Goal: Task Accomplishment & Management: Complete application form

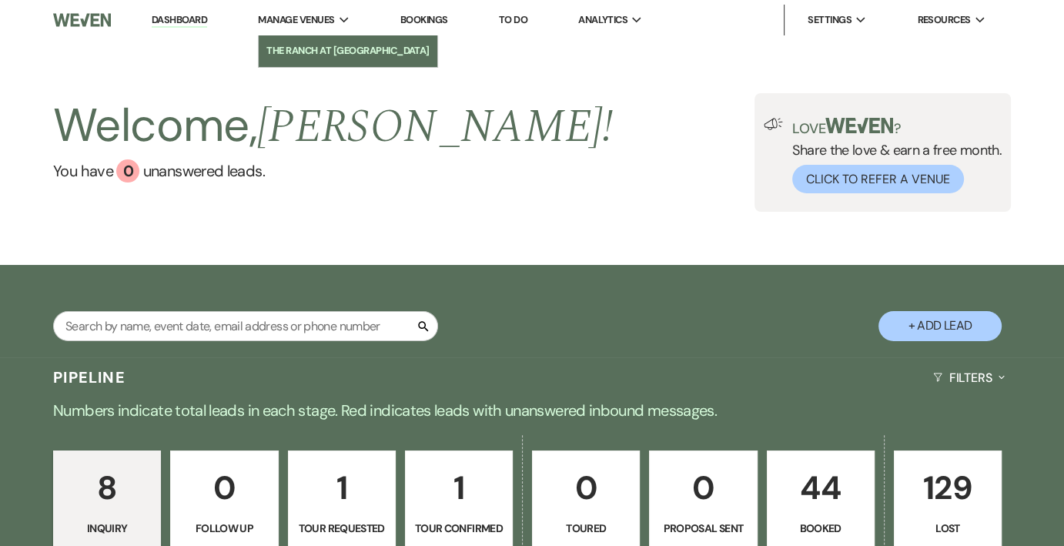
click at [335, 48] on li "The Ranch at [GEOGRAPHIC_DATA]" at bounding box center [347, 50] width 163 height 15
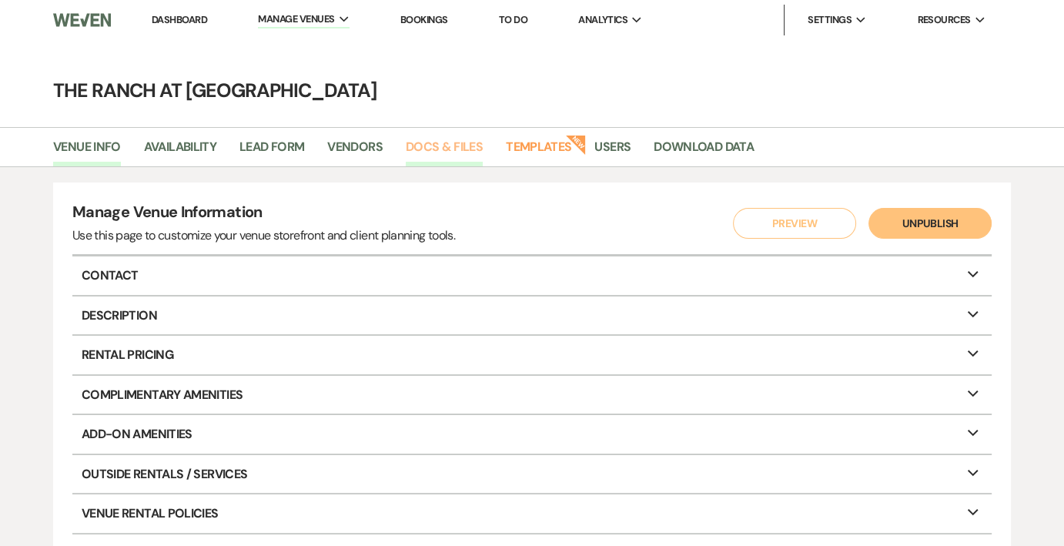
click at [439, 145] on link "Docs & Files" at bounding box center [444, 151] width 77 height 29
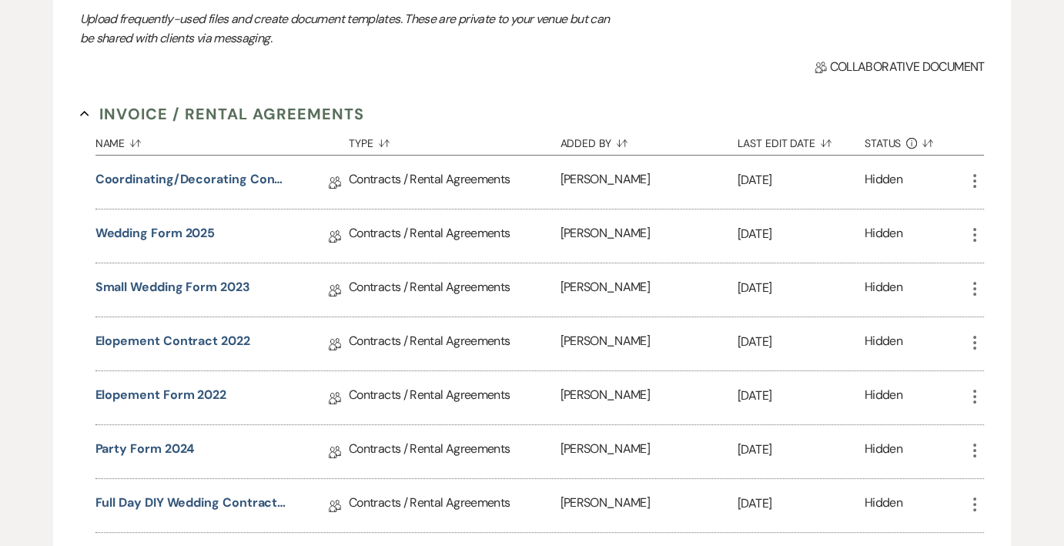
scroll to position [231, 0]
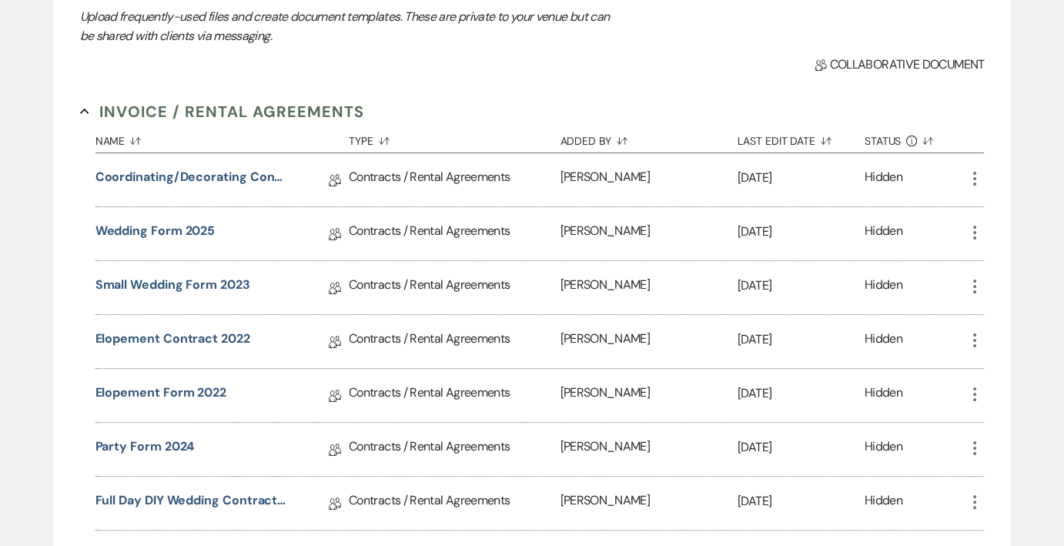
click at [971, 177] on icon "More" at bounding box center [974, 178] width 18 height 18
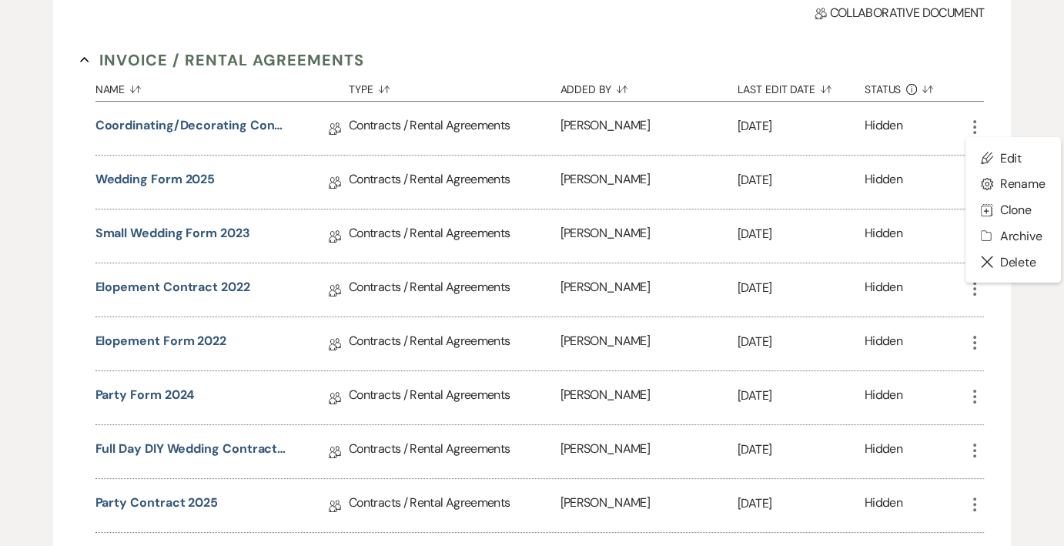
scroll to position [308, 0]
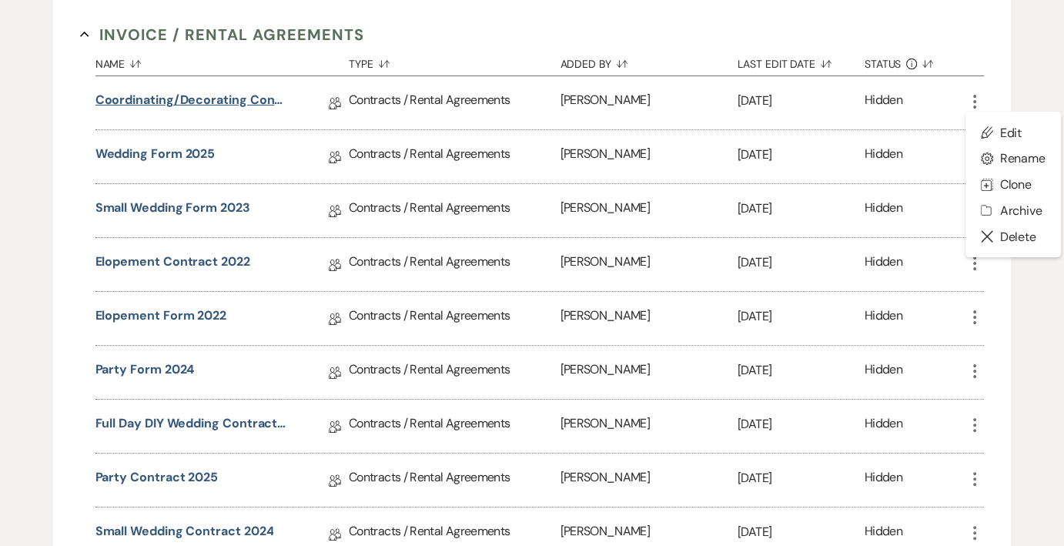
click at [219, 95] on link "Coordinating/Decorating contract" at bounding box center [191, 103] width 192 height 24
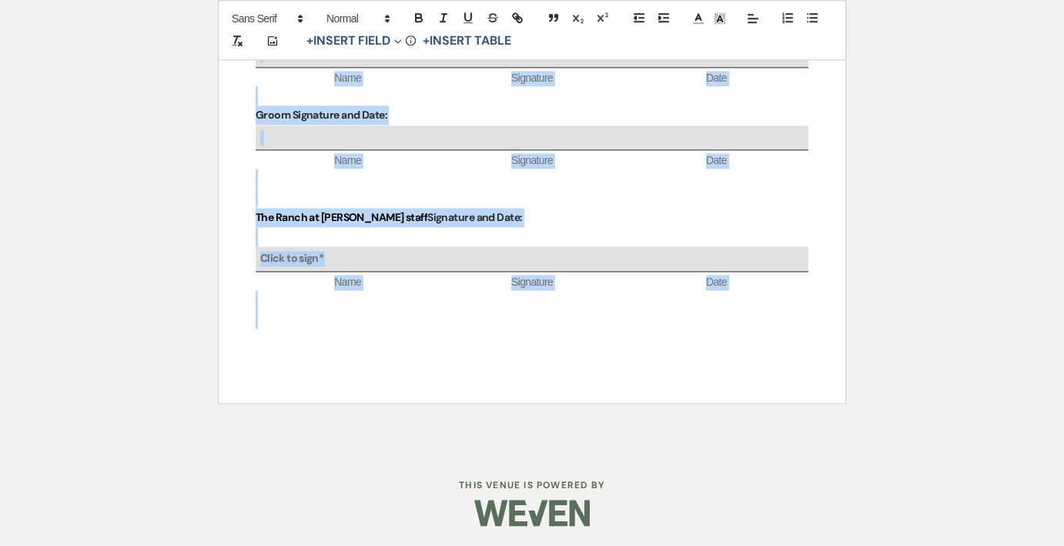
scroll to position [1837, 0]
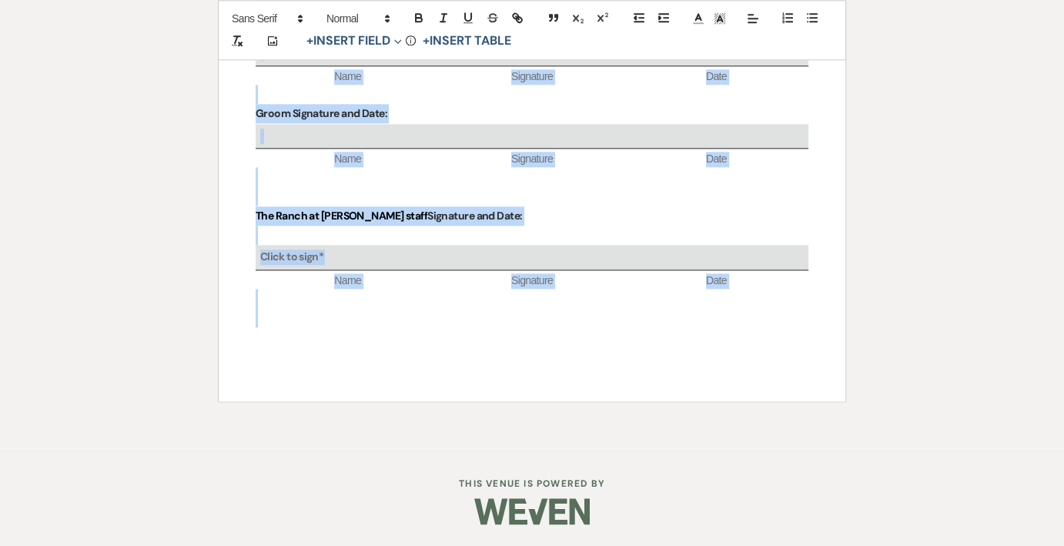
drag, startPoint x: 266, startPoint y: 282, endPoint x: 303, endPoint y: 359, distance: 85.7
copy div "The Ranch at Woodward Wedding & Event Venue A Place Like No Other This contract…"
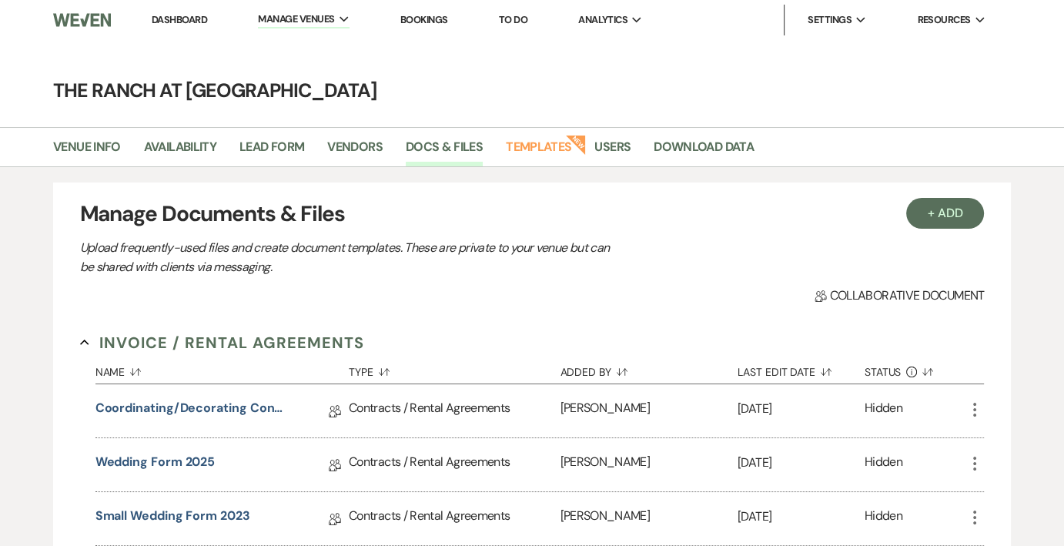
click at [168, 19] on link "Dashboard" at bounding box center [179, 19] width 55 height 13
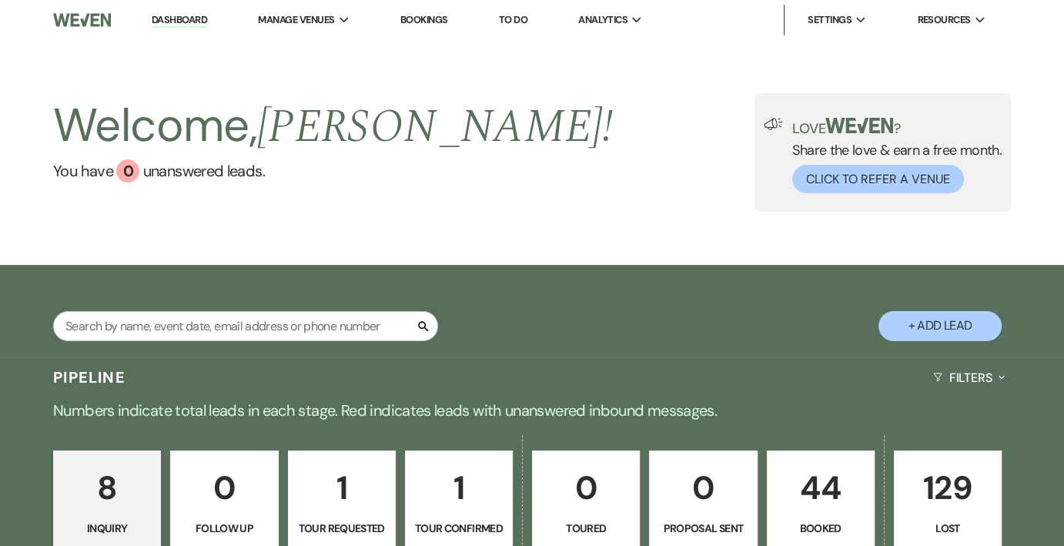
click at [948, 329] on button "+ Add Lead" at bounding box center [939, 326] width 123 height 30
select select "593"
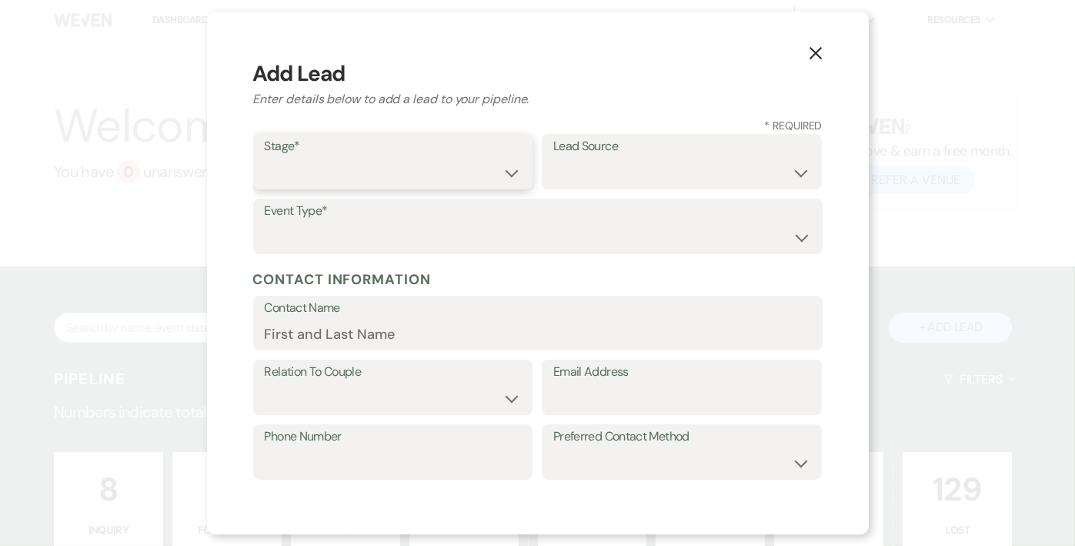
click at [425, 158] on select "Inquiry Follow Up Tour Requested Tour Confirmed Toured Proposal Sent Booked Lost" at bounding box center [393, 173] width 257 height 30
select select "6"
click at [265, 158] on select "Inquiry Follow Up Tour Requested Tour Confirmed Toured Proposal Sent Booked Lost" at bounding box center [393, 173] width 257 height 30
click at [636, 172] on select "Weven Venue Website Instagram Facebook Pinterest Google The Knot Wedding Wire H…" at bounding box center [681, 173] width 257 height 30
select select "5"
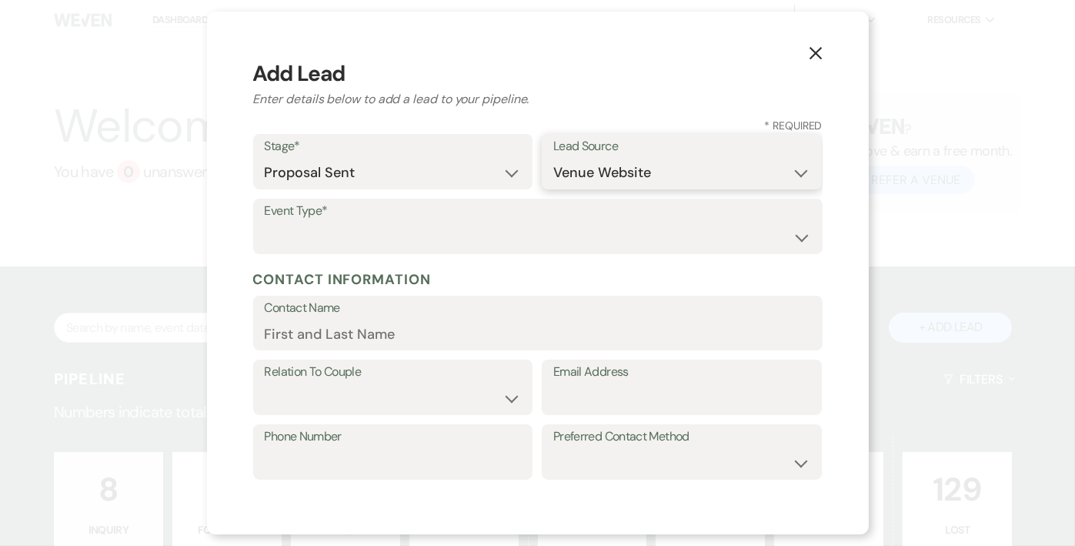
click at [553, 158] on select "Weven Venue Website Instagram Facebook Pinterest Google The Knot Wedding Wire H…" at bounding box center [681, 173] width 257 height 30
click at [416, 235] on select "Wedding Anniversary Party Baby Shower Bachelorette / Bachelor Party Birthday Pa…" at bounding box center [538, 237] width 546 height 30
select select "1"
click at [265, 222] on select "Wedding Anniversary Party Baby Shower Bachelorette / Bachelor Party Birthday Pa…" at bounding box center [538, 237] width 546 height 30
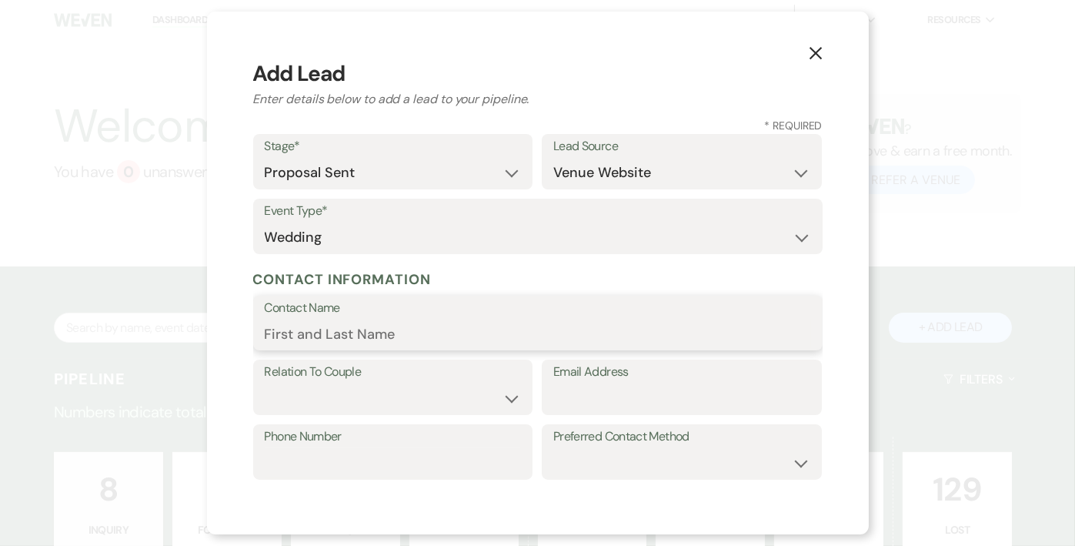
click at [414, 333] on input "Contact Name" at bounding box center [538, 334] width 546 height 30
type input "Trinity [PERSON_NAME]"
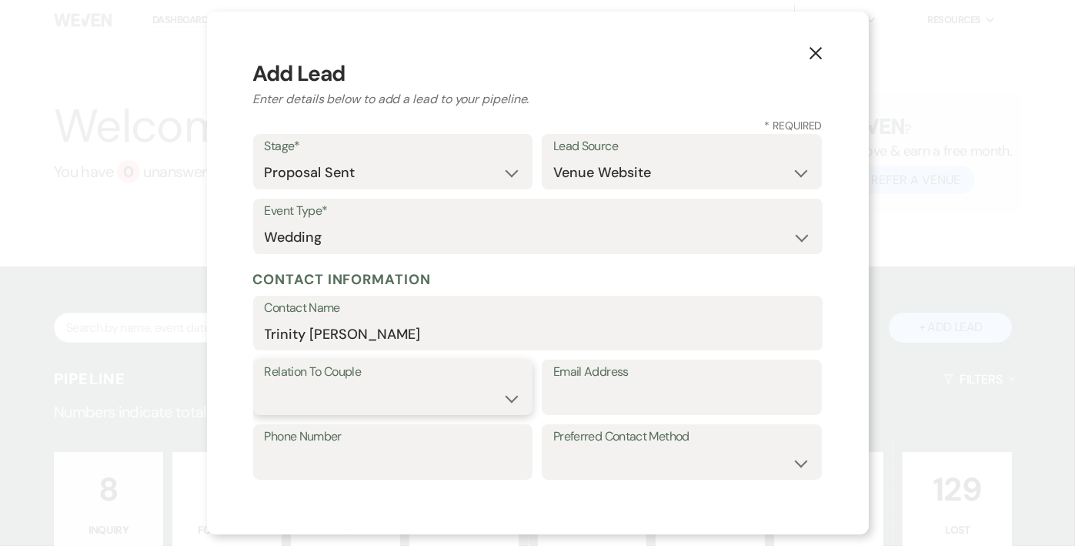
click at [470, 389] on select "Couple Planner Parent of Couple Family Member Friend Other" at bounding box center [393, 398] width 257 height 30
select select "1"
click at [265, 383] on select "Couple Planner Parent of Couple Family Member Friend Other" at bounding box center [393, 398] width 257 height 30
click at [627, 406] on input "Email Address" at bounding box center [681, 398] width 257 height 30
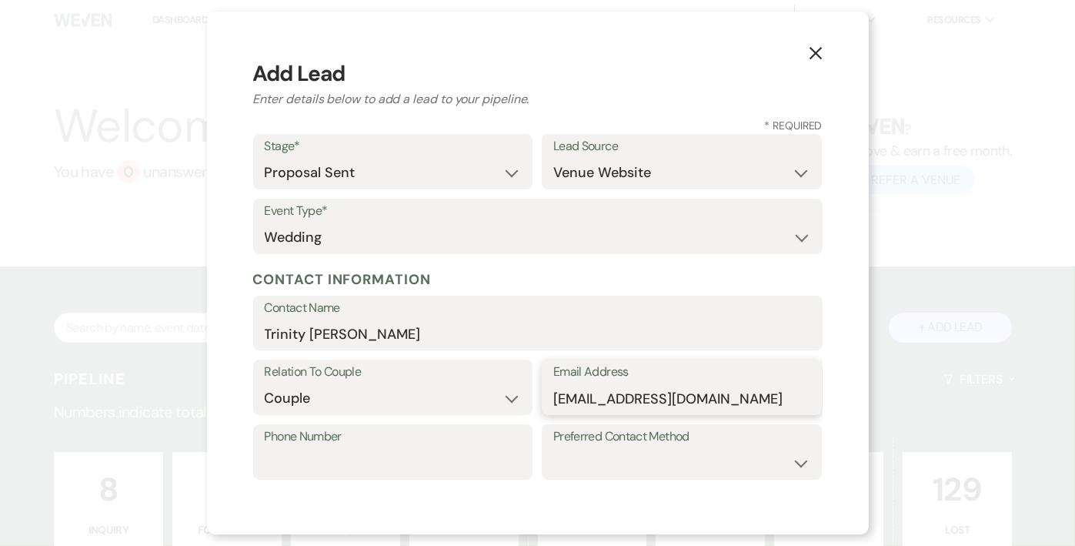
click at [554, 395] on input "grintylanders9@gmail.com" at bounding box center [681, 398] width 257 height 30
type input "[EMAIL_ADDRESS][DOMAIN_NAME]"
click at [416, 467] on input "Phone Number" at bounding box center [393, 463] width 257 height 30
click at [632, 443] on label "Preferred Contact Method" at bounding box center [681, 437] width 257 height 22
click at [632, 467] on select "Email Phone Text" at bounding box center [681, 463] width 257 height 30
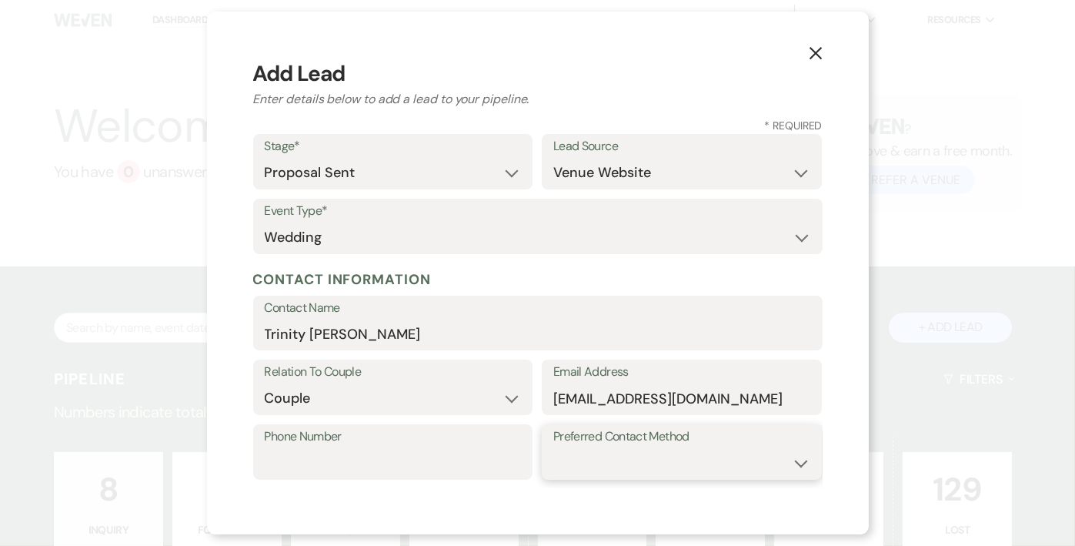
select select "email"
click at [553, 448] on select "Email Phone Text" at bounding box center [681, 463] width 257 height 30
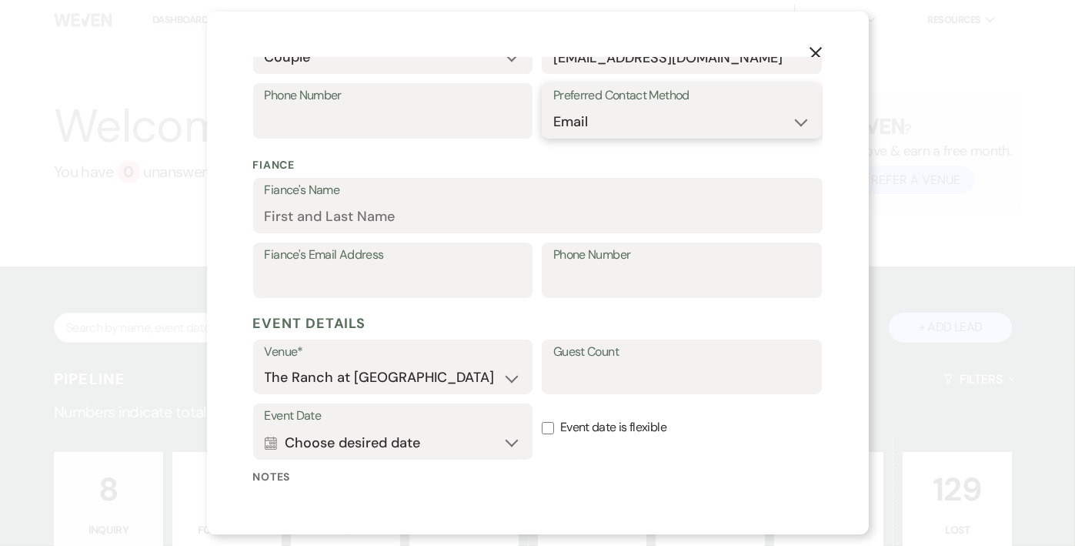
scroll to position [385, 0]
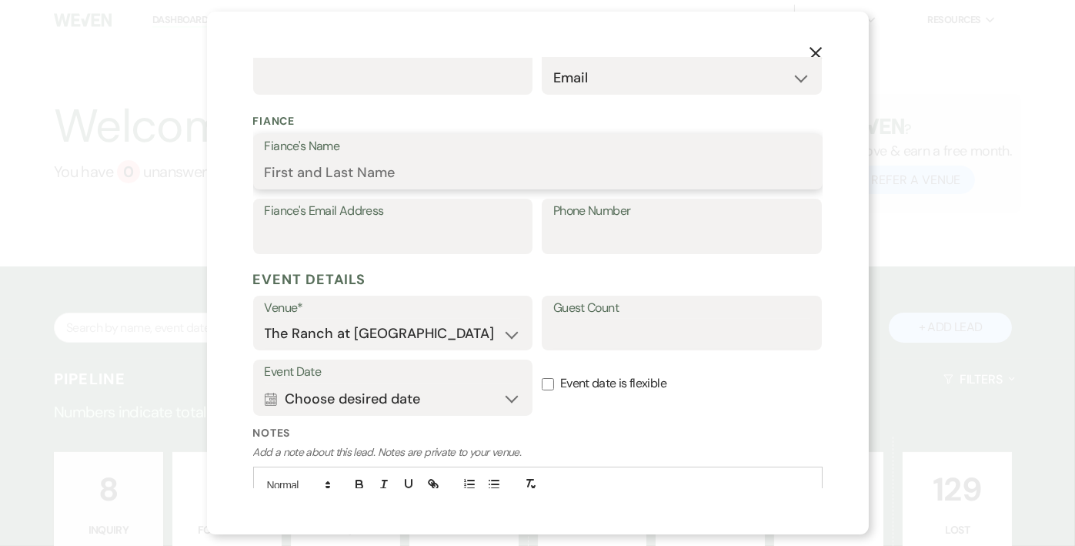
click at [280, 175] on input "Fiance's Name" at bounding box center [538, 173] width 546 height 30
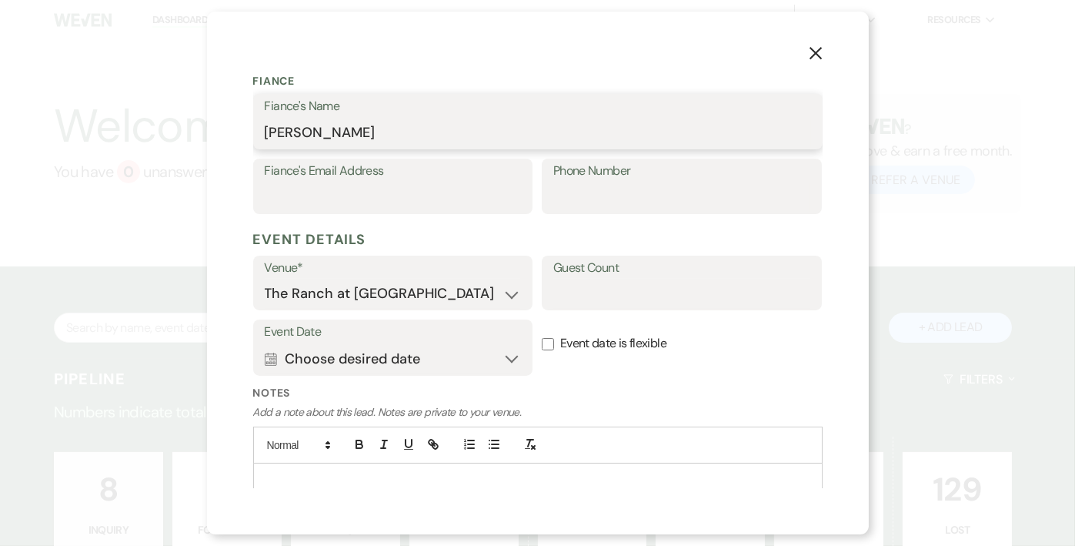
scroll to position [483, 0]
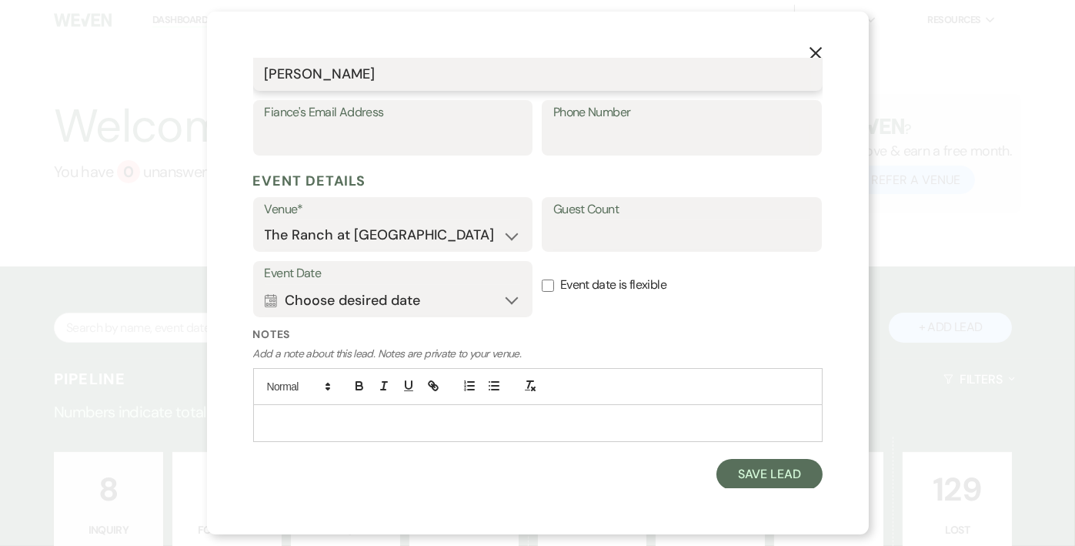
type input "[PERSON_NAME]"
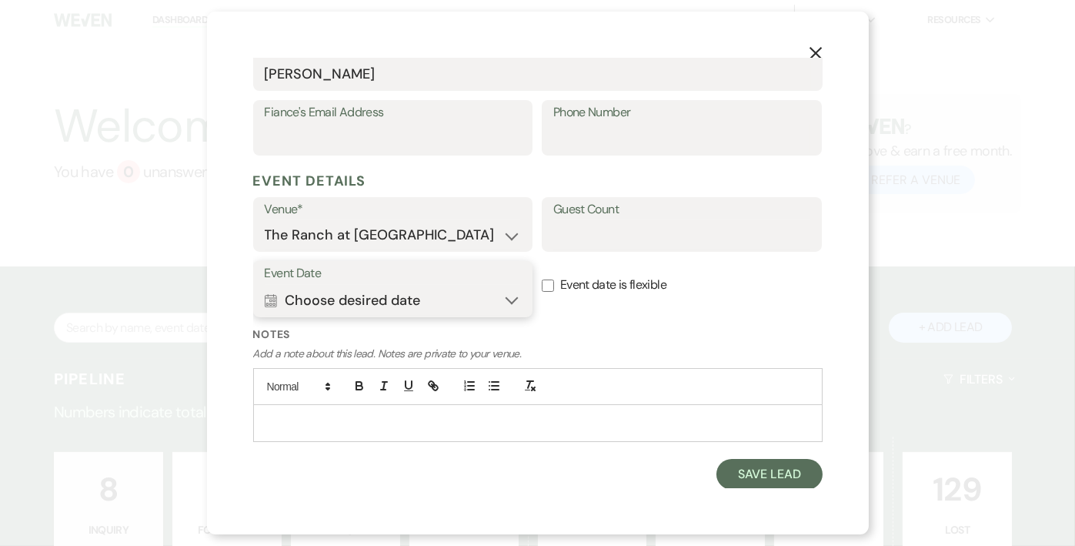
click at [420, 301] on button "Calendar Choose desired date Expand" at bounding box center [393, 300] width 257 height 31
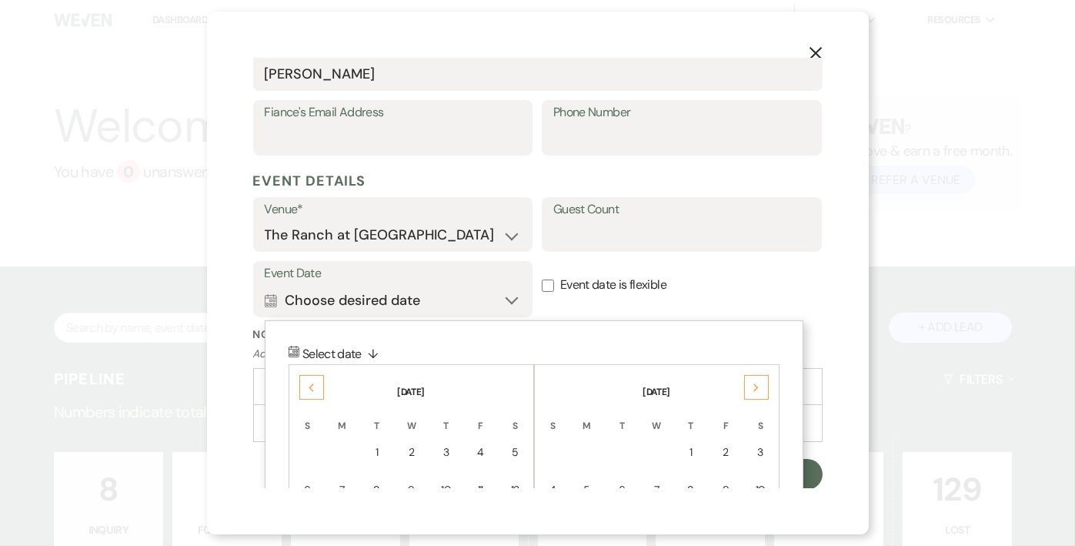
click at [765, 385] on div "Next" at bounding box center [756, 387] width 25 height 25
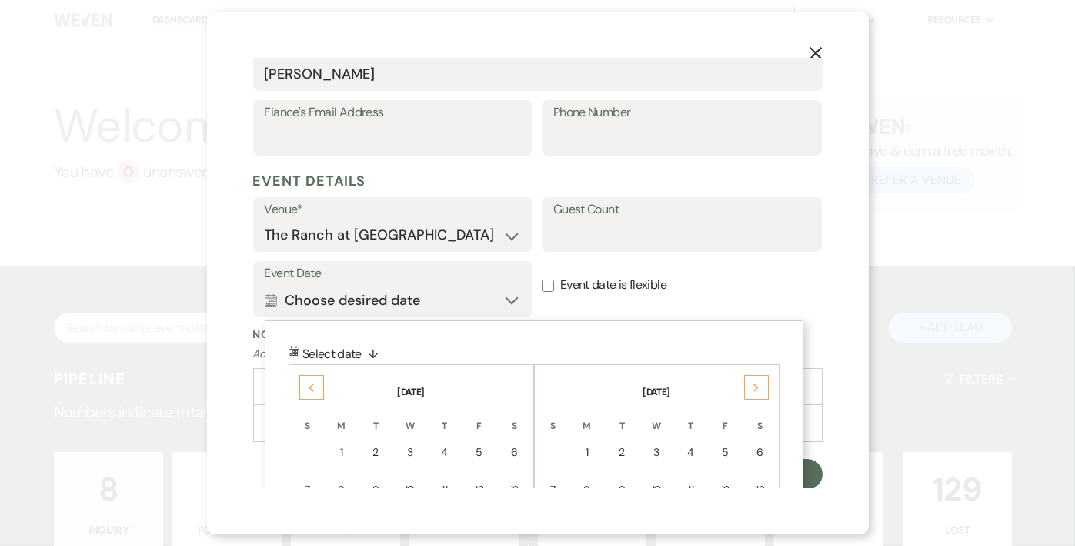
click at [765, 385] on div "Next" at bounding box center [756, 387] width 25 height 25
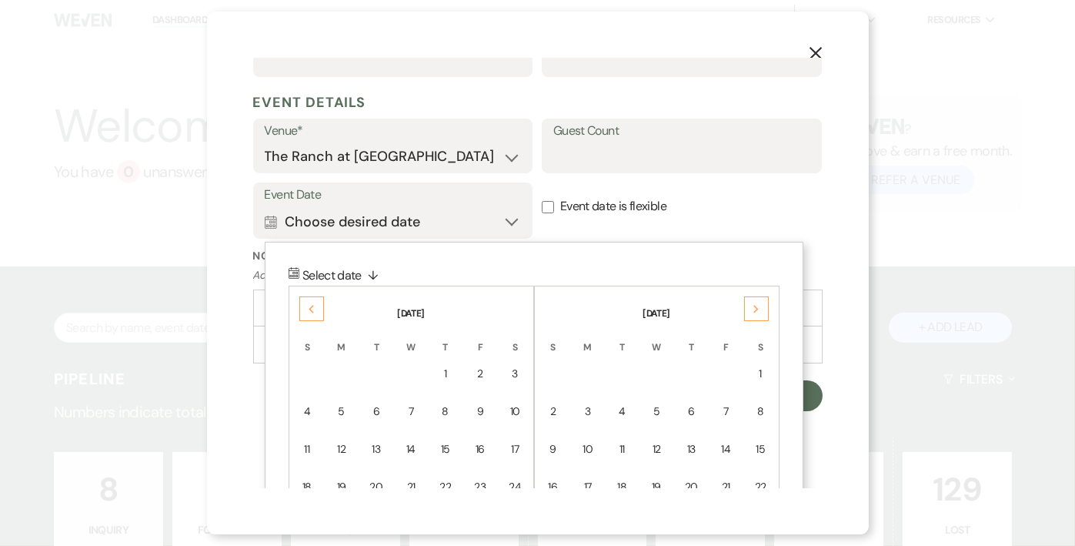
scroll to position [637, 0]
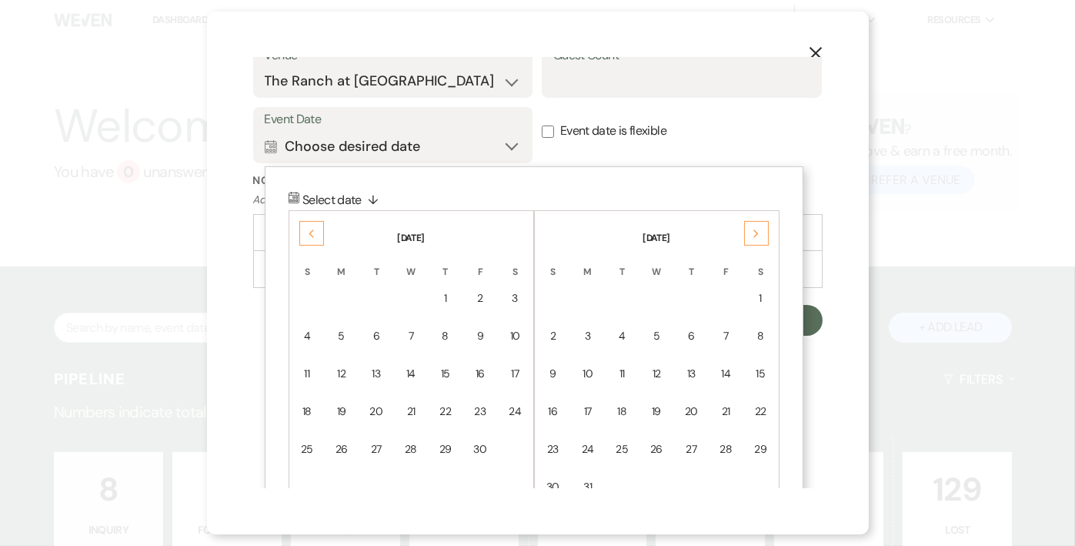
click at [316, 228] on div "Previous" at bounding box center [311, 233] width 25 height 25
click at [316, 229] on div "Previous" at bounding box center [311, 233] width 25 height 25
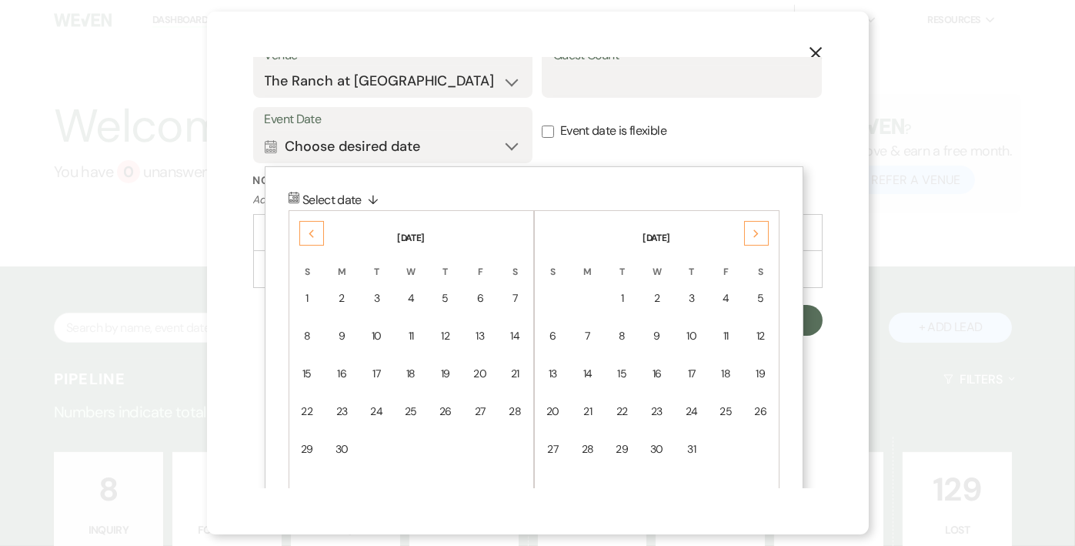
click at [316, 229] on div "Previous" at bounding box center [311, 233] width 25 height 25
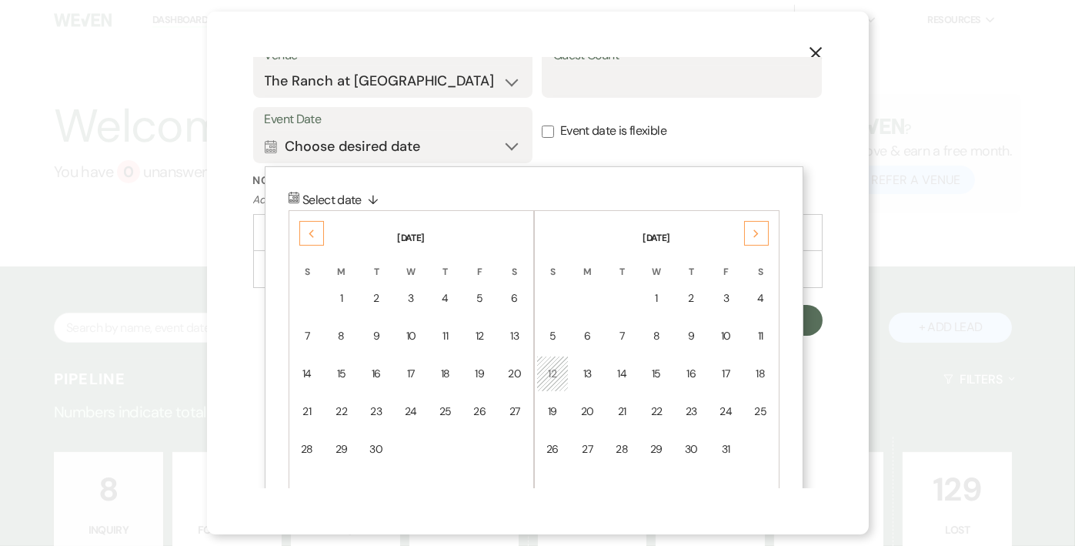
click at [316, 229] on div "Previous" at bounding box center [311, 233] width 25 height 25
click at [318, 449] on td "24" at bounding box center [307, 449] width 33 height 36
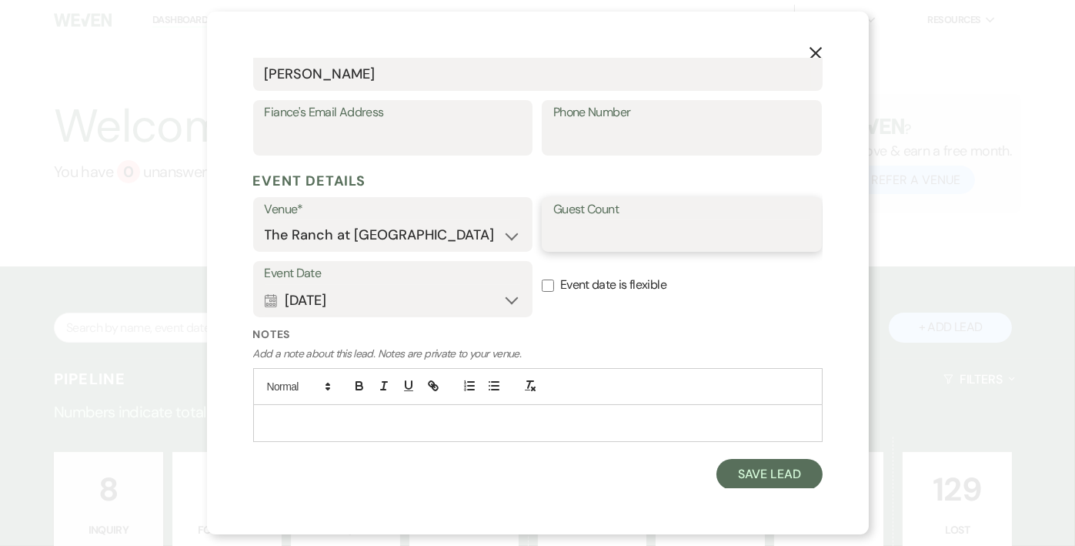
click at [702, 238] on input "Guest Count" at bounding box center [681, 235] width 257 height 30
type input "100"
click at [710, 425] on p at bounding box center [538, 422] width 545 height 17
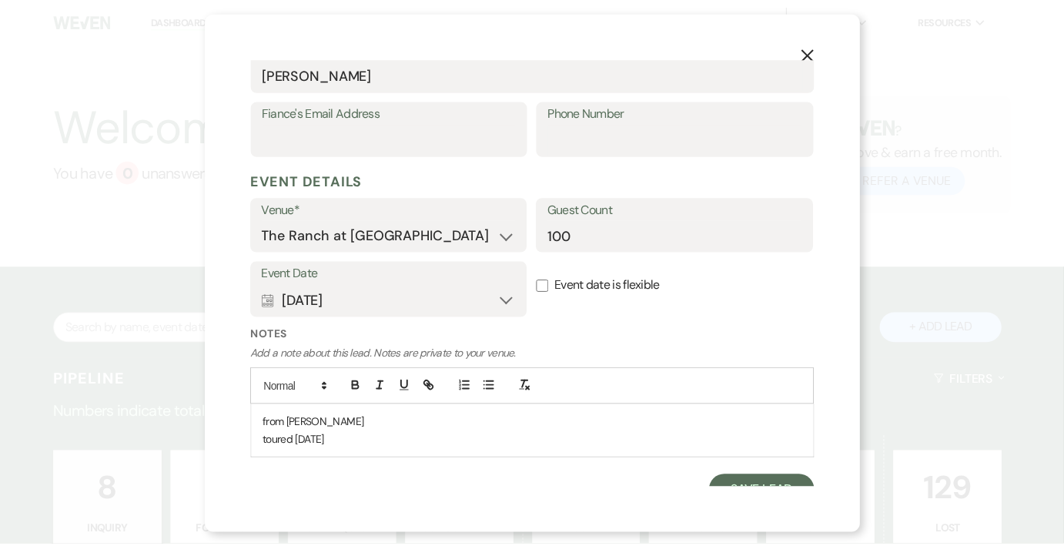
scroll to position [500, 0]
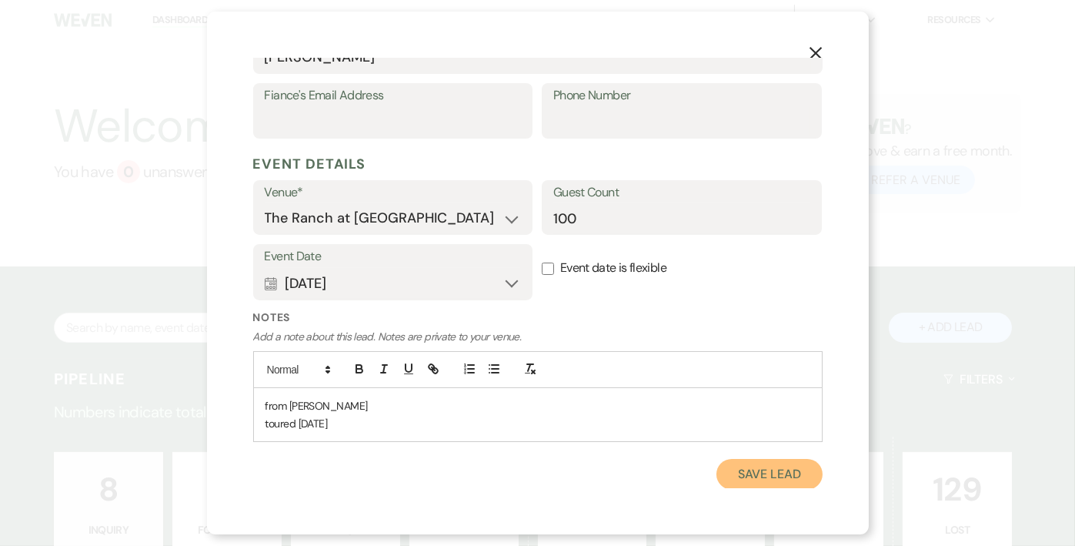
click at [778, 475] on button "Save Lead" at bounding box center [769, 474] width 105 height 31
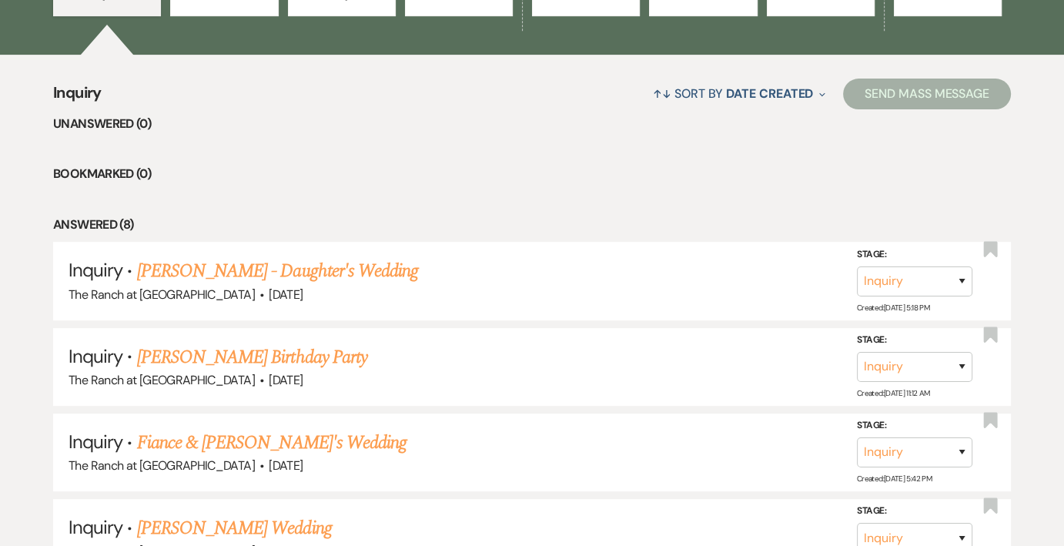
scroll to position [385, 0]
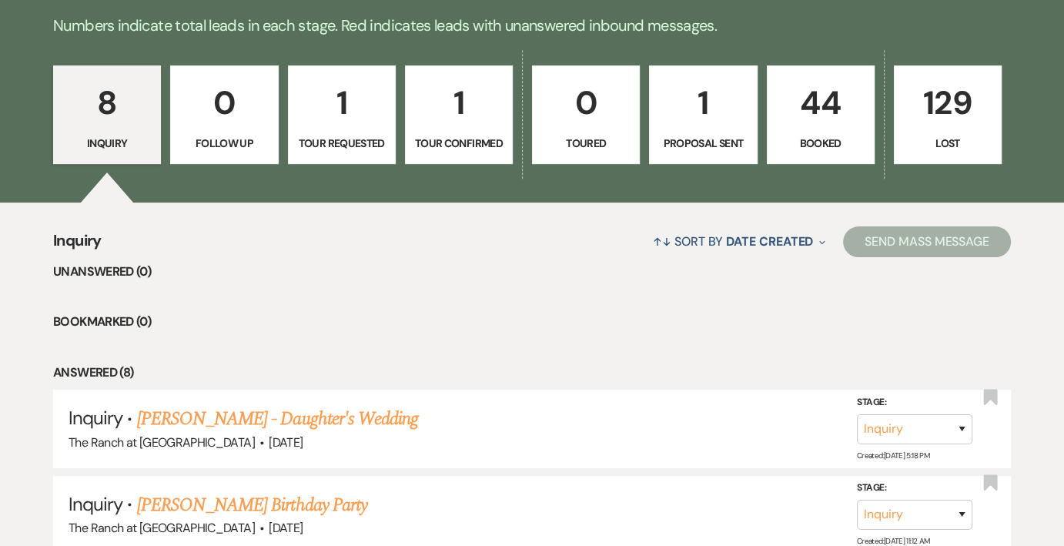
click at [695, 115] on p "1" at bounding box center [703, 103] width 88 height 52
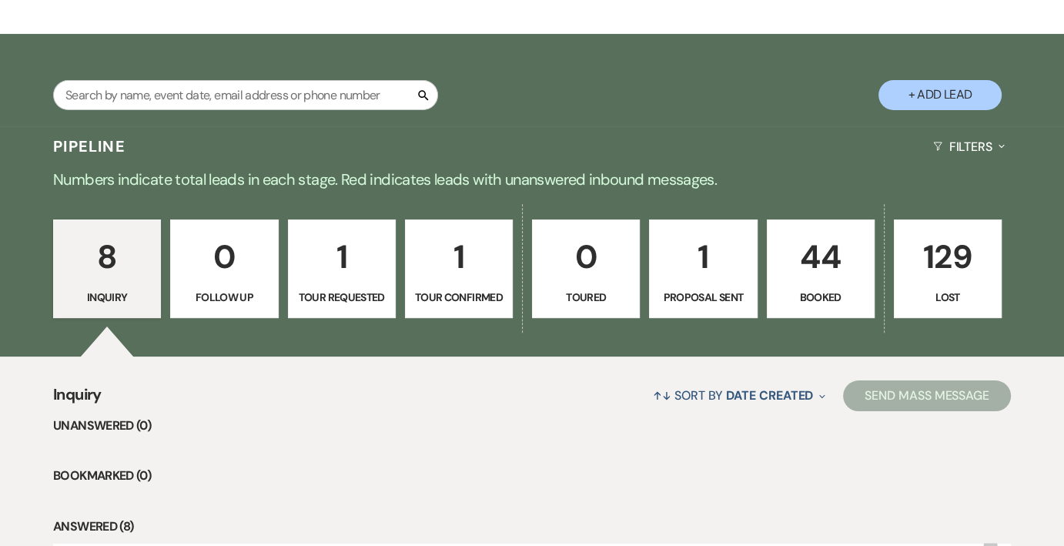
select select "6"
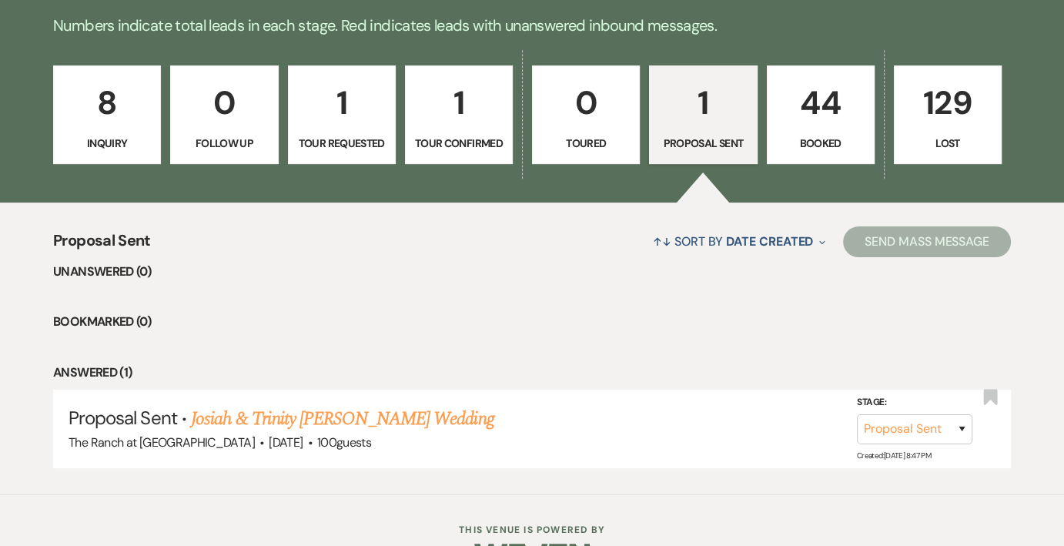
scroll to position [431, 0]
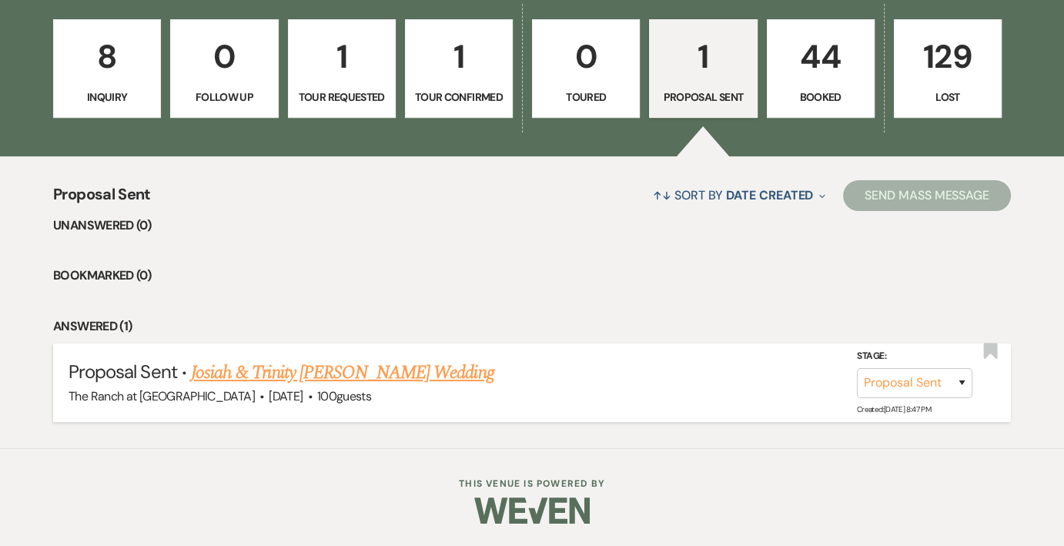
click at [349, 372] on link "Josiah & Trinity Landers's Wedding" at bounding box center [342, 373] width 303 height 28
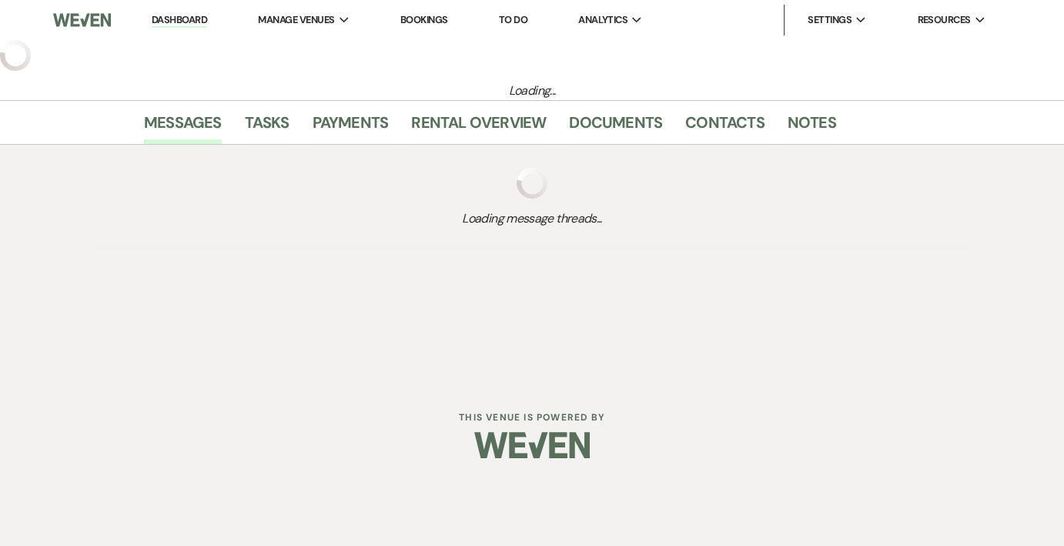
select select "6"
select select "5"
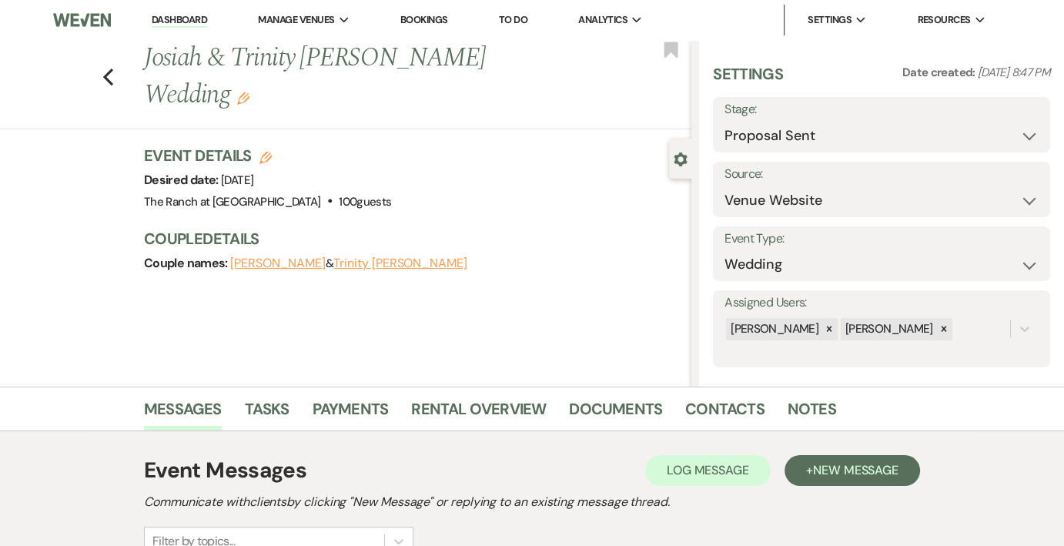
click at [270, 149] on button "Edit" at bounding box center [265, 156] width 12 height 14
select select "593"
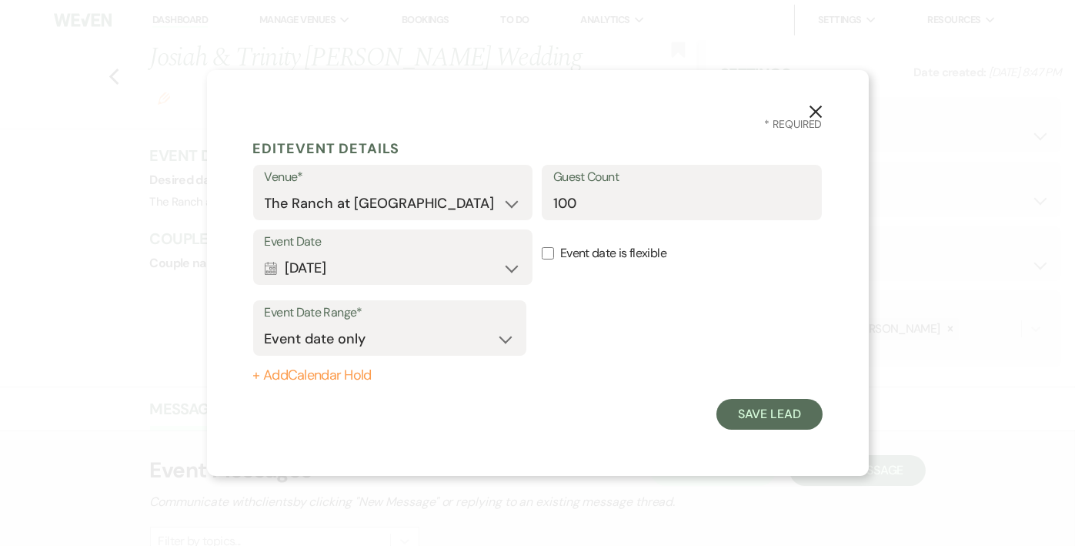
click at [813, 102] on button "X" at bounding box center [815, 111] width 23 height 27
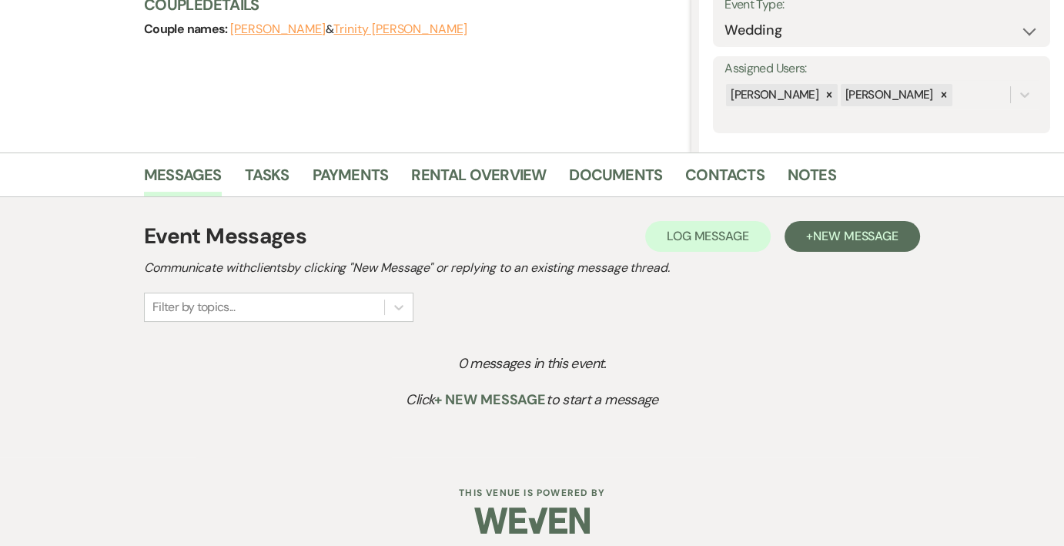
scroll to position [244, 0]
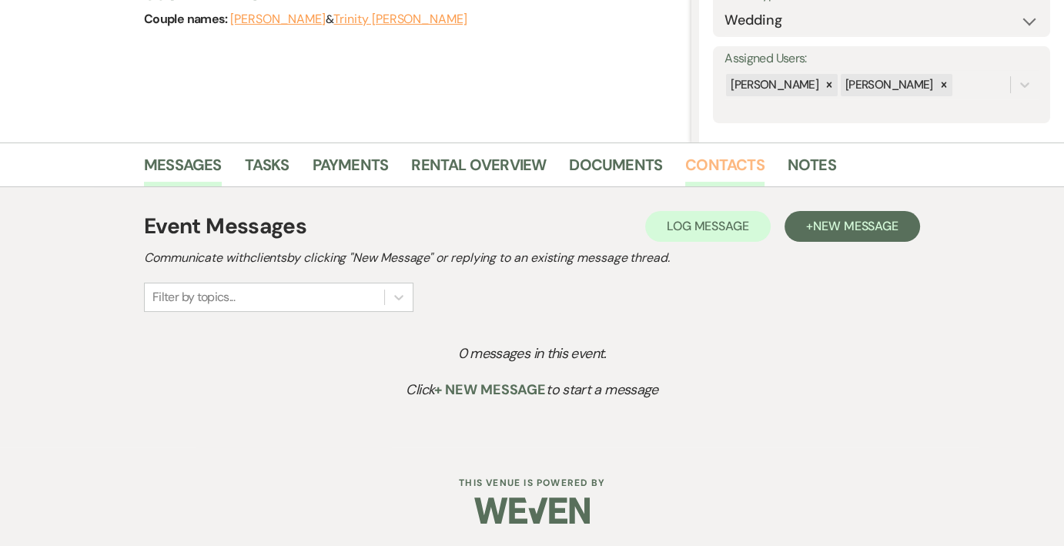
click at [710, 165] on link "Contacts" at bounding box center [724, 169] width 79 height 34
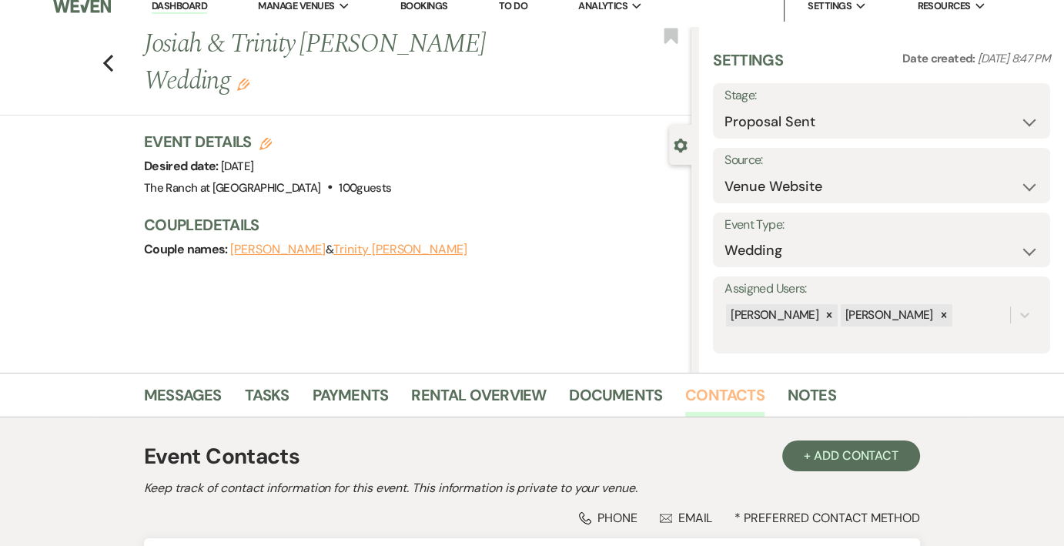
scroll to position [244, 0]
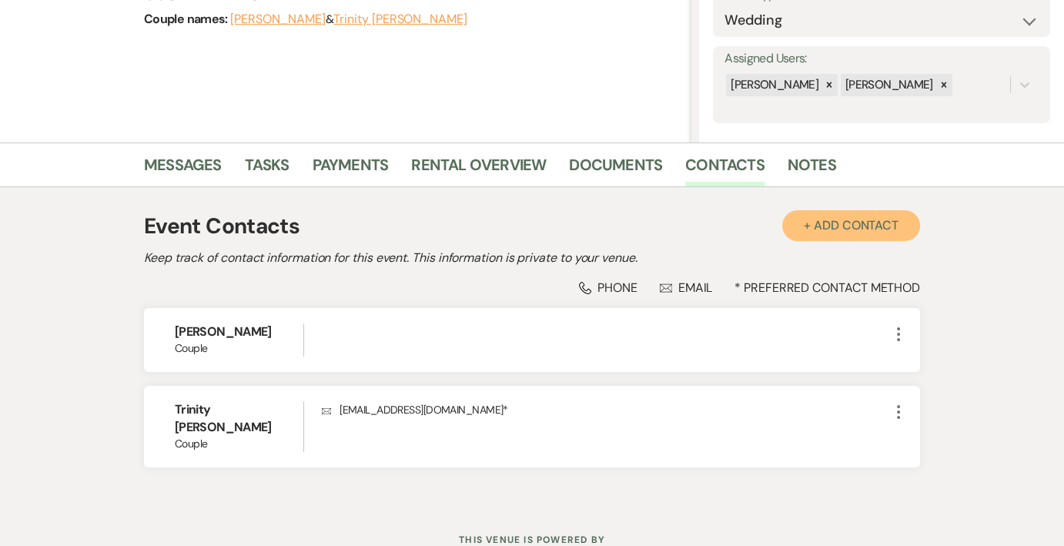
click at [893, 220] on button "+ Add Contact" at bounding box center [851, 225] width 138 height 31
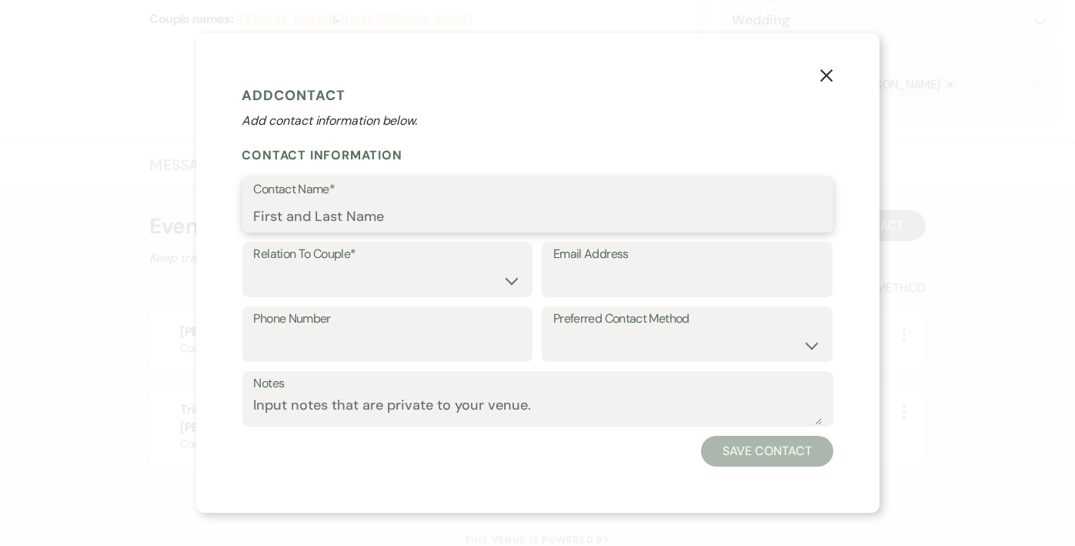
click at [369, 210] on input "Contact Name*" at bounding box center [538, 216] width 568 height 30
type input "LeAnn Landers"
click at [366, 279] on select "Couple Planner Parent of Couple Family Member Friend Other" at bounding box center [388, 281] width 268 height 30
select select "3"
click at [254, 266] on select "Couple Planner Parent of Couple Family Member Friend Other" at bounding box center [388, 281] width 268 height 30
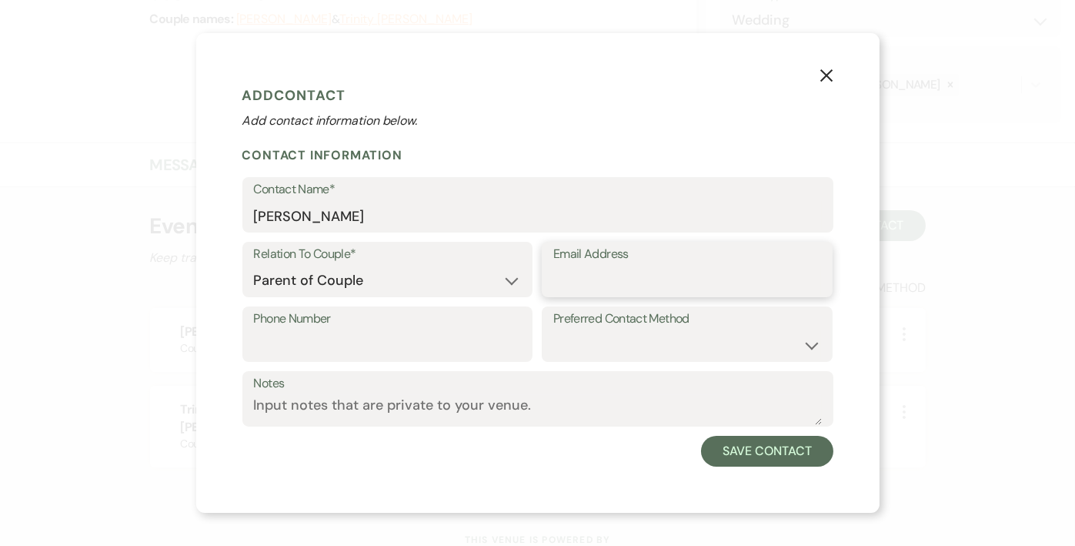
click at [629, 272] on input "Email Address" at bounding box center [687, 281] width 268 height 30
click at [369, 353] on input "Phone Number" at bounding box center [388, 345] width 268 height 30
type input "580-461-0223"
click at [661, 334] on select "Email Phone Text" at bounding box center [687, 345] width 268 height 30
select select "text"
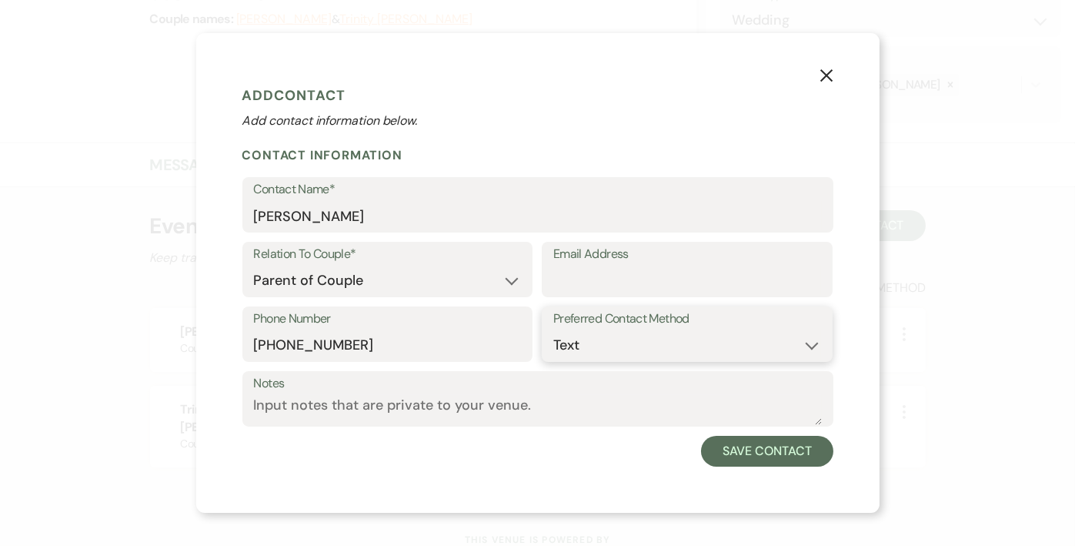
click at [553, 330] on select "Email Phone Text" at bounding box center [687, 345] width 268 height 30
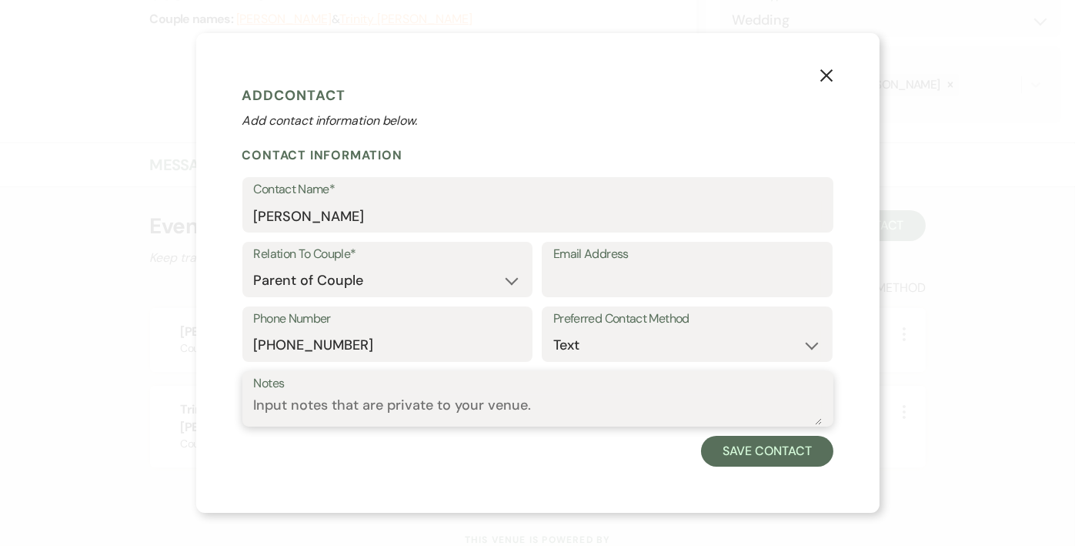
click at [724, 409] on textarea "Notes" at bounding box center [538, 410] width 568 height 30
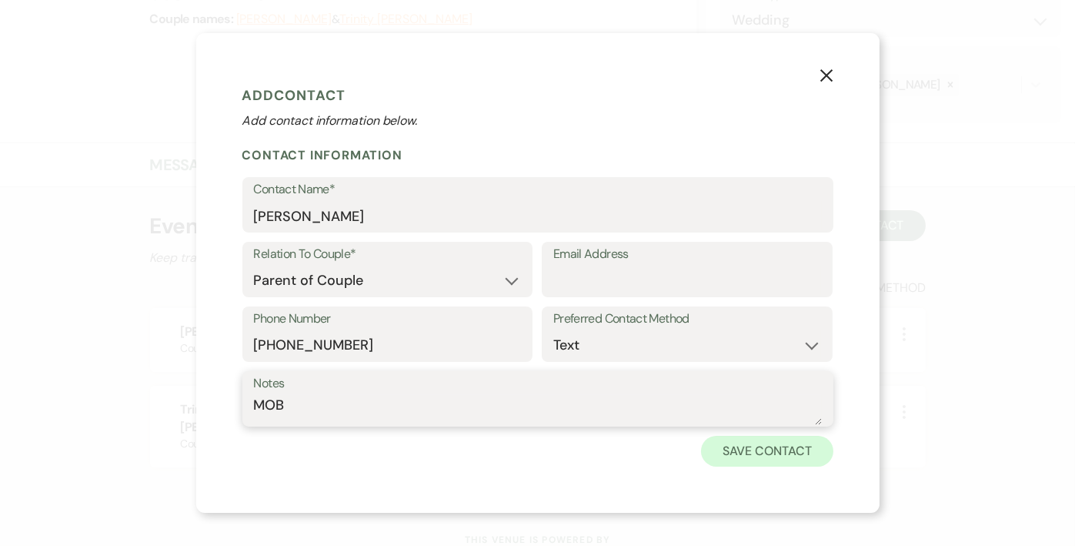
type textarea "MOB"
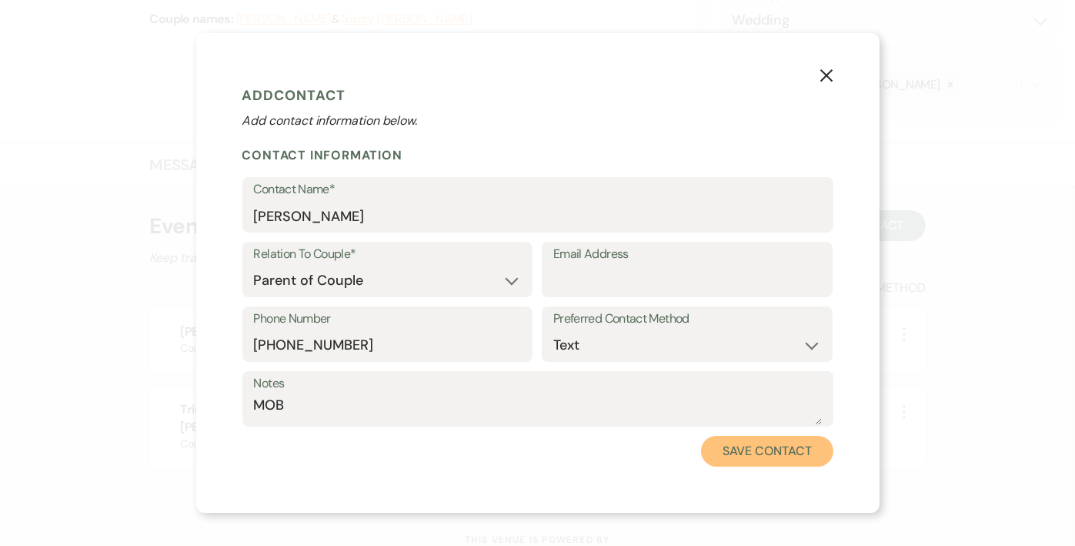
click at [771, 452] on button "Save Contact" at bounding box center [767, 451] width 132 height 31
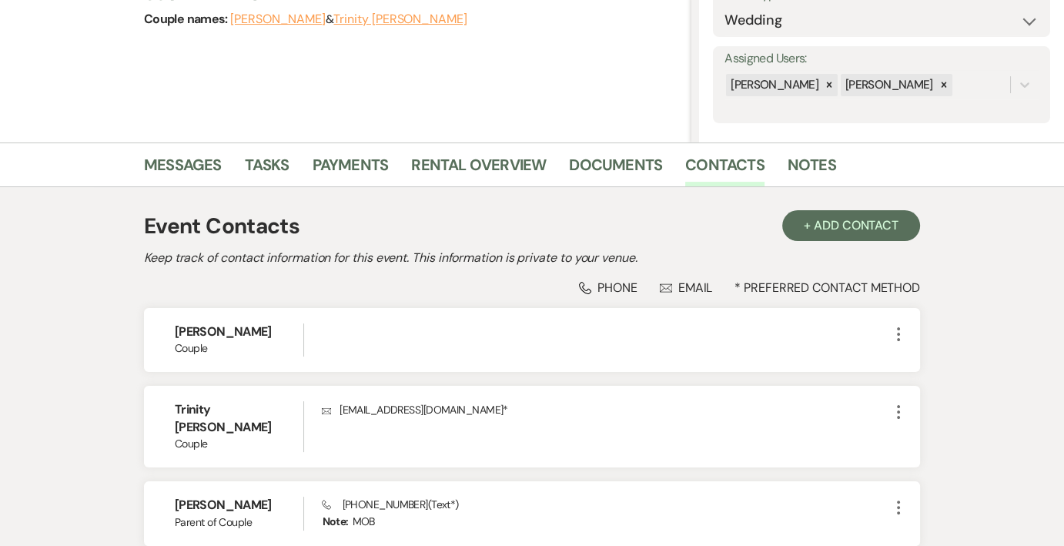
scroll to position [321, 0]
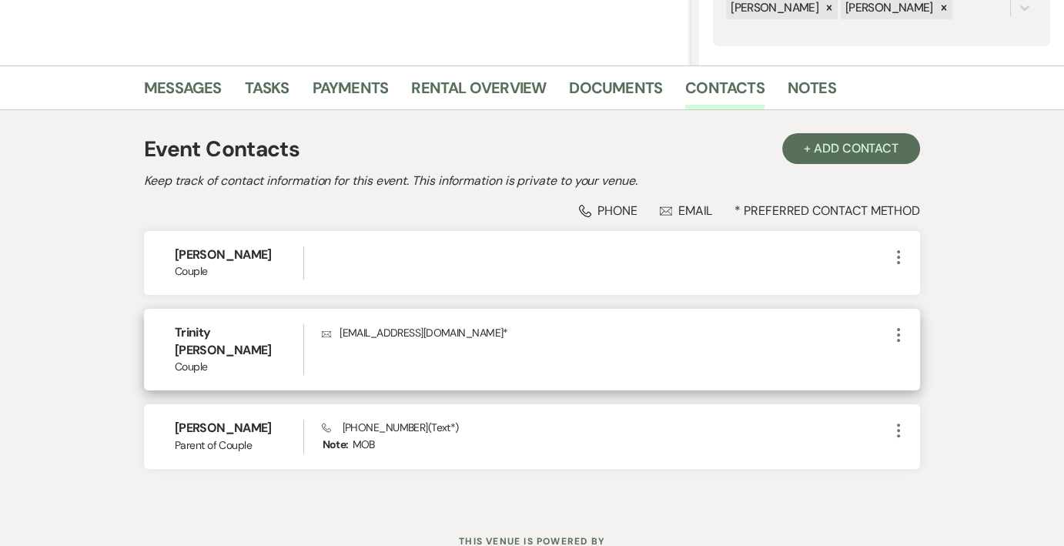
click at [894, 336] on icon "More" at bounding box center [898, 335] width 18 height 18
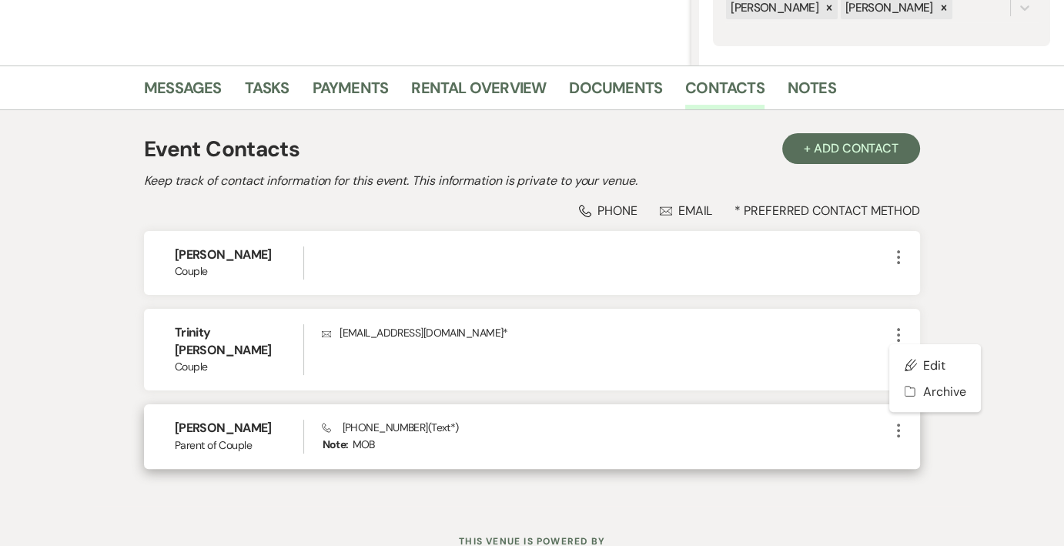
click at [894, 421] on icon "More" at bounding box center [898, 430] width 18 height 18
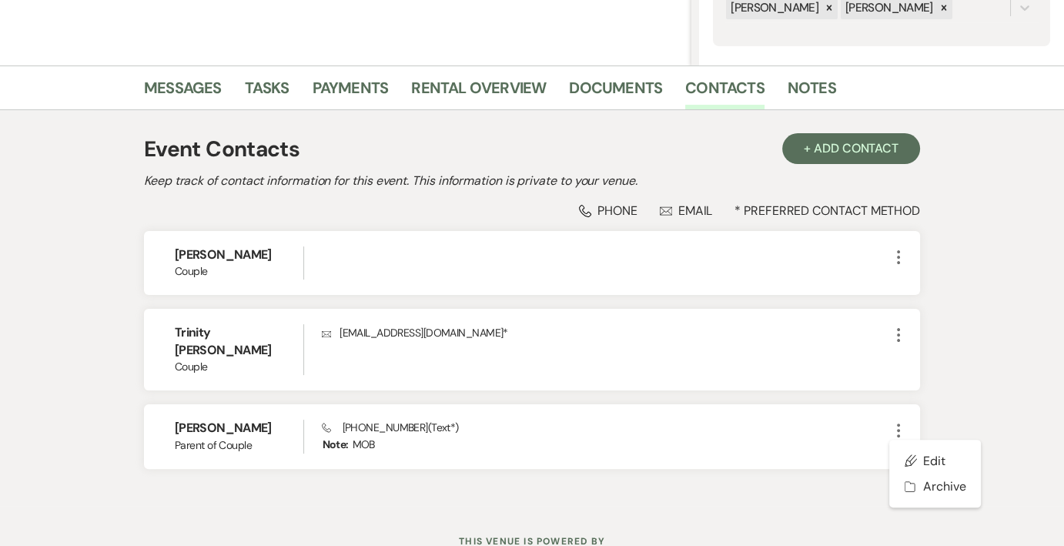
click at [1005, 300] on div "Messages Tasks Payments Rental Overview Documents Contacts Notes Event Contacts…" at bounding box center [532, 285] width 1064 height 440
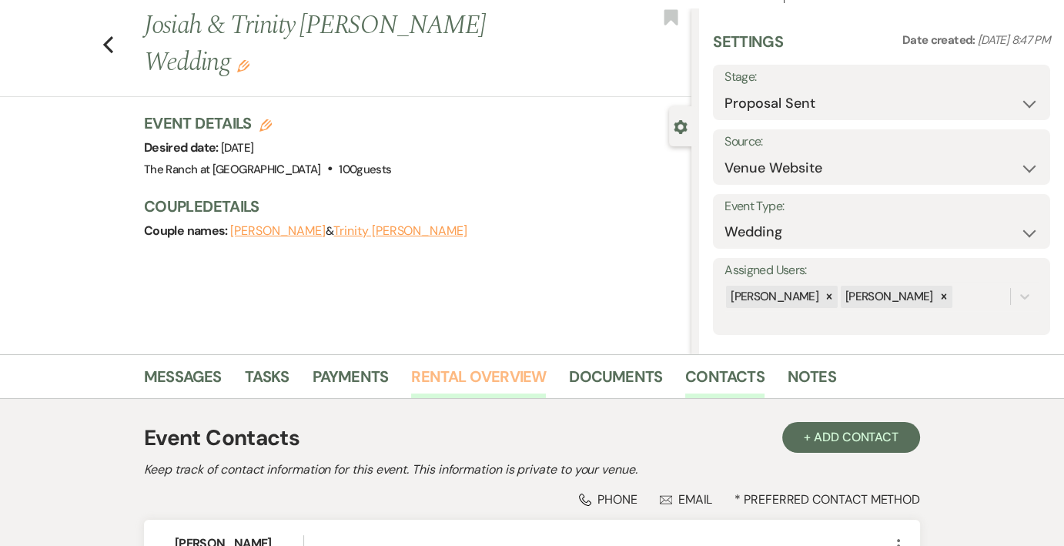
scroll to position [13, 0]
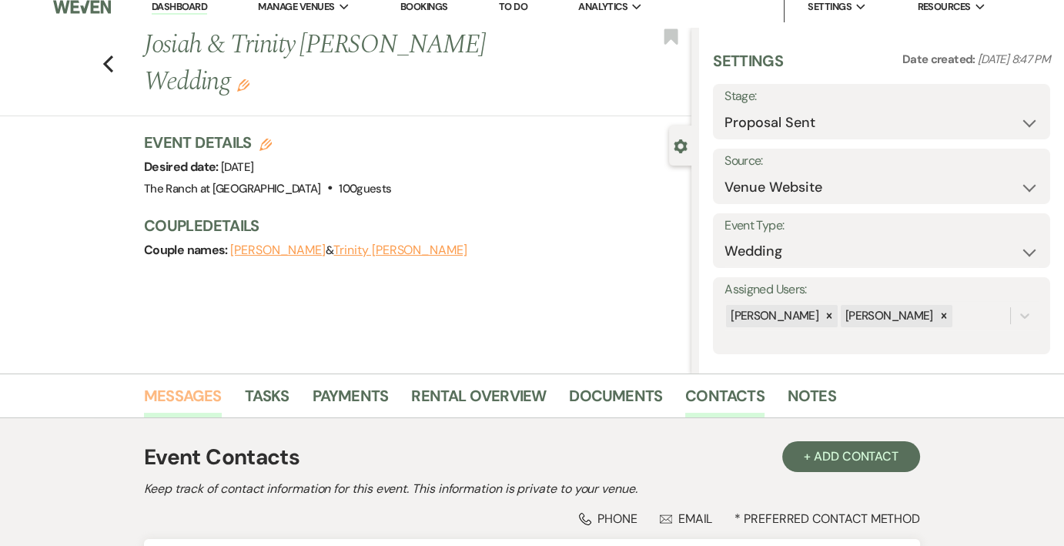
click at [166, 389] on link "Messages" at bounding box center [183, 400] width 78 height 34
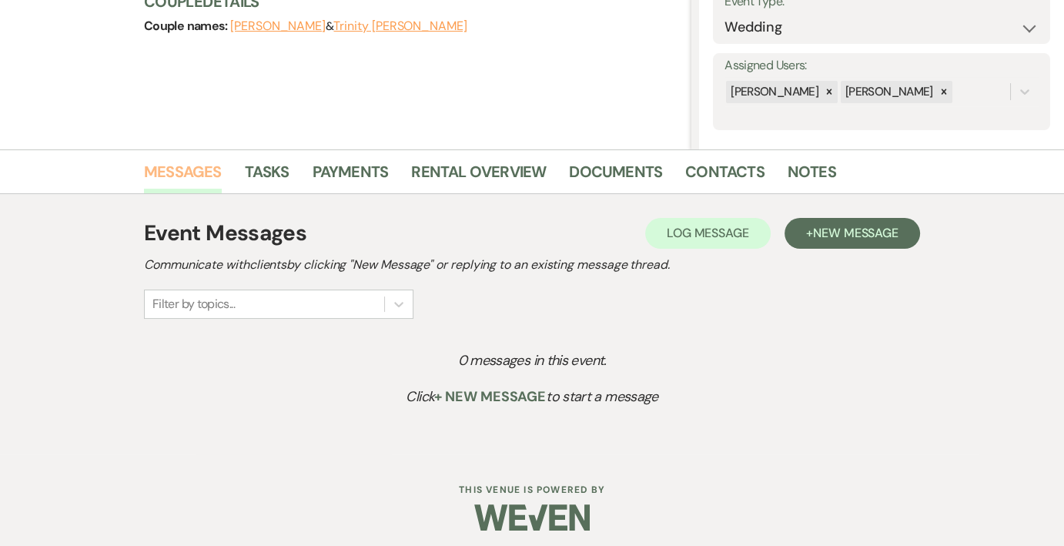
scroll to position [244, 0]
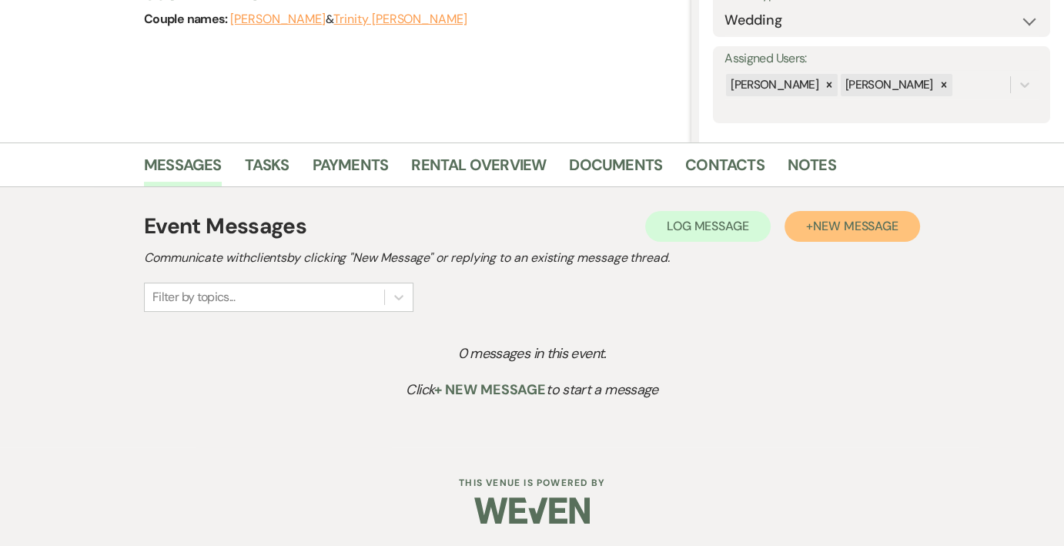
click at [823, 240] on button "+ New Message" at bounding box center [851, 226] width 135 height 31
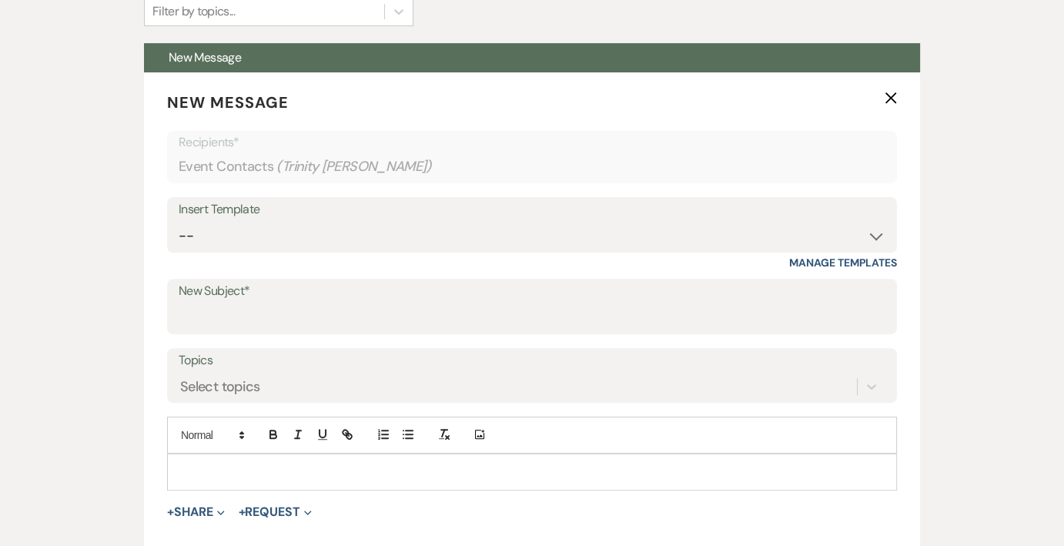
scroll to position [552, 0]
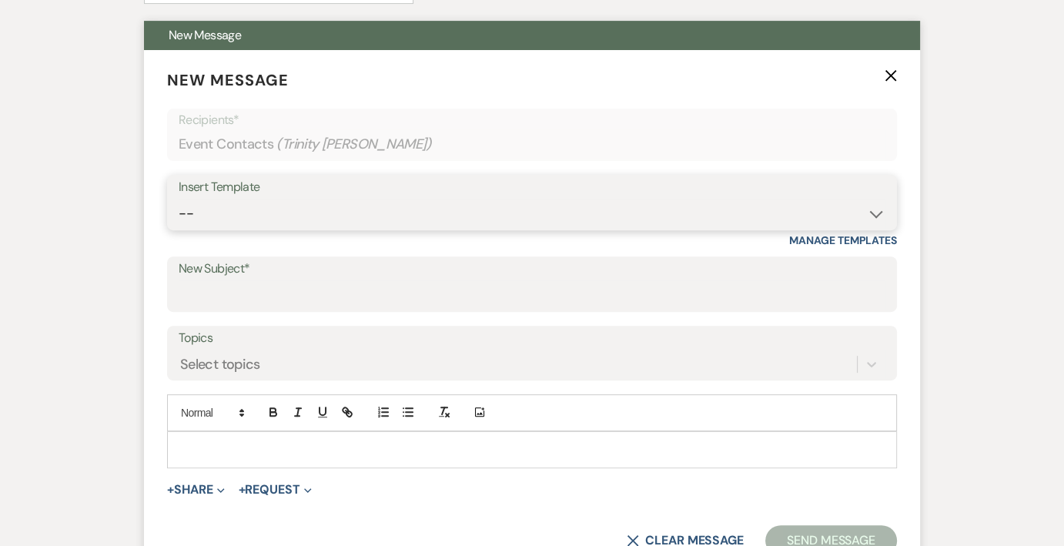
click at [532, 209] on select "-- Weven Planning Portal Introduction (Booked Events) Initial Inquiry Response …" at bounding box center [532, 214] width 707 height 30
select select "978"
click at [179, 199] on select "-- Weven Planning Portal Introduction (Booked Events) Initial Inquiry Response …" at bounding box center [532, 214] width 707 height 30
type input "Booking your event!"
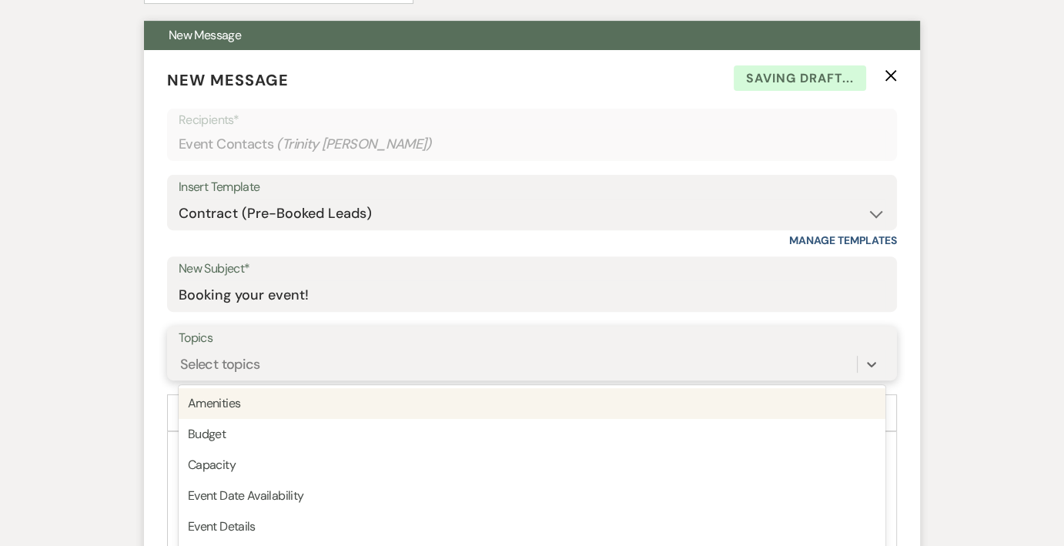
scroll to position [627, 0]
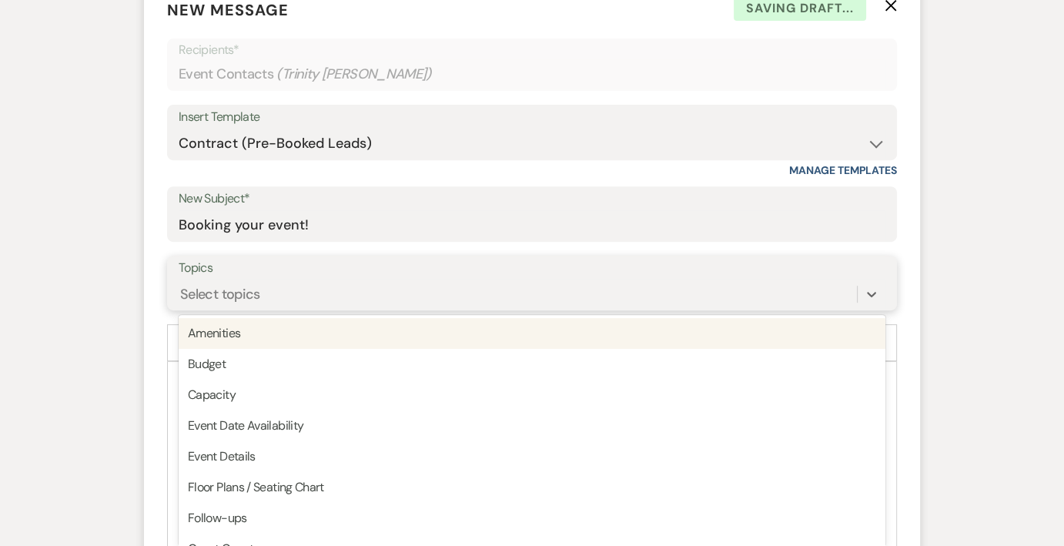
click at [339, 309] on div "option Amenities focused, 1 of 20. 20 results available. Use Up and Down to cho…" at bounding box center [532, 293] width 707 height 29
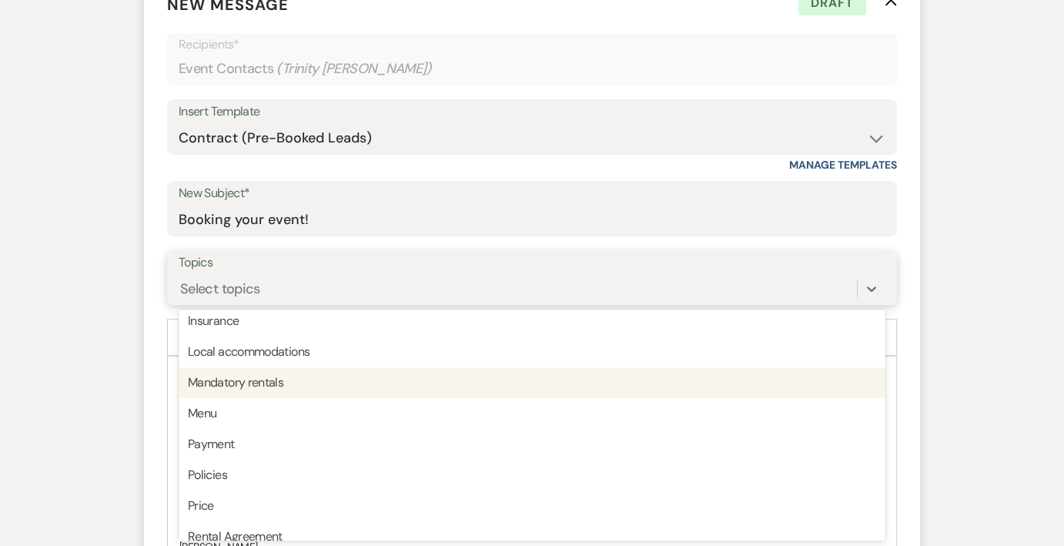
scroll to position [308, 0]
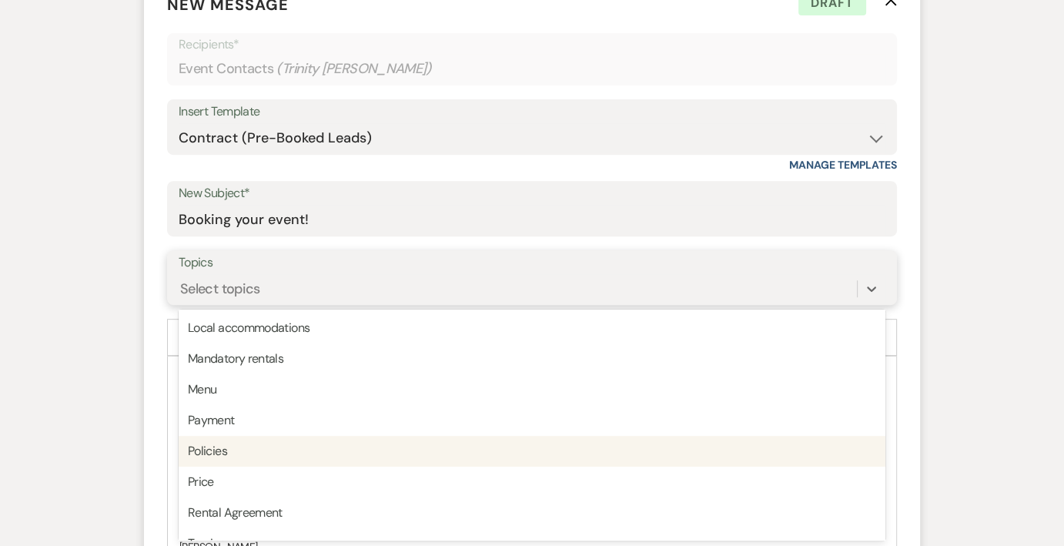
click at [303, 446] on div "Policies" at bounding box center [532, 451] width 707 height 31
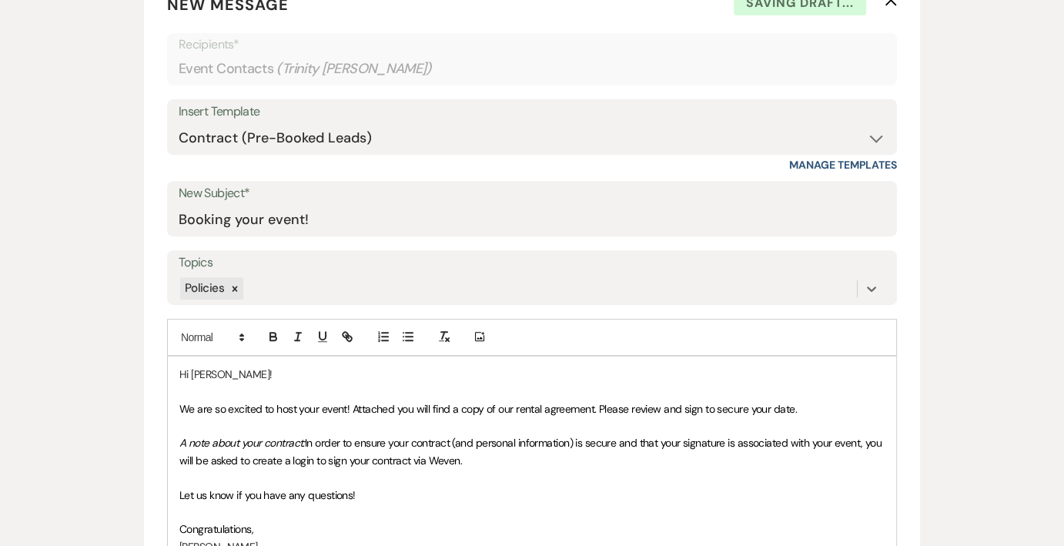
click at [356, 275] on div "Topics option Policies, selected. 0 results available. Select is focused ,type …" at bounding box center [532, 277] width 730 height 55
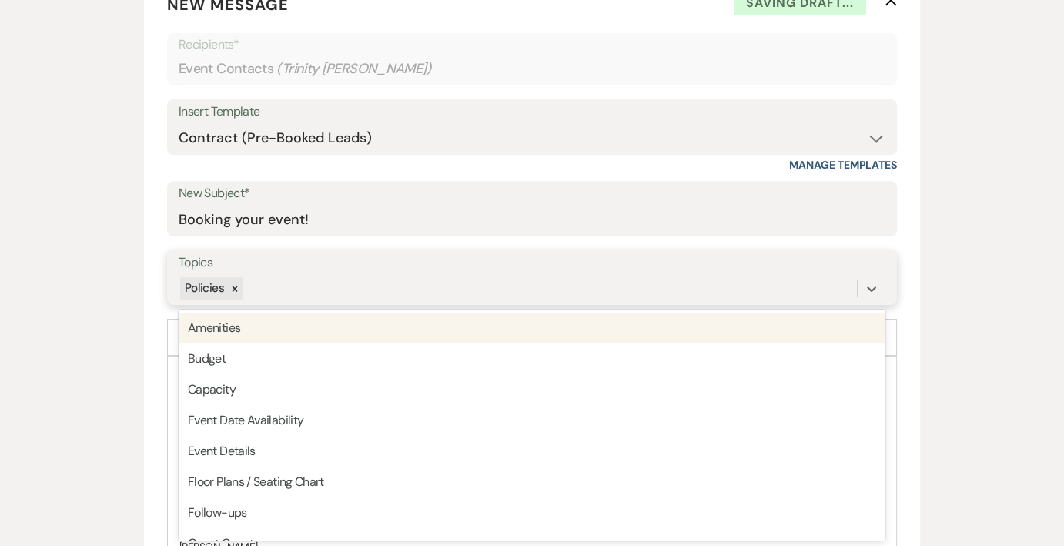
click at [354, 287] on div "Policies" at bounding box center [518, 288] width 678 height 27
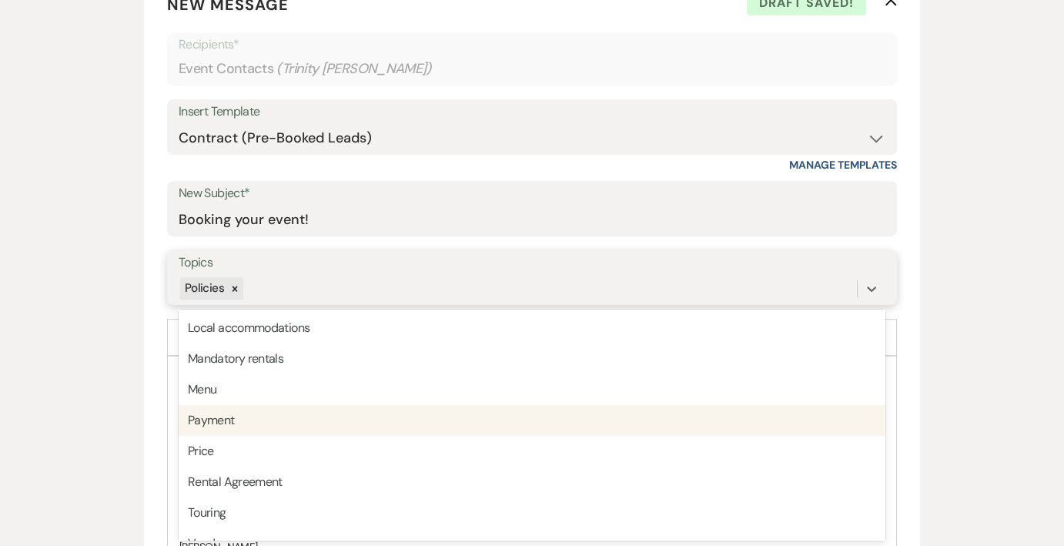
scroll to position [359, 0]
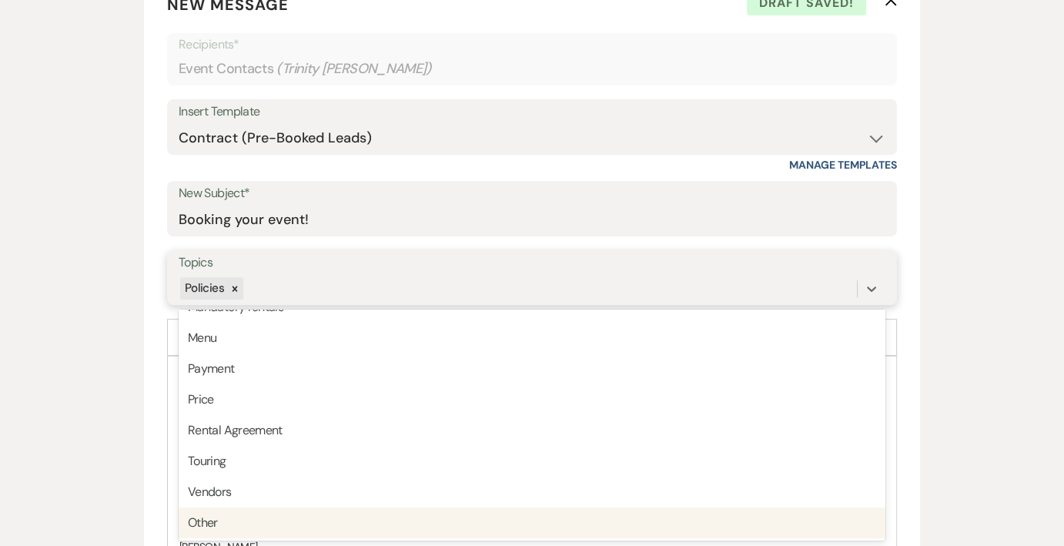
click at [326, 526] on div "Other" at bounding box center [532, 522] width 707 height 31
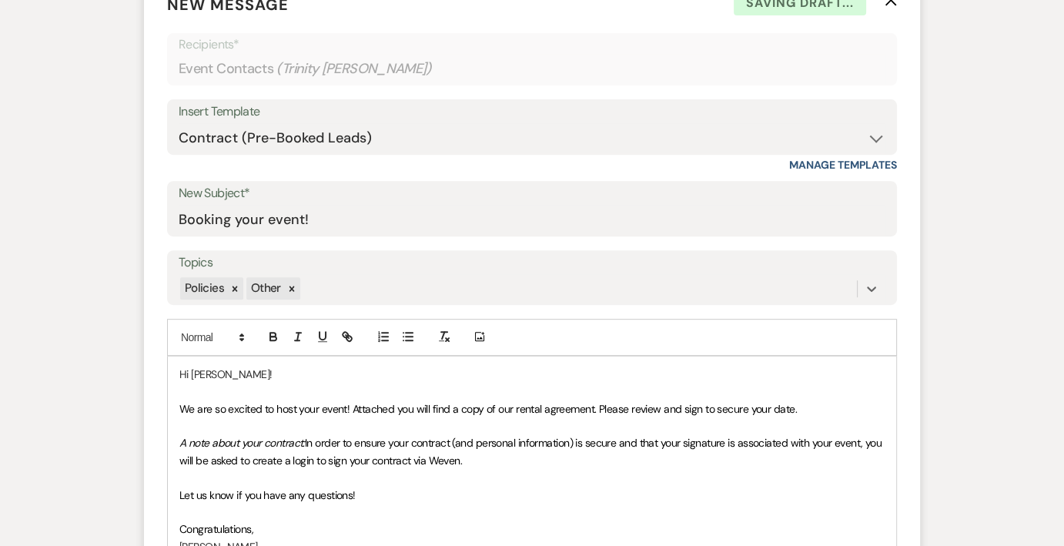
click at [217, 369] on p "Hi Trinity!" at bounding box center [531, 374] width 705 height 17
click at [494, 461] on p "A note about your contract: In order to ensure your contract (and personal info…" at bounding box center [531, 451] width 705 height 35
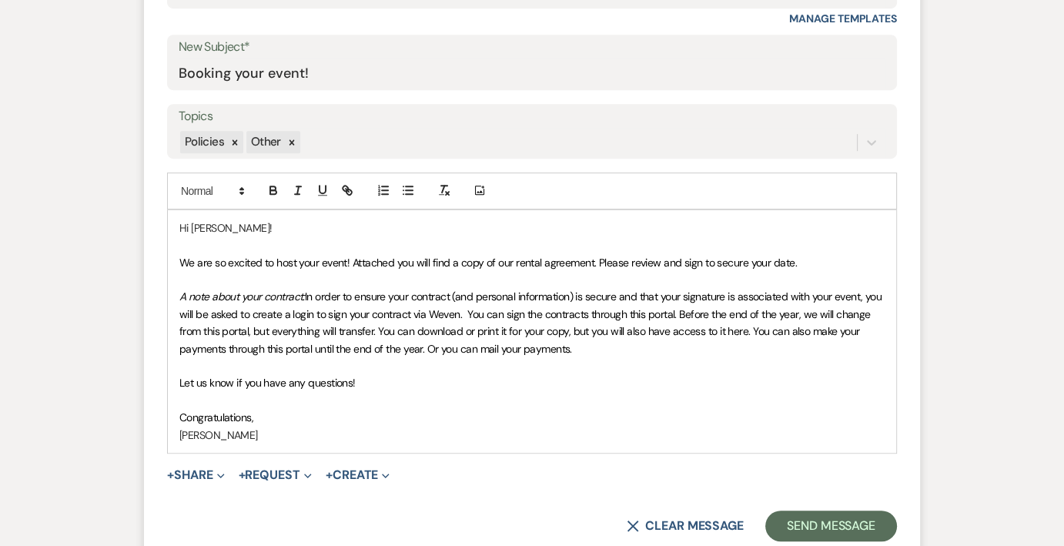
scroll to position [781, 0]
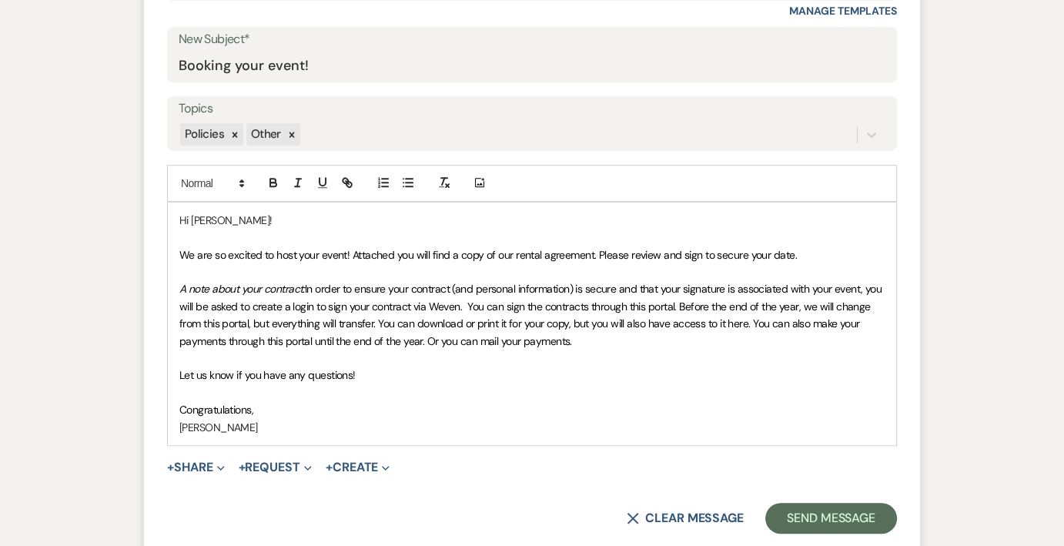
click at [176, 375] on div "Hi Trinity! We are so excited to host your event! Attached you will find a copy…" at bounding box center [532, 323] width 728 height 242
click at [565, 360] on p at bounding box center [531, 357] width 705 height 17
click at [566, 368] on p "We are so excited to host your wedding! Let us know if you have any questions!" at bounding box center [531, 374] width 705 height 17
drag, startPoint x: 267, startPoint y: 424, endPoint x: 211, endPoint y: 427, distance: 56.3
click at [211, 427] on p "[PERSON_NAME]" at bounding box center [531, 427] width 705 height 17
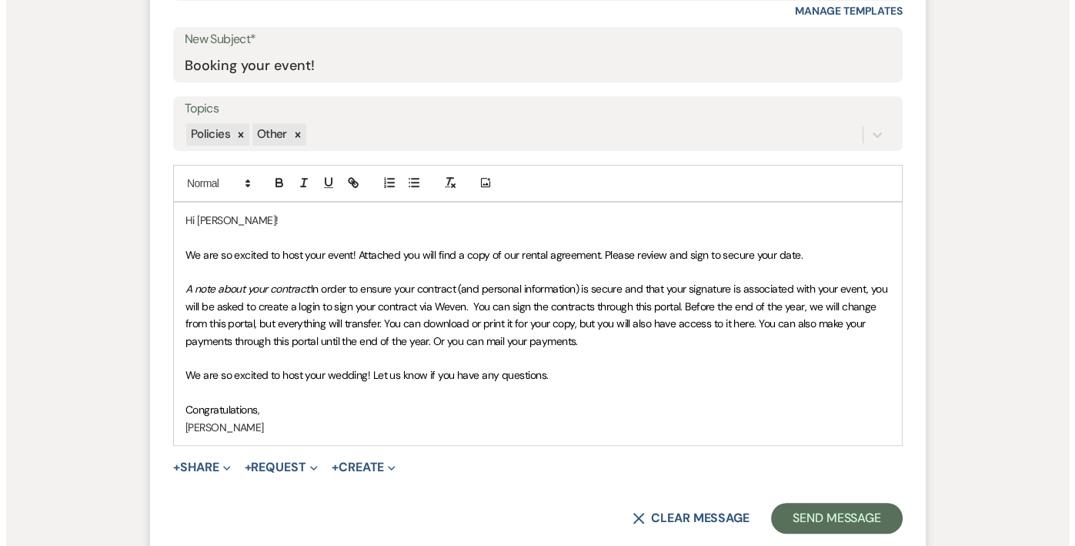
scroll to position [858, 0]
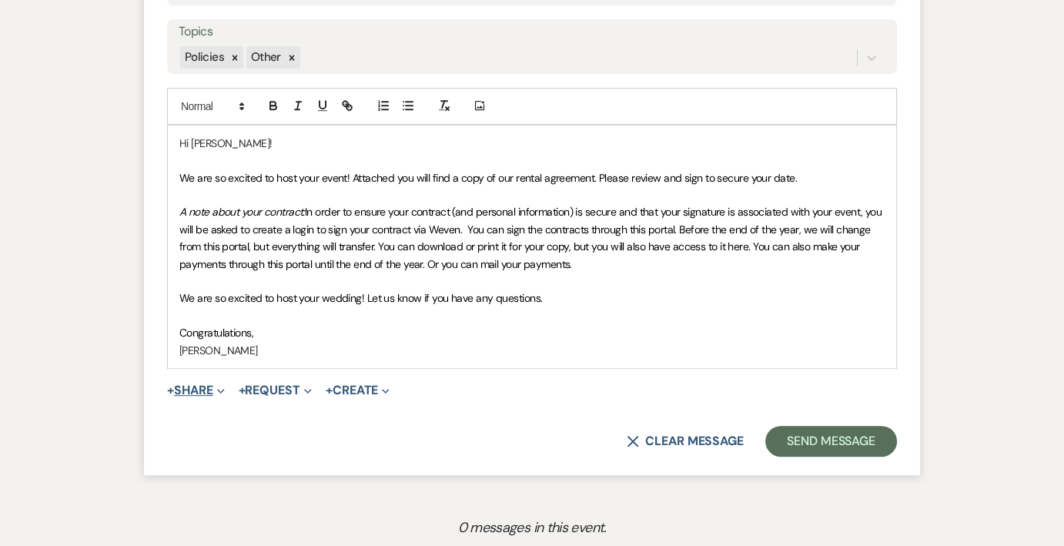
click at [213, 393] on button "+ Share Expand" at bounding box center [196, 390] width 58 height 12
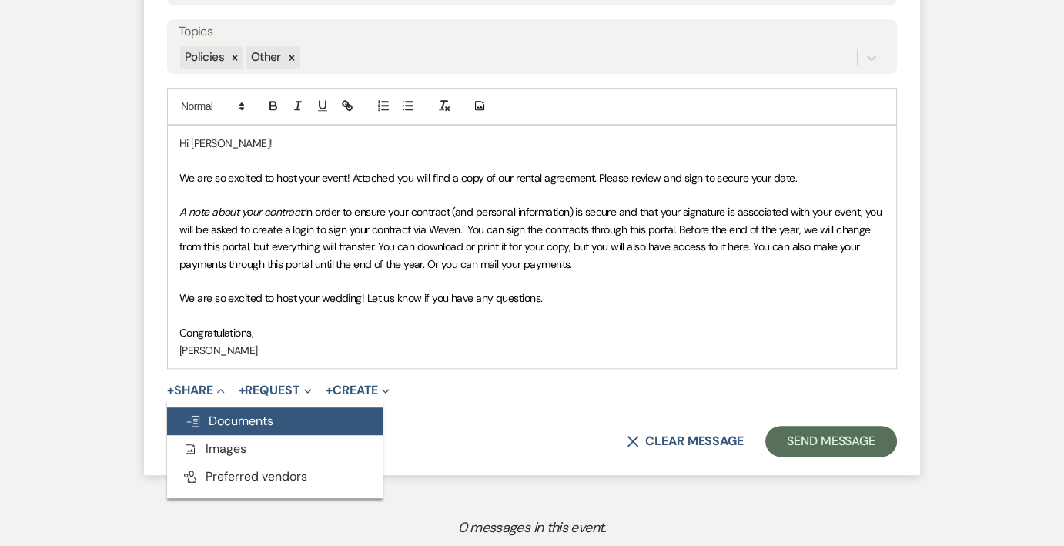
click at [234, 421] on span "Doc Upload Documents" at bounding box center [229, 421] width 88 height 16
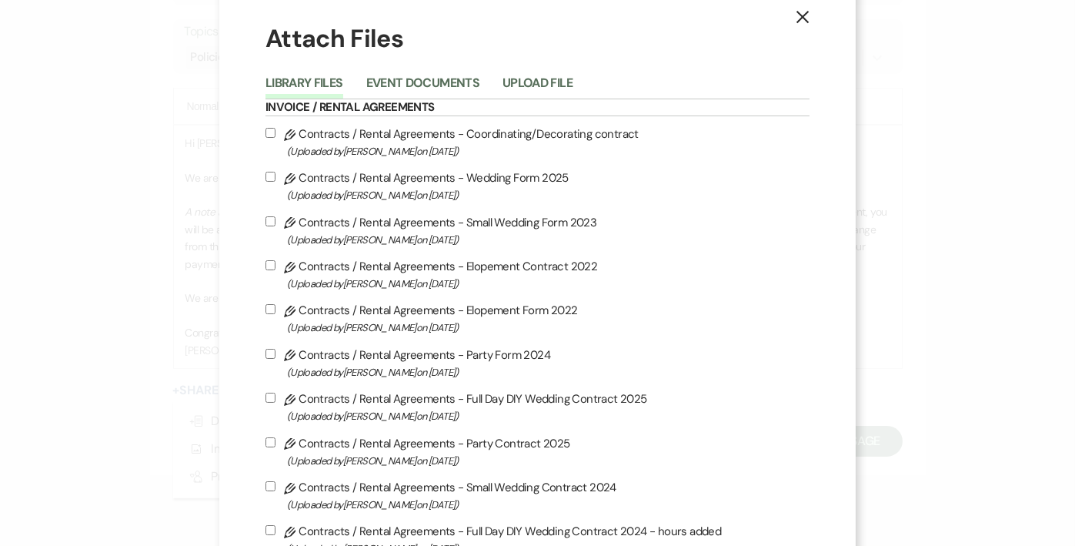
scroll to position [0, 0]
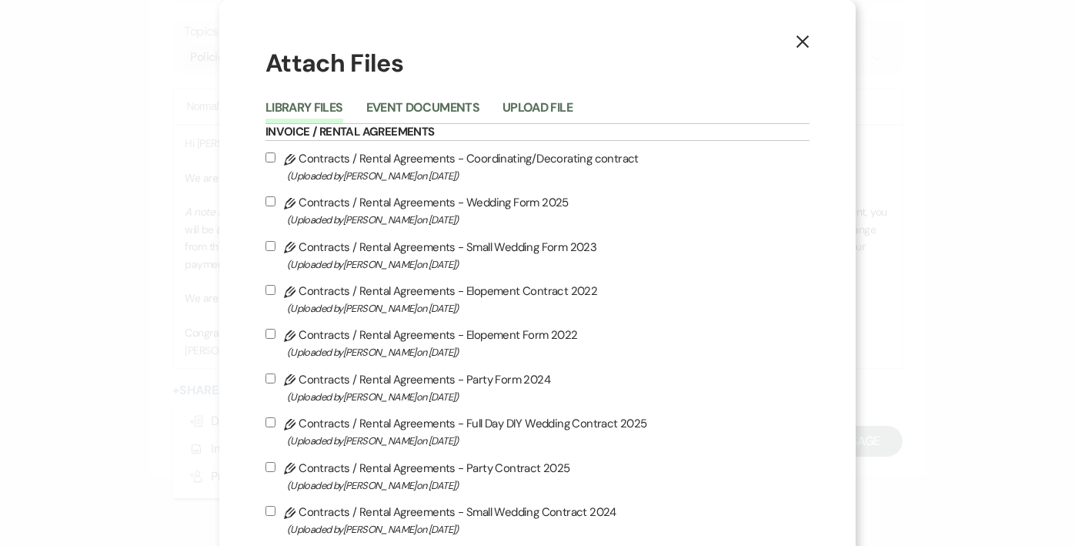
click at [797, 40] on use "button" at bounding box center [803, 41] width 12 height 12
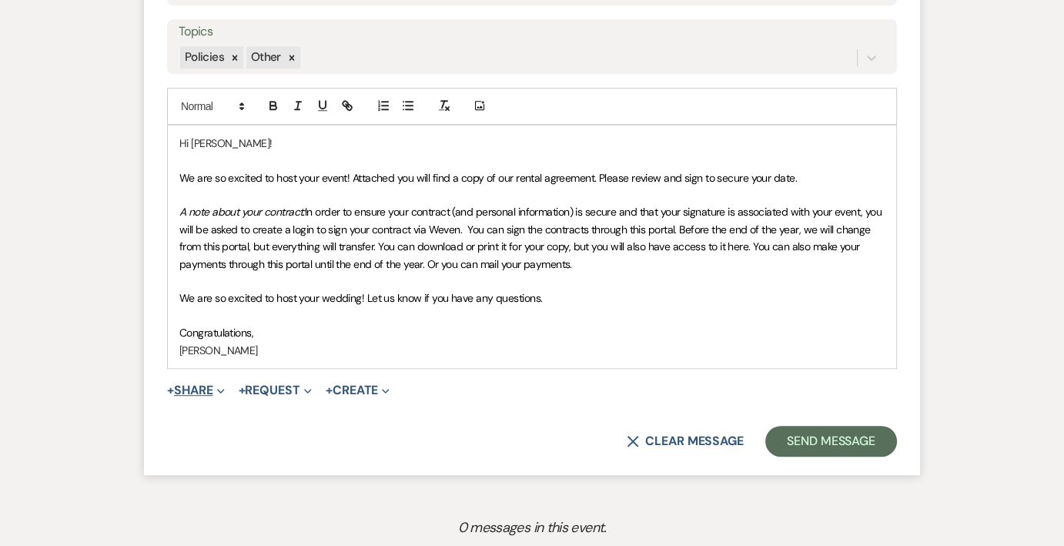
click at [182, 387] on button "+ Share Expand" at bounding box center [196, 390] width 58 height 12
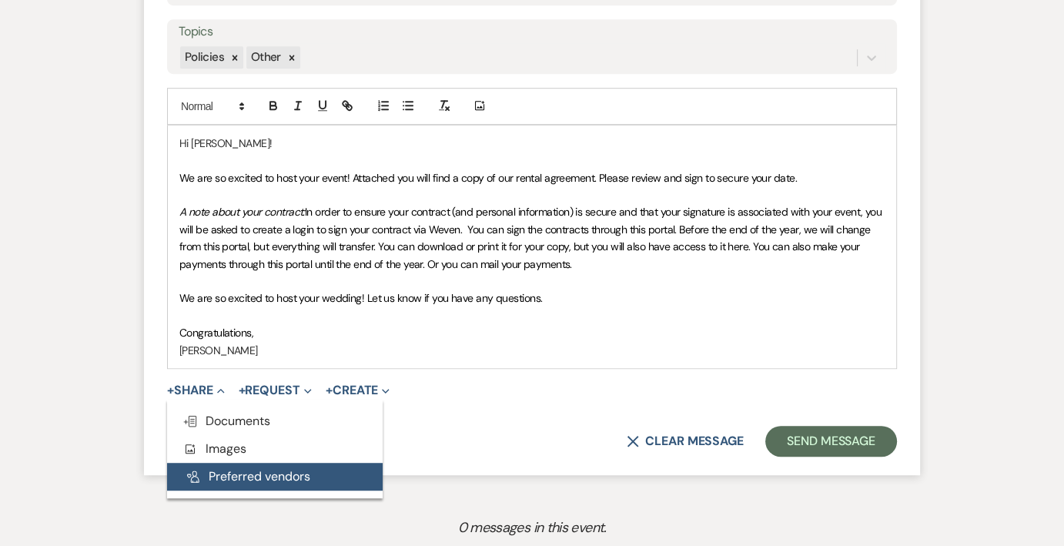
click at [218, 477] on button "Pref Vendors Preferred vendors" at bounding box center [275, 477] width 216 height 28
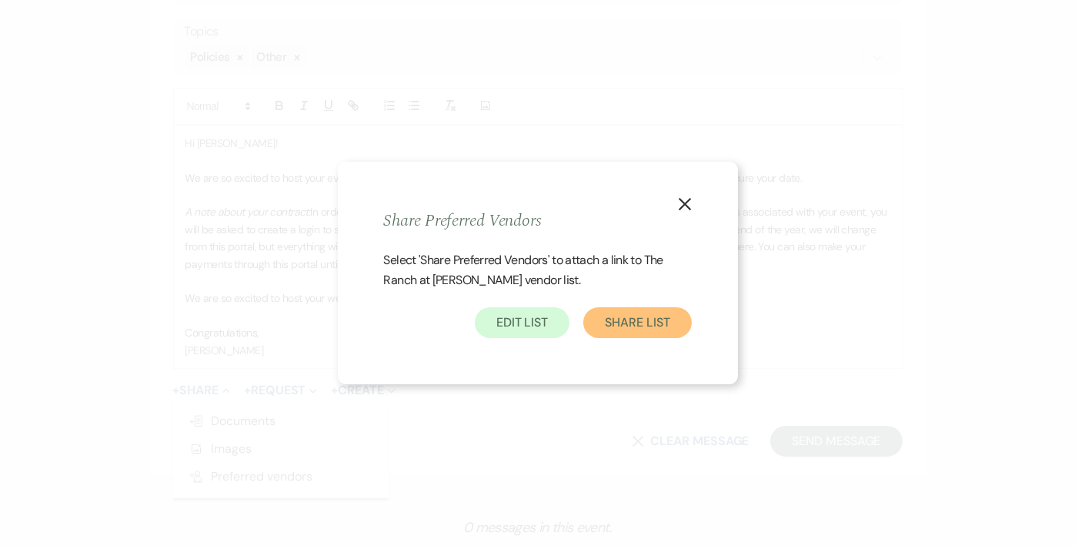
click at [620, 317] on button "Share List" at bounding box center [637, 322] width 108 height 31
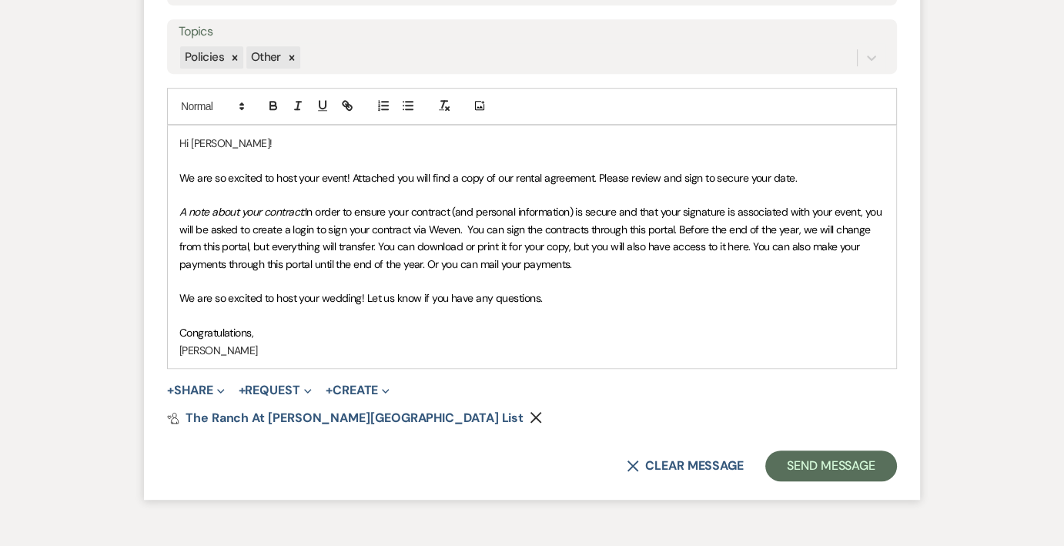
click at [210, 396] on span "+ Share Expand Doc Upload Documents Add Photo Images" at bounding box center [196, 390] width 58 height 18
click at [210, 391] on button "+ Share Expand" at bounding box center [196, 390] width 58 height 12
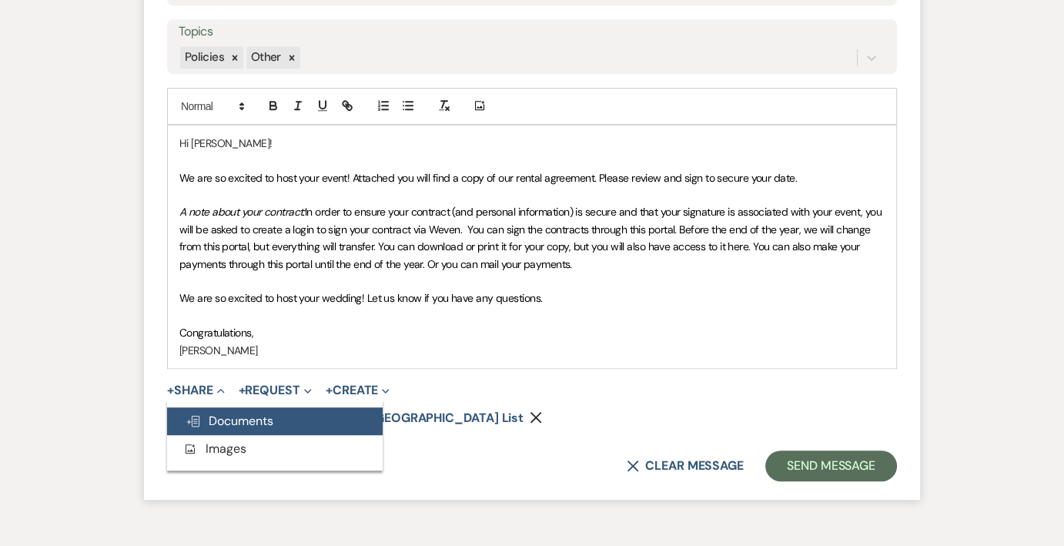
click at [226, 424] on span "Doc Upload Documents" at bounding box center [229, 421] width 88 height 16
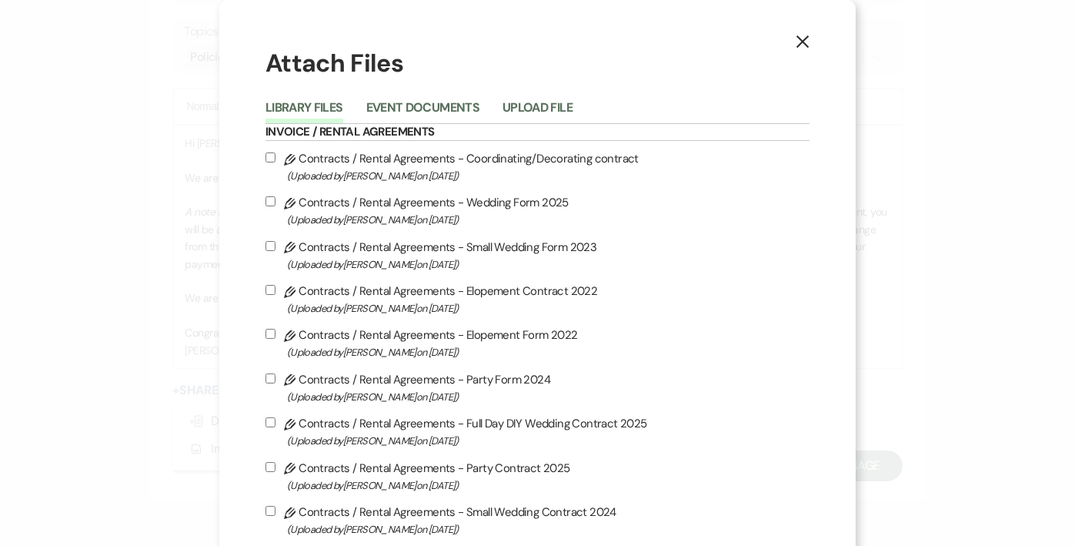
click at [796, 40] on icon "X" at bounding box center [803, 42] width 14 height 14
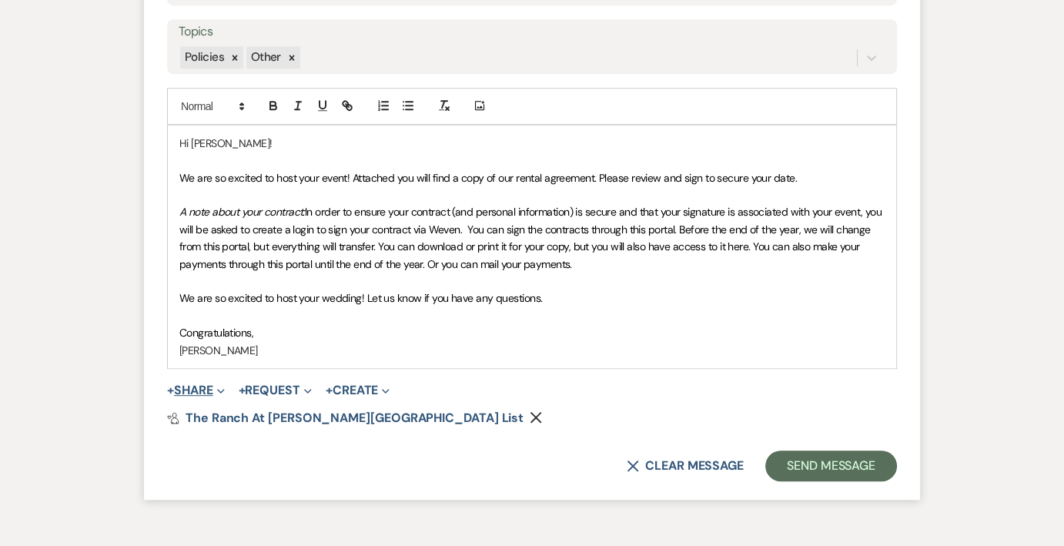
click at [205, 386] on button "+ Share Expand" at bounding box center [196, 390] width 58 height 12
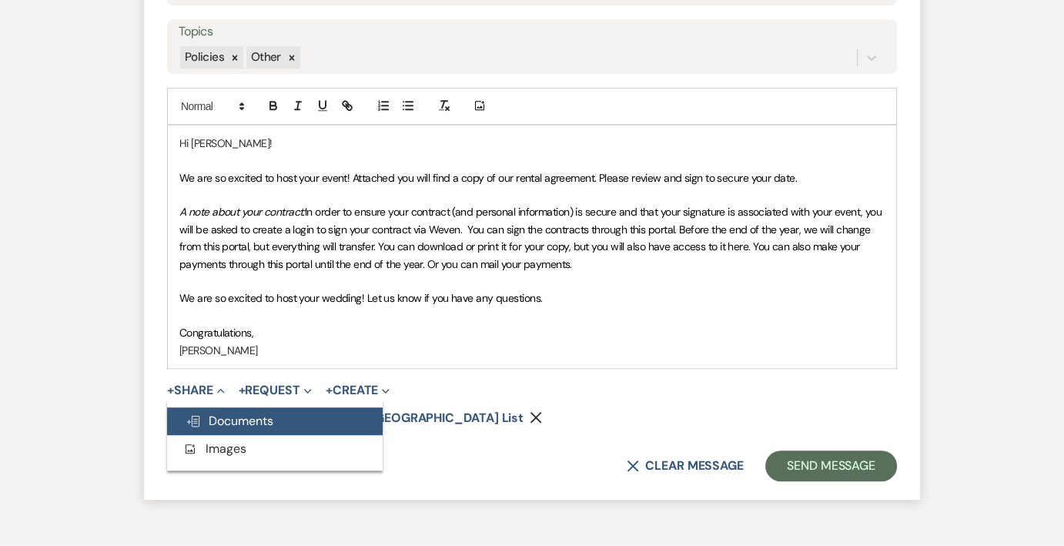
click at [207, 413] on span "Doc Upload Documents" at bounding box center [229, 421] width 88 height 16
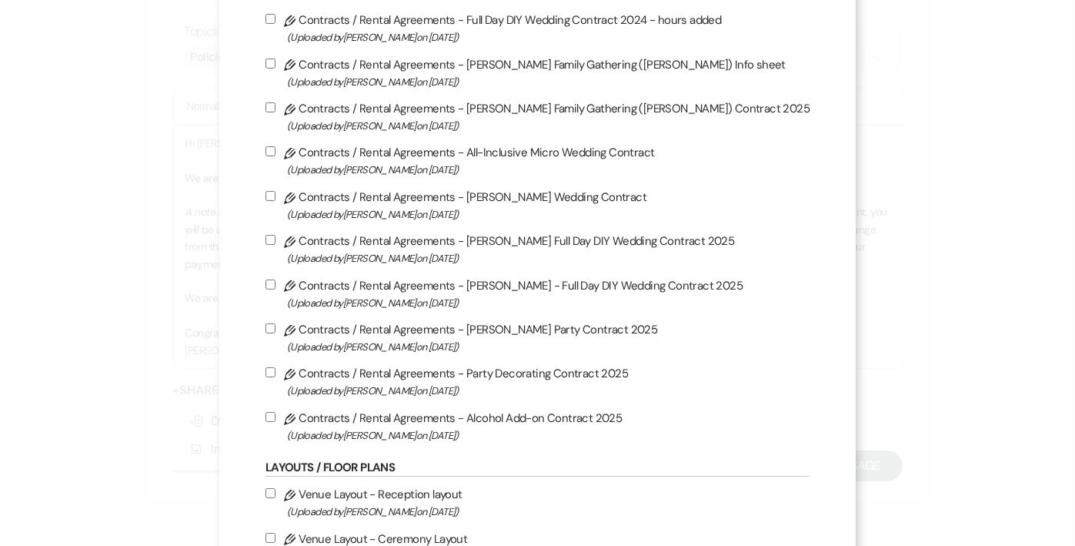
scroll to position [539, 0]
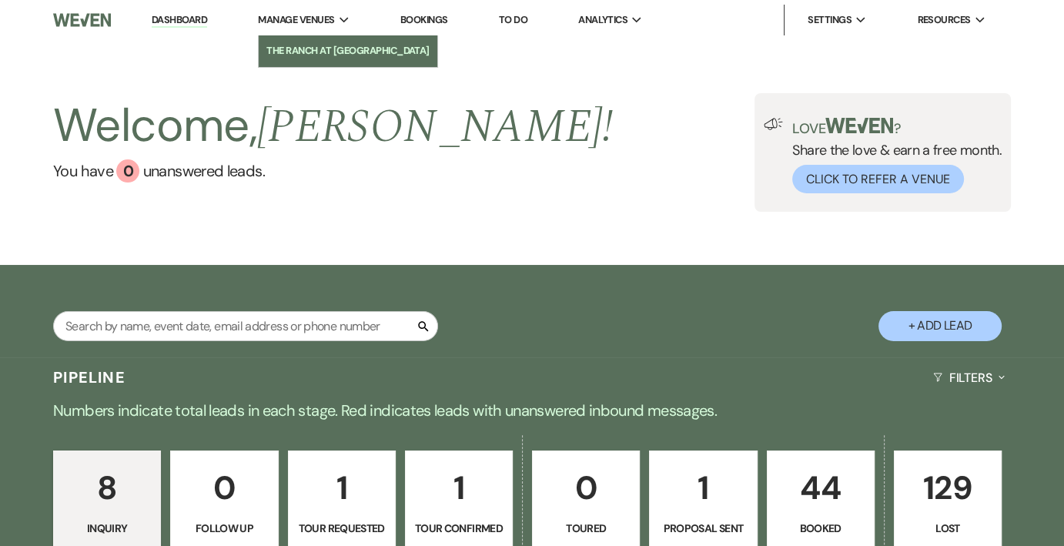
click at [318, 55] on li "The Ranch at [GEOGRAPHIC_DATA]" at bounding box center [347, 50] width 163 height 15
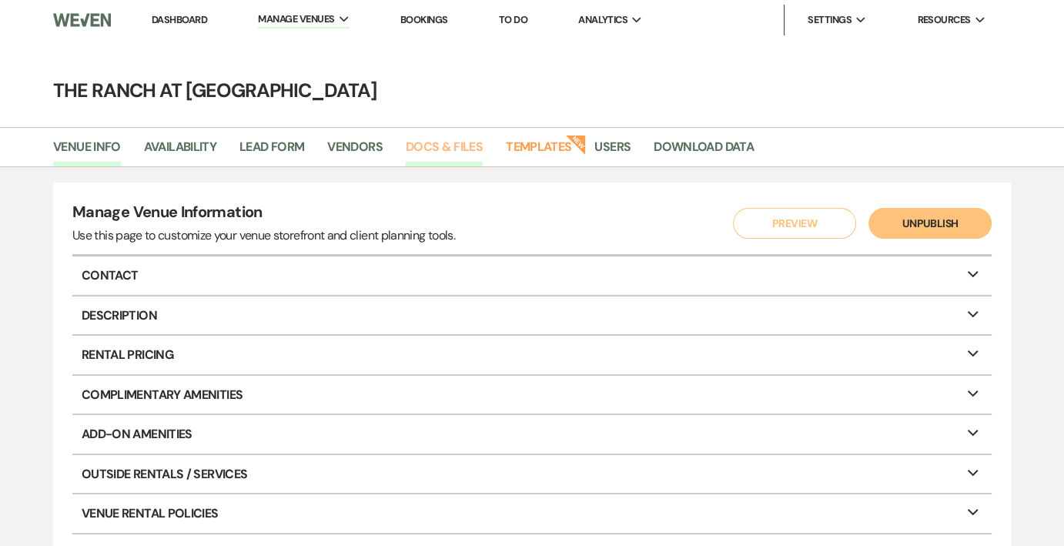
click at [425, 145] on link "Docs & Files" at bounding box center [444, 151] width 77 height 29
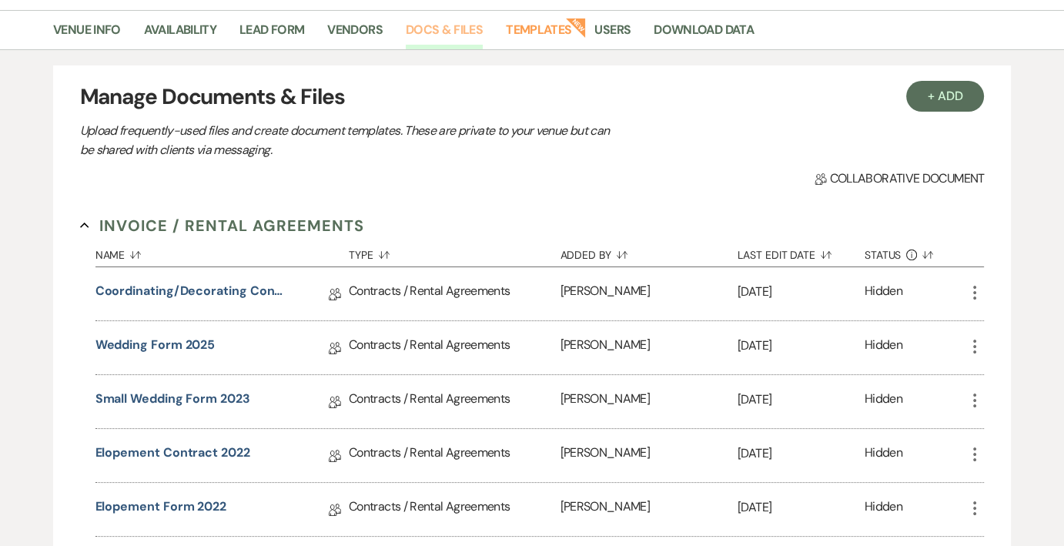
scroll to position [154, 0]
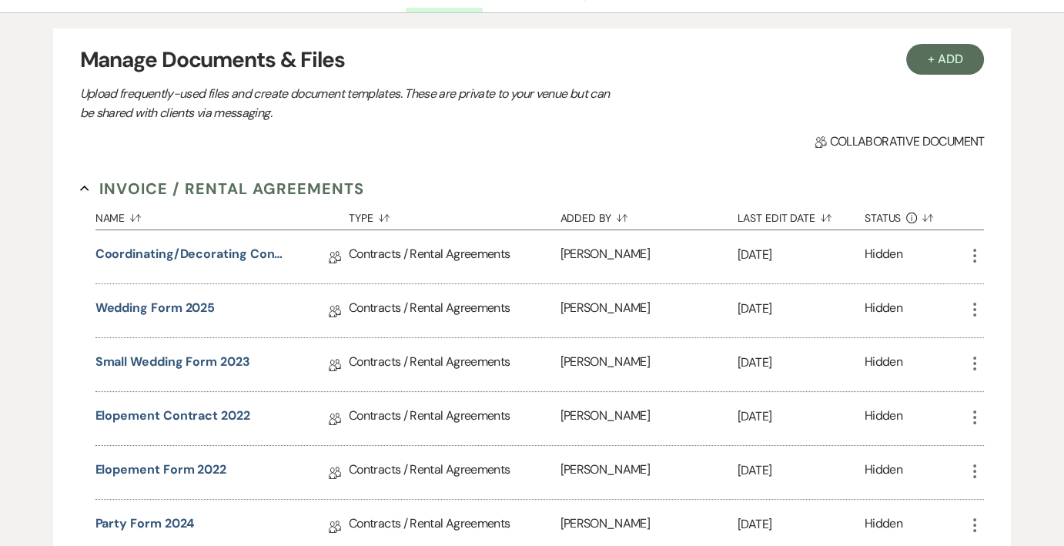
click at [970, 254] on icon "More" at bounding box center [974, 255] width 18 height 18
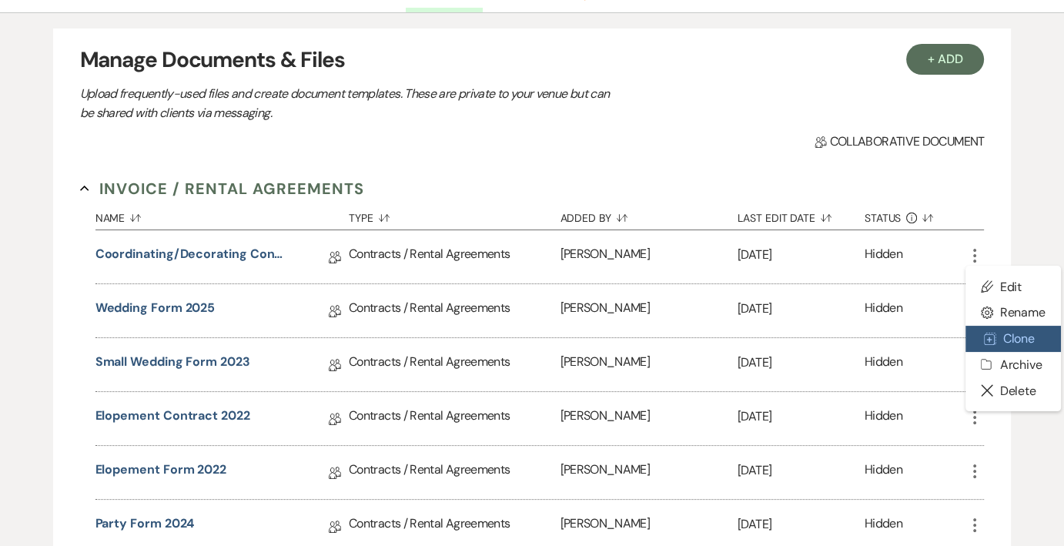
click at [1018, 338] on button "Duplicate Clone" at bounding box center [1012, 339] width 95 height 26
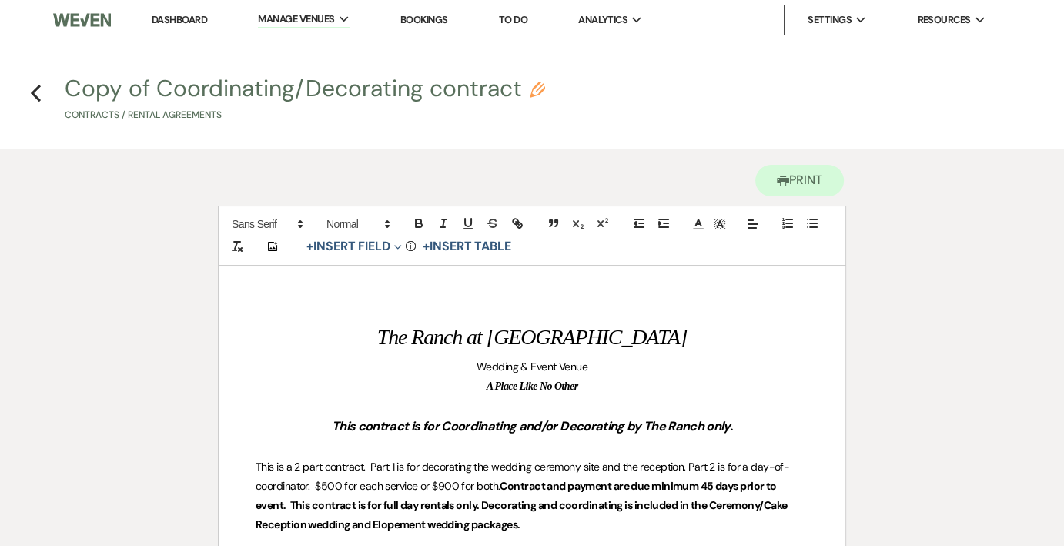
click at [540, 90] on use "button" at bounding box center [537, 89] width 15 height 15
select select "10"
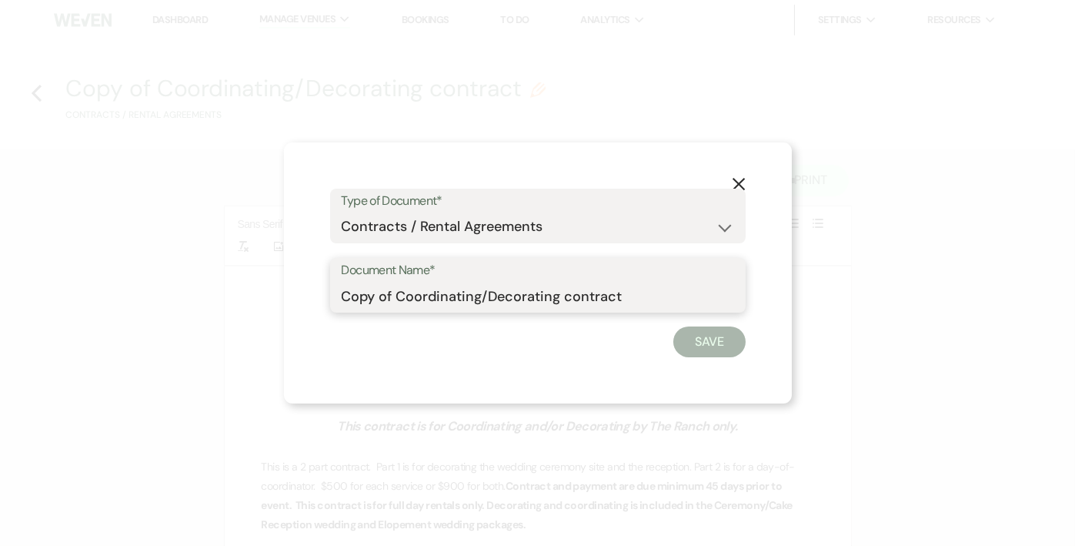
click at [572, 295] on input "Copy of Coordinating/Decorating contract" at bounding box center [538, 296] width 393 height 30
type input "Coordinating/Decorating Contract 2026"
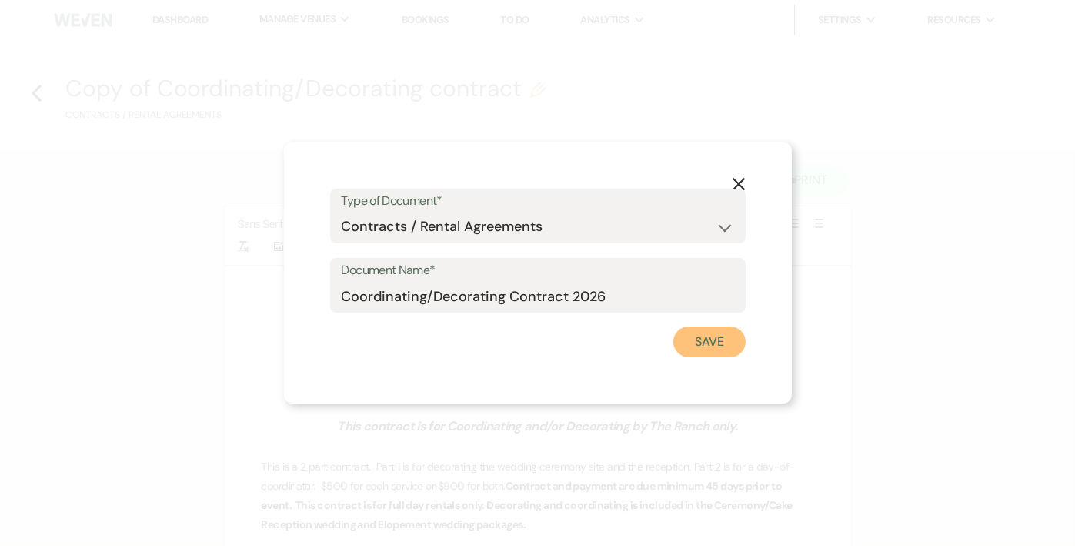
click at [717, 335] on button "Save" at bounding box center [709, 341] width 72 height 31
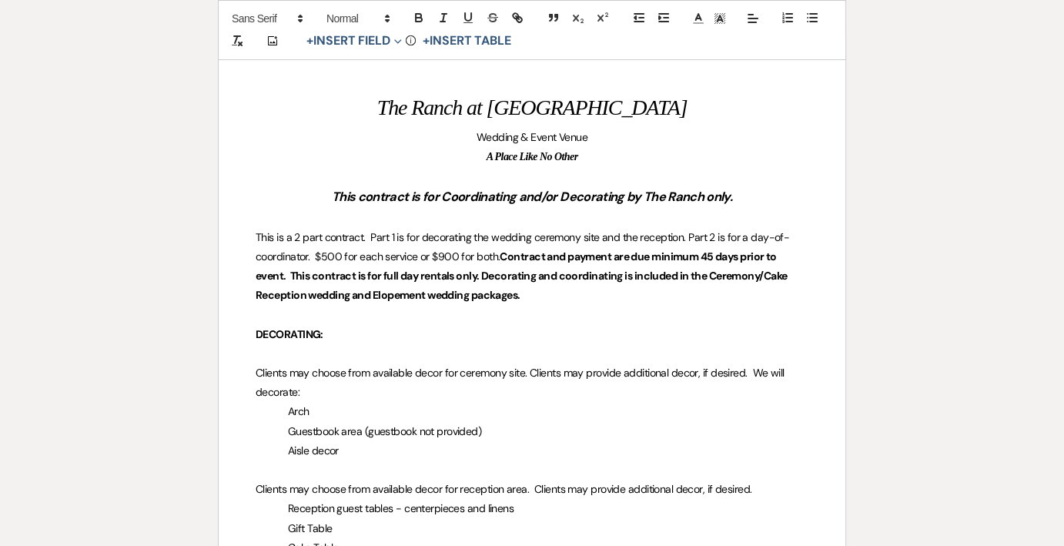
scroll to position [231, 0]
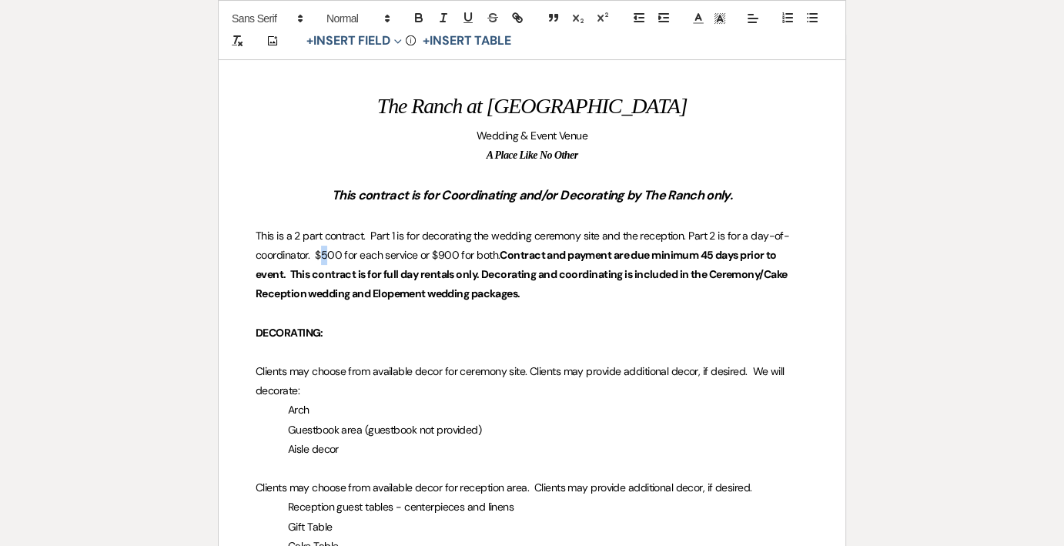
click at [323, 252] on span "This is a 2 part contract. Part 1 is for decorating the wedding ceremony site a…" at bounding box center [522, 245] width 533 height 33
click at [300, 238] on span "This is a 2 part contract. Part 1 is for decorating the wedding ceremony site a…" at bounding box center [522, 245] width 533 height 33
click at [440, 256] on span "This is a 2-part contract. Part 1 is for decorating the wedding ceremony site a…" at bounding box center [524, 245] width 536 height 33
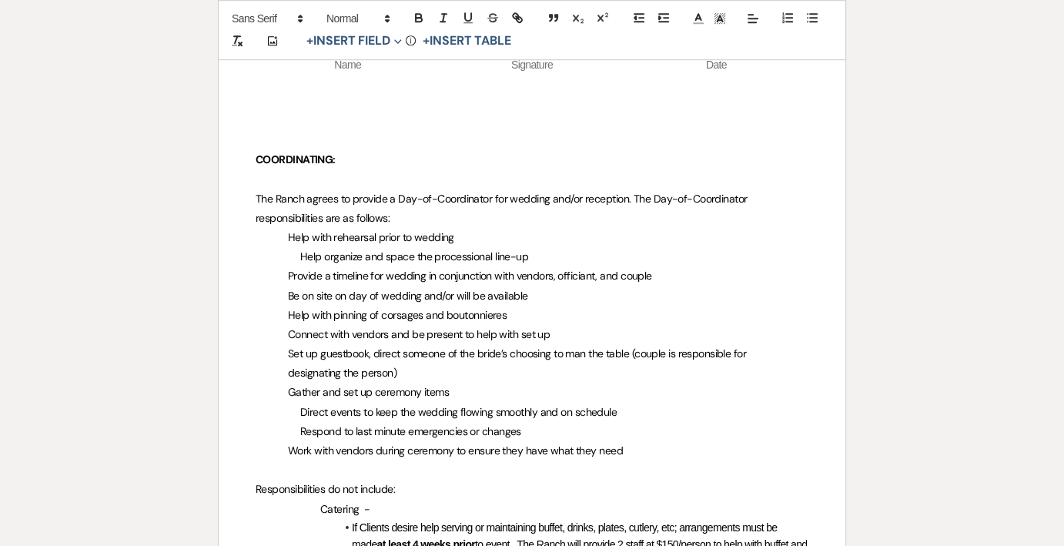
scroll to position [1078, 0]
click at [288, 374] on span "designating the person)" at bounding box center [342, 373] width 109 height 14
click at [296, 409] on p "Direct events to keep the wedding flowing smoothly and on schedule" at bounding box center [532, 412] width 553 height 19
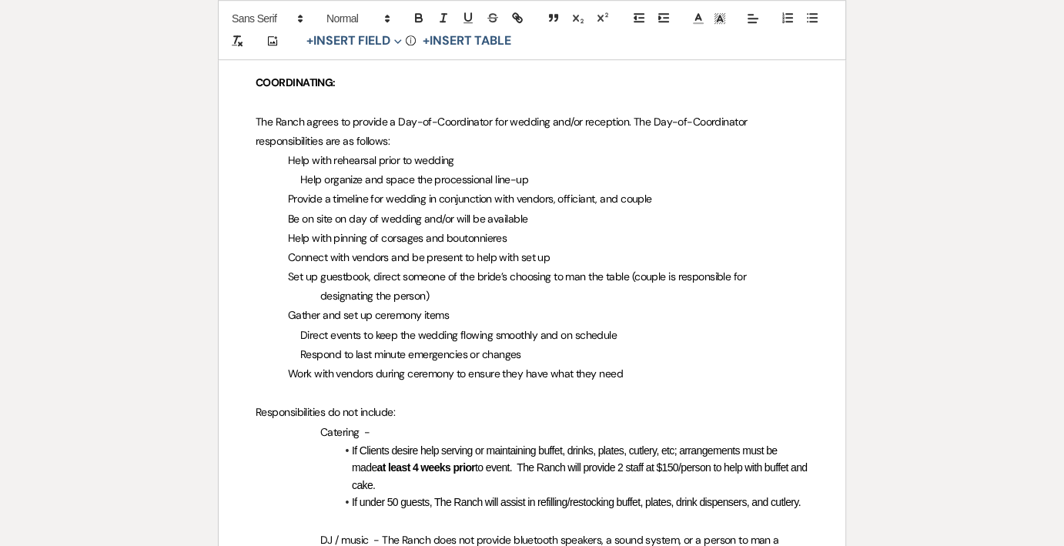
scroll to position [1232, 0]
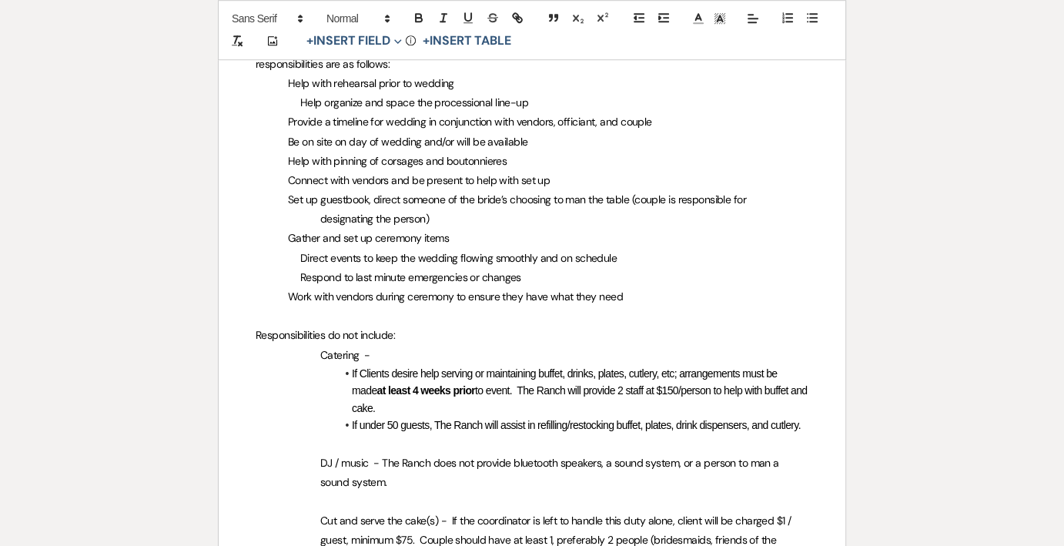
click at [675, 375] on span "If Clients desire help serving or maintaining buffet, drinks, plates, cutlery, …" at bounding box center [566, 381] width 428 height 29
click at [379, 406] on li "If Clients desire help serving or maintaining buffet, drinks, plates, cutlery, …" at bounding box center [539, 391] width 537 height 52
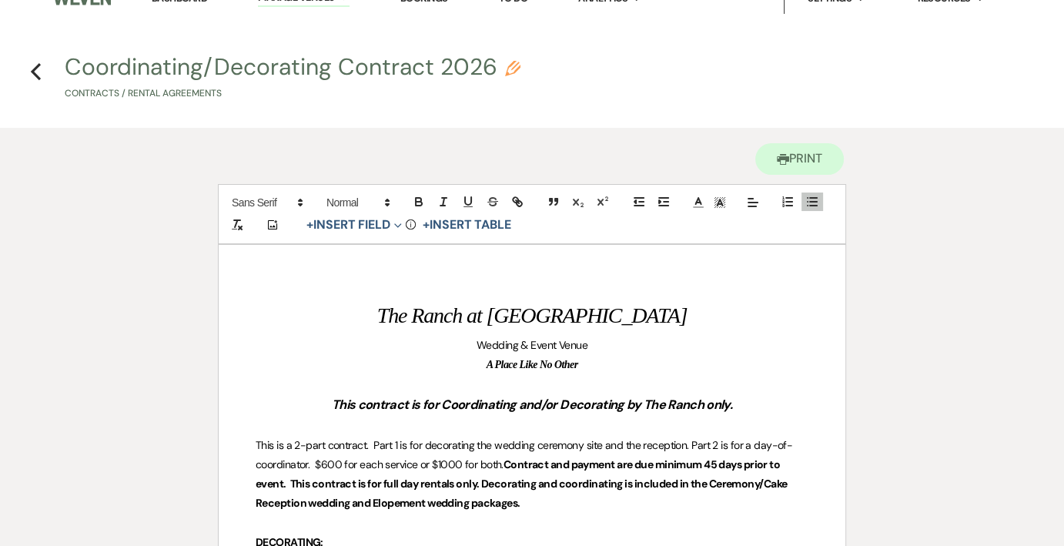
scroll to position [0, 0]
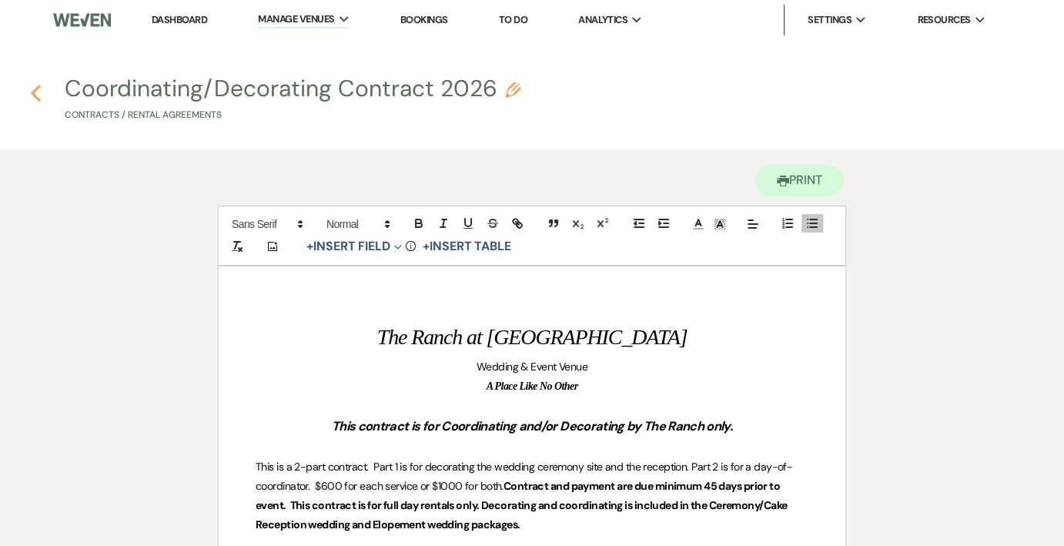
click at [35, 92] on use "button" at bounding box center [36, 93] width 10 height 17
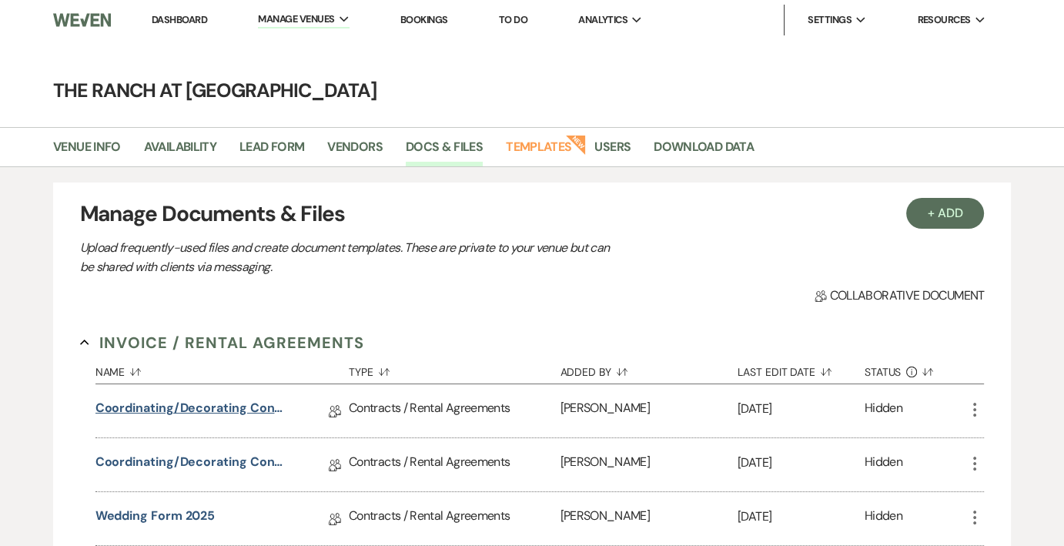
click at [241, 403] on link "Coordinating/Decorating Contract 2026" at bounding box center [191, 411] width 192 height 24
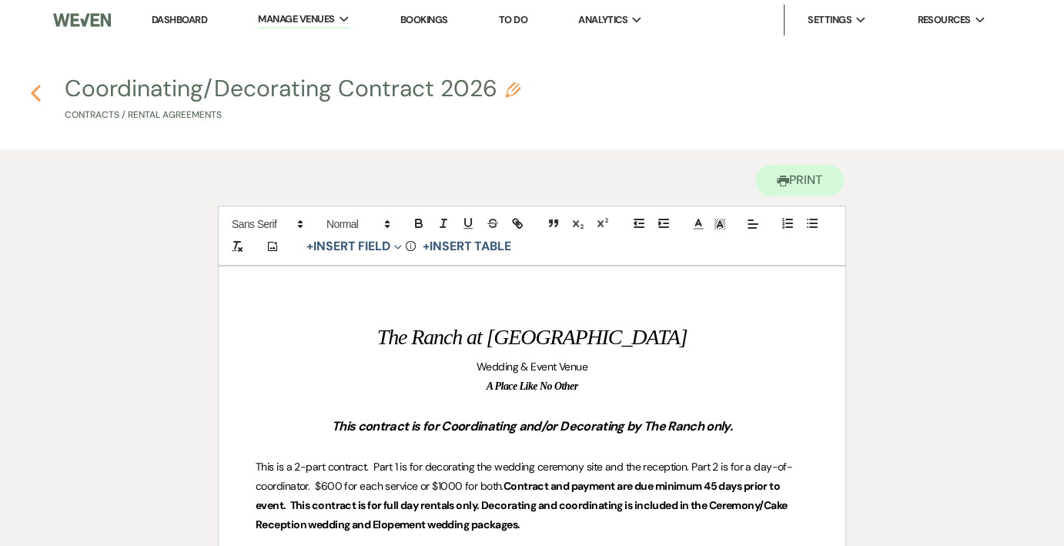
click at [35, 93] on icon "Previous" at bounding box center [36, 93] width 12 height 18
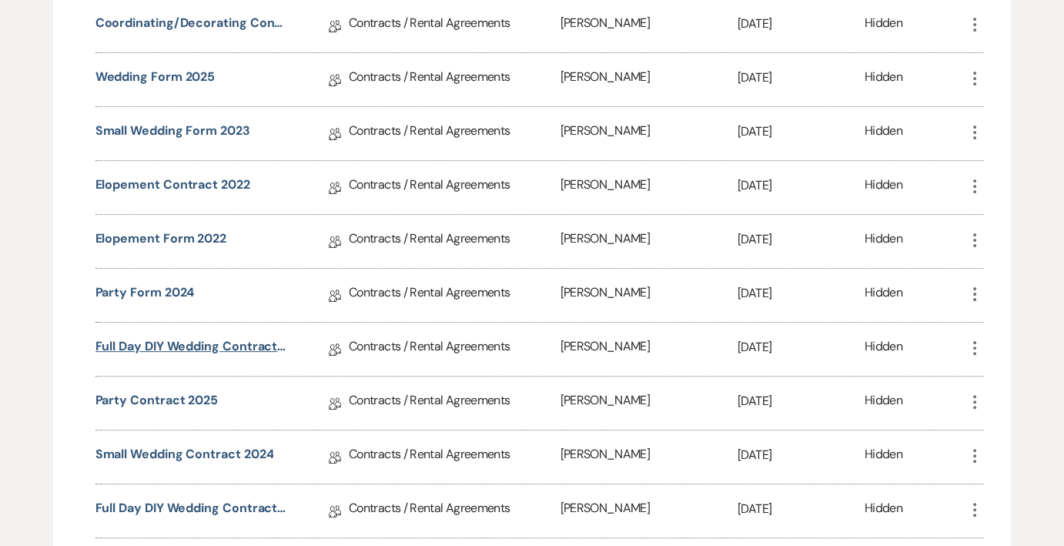
scroll to position [462, 0]
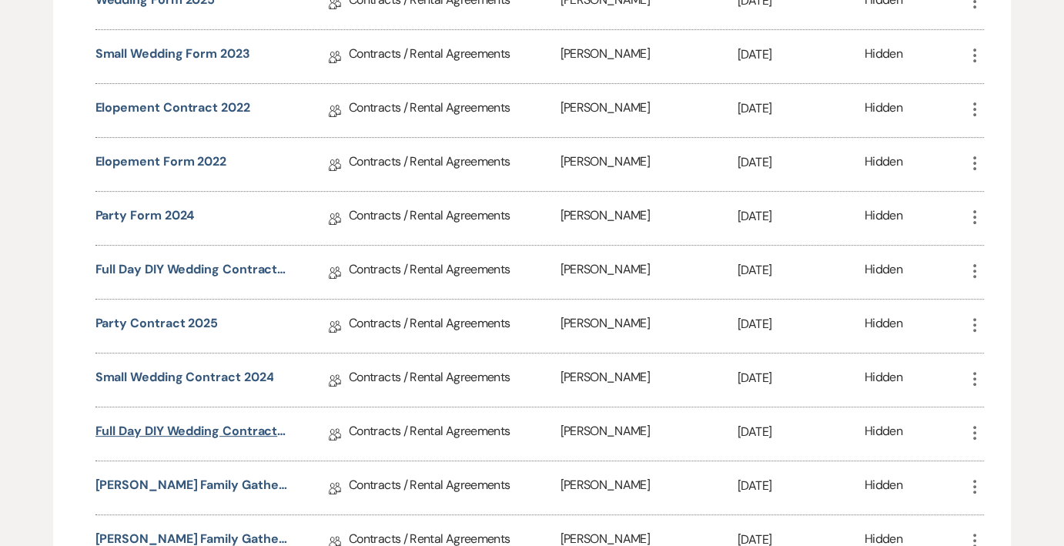
click at [216, 424] on link "Full Day DIY Wedding Contract 2024 - hours added" at bounding box center [191, 434] width 192 height 24
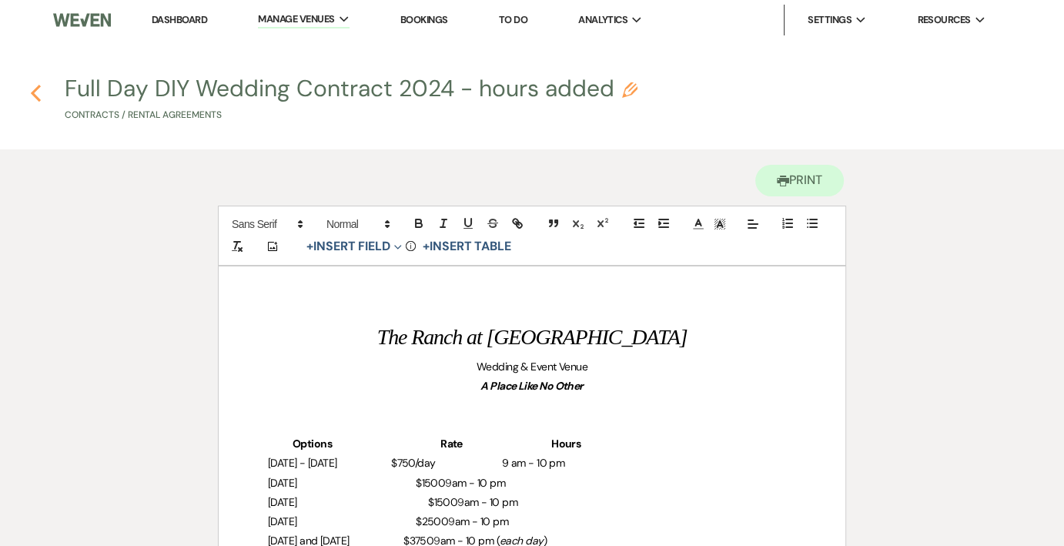
click at [32, 96] on icon "Previous" at bounding box center [36, 93] width 12 height 18
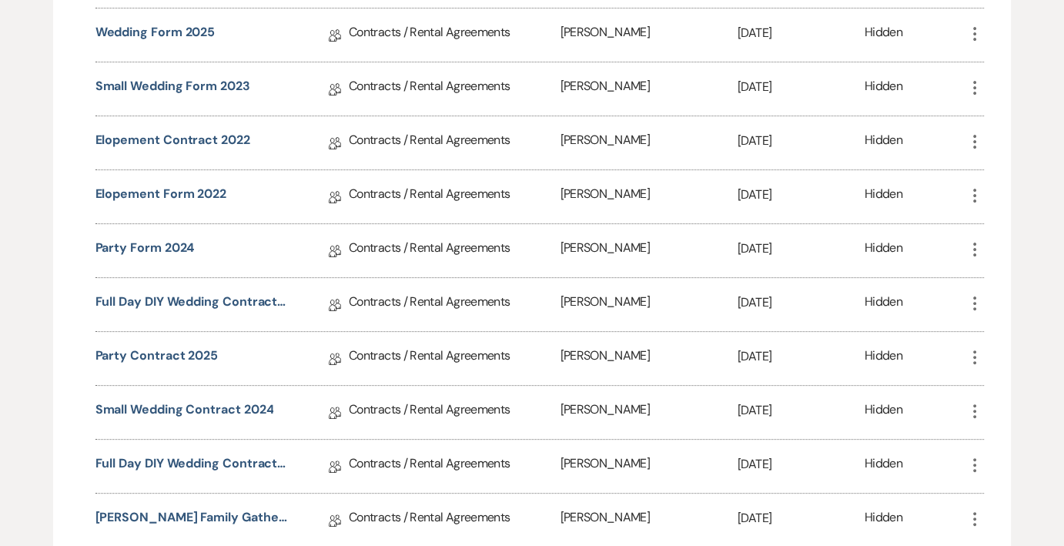
scroll to position [462, 0]
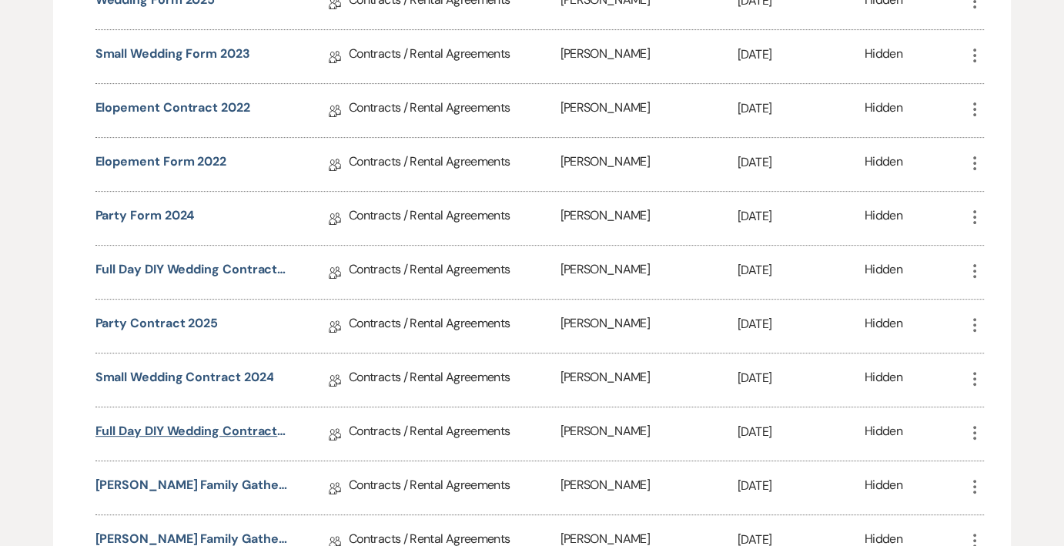
click at [182, 426] on link "Full Day DIY Wedding Contract 2024 - hours added" at bounding box center [191, 434] width 192 height 24
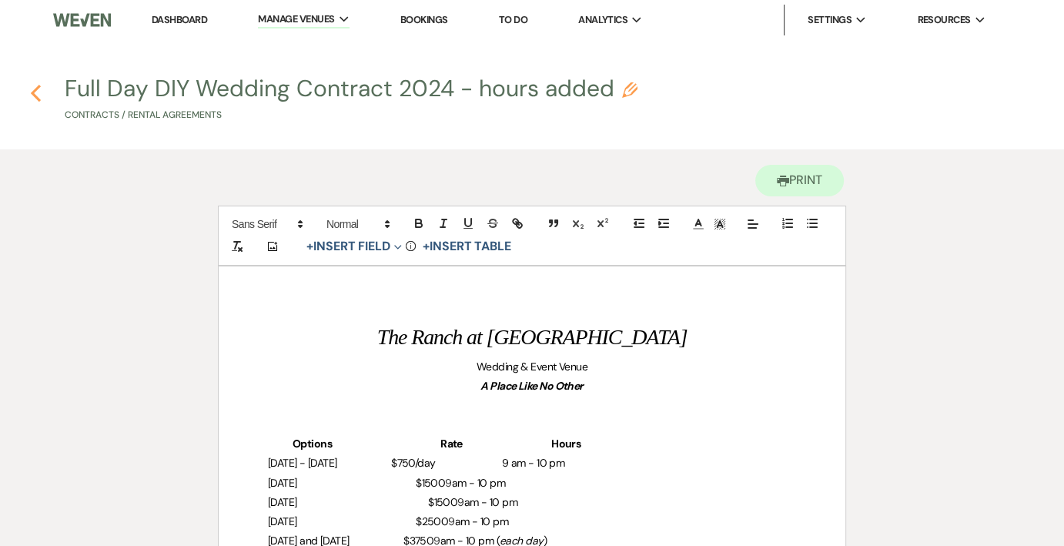
click at [31, 91] on icon "Previous" at bounding box center [36, 93] width 12 height 18
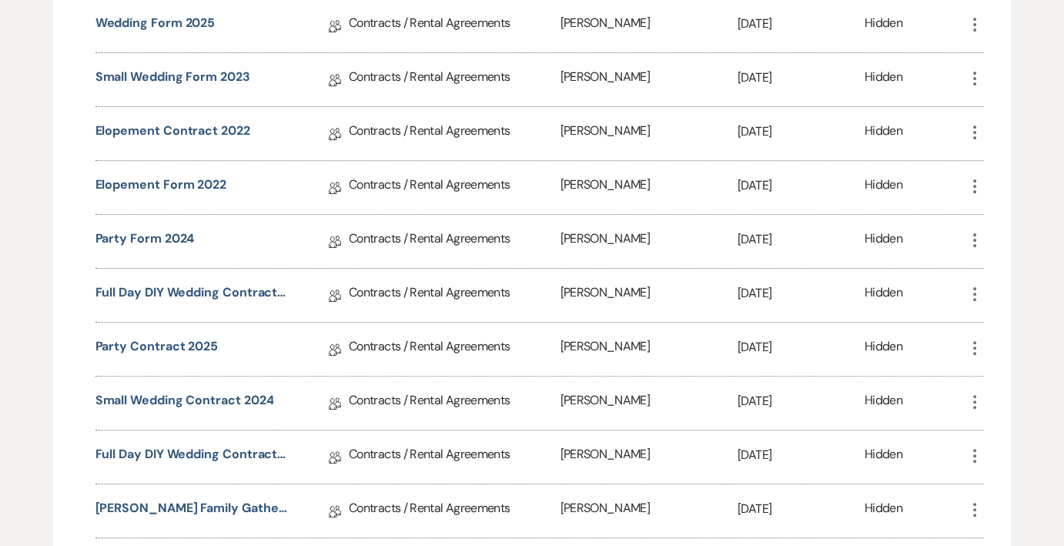
scroll to position [462, 0]
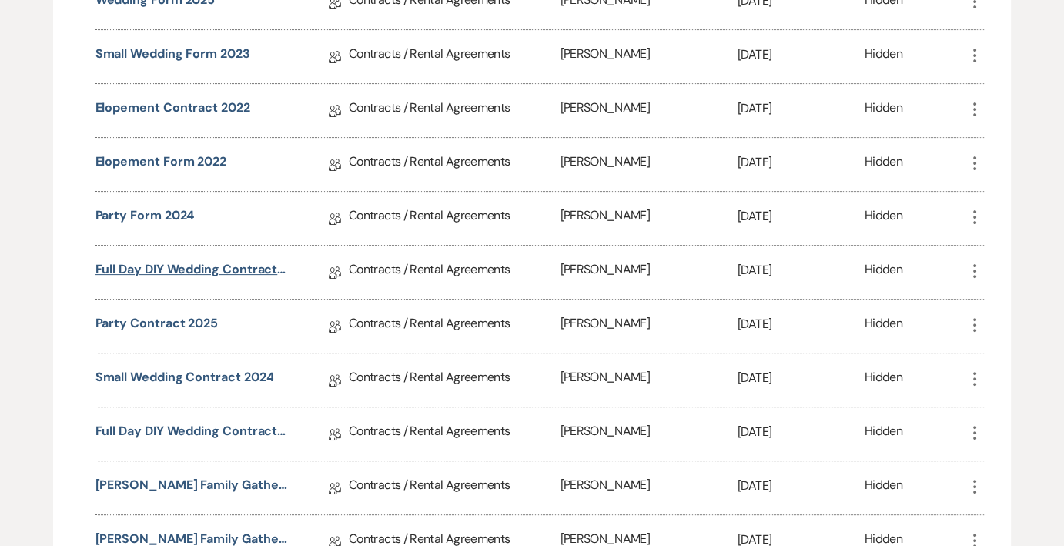
click at [193, 262] on link "Full Day DIY Wedding Contract 2025" at bounding box center [191, 272] width 192 height 24
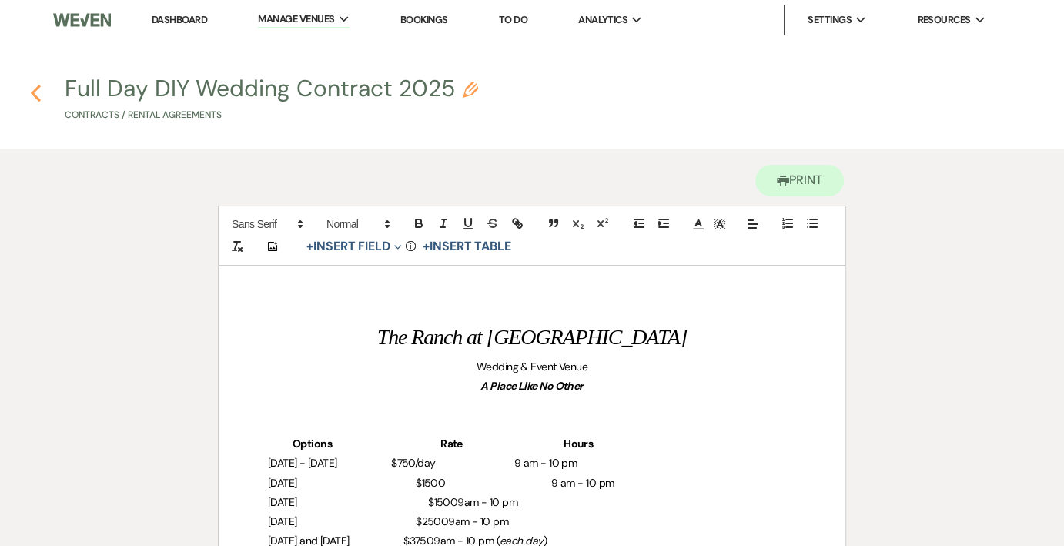
click at [31, 93] on icon "Previous" at bounding box center [36, 93] width 12 height 18
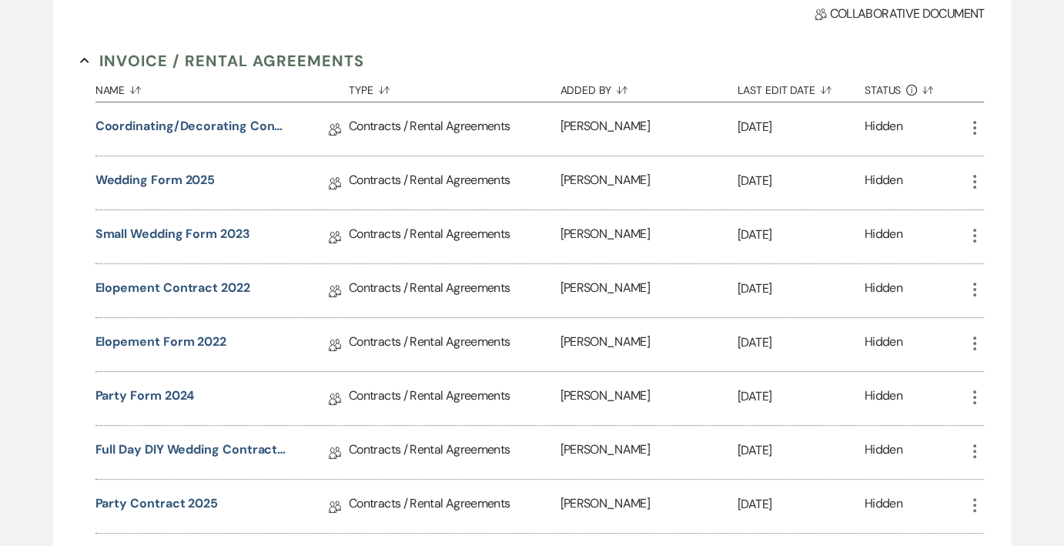
scroll to position [308, 0]
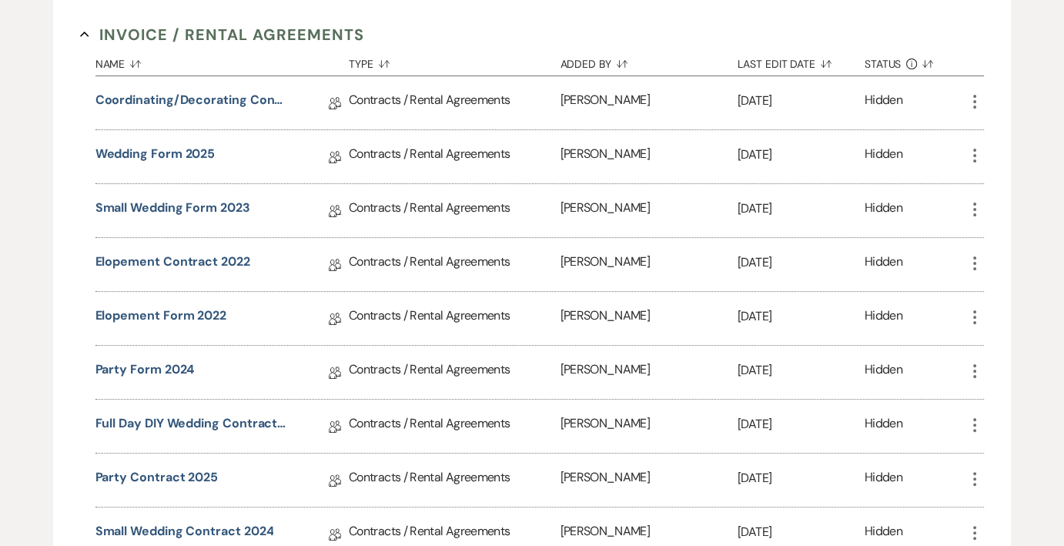
click at [976, 416] on icon "More" at bounding box center [974, 425] width 18 height 18
click at [1020, 508] on button "Duplicate Clone" at bounding box center [1012, 508] width 95 height 26
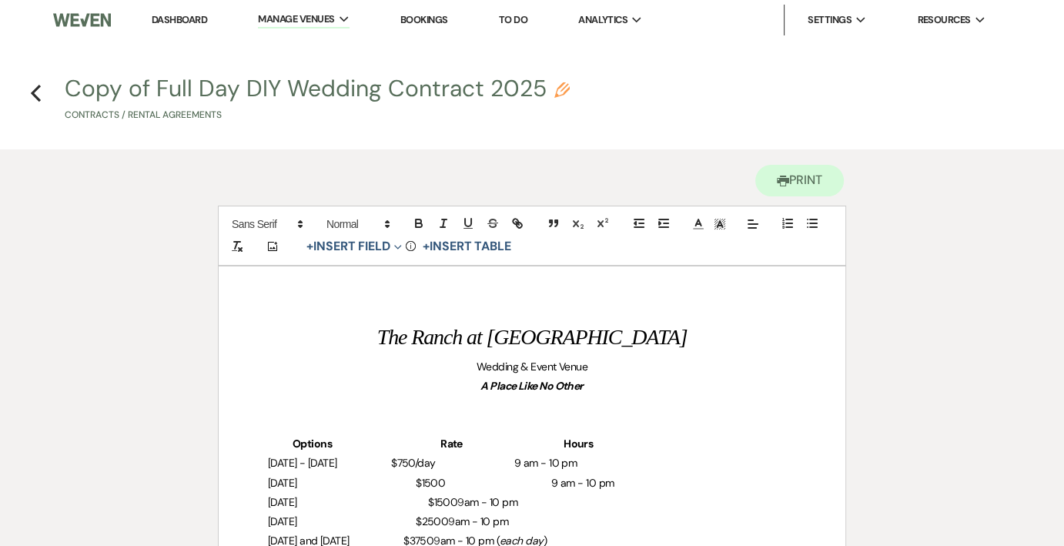
click at [158, 84] on button "Copy of Full Day DIY Wedding Contract 2025 Pencil Contracts / Rental Agreements" at bounding box center [317, 99] width 505 height 45
select select "10"
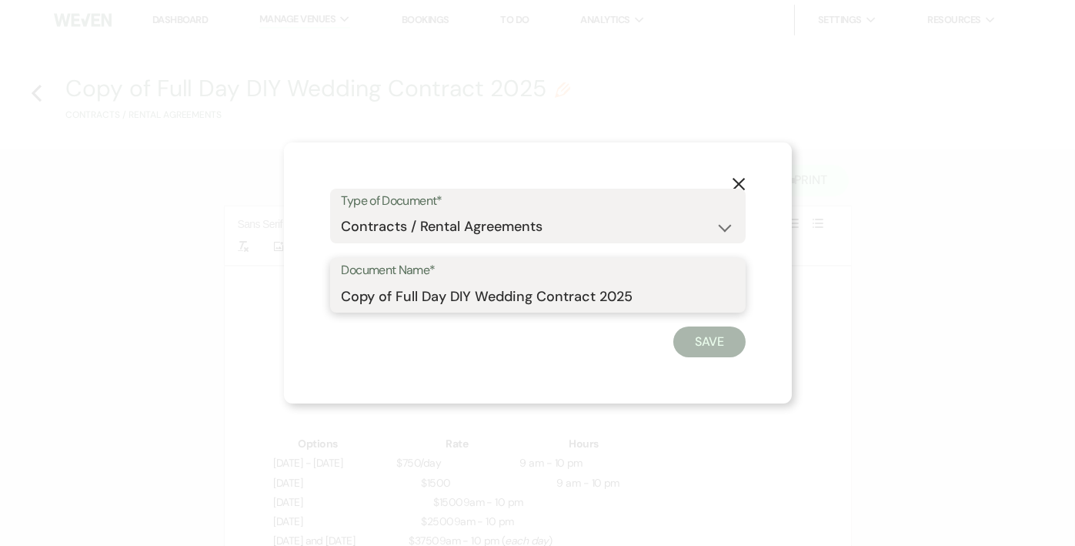
drag, startPoint x: 396, startPoint y: 295, endPoint x: 326, endPoint y: 295, distance: 70.0
click at [326, 295] on div "X Type of Document* Special Event Insurance Vendor Certificate of Insurance Con…" at bounding box center [538, 273] width 508 height 262
drag, startPoint x: 579, startPoint y: 296, endPoint x: 570, endPoint y: 295, distance: 8.5
click at [570, 295] on input "Full Day DIY Wedding Contract 2025" at bounding box center [538, 296] width 393 height 30
type input "Full Day DIY Wedding Contract 2026"
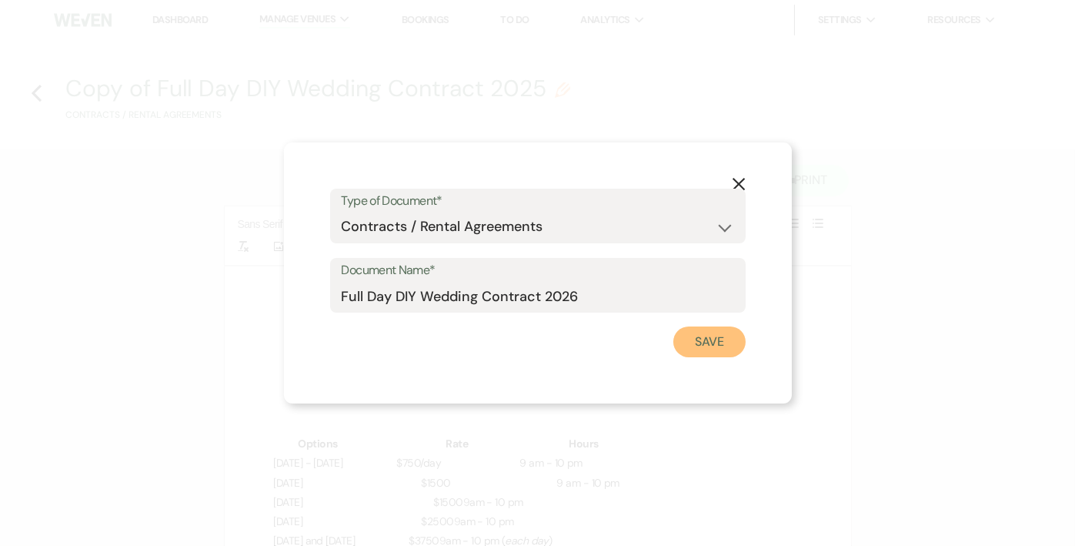
click at [700, 332] on button "Save" at bounding box center [709, 341] width 72 height 31
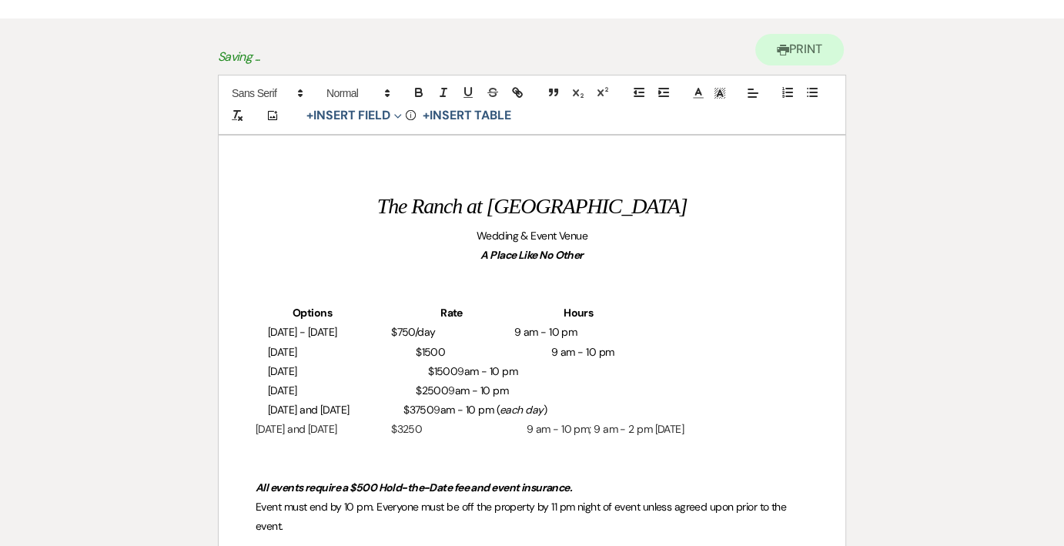
scroll to position [154, 0]
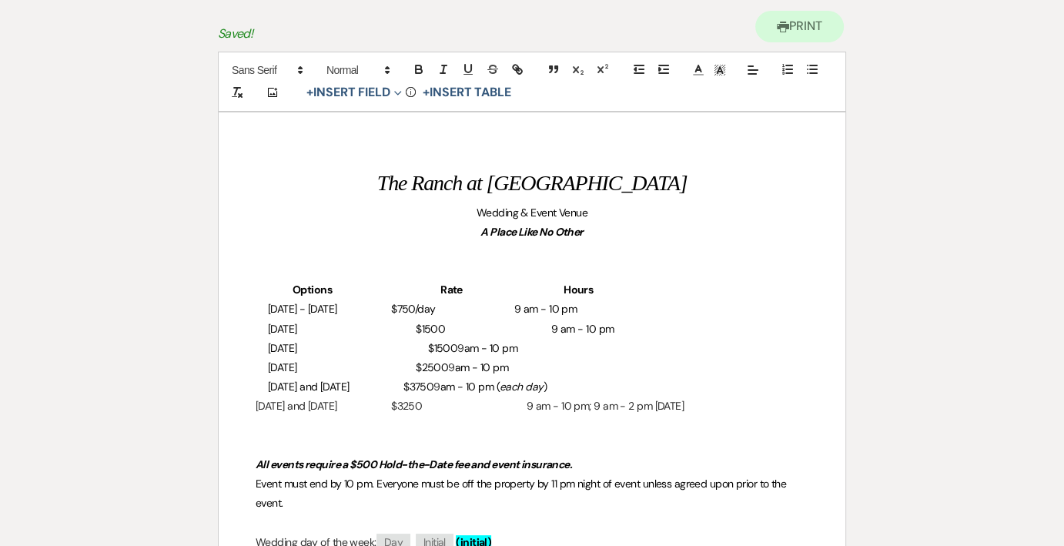
click at [388, 327] on p "Sunday $1500 9 am - 10 pm" at bounding box center [532, 328] width 553 height 19
click at [514, 312] on span "9 am - 10 pm" at bounding box center [545, 309] width 62 height 14
click at [510, 367] on p "Saturday $2500 9 am - 10 pm" at bounding box center [532, 367] width 553 height 19
click at [526, 409] on p "Saturday and Sunday $3250 9 am - 10 pm; 9 am - 2 pm on Sunday" at bounding box center [532, 405] width 553 height 19
click at [410, 401] on p "Saturday and Sunday $3250 9 am - 10 pm; 9 am - 2 pm on Sunday" at bounding box center [532, 405] width 553 height 19
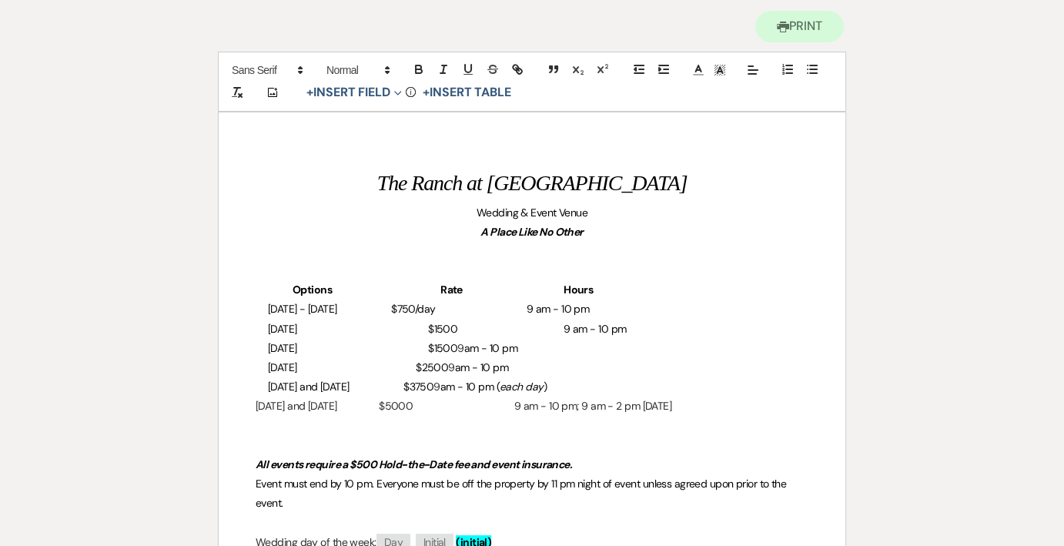
click at [266, 407] on p "Saturday and Sunday $5000 9 am - 10 pm; 9 am - 2 pm on Sunday" at bounding box center [532, 405] width 553 height 19
click at [580, 407] on p "Friday, Saturday, & Sunday $5000 9 am - 10 pm; 9 am - 2 pm on Sunday" at bounding box center [532, 405] width 553 height 19
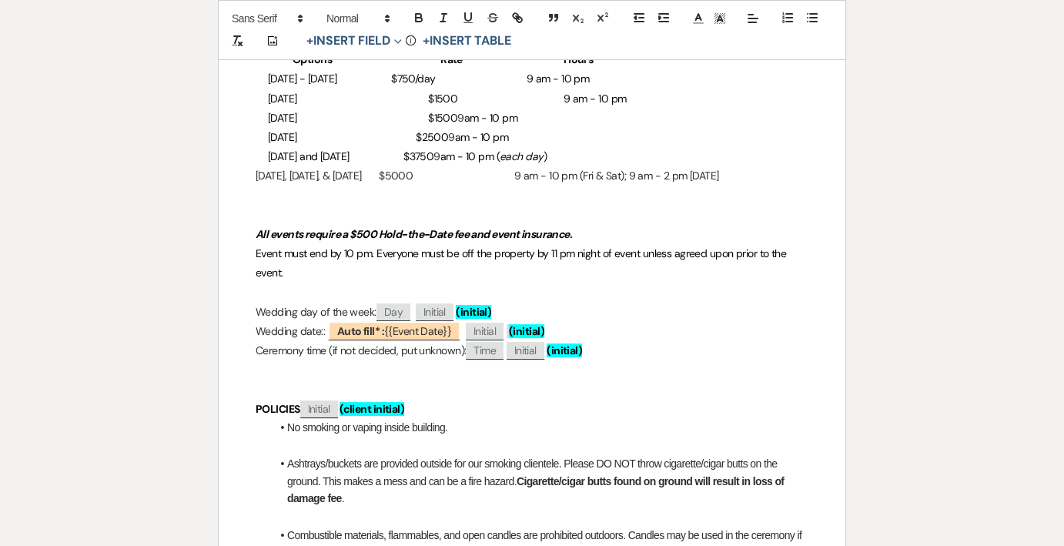
scroll to position [385, 0]
click at [371, 252] on span "Event must end by 10 pm. Everyone must be off the property by 11 pm night of ev…" at bounding box center [522, 262] width 533 height 33
drag, startPoint x: 375, startPoint y: 252, endPoint x: 415, endPoint y: 257, distance: 40.4
click at [415, 257] on span "Event must end by 10 pm each day. Everyone must be off the property by 11 pm ni…" at bounding box center [531, 262] width 550 height 33
click at [388, 305] on span "Day" at bounding box center [393, 311] width 34 height 18
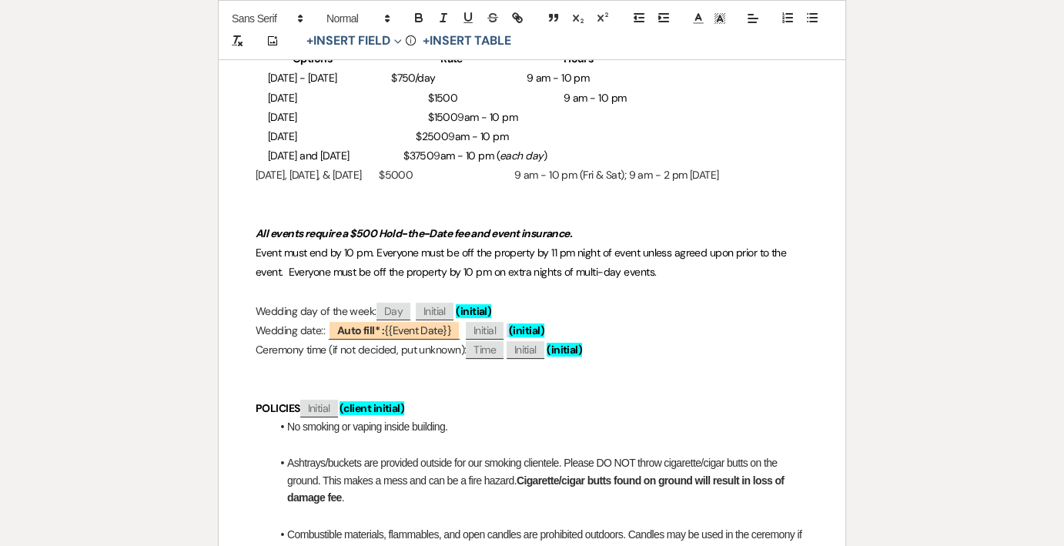
select select "client"
select select "custom_placeholder"
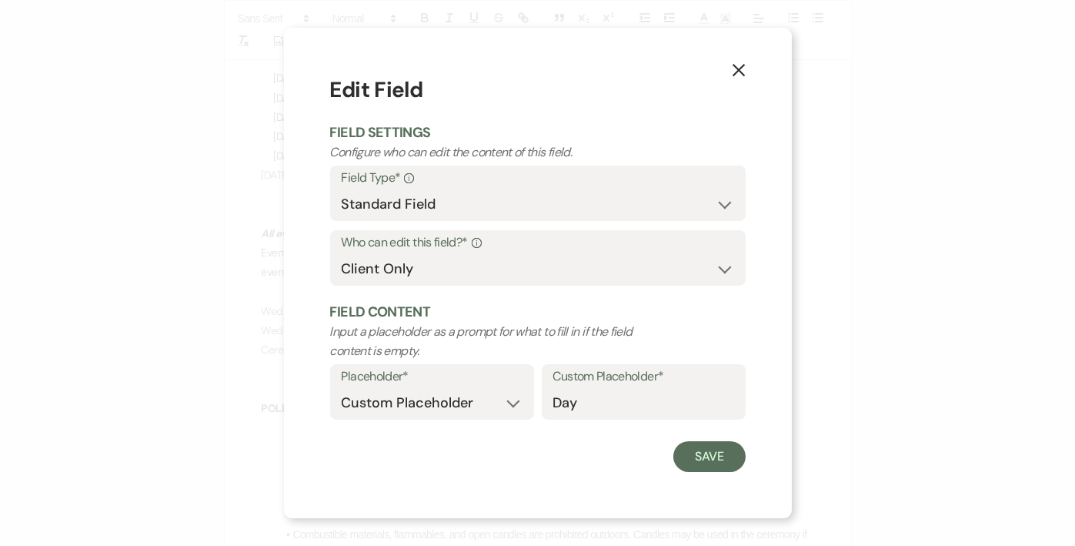
click at [737, 69] on use "button" at bounding box center [738, 70] width 12 height 12
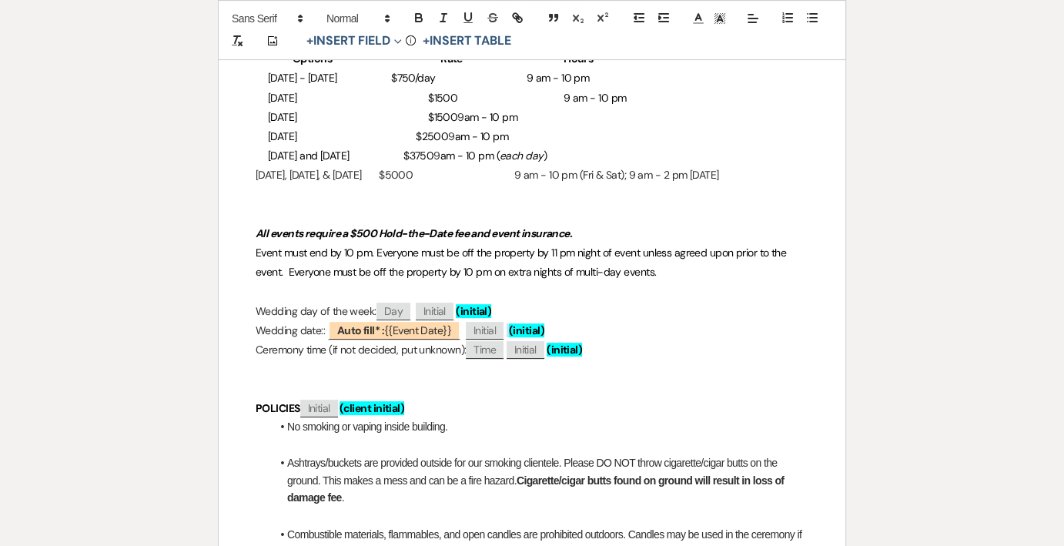
click at [619, 333] on p "Wedding date:: ﻿ Auto fill* : {{Event Date}} ﻿ ﻿ Initial ﻿ (initial)" at bounding box center [532, 330] width 553 height 19
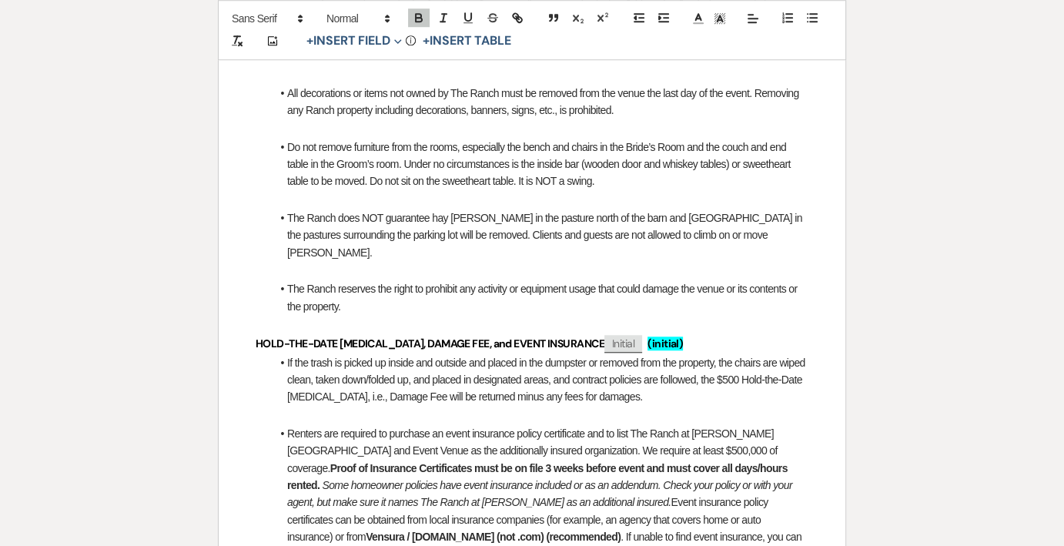
scroll to position [1385, 0]
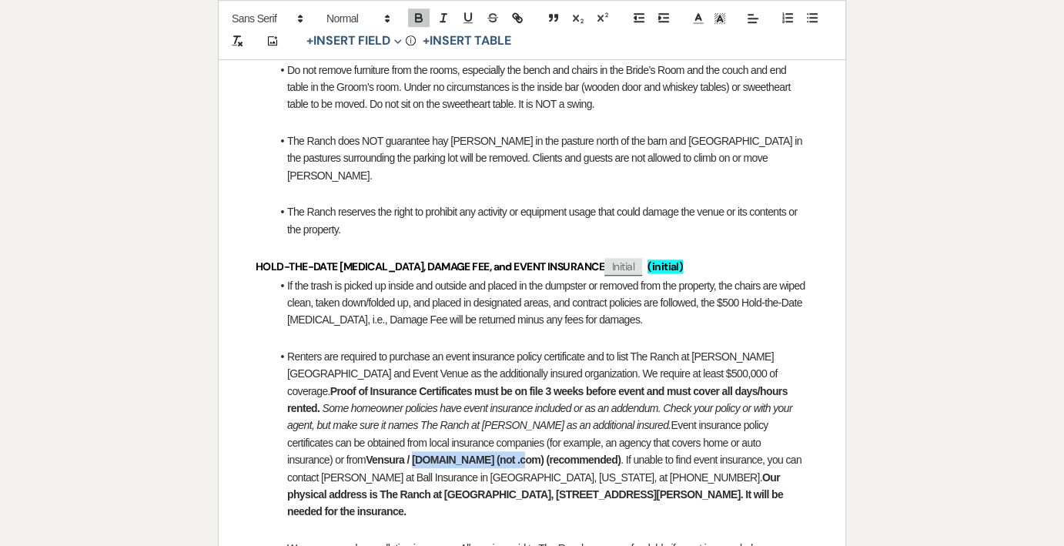
drag, startPoint x: 681, startPoint y: 422, endPoint x: 782, endPoint y: 423, distance: 100.8
click at [620, 453] on strong "Vensura / vensura.co (not .com) (recommended)" at bounding box center [493, 459] width 255 height 12
drag, startPoint x: 683, startPoint y: 424, endPoint x: 788, endPoint y: 419, distance: 105.5
click at [788, 419] on li "Renters are required to purchase an event insurance policy certificate and to l…" at bounding box center [539, 434] width 537 height 172
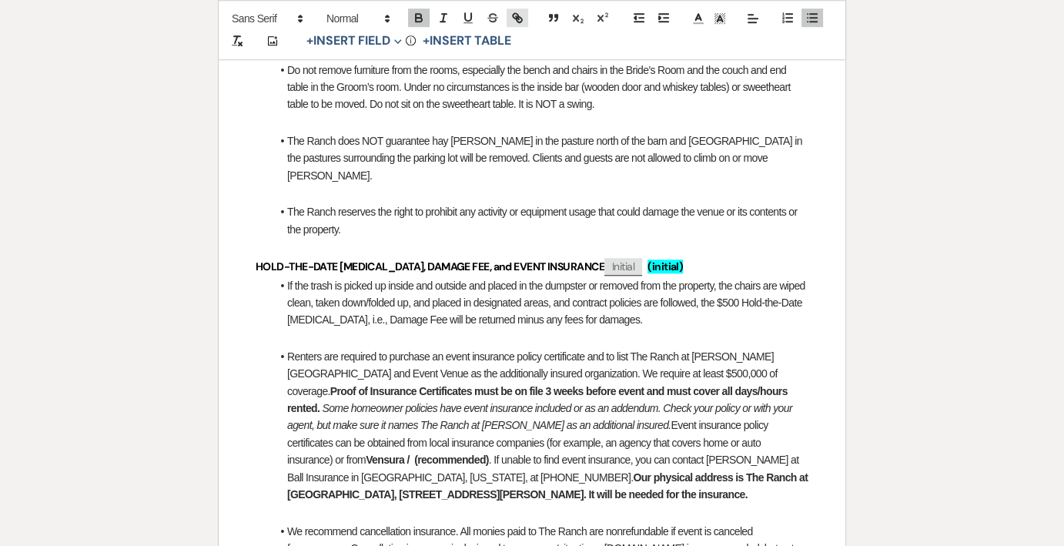
click at [519, 15] on icon "button" at bounding box center [517, 18] width 14 height 14
click at [511, 14] on icon "button" at bounding box center [517, 18] width 14 height 14
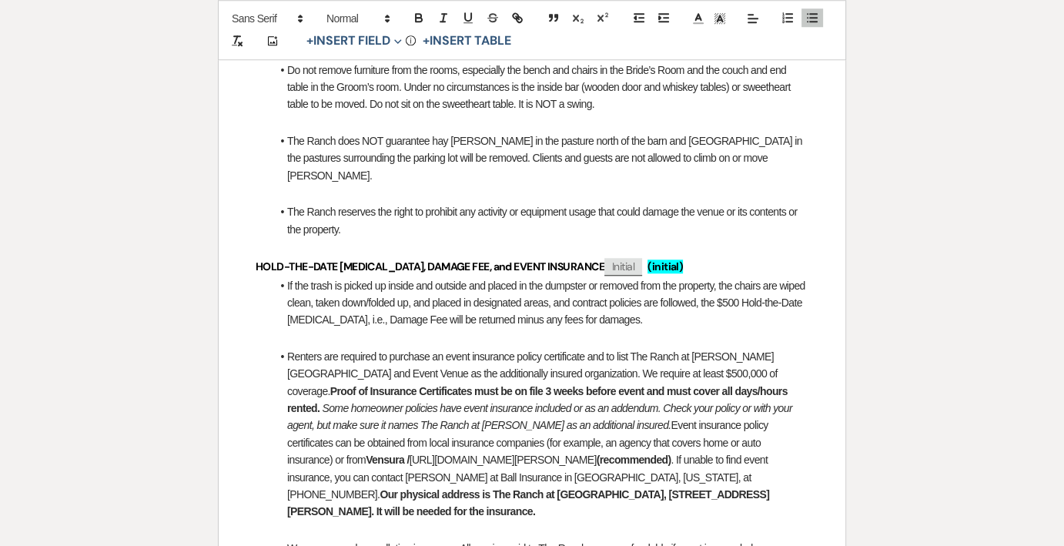
drag, startPoint x: 525, startPoint y: 443, endPoint x: 285, endPoint y: 441, distance: 240.1
click at [285, 441] on li "Renters are required to purchase an event insurance policy certificate and to l…" at bounding box center [539, 434] width 537 height 172
click at [515, 13] on icon "button" at bounding box center [515, 15] width 5 height 5
click at [580, 469] on link at bounding box center [572, 472] width 33 height 12
click at [704, 424] on li "Renters are required to purchase an event insurance policy certificate and to l…" at bounding box center [539, 434] width 537 height 172
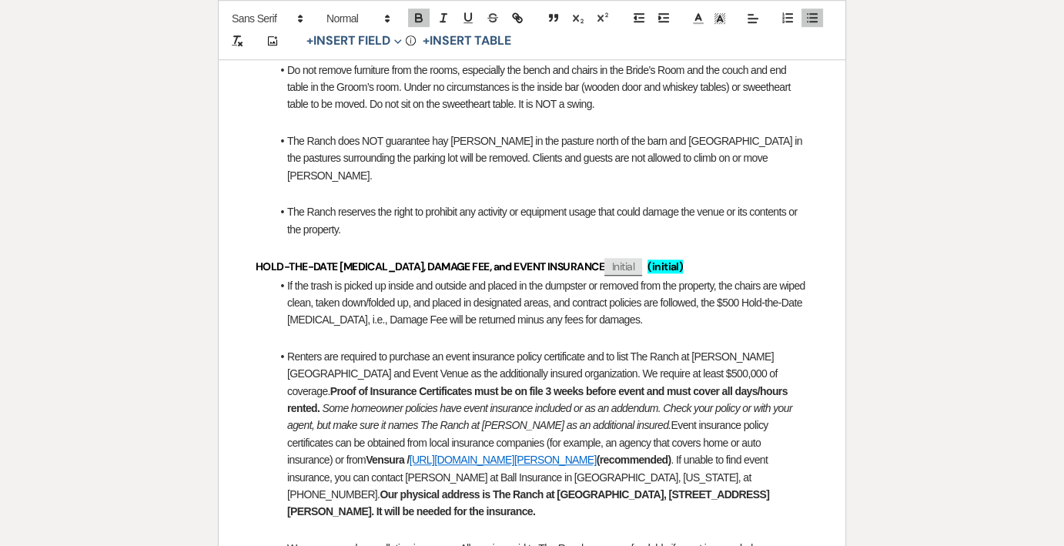
click at [683, 425] on li "Renters are required to purchase an event insurance policy certificate and to l…" at bounding box center [539, 434] width 537 height 172
click at [600, 453] on strong "(recommended)" at bounding box center [631, 459] width 75 height 12
click at [616, 444] on li "Renters are required to purchase an event insurance policy certificate and to l…" at bounding box center [539, 434] width 537 height 172
click at [676, 453] on strong "(recommended) or EventGuard:" at bounding box center [668, 459] width 149 height 12
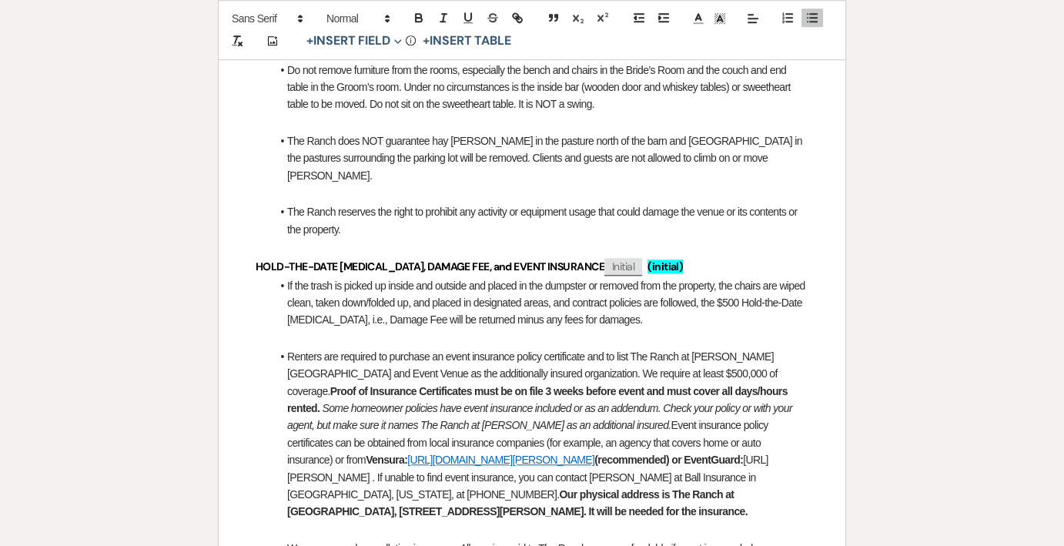
drag, startPoint x: 287, startPoint y: 456, endPoint x: 519, endPoint y: 456, distance: 231.7
click at [519, 456] on li "Renters are required to purchase an event insurance policy certificate and to l…" at bounding box center [539, 434] width 537 height 172
click at [522, 18] on icon "button" at bounding box center [517, 18] width 14 height 14
type input "https://www.eventguard.ai/venues/ranch-at-woodward"
click at [583, 486] on link at bounding box center [570, 489] width 33 height 12
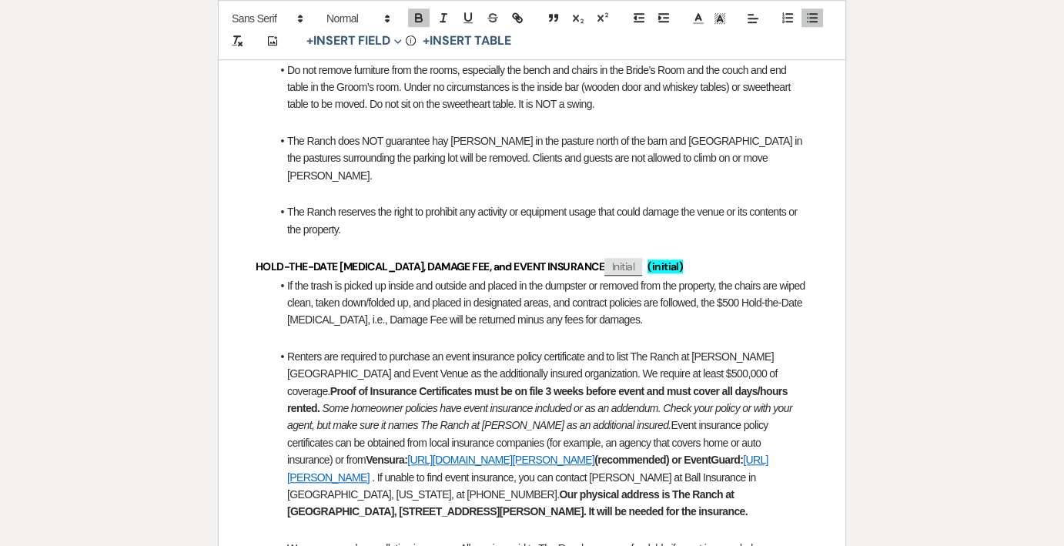
click at [526, 462] on li "Renters are required to purchase an event insurance policy certificate and to l…" at bounding box center [539, 434] width 537 height 172
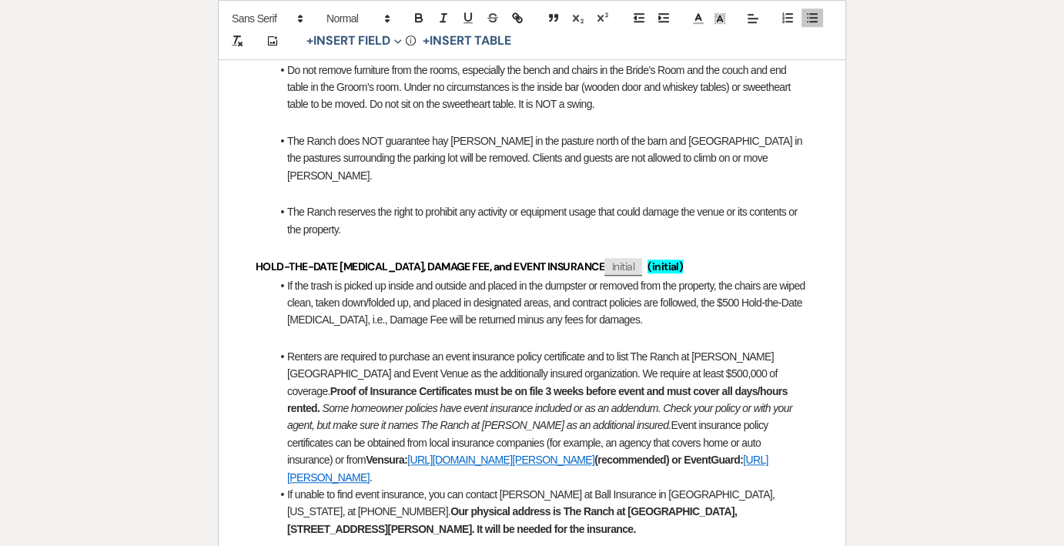
click at [613, 426] on li "Renters are required to purchase an event insurance policy certificate and to l…" at bounding box center [539, 417] width 537 height 138
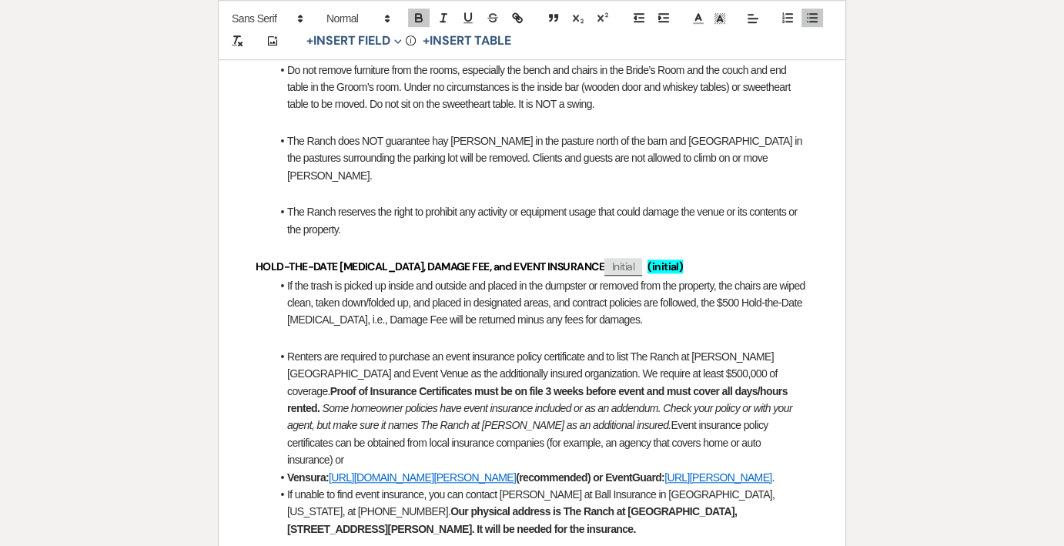
click at [660, 471] on strong "(recommended) or EventGuard:" at bounding box center [590, 477] width 149 height 12
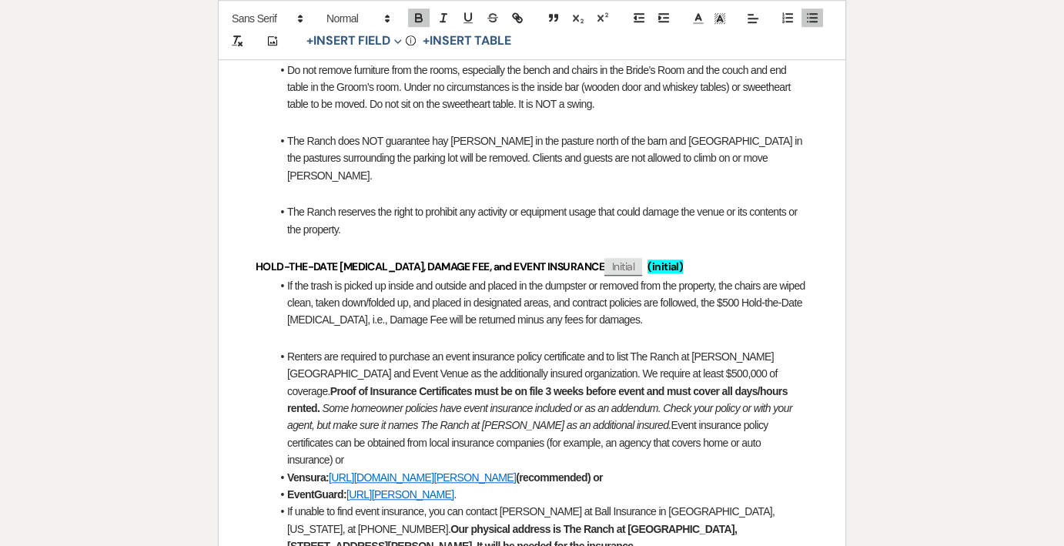
click at [603, 471] on strong "(recommended) or" at bounding box center [559, 477] width 87 height 12
drag, startPoint x: 663, startPoint y: 441, endPoint x: 650, endPoint y: 440, distance: 12.3
click at [650, 469] on li "Vensura: https://www.vensura.co/venues/the-ranch-at-woodward (recommended) or" at bounding box center [539, 477] width 537 height 17
click at [413, 18] on icon "button" at bounding box center [419, 18] width 14 height 14
click at [287, 469] on span at bounding box center [287, 477] width 0 height 17
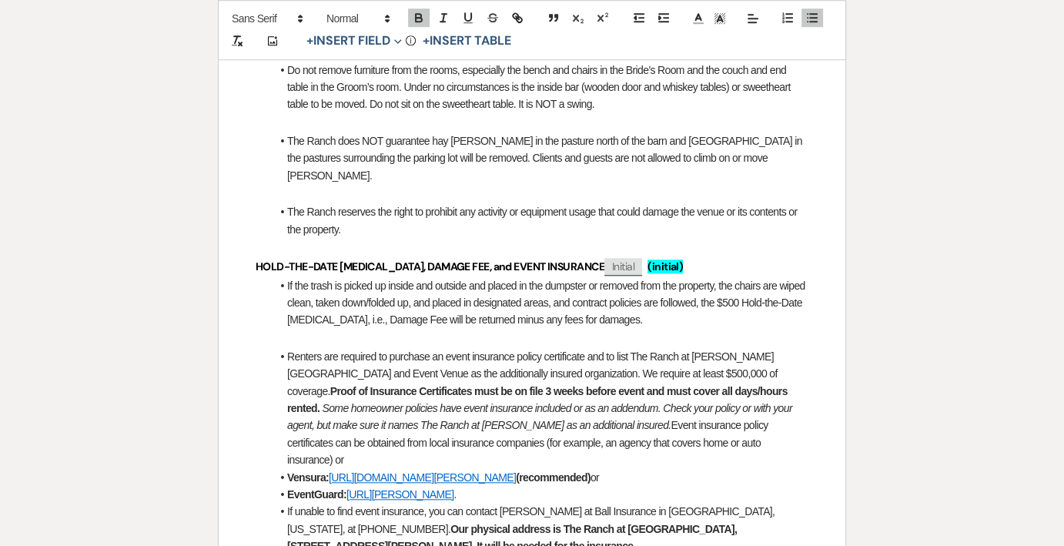
click at [726, 409] on li "Renters are required to purchase an event insurance policy certificate and to l…" at bounding box center [539, 408] width 537 height 121
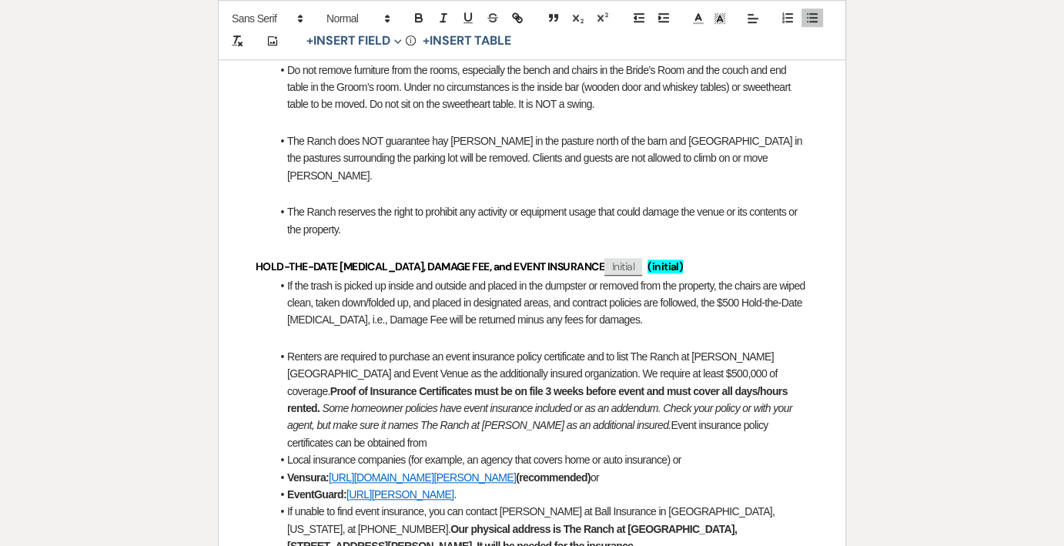
click at [287, 451] on span at bounding box center [287, 459] width 0 height 17
click at [285, 469] on li "Vensura: https://www.vensura.co/venues/the-ranch-at-woodward (recommended) or" at bounding box center [539, 477] width 537 height 17
click at [287, 488] on strong "EventGuard:" at bounding box center [316, 494] width 59 height 12
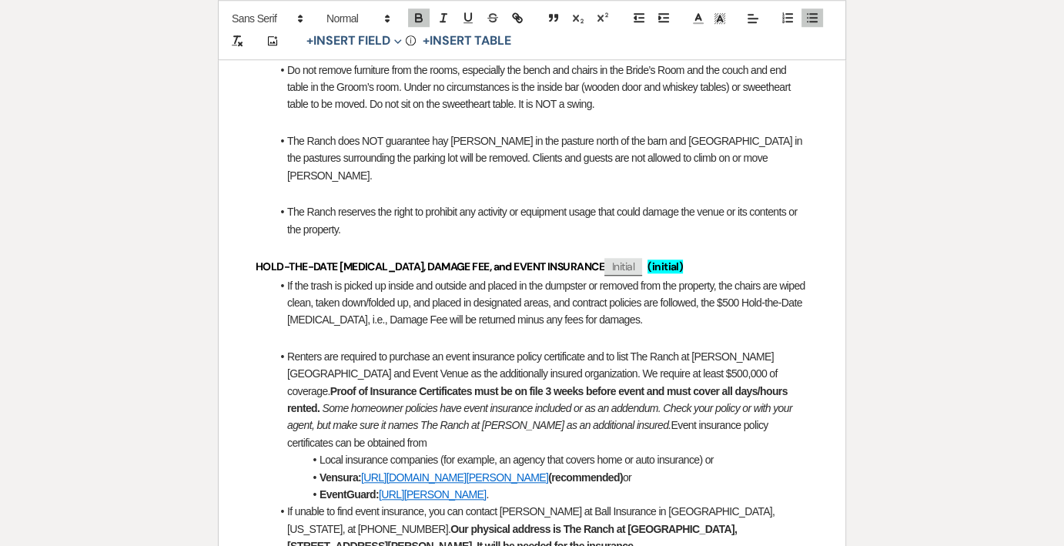
click at [285, 503] on li "If unable to find event insurance, you can contact Shannon at Ball Insurance in…" at bounding box center [539, 529] width 537 height 52
click at [349, 523] on strong "Our physical address is The Ranch at Woodward, 201718 E CR 48, Woodward, OK 738…" at bounding box center [545, 537] width 452 height 29
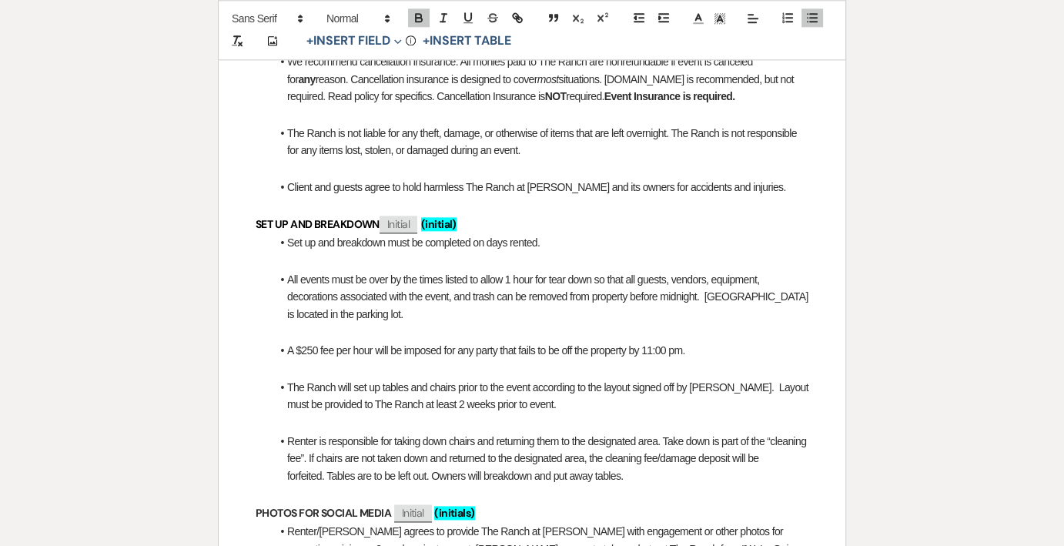
scroll to position [1924, 0]
drag, startPoint x: 660, startPoint y: 242, endPoint x: 698, endPoint y: 246, distance: 37.8
click at [698, 272] on span "All events must be over by the times listed to allow 1 hour for tear down so th…" at bounding box center [548, 295] width 523 height 47
click at [506, 380] on span "The Ranch will set up tables and chairs prior to the event according to the lay…" at bounding box center [548, 394] width 523 height 29
click at [640, 432] on li "Renter is responsible for taking down chairs and returning them to the designat…" at bounding box center [539, 458] width 537 height 52
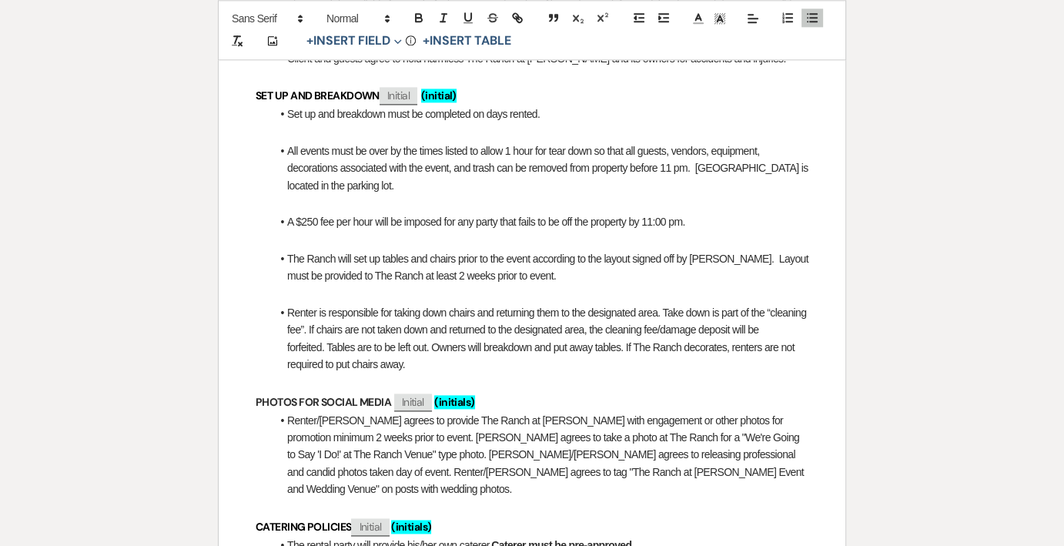
scroll to position [2078, 0]
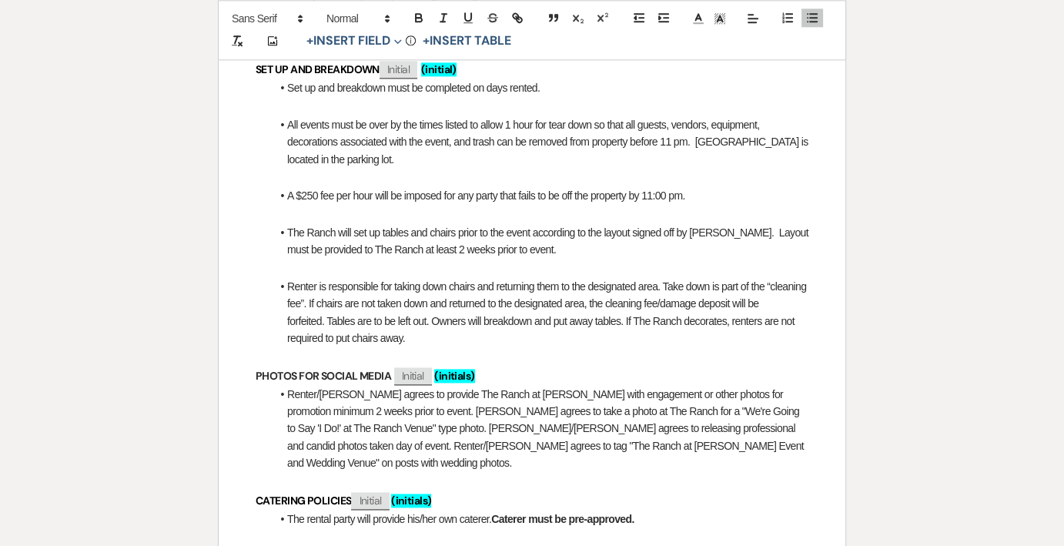
click at [336, 386] on li "Renter/Couple agrees to provide The Ranch at Woodward with engagement or other …" at bounding box center [539, 429] width 537 height 86
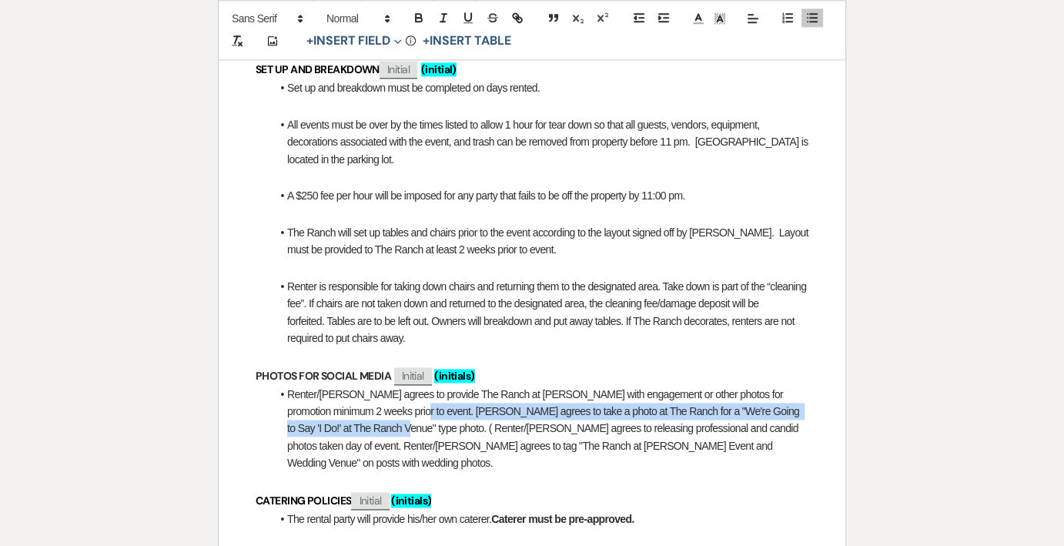
drag, startPoint x: 379, startPoint y: 354, endPoint x: 339, endPoint y: 375, distance: 45.1
click at [339, 386] on li "Renter/Couple agrees to provide The Ranch at Woodward with engagement or other …" at bounding box center [539, 429] width 537 height 86
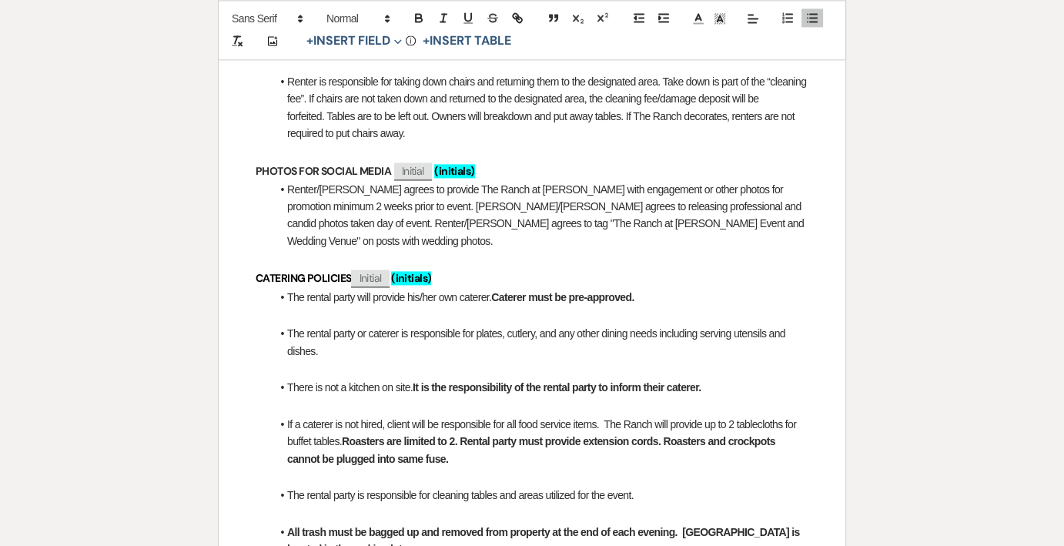
scroll to position [2309, 0]
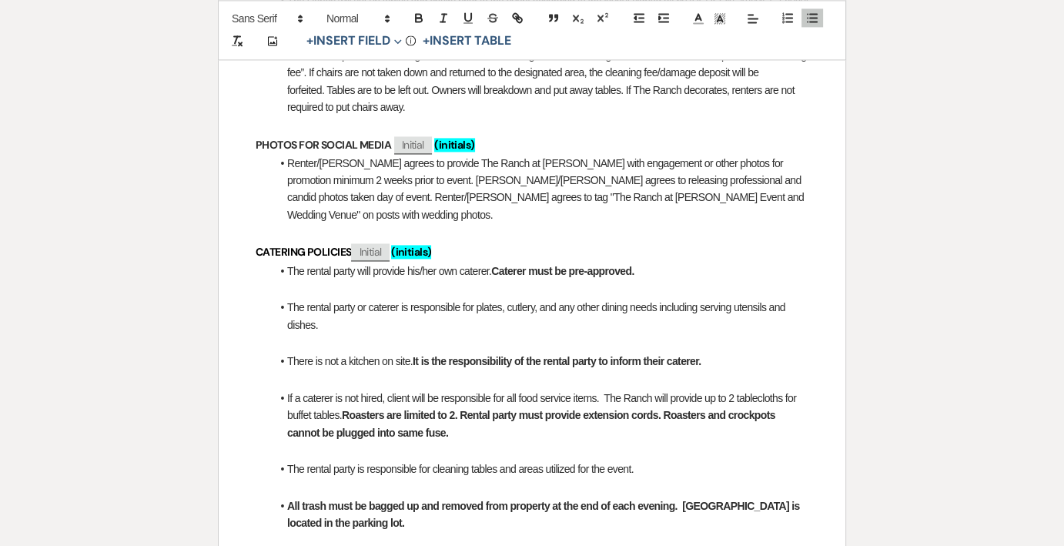
click at [473, 389] on li "If a caterer is not hired, client will be responsible for all food service item…" at bounding box center [539, 415] width 537 height 52
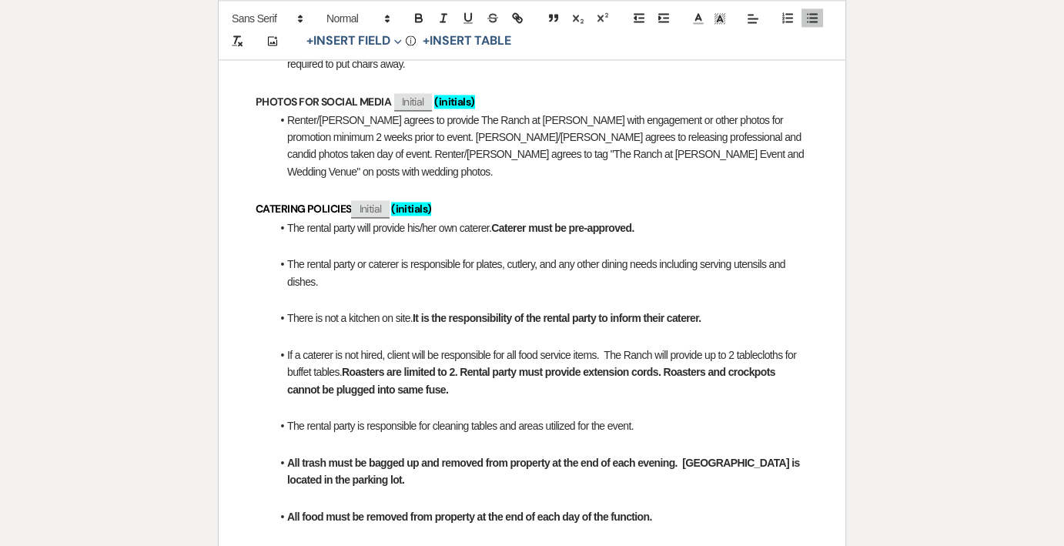
scroll to position [2386, 0]
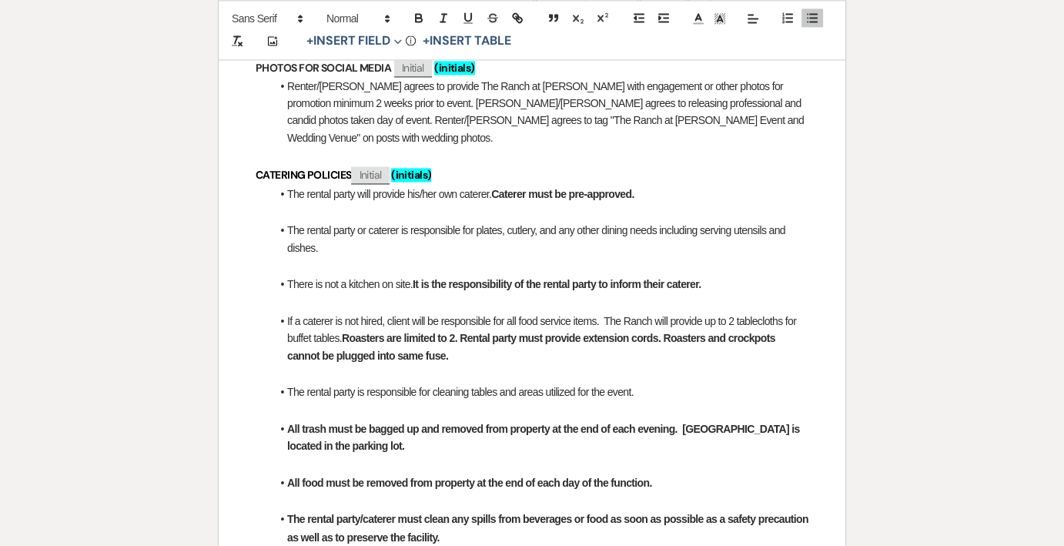
click at [437, 420] on li "All trash must be bagged up and removed from property at the end of each evenin…" at bounding box center [539, 437] width 537 height 35
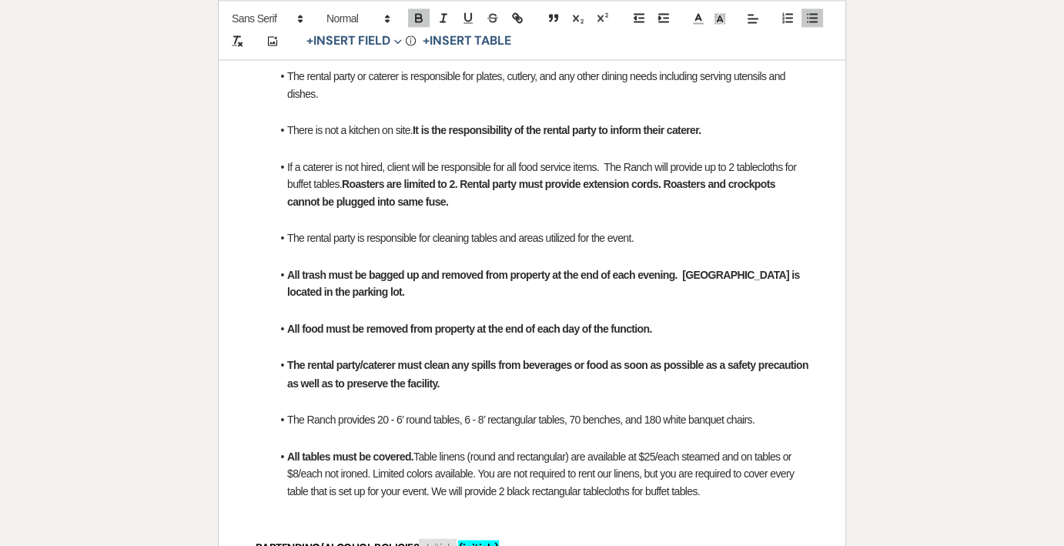
scroll to position [2617, 0]
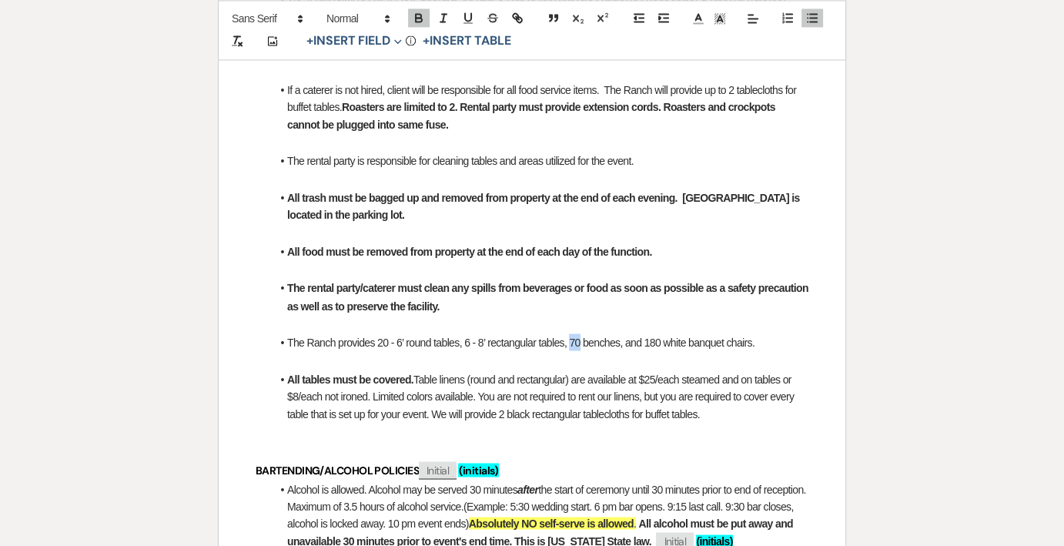
drag, startPoint x: 570, startPoint y: 273, endPoint x: 579, endPoint y: 272, distance: 9.4
click at [579, 336] on span "The Ranch provides 20 - 6’ round tables, 6 - 8’ rectangular tables, 70 benches,…" at bounding box center [520, 342] width 467 height 12
click at [656, 336] on span "The Ranch provides 20 - 6’ round tables, 6 - 8’ rectangular tables, 66 benches,…" at bounding box center [520, 342] width 467 height 12
click at [735, 370] on li "All tables must be covered. Table linens (round and rectangular) are available …" at bounding box center [539, 396] width 537 height 52
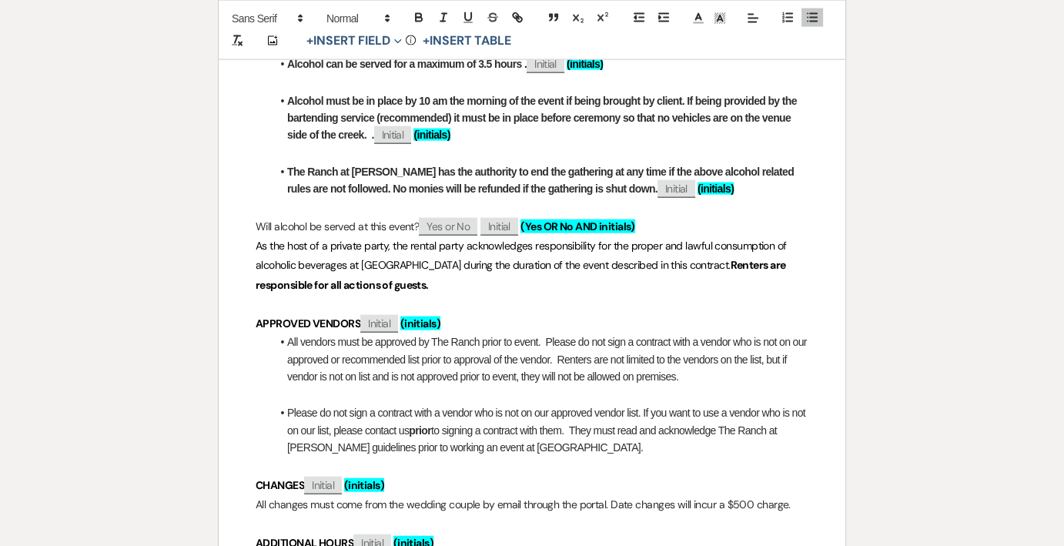
scroll to position [3541, 0]
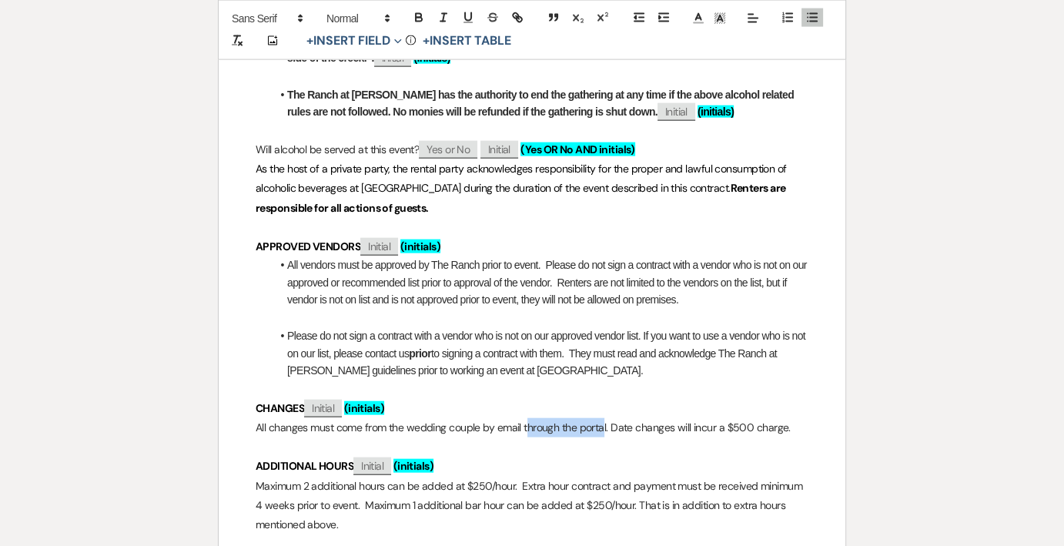
drag, startPoint x: 525, startPoint y: 359, endPoint x: 603, endPoint y: 368, distance: 79.1
click at [603, 418] on p "All changes must come from the wedding couple by email through the portal. Date…" at bounding box center [532, 427] width 553 height 19
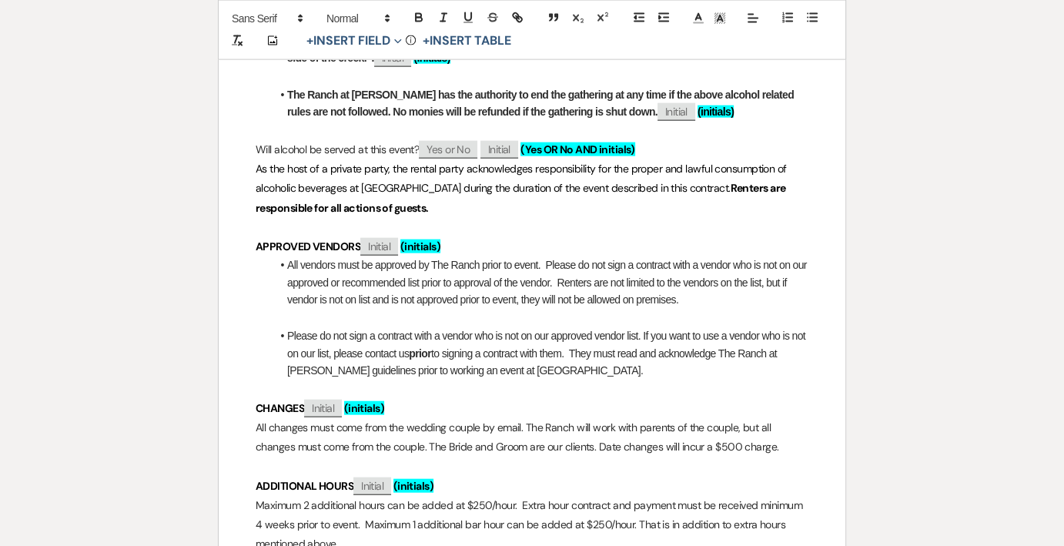
click at [712, 418] on p "All changes must come from the wedding couple by email. The Ranch will work wit…" at bounding box center [532, 437] width 553 height 38
click at [401, 418] on p "All changes must come from the wedding couple by email. The Ranch will work wit…" at bounding box center [532, 437] width 553 height 38
drag, startPoint x: 638, startPoint y: 455, endPoint x: 663, endPoint y: 455, distance: 24.6
click at [663, 496] on p "Maximum 2 additional hours can be added at $250/hour. Extra hour contract and p…" at bounding box center [532, 525] width 553 height 58
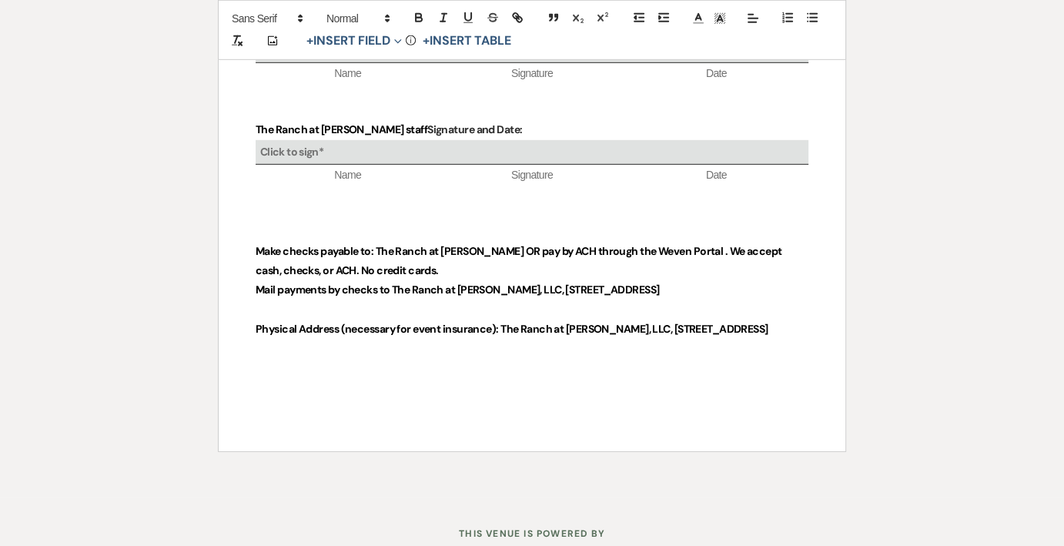
scroll to position [4707, 0]
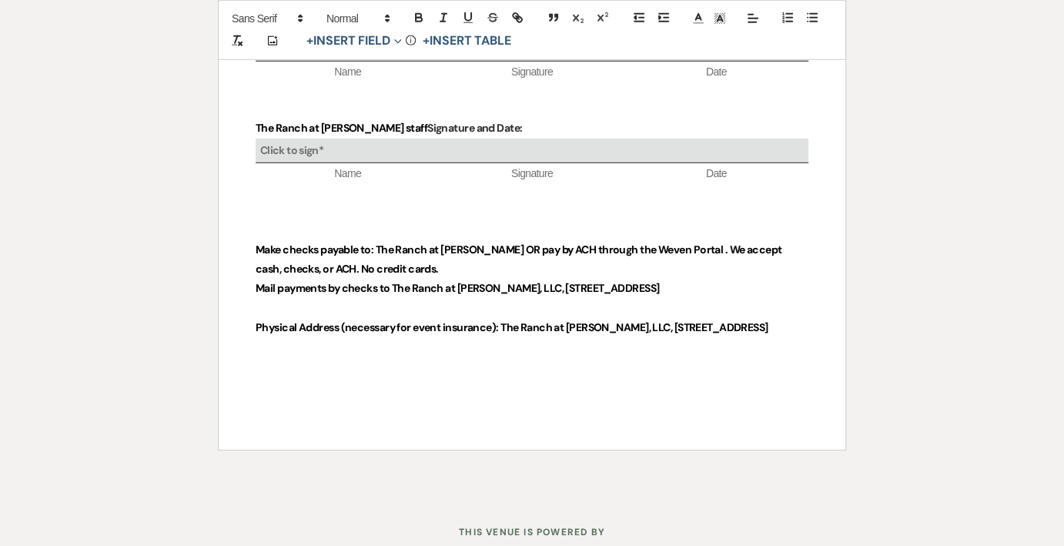
click at [706, 242] on strong "Make checks payable to: The Ranch at Woodward OR pay by ACH through the Weven P…" at bounding box center [520, 258] width 528 height 33
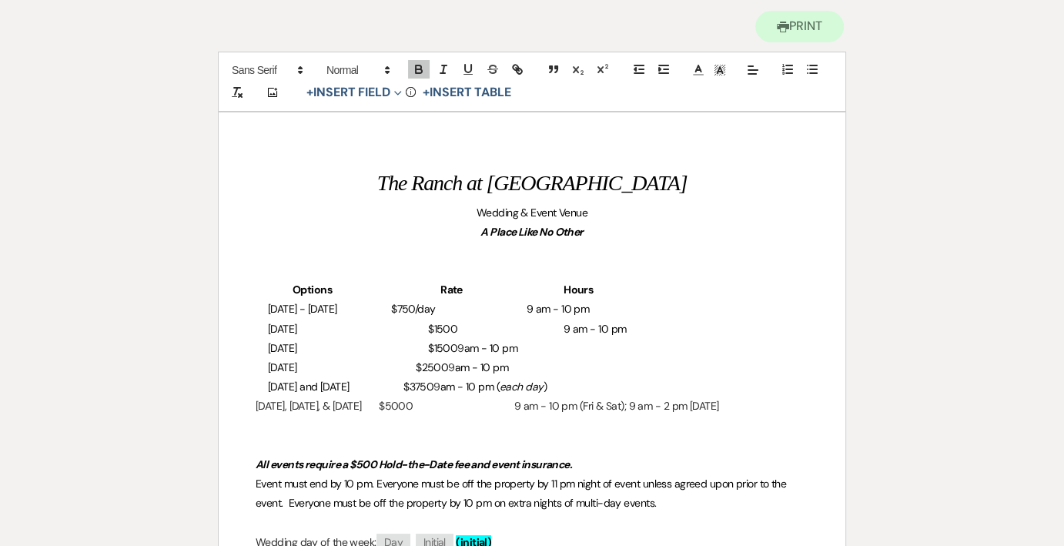
scroll to position [0, 0]
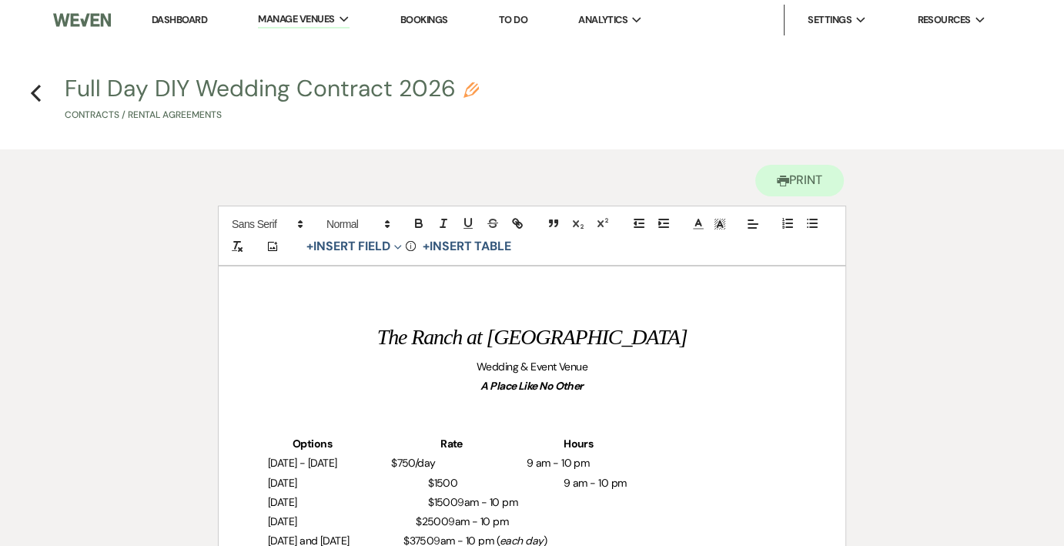
click at [35, 99] on icon "Previous" at bounding box center [36, 93] width 12 height 18
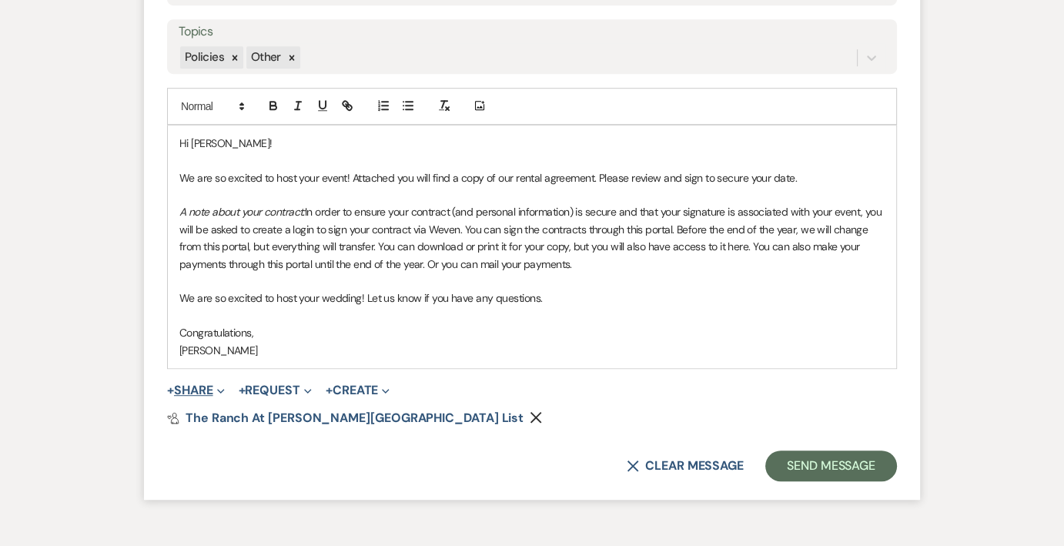
click at [195, 387] on button "+ Share Expand" at bounding box center [196, 390] width 58 height 12
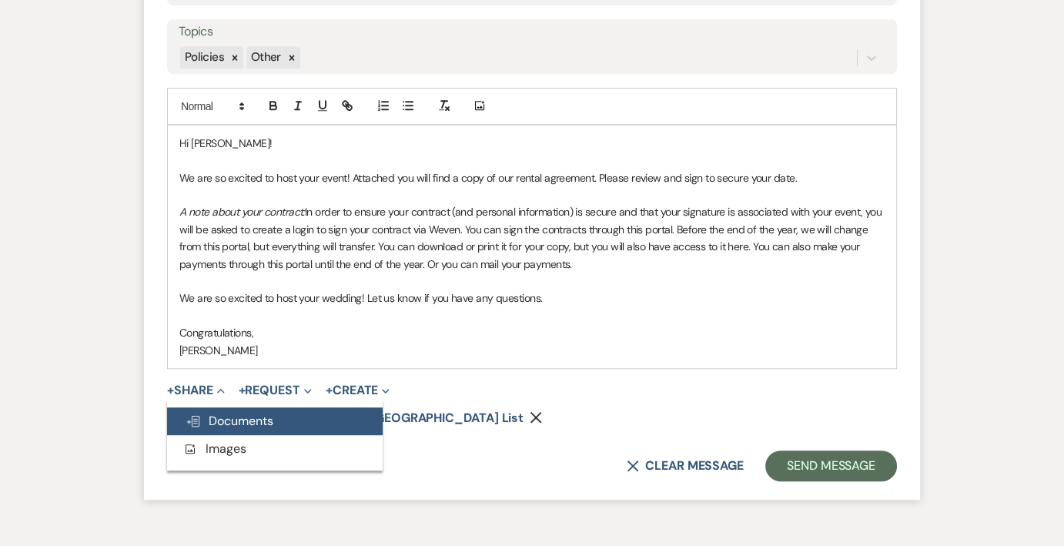
click at [219, 416] on span "Doc Upload Documents" at bounding box center [229, 421] width 88 height 16
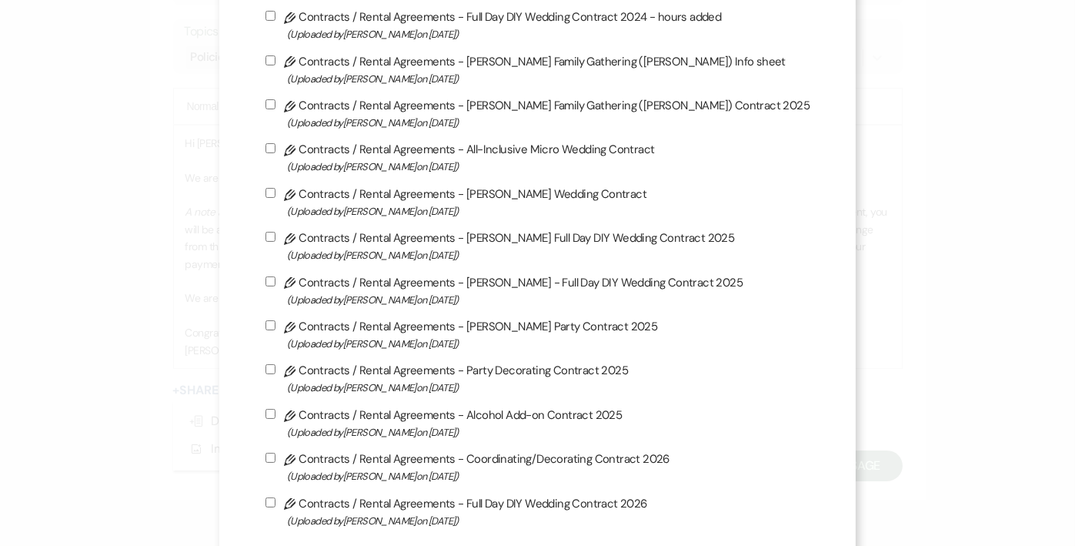
scroll to position [616, 0]
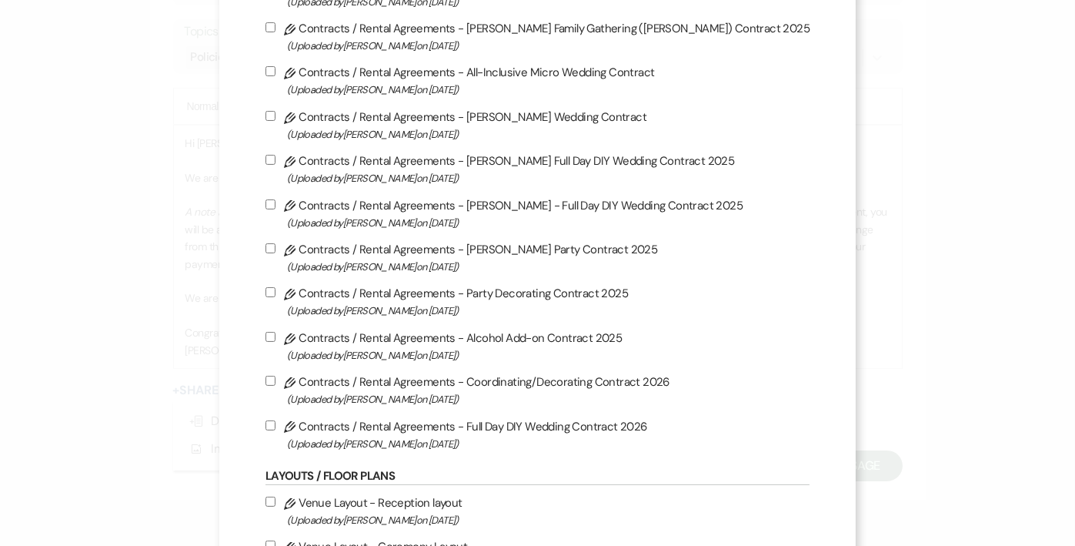
click at [276, 379] on input "Pencil Contracts / Rental Agreements - Coordinating/Decorating Contract 2026 (U…" at bounding box center [271, 381] width 10 height 10
checkbox input "true"
click at [276, 424] on input "Pencil Contracts / Rental Agreements - Full Day DIY Wedding Contract 2026 (Uplo…" at bounding box center [271, 425] width 10 height 10
checkbox input "true"
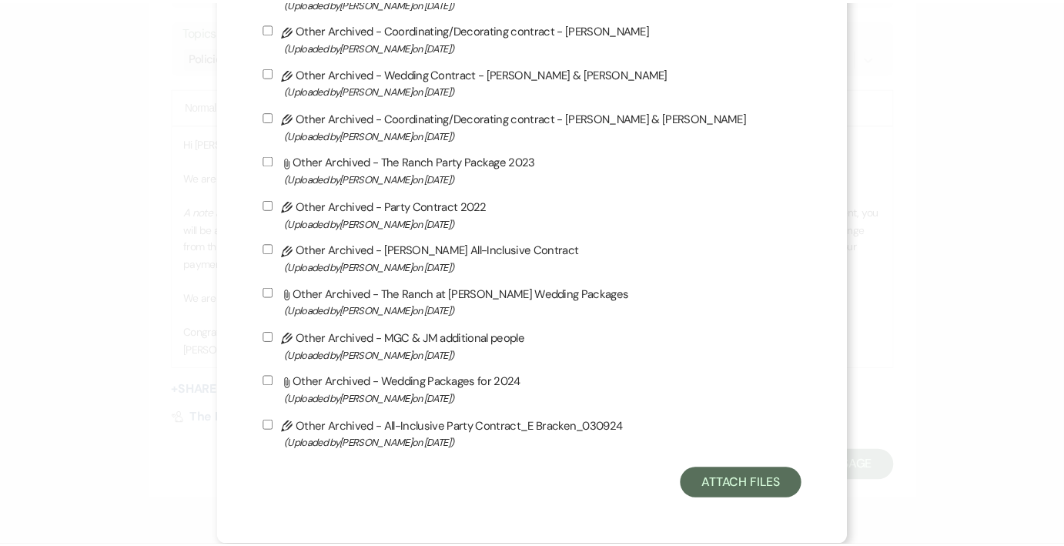
scroll to position [2304, 0]
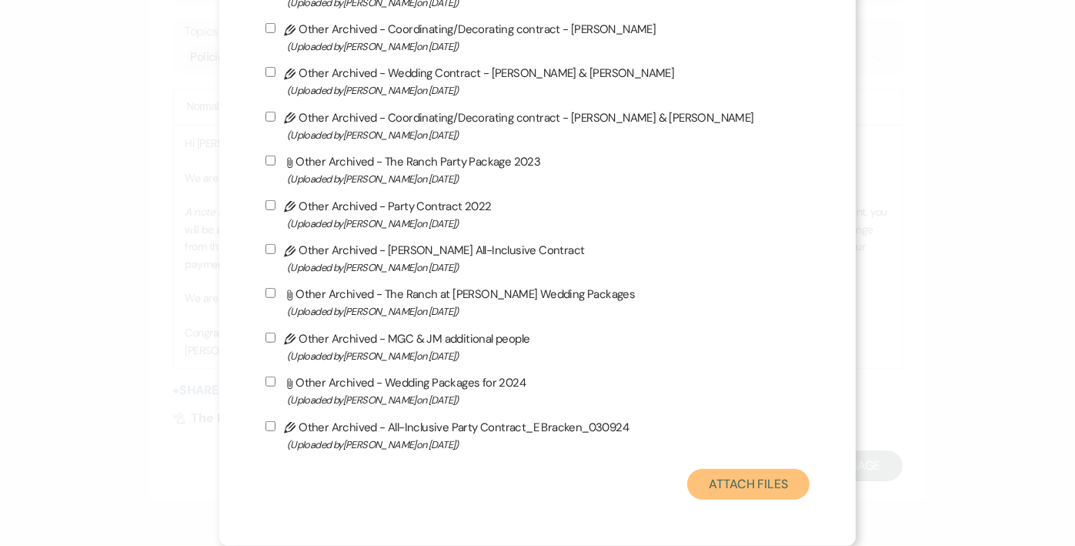
click at [736, 483] on button "Attach Files" at bounding box center [748, 484] width 122 height 31
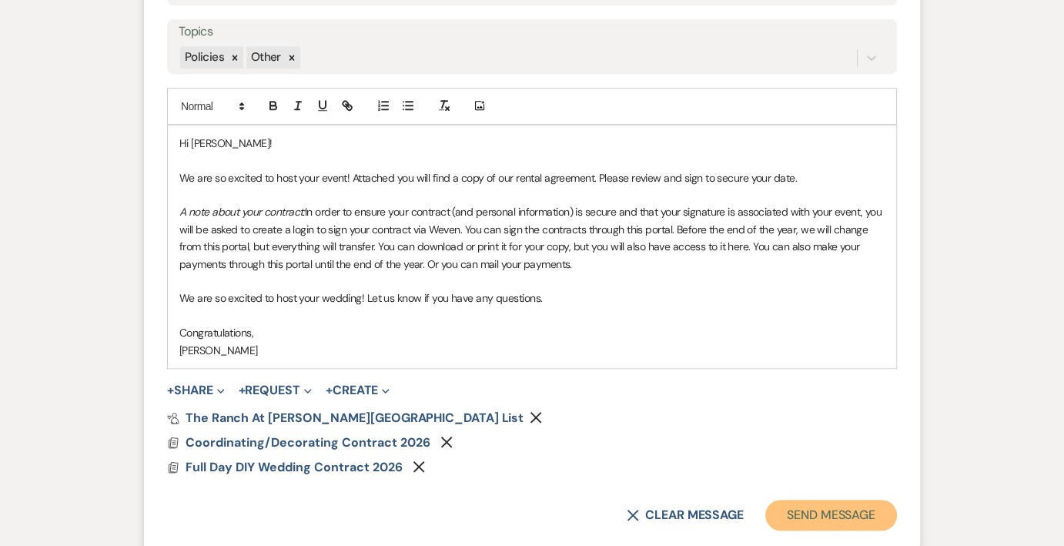
drag, startPoint x: 833, startPoint y: 506, endPoint x: 814, endPoint y: 432, distance: 77.1
click at [814, 432] on form "New Message X Draft Recipients* Event Contacts ( Trinity [PERSON_NAME] ) Insert…" at bounding box center [532, 146] width 776 height 805
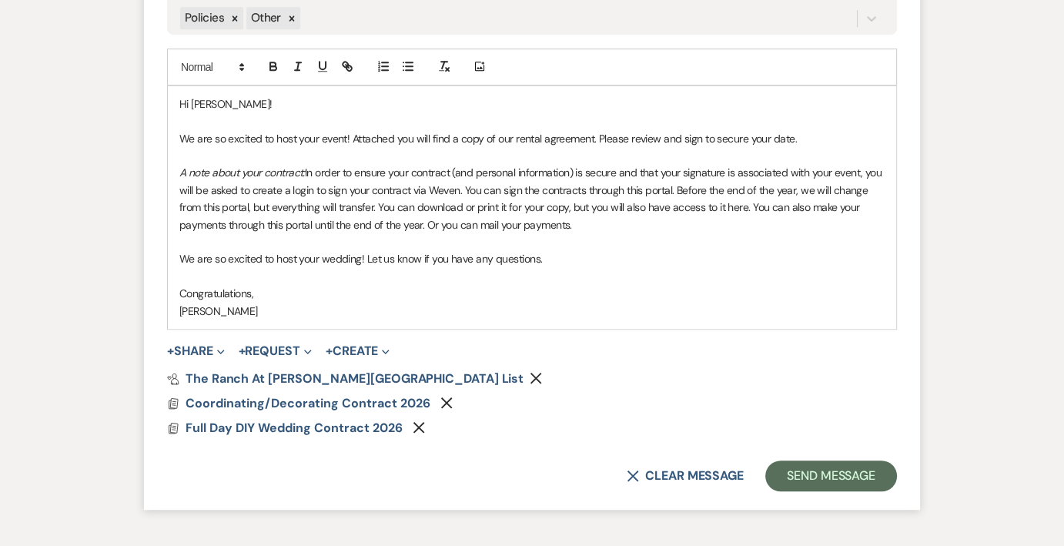
scroll to position [936, 0]
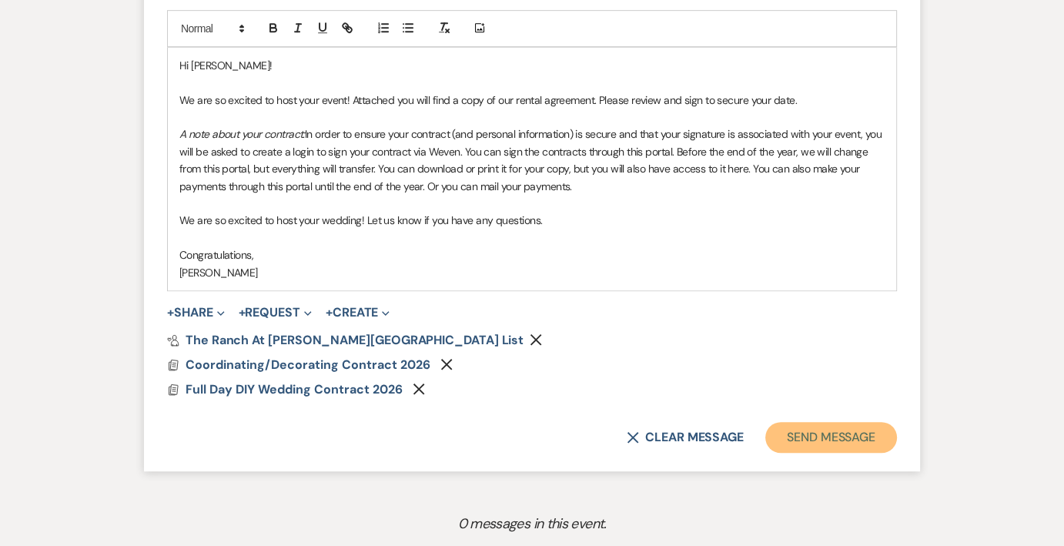
click at [825, 431] on button "Send Message" at bounding box center [831, 437] width 132 height 31
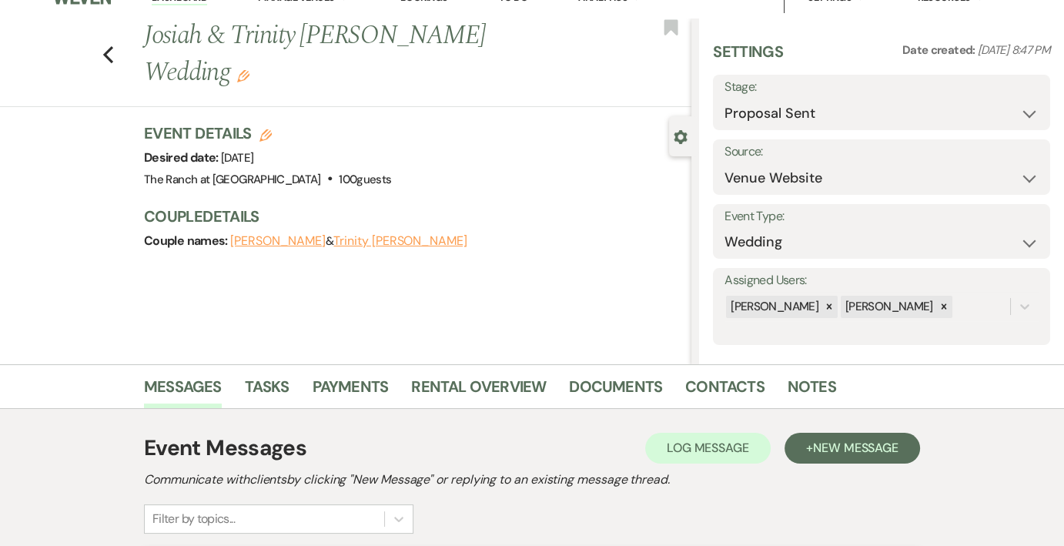
scroll to position [0, 0]
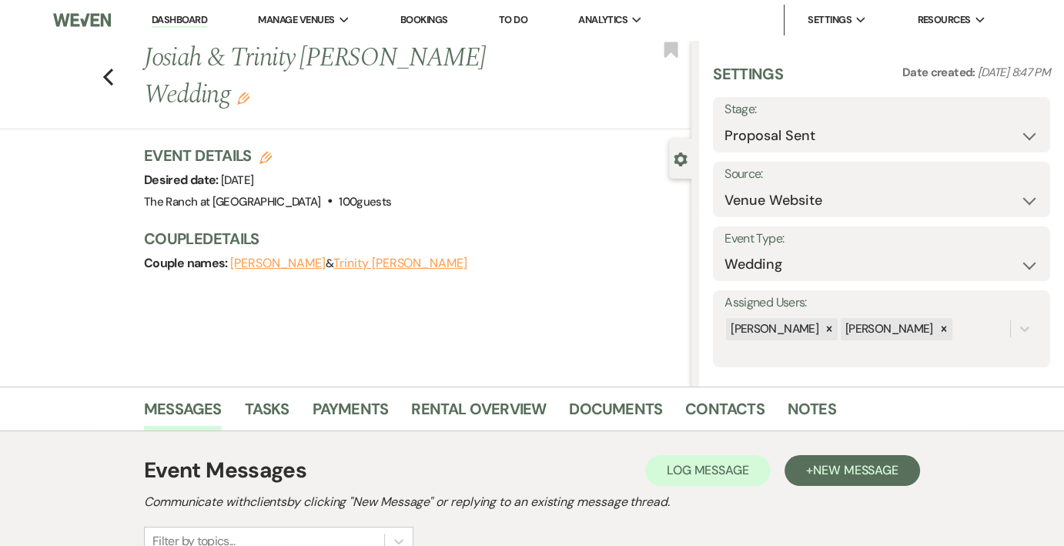
click at [333, 257] on button "Trinity Landers" at bounding box center [399, 263] width 133 height 12
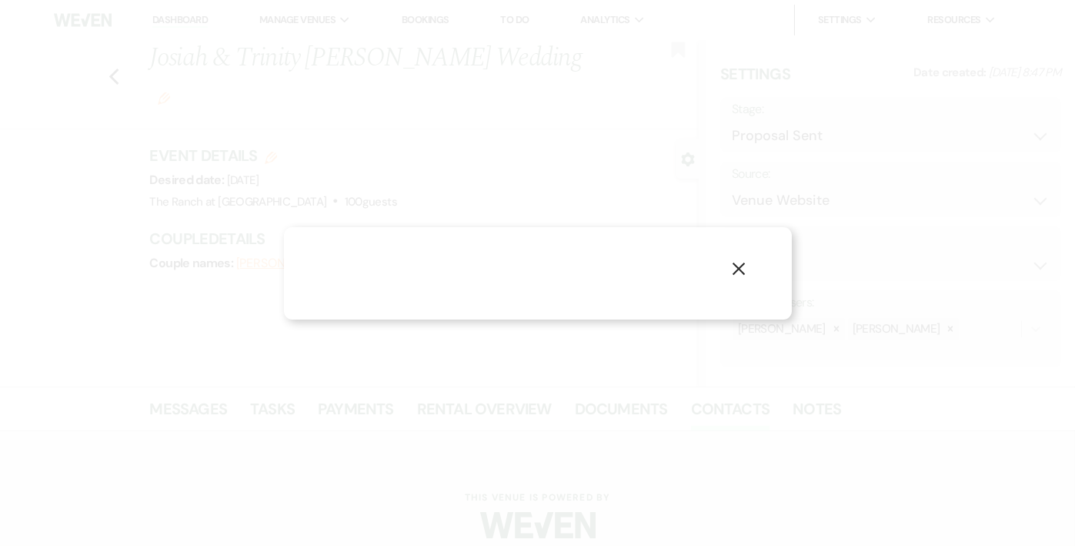
select select "1"
select select "email"
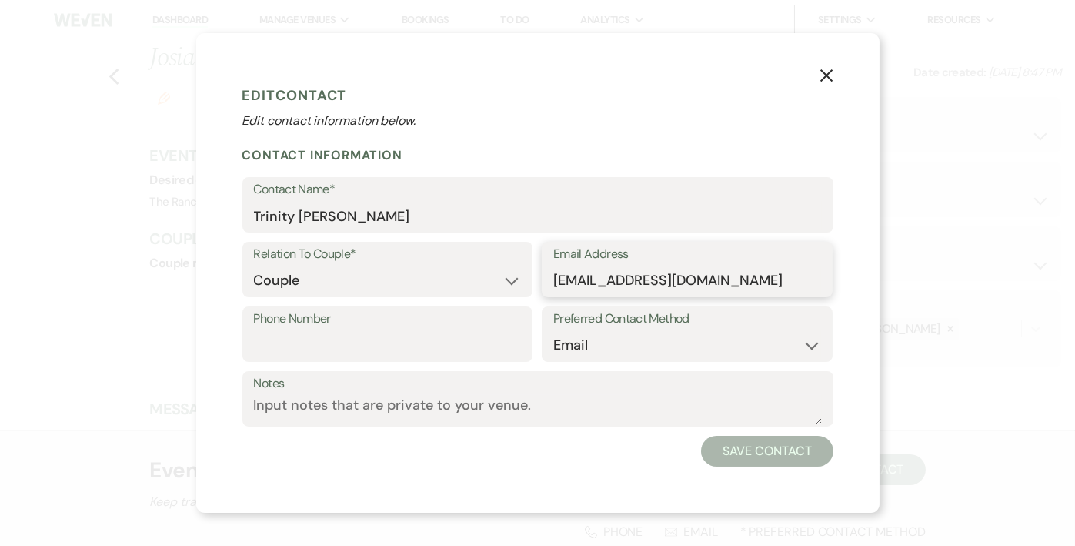
click at [574, 282] on input "trintylanders9@gmail.com" at bounding box center [687, 281] width 268 height 30
type input "trinitylanders9@gmail.com"
click at [757, 453] on button "Save Contact" at bounding box center [767, 451] width 132 height 31
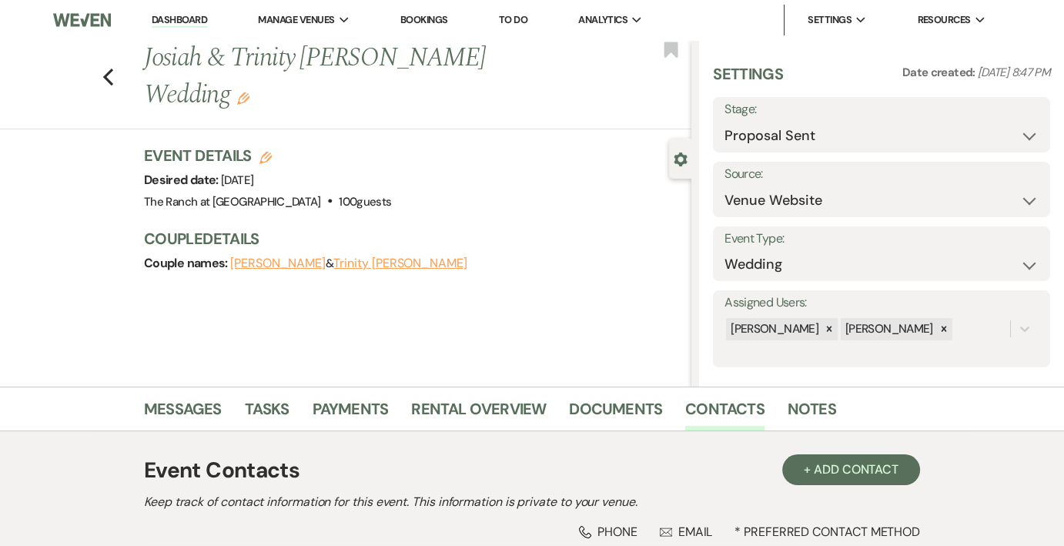
scroll to position [362, 0]
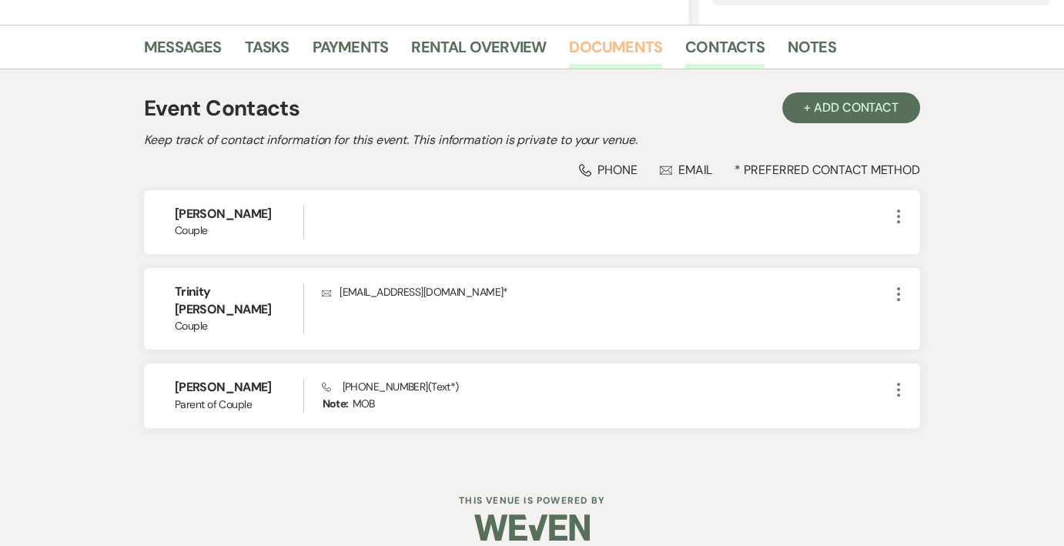
click at [626, 50] on link "Documents" at bounding box center [615, 52] width 93 height 34
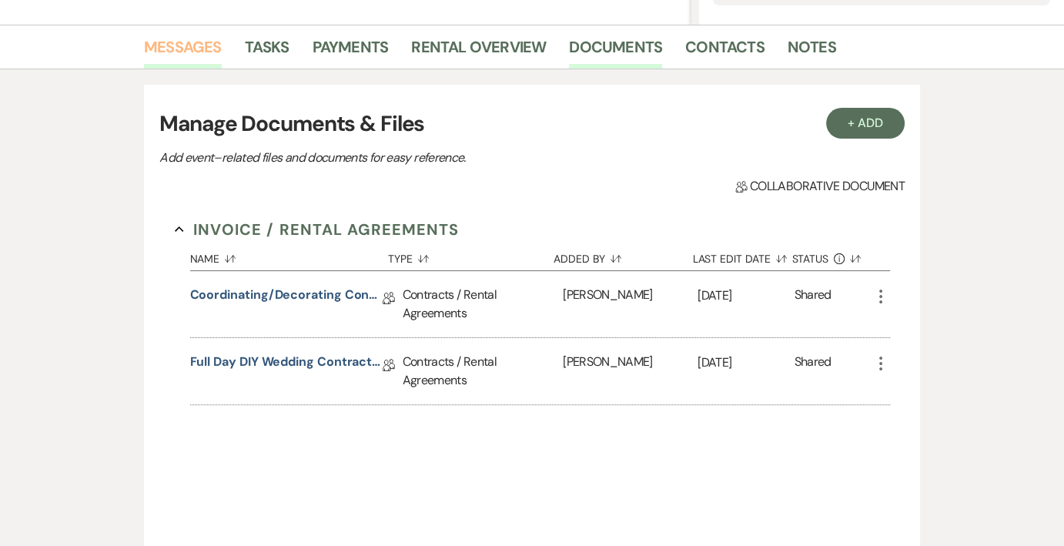
click at [169, 51] on link "Messages" at bounding box center [183, 52] width 78 height 34
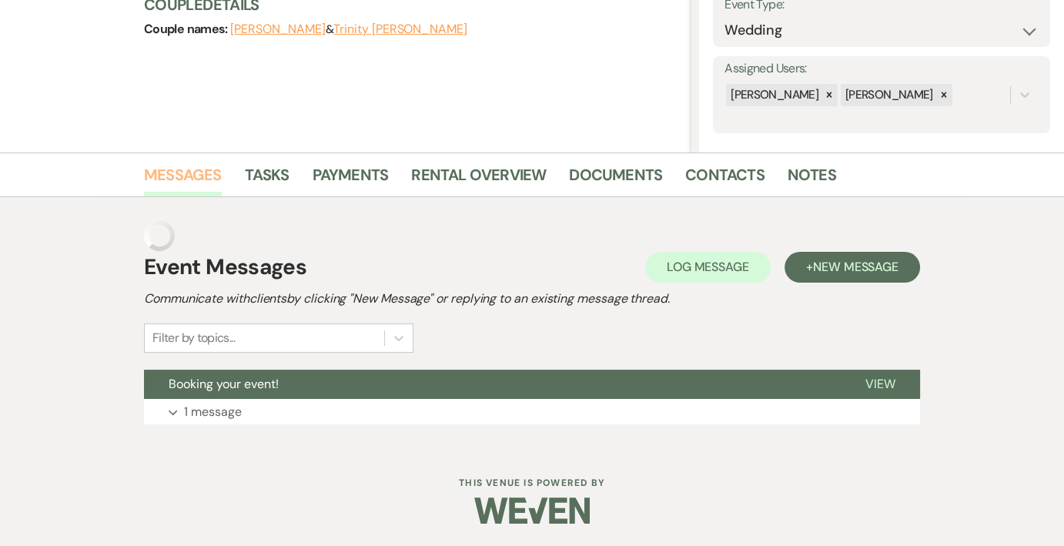
scroll to position [203, 0]
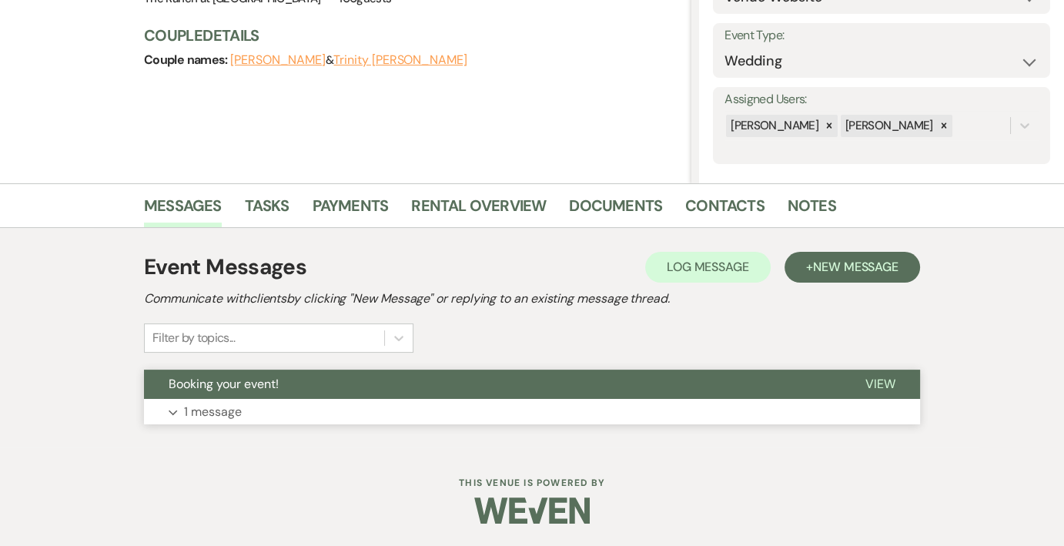
click at [531, 413] on button "Expand 1 message" at bounding box center [532, 412] width 776 height 26
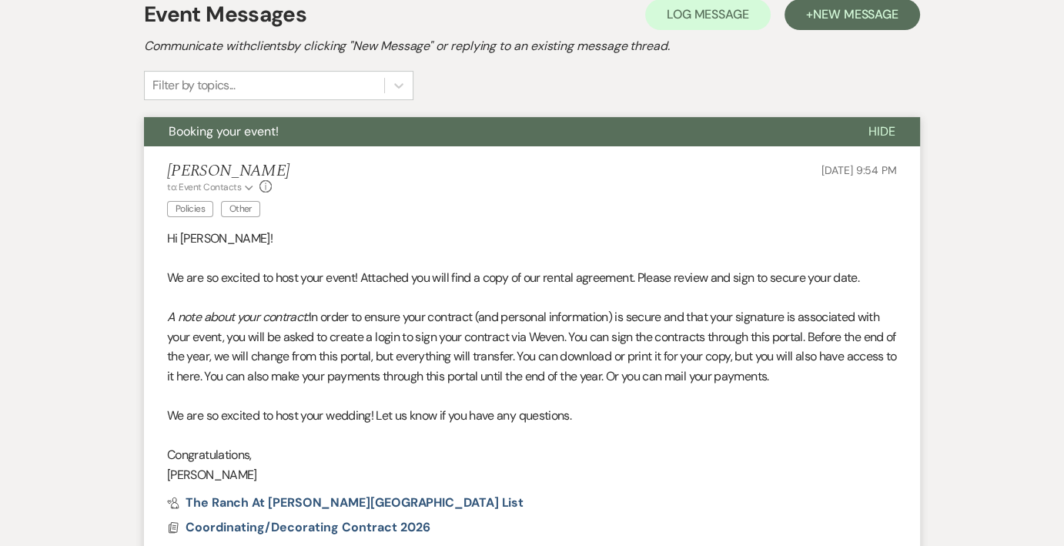
scroll to position [430, 0]
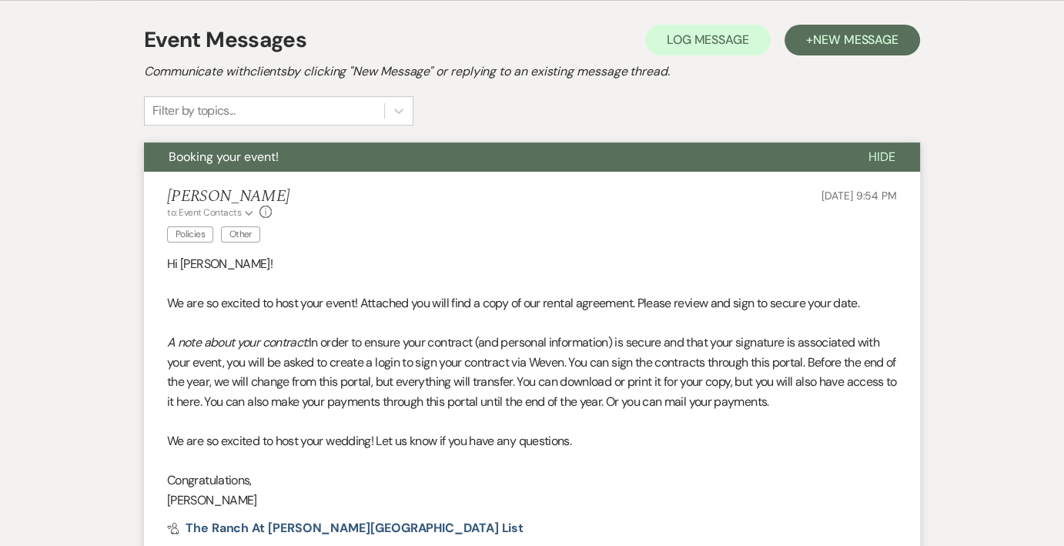
click at [410, 159] on button "Booking your event!" at bounding box center [494, 156] width 700 height 29
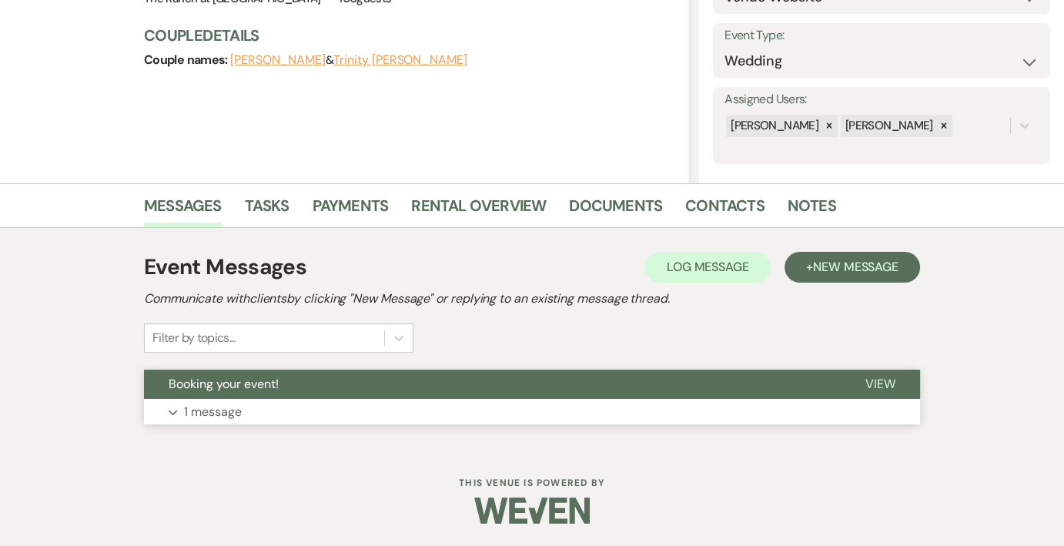
click at [385, 386] on button "Booking your event!" at bounding box center [492, 383] width 697 height 29
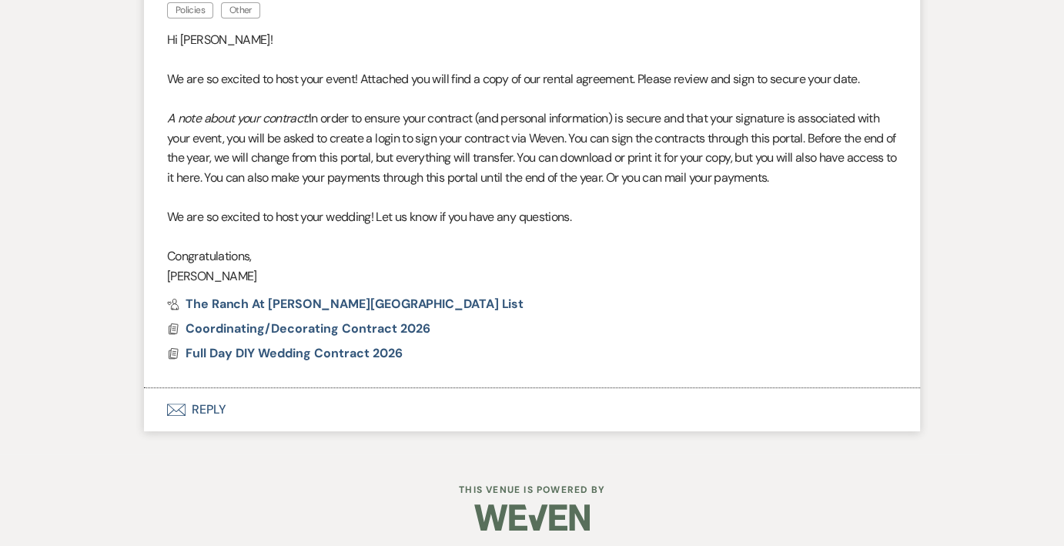
scroll to position [660, 0]
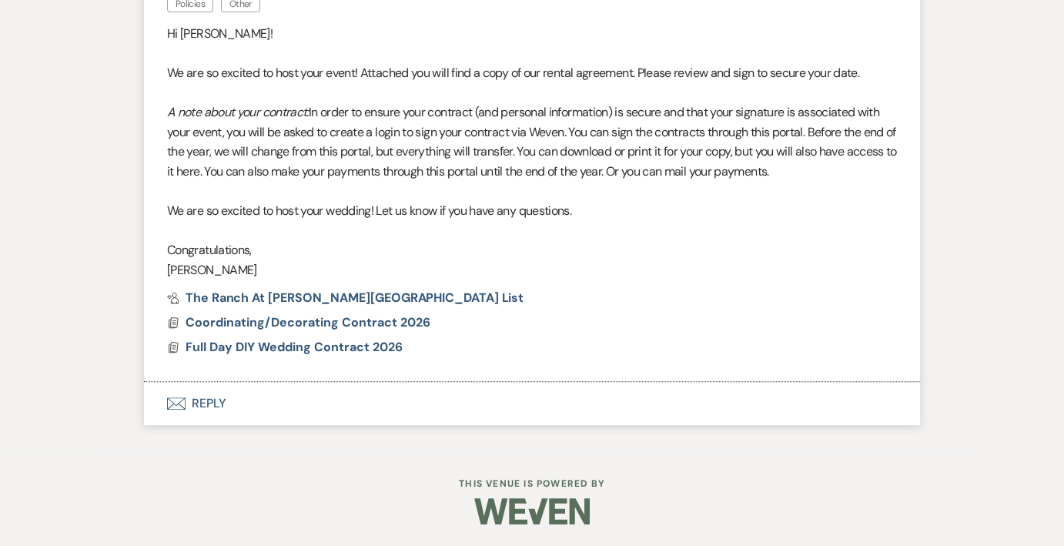
click at [179, 408] on button "Envelope Reply" at bounding box center [532, 403] width 776 height 43
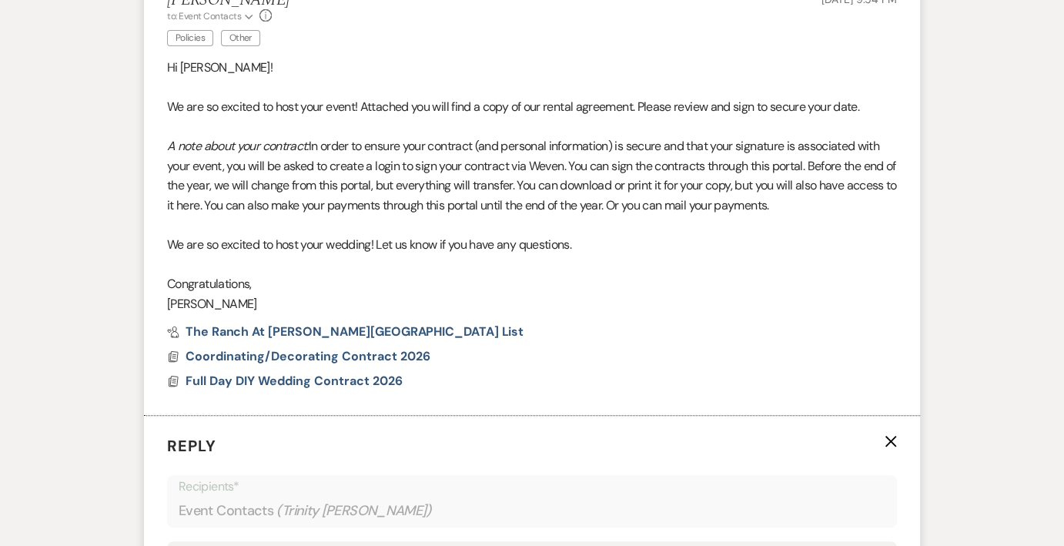
scroll to position [534, 0]
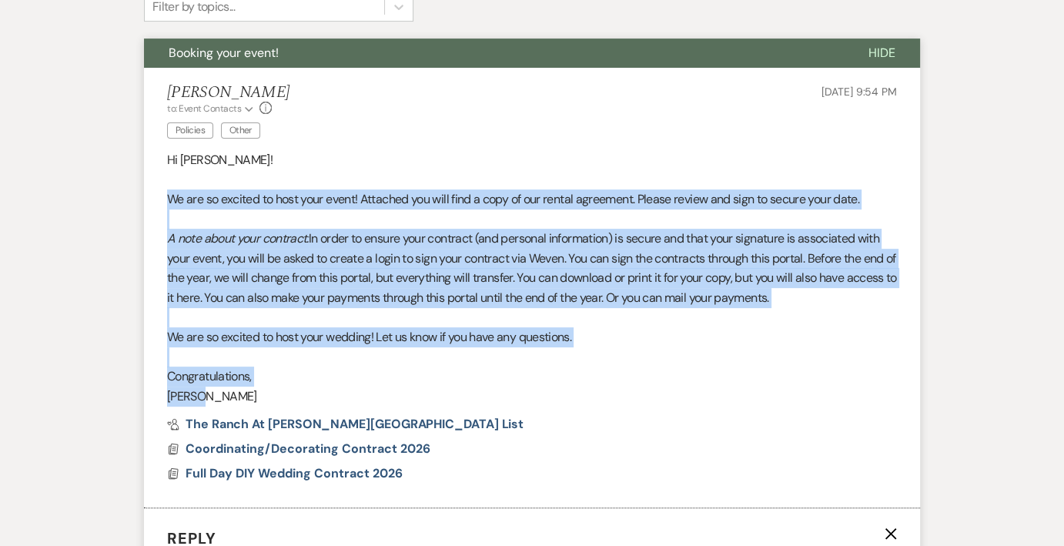
drag, startPoint x: 168, startPoint y: 194, endPoint x: 279, endPoint y: 389, distance: 224.1
click at [279, 389] on div "Hi Trinity! We are so excited to host your event! Attached you will find a copy…" at bounding box center [532, 278] width 730 height 256
copy div "We are so excited to host your event! Attached you will find a copy of our rent…"
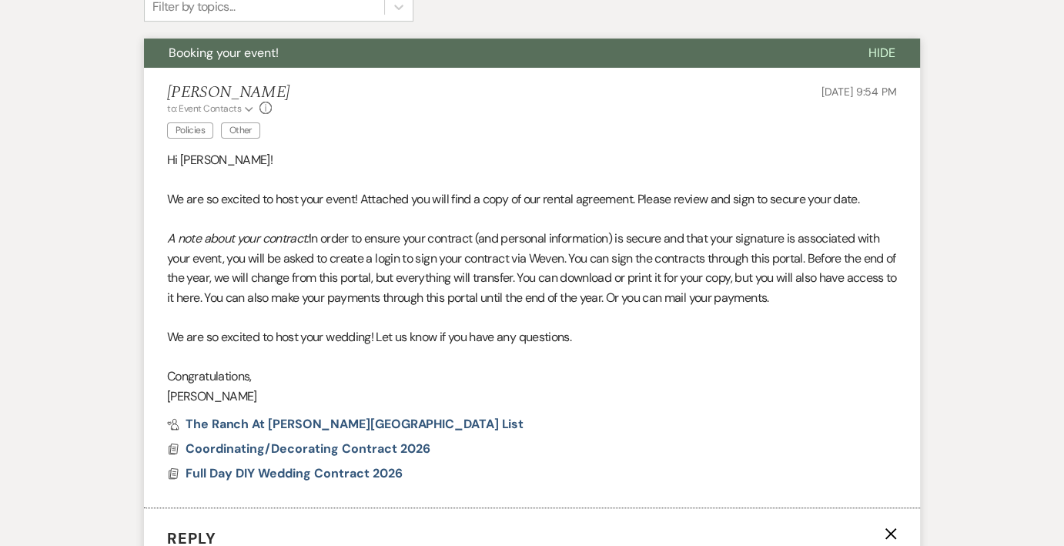
click at [940, 84] on div "Event Messages Log Log Message + New Message Communicate with clients by clicki…" at bounding box center [531, 451] width 877 height 1108
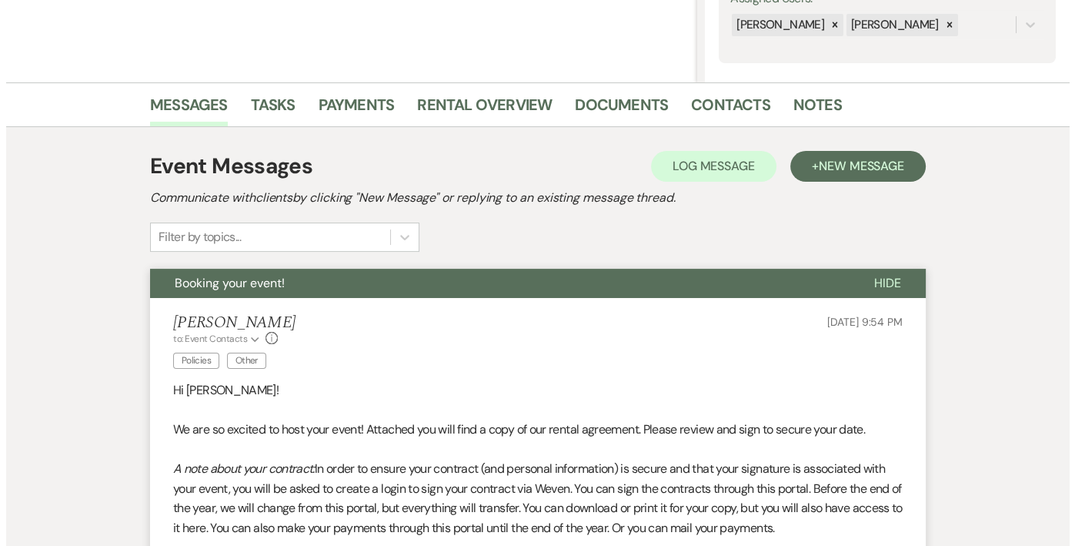
scroll to position [303, 0]
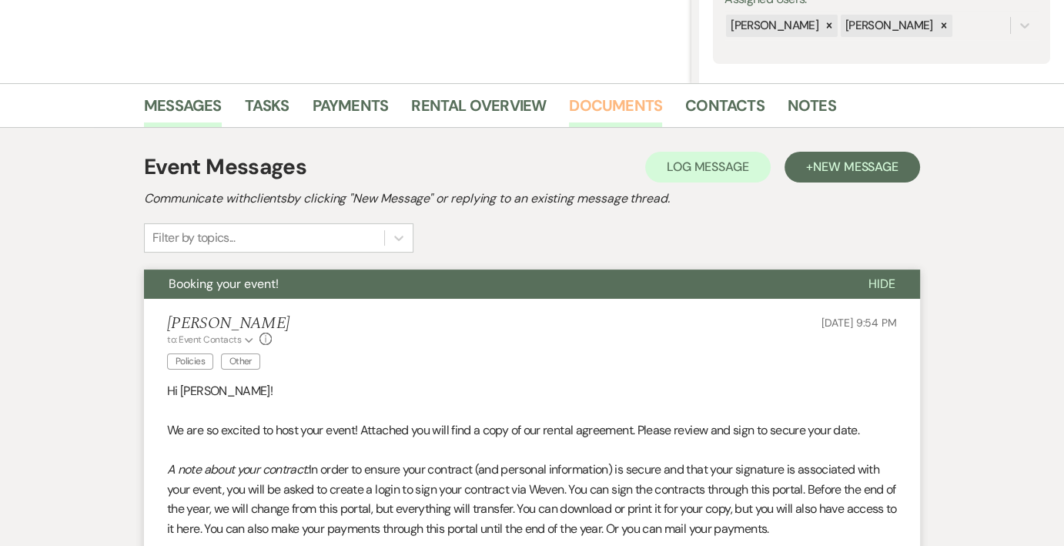
click at [597, 108] on link "Documents" at bounding box center [615, 110] width 93 height 34
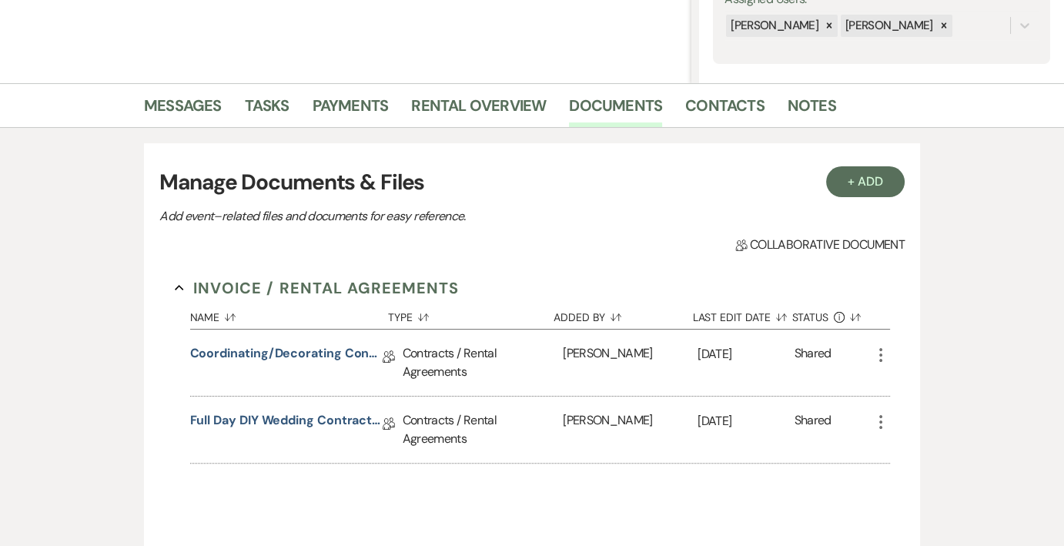
click at [884, 352] on icon "More" at bounding box center [880, 355] width 18 height 18
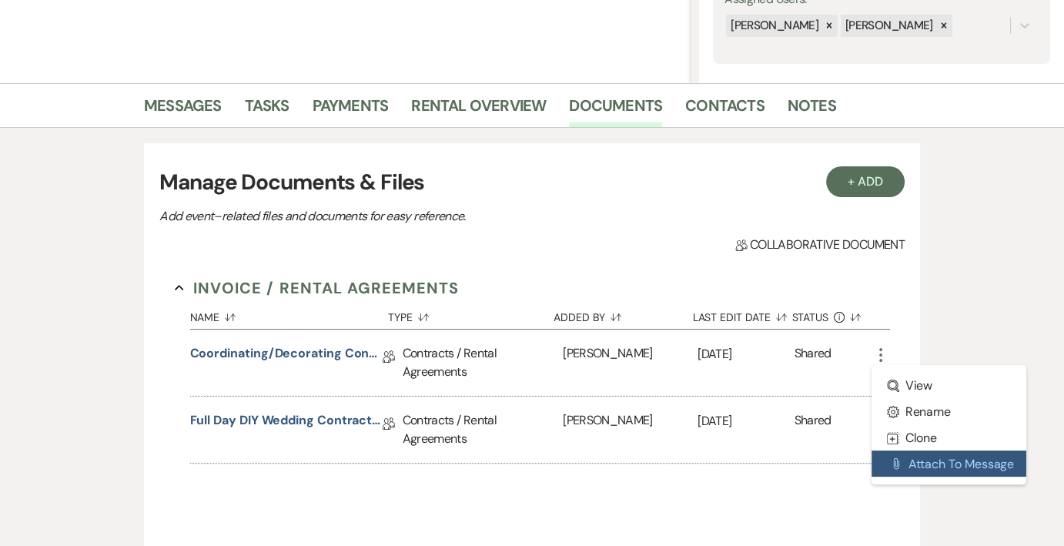
click at [964, 461] on button "Attach File Attach to Message" at bounding box center [948, 463] width 155 height 26
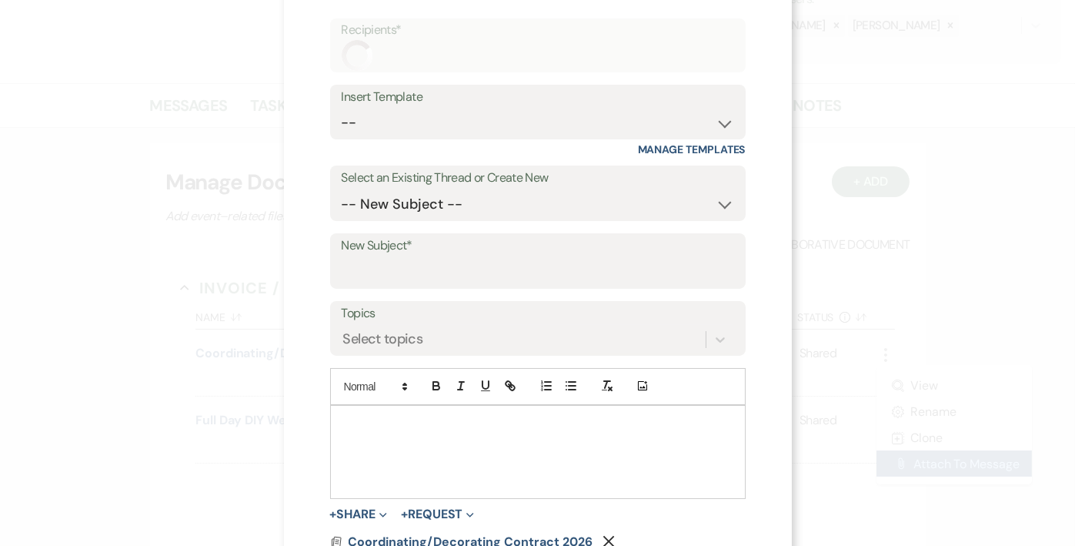
scroll to position [100, 0]
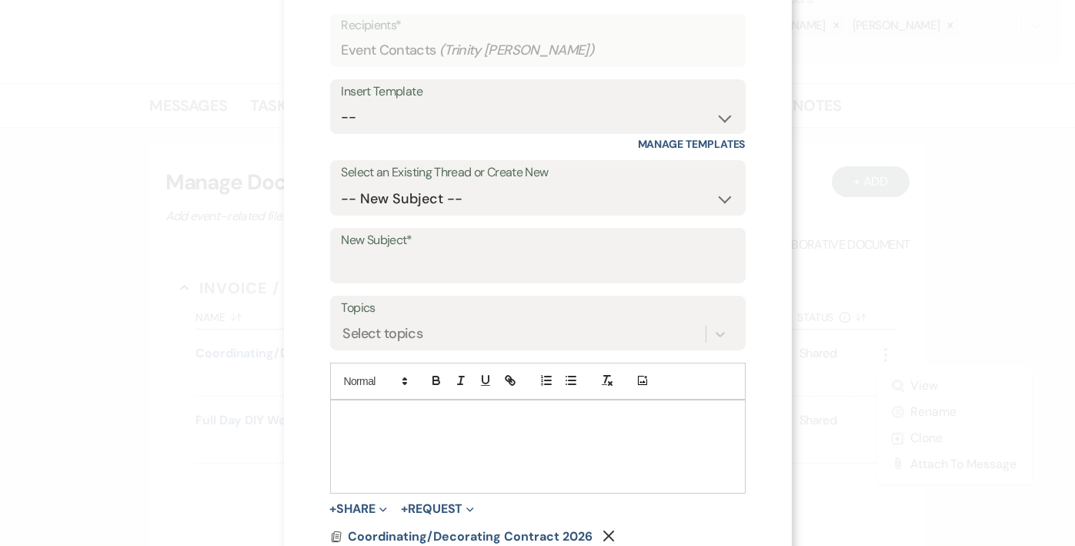
click at [503, 419] on p at bounding box center [538, 417] width 391 height 17
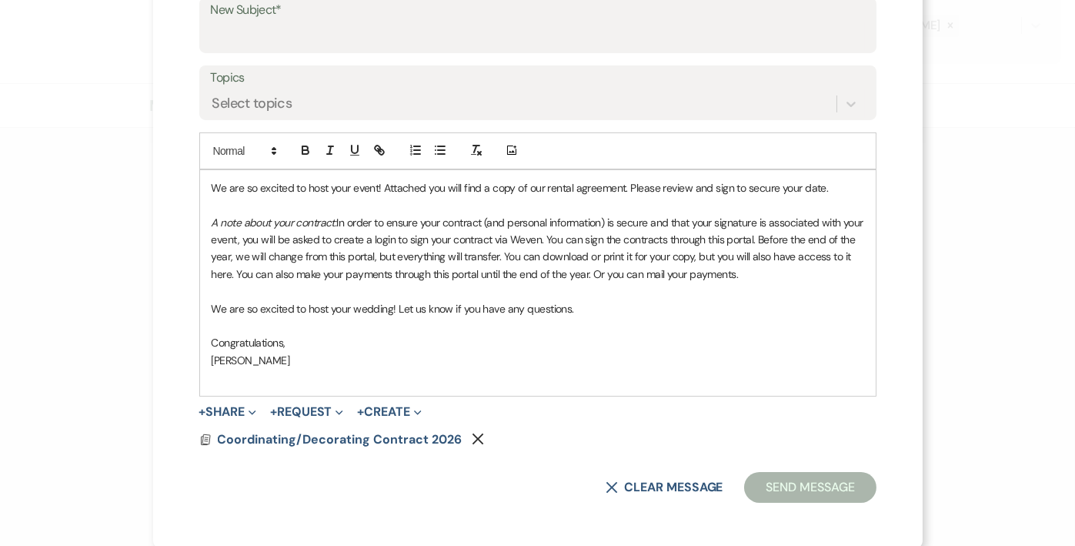
scroll to position [332, 0]
click at [623, 184] on span "We are so excited to host your event! Attached you will find a copy of our rent…" at bounding box center [520, 186] width 617 height 14
drag, startPoint x: 540, startPoint y: 187, endPoint x: 620, endPoint y: 186, distance: 80.1
click at [620, 186] on span "We are so excited to host your event! Attached you will find a copy of our rent…" at bounding box center [520, 186] width 617 height 14
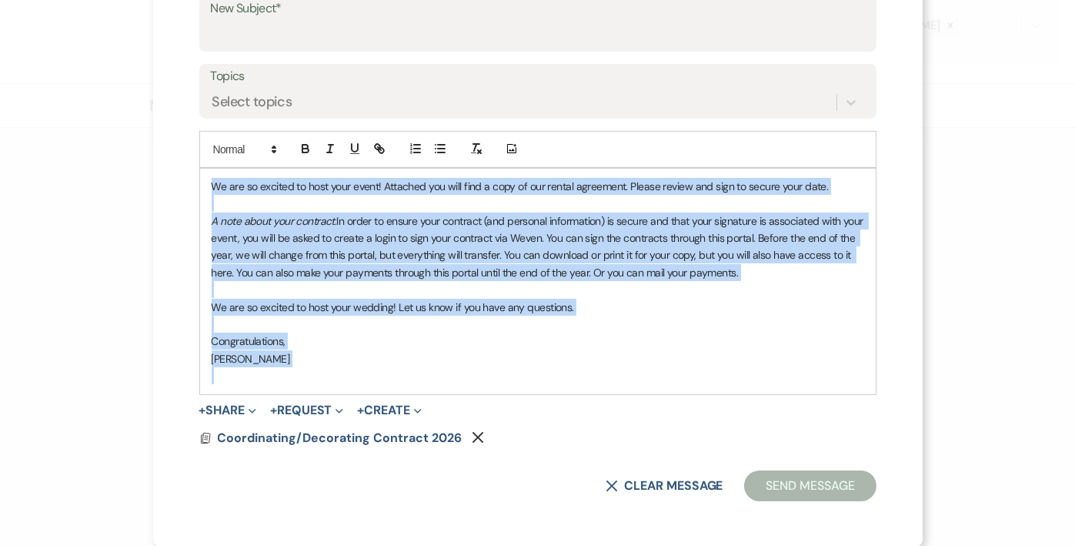
drag, startPoint x: 252, startPoint y: 367, endPoint x: 199, endPoint y: 185, distance: 189.5
click at [200, 185] on div "We are so excited to host your event! Attached you will find a copy of our rent…" at bounding box center [538, 282] width 676 height 226
click at [472, 437] on icon "Remove" at bounding box center [478, 437] width 12 height 12
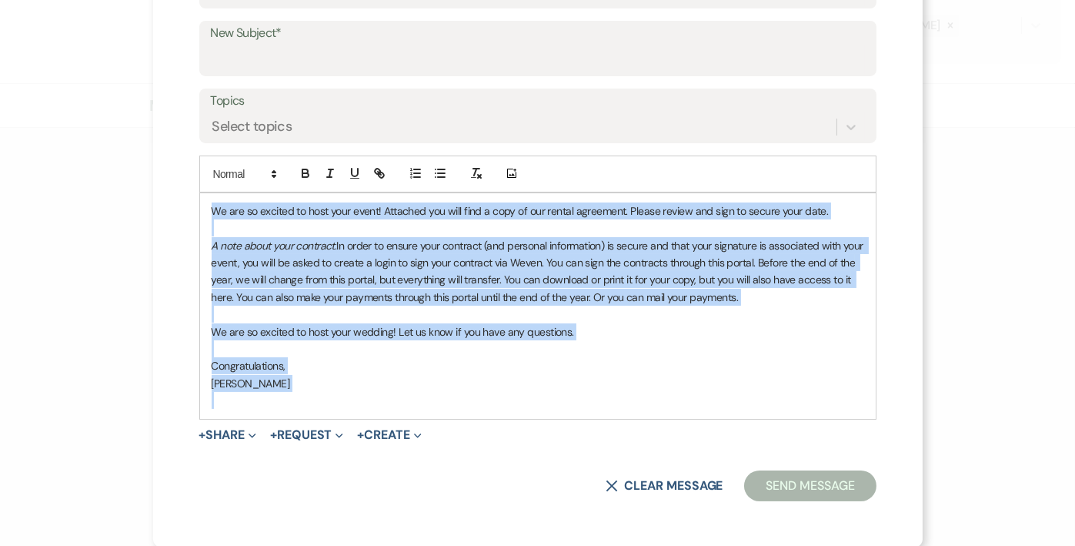
scroll to position [0, 0]
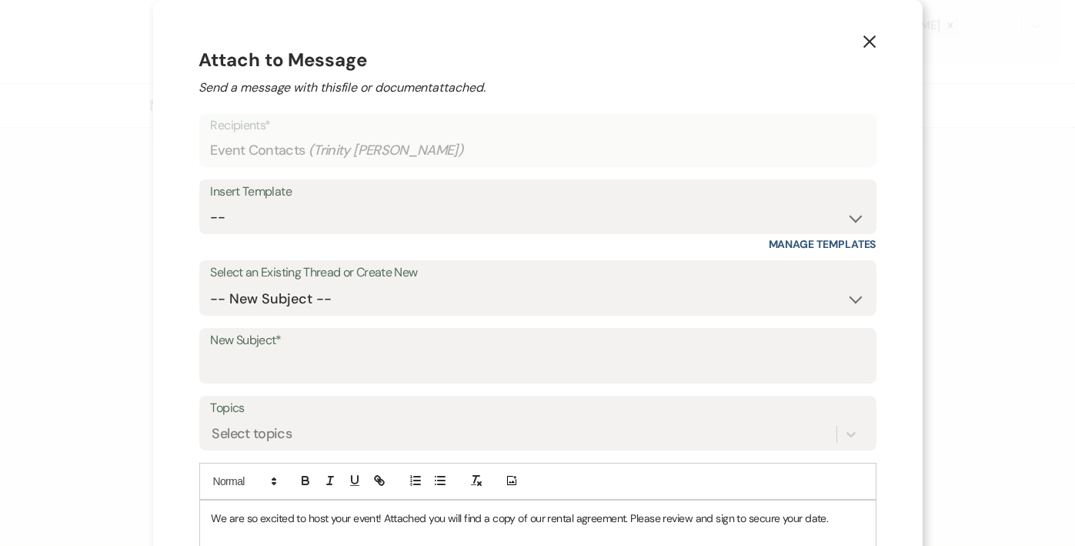
click at [851, 45] on div "X Attach to Message Send a message with this file or document attached. Recipie…" at bounding box center [538, 427] width 770 height 854
click at [863, 39] on icon "X" at bounding box center [870, 42] width 14 height 14
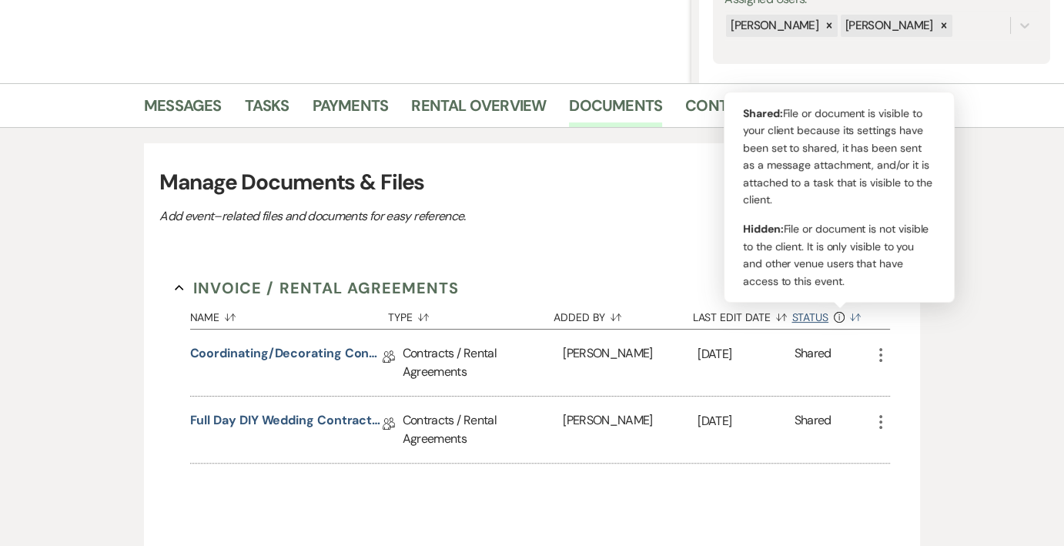
click at [837, 312] on use "button" at bounding box center [839, 317] width 11 height 11
click at [883, 350] on icon "More" at bounding box center [880, 356] width 18 height 18
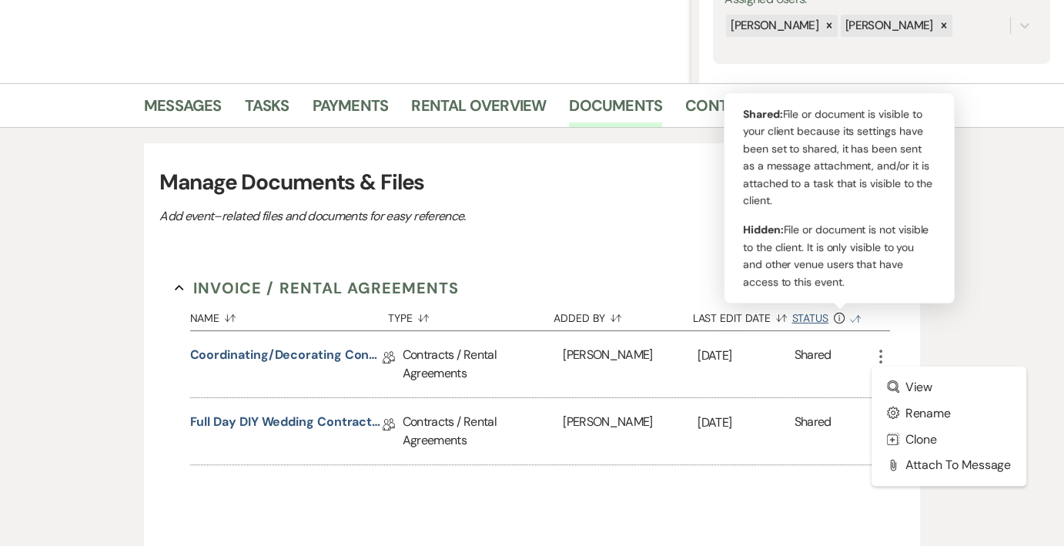
click at [841, 312] on icon "Info" at bounding box center [839, 317] width 11 height 11
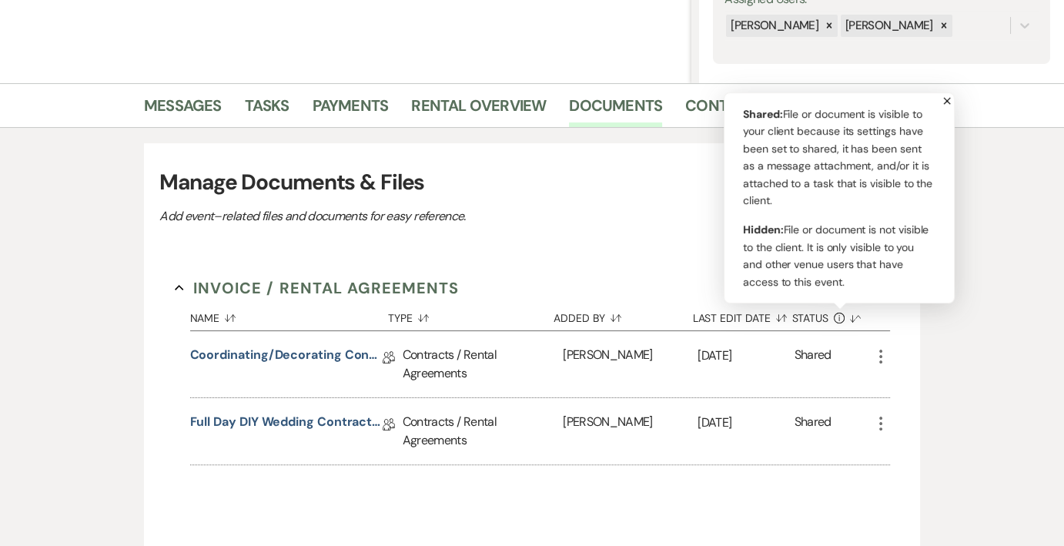
click at [878, 354] on icon "More" at bounding box center [880, 356] width 18 height 18
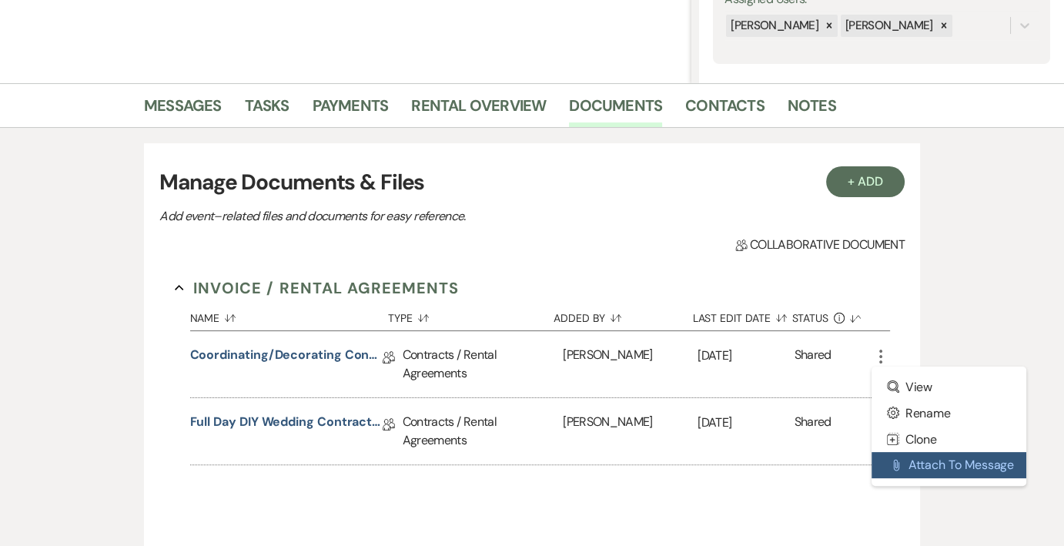
click at [955, 466] on button "Attach File Attach to Message" at bounding box center [948, 465] width 155 height 26
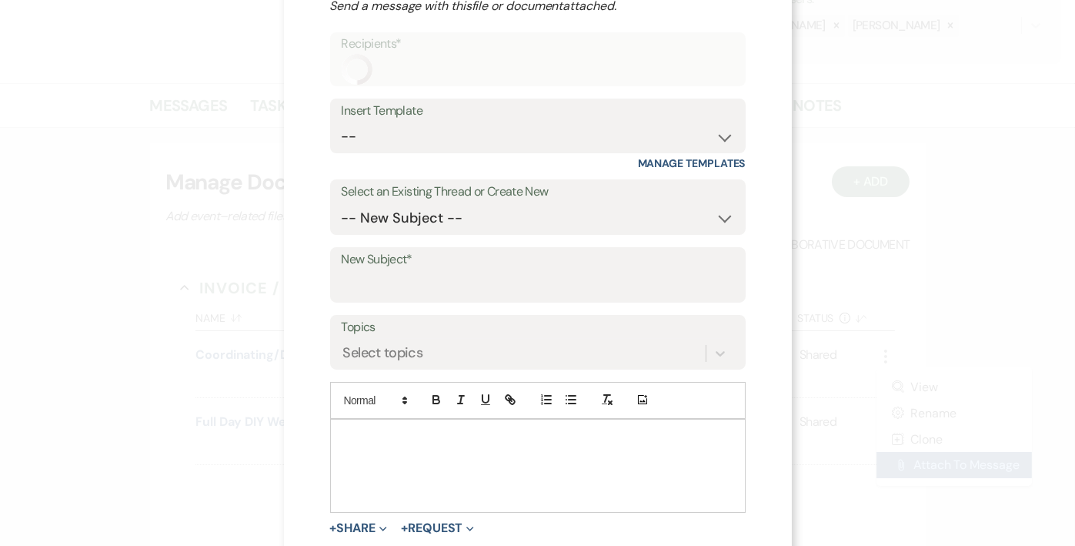
scroll to position [100, 0]
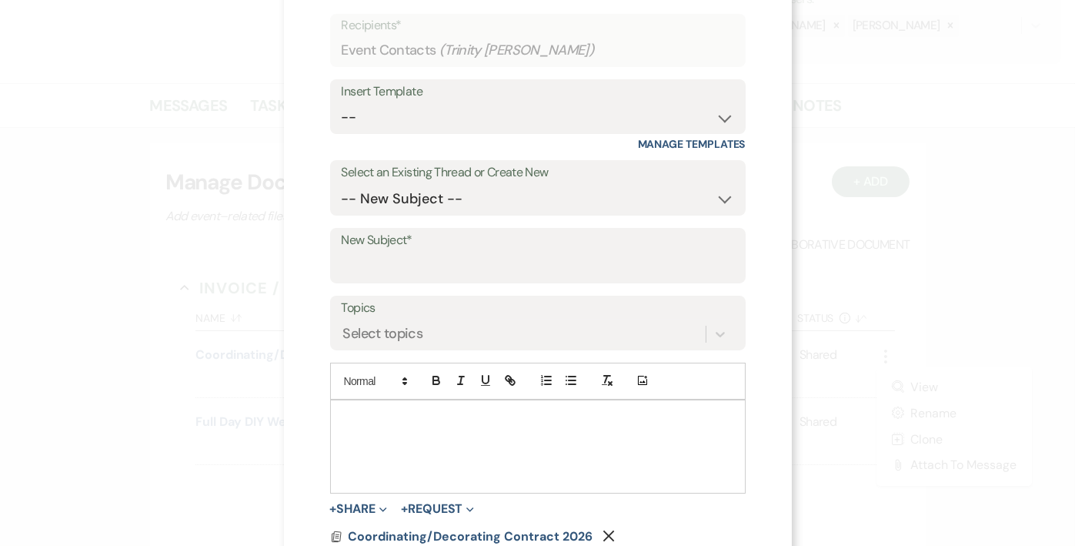
click at [439, 412] on p at bounding box center [538, 417] width 391 height 17
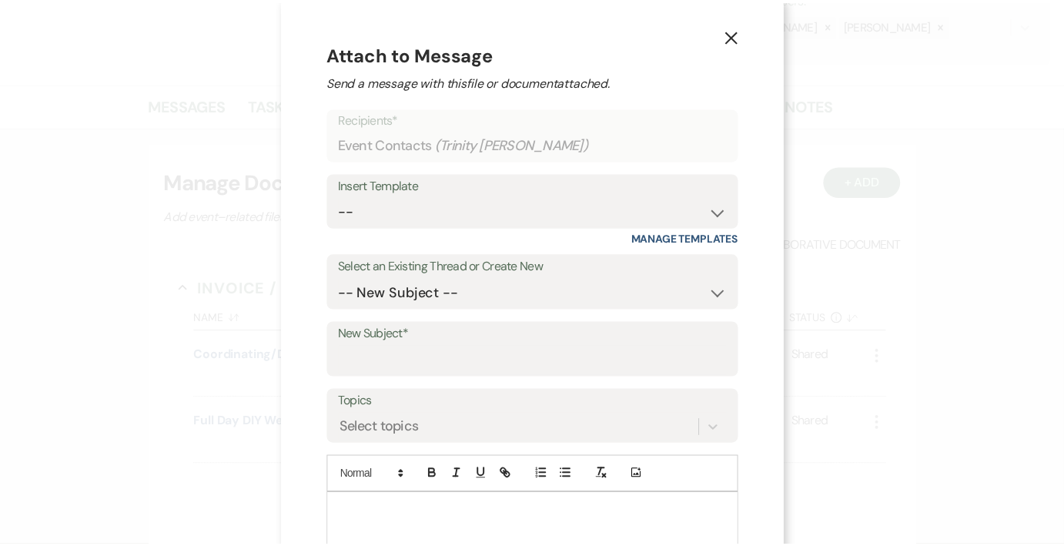
scroll to position [0, 0]
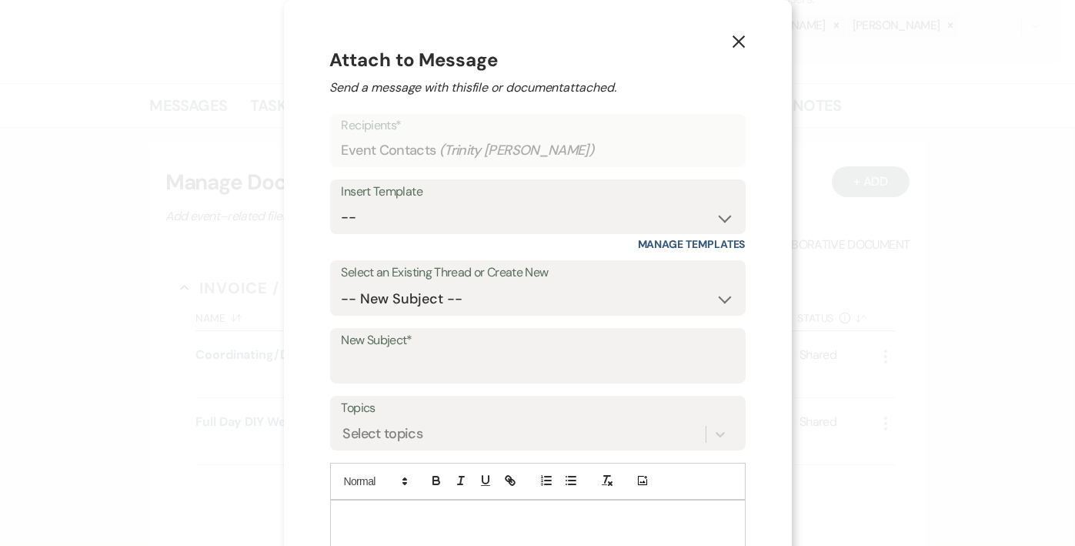
click at [732, 48] on icon "X" at bounding box center [739, 42] width 14 height 14
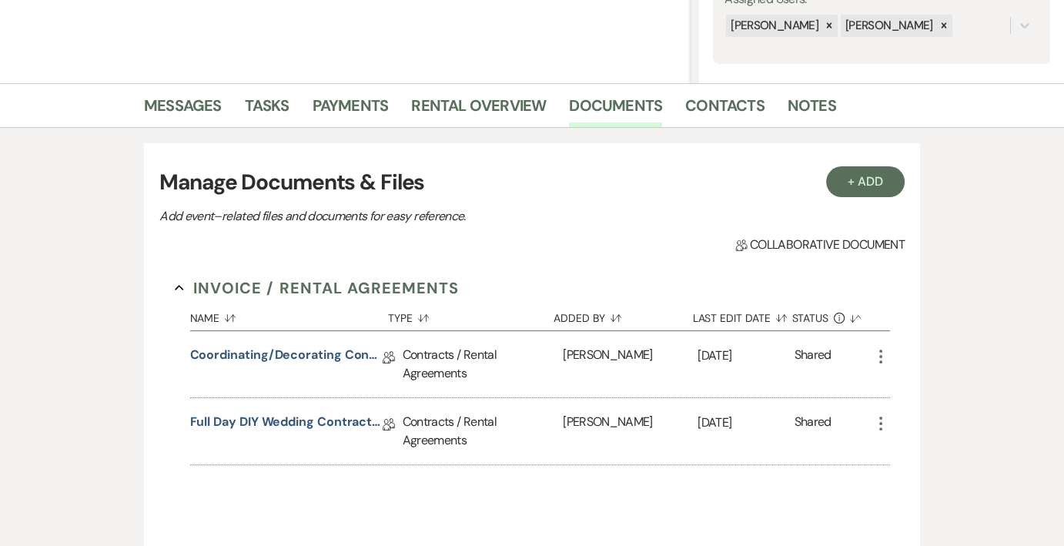
click at [881, 420] on use "button" at bounding box center [880, 423] width 3 height 14
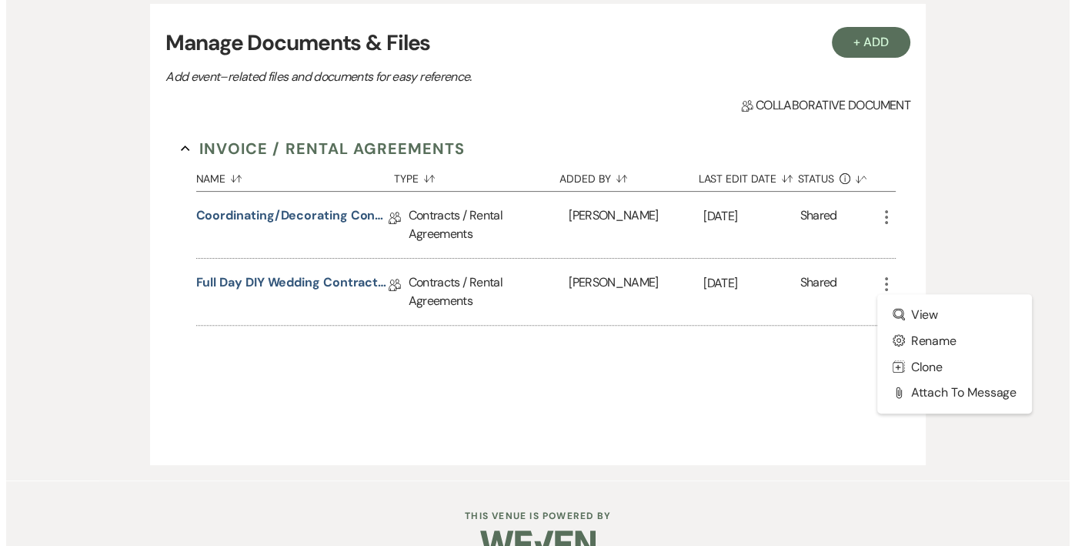
scroll to position [476, 0]
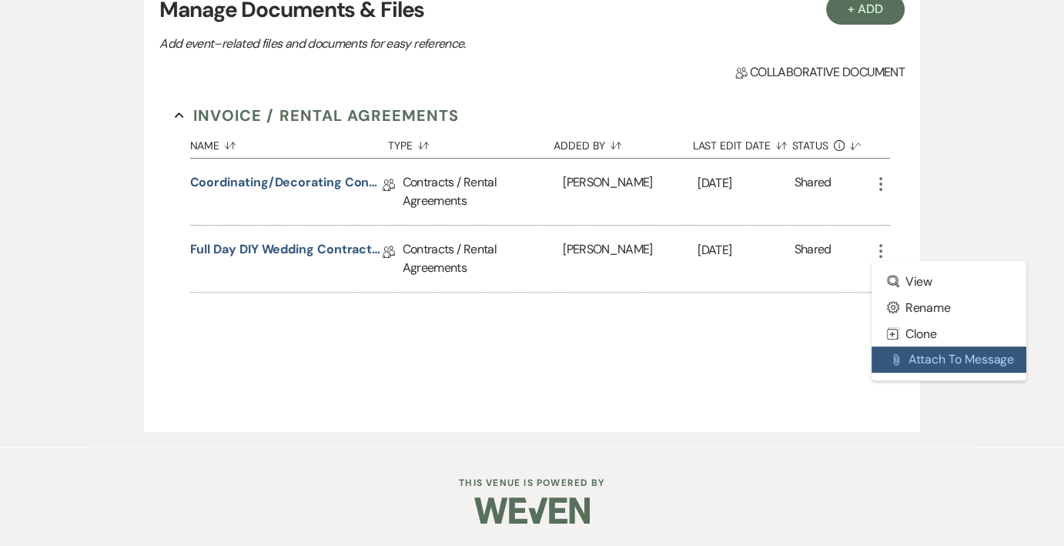
click at [896, 353] on use "button" at bounding box center [895, 359] width 5 height 12
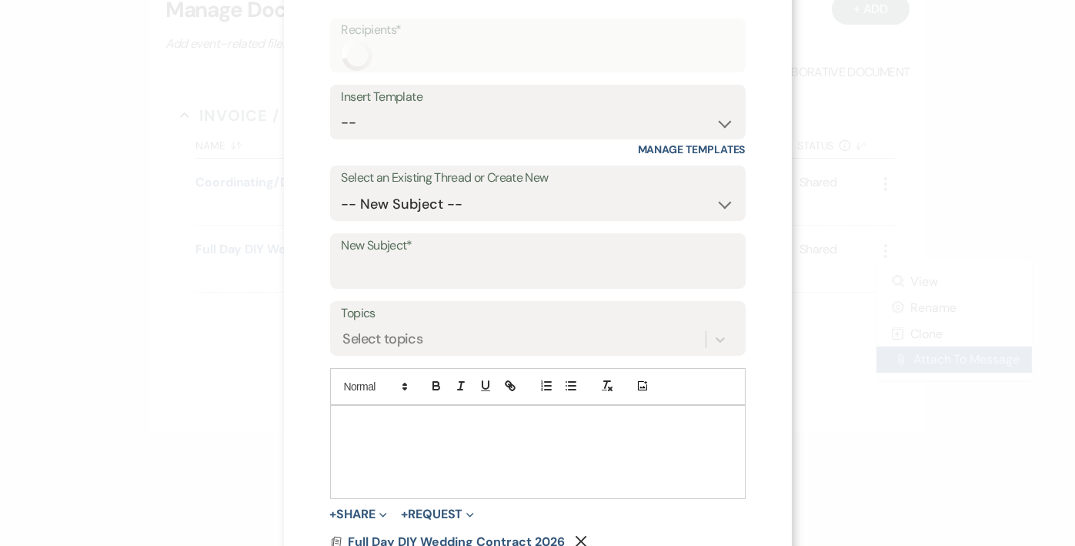
scroll to position [100, 0]
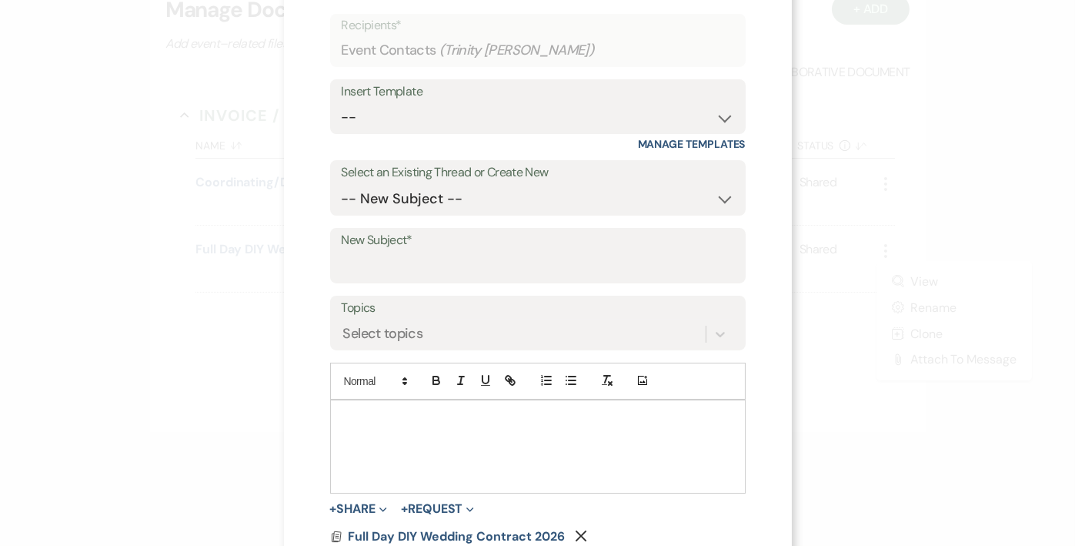
click at [409, 446] on div at bounding box center [538, 446] width 414 height 92
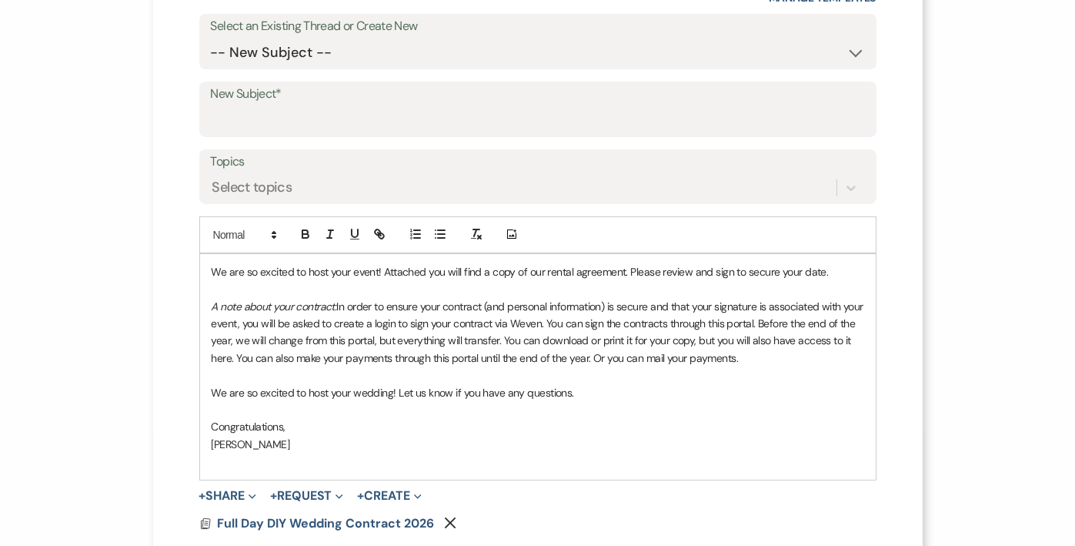
scroll to position [254, 0]
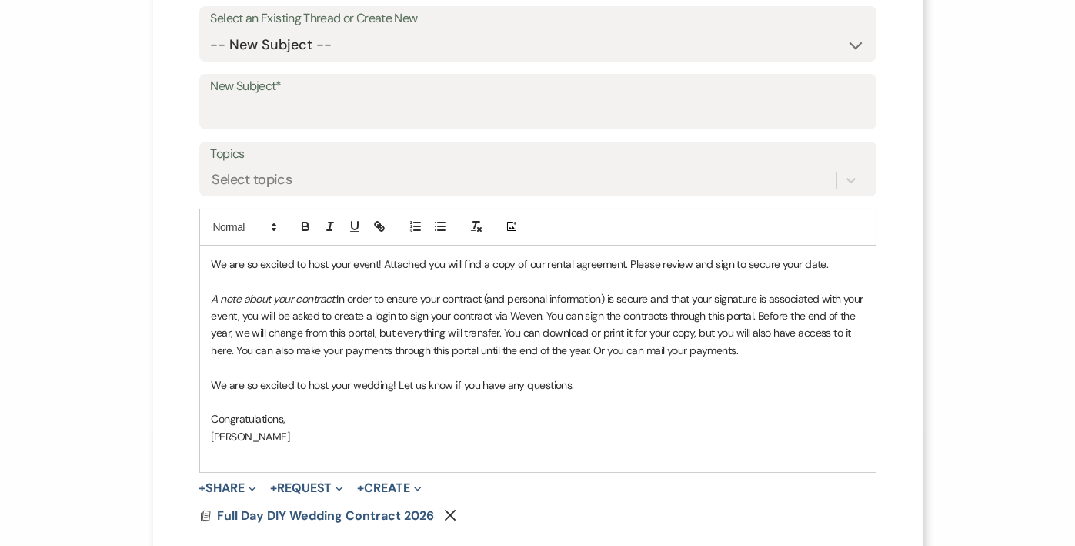
click at [623, 261] on span "We are so excited to host your event! Attached you will find a copy of our rent…" at bounding box center [520, 264] width 617 height 14
click at [832, 264] on p "We are so excited to host your event! Attached you will find a copy of our rent…" at bounding box center [538, 264] width 653 height 17
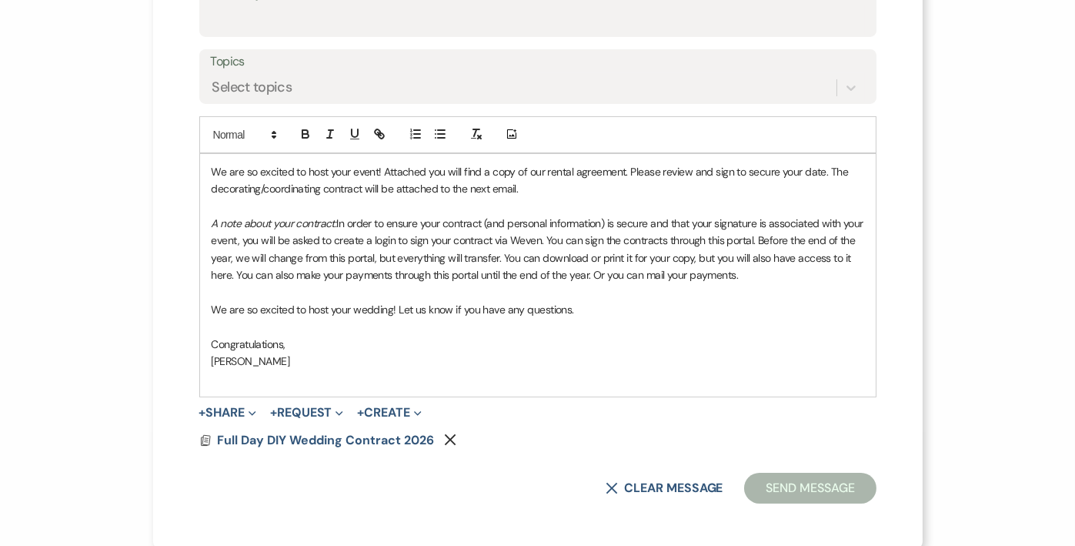
scroll to position [349, 0]
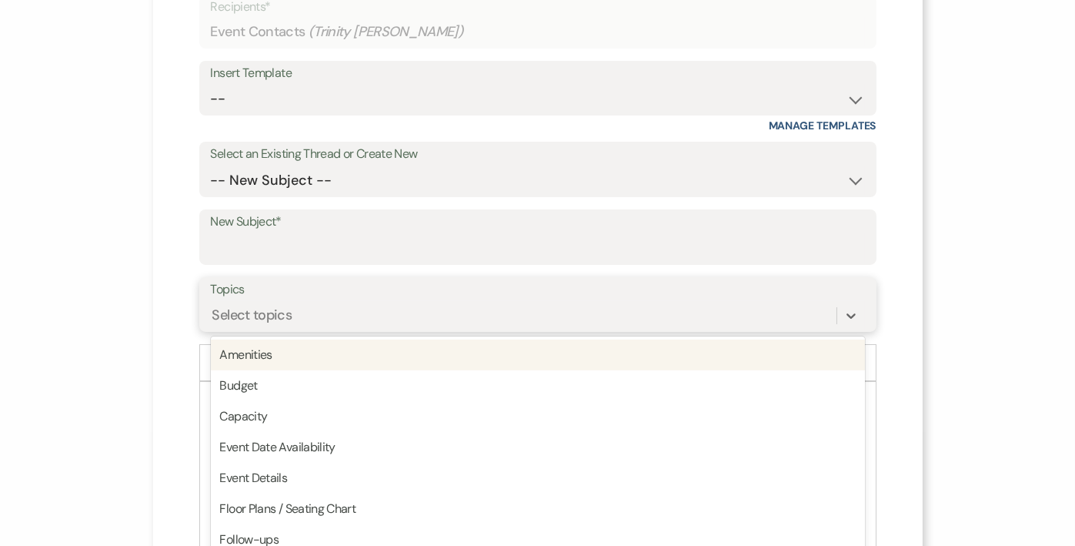
click at [316, 315] on div "option Amenities focused, 1 of 20. 20 results available. Use Up and Down to cho…" at bounding box center [538, 315] width 654 height 29
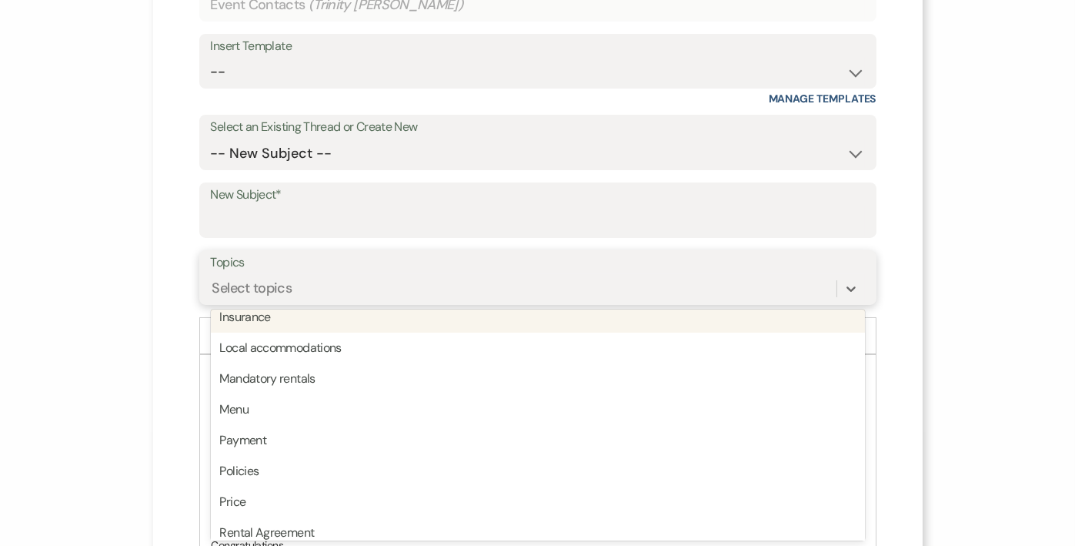
scroll to position [308, 0]
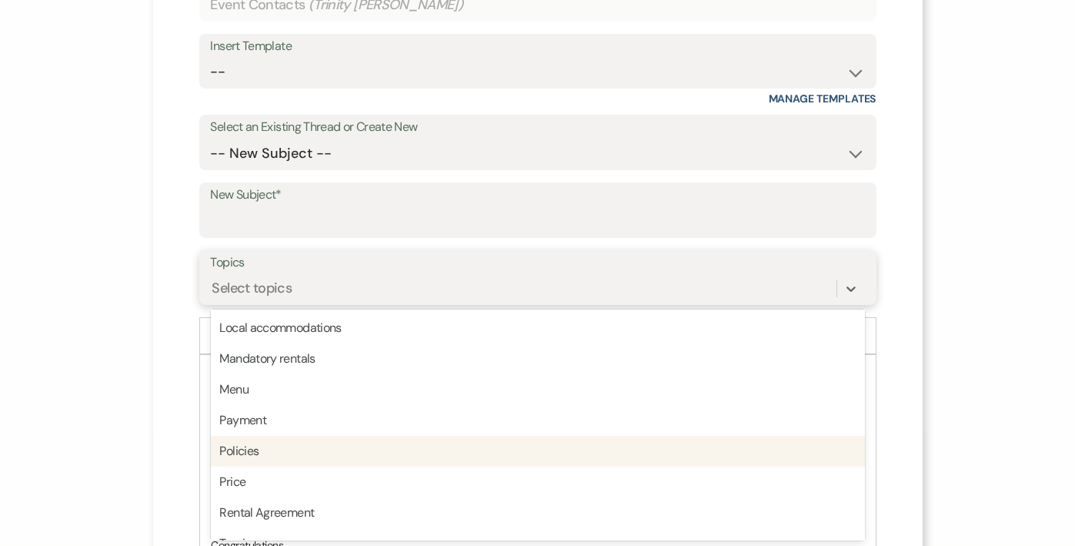
click at [286, 447] on div "Policies" at bounding box center [538, 451] width 654 height 31
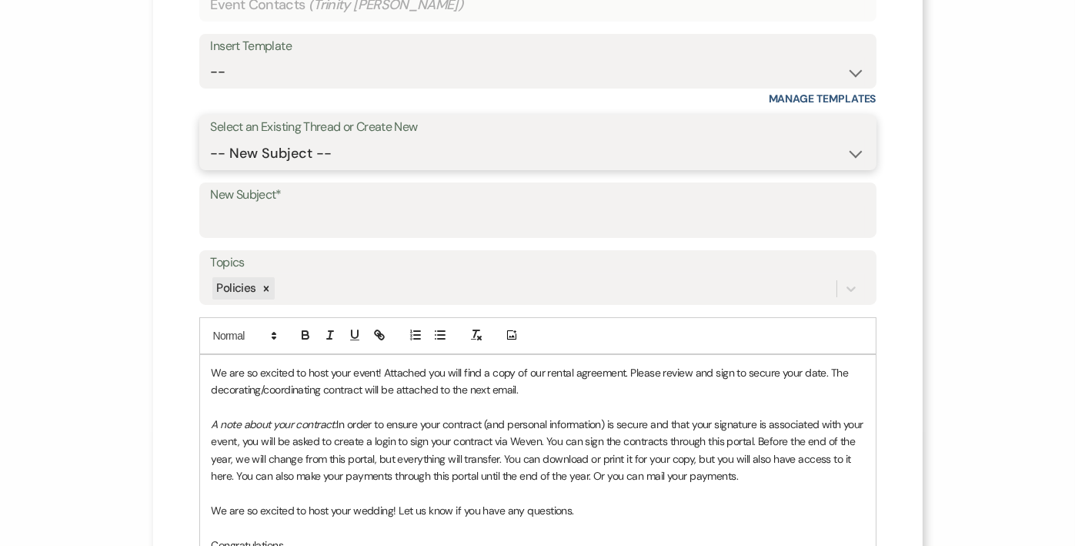
click at [414, 153] on select "-- New Subject -- Booking your event!" at bounding box center [538, 154] width 654 height 30
select select "475355"
click at [211, 139] on select "-- New Subject -- Booking your event!" at bounding box center [538, 154] width 654 height 30
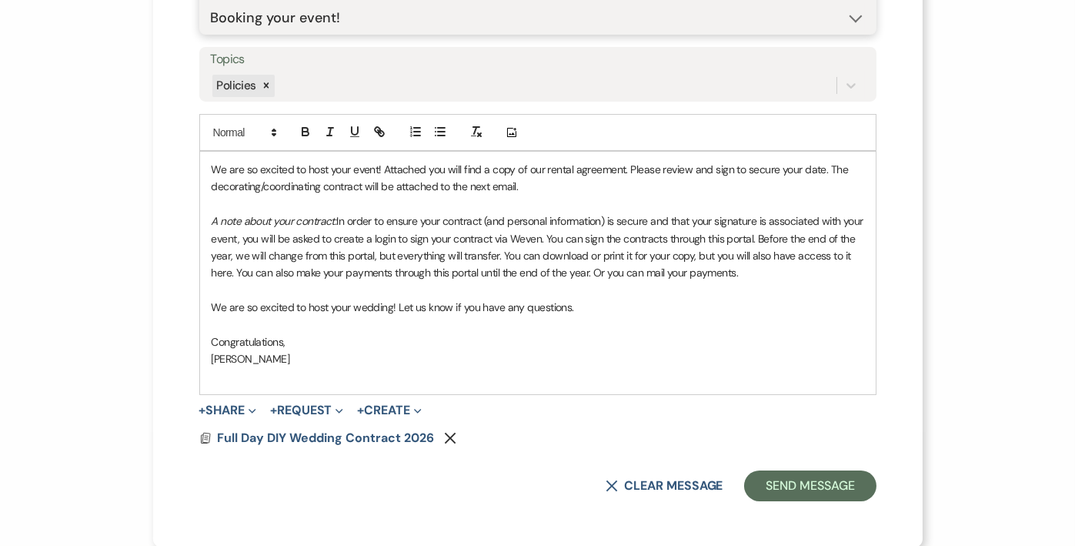
scroll to position [281, 0]
click at [247, 404] on span "Expand" at bounding box center [251, 410] width 12 height 16
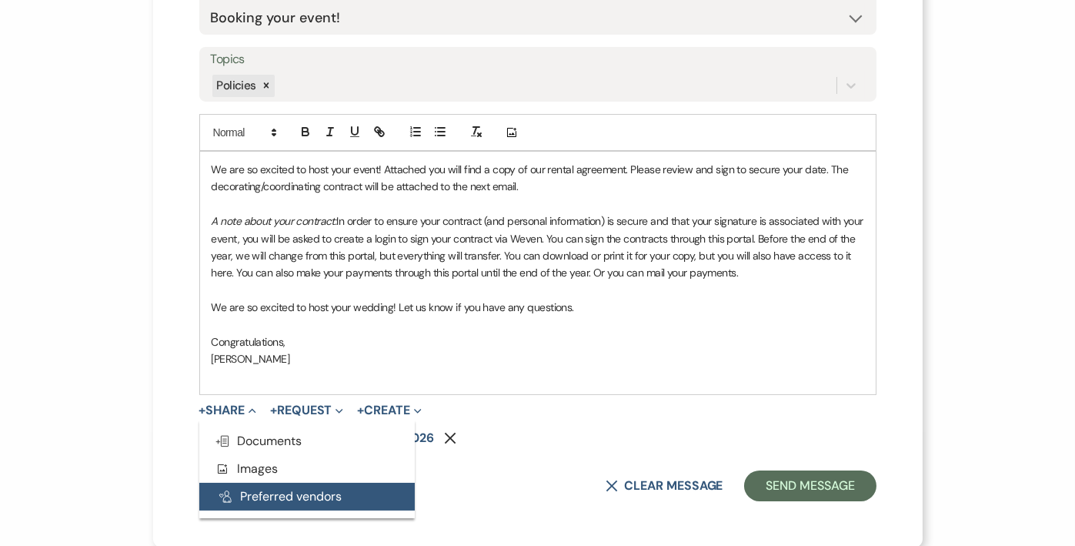
click at [250, 485] on button "Pref Vendors Preferred vendors" at bounding box center [307, 497] width 216 height 28
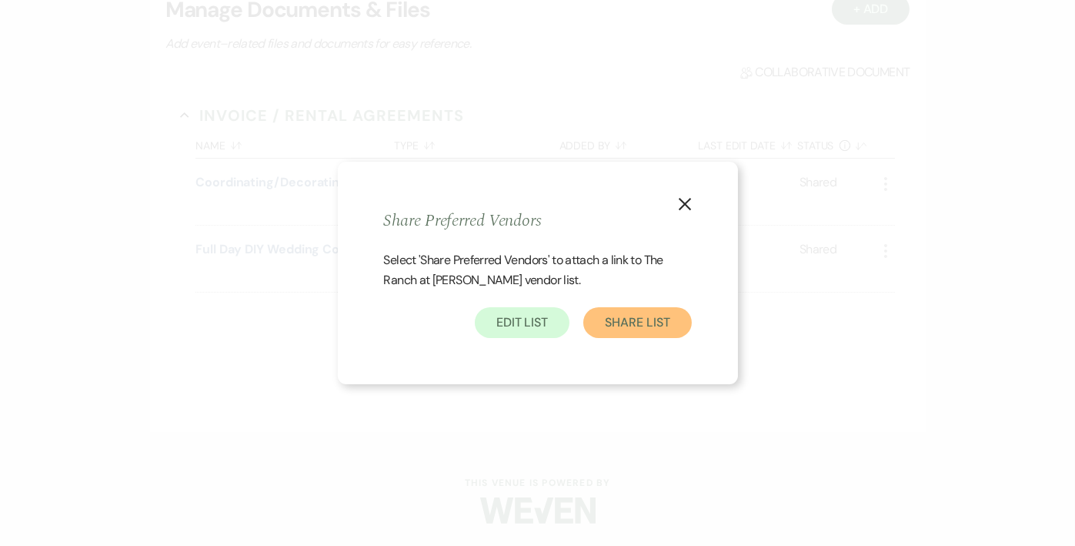
click at [665, 319] on button "Share List" at bounding box center [637, 322] width 108 height 31
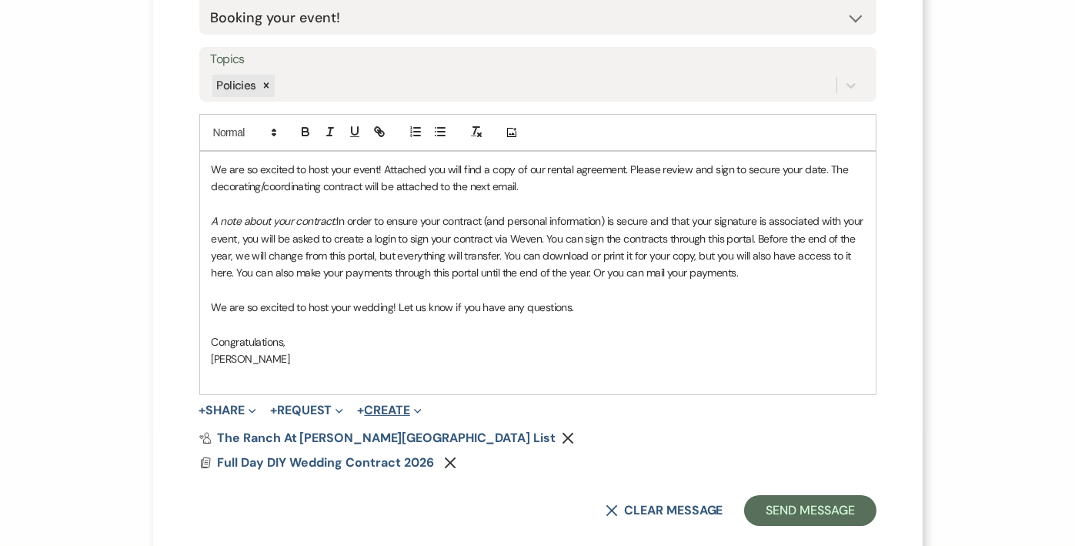
click at [410, 405] on button "+ Create Expand" at bounding box center [389, 410] width 64 height 12
click at [309, 406] on button "+ Request Expand" at bounding box center [306, 410] width 73 height 12
click at [737, 436] on div "Pref Vendors The Ranch at Woodward's Vendor List Remove" at bounding box center [537, 438] width 677 height 12
click at [845, 502] on button "Send Message" at bounding box center [810, 510] width 132 height 31
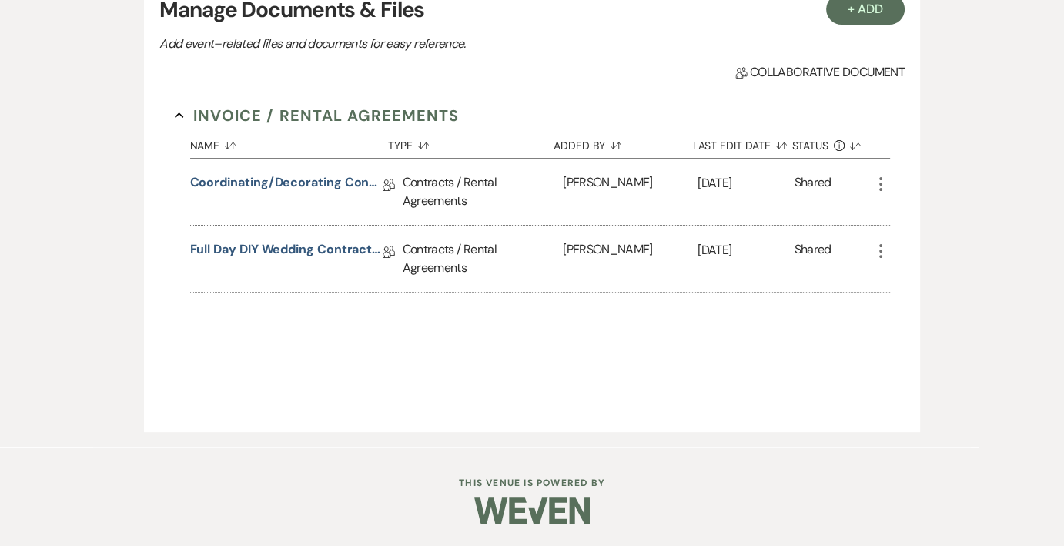
click at [881, 183] on use "button" at bounding box center [880, 184] width 3 height 14
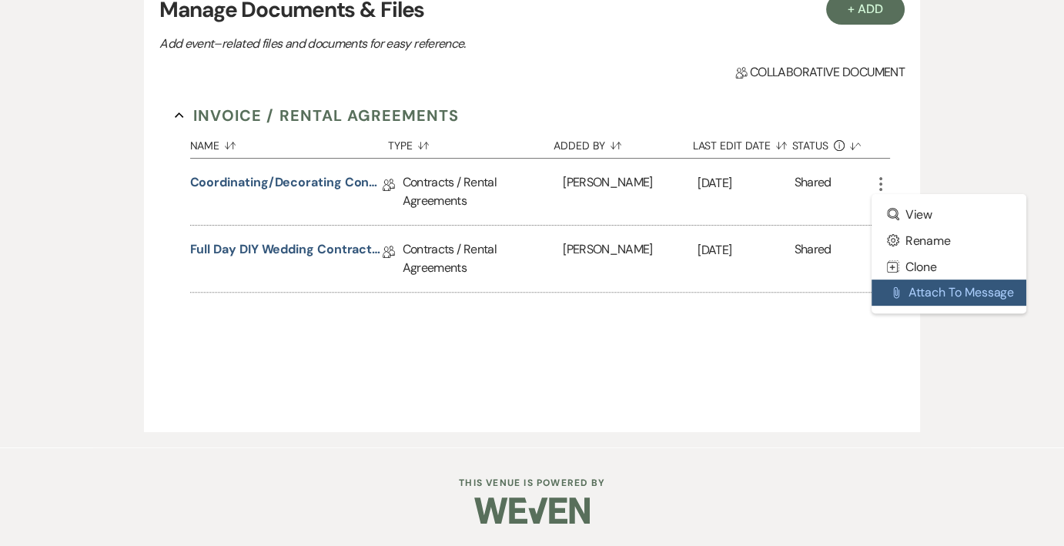
click at [900, 299] on button "Attach File Attach to Message" at bounding box center [948, 292] width 155 height 26
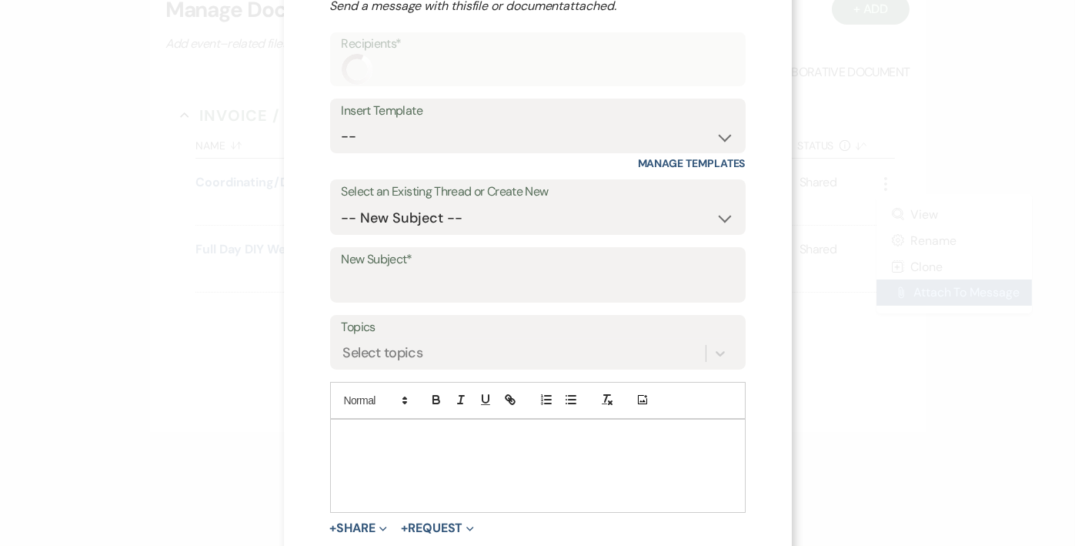
scroll to position [100, 0]
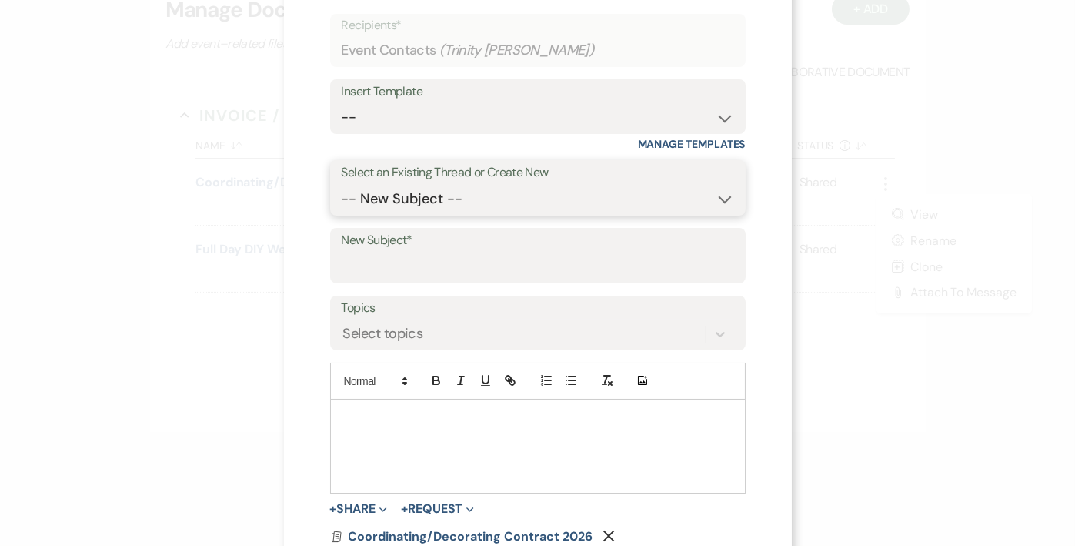
click at [518, 208] on select "-- New Subject -- Booking your event!" at bounding box center [538, 199] width 393 height 30
click at [342, 184] on select "-- New Subject -- Booking your event!" at bounding box center [538, 199] width 393 height 30
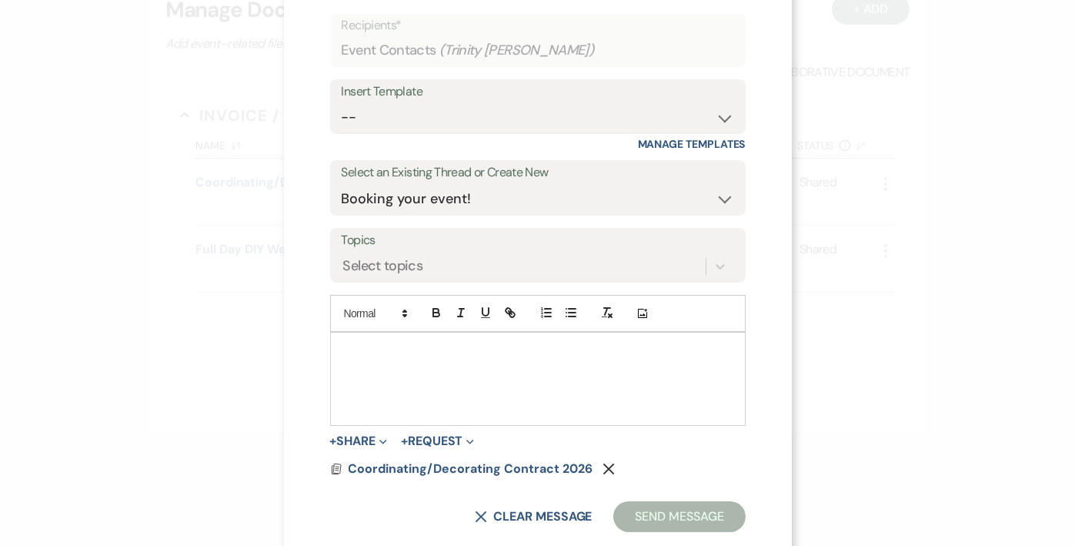
click at [506, 247] on label "Topics" at bounding box center [538, 240] width 393 height 22
click at [345, 256] on input "Topics" at bounding box center [344, 266] width 2 height 21
click at [493, 185] on select "-- New Subject -- Booking your event!" at bounding box center [538, 199] width 393 height 30
click at [493, 200] on select "-- New Subject -- Booking your event!" at bounding box center [538, 199] width 393 height 30
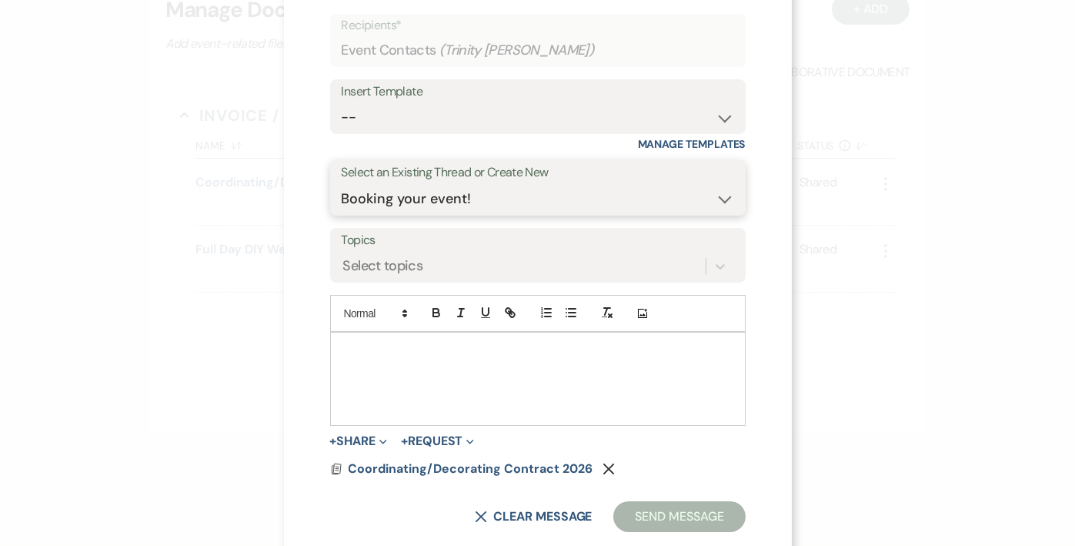
click at [461, 196] on select "-- New Subject -- Booking your event!" at bounding box center [538, 199] width 393 height 30
click at [459, 196] on select "-- New Subject -- Booking your event!" at bounding box center [538, 199] width 393 height 30
click at [410, 199] on select "-- New Subject -- Booking your event!" at bounding box center [538, 199] width 393 height 30
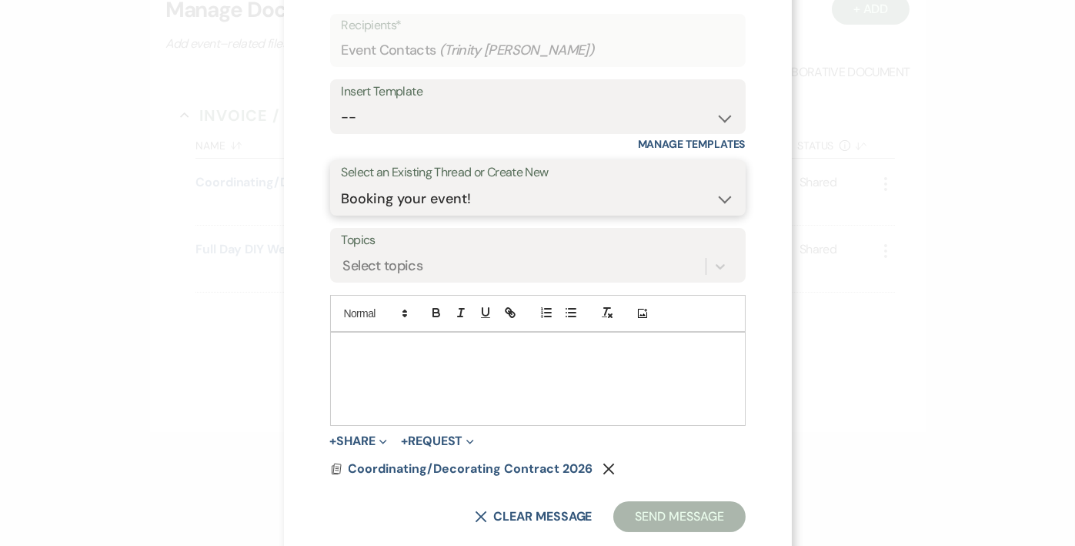
click at [410, 198] on select "-- New Subject -- Booking your event!" at bounding box center [538, 199] width 393 height 30
click at [342, 184] on select "-- New Subject -- Booking your event!" at bounding box center [538, 199] width 393 height 30
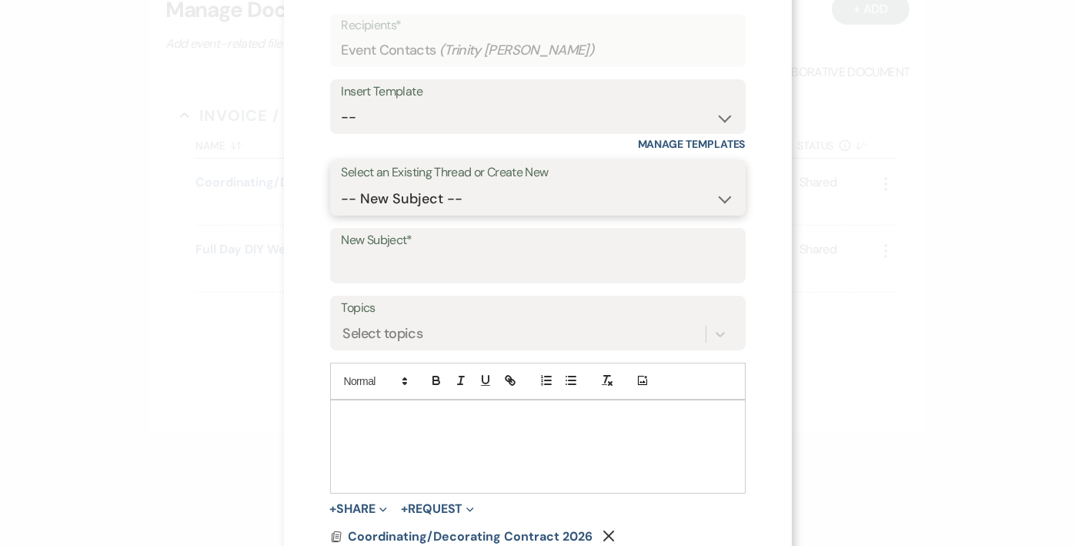
click at [384, 196] on select "-- New Subject -- Booking your event!" at bounding box center [538, 199] width 393 height 30
select select "475355"
click at [342, 184] on select "-- New Subject -- Booking your event!" at bounding box center [538, 199] width 393 height 30
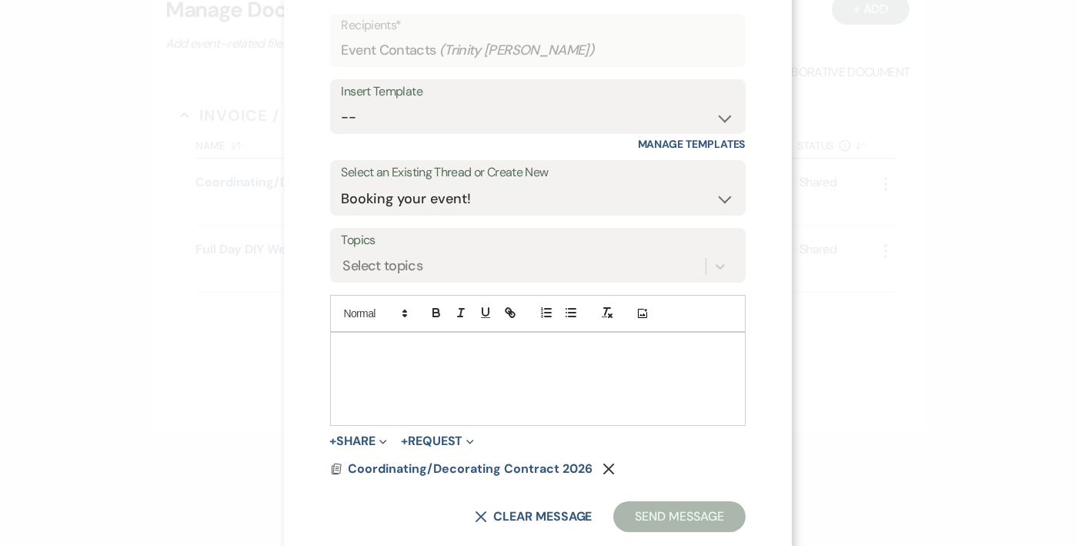
click at [342, 356] on div at bounding box center [538, 379] width 414 height 92
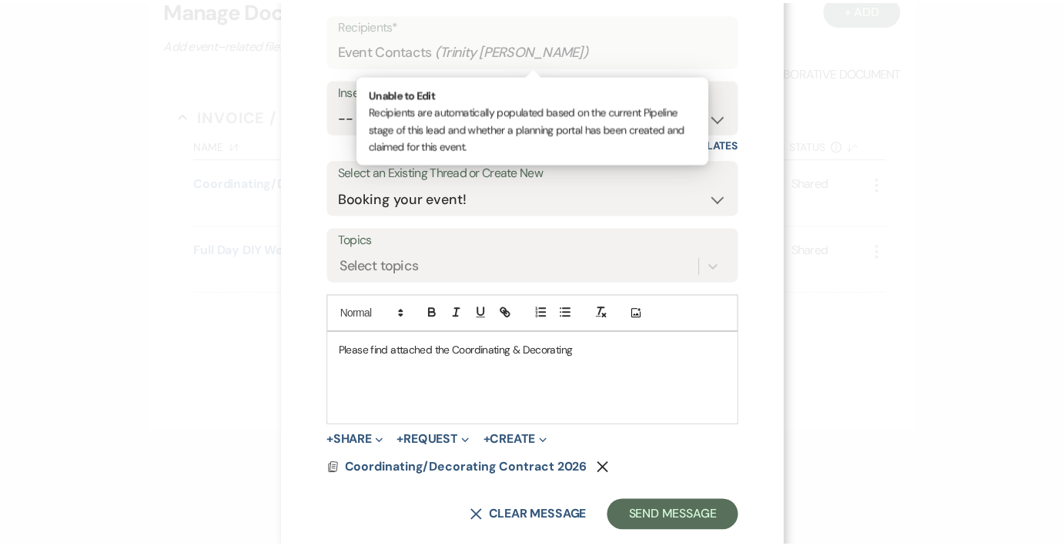
scroll to position [0, 0]
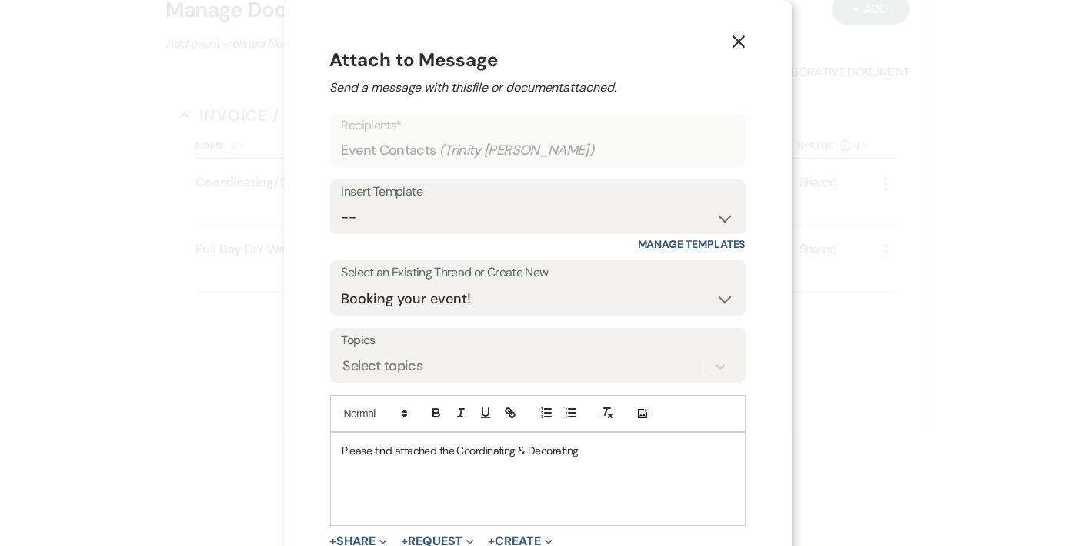
click at [734, 38] on icon "X" at bounding box center [739, 42] width 14 height 14
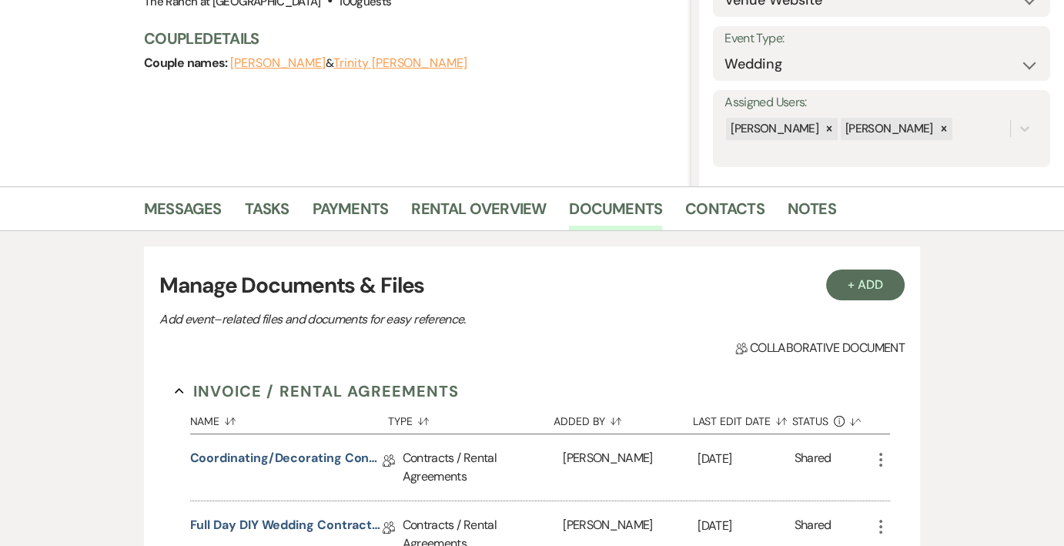
scroll to position [91, 0]
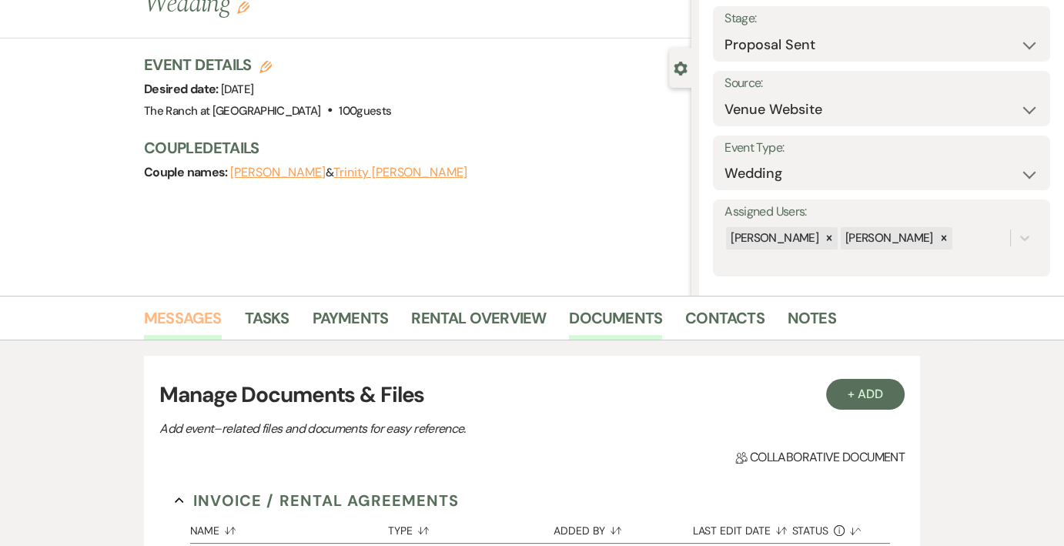
click at [206, 318] on link "Messages" at bounding box center [183, 323] width 78 height 34
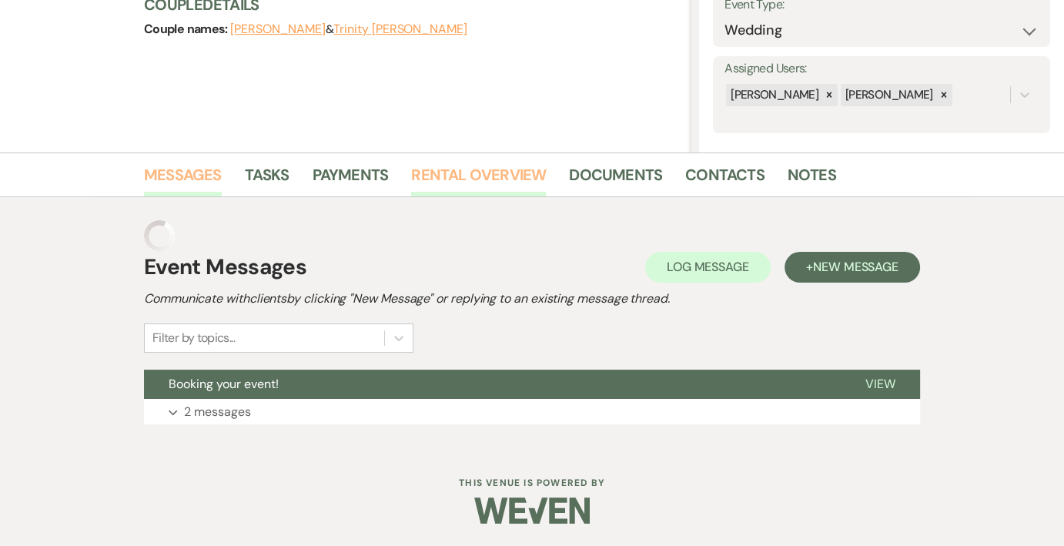
scroll to position [203, 0]
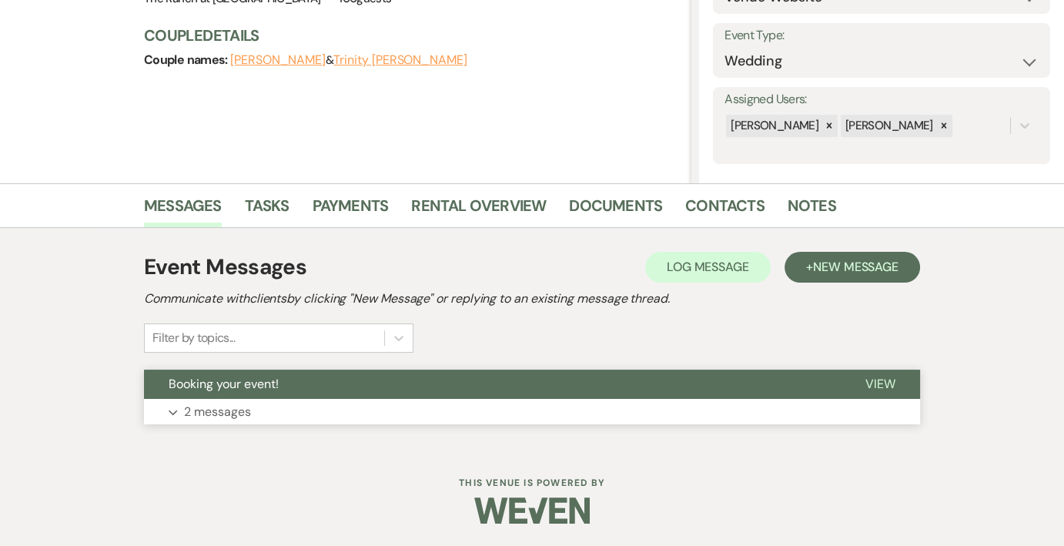
click at [259, 406] on button "Expand 2 messages" at bounding box center [532, 412] width 776 height 26
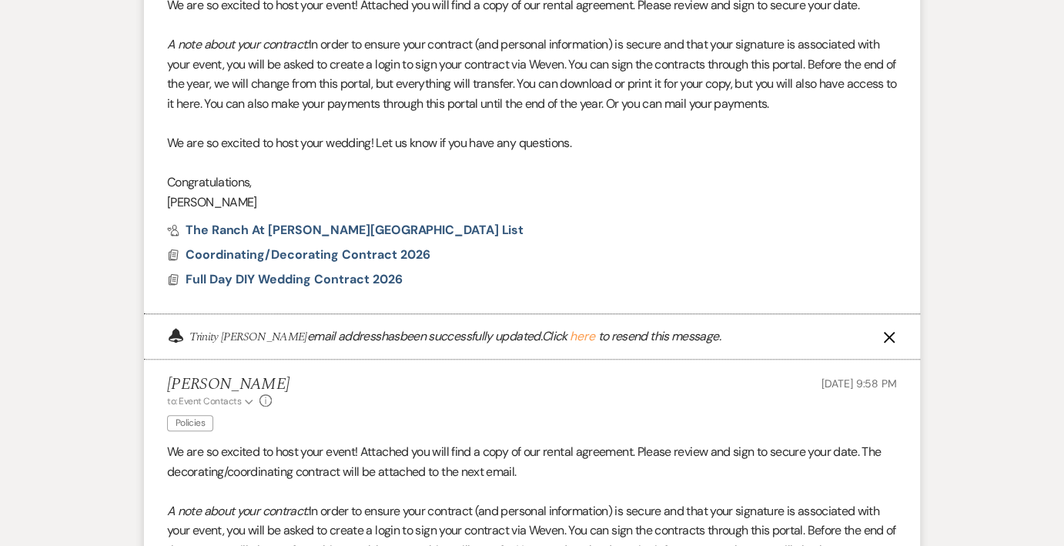
scroll to position [681, 0]
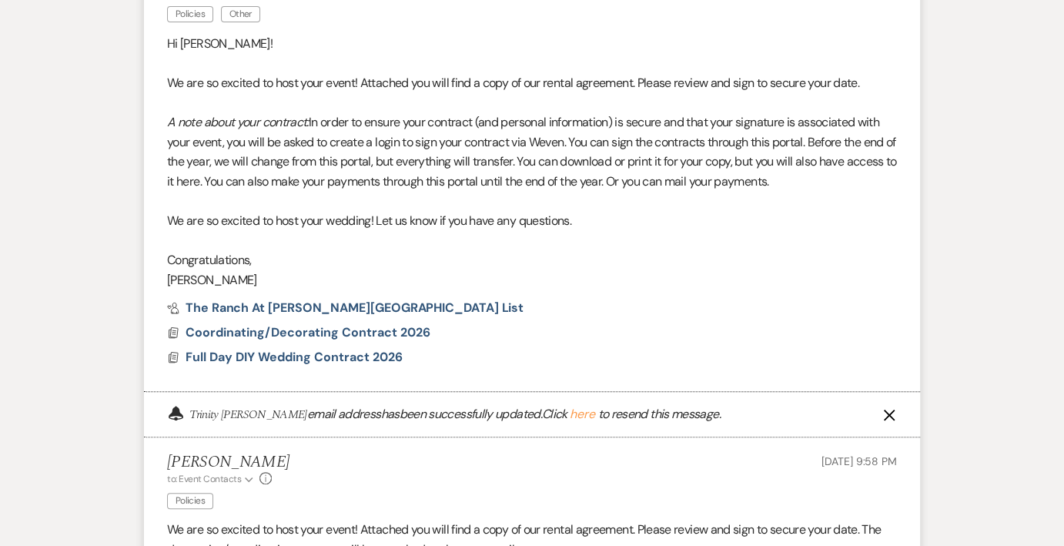
click at [570, 412] on button "here" at bounding box center [582, 414] width 25 height 12
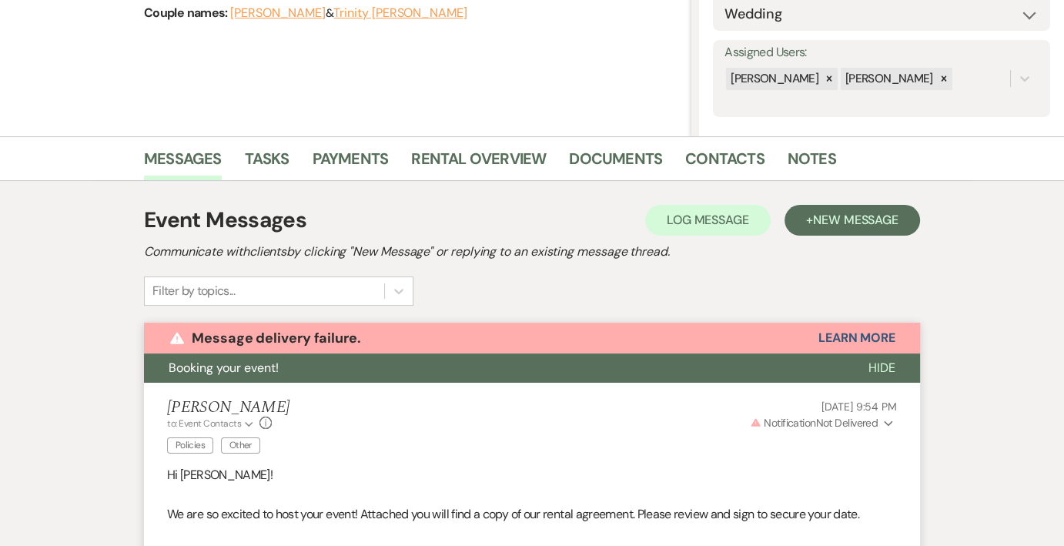
scroll to position [229, 0]
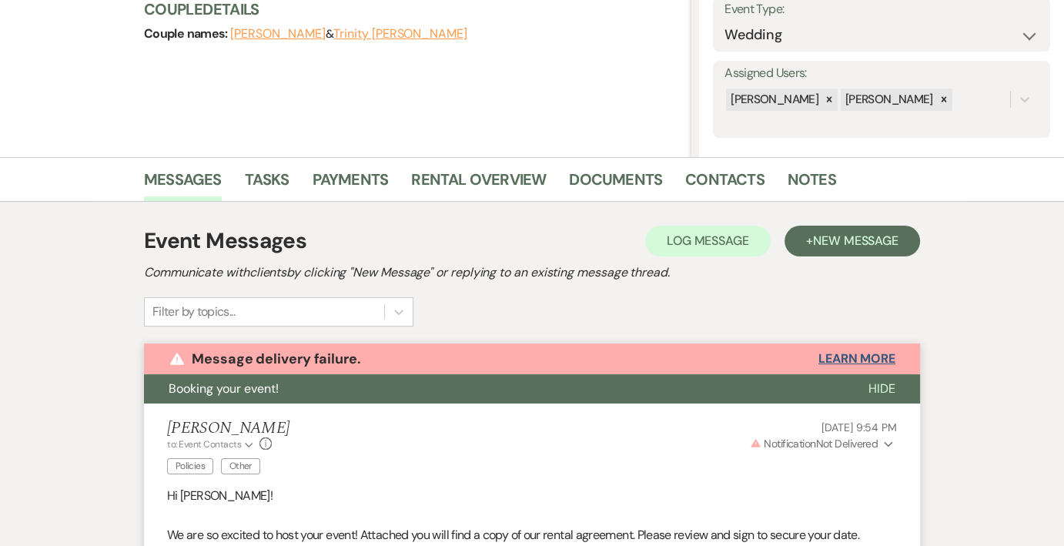
click at [878, 356] on button "Learn More" at bounding box center [856, 359] width 77 height 12
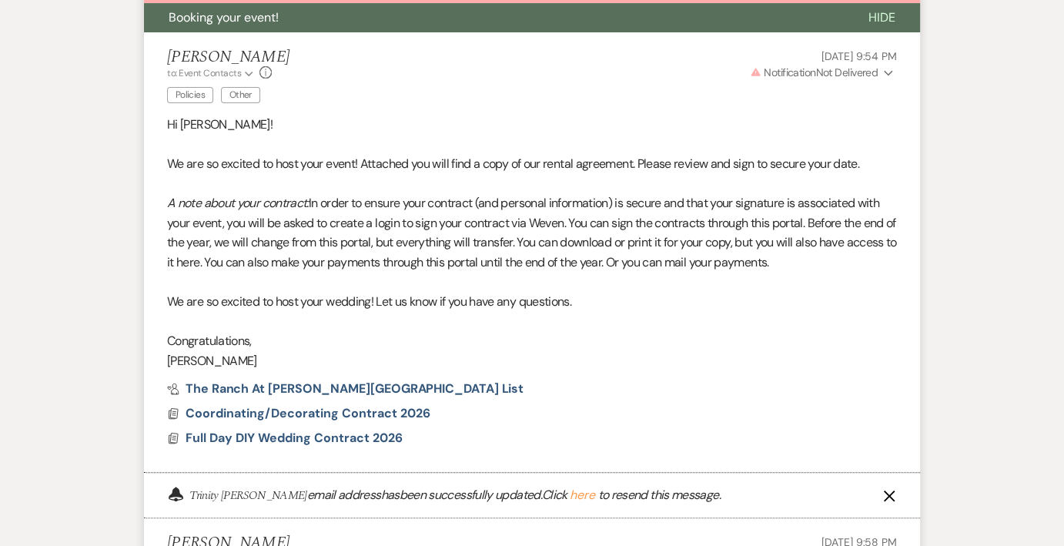
scroll to position [579, 0]
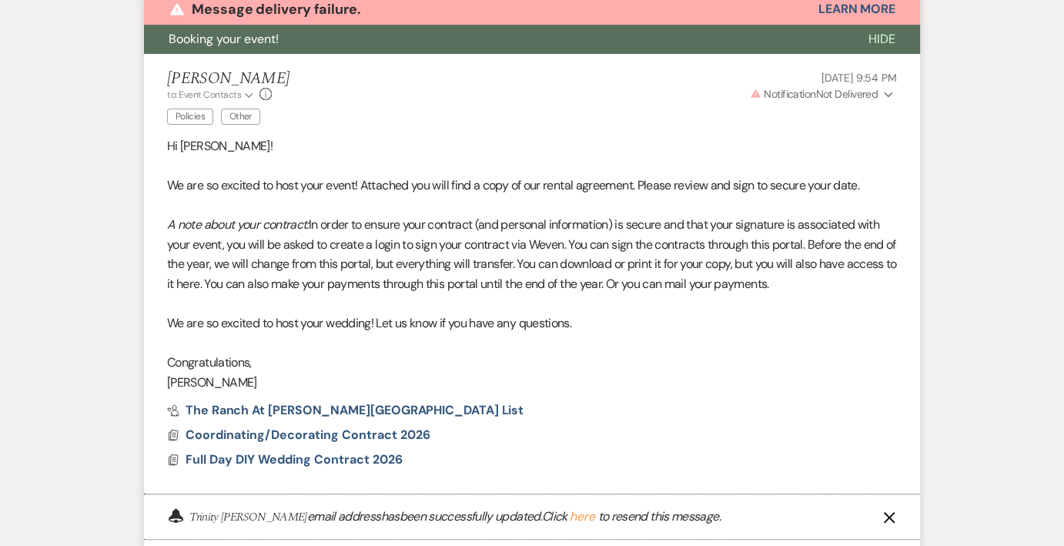
click at [884, 92] on use "button" at bounding box center [888, 94] width 8 height 5
click at [876, 121] on button "Resend" at bounding box center [869, 124] width 30 height 11
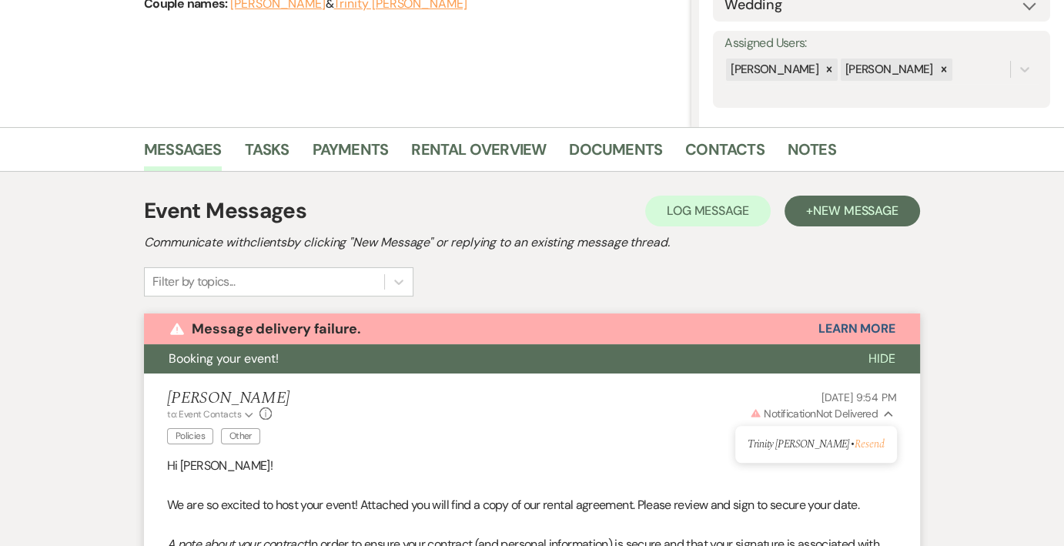
scroll to position [152, 0]
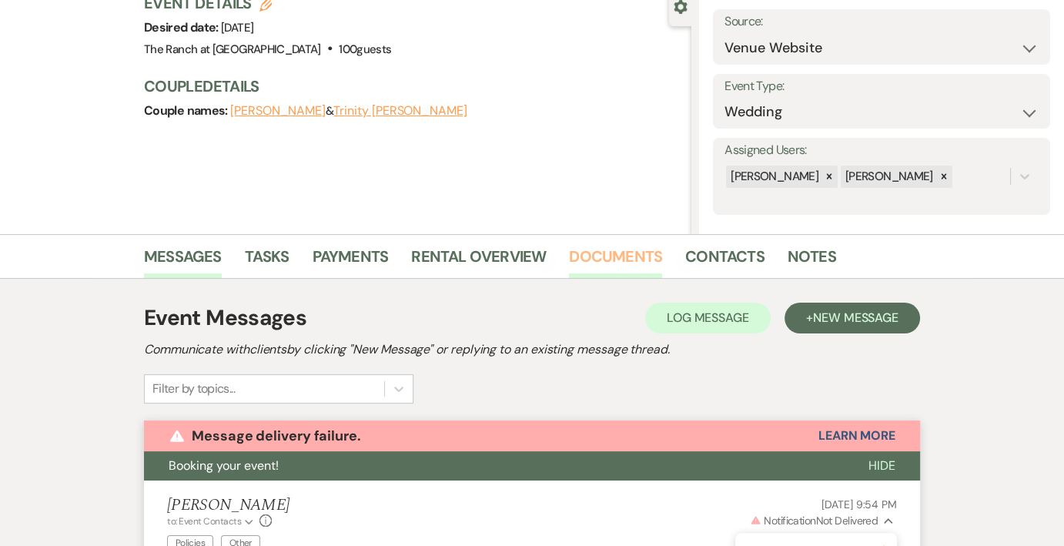
click at [603, 252] on link "Documents" at bounding box center [615, 261] width 93 height 34
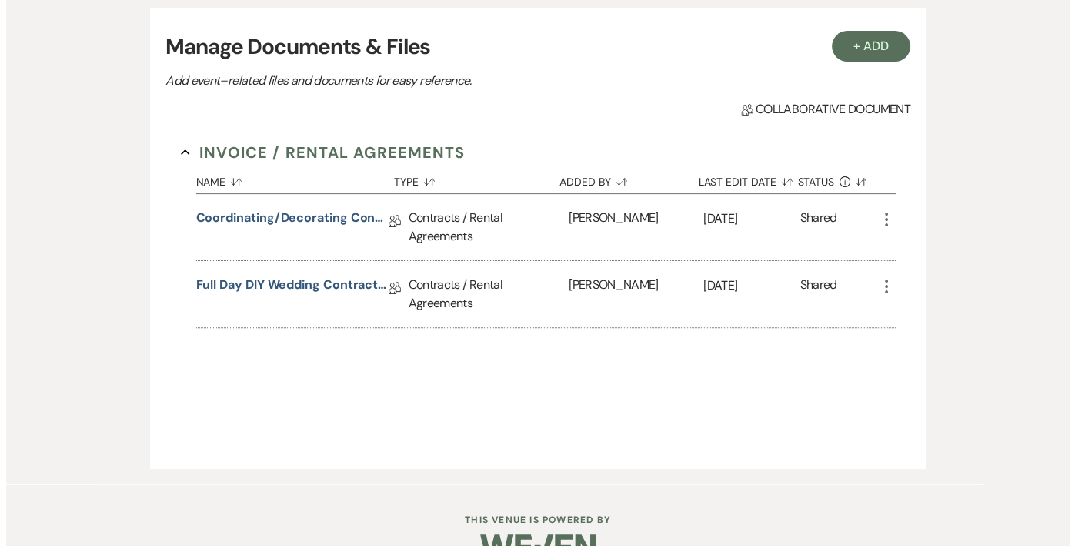
scroll to position [460, 0]
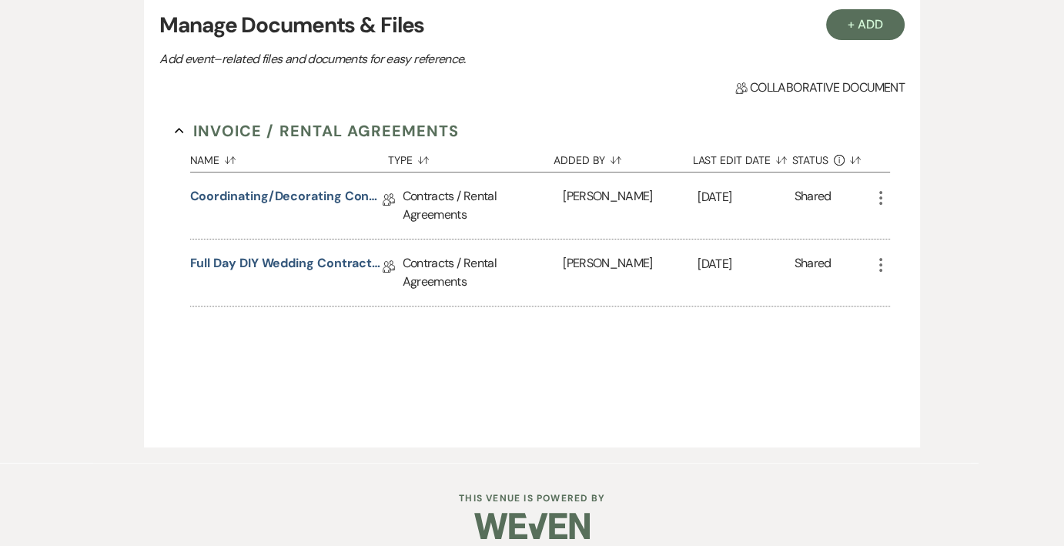
click at [877, 199] on icon "More" at bounding box center [880, 198] width 18 height 18
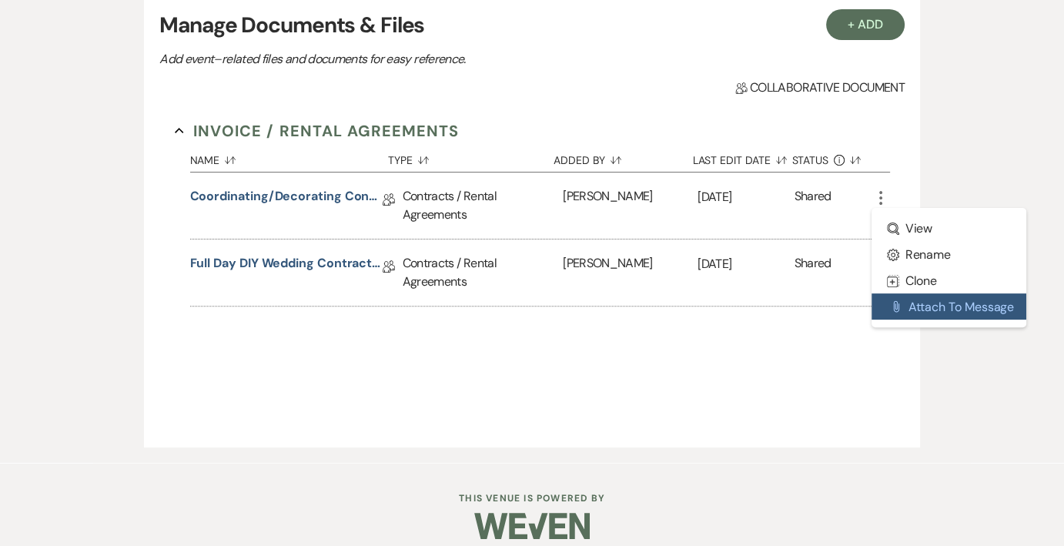
click at [921, 309] on button "Attach File Attach to Message" at bounding box center [948, 306] width 155 height 26
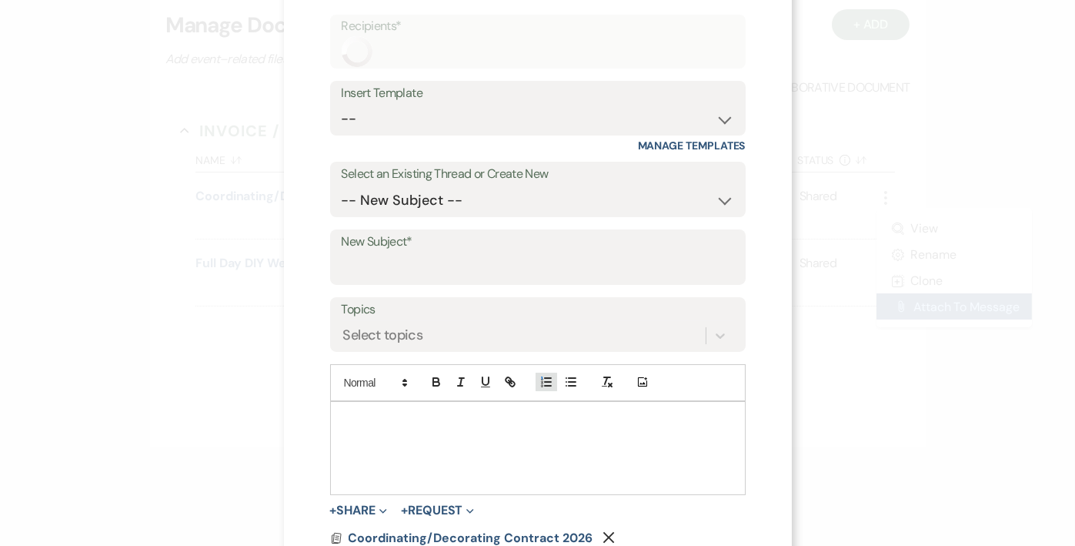
scroll to position [100, 0]
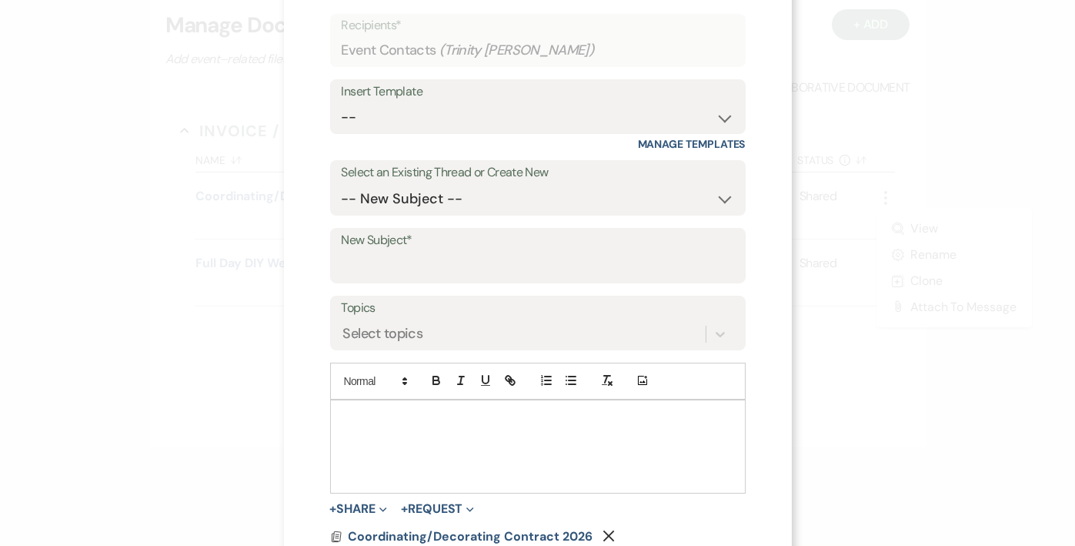
click at [510, 422] on p at bounding box center [538, 417] width 391 height 17
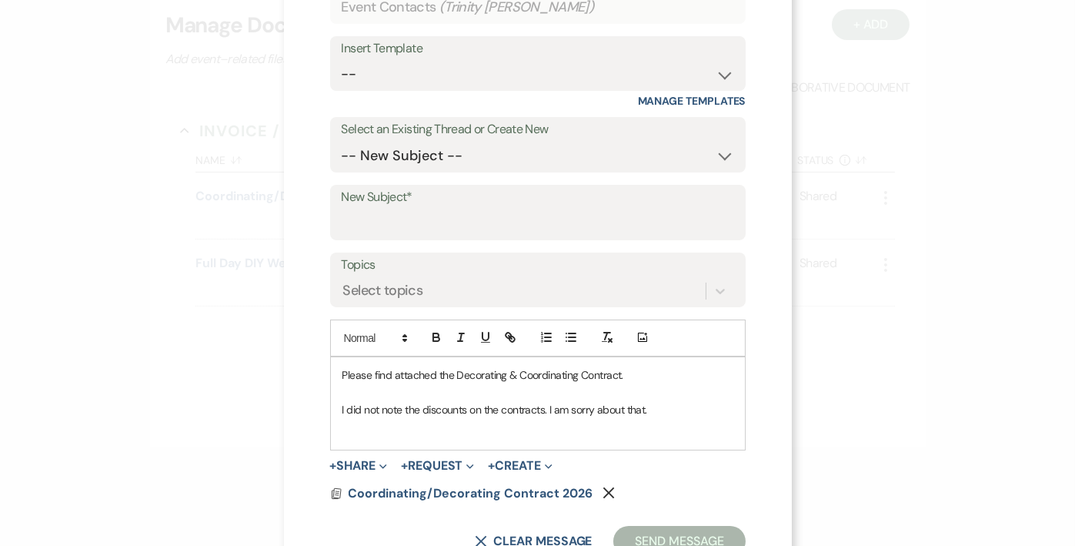
scroll to position [199, 0]
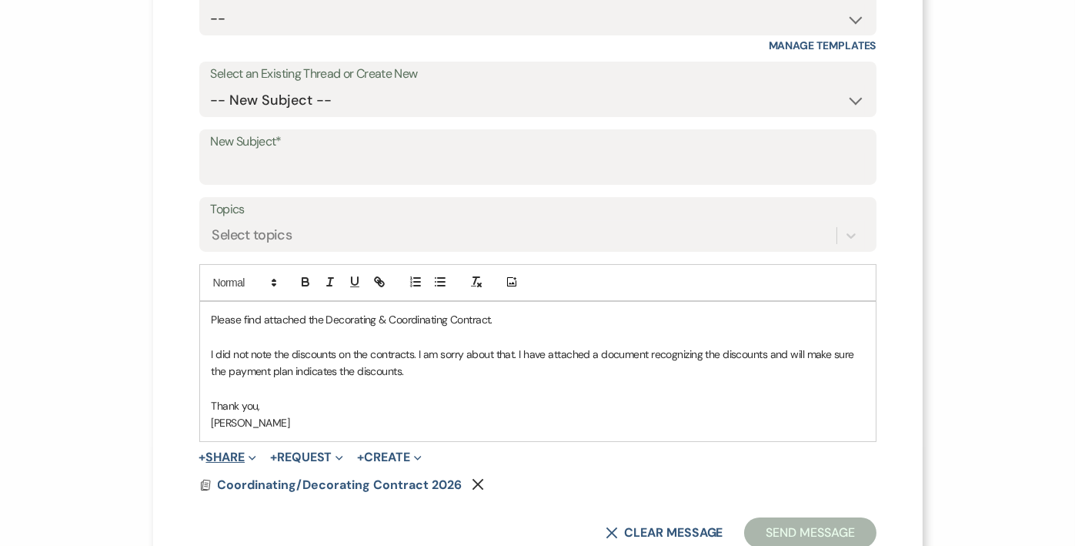
click at [223, 460] on button "+ Share Expand" at bounding box center [228, 457] width 58 height 12
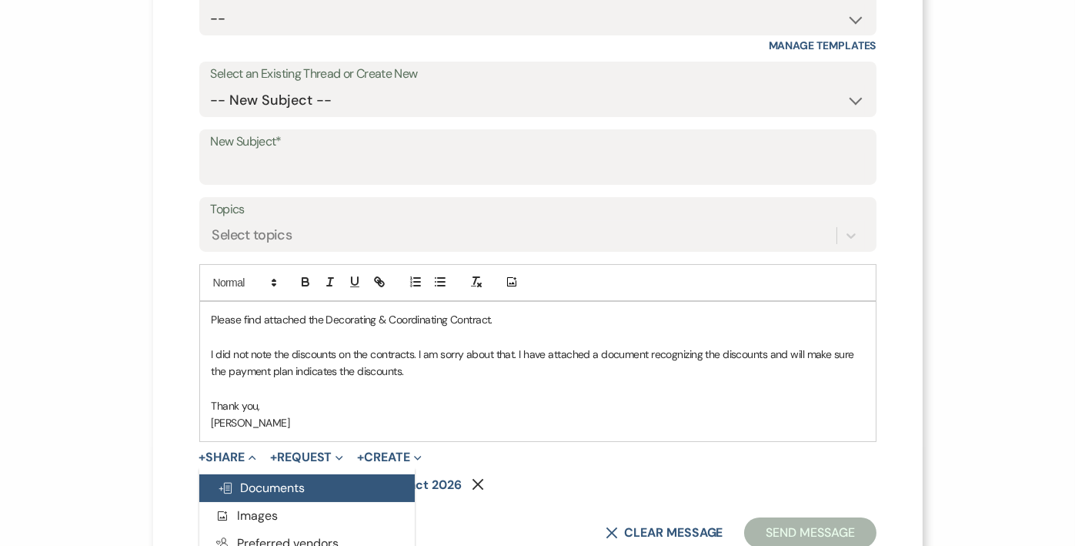
click at [229, 482] on span "Doc Upload Documents" at bounding box center [262, 488] width 88 height 16
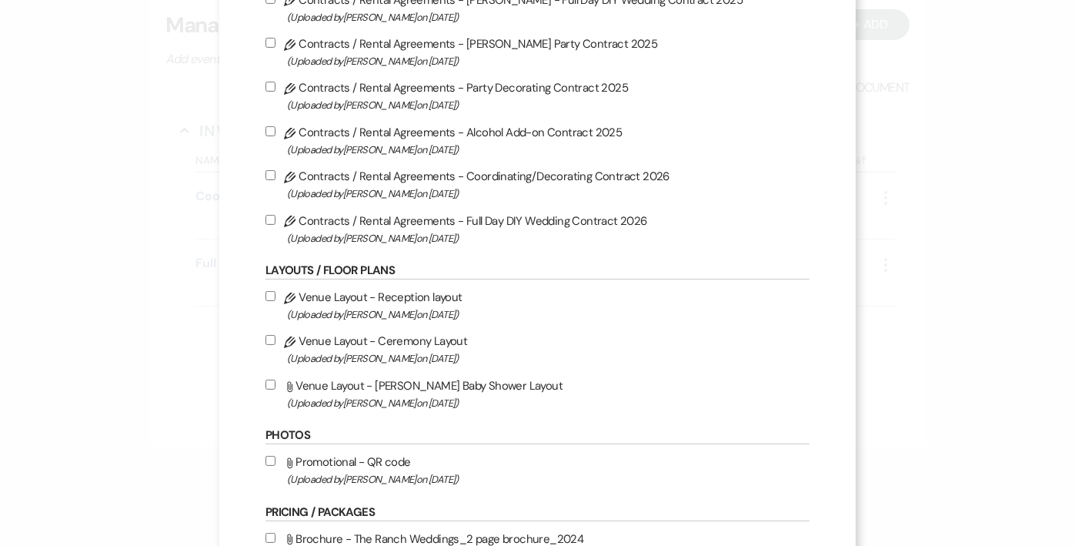
scroll to position [847, 0]
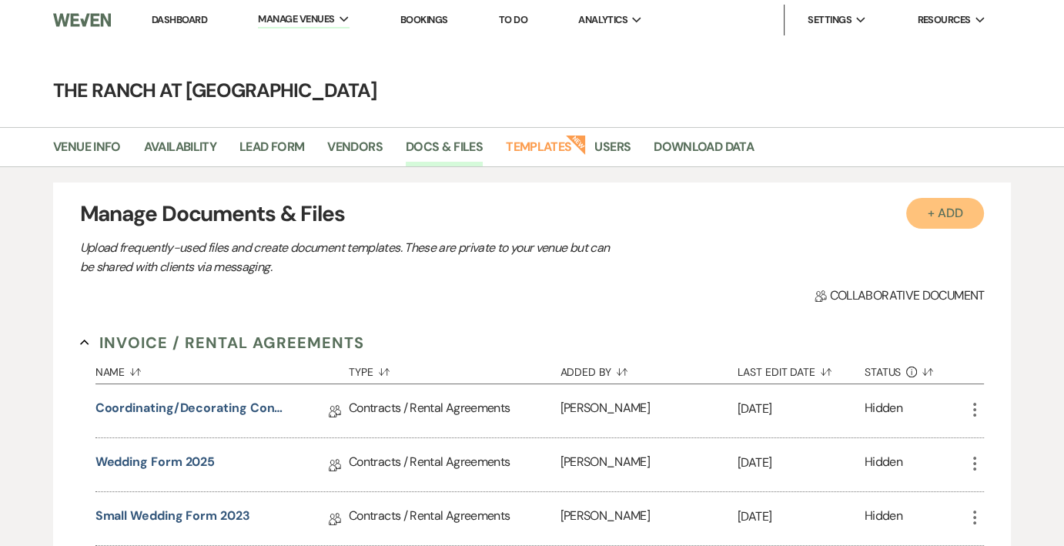
click at [933, 210] on button "+ Add" at bounding box center [945, 213] width 79 height 31
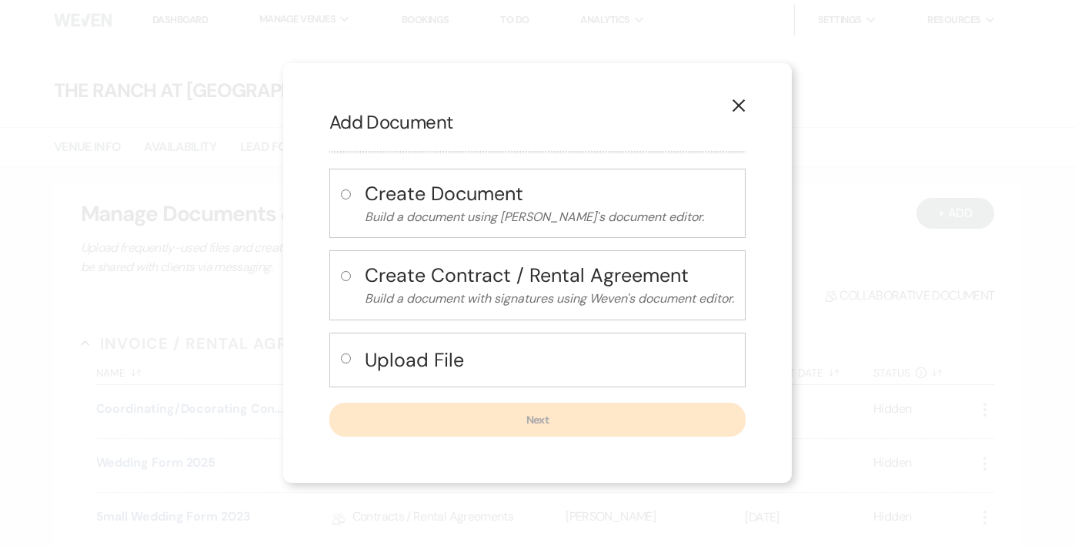
click at [745, 105] on icon "X" at bounding box center [739, 106] width 14 height 14
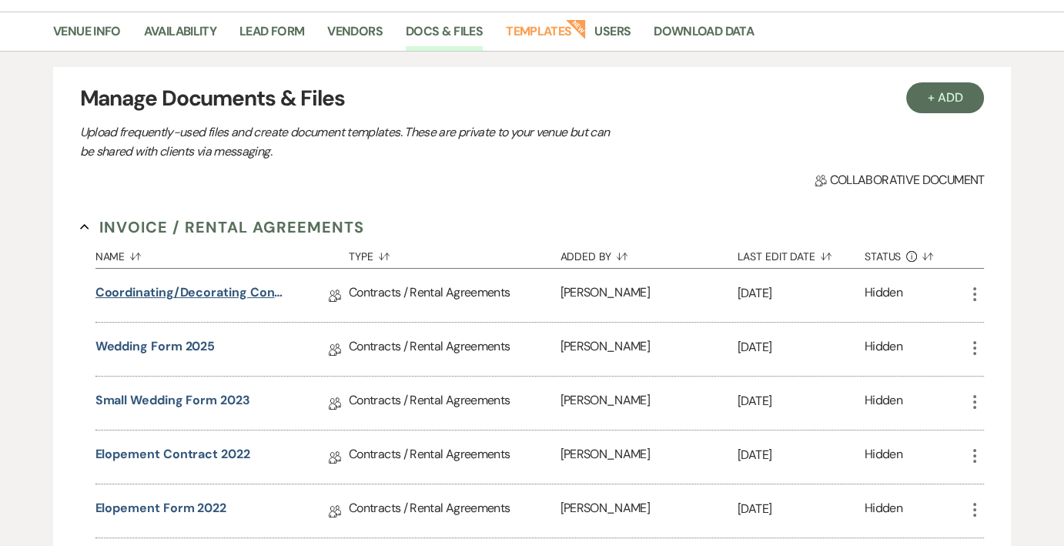
scroll to position [154, 0]
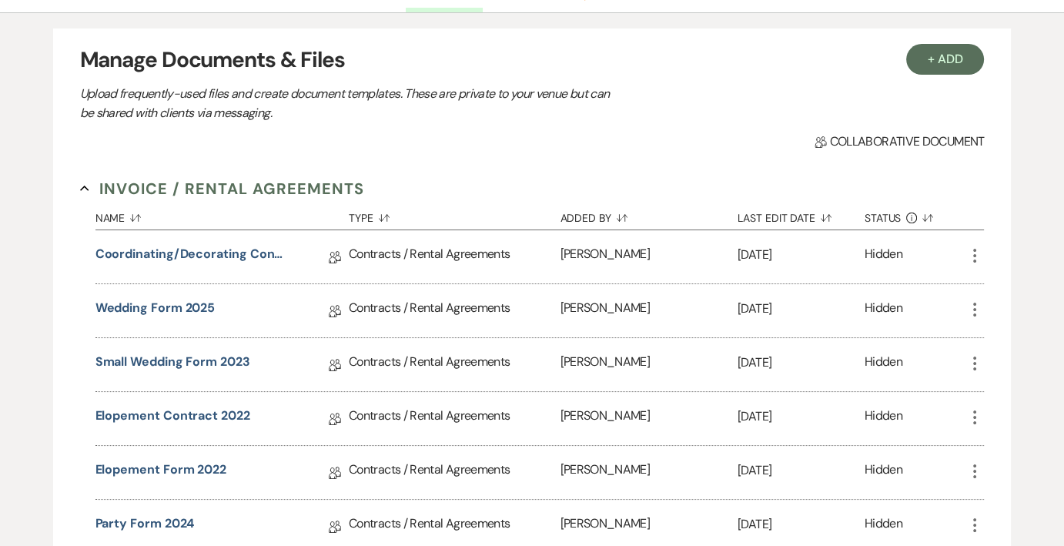
click at [973, 257] on icon "More" at bounding box center [974, 255] width 18 height 18
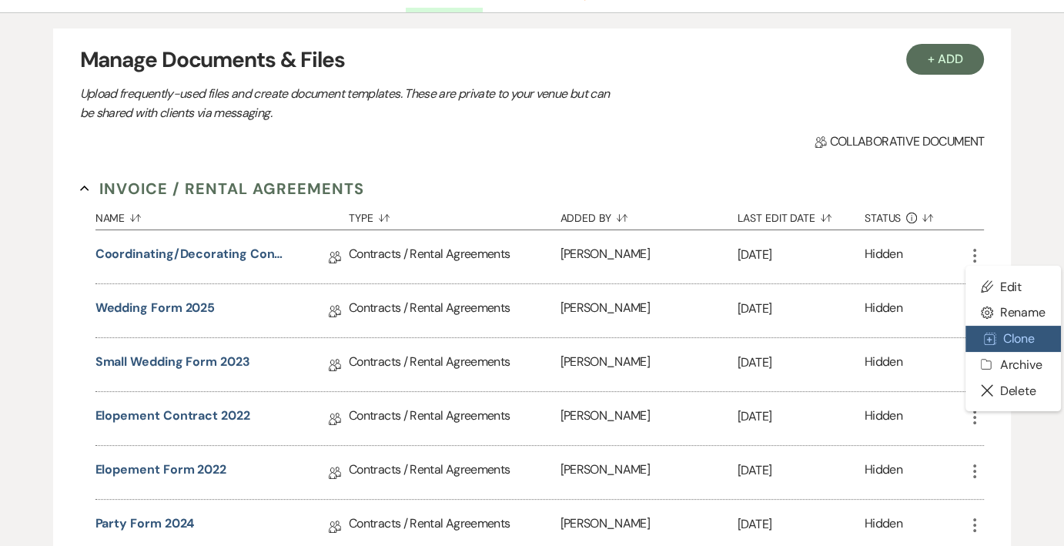
click at [1024, 335] on button "Duplicate Clone" at bounding box center [1012, 339] width 95 height 26
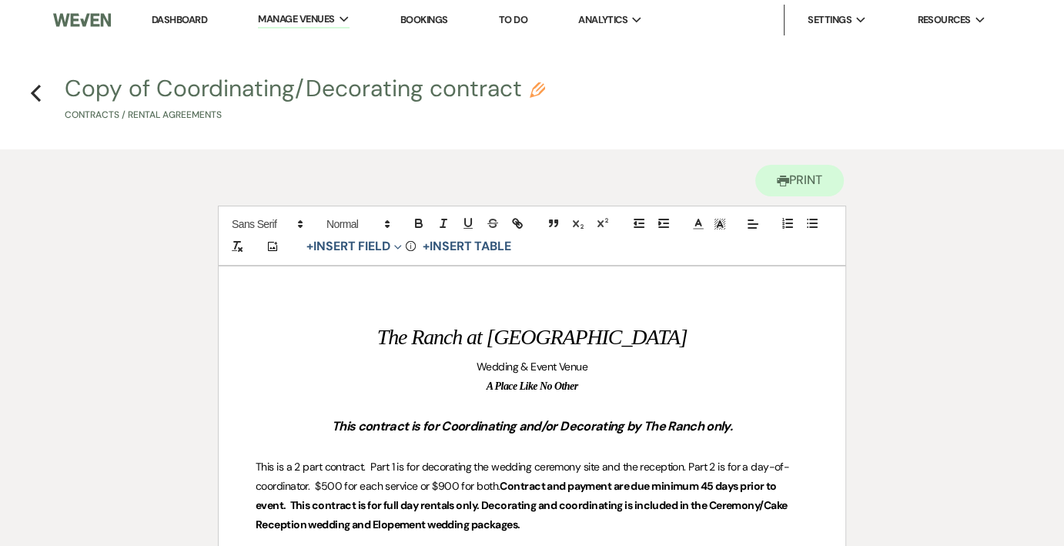
click at [92, 80] on button "Copy of Coordinating/Decorating contract Pencil Contracts / Rental Agreements" at bounding box center [305, 99] width 480 height 45
select select "10"
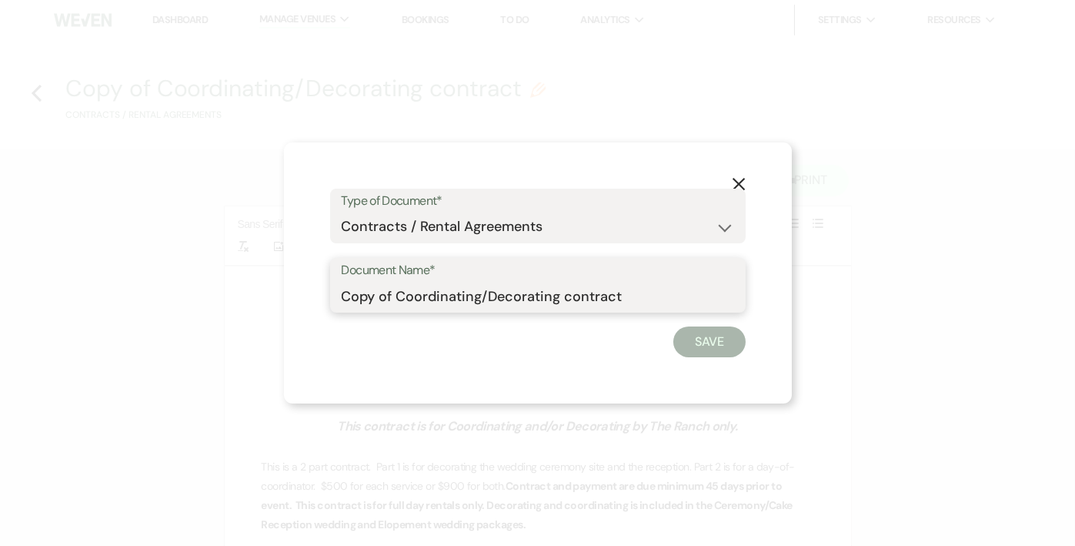
drag, startPoint x: 341, startPoint y: 297, endPoint x: 627, endPoint y: 282, distance: 286.7
click at [627, 282] on input "Copy of Coordinating/Decorating contract" at bounding box center [538, 296] width 393 height 30
type input "Discount Document"
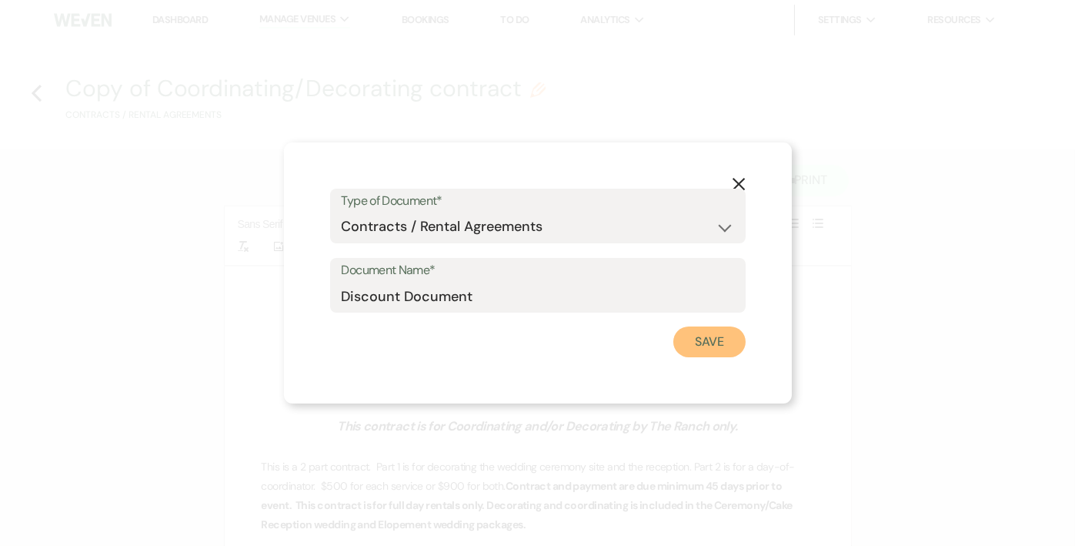
click at [728, 341] on button "Save" at bounding box center [709, 341] width 72 height 31
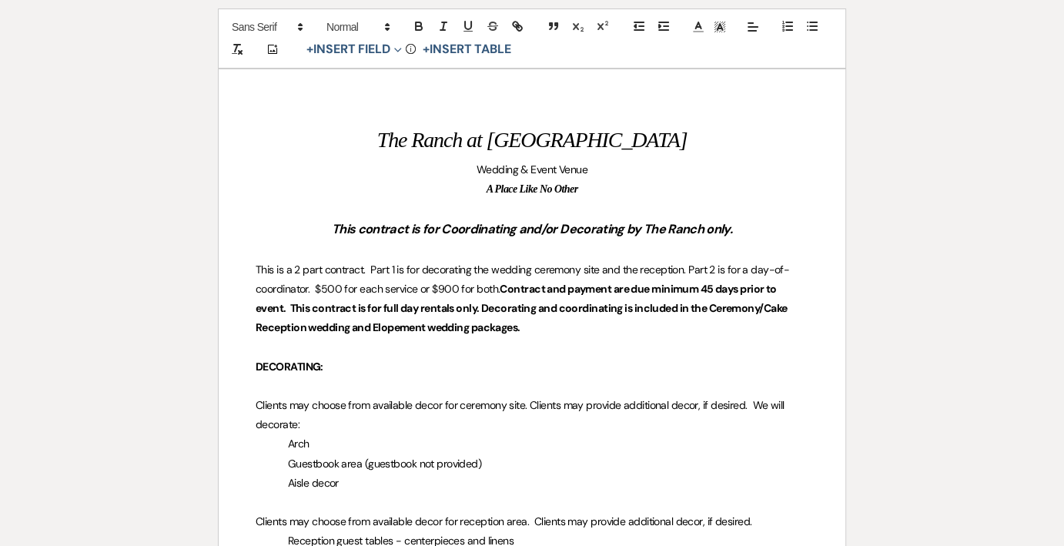
scroll to position [231, 0]
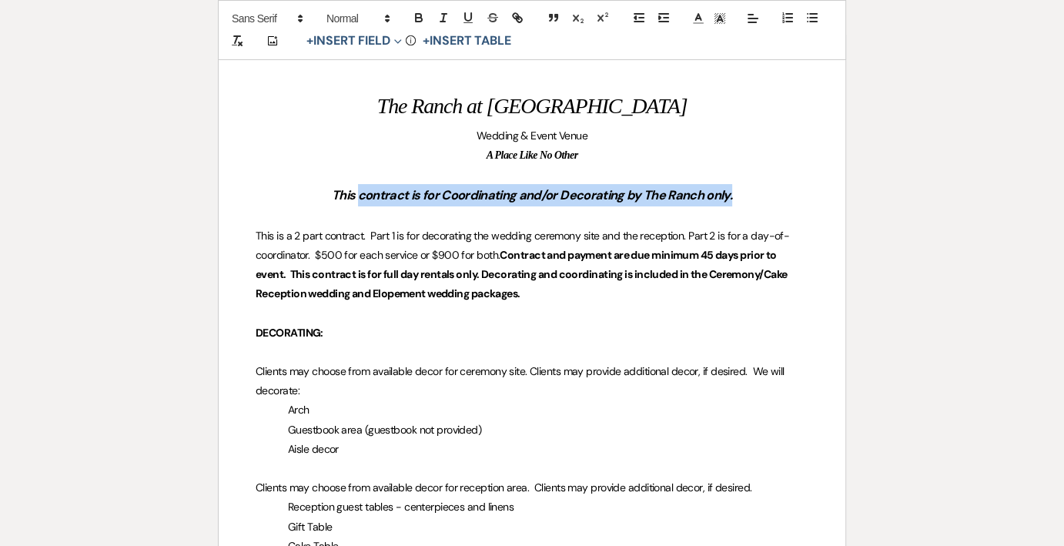
drag, startPoint x: 358, startPoint y: 195, endPoint x: 729, endPoint y: 185, distance: 371.1
click at [729, 185] on h3 "This contract is for Coordinating and/or Decorating by The Ranch only." at bounding box center [532, 195] width 553 height 22
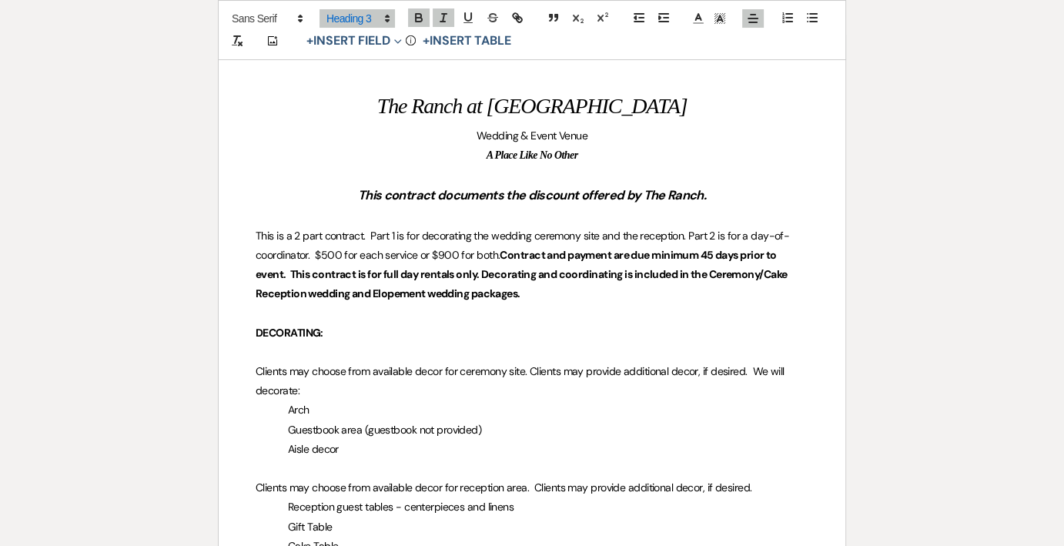
drag, startPoint x: 254, startPoint y: 235, endPoint x: 536, endPoint y: 285, distance: 286.1
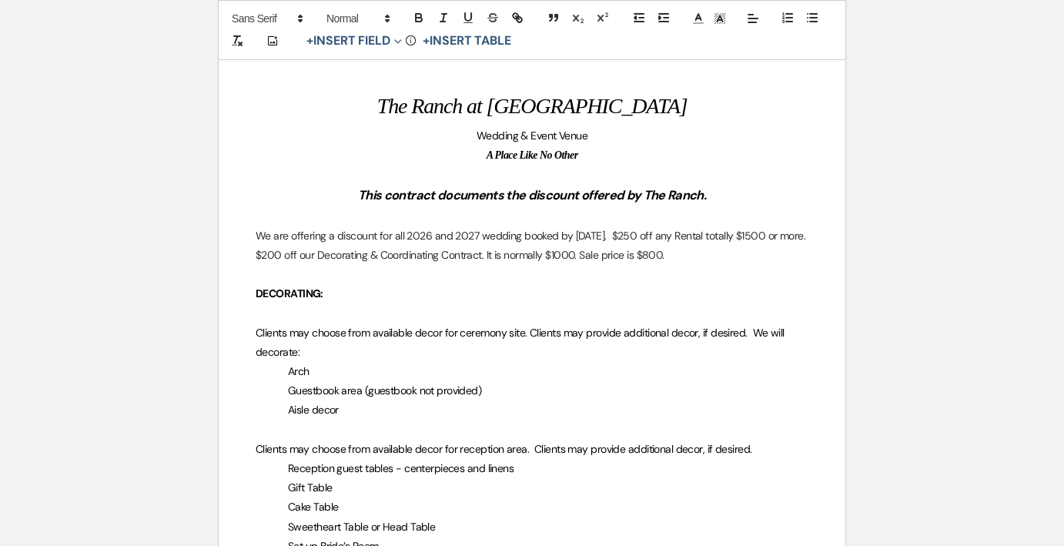
click at [664, 235] on p "We are offering a discount for all 2026 and 2027 wedding booked by [DATE]. $250…" at bounding box center [532, 245] width 553 height 38
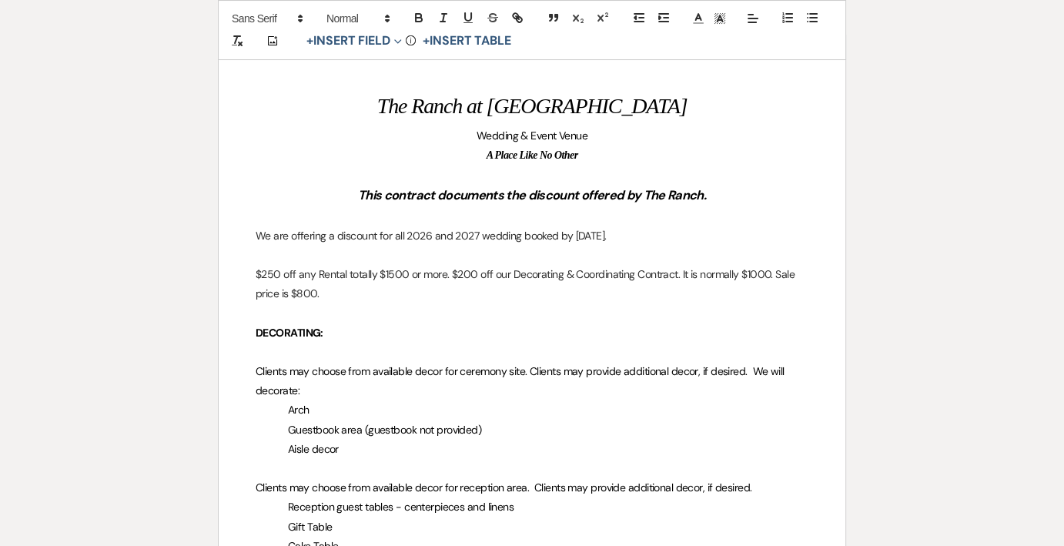
click at [449, 272] on p "$250 off any Rental totally $1500 or more. $200 off our Decorating & Coordinati…" at bounding box center [532, 284] width 553 height 38
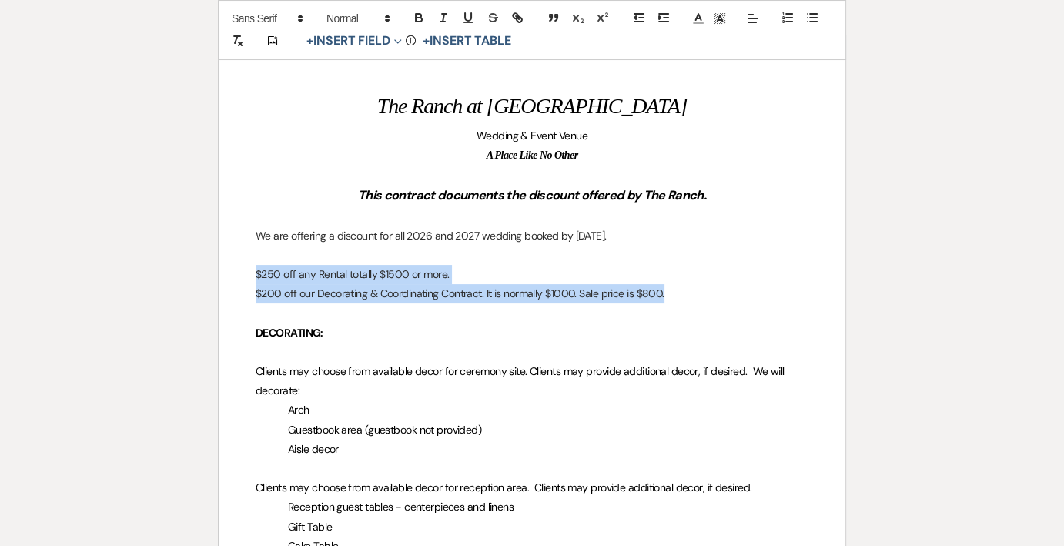
drag, startPoint x: 252, startPoint y: 275, endPoint x: 669, endPoint y: 289, distance: 417.4
click at [817, 13] on icon "button" at bounding box center [812, 18] width 14 height 14
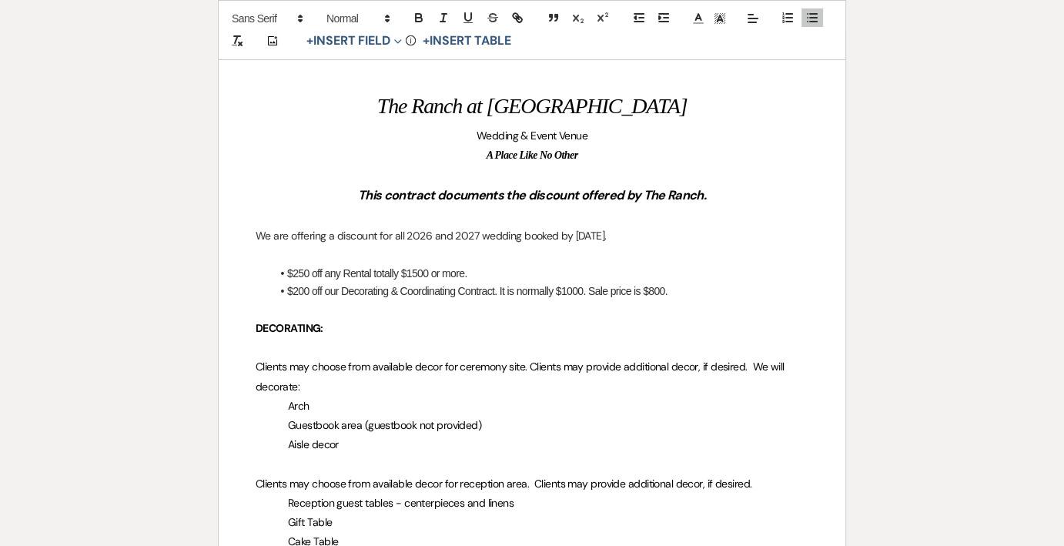
click at [570, 276] on li "$250 off any Rental totally $1500 or more." at bounding box center [539, 273] width 537 height 17
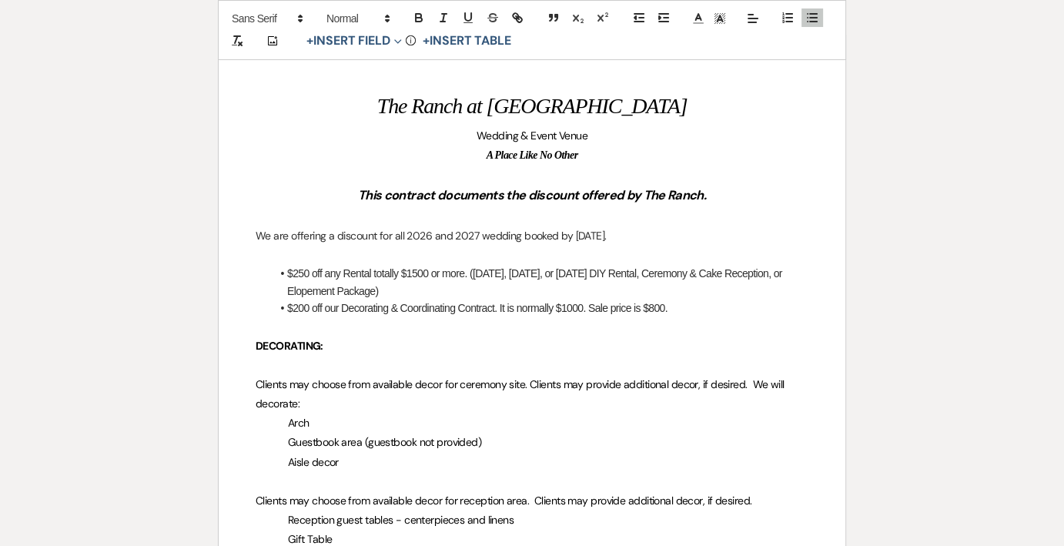
click at [770, 277] on li "$250 off any Rental totally $1500 or more. ([DATE], [DATE], or [DATE] DIY Renta…" at bounding box center [539, 282] width 537 height 35
drag, startPoint x: 251, startPoint y: 349, endPoint x: 359, endPoint y: 416, distance: 127.5
click at [343, 339] on p "DECORATING:" at bounding box center [532, 345] width 553 height 19
click at [319, 342] on strong "DECORATING:" at bounding box center [290, 346] width 68 height 14
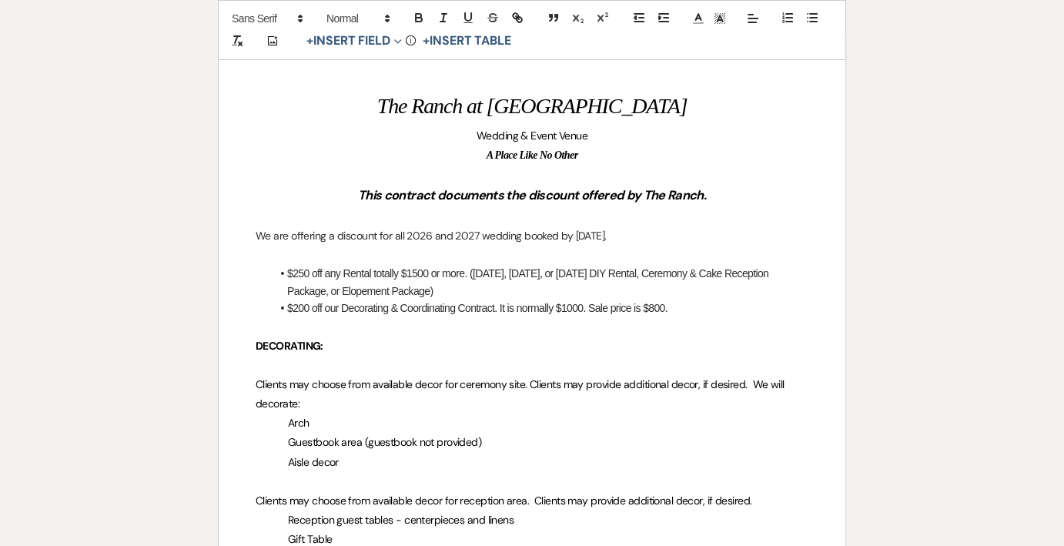
drag, startPoint x: 252, startPoint y: 342, endPoint x: 326, endPoint y: 346, distance: 74.0
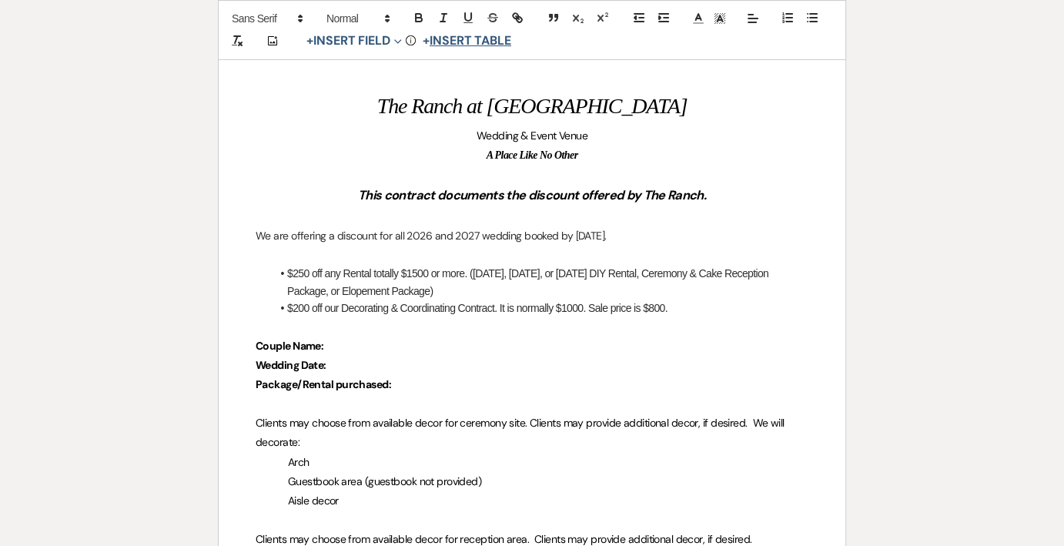
click at [460, 35] on button "+ Insert Table" at bounding box center [466, 41] width 99 height 18
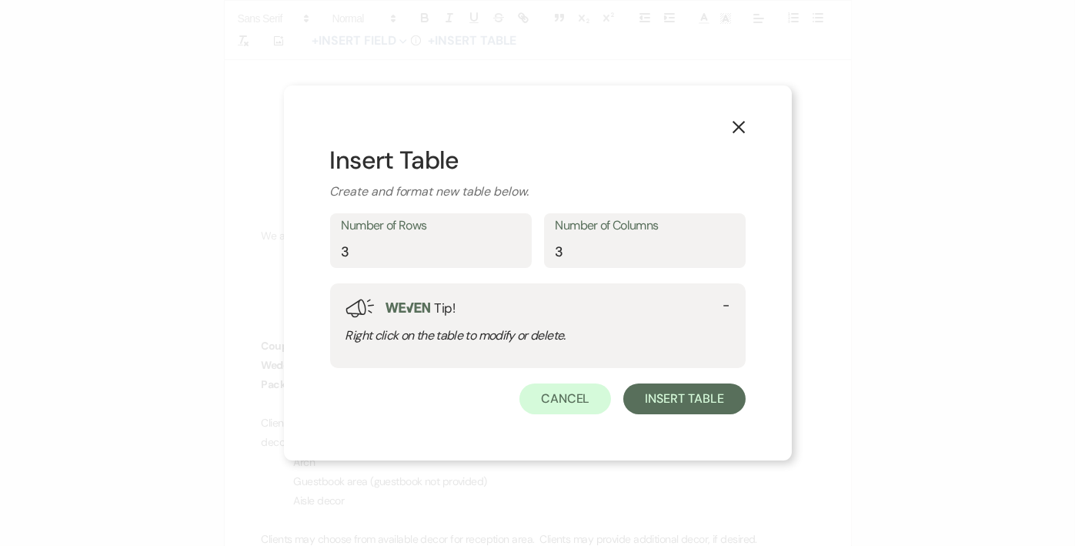
click at [735, 125] on icon "X" at bounding box center [739, 127] width 14 height 14
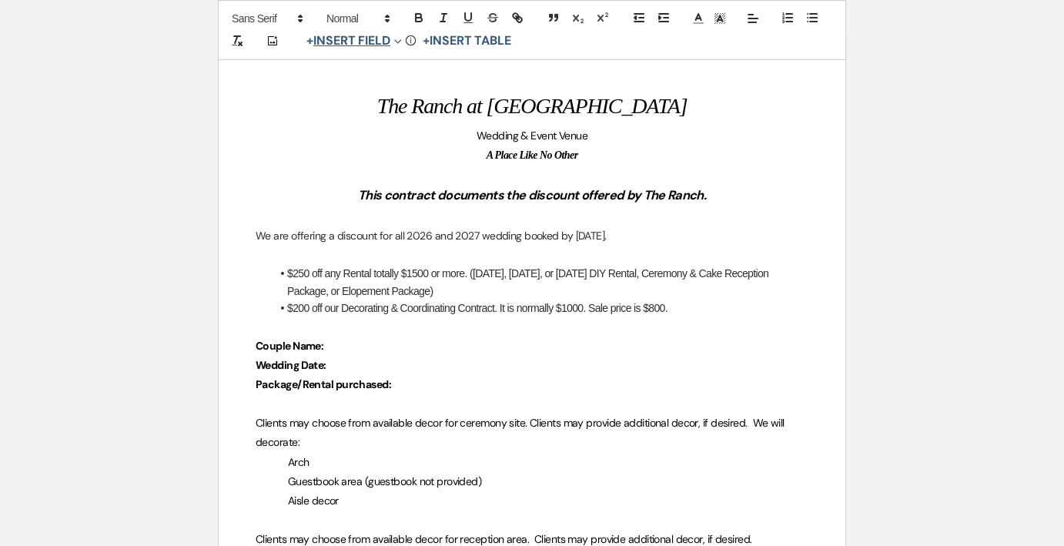
click at [362, 34] on button "+ Insert Field Expand" at bounding box center [354, 41] width 106 height 18
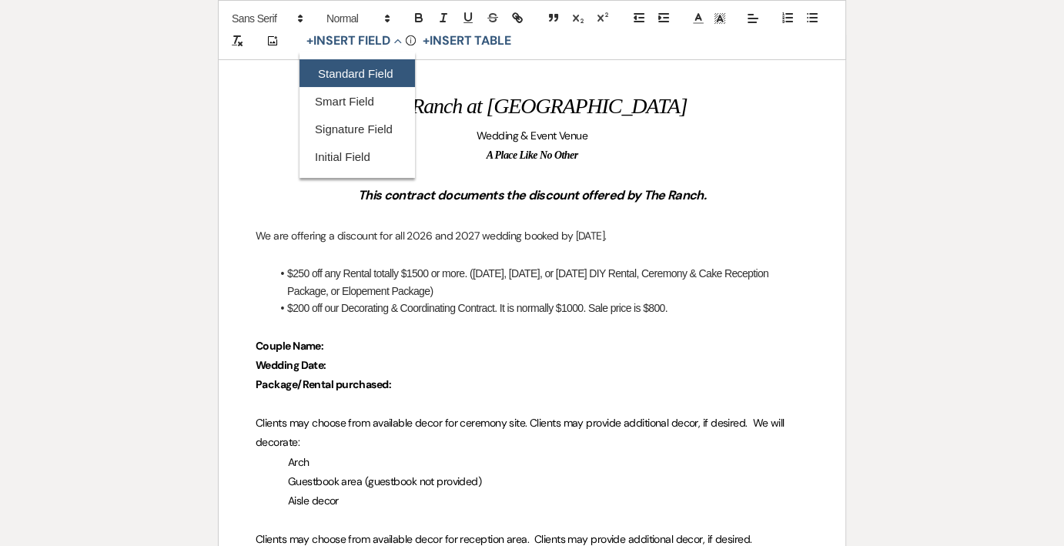
click at [363, 68] on button "Standard Field" at bounding box center [356, 74] width 115 height 28
select select "owner"
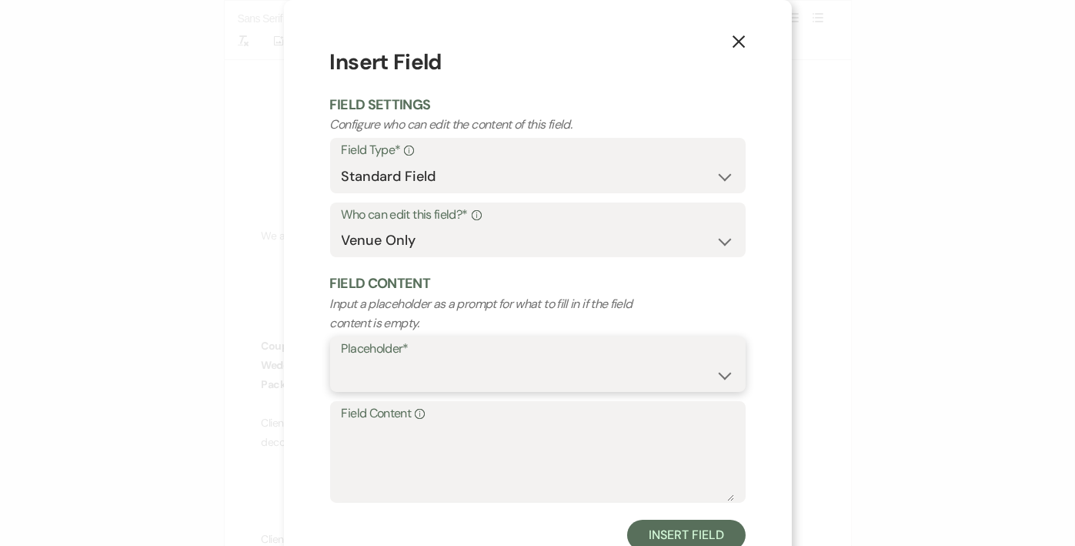
click at [506, 372] on select "Custom Placeholder Date Time Name Location Venue Name Type Number Budget Addres…" at bounding box center [538, 375] width 393 height 30
select select "custom_placeholder"
click at [342, 360] on select "Custom Placeholder Date Time Name Location Venue Name Type Number Budget Addres…" at bounding box center [538, 375] width 393 height 30
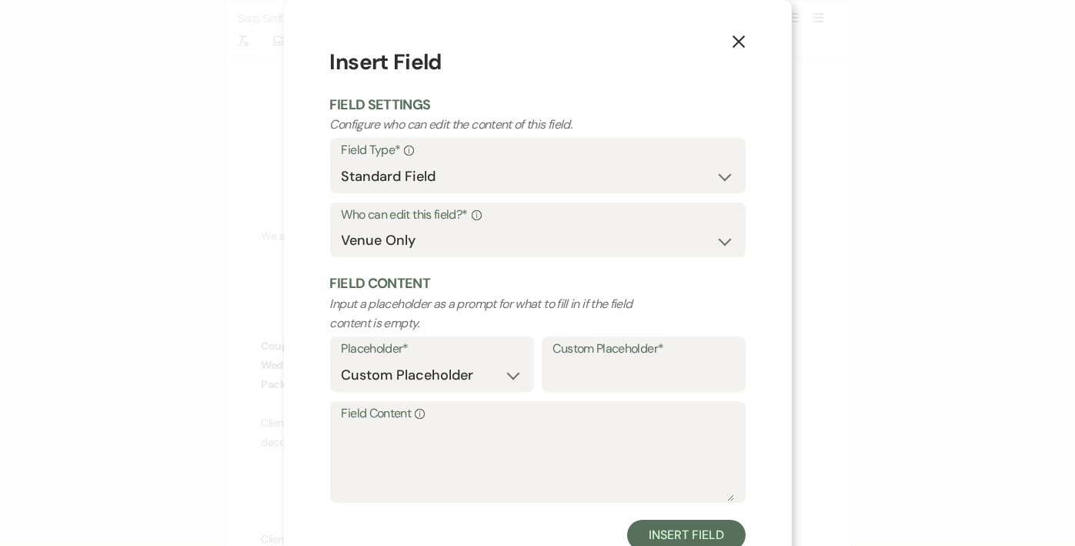
click at [508, 423] on label "Field Content Info" at bounding box center [538, 414] width 393 height 22
click at [508, 424] on textarea "Field Content Info" at bounding box center [538, 462] width 393 height 77
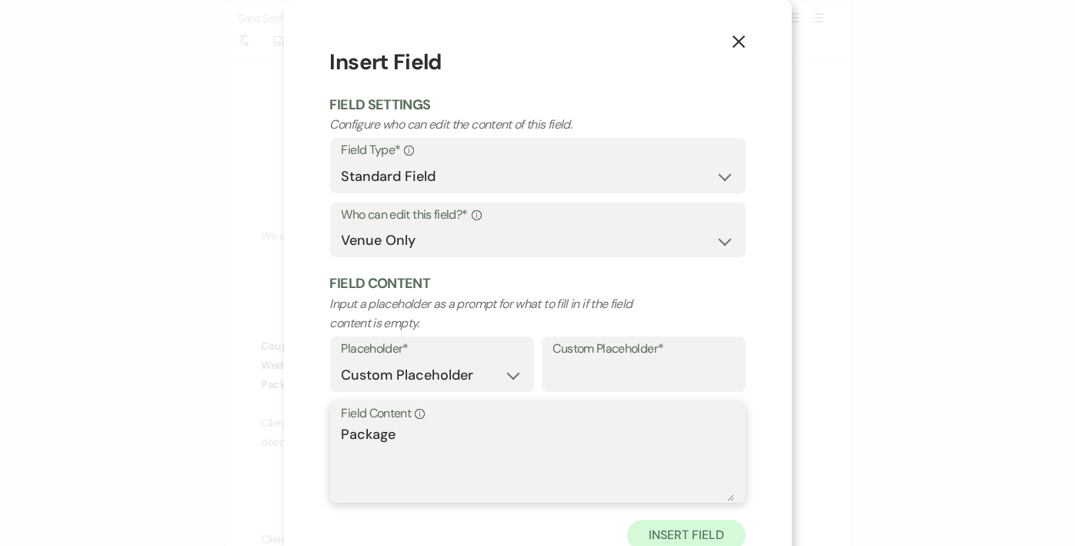
type textarea "Package"
click at [695, 535] on button "Insert Field" at bounding box center [686, 535] width 118 height 31
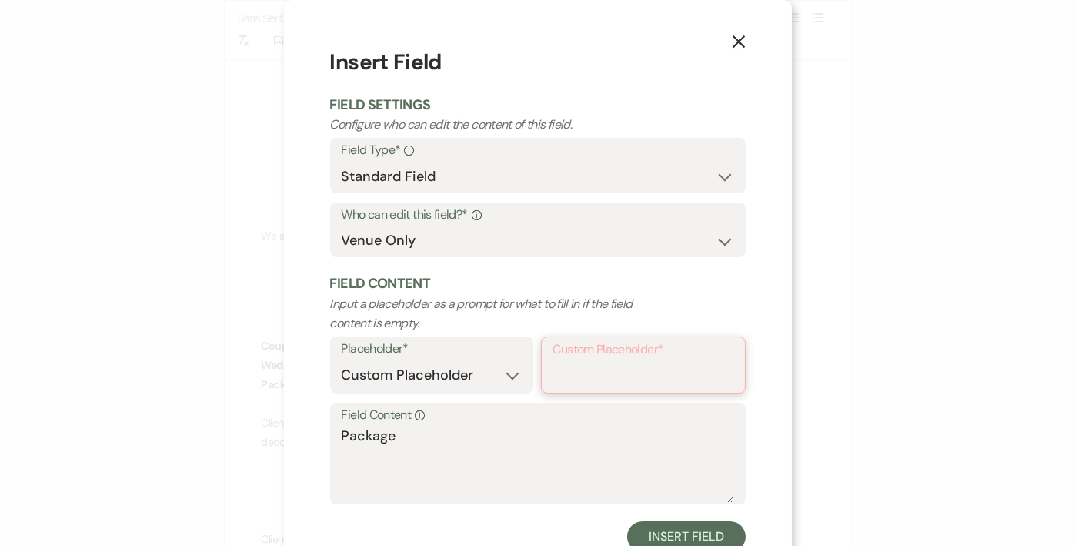
click at [650, 369] on input "Custom Placeholder*" at bounding box center [643, 376] width 180 height 30
type input "P"
type input "Package"
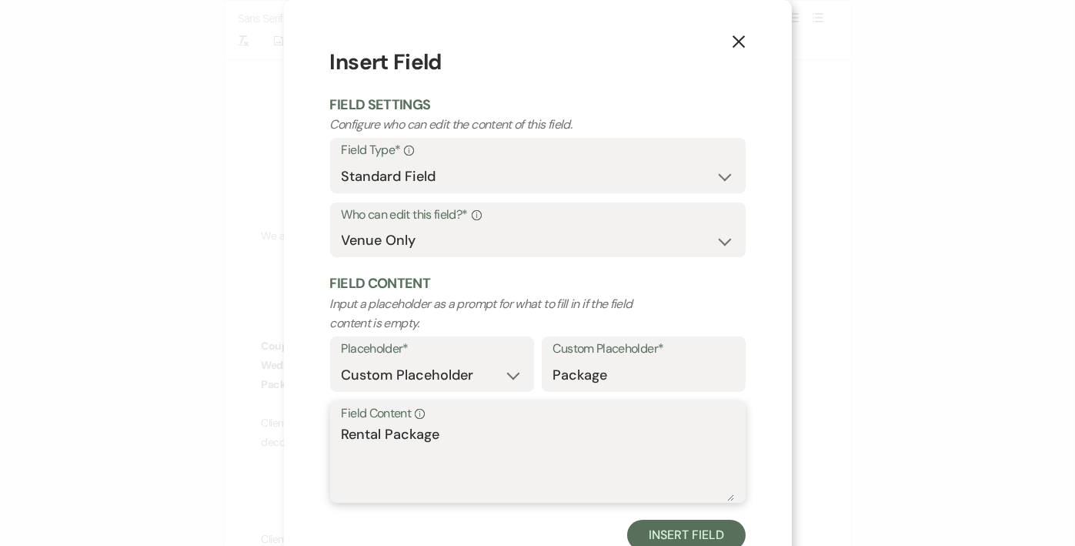
type textarea "Rental Package"
click at [553, 370] on input "Package" at bounding box center [643, 375] width 181 height 30
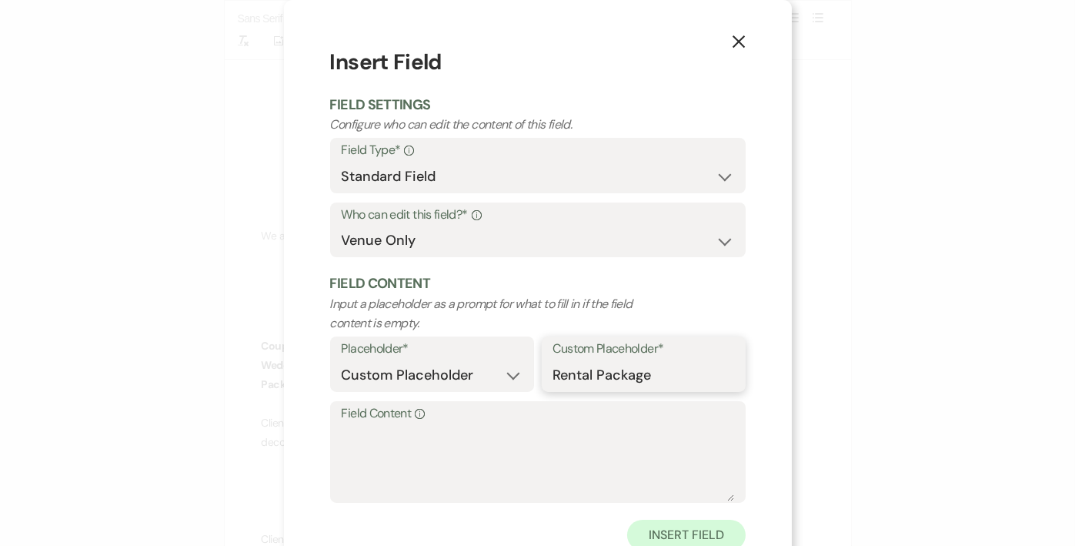
type input "Rental Package"
click at [639, 529] on button "Insert Field" at bounding box center [686, 535] width 118 height 31
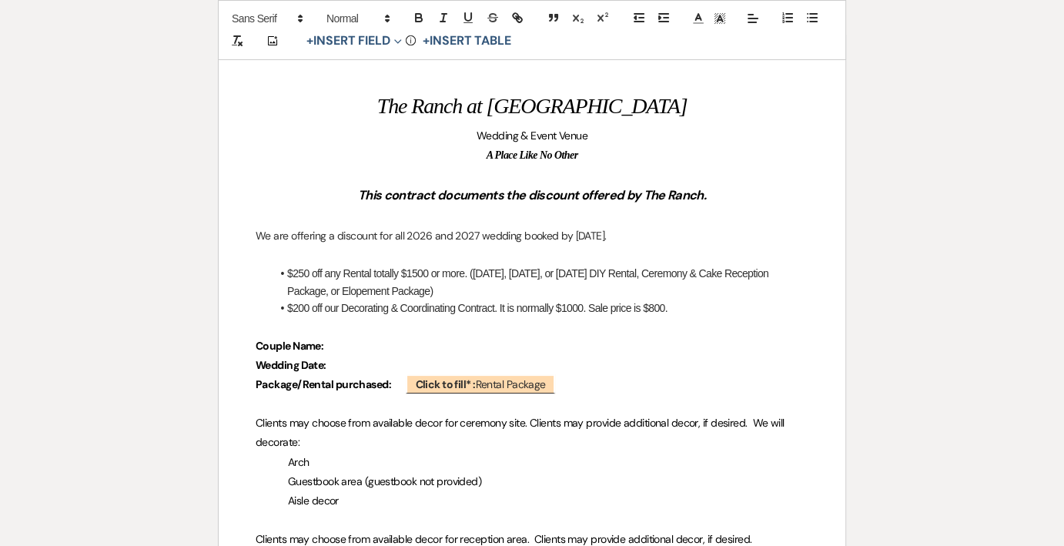
click at [353, 363] on p "Wedding Date:" at bounding box center [532, 365] width 553 height 19
click at [365, 42] on button "+ Insert Field Expand" at bounding box center [354, 41] width 106 height 18
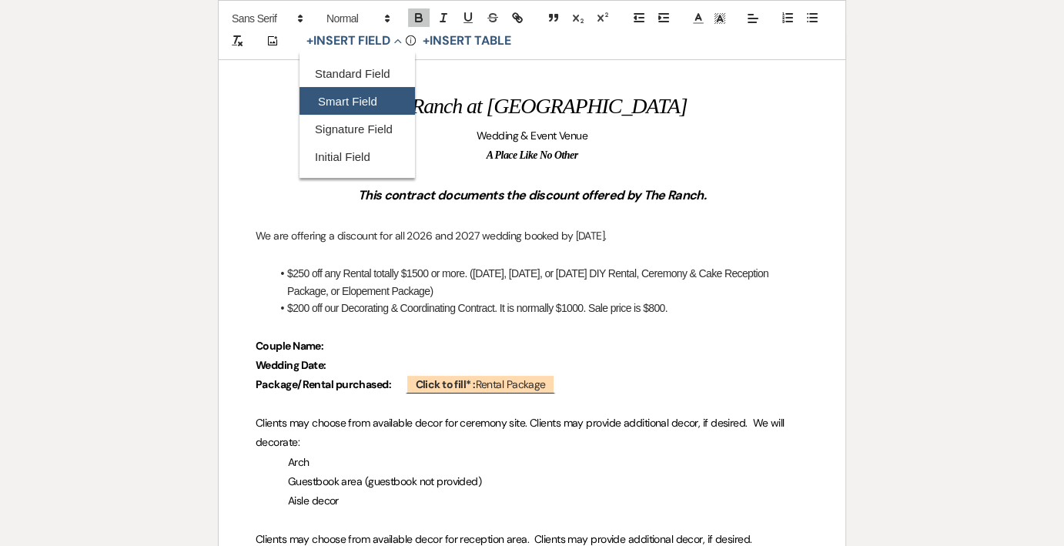
click at [357, 89] on button "Smart Field" at bounding box center [356, 102] width 115 height 28
select select "smartCustomField"
select select "owner"
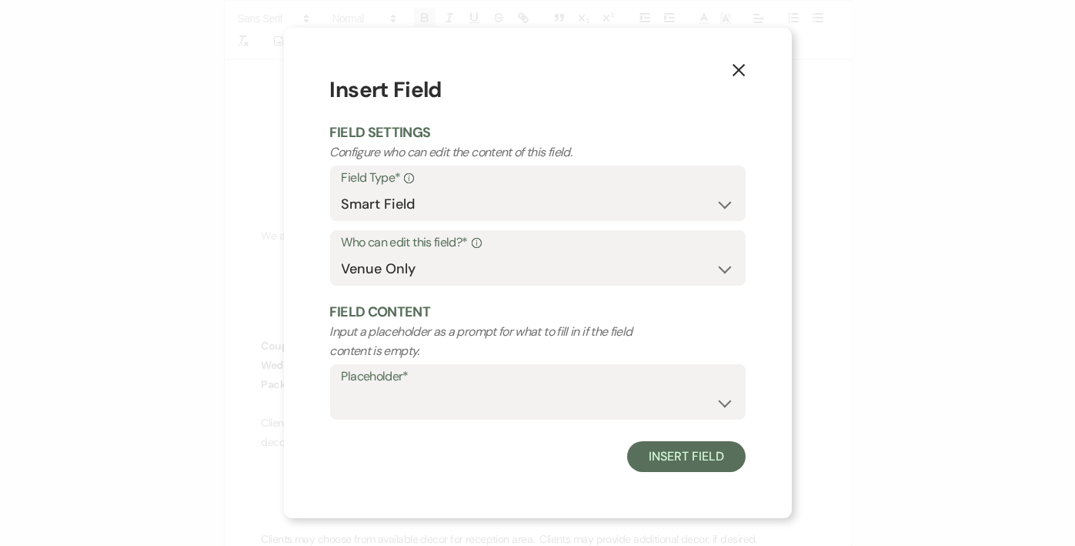
click at [423, 377] on label "Placeholder*" at bounding box center [538, 377] width 393 height 22
click at [630, 409] on select "{{Event Date}} {{Client Full Name(s)}} {{Client First Name(s)}} {{Venue Name}} …" at bounding box center [538, 403] width 393 height 30
select select "{{eventDate}}"
click at [342, 388] on select "{{Event Date}} {{Client Full Name(s)}} {{Client First Name(s)}} {{Venue Name}} …" at bounding box center [538, 403] width 393 height 30
click at [699, 453] on button "Insert Field" at bounding box center [686, 456] width 118 height 31
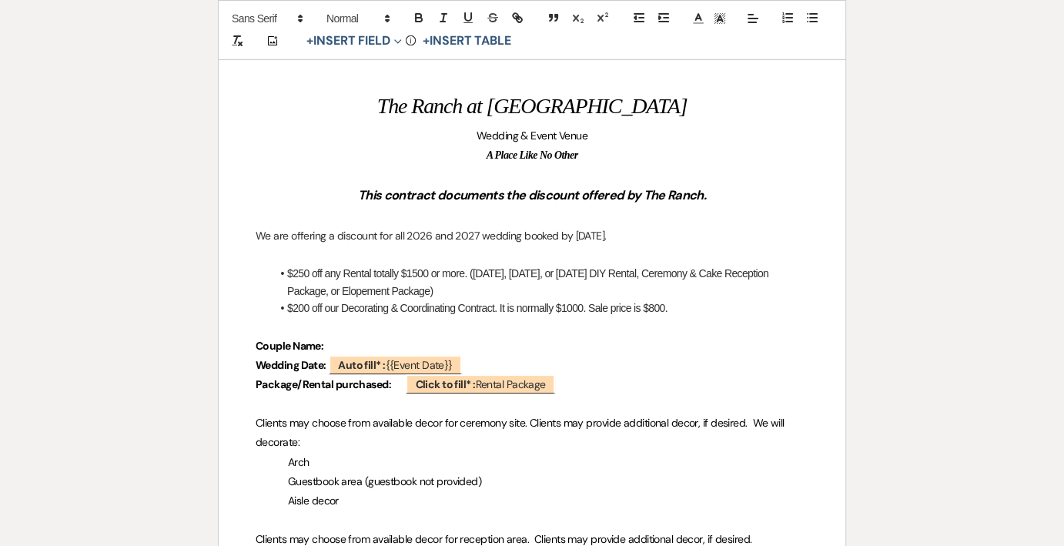
click at [336, 344] on p "Couple Name:" at bounding box center [532, 345] width 553 height 19
click at [378, 36] on button "+ Insert Field Expand" at bounding box center [354, 41] width 106 height 18
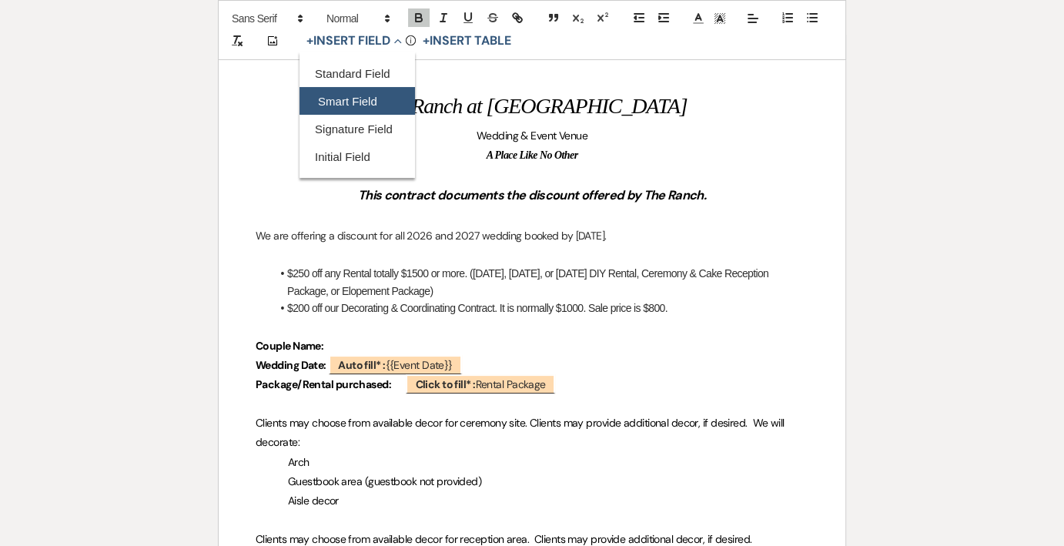
click at [357, 94] on button "Smart Field" at bounding box center [356, 102] width 115 height 28
select select "smartCustomField"
select select "owner"
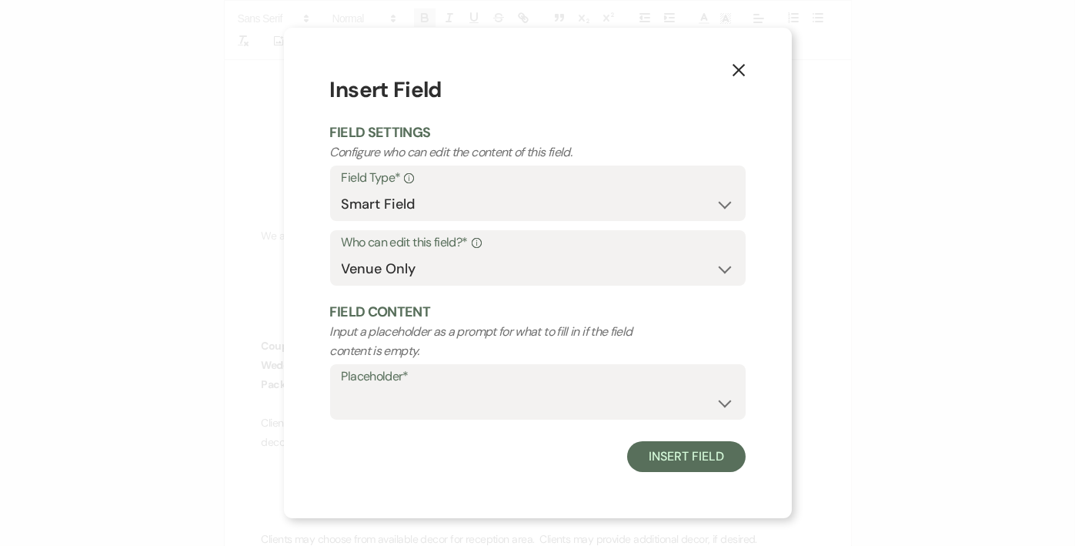
click at [490, 381] on label "Placeholder*" at bounding box center [538, 377] width 393 height 22
click at [488, 393] on select "{{Event Date}} {{Client Full Name(s)}} {{Client First Name(s)}} {{Venue Name}} …" at bounding box center [538, 403] width 393 height 30
select select "{{clientNames}}"
click at [342, 388] on select "{{Event Date}} {{Client Full Name(s)}} {{Client First Name(s)}} {{Venue Name}} …" at bounding box center [538, 403] width 393 height 30
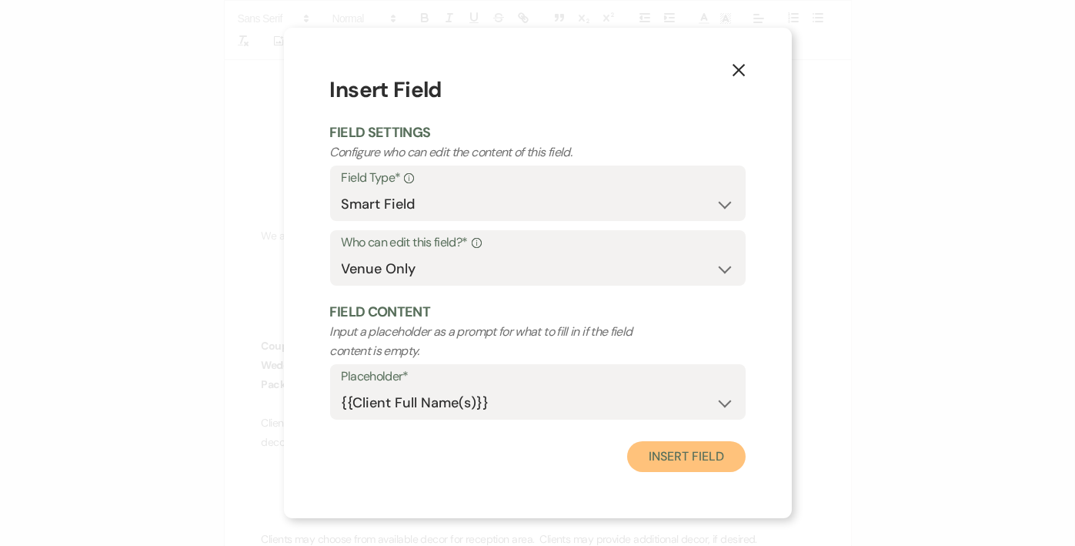
click at [697, 457] on button "Insert Field" at bounding box center [686, 456] width 118 height 31
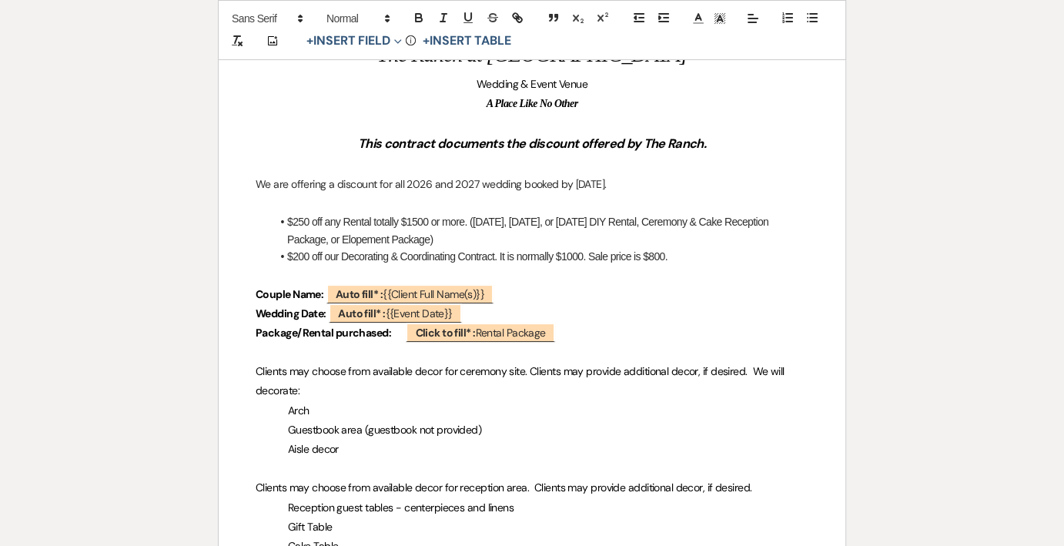
scroll to position [308, 0]
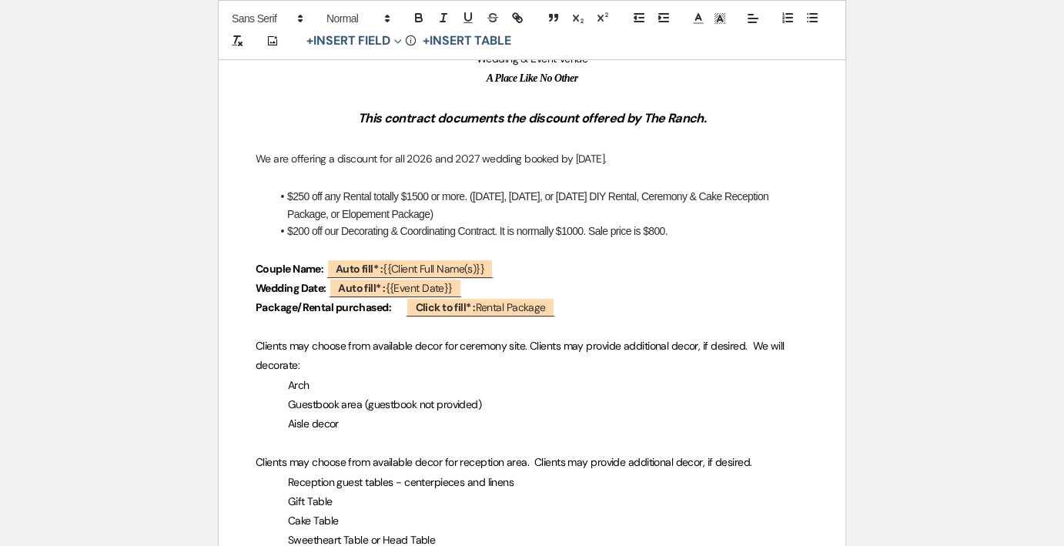
click at [583, 313] on p "Package/Rental purchased: ﻿ Click to fill* : Rental Package ﻿" at bounding box center [532, 307] width 553 height 19
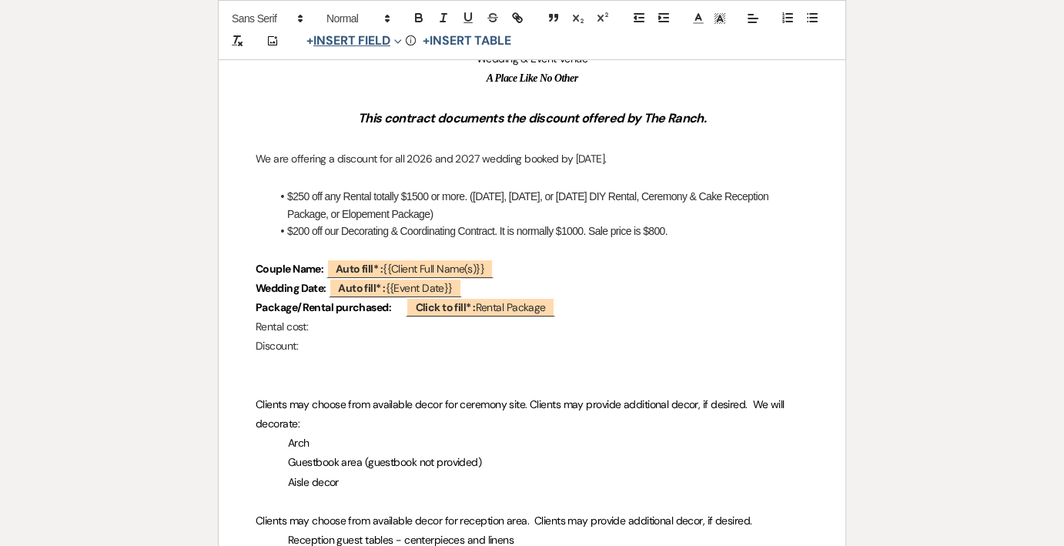
click at [340, 38] on button "+ Insert Field Expand" at bounding box center [354, 41] width 106 height 18
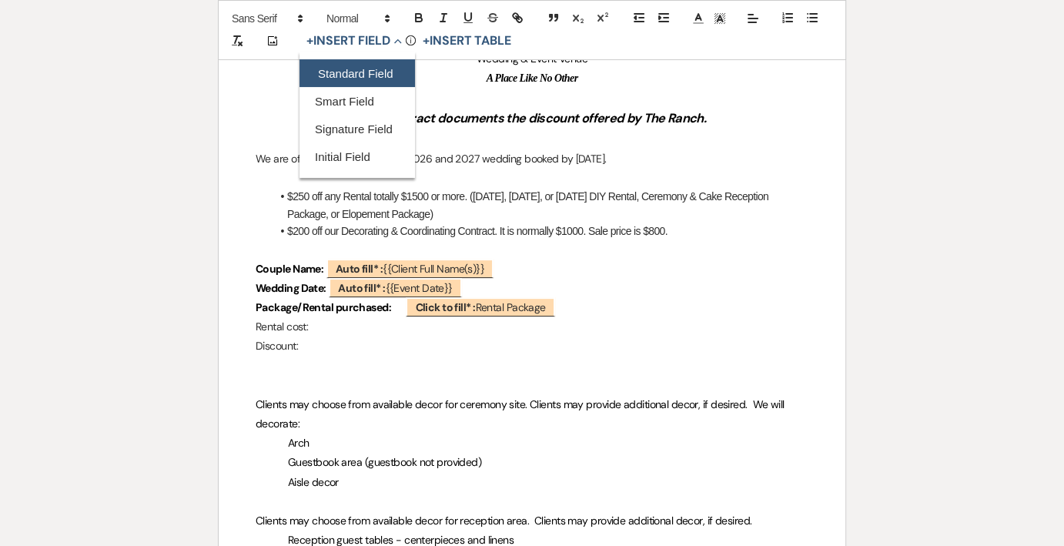
click at [369, 73] on button "Standard Field" at bounding box center [356, 74] width 115 height 28
select select "owner"
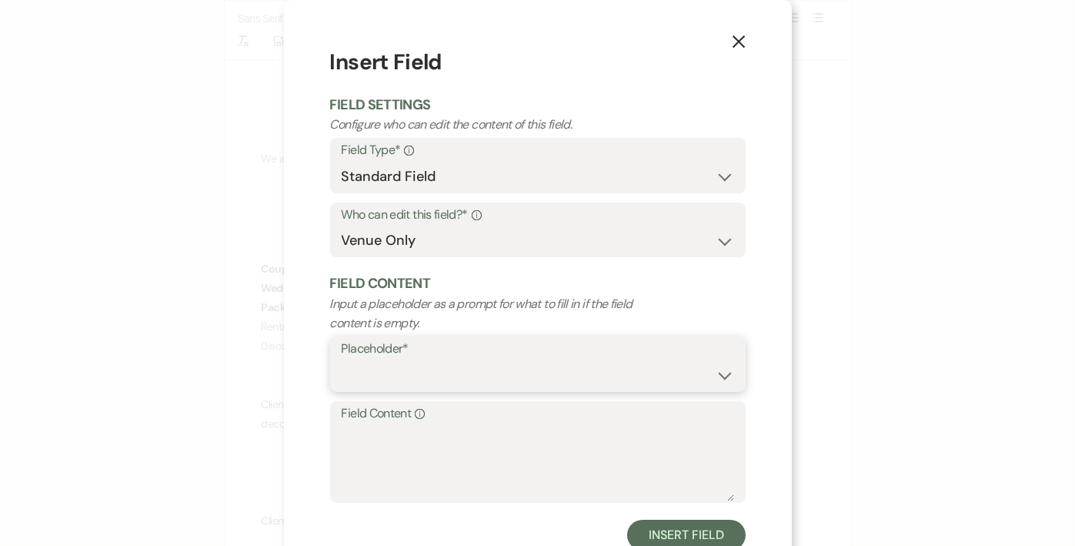
click at [466, 360] on select "Custom Placeholder Date Time Name Location Venue Name Type Number Budget Addres…" at bounding box center [538, 375] width 393 height 30
select select "Number"
click at [342, 360] on select "Custom Placeholder Date Time Name Location Venue Name Type Number Budget Addres…" at bounding box center [538, 375] width 393 height 30
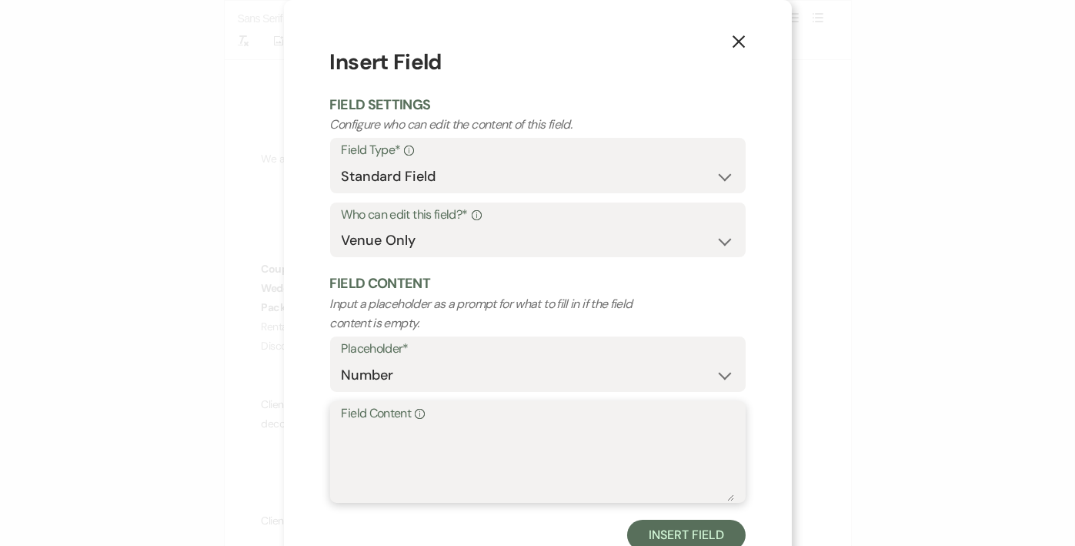
click at [533, 430] on textarea "Field Content Info" at bounding box center [538, 462] width 393 height 77
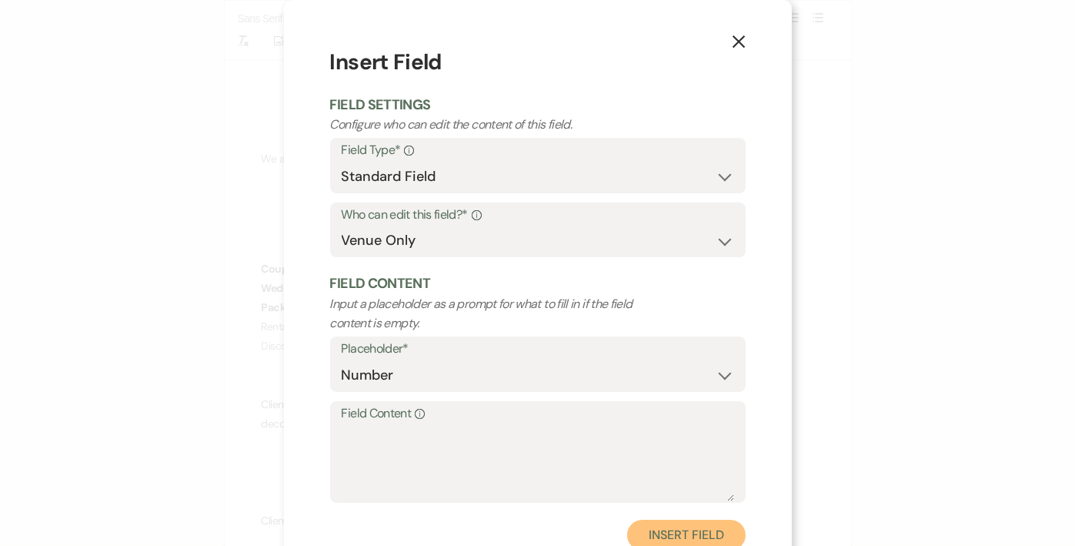
click at [642, 529] on button "Insert Field" at bounding box center [686, 535] width 118 height 31
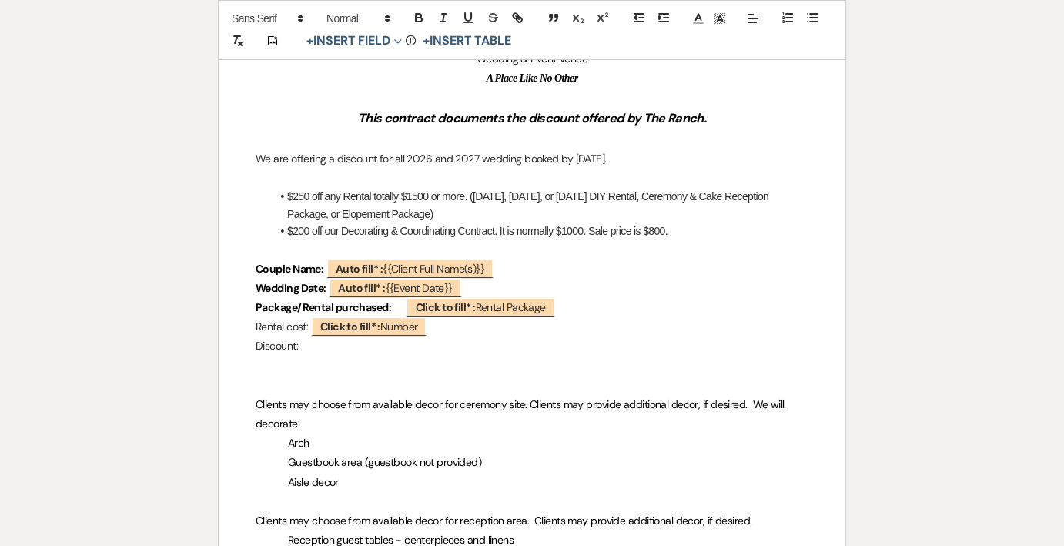
scroll to position [385, 0]
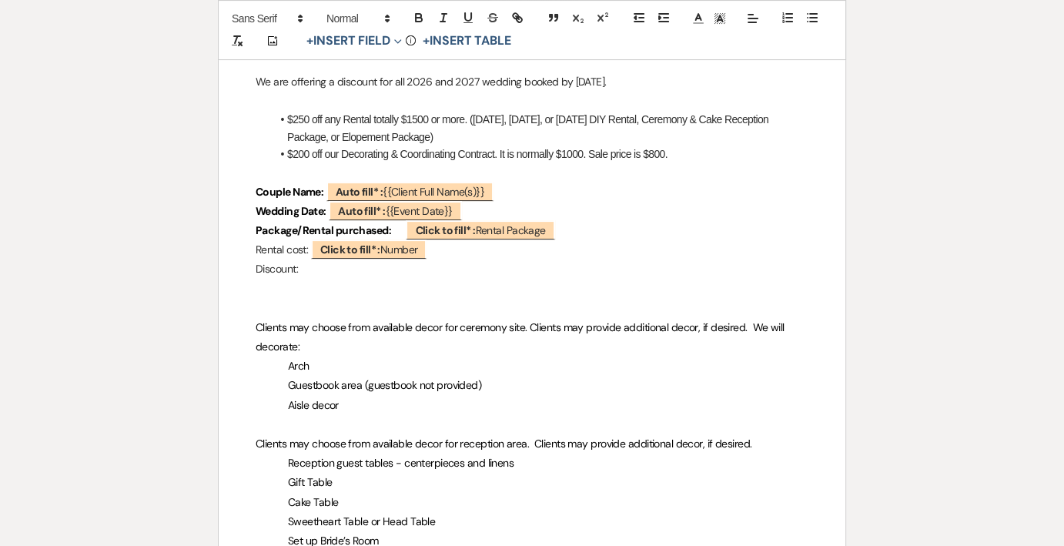
click at [345, 274] on p "Discount:" at bounding box center [532, 268] width 553 height 19
click at [326, 44] on button "+ Insert Field Expand" at bounding box center [354, 41] width 106 height 18
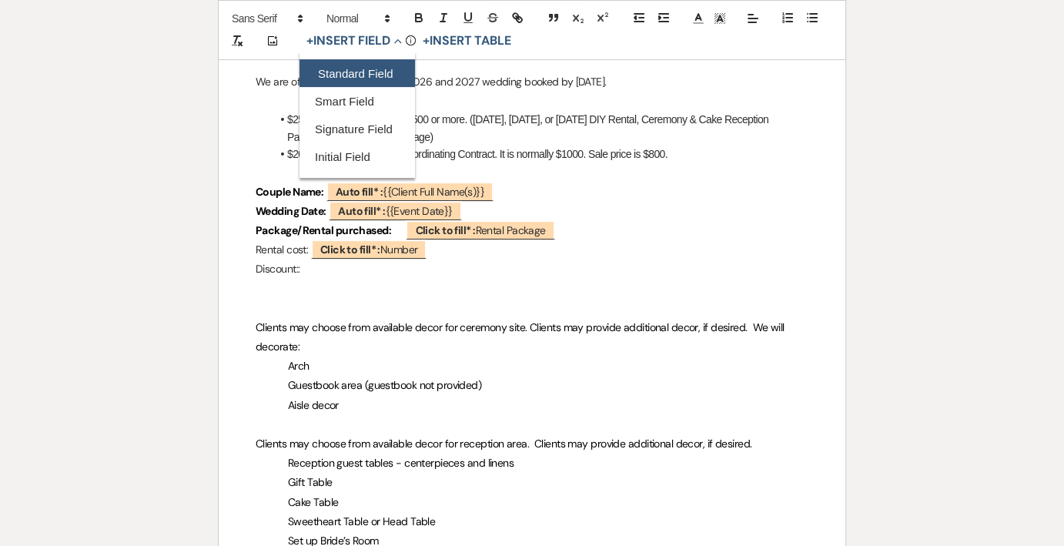
click at [325, 65] on button "Standard Field" at bounding box center [356, 74] width 115 height 28
select select "owner"
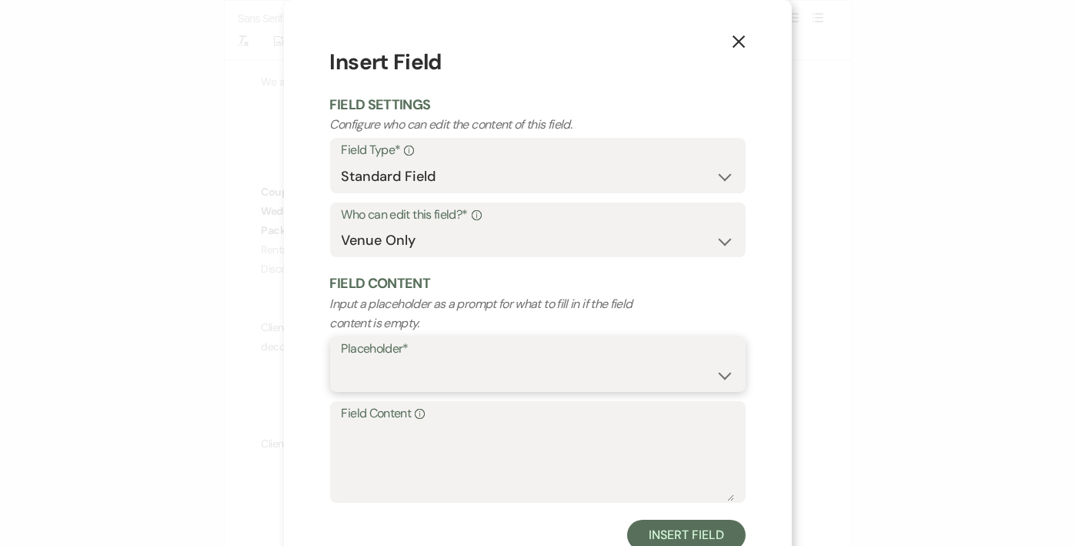
click at [443, 367] on select "Custom Placeholder Date Time Name Location Venue Name Type Number Budget Addres…" at bounding box center [538, 375] width 393 height 30
select select "Number"
click at [342, 360] on select "Custom Placeholder Date Time Name Location Venue Name Type Number Budget Addres…" at bounding box center [538, 375] width 393 height 30
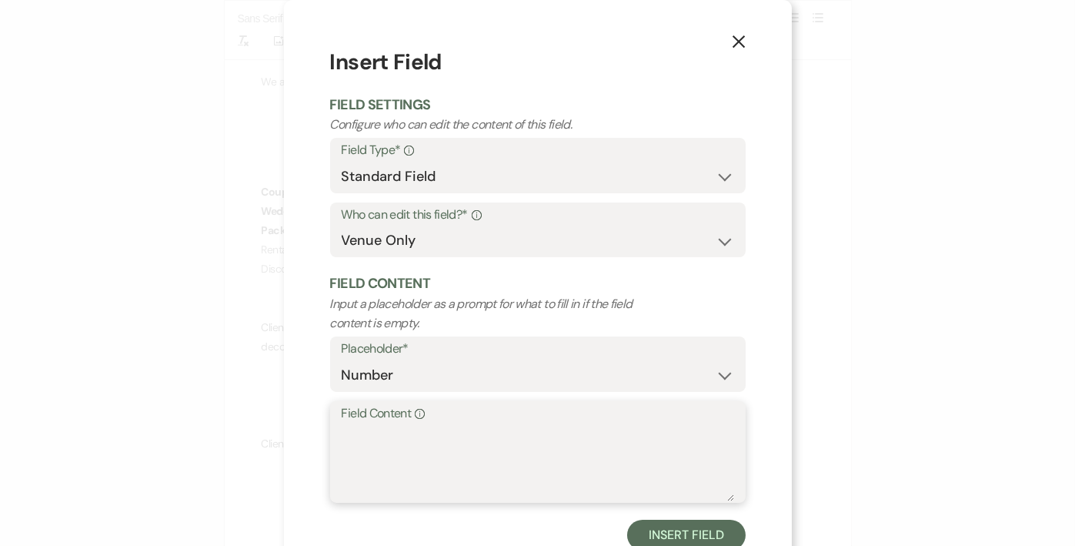
click at [429, 440] on textarea "Field Content Info" at bounding box center [538, 462] width 393 height 77
type textarea "$250"
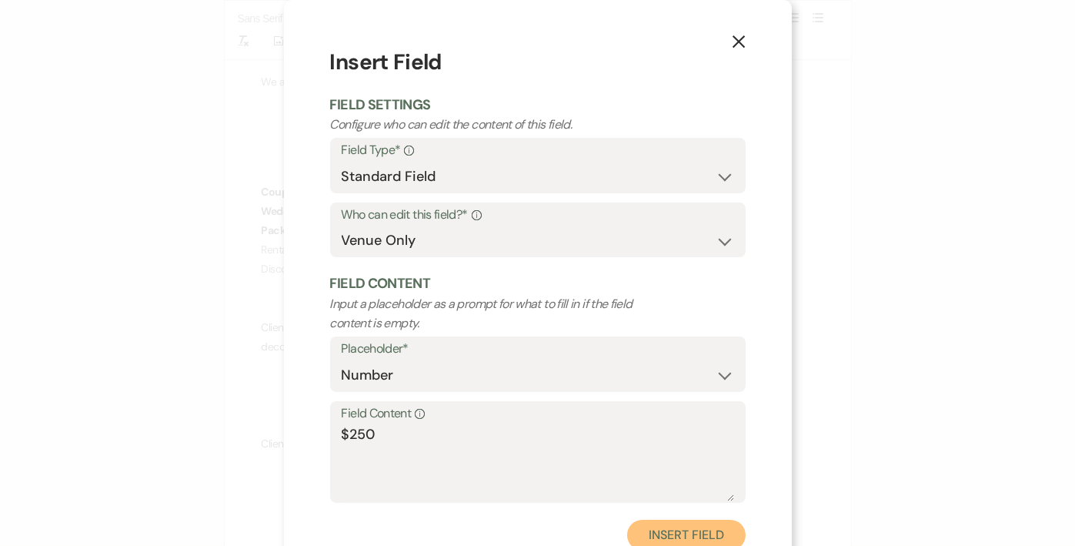
click at [681, 526] on button "Insert Field" at bounding box center [686, 535] width 118 height 31
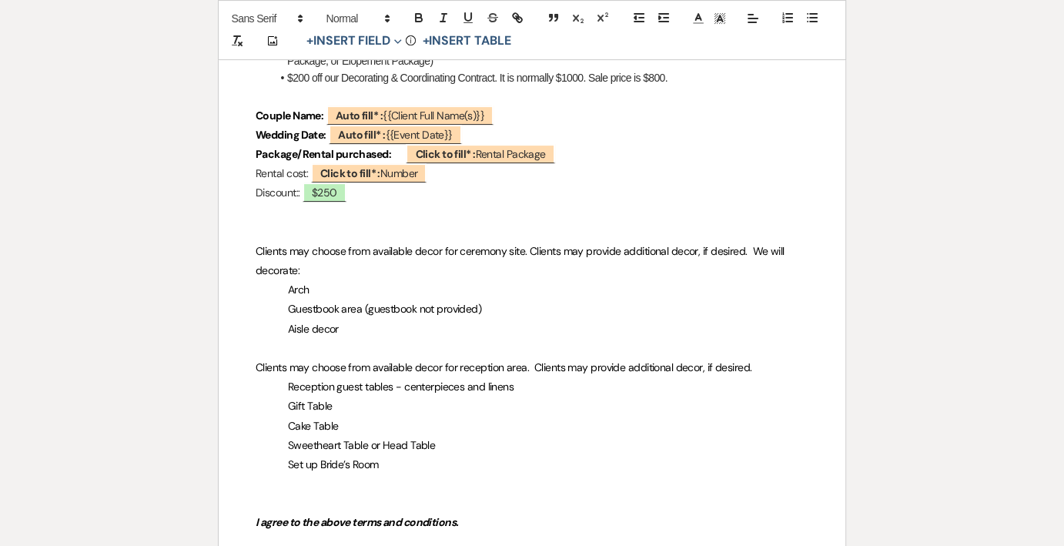
scroll to position [462, 0]
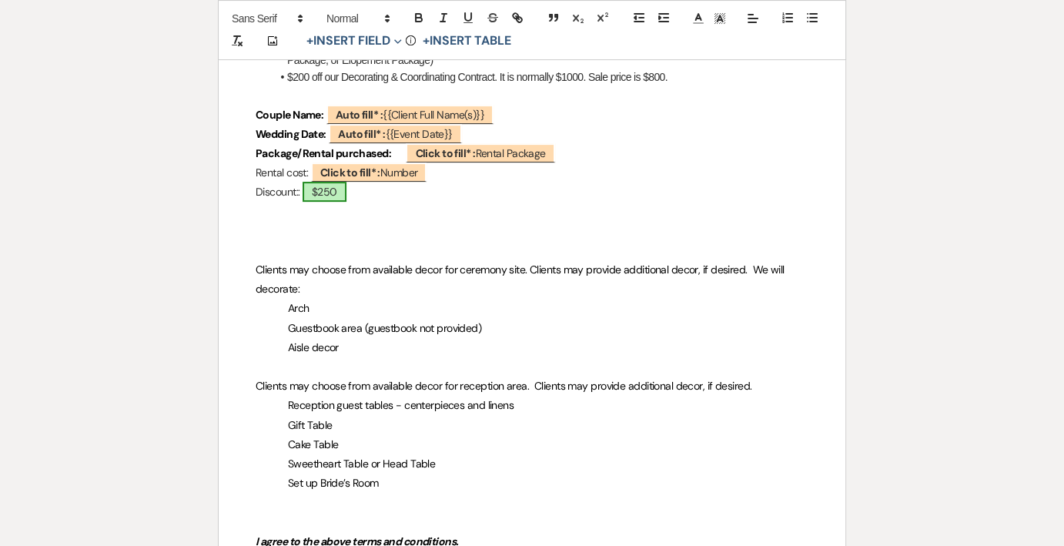
click at [343, 188] on span "$250" at bounding box center [324, 192] width 44 height 20
select select "owner"
select select "Number"
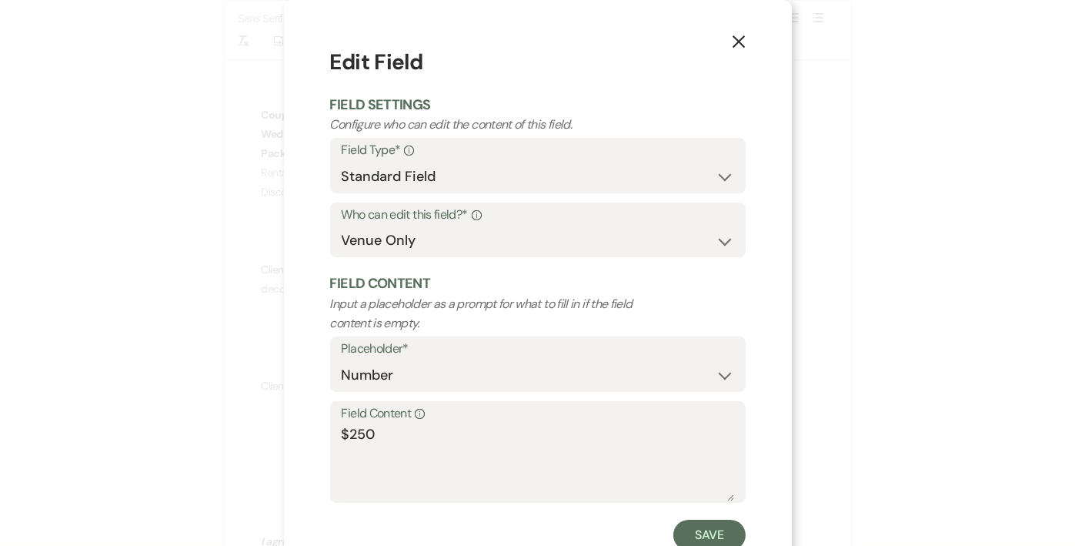
click at [814, 455] on div "X Edit Field Field Settings Configure who can edit the content of this field. F…" at bounding box center [537, 273] width 1075 height 546
click at [734, 46] on icon "X" at bounding box center [739, 42] width 14 height 14
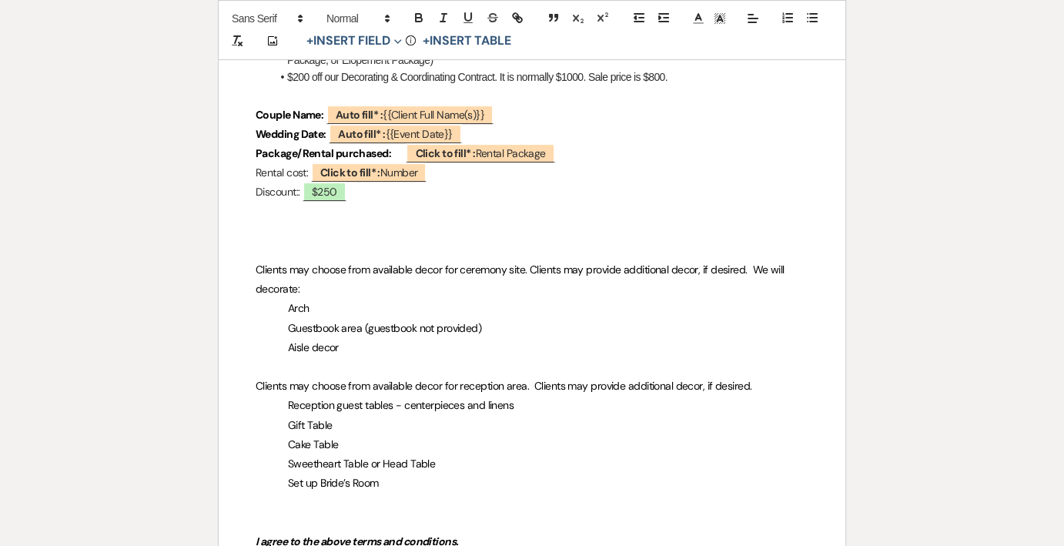
click at [269, 212] on p at bounding box center [532, 211] width 553 height 19
click at [346, 40] on button "+ Insert Field Expand" at bounding box center [354, 41] width 106 height 18
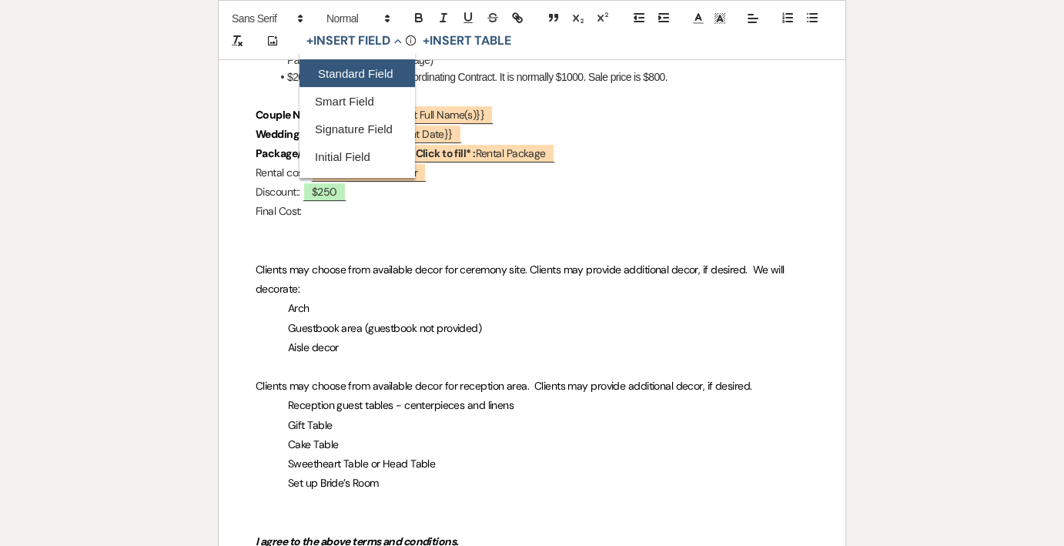
click at [346, 71] on button "Standard Field" at bounding box center [356, 74] width 115 height 28
select select "owner"
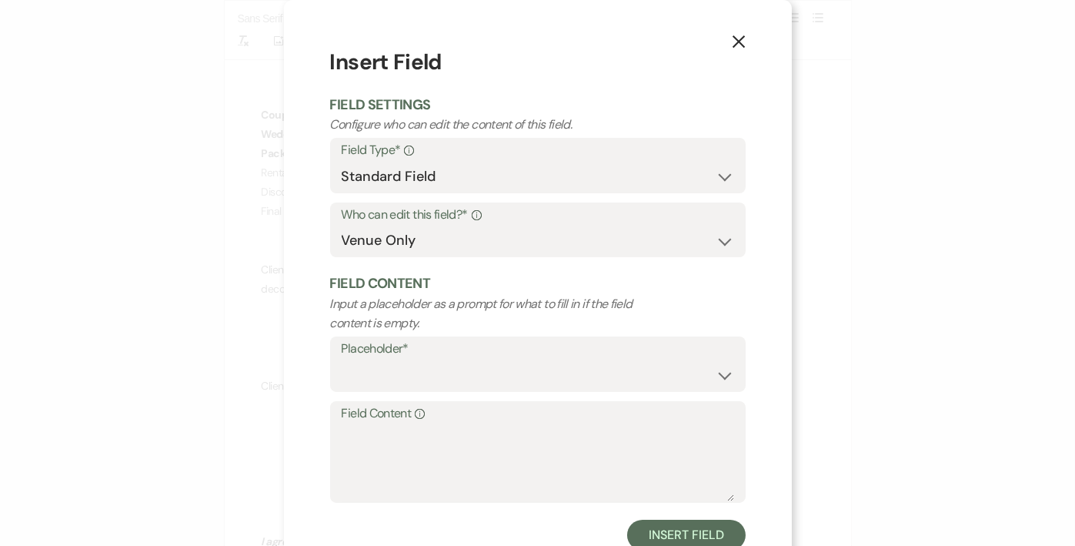
click at [433, 356] on label "Placeholder*" at bounding box center [538, 349] width 393 height 22
click at [427, 370] on select "Custom Placeholder Date Time Name Location Venue Name Type Number Budget Addres…" at bounding box center [538, 375] width 393 height 30
select select "Total"
click at [342, 360] on select "Custom Placeholder Date Time Name Location Venue Name Type Number Budget Addres…" at bounding box center [538, 375] width 393 height 30
click at [653, 536] on button "Insert Field" at bounding box center [686, 535] width 118 height 31
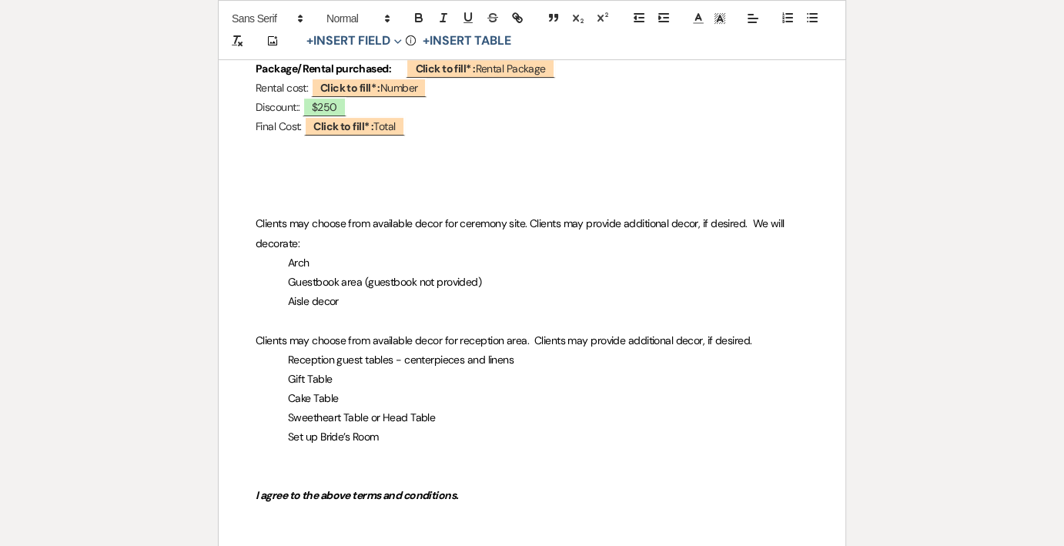
scroll to position [385, 0]
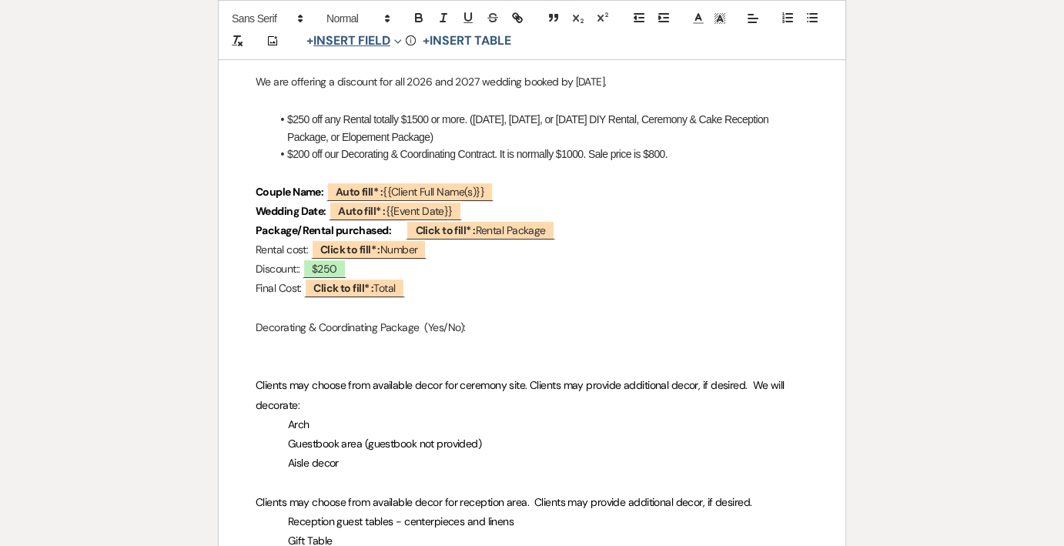
click at [349, 39] on button "+ Insert Field Expand" at bounding box center [354, 41] width 106 height 18
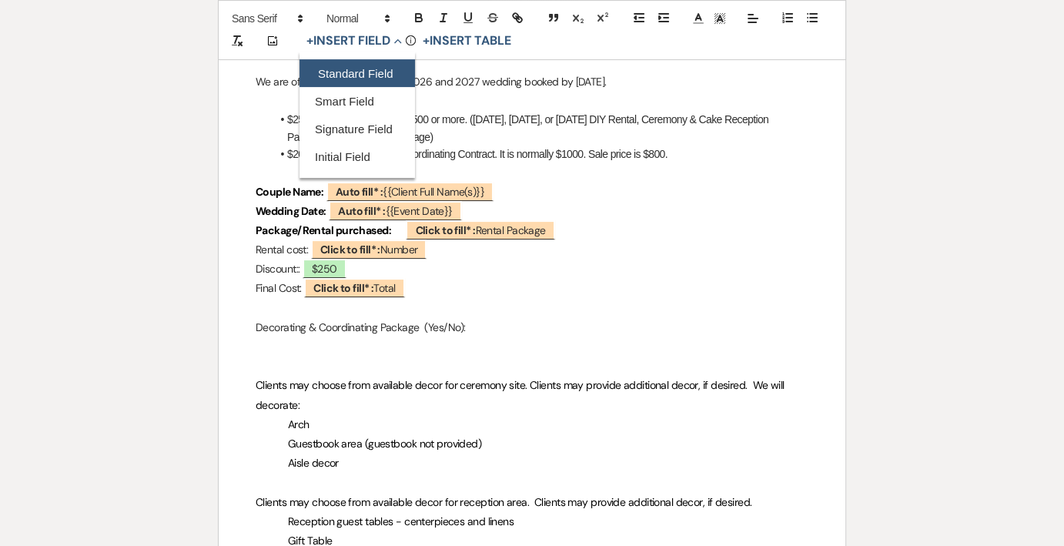
click at [359, 75] on button "Standard Field" at bounding box center [356, 74] width 115 height 28
select select "owner"
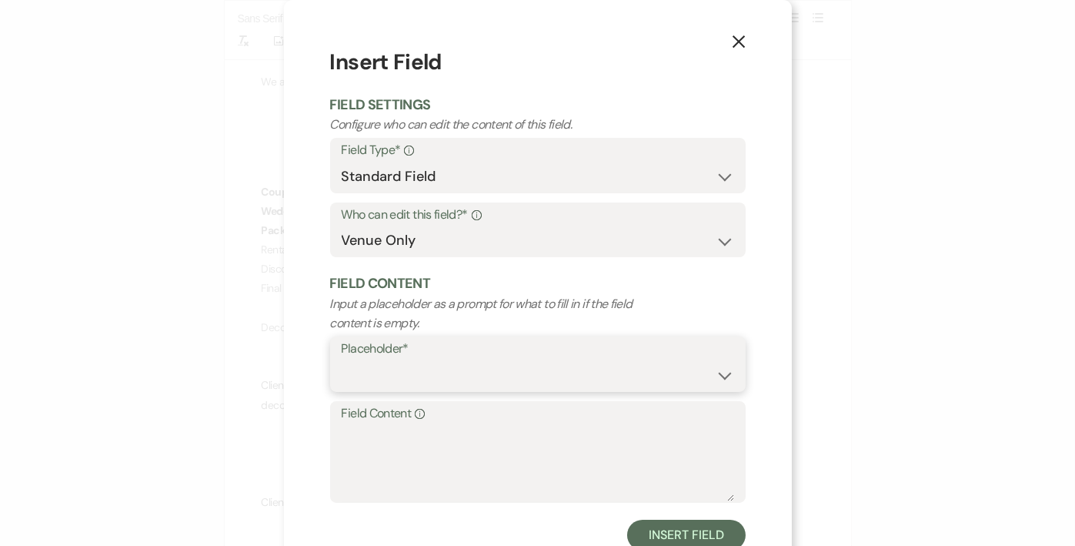
click at [483, 366] on select "Custom Placeholder Date Time Name Location Venue Name Type Number Budget Addres…" at bounding box center [538, 375] width 393 height 30
select select "custom_placeholder"
click at [342, 360] on select "Custom Placeholder Date Time Name Location Venue Name Type Number Budget Addres…" at bounding box center [538, 375] width 393 height 30
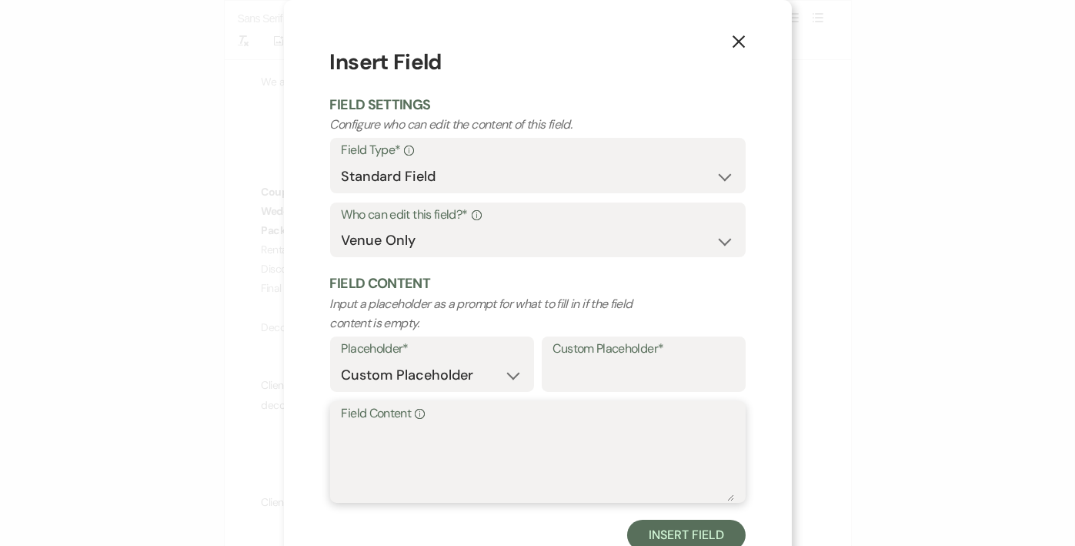
click at [419, 454] on textarea "Field Content Info" at bounding box center [538, 462] width 393 height 77
type textarea "Yes/No"
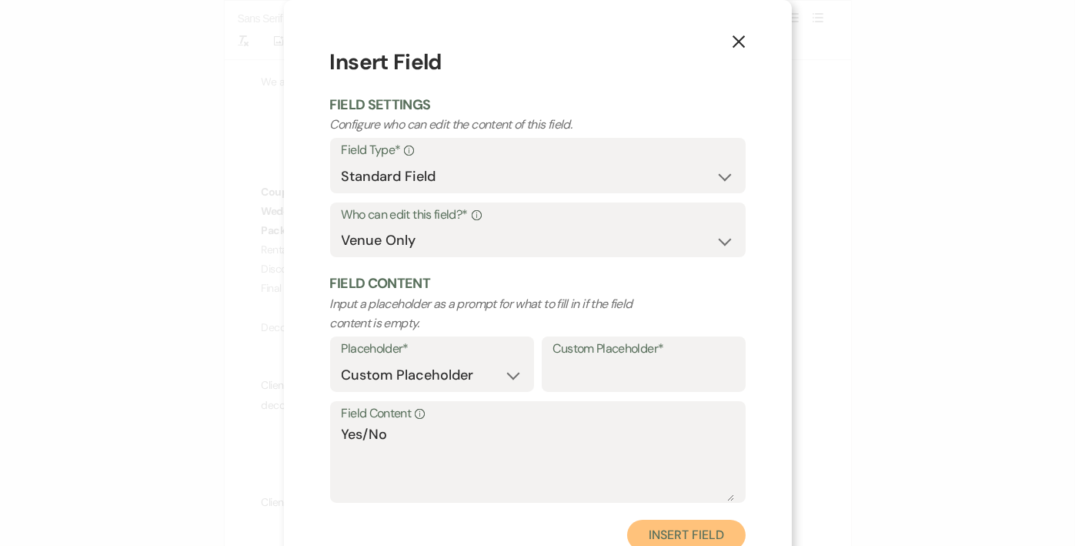
click at [673, 525] on button "Insert Field" at bounding box center [686, 535] width 118 height 31
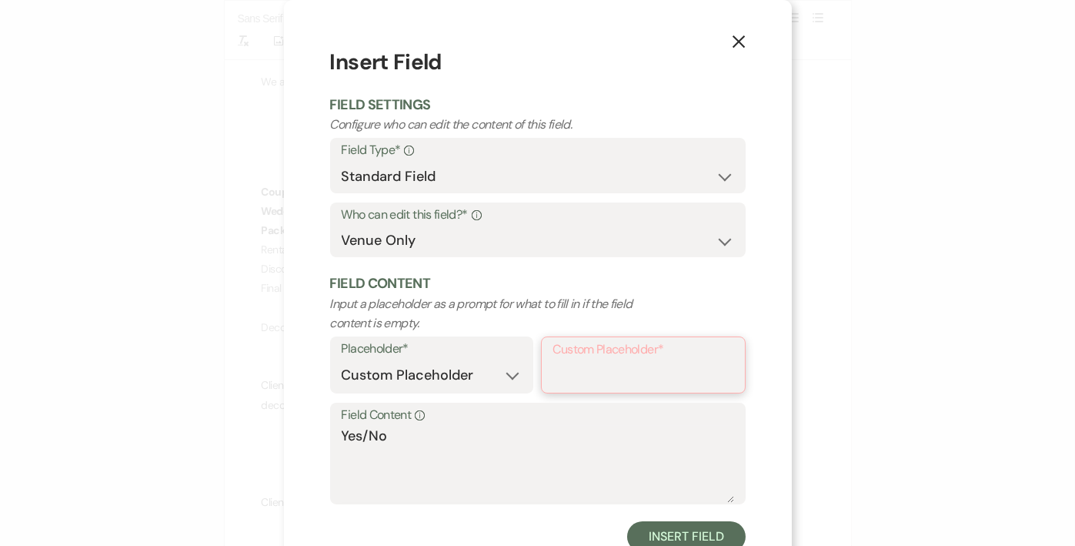
click at [567, 369] on input "Custom Placeholder*" at bounding box center [643, 376] width 180 height 30
drag, startPoint x: 396, startPoint y: 435, endPoint x: 306, endPoint y: 434, distance: 90.8
click at [306, 434] on div "X Insert Field Field Settings Configure who can edit the content of this field.…" at bounding box center [538, 299] width 508 height 598
click at [561, 379] on input "Custom Placeholder*" at bounding box center [643, 376] width 180 height 30
paste input "Yes/No"
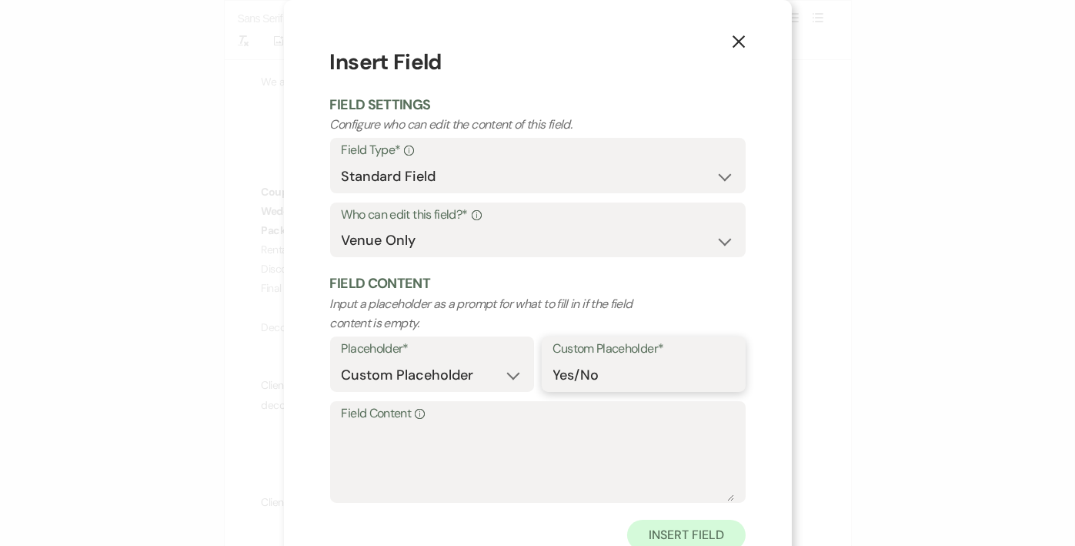
type input "Yes/No"
click at [697, 532] on button "Insert Field" at bounding box center [686, 535] width 118 height 31
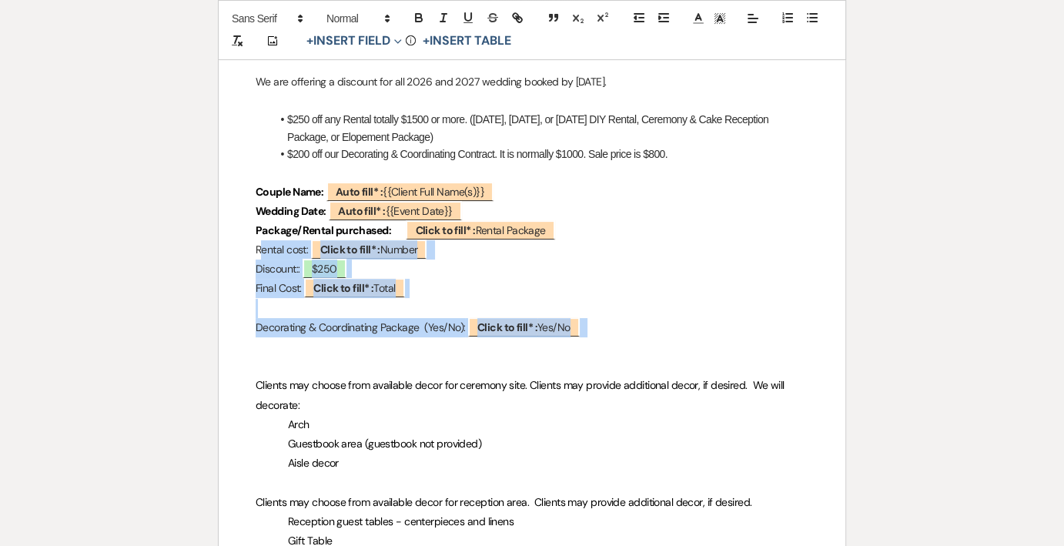
drag, startPoint x: 267, startPoint y: 252, endPoint x: 607, endPoint y: 321, distance: 346.4
click at [414, 22] on icon "button" at bounding box center [419, 18] width 14 height 14
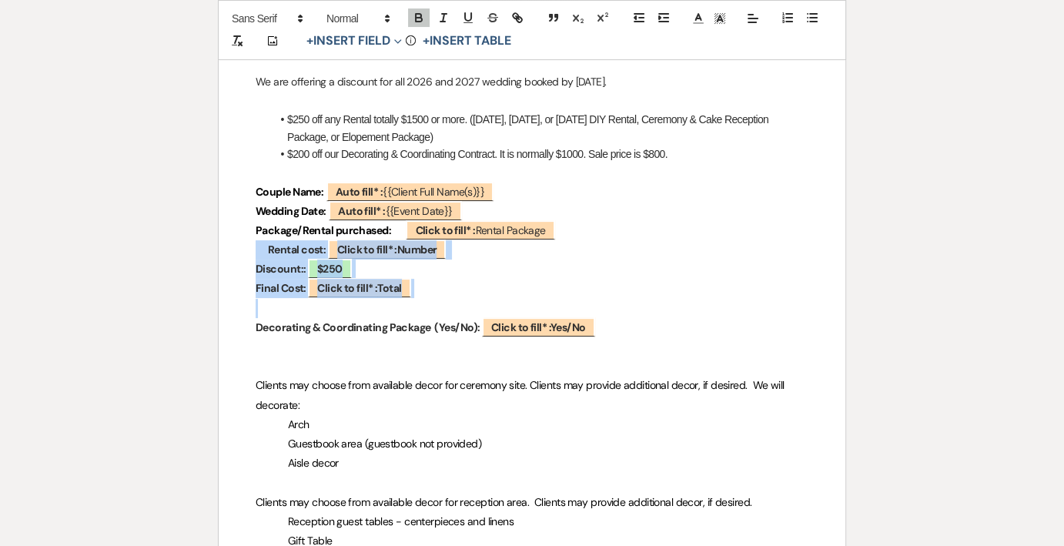
click at [460, 279] on p "Final Cost: ﻿ Click to fill* : Total ﻿" at bounding box center [532, 288] width 553 height 19
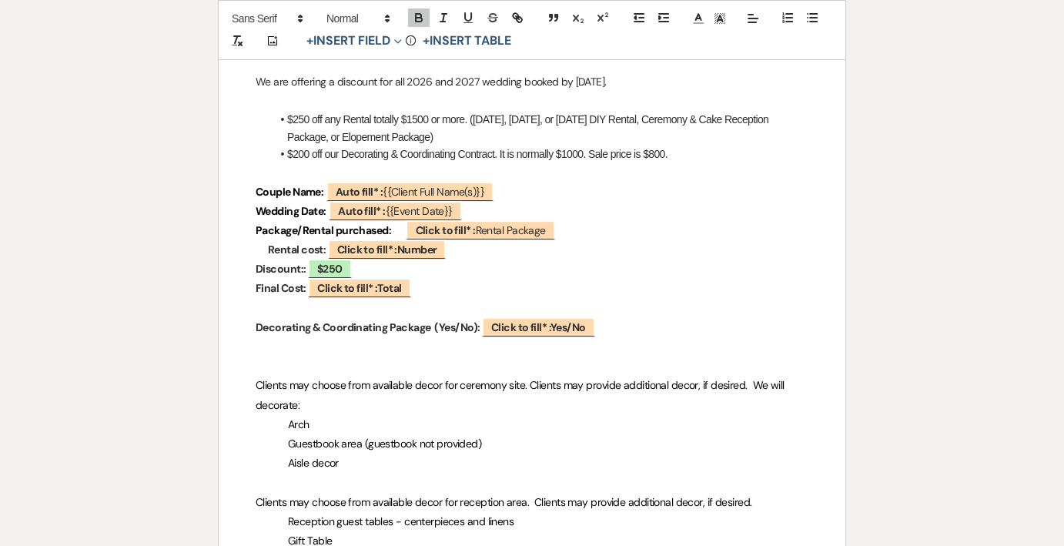
click at [636, 313] on p at bounding box center [532, 308] width 553 height 19
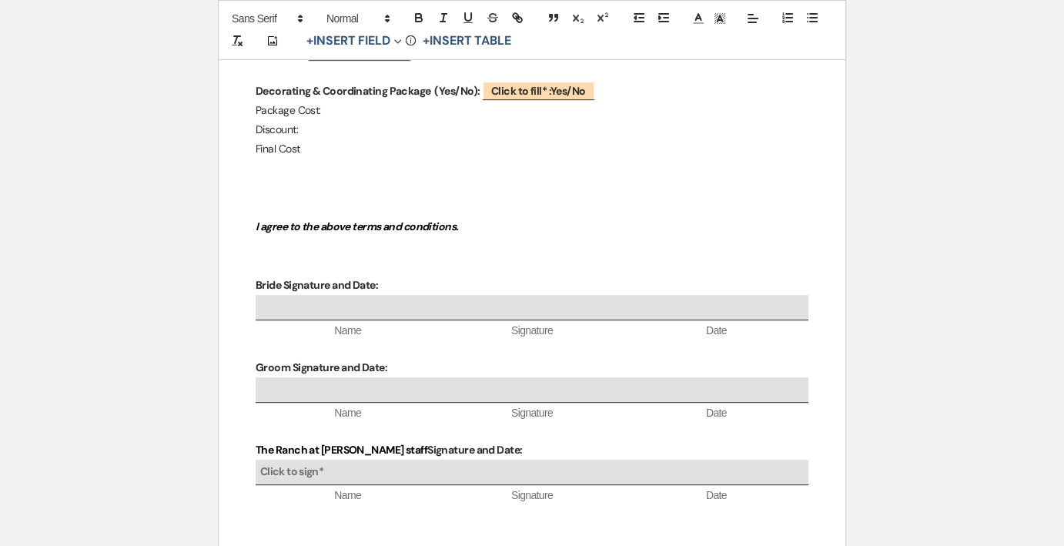
scroll to position [586, 0]
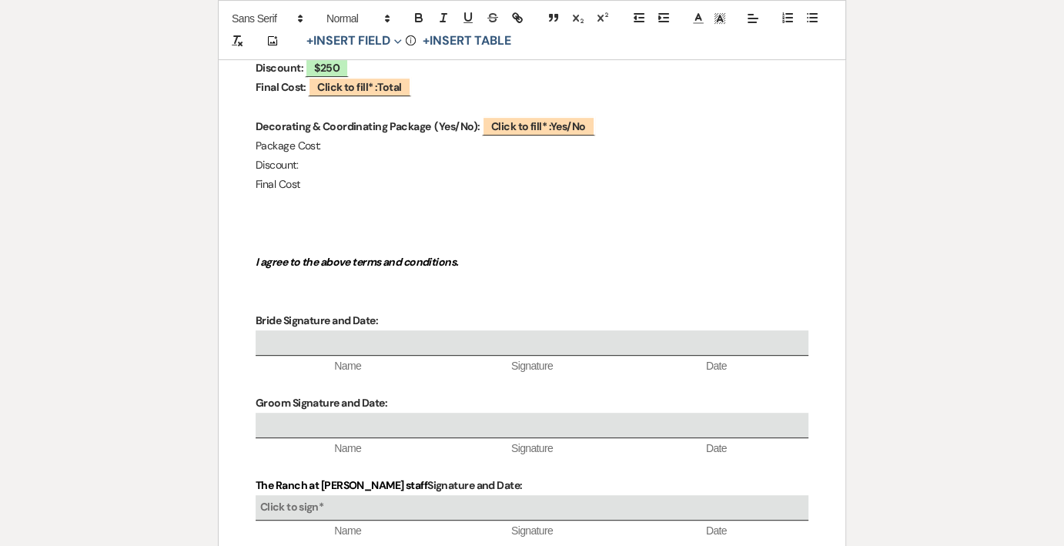
click at [517, 188] on p "Final Cost" at bounding box center [532, 184] width 553 height 19
click at [348, 40] on button "+ Insert Field Expand" at bounding box center [354, 41] width 106 height 18
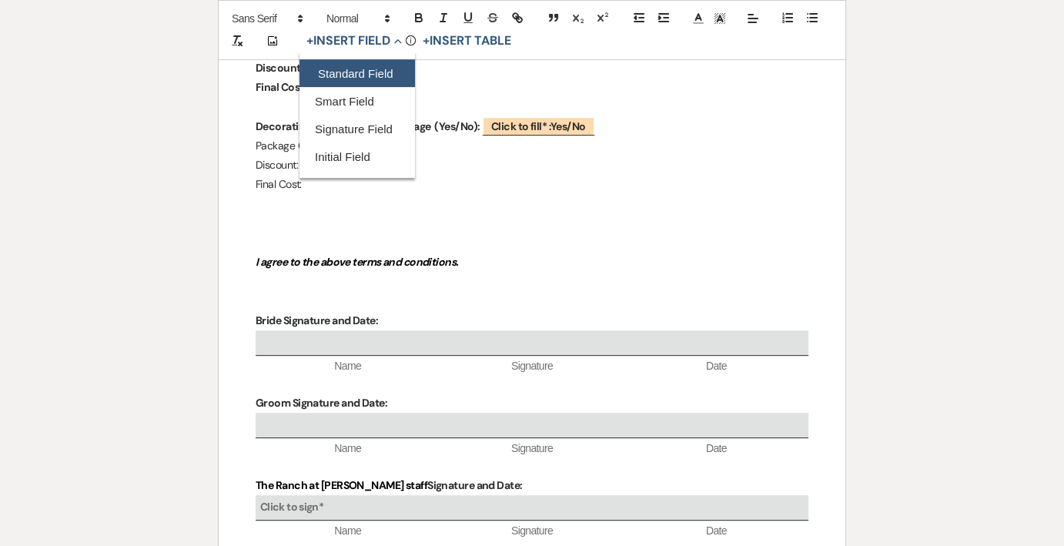
click at [346, 69] on button "Standard Field" at bounding box center [356, 74] width 115 height 28
select select "owner"
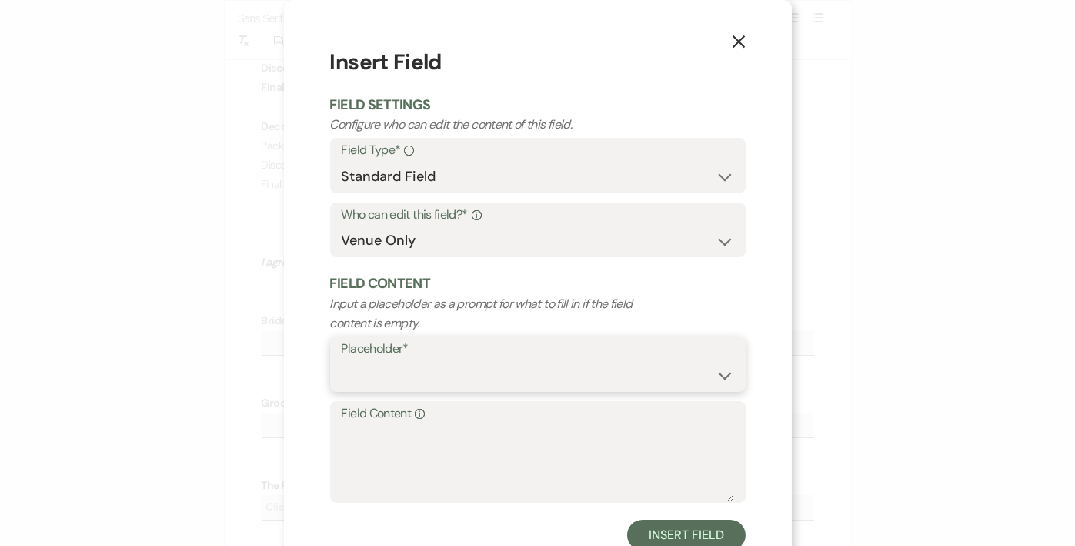
click at [456, 367] on select "Custom Placeholder Date Time Name Location Venue Name Type Number Budget Addres…" at bounding box center [538, 375] width 393 height 30
select select "Number"
click at [342, 360] on select "Custom Placeholder Date Time Name Location Venue Name Type Number Budget Addres…" at bounding box center [538, 375] width 393 height 30
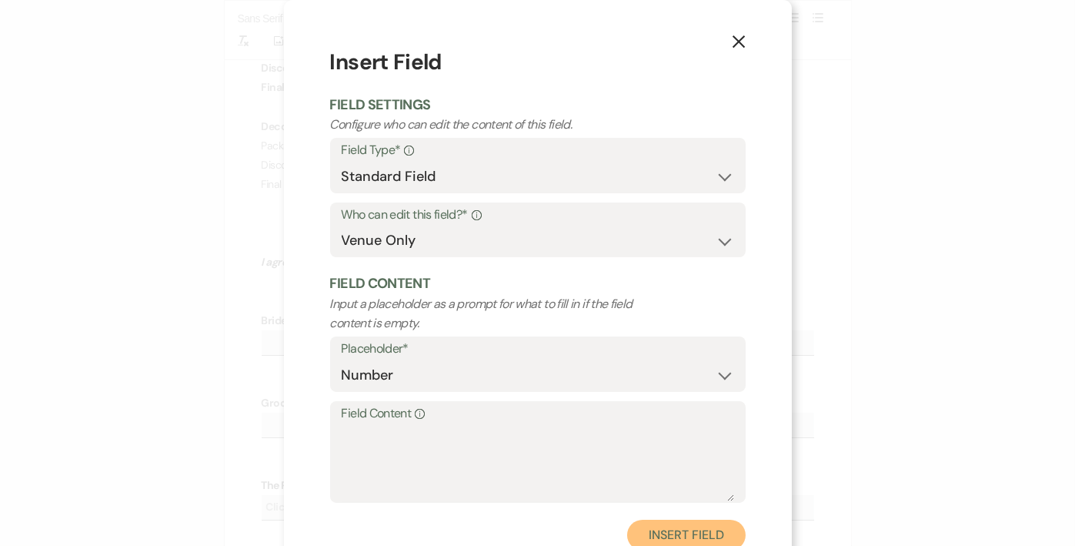
click at [650, 530] on button "Insert Field" at bounding box center [686, 535] width 118 height 31
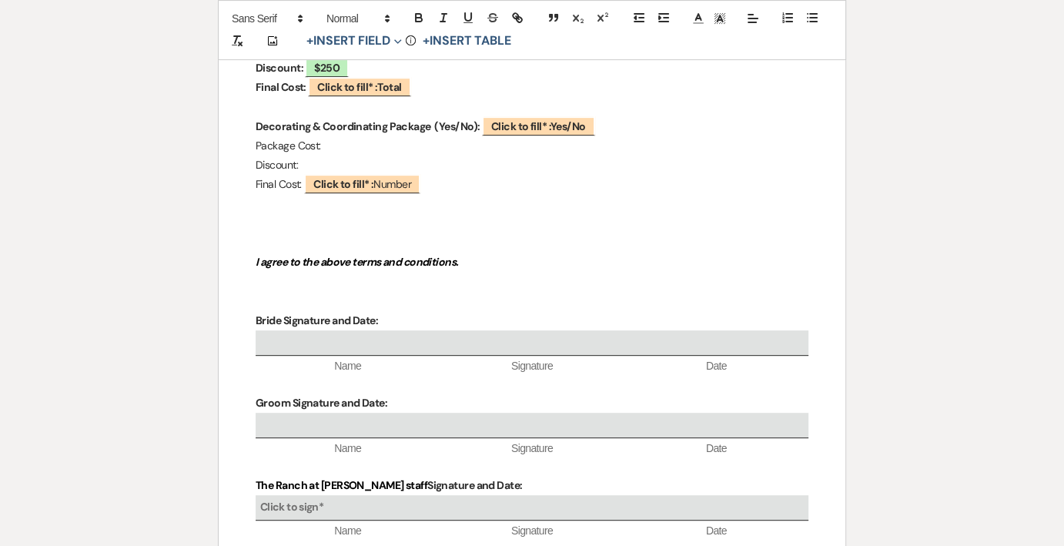
click at [331, 162] on p "Discount:" at bounding box center [532, 164] width 553 height 19
click at [364, 36] on button "+ Insert Field Expand" at bounding box center [354, 41] width 106 height 18
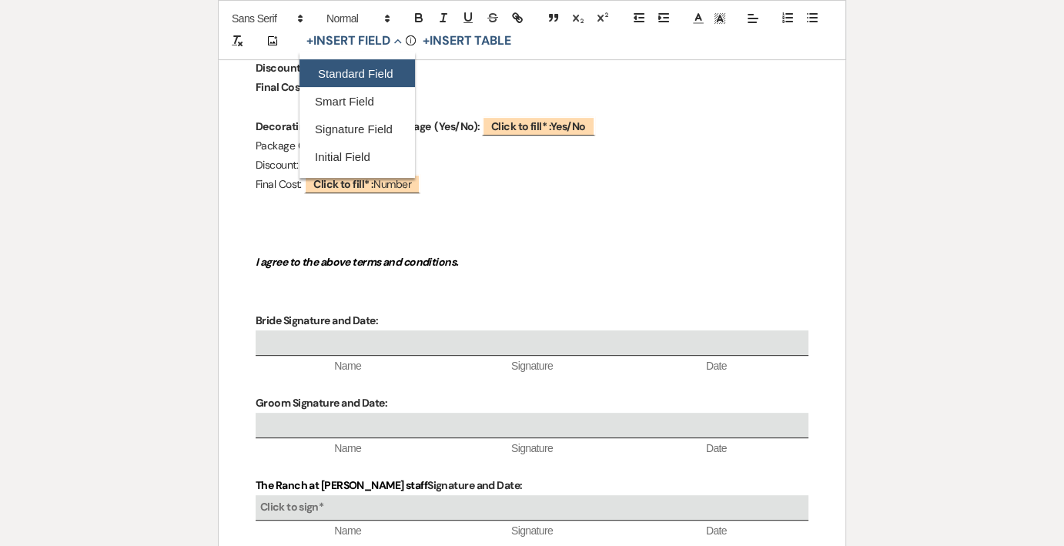
click at [346, 75] on button "Standard Field" at bounding box center [356, 74] width 115 height 28
select select "owner"
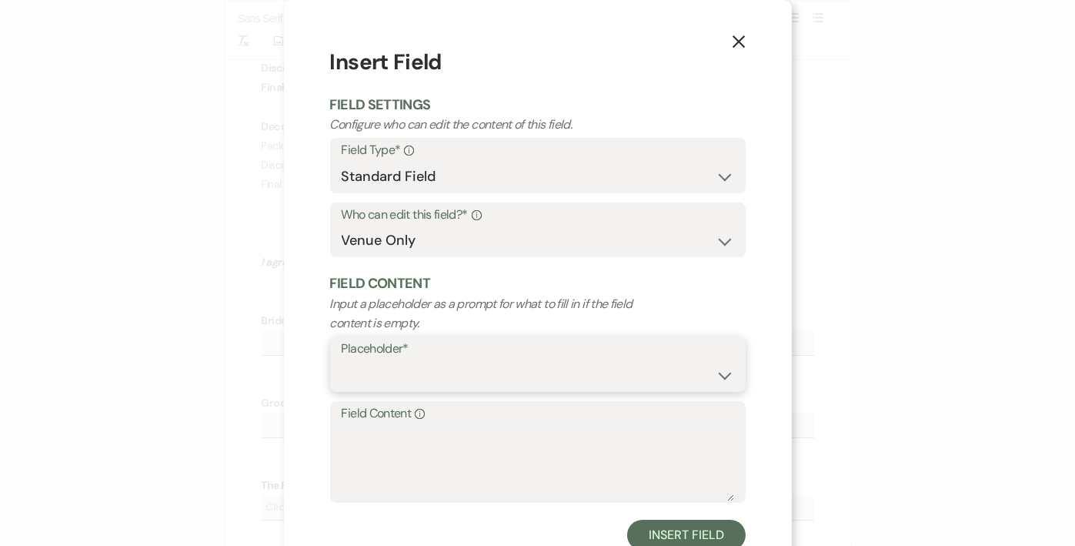
click at [503, 371] on select "Custom Placeholder Date Time Name Location Venue Name Type Number Budget Addres…" at bounding box center [538, 375] width 393 height 30
select select "Number"
click at [342, 360] on select "Custom Placeholder Date Time Name Location Venue Name Type Number Budget Addres…" at bounding box center [538, 375] width 393 height 30
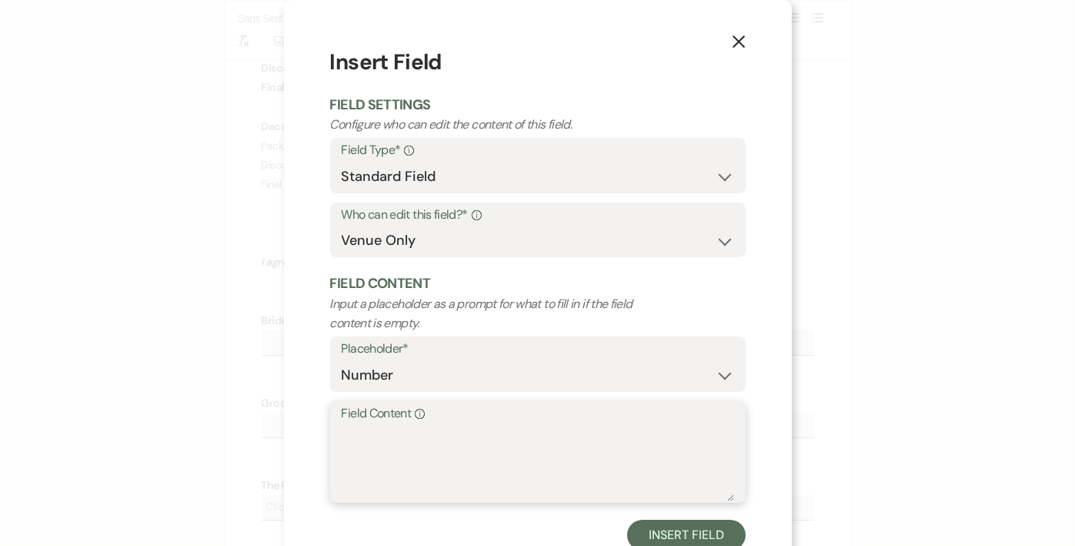
click at [468, 462] on textarea "Field Content Info" at bounding box center [538, 462] width 393 height 77
type textarea "$200"
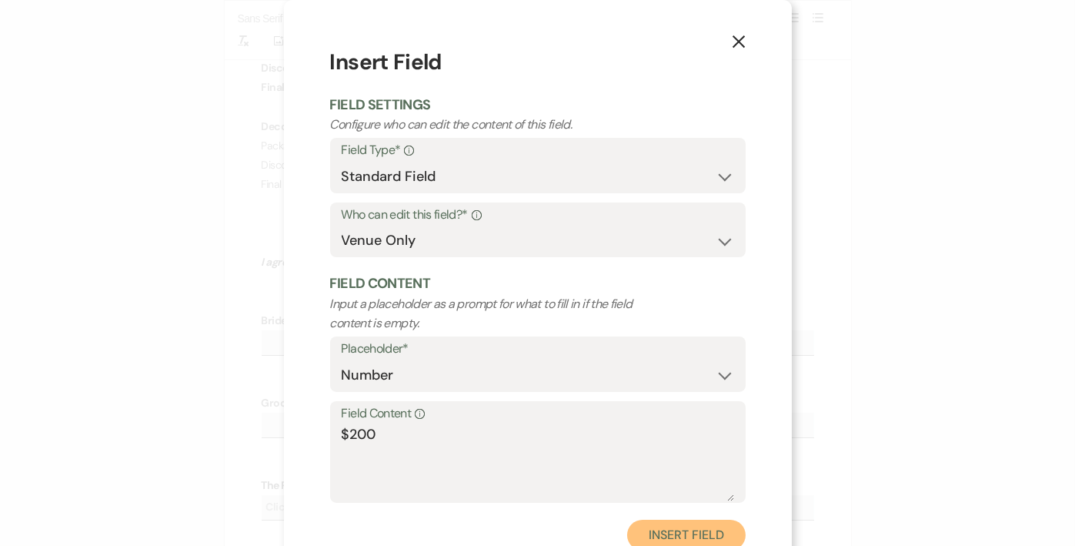
click at [723, 528] on button "Insert Field" at bounding box center [686, 535] width 118 height 31
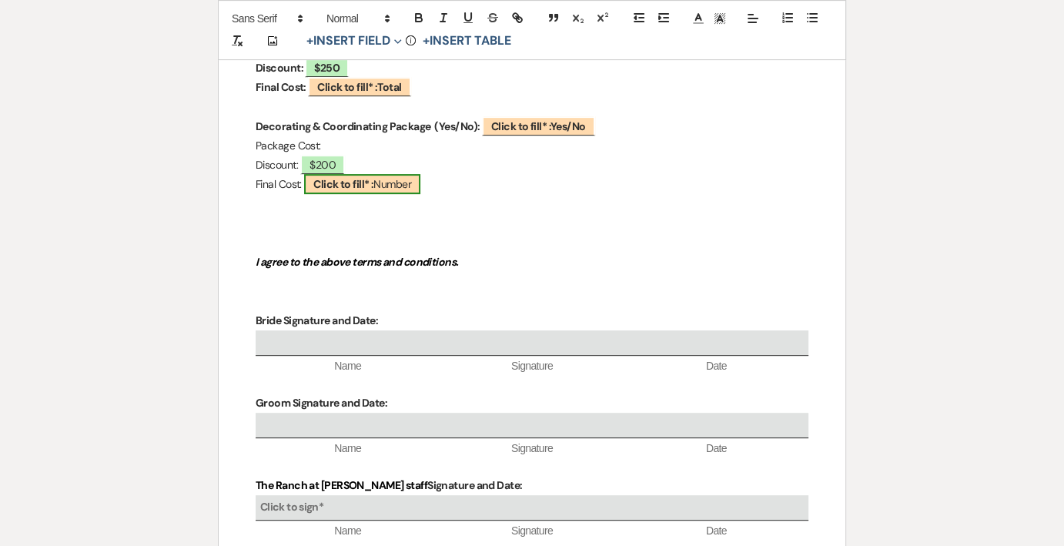
click at [373, 178] on b "Click to fill* :" at bounding box center [343, 184] width 60 height 14
select select "owner"
select select "Number"
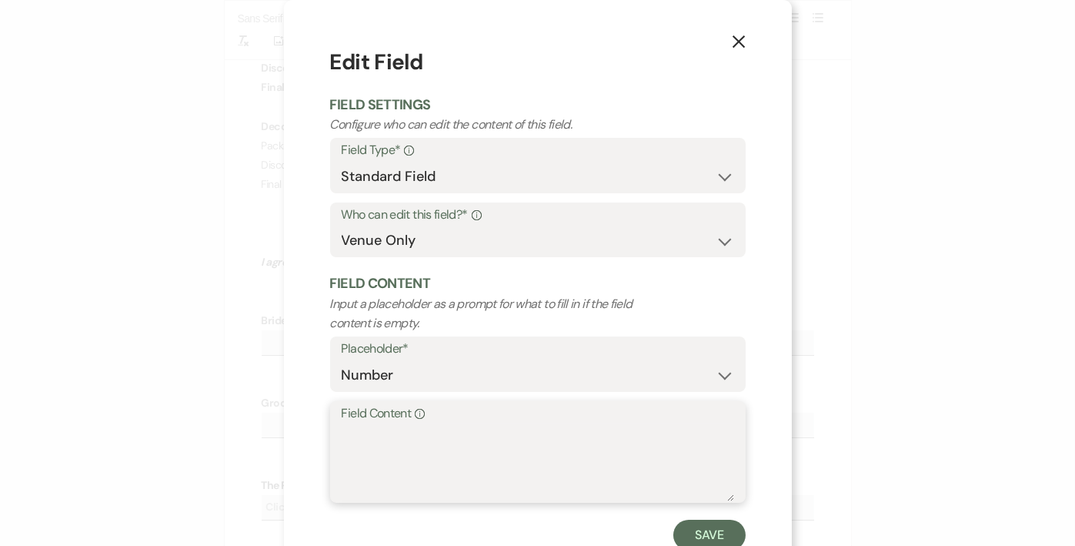
click at [408, 429] on textarea "Field Content Info" at bounding box center [538, 462] width 393 height 77
type textarea "$800"
drag, startPoint x: 685, startPoint y: 524, endPoint x: 679, endPoint y: 512, distance: 13.8
click at [685, 523] on button "Save" at bounding box center [709, 535] width 72 height 31
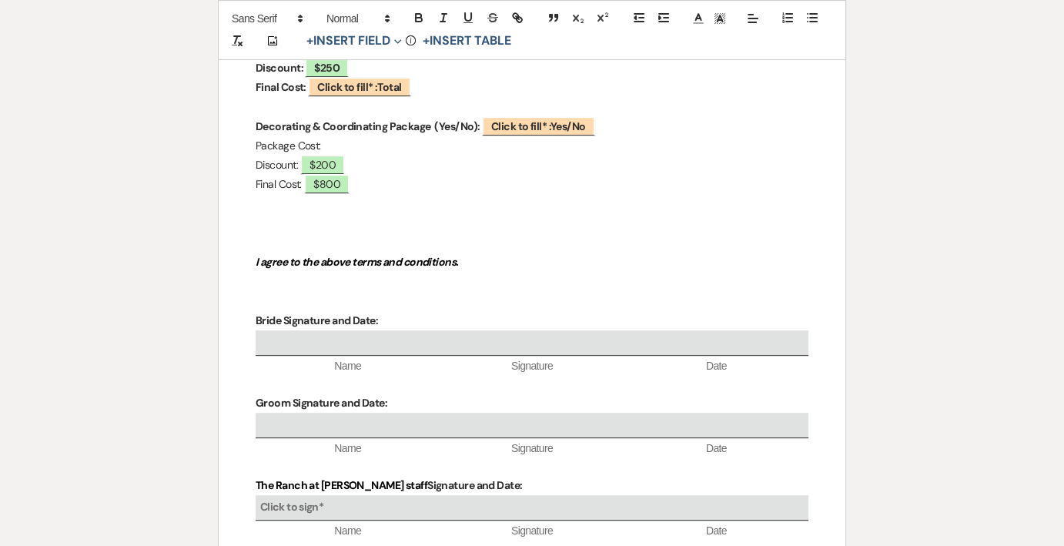
click at [342, 140] on p "Package Cost:" at bounding box center [532, 145] width 553 height 19
click at [363, 35] on button "+ Insert Field Expand" at bounding box center [354, 41] width 106 height 18
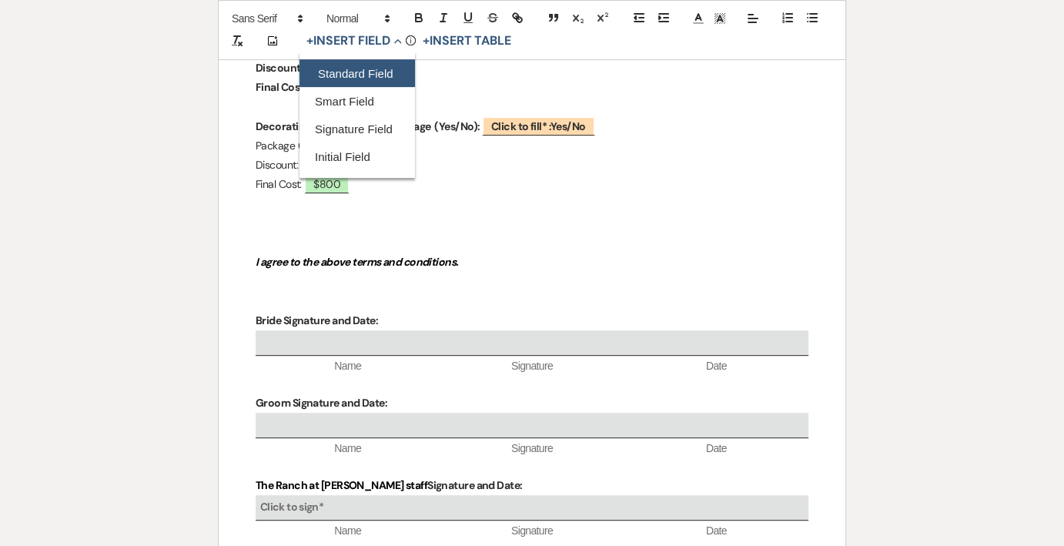
click at [360, 68] on button "Standard Field" at bounding box center [356, 74] width 115 height 28
select select "owner"
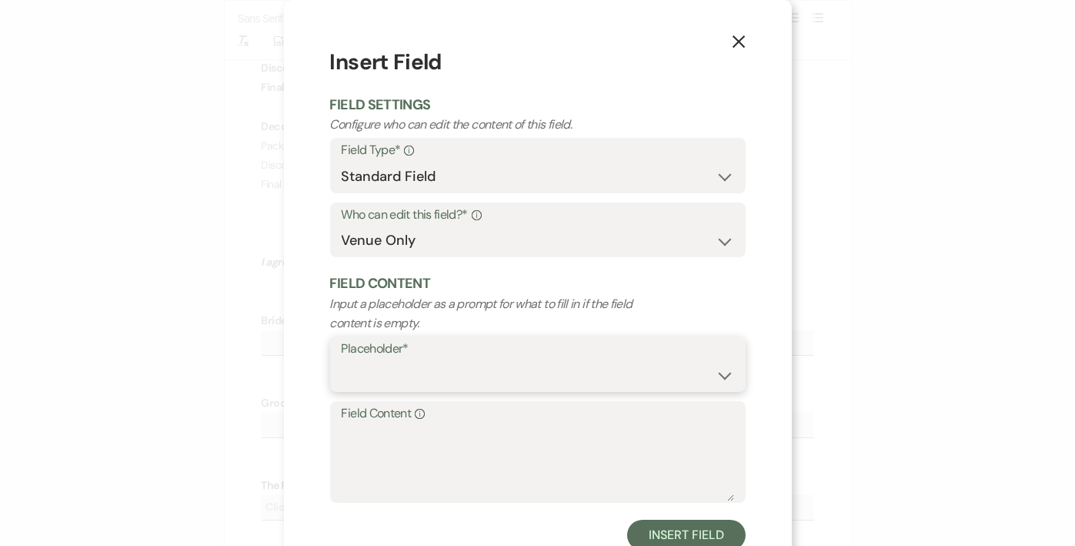
click at [467, 365] on select "Custom Placeholder Date Time Name Location Venue Name Type Number Budget Addres…" at bounding box center [538, 375] width 393 height 30
select select "Number"
click at [342, 360] on select "Custom Placeholder Date Time Name Location Venue Name Type Number Budget Addres…" at bounding box center [538, 375] width 393 height 30
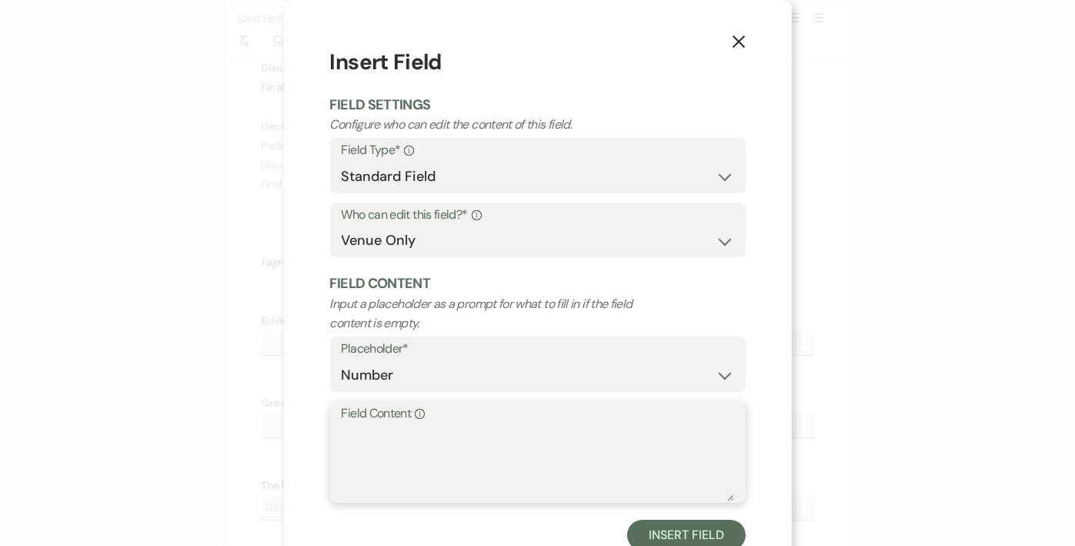
click at [389, 463] on textarea "Field Content Info" at bounding box center [538, 462] width 393 height 77
type textarea "$1,000"
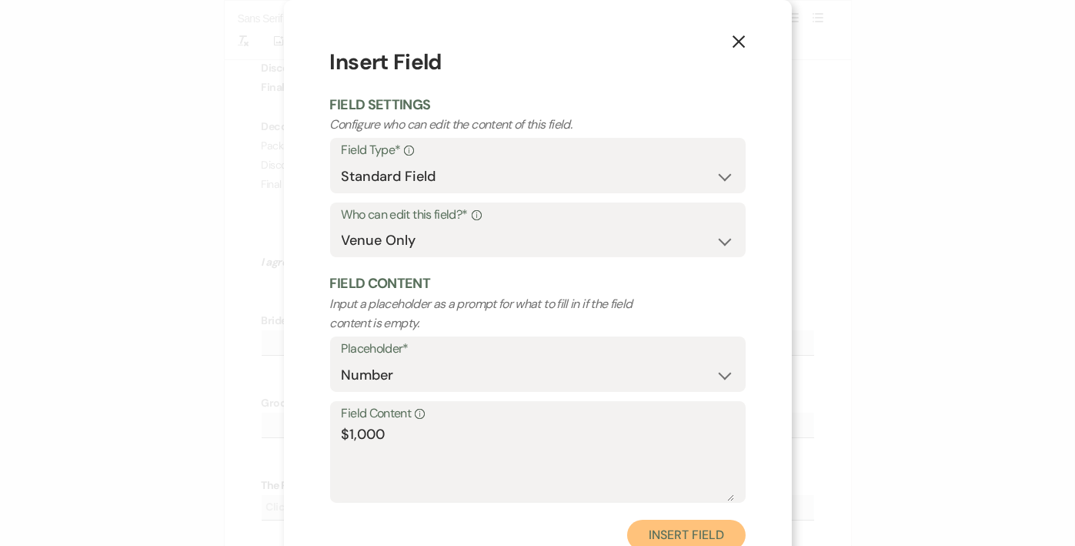
click at [678, 527] on button "Insert Field" at bounding box center [686, 535] width 118 height 31
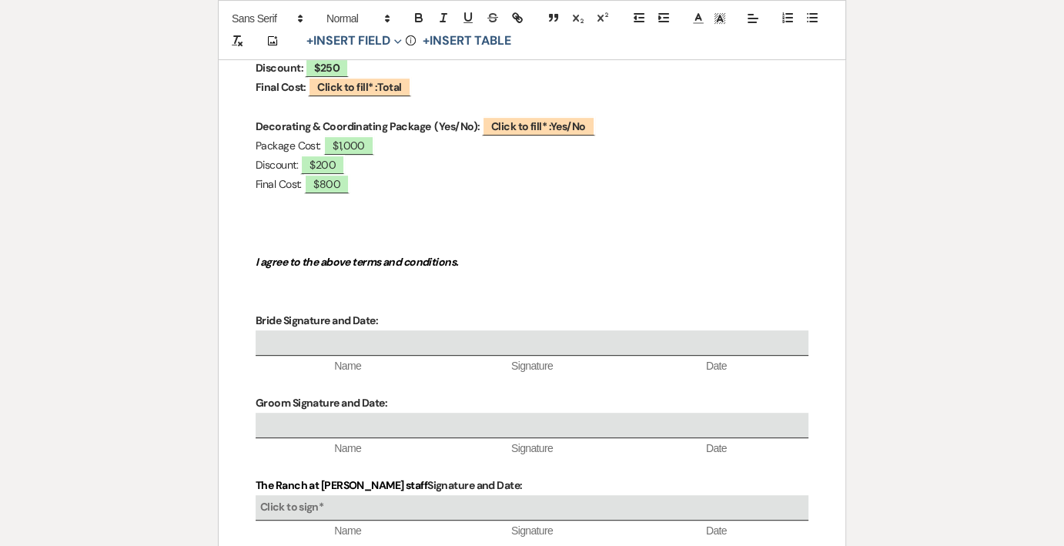
click at [390, 185] on p "Final Cost: $800" at bounding box center [532, 184] width 553 height 19
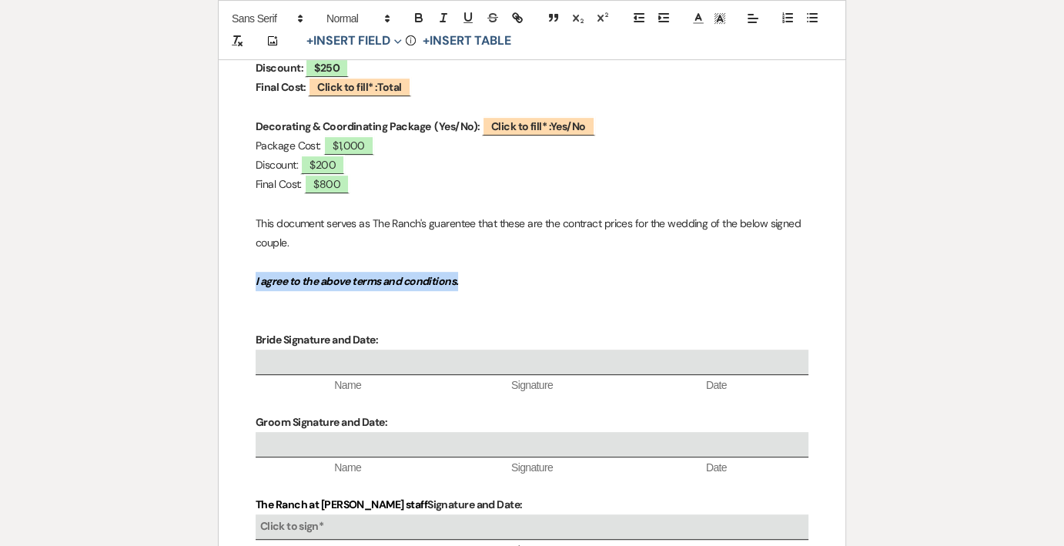
drag, startPoint x: 252, startPoint y: 273, endPoint x: 486, endPoint y: 280, distance: 234.1
copy em "I agree to the above terms and conditions."
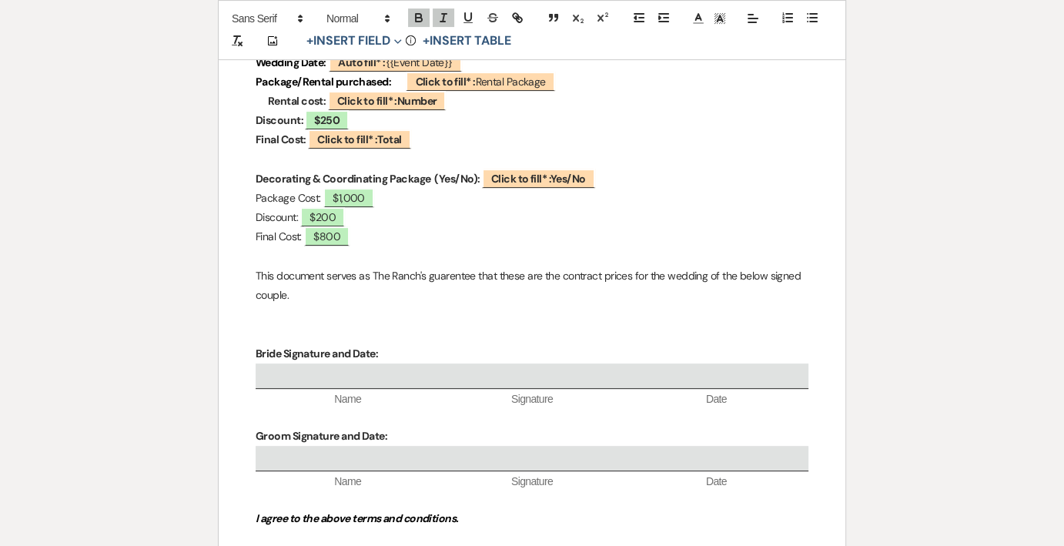
scroll to position [509, 0]
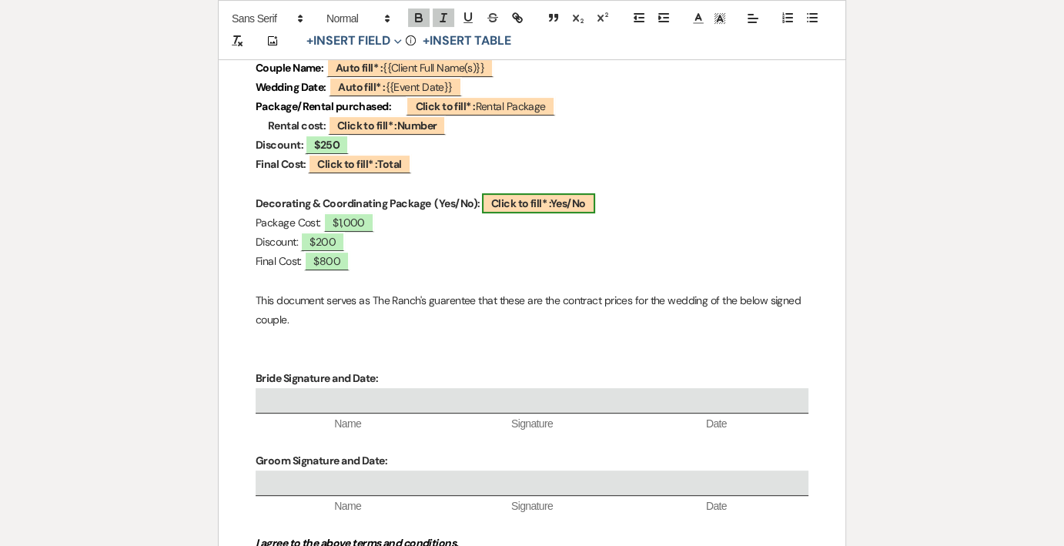
click at [553, 199] on span "Click to fill* : Yes/No" at bounding box center [538, 203] width 113 height 20
select select "owner"
select select "custom_placeholder"
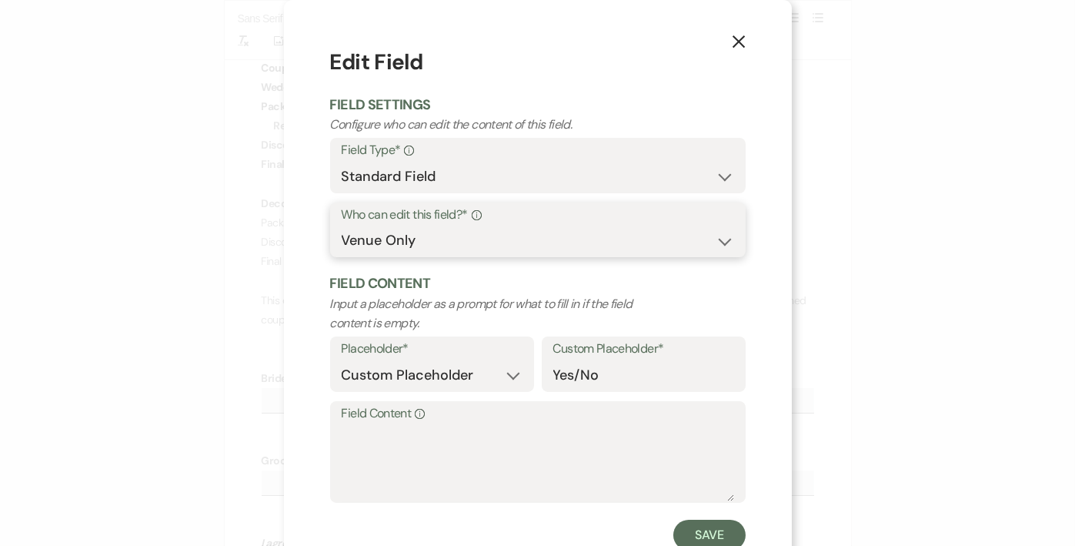
click at [436, 237] on select "Both Venue & Client Client Only Venue Only" at bounding box center [538, 241] width 393 height 30
click at [342, 253] on select "Both Venue & Client Client Only Venue Only" at bounding box center [538, 241] width 393 height 30
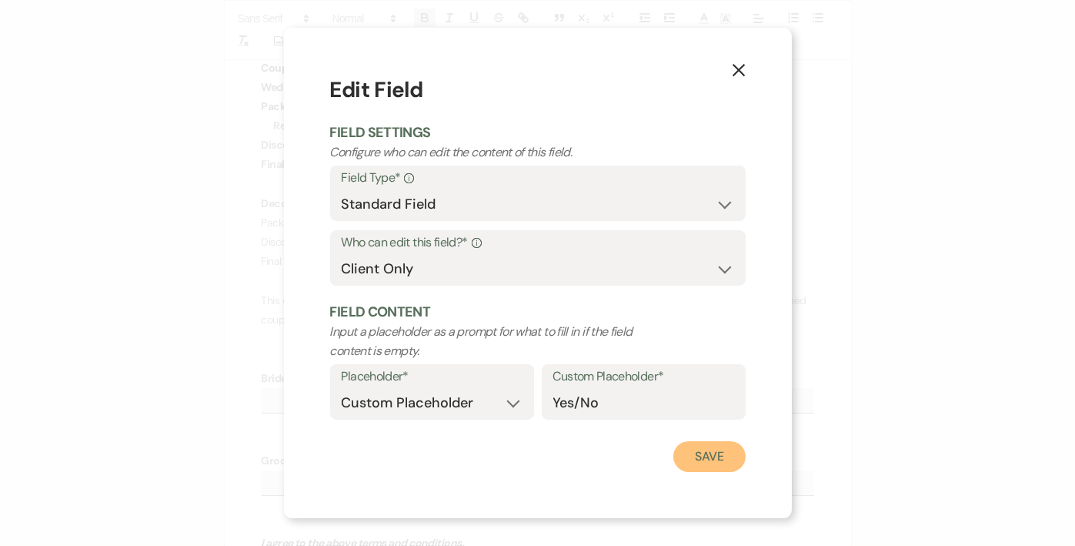
drag, startPoint x: 718, startPoint y: 459, endPoint x: 667, endPoint y: 329, distance: 139.9
click at [667, 329] on form "Edit Field Field Settings Configure who can edit the content of this field. Fie…" at bounding box center [538, 273] width 416 height 398
click at [523, 202] on select "Standard Field Smart Field" at bounding box center [538, 204] width 393 height 30
click at [520, 282] on select "Both Venue & Client Client Only Venue Only" at bounding box center [538, 269] width 393 height 30
click at [520, 267] on select "Both Venue & Client Client Only Venue Only" at bounding box center [538, 269] width 393 height 30
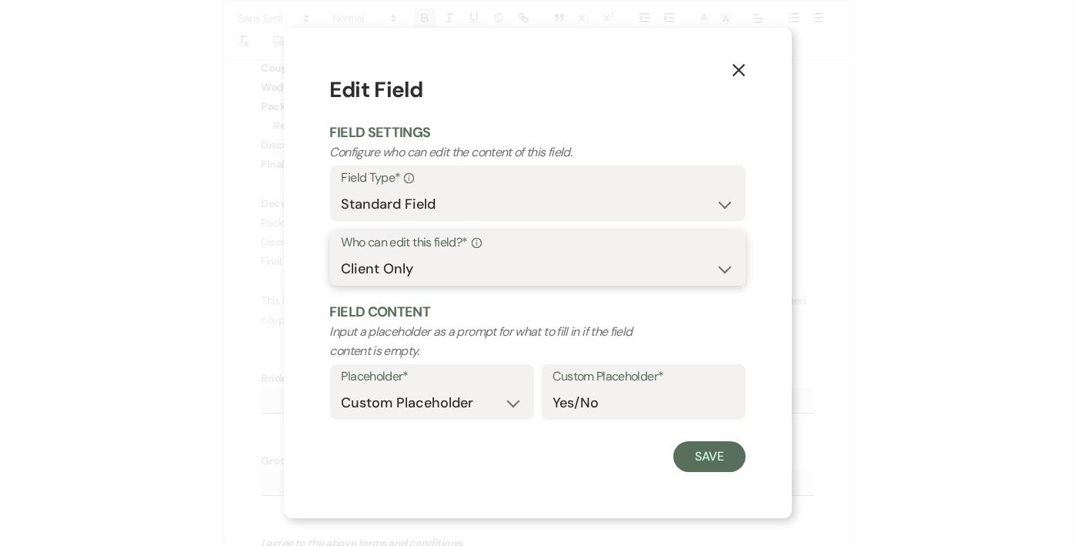
click at [520, 267] on select "Both Venue & Client Client Only Venue Only" at bounding box center [538, 269] width 393 height 30
select select "owner"
click at [342, 254] on select "Both Venue & Client Client Only Venue Only" at bounding box center [538, 269] width 393 height 30
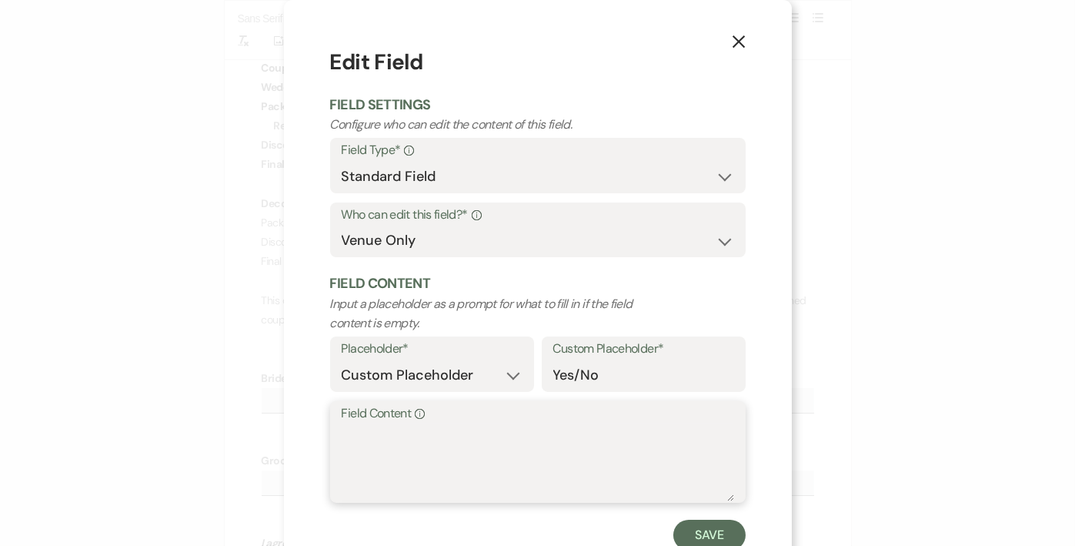
click at [623, 429] on textarea "Field Content Info" at bounding box center [538, 462] width 393 height 77
type textarea "YES"
drag, startPoint x: 716, startPoint y: 538, endPoint x: 712, endPoint y: 526, distance: 12.2
click at [716, 538] on button "Save" at bounding box center [709, 535] width 72 height 31
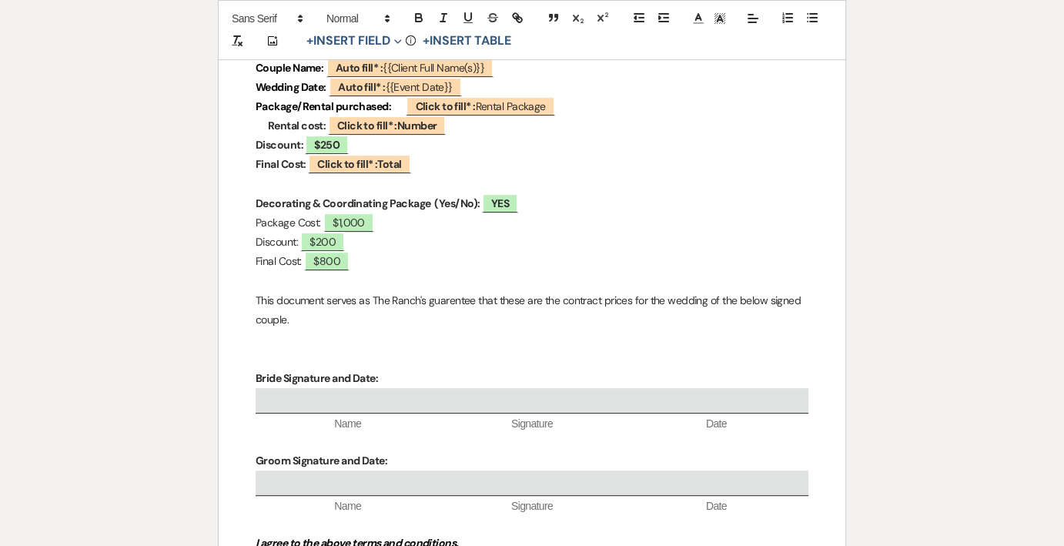
click at [537, 206] on p "Decorating & Coordinating Package (Yes/No): YES" at bounding box center [532, 203] width 553 height 19
click at [369, 32] on button "+ Insert Field Expand" at bounding box center [354, 41] width 106 height 18
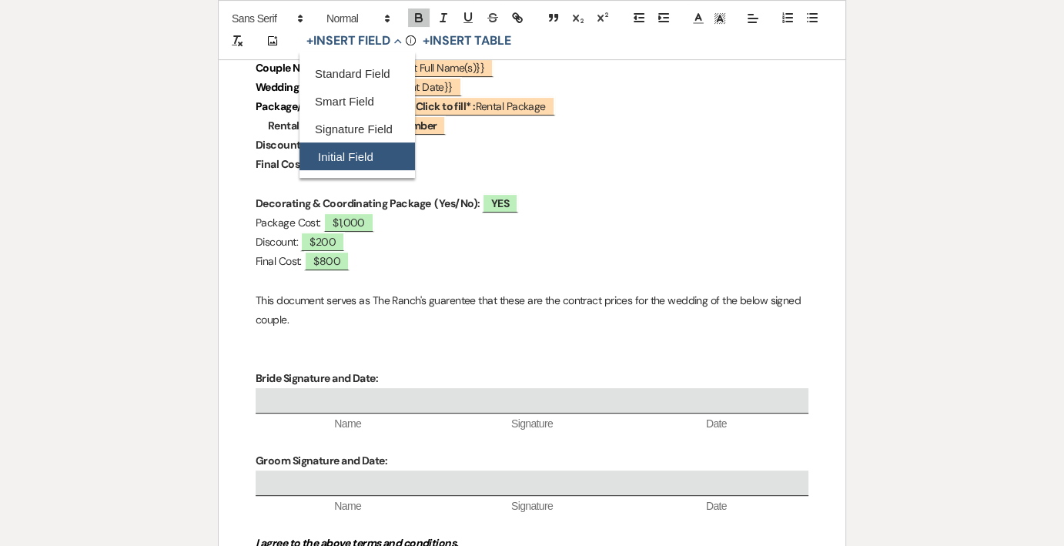
click at [352, 157] on button "Initial Field" at bounding box center [356, 157] width 115 height 28
select select "initialField"
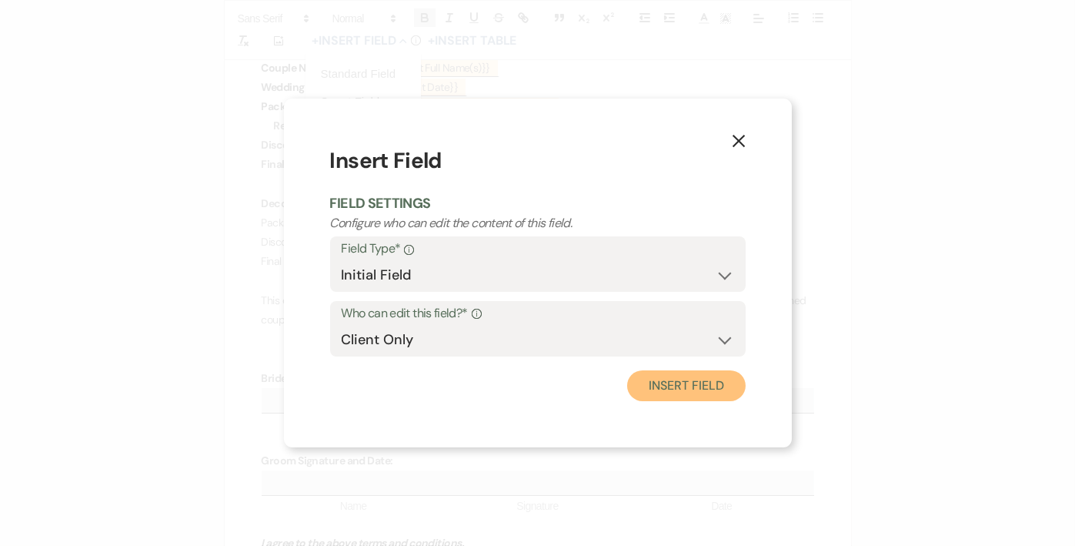
click at [708, 389] on button "Insert Field" at bounding box center [686, 385] width 118 height 31
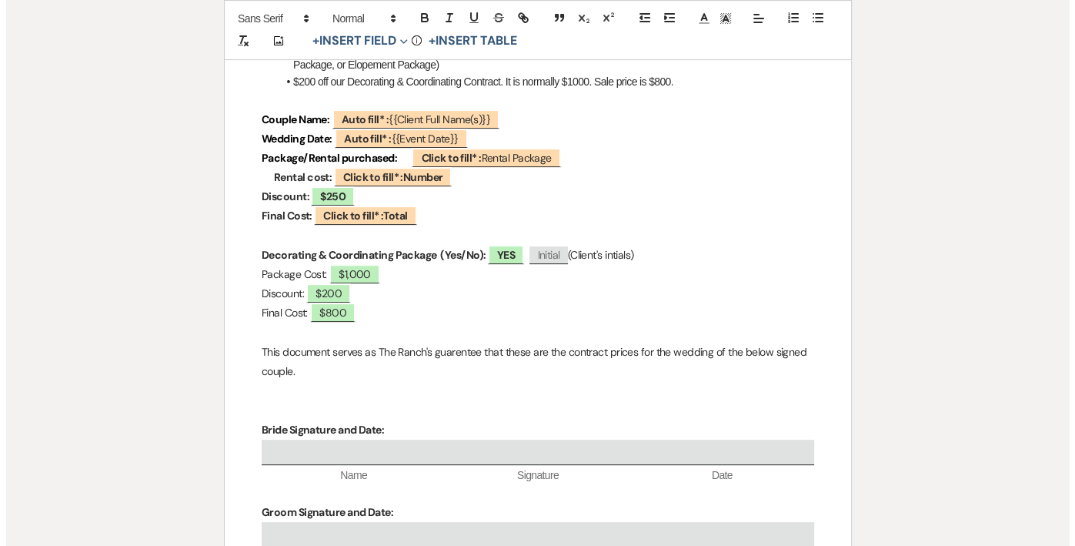
scroll to position [432, 0]
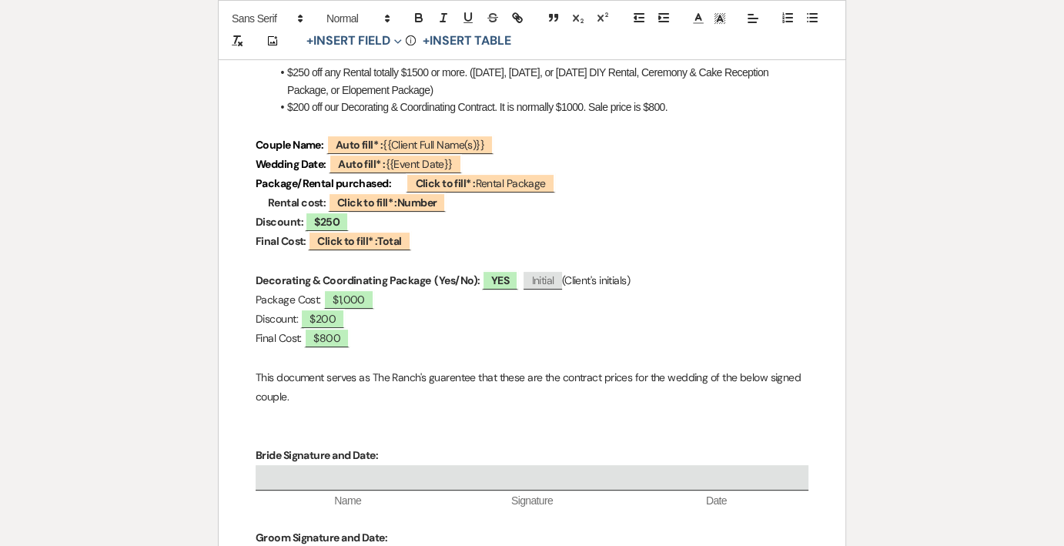
drag, startPoint x: 660, startPoint y: 276, endPoint x: 524, endPoint y: 274, distance: 136.3
click at [524, 274] on p "Decorating & Coordinating Package (Yes/No): YES ﻿ Initial ﻿ (Client's initials)" at bounding box center [532, 280] width 553 height 19
click at [718, 18] on polyline at bounding box center [719, 18] width 5 height 6
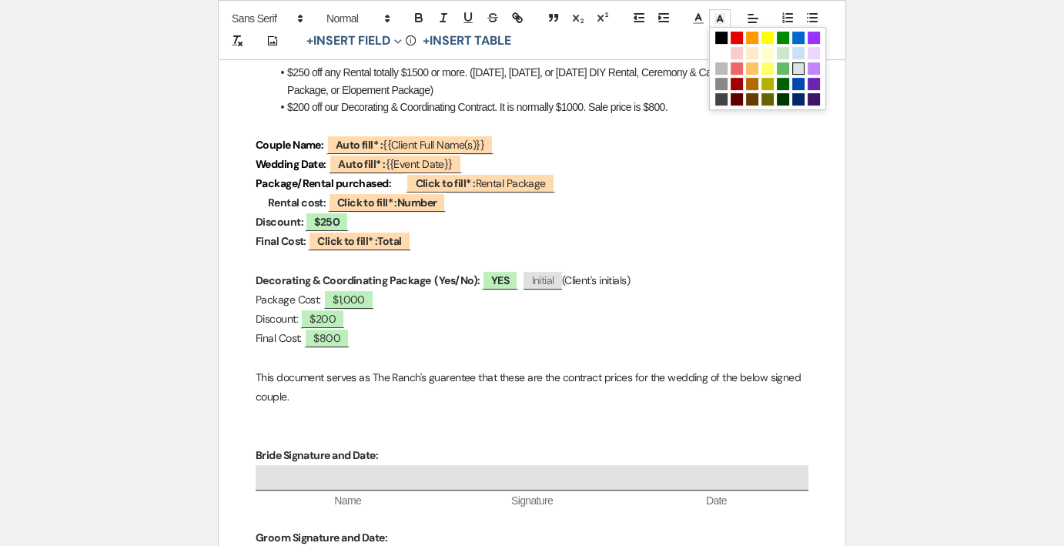
click at [792, 62] on span at bounding box center [798, 68] width 12 height 12
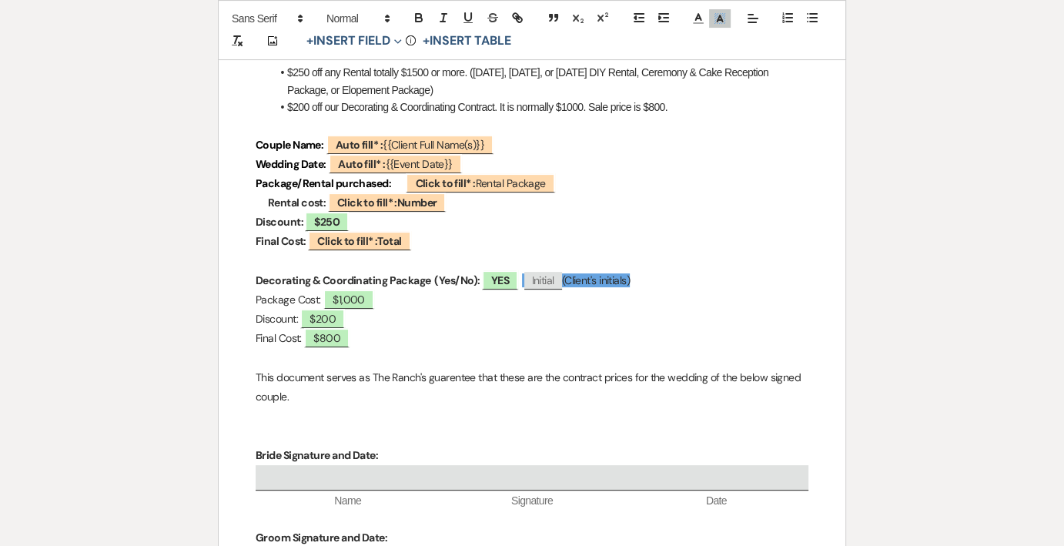
click at [668, 261] on p at bounding box center [532, 261] width 553 height 19
click at [466, 203] on p "Rental cost: ﻿ Click to fill* : Number ﻿" at bounding box center [532, 202] width 553 height 19
drag, startPoint x: 653, startPoint y: 280, endPoint x: 523, endPoint y: 279, distance: 130.1
click at [523, 279] on p "Decorating & Coordinating Package (Yes/No): YES ﻿ Initial ﻿ (Client's initials)" at bounding box center [532, 280] width 553 height 19
copy p "﻿ Initial ﻿ (Client's initials)"
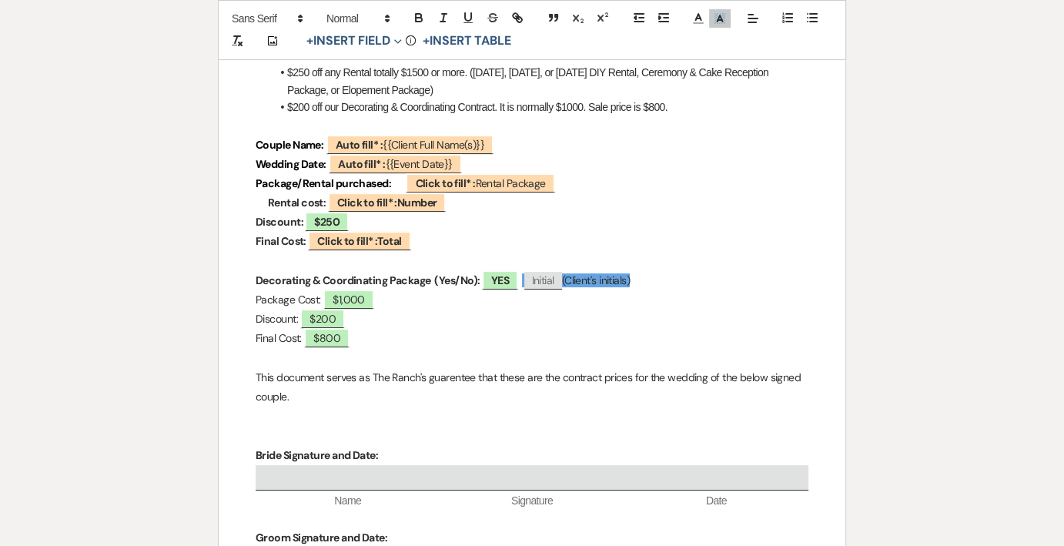
click at [496, 204] on p "Rental cost: ﻿ Click to fill* : Number ﻿" at bounding box center [532, 202] width 553 height 19
click at [367, 198] on b "Click to fill* :" at bounding box center [367, 203] width 60 height 14
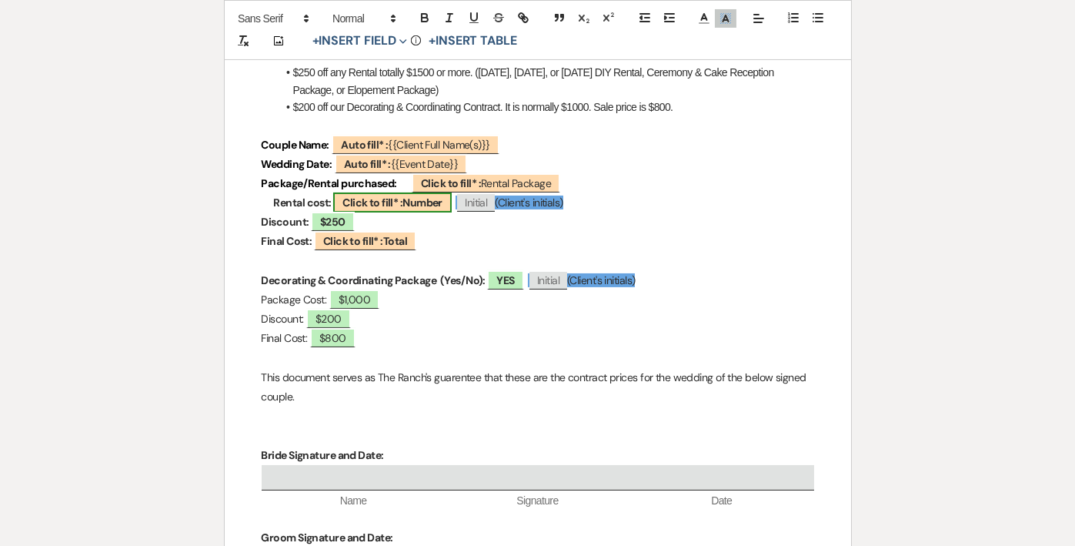
select select "owner"
select select "Number"
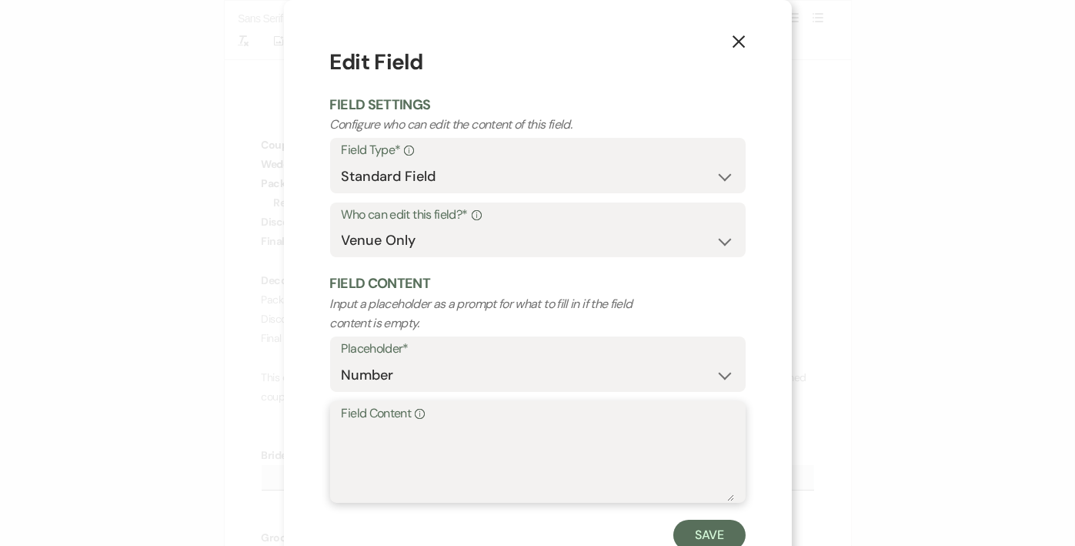
click at [430, 437] on textarea "Field Content Info" at bounding box center [538, 462] width 393 height 77
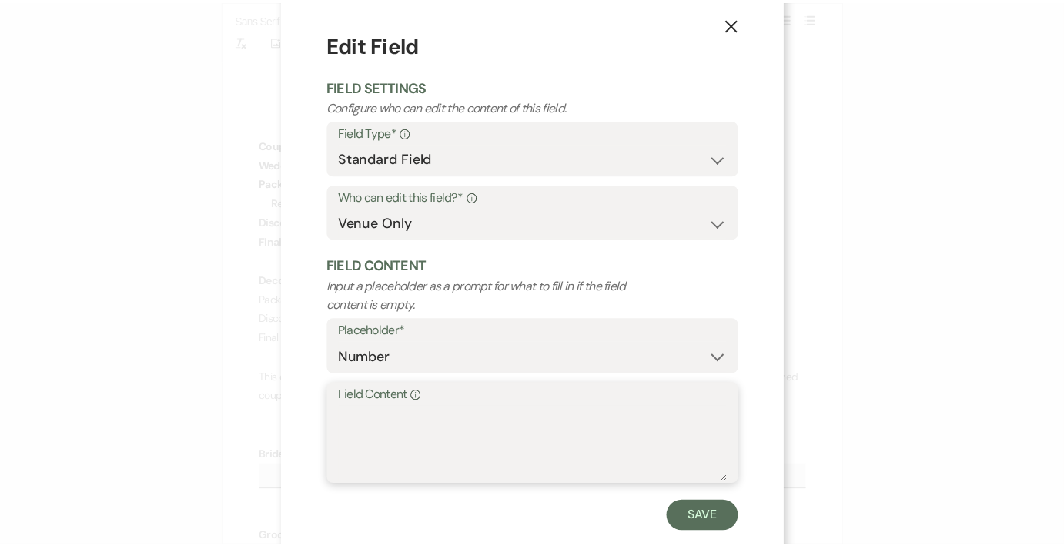
scroll to position [0, 0]
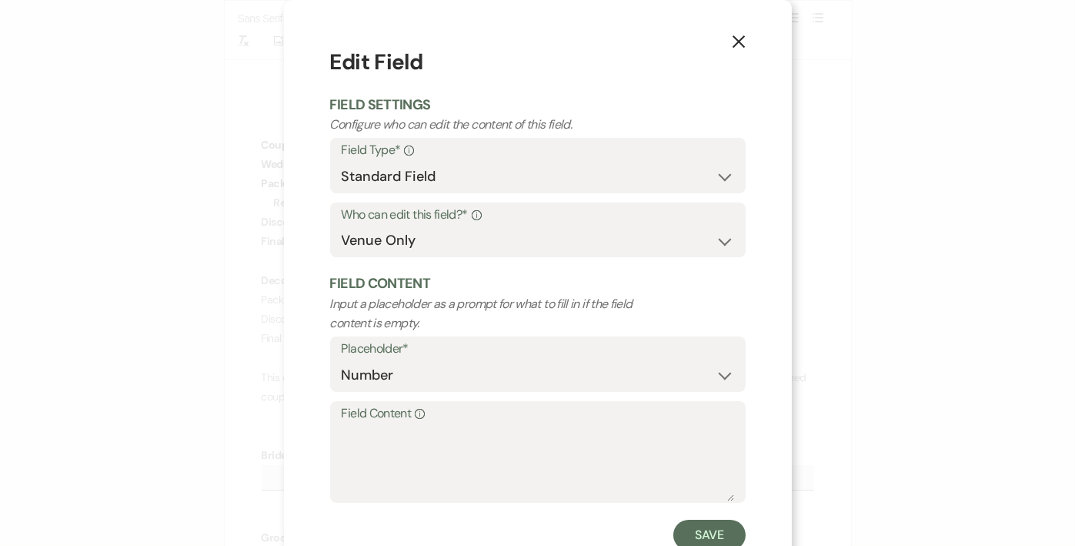
click at [732, 36] on icon "X" at bounding box center [739, 42] width 14 height 14
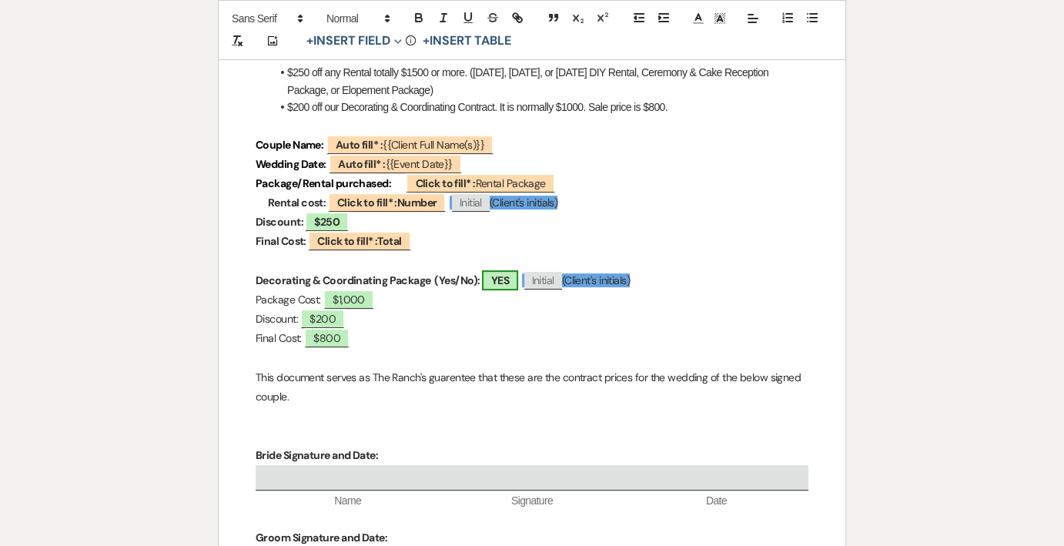
click at [505, 278] on span "YES" at bounding box center [500, 280] width 36 height 20
select select "owner"
select select "custom_placeholder"
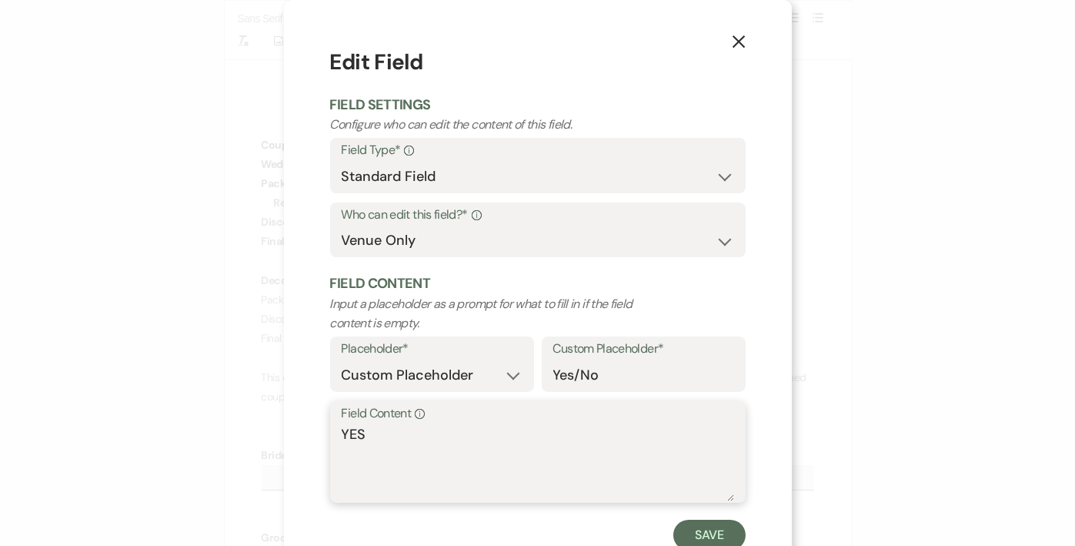
click at [442, 458] on textarea "YES" at bounding box center [538, 462] width 393 height 77
type textarea "Y"
click at [702, 524] on button "Save" at bounding box center [709, 535] width 72 height 31
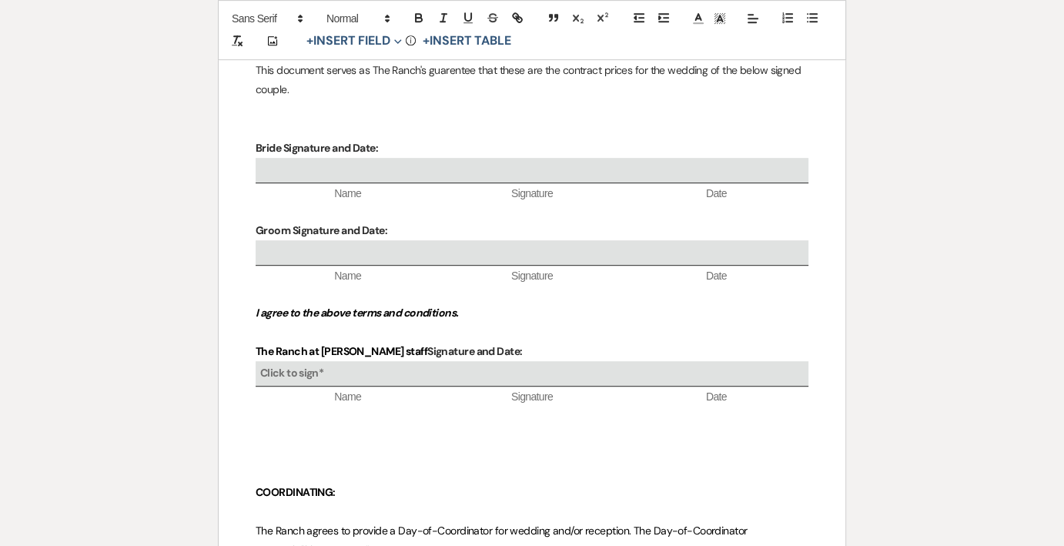
scroll to position [740, 0]
click at [460, 69] on p "This document serves as The Ranch's guarentee that these are the contract price…" at bounding box center [532, 79] width 553 height 38
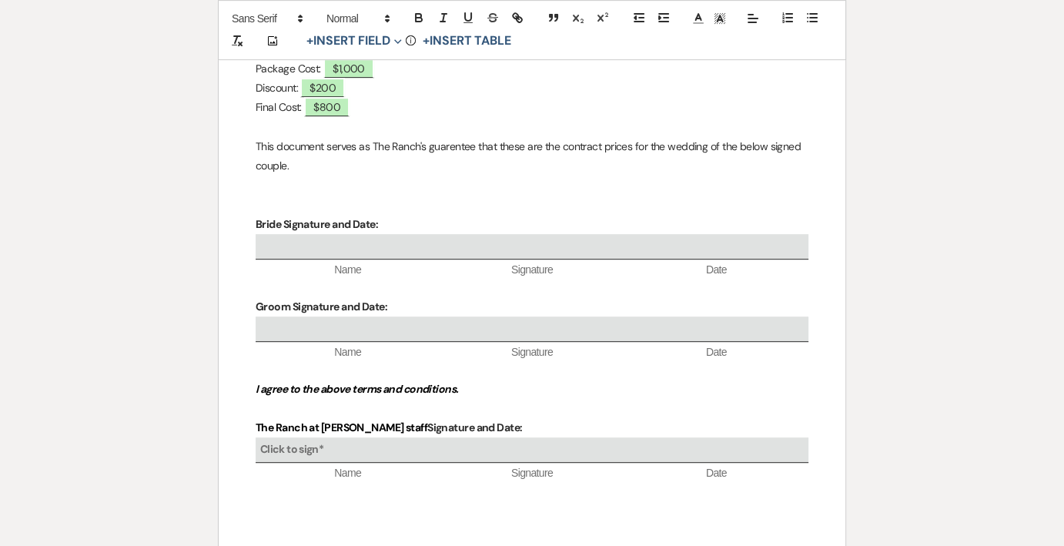
click at [453, 145] on p "This document serves as The Ranch's guarentee that these are the contract price…" at bounding box center [532, 156] width 553 height 38
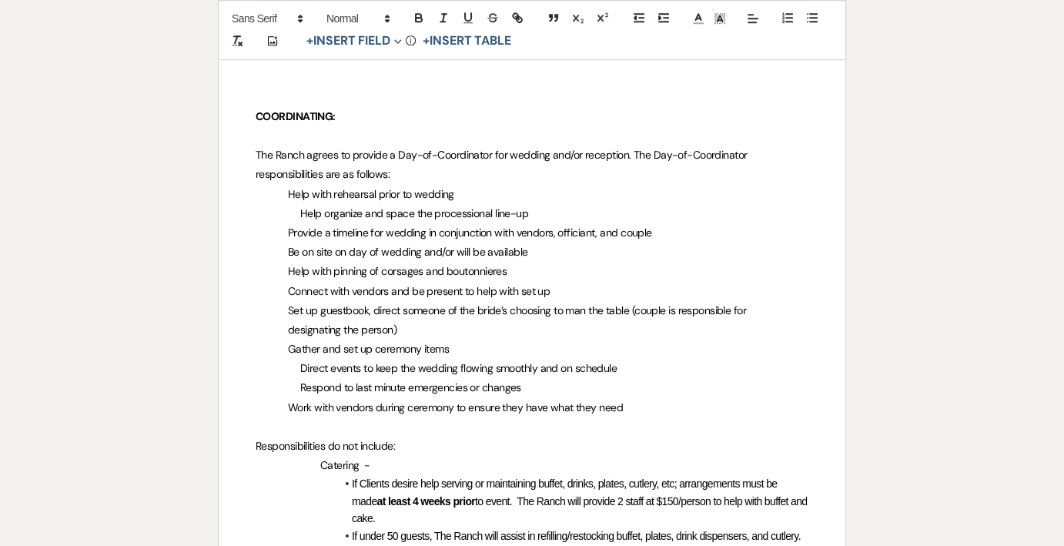
scroll to position [971, 0]
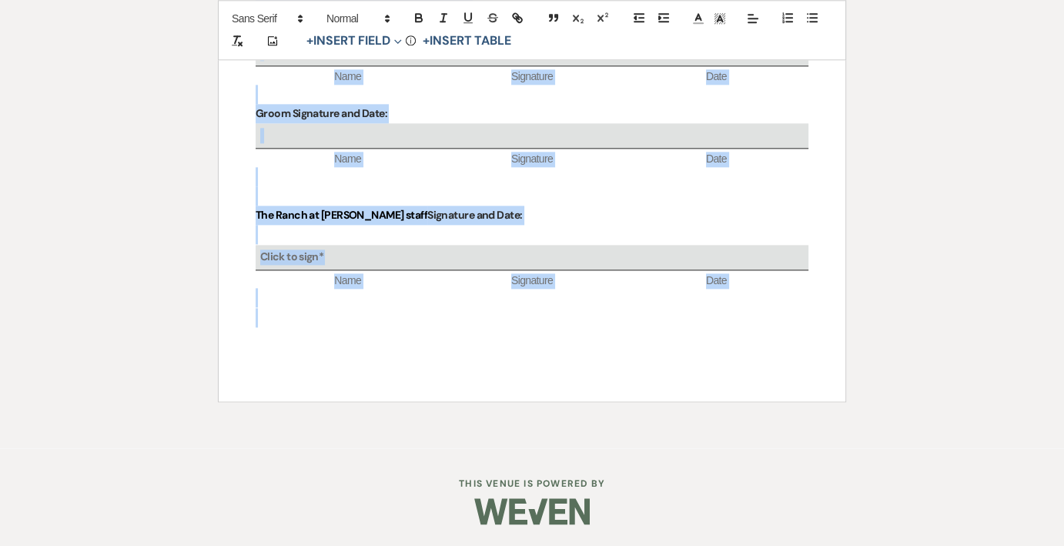
drag, startPoint x: 254, startPoint y: 246, endPoint x: 265, endPoint y: 344, distance: 98.3
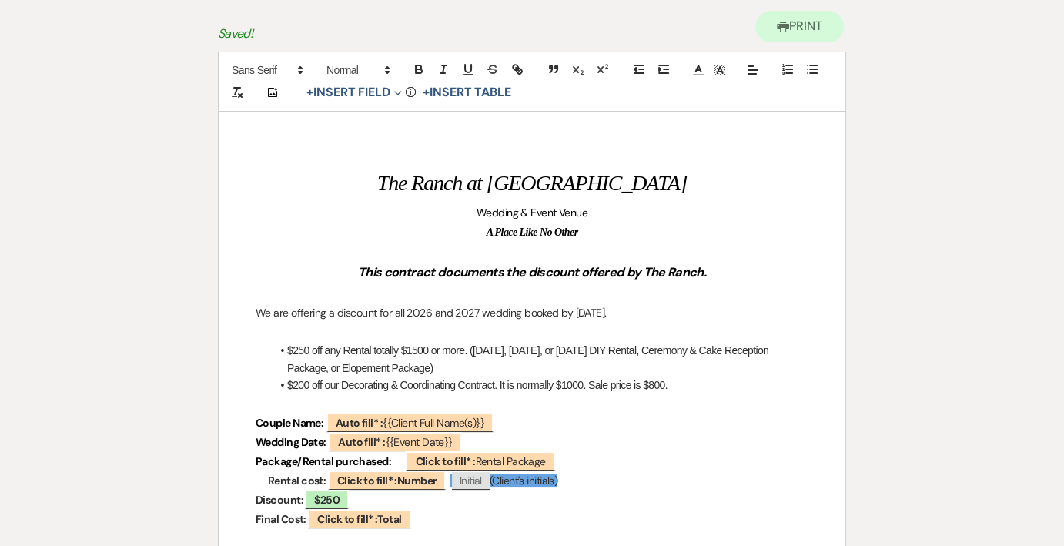
scroll to position [0, 0]
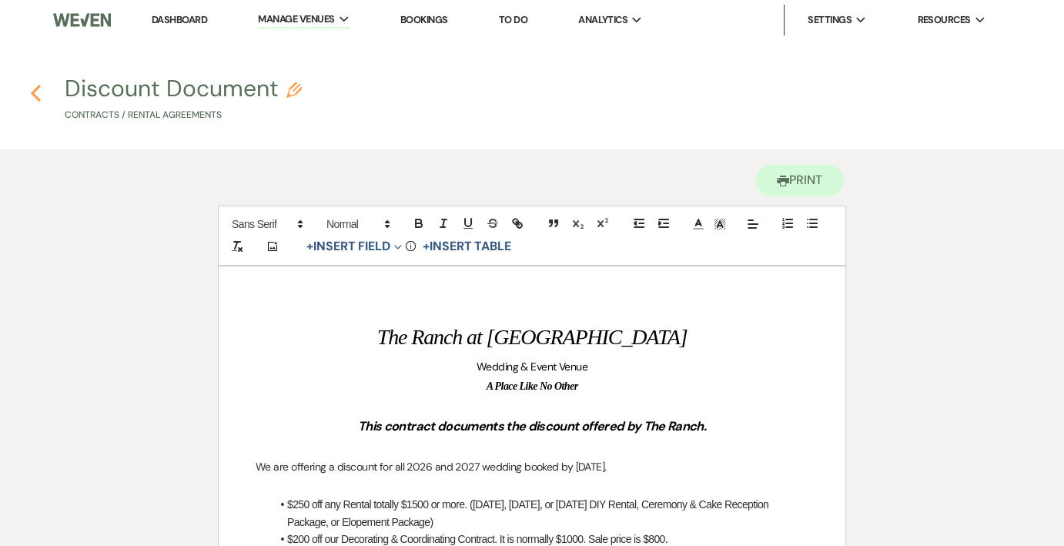
click at [38, 89] on use "button" at bounding box center [36, 93] width 10 height 17
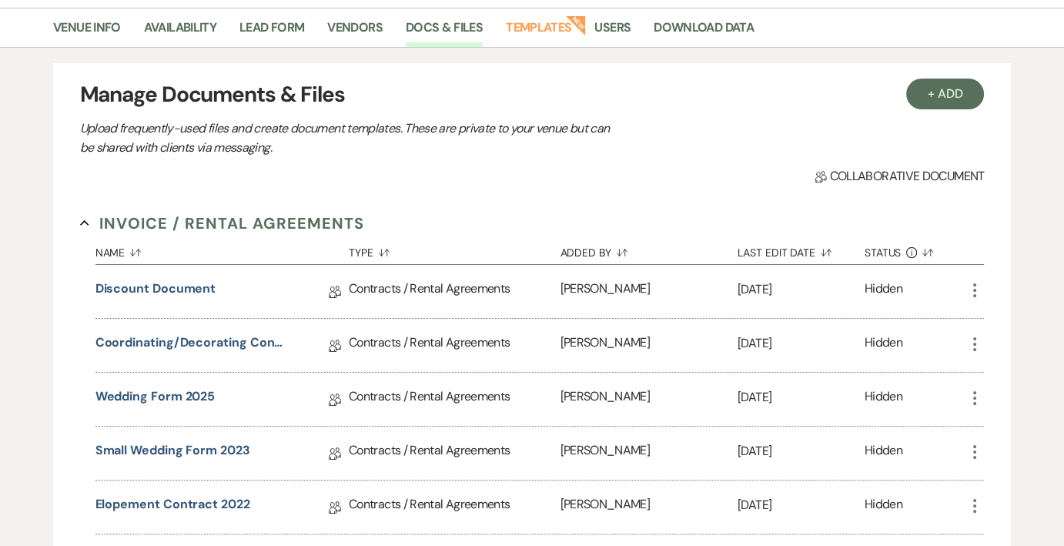
scroll to position [154, 0]
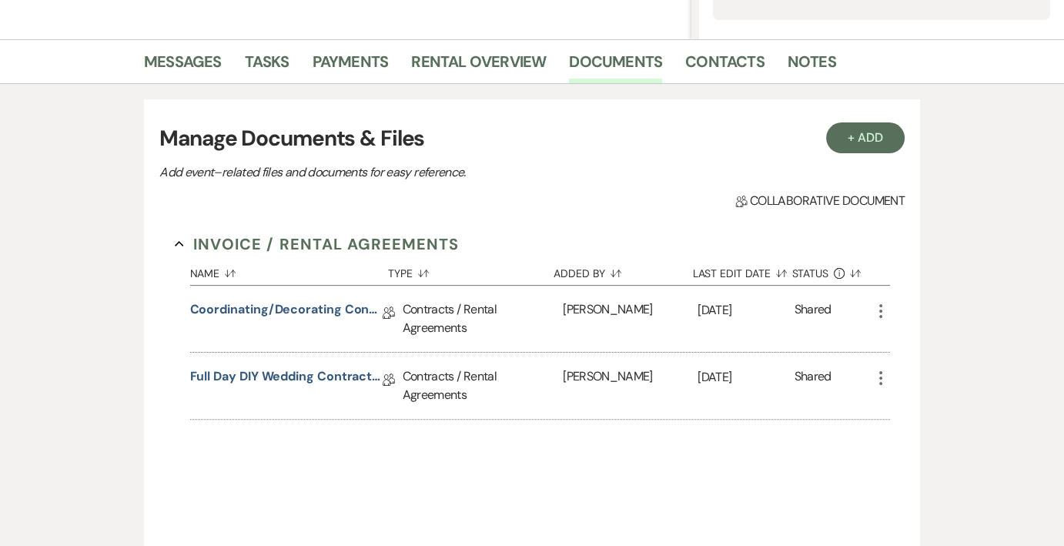
scroll to position [322, 0]
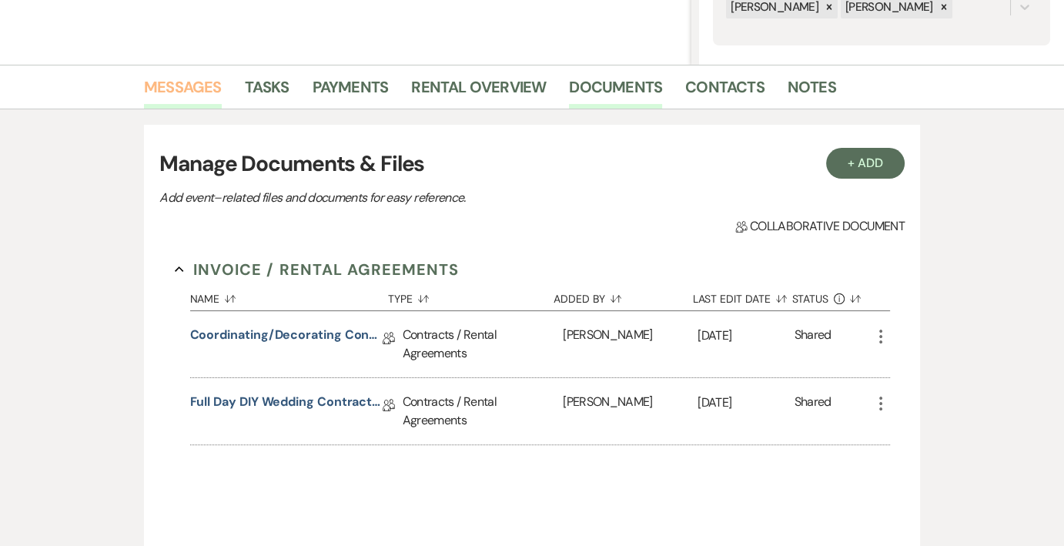
click at [196, 85] on link "Messages" at bounding box center [183, 92] width 78 height 34
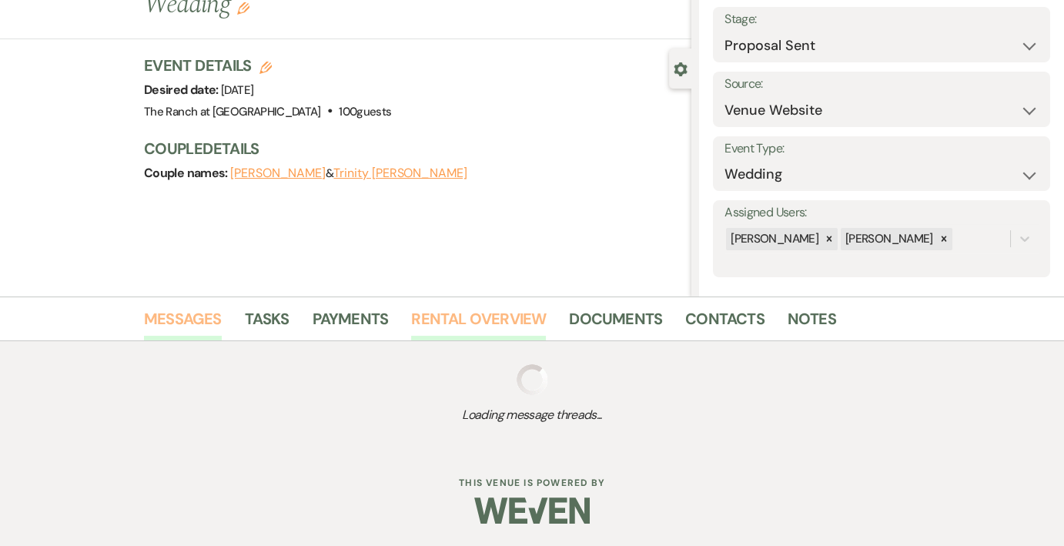
scroll to position [203, 0]
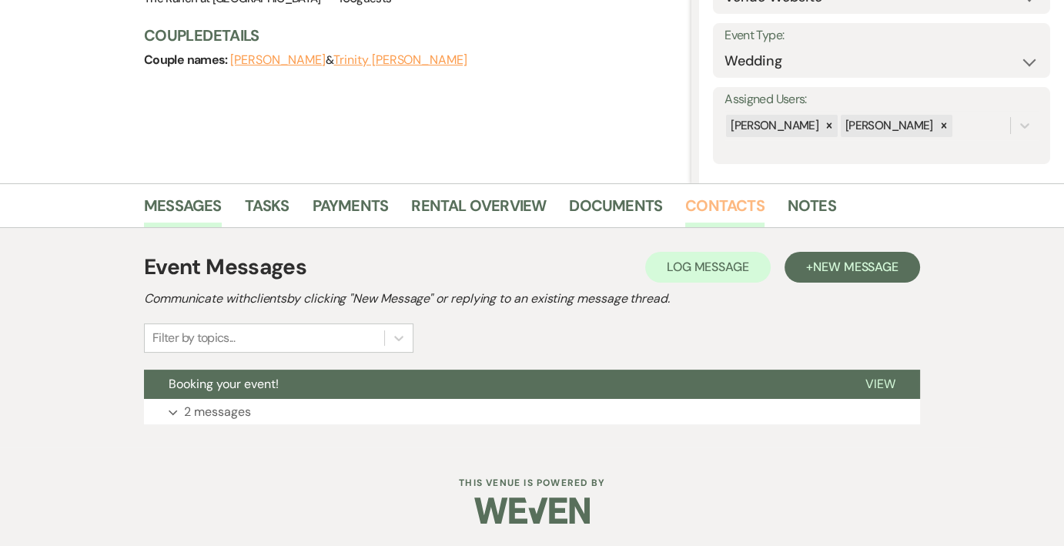
click at [743, 200] on link "Contacts" at bounding box center [724, 210] width 79 height 34
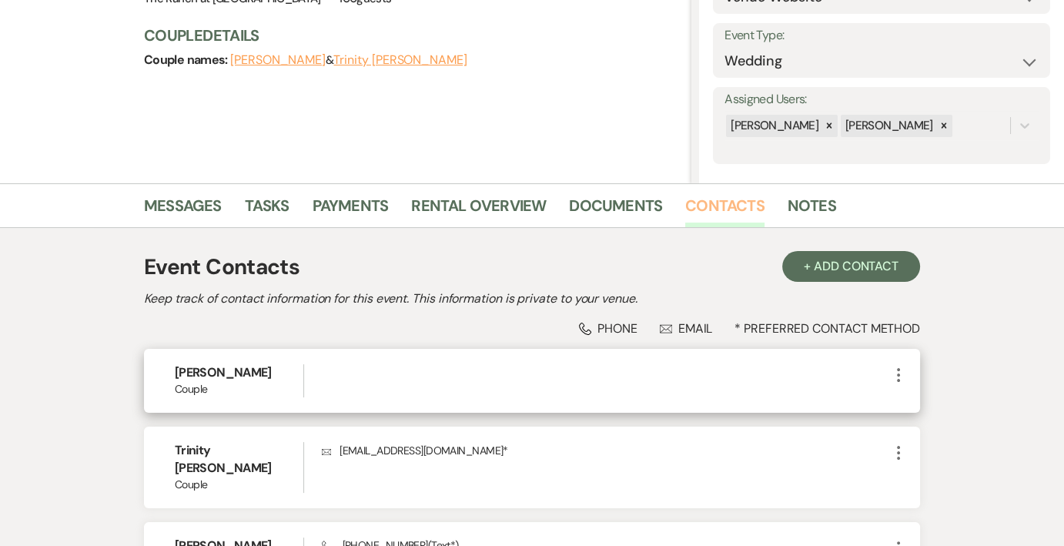
scroll to position [357, 0]
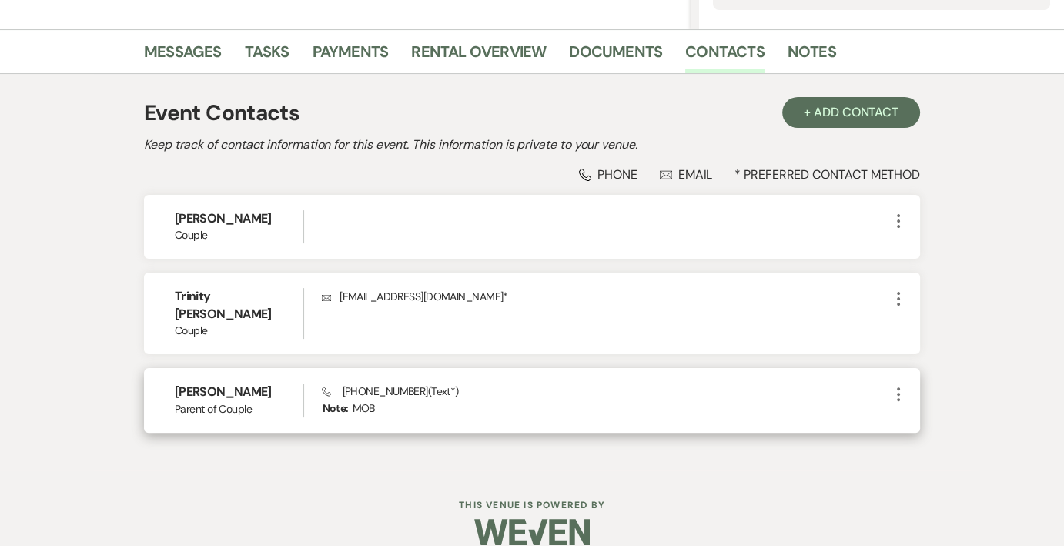
click at [897, 387] on use "button" at bounding box center [898, 394] width 3 height 14
click at [926, 411] on button "Pencil Edit" at bounding box center [935, 424] width 92 height 26
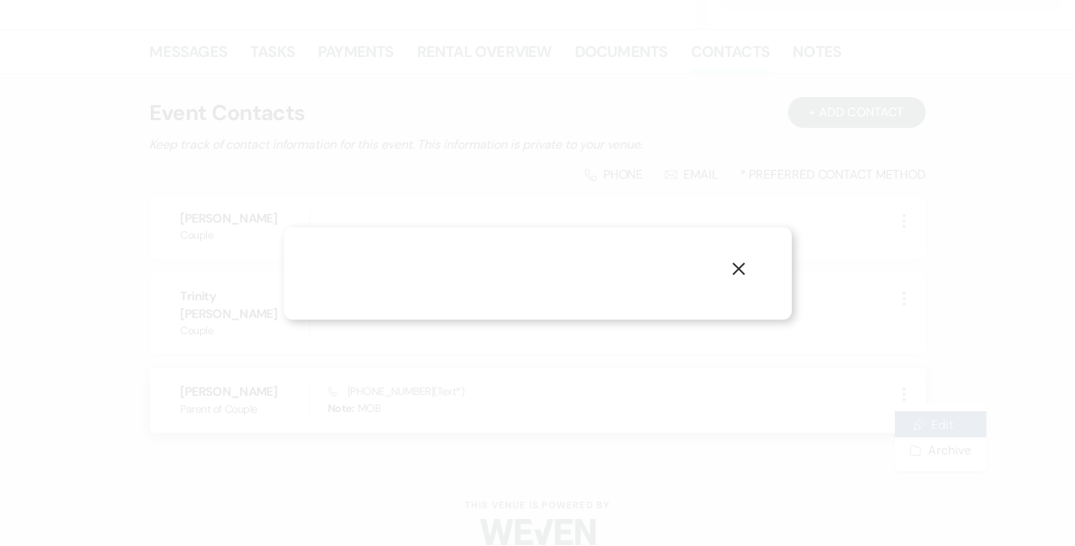
select select "3"
select select "text"
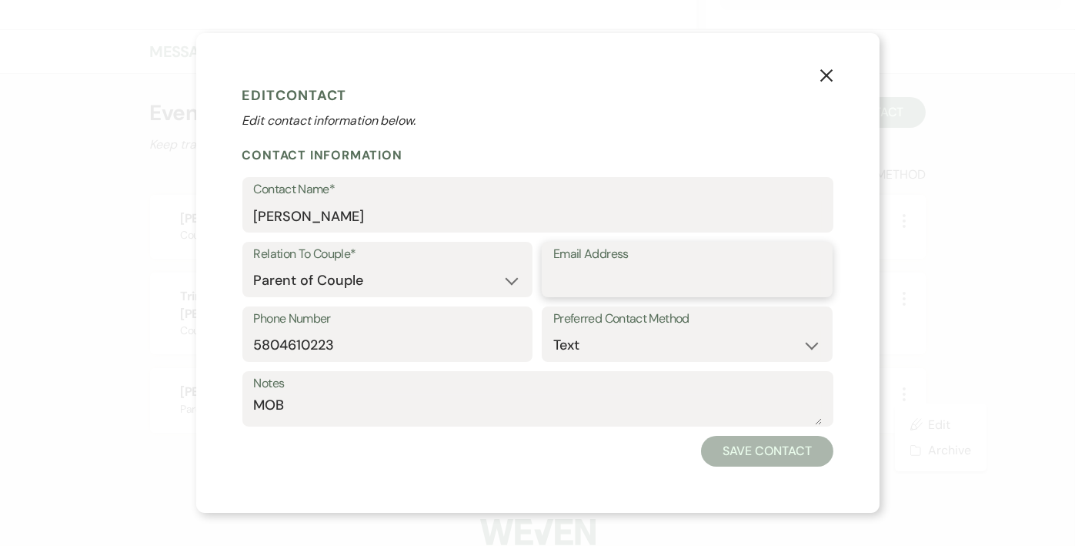
click at [599, 288] on input "Email Address" at bounding box center [687, 281] width 268 height 30
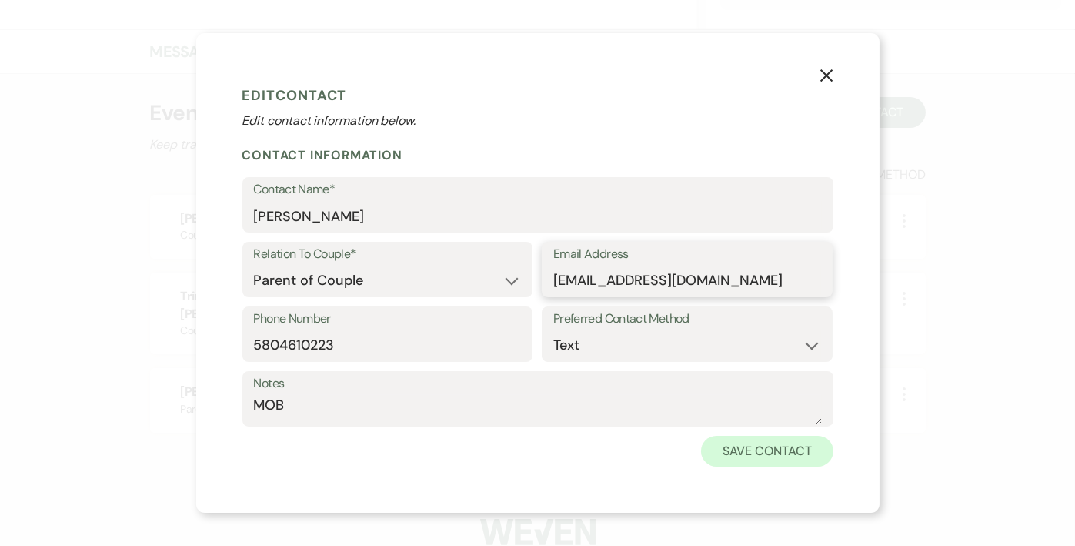
type input "[EMAIL_ADDRESS][DOMAIN_NAME]"
click at [765, 450] on button "Save Contact" at bounding box center [767, 451] width 132 height 31
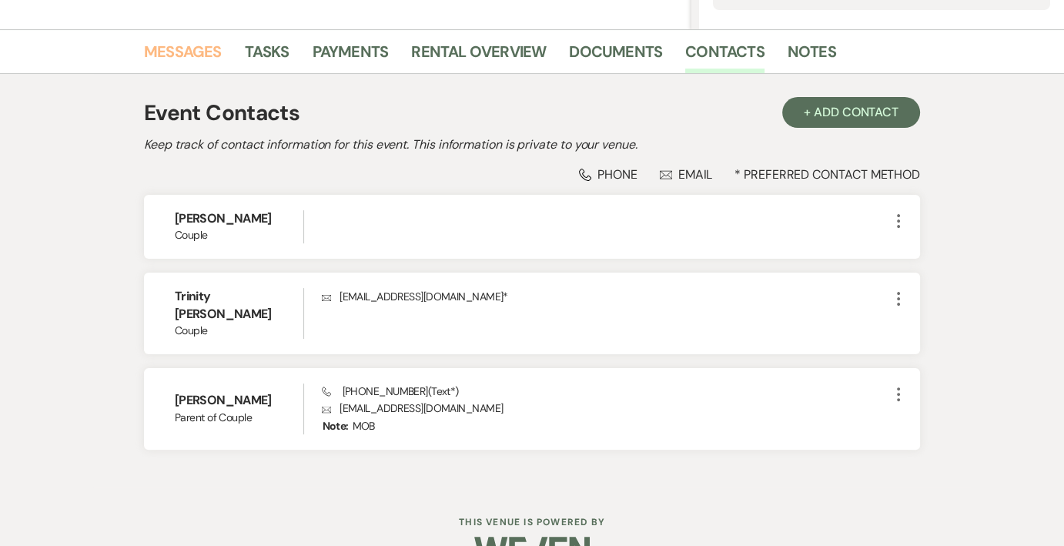
click at [192, 55] on link "Messages" at bounding box center [183, 56] width 78 height 34
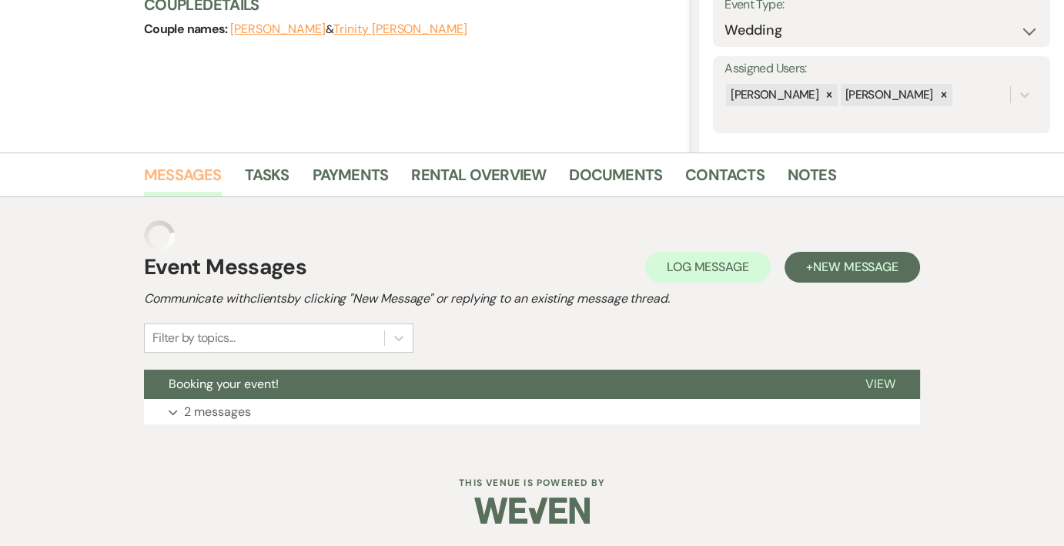
scroll to position [203, 0]
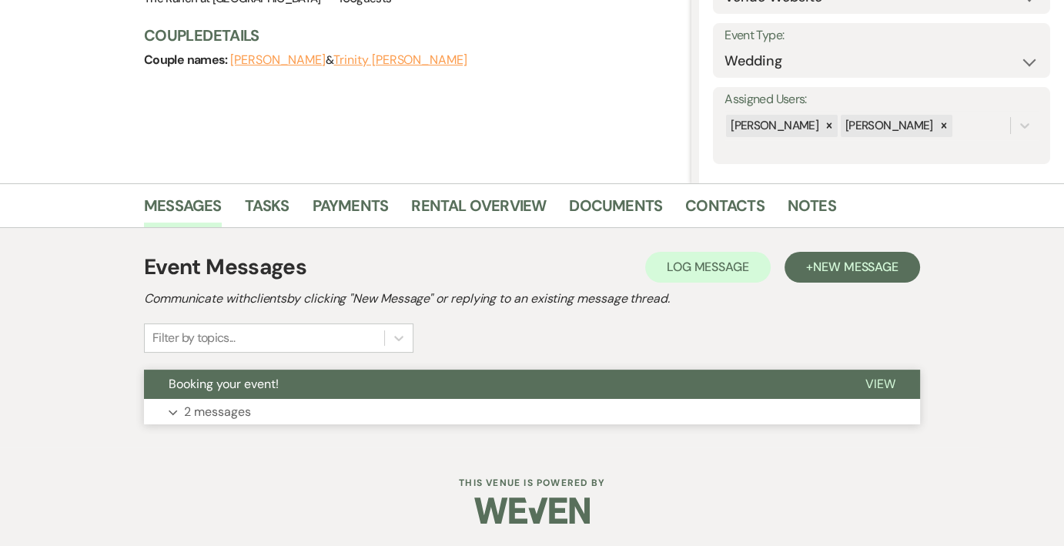
click at [248, 412] on p "2 messages" at bounding box center [217, 412] width 67 height 20
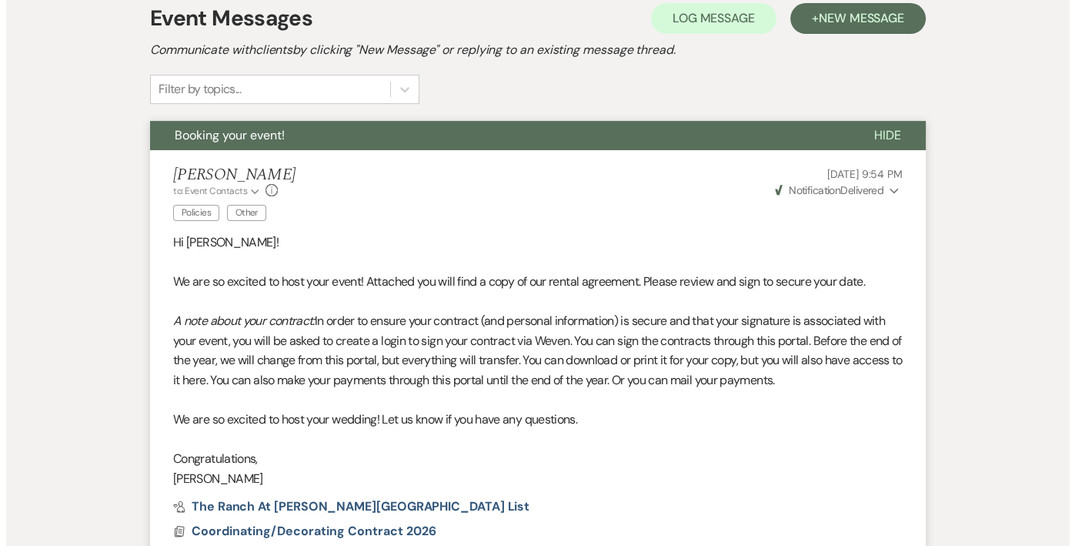
scroll to position [385, 0]
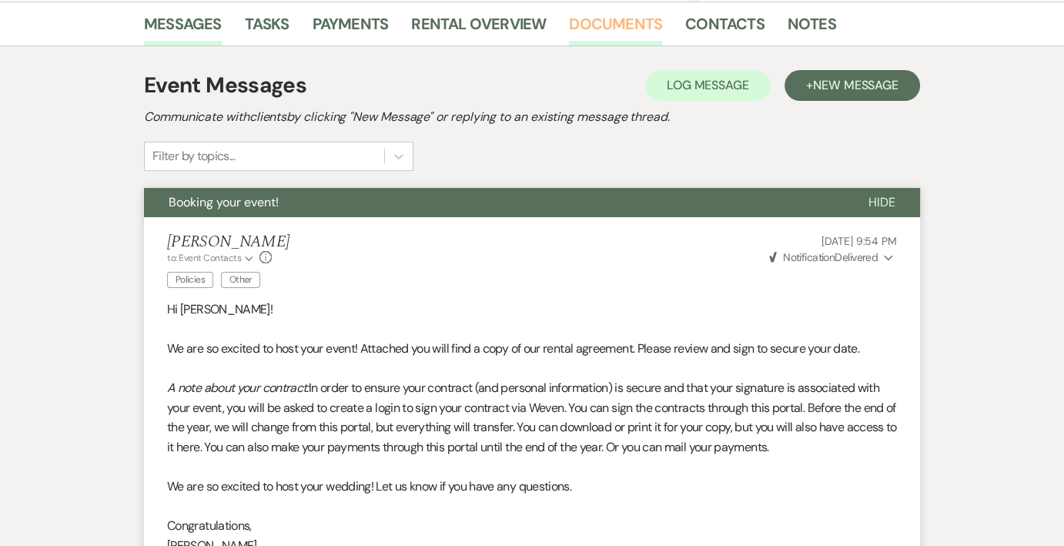
click at [608, 25] on link "Documents" at bounding box center [615, 29] width 93 height 34
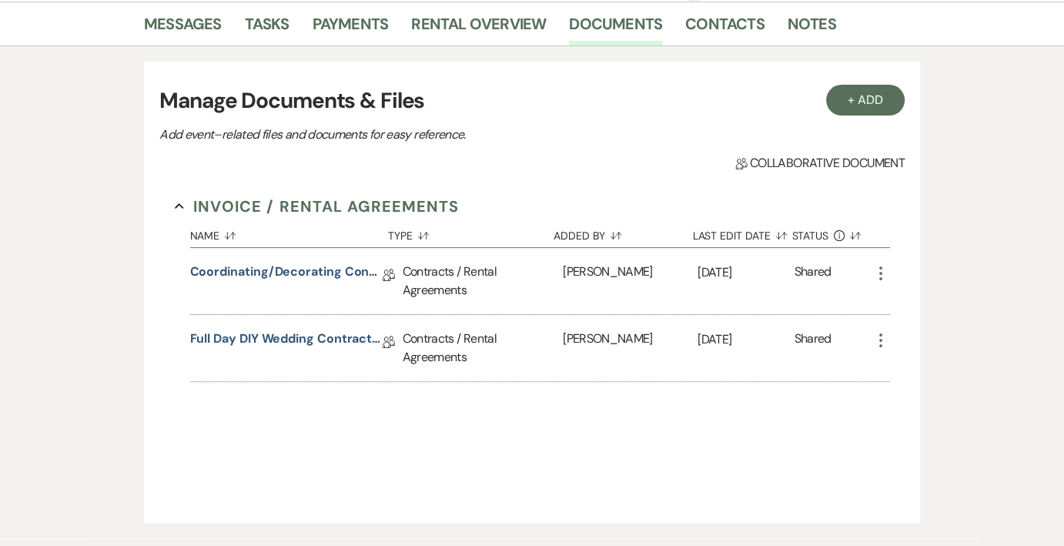
click at [881, 267] on icon "More" at bounding box center [880, 273] width 18 height 18
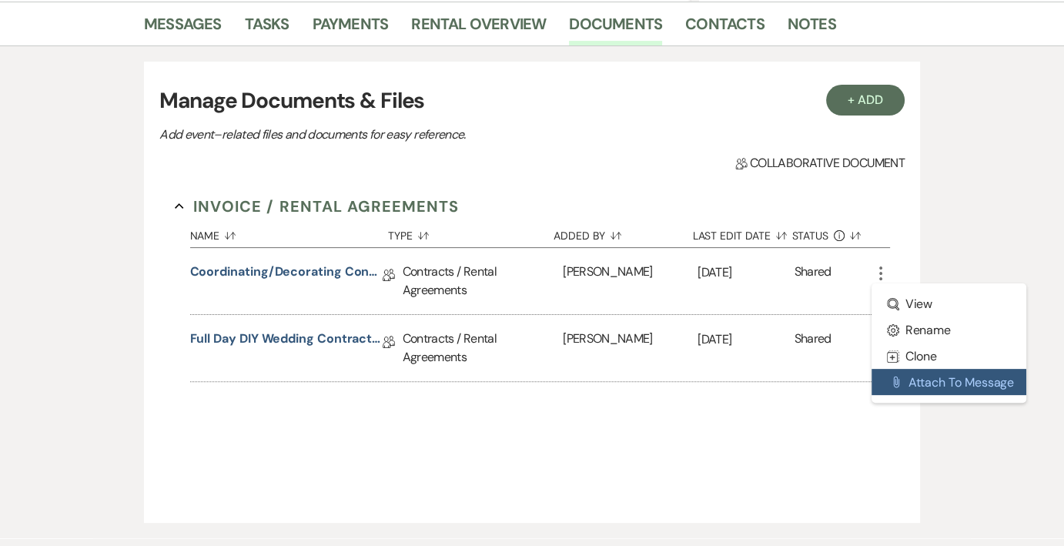
click at [934, 383] on button "Attach File Attach to Message" at bounding box center [948, 382] width 155 height 26
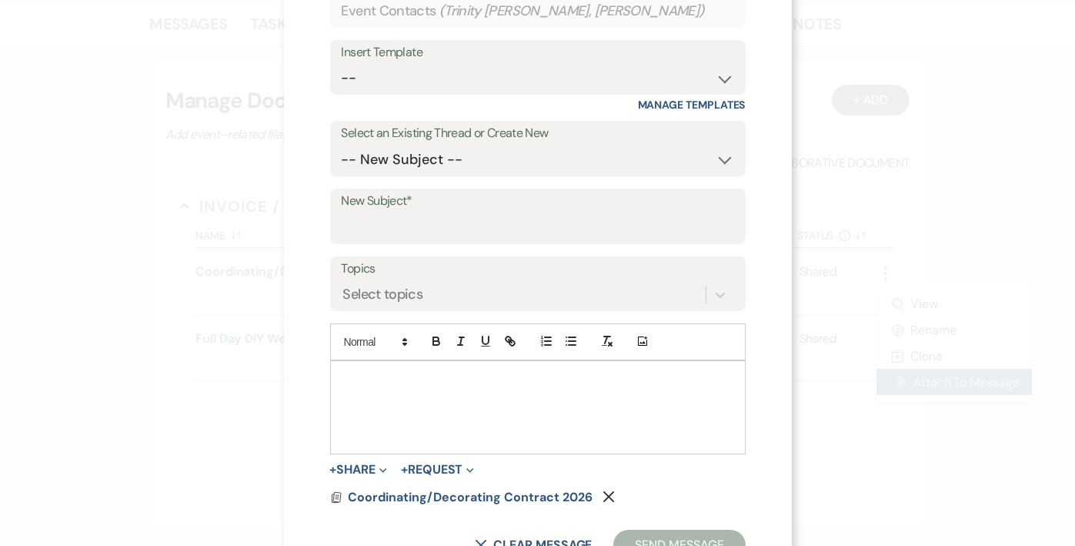
scroll to position [154, 0]
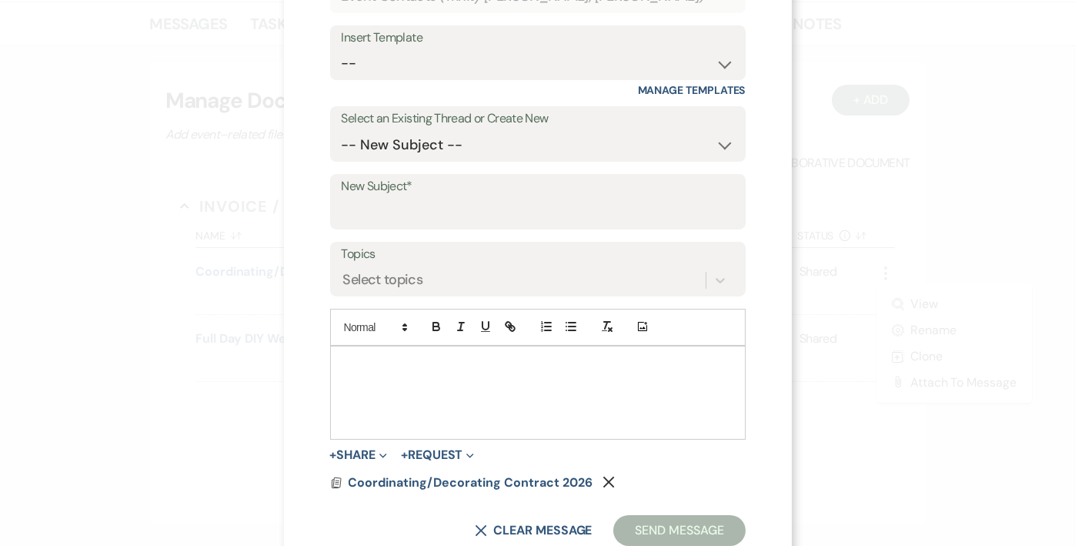
click at [499, 370] on p at bounding box center [538, 364] width 391 height 17
drag, startPoint x: 481, startPoint y: 363, endPoint x: 323, endPoint y: 353, distance: 158.8
click at [323, 353] on div "X Attach to Message Send a message with this file or document attached. Recipie…" at bounding box center [538, 219] width 508 height 746
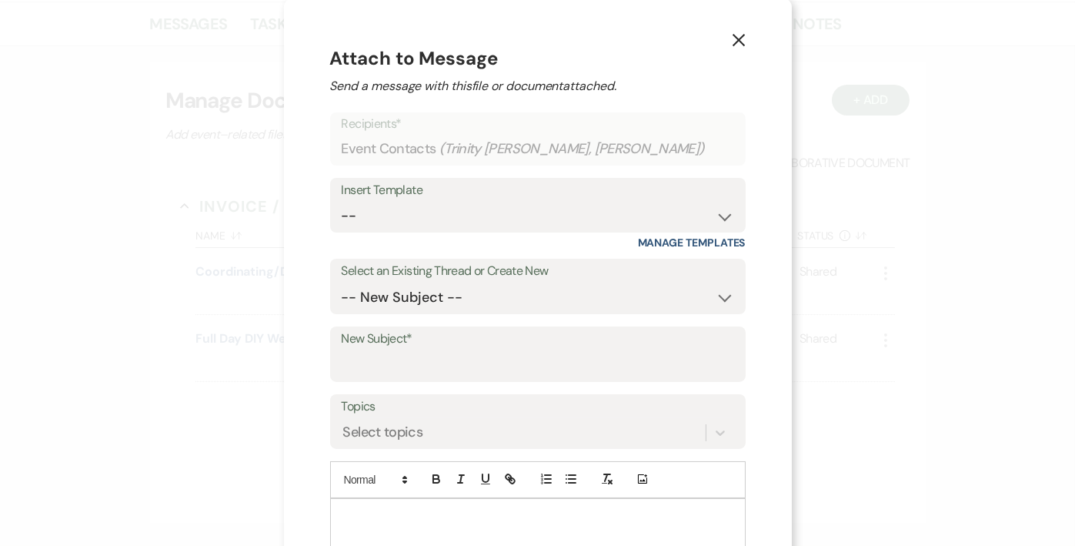
scroll to position [0, 0]
click at [738, 40] on icon "X" at bounding box center [739, 42] width 14 height 14
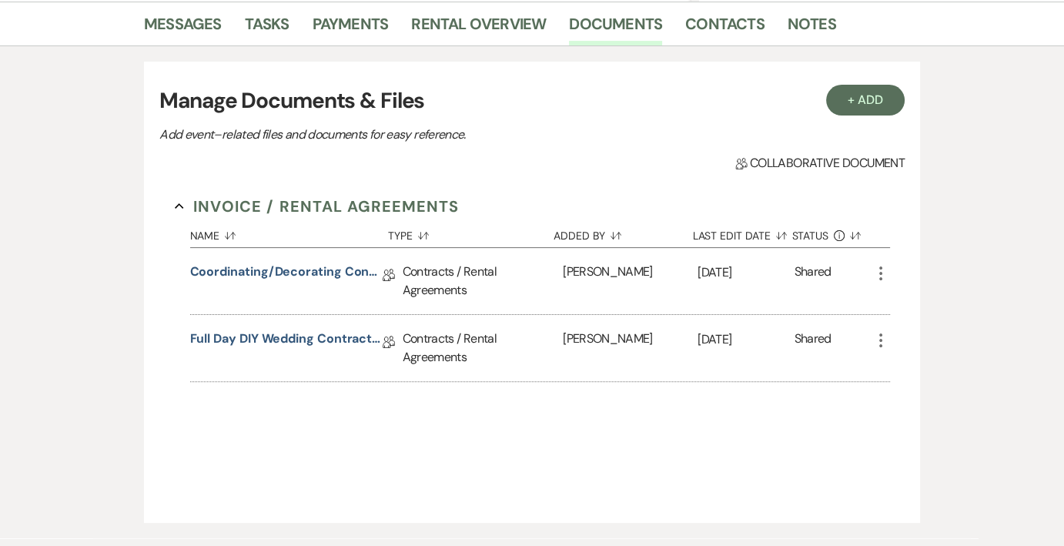
click at [881, 270] on icon "More" at bounding box center [880, 273] width 18 height 18
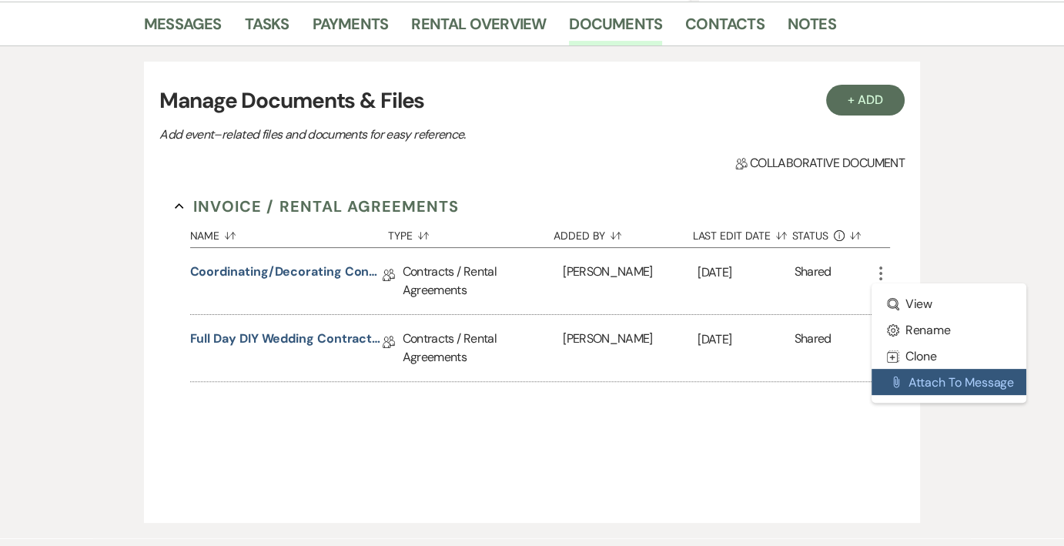
click at [941, 382] on button "Attach File Attach to Message" at bounding box center [948, 382] width 155 height 26
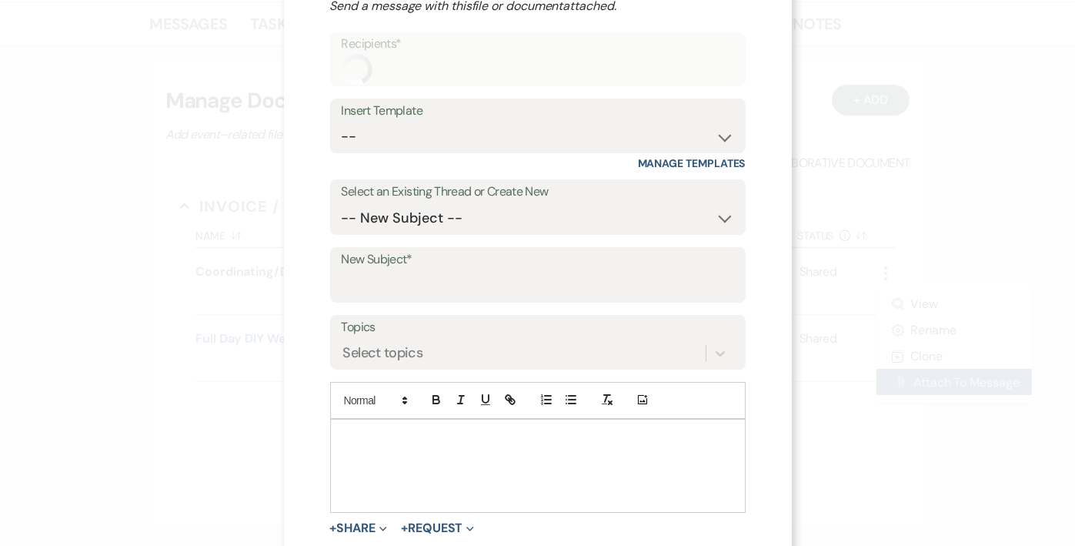
scroll to position [100, 0]
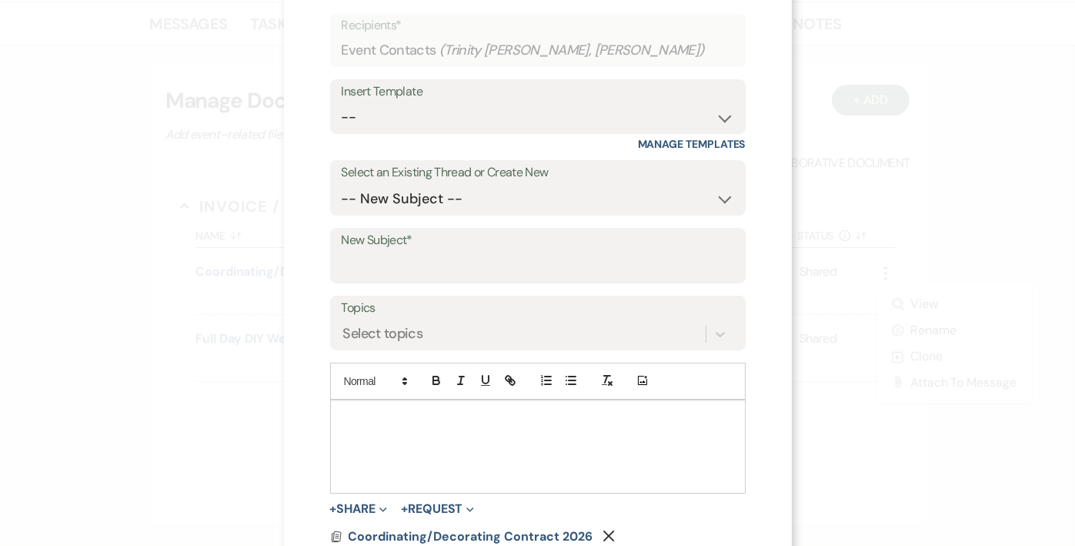
click at [552, 418] on p at bounding box center [538, 417] width 391 height 17
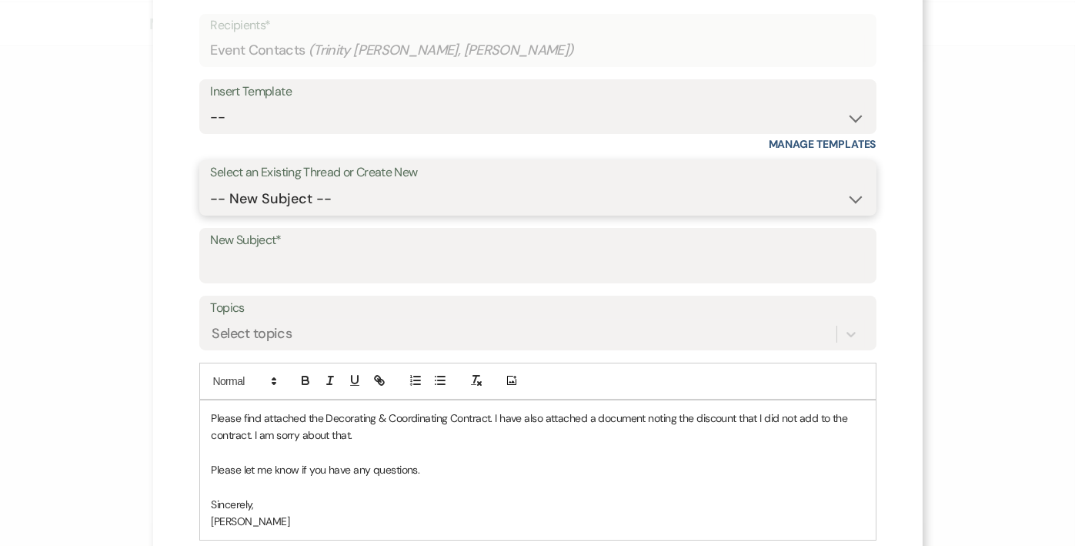
click at [474, 194] on select "-- New Subject -- Booking your event!" at bounding box center [538, 199] width 654 height 30
select select "475355"
click at [211, 184] on select "-- New Subject -- Booking your event!" at bounding box center [538, 199] width 654 height 30
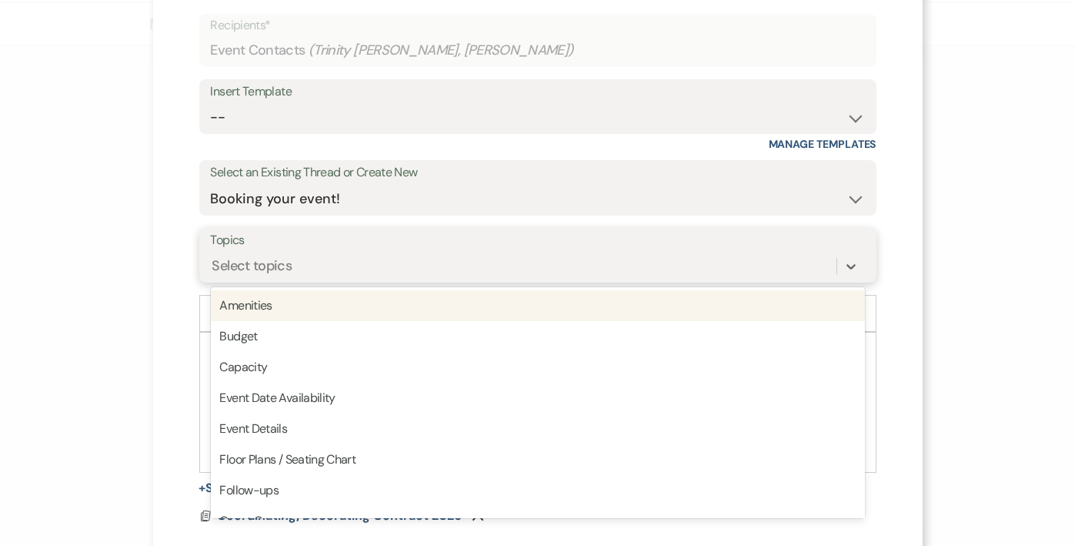
click at [419, 260] on div "Select topics" at bounding box center [524, 266] width 626 height 27
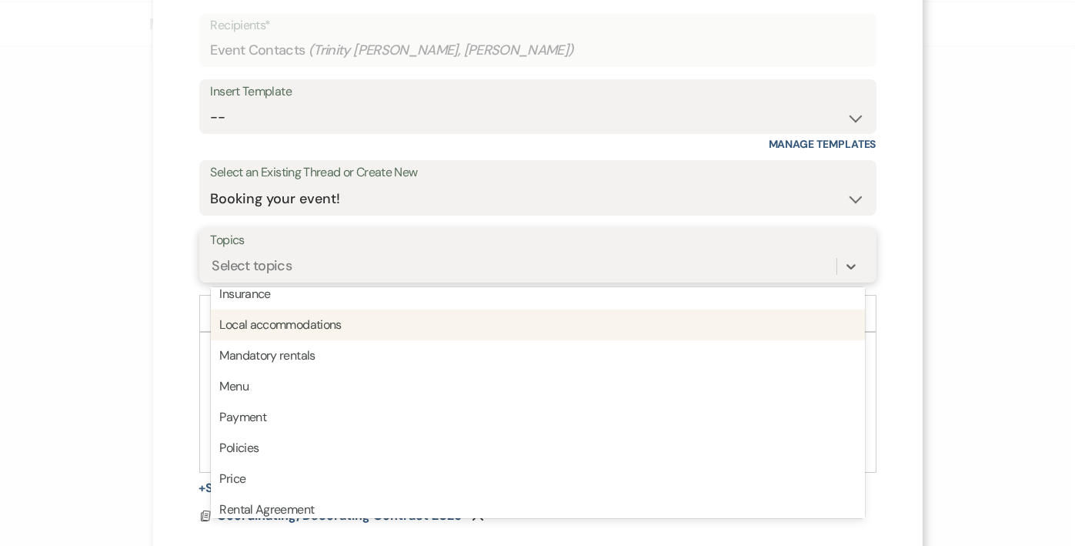
scroll to position [308, 0]
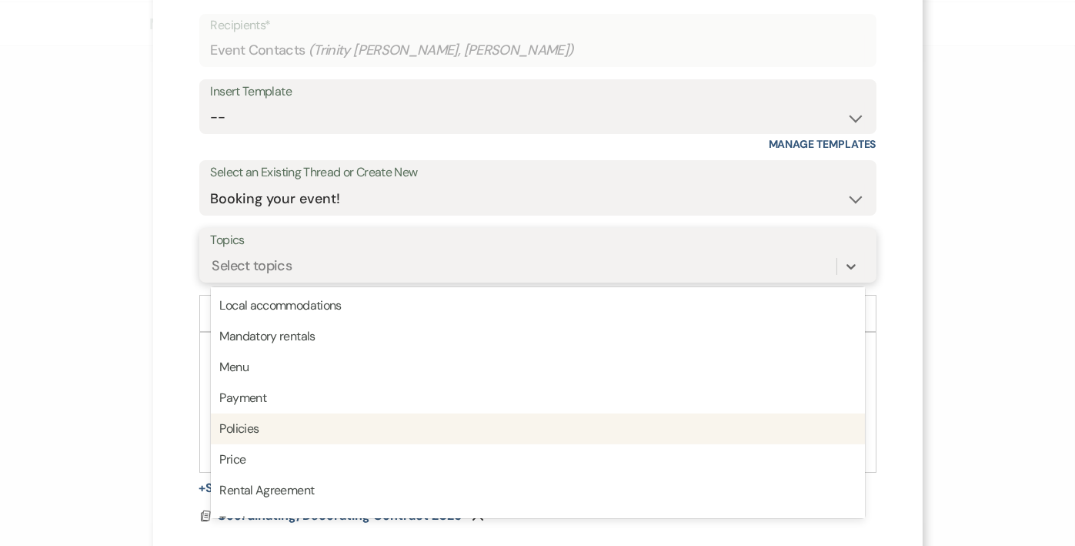
click at [382, 424] on div "Policies" at bounding box center [538, 428] width 654 height 31
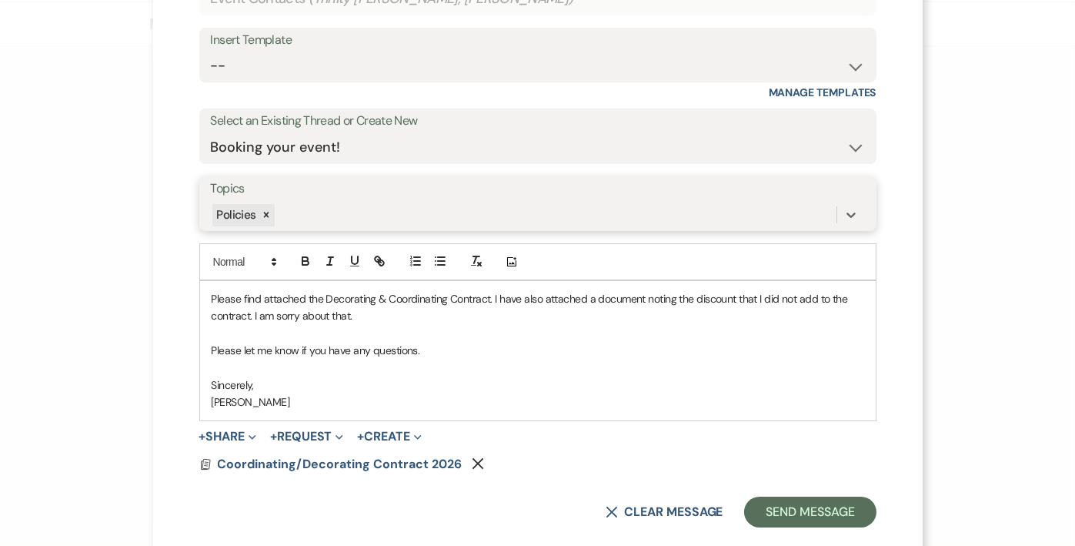
scroll to position [177, 0]
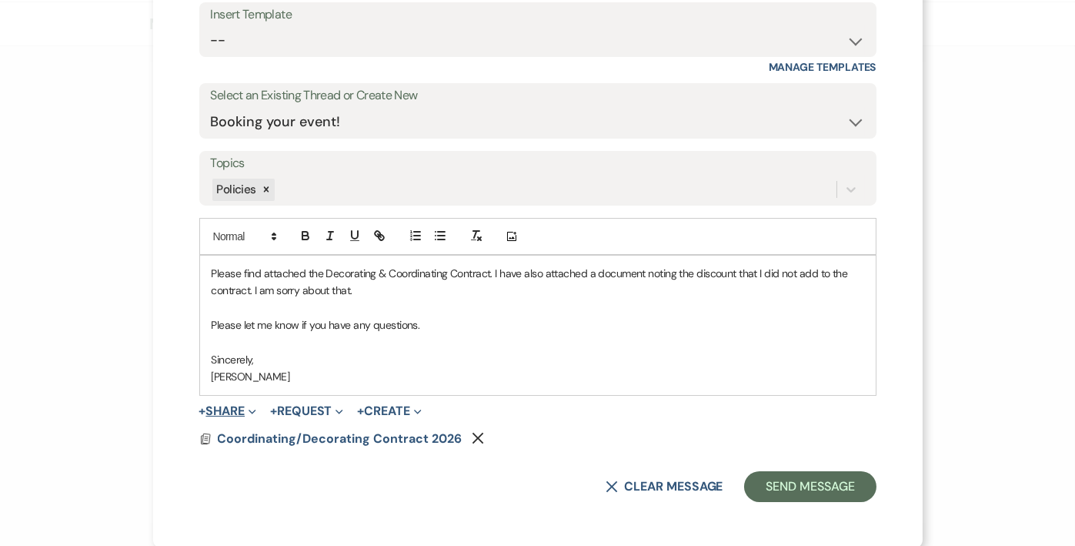
click at [206, 406] on button "+ Share Expand" at bounding box center [228, 411] width 58 height 12
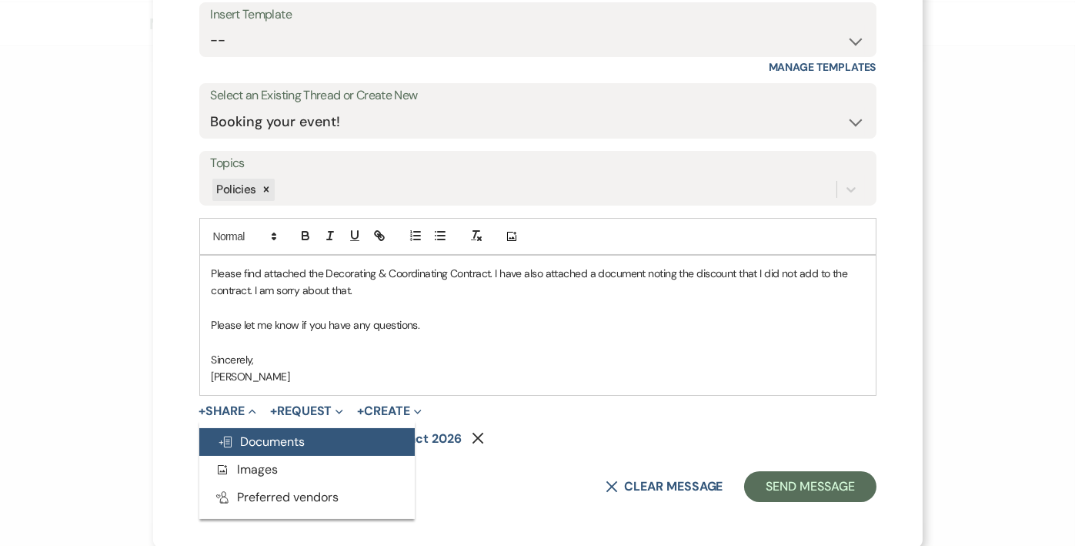
click at [246, 436] on span "Doc Upload Documents" at bounding box center [262, 441] width 88 height 16
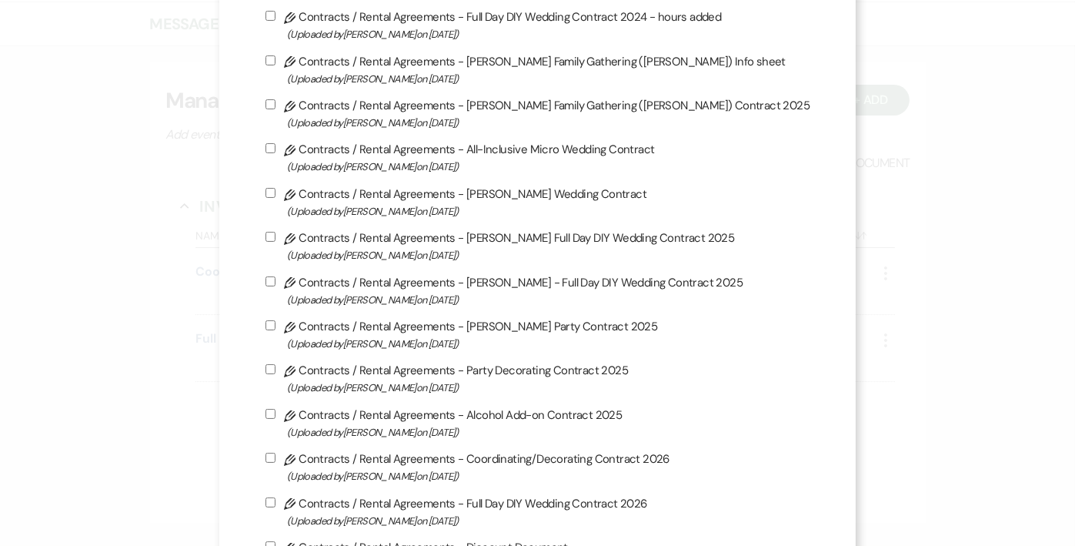
scroll to position [616, 0]
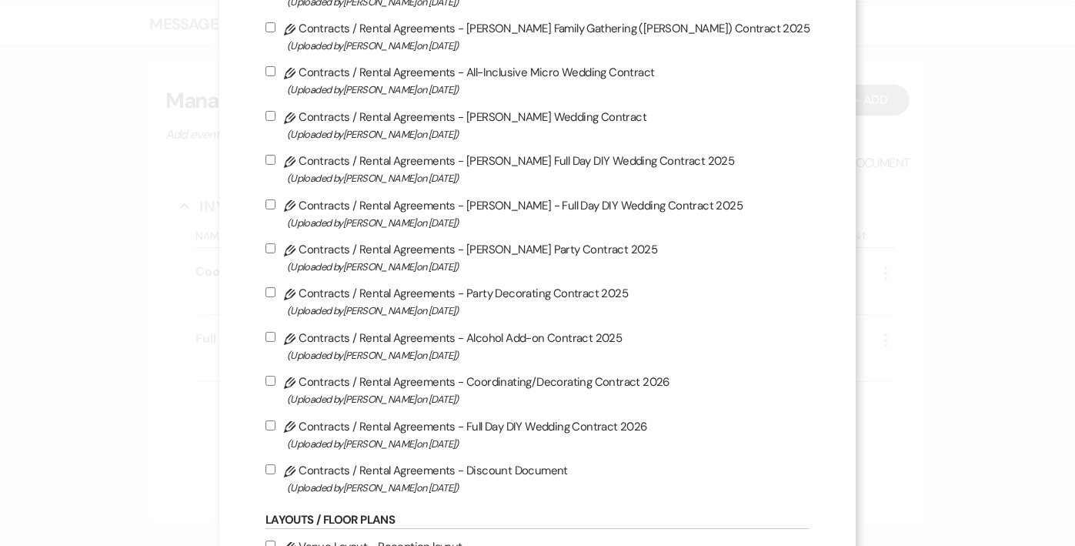
click at [505, 473] on label "Pencil Contracts / Rental Agreements - Discount Document (Uploaded by [PERSON_N…" at bounding box center [538, 478] width 544 height 36
click at [276, 473] on input "Pencil Contracts / Rental Agreements - Discount Document (Uploaded by [PERSON_N…" at bounding box center [271, 469] width 10 height 10
checkbox input "true"
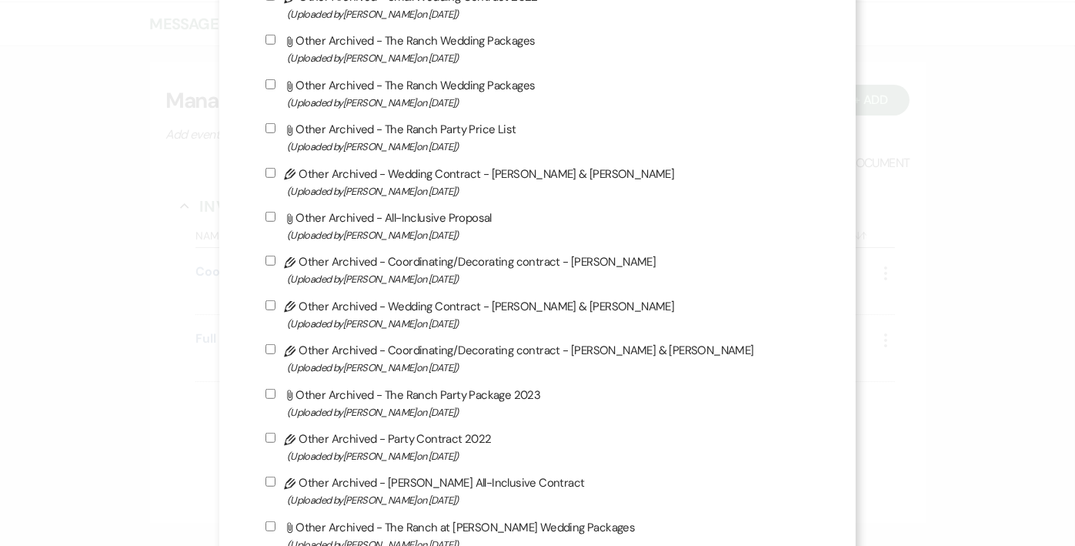
scroll to position [2349, 0]
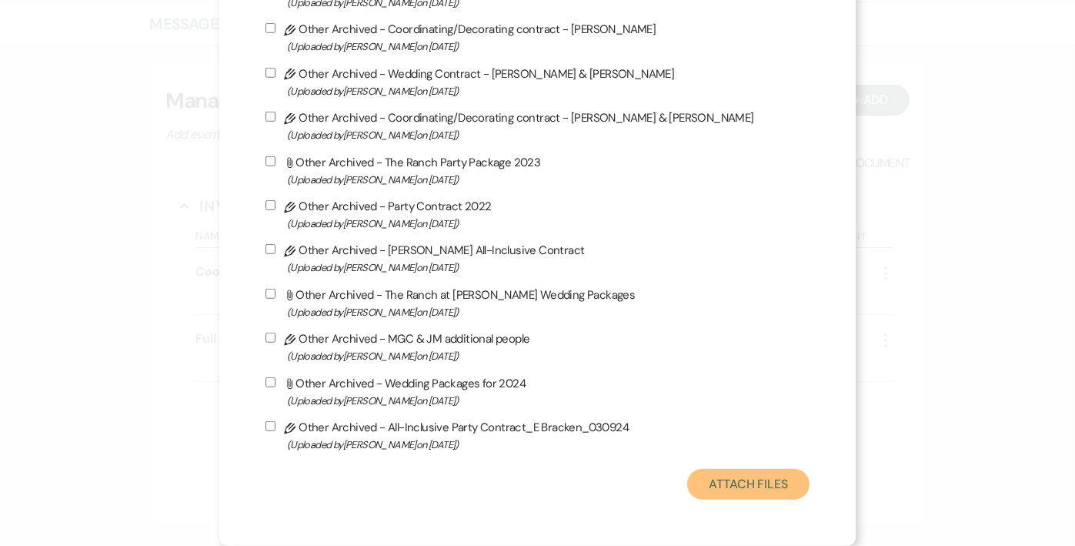
click at [697, 480] on button "Attach Files" at bounding box center [748, 484] width 122 height 31
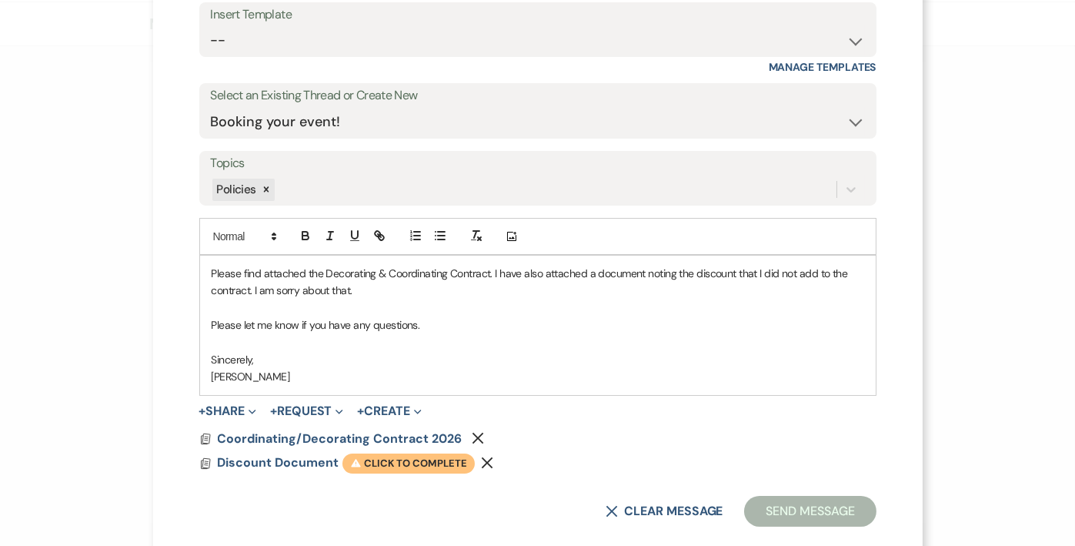
click at [408, 456] on span "Warning Click to complete" at bounding box center [409, 463] width 132 height 20
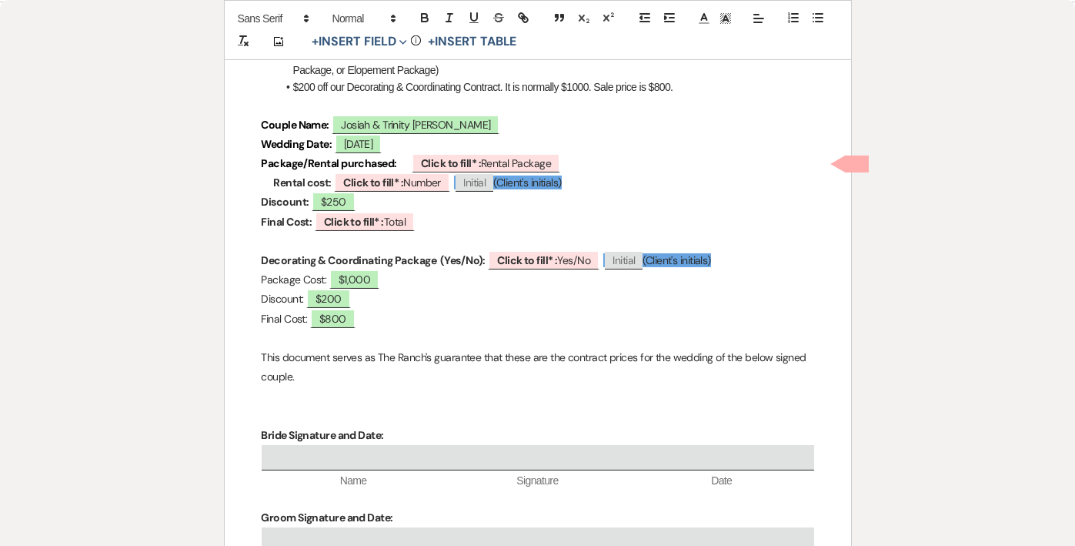
scroll to position [462, 0]
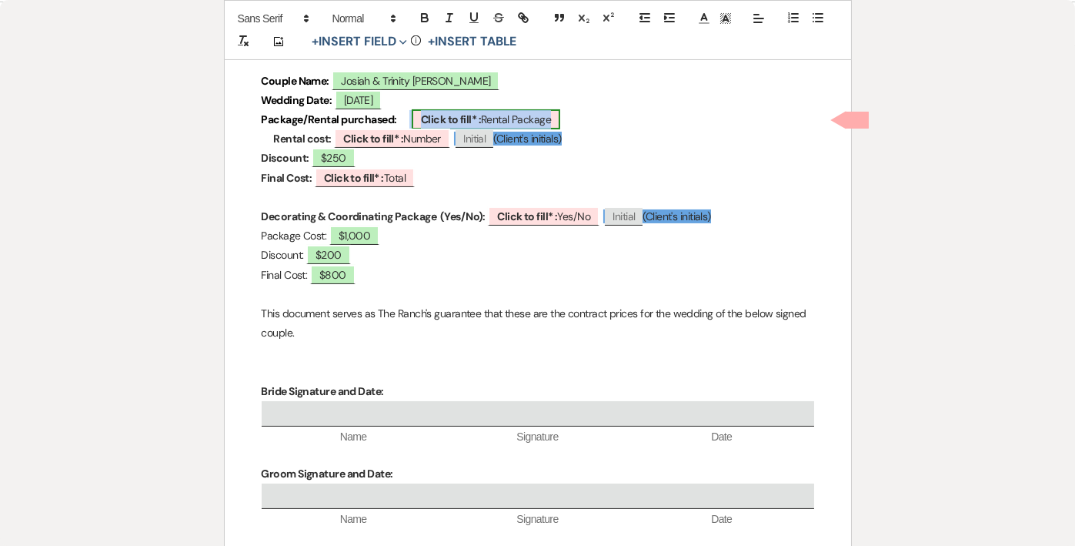
click at [453, 117] on b "Click to fill* :" at bounding box center [451, 119] width 60 height 14
select select "owner"
select select "custom_placeholder"
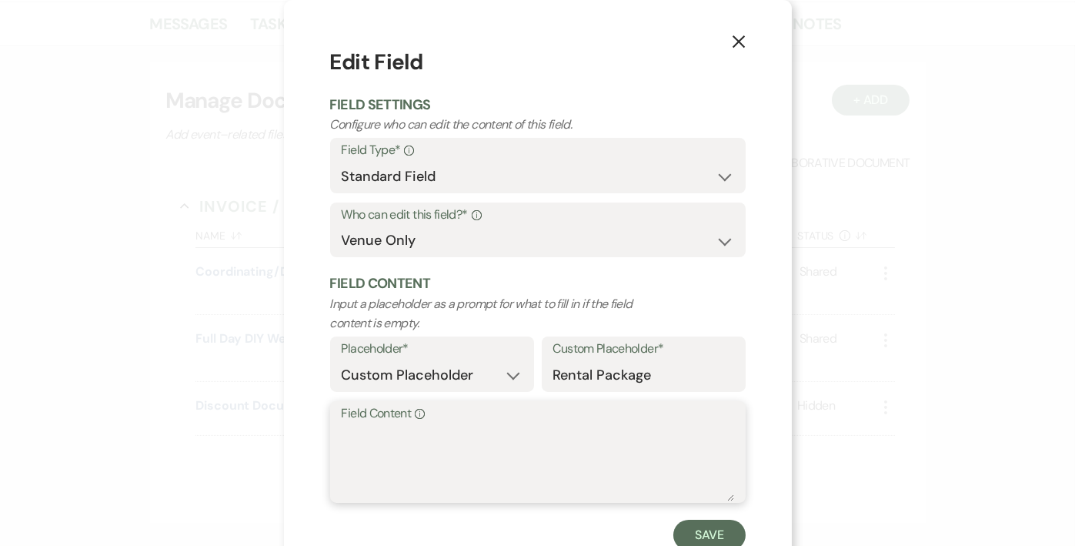
click at [429, 436] on textarea "Field Content Info" at bounding box center [538, 462] width 393 height 77
type textarea "1"
type textarea "$1500"
click at [696, 526] on button "Save" at bounding box center [709, 535] width 72 height 31
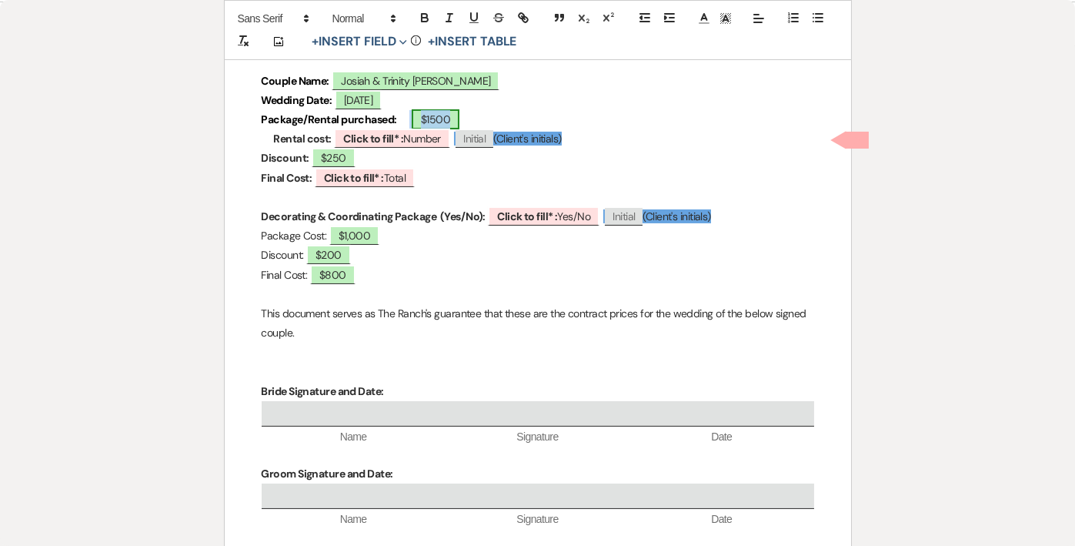
click at [433, 116] on span "$1500" at bounding box center [436, 119] width 48 height 20
select select "owner"
select select "custom_placeholder"
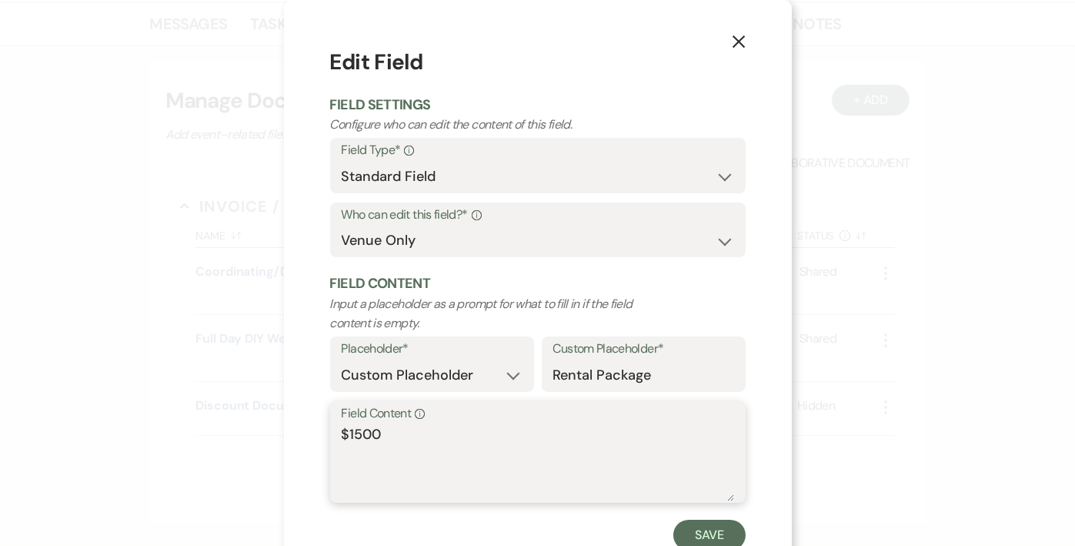
drag, startPoint x: 378, startPoint y: 430, endPoint x: 281, endPoint y: 429, distance: 97.0
click at [284, 429] on div "X Edit Field Field Settings Configure who can edit the content of this field. F…" at bounding box center [538, 298] width 508 height 597
type textarea "S"
type textarea "DIY Bride, [DATE] Package"
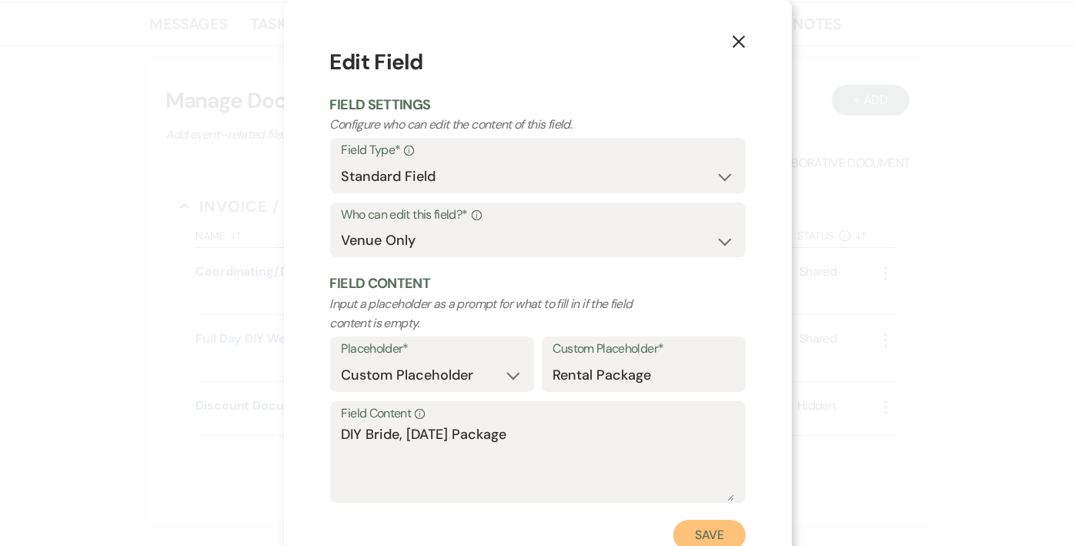
click at [700, 533] on button "Save" at bounding box center [709, 535] width 72 height 31
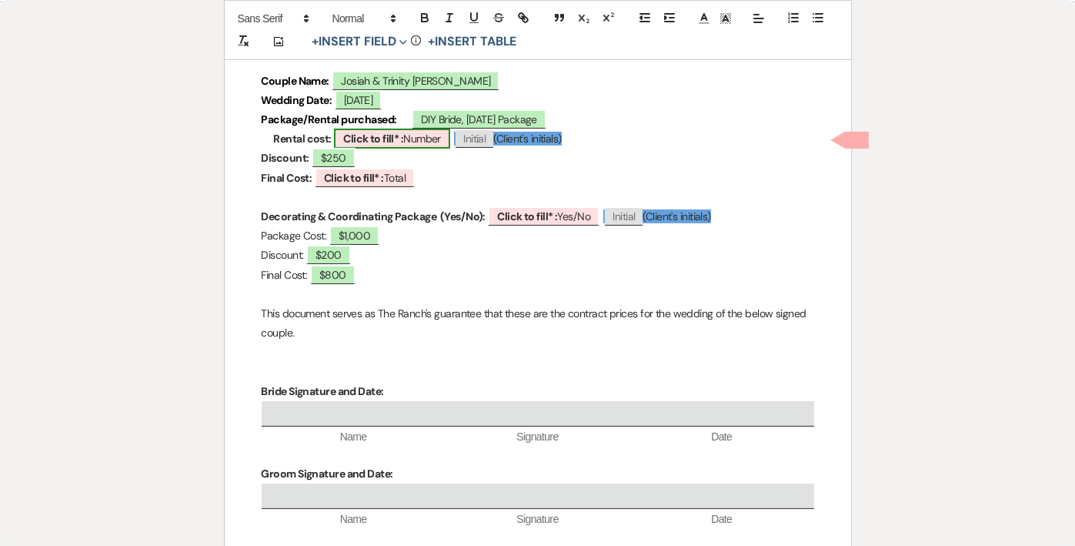
click at [373, 139] on b "Click to fill* :" at bounding box center [373, 139] width 60 height 14
select select "owner"
select select "Number"
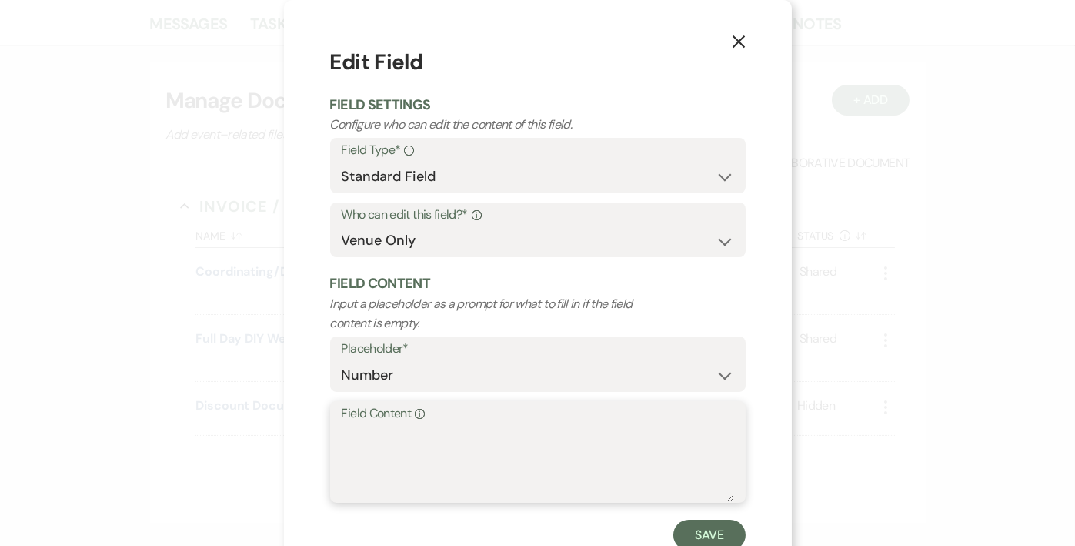
click at [410, 432] on textarea "Field Content Info" at bounding box center [538, 462] width 393 height 77
type textarea "$1500"
click at [716, 534] on button "Save" at bounding box center [709, 535] width 72 height 31
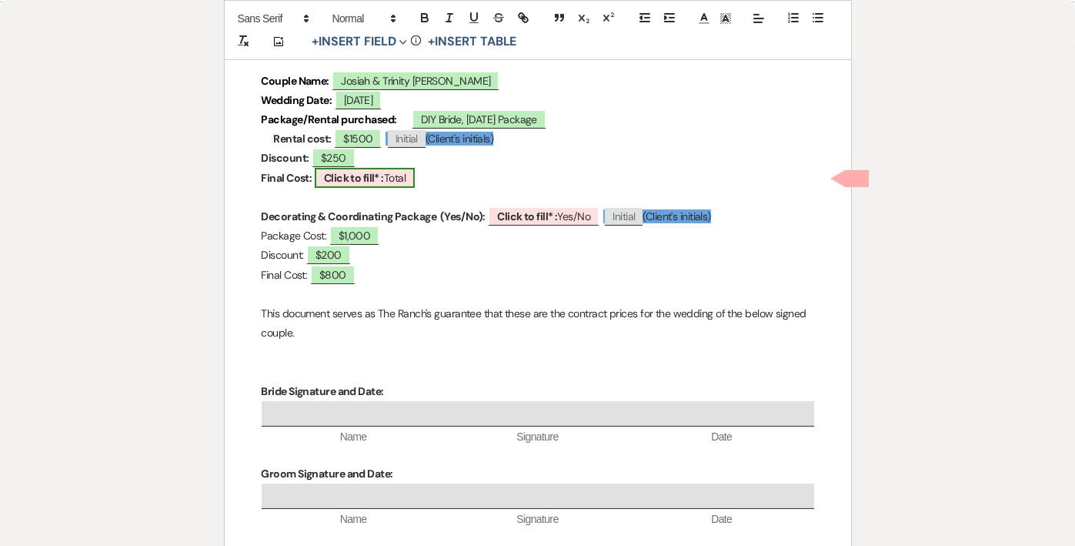
click at [399, 182] on span "Click to fill* : Total" at bounding box center [365, 178] width 100 height 20
select select "owner"
select select "Total"
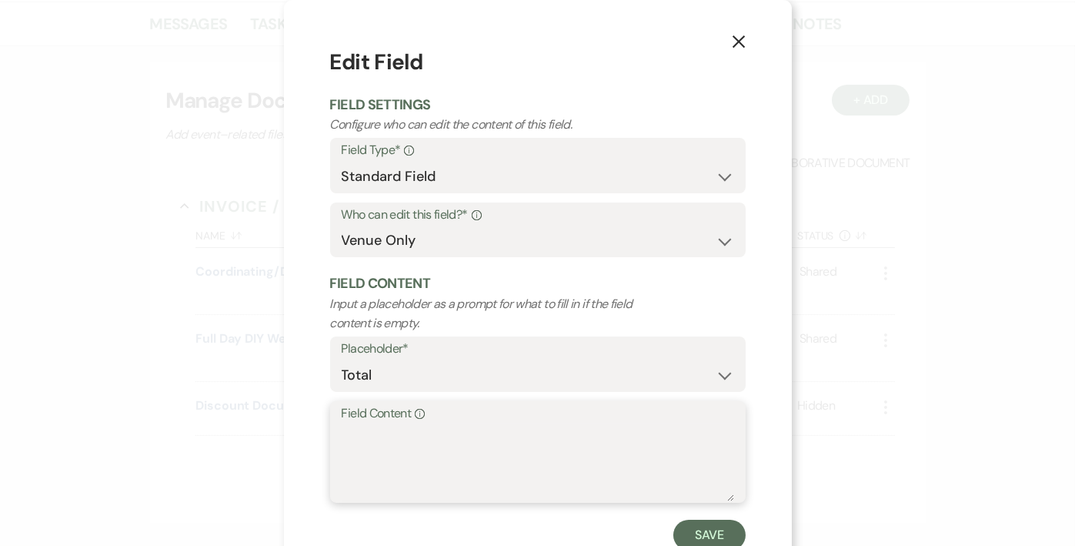
click at [499, 453] on textarea "Field Content Info" at bounding box center [538, 462] width 393 height 77
type textarea "$1250"
click at [712, 530] on button "Save" at bounding box center [709, 535] width 72 height 31
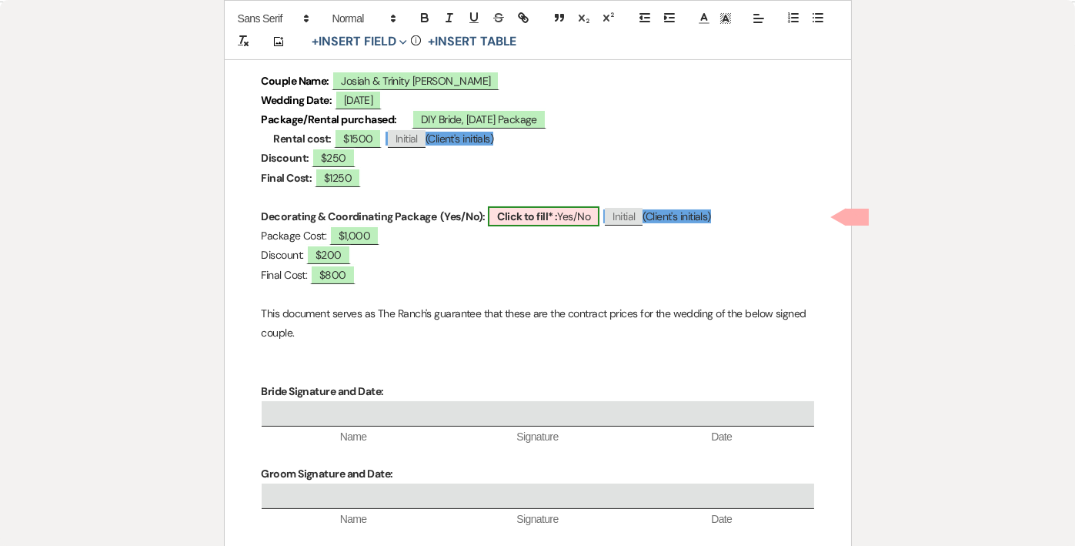
click at [527, 210] on b "Click to fill* :" at bounding box center [527, 216] width 60 height 14
select select "owner"
select select "custom_placeholder"
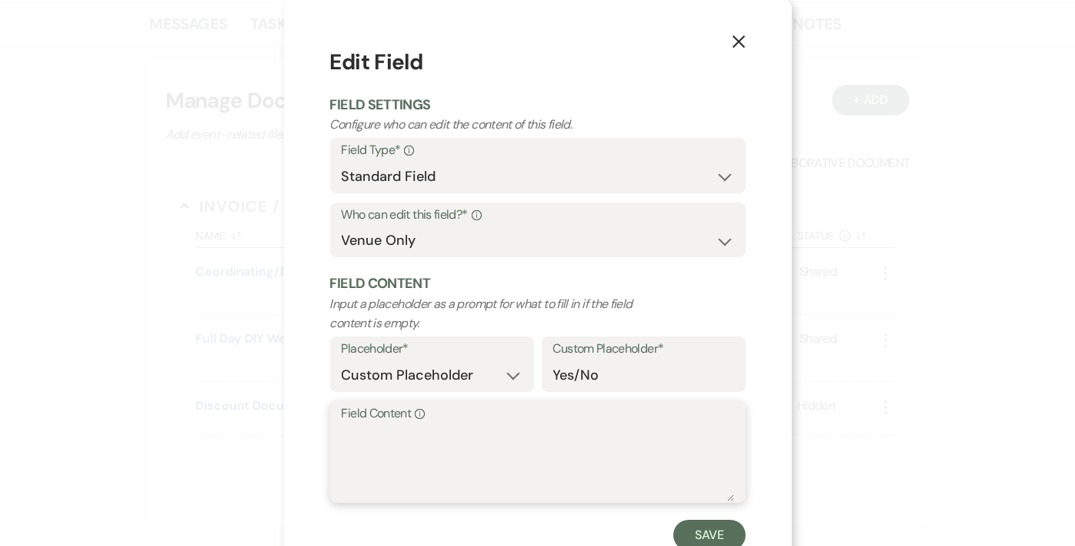
click at [514, 433] on textarea "Field Content Info" at bounding box center [538, 462] width 393 height 77
type textarea "Yes"
click at [694, 539] on button "Save" at bounding box center [709, 535] width 72 height 31
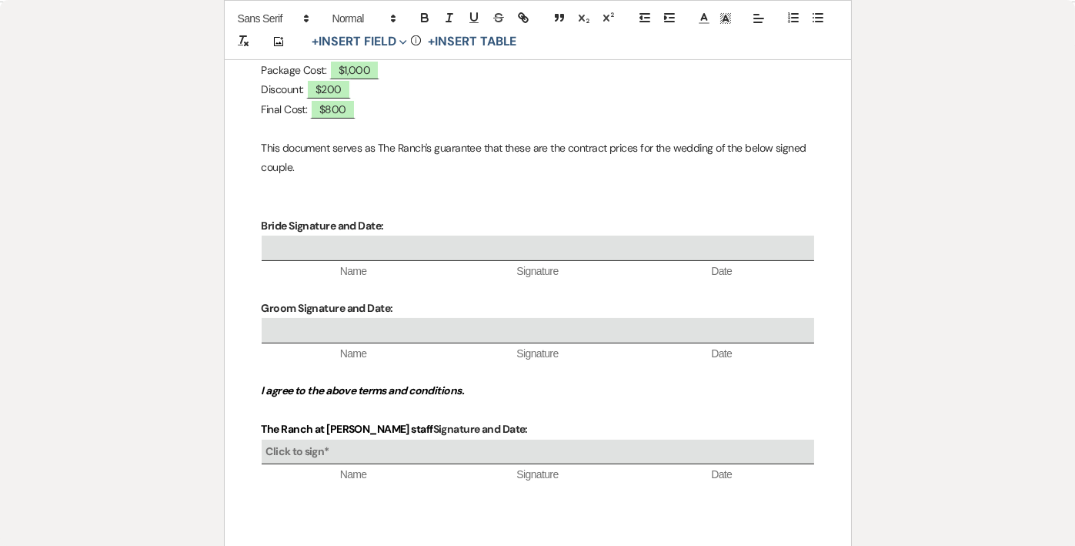
scroll to position [761, 0]
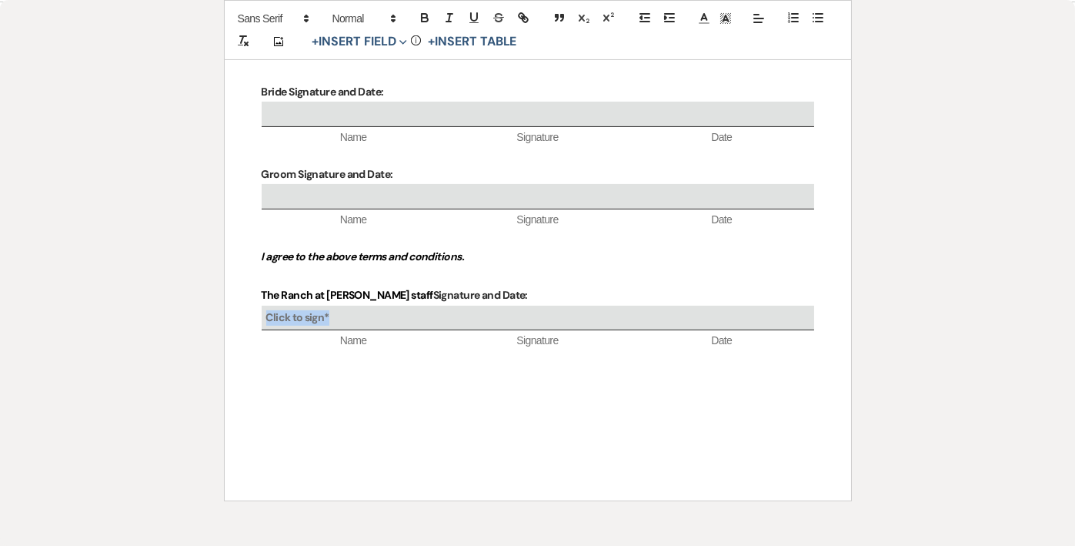
click at [369, 316] on div "Click to sign*" at bounding box center [538, 318] width 553 height 25
select select "owner"
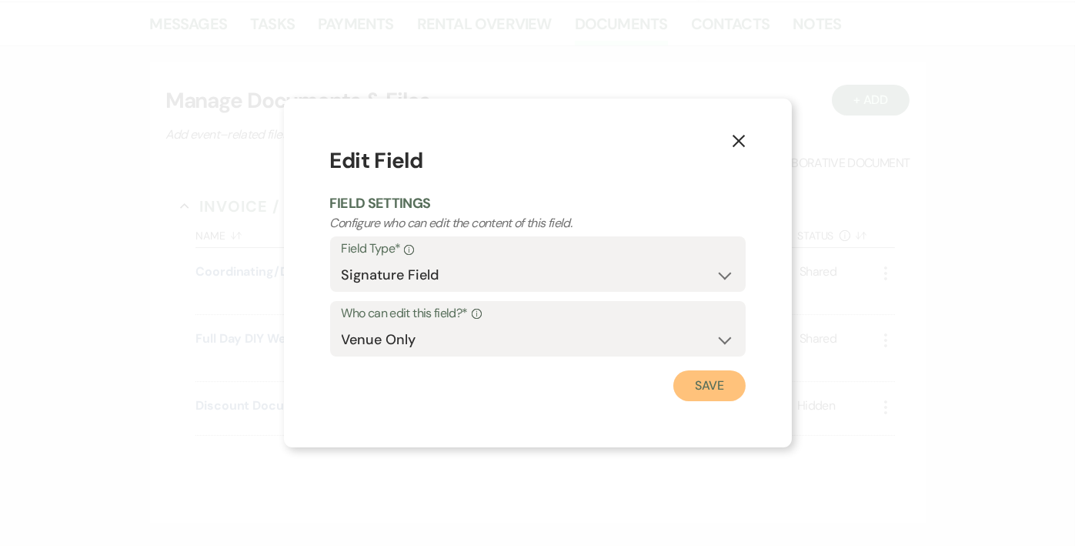
click at [720, 385] on button "Save" at bounding box center [709, 385] width 72 height 31
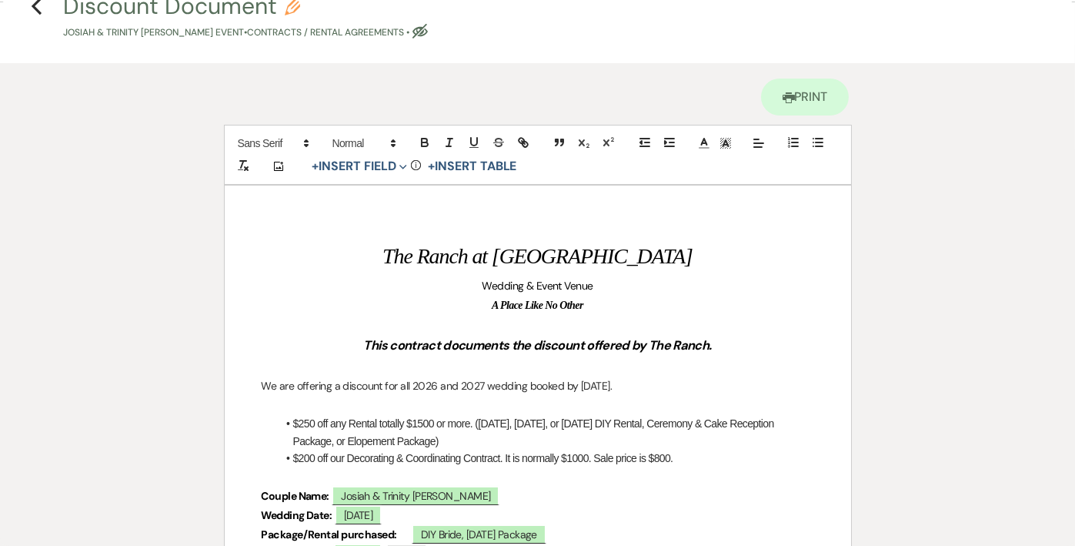
scroll to position [0, 0]
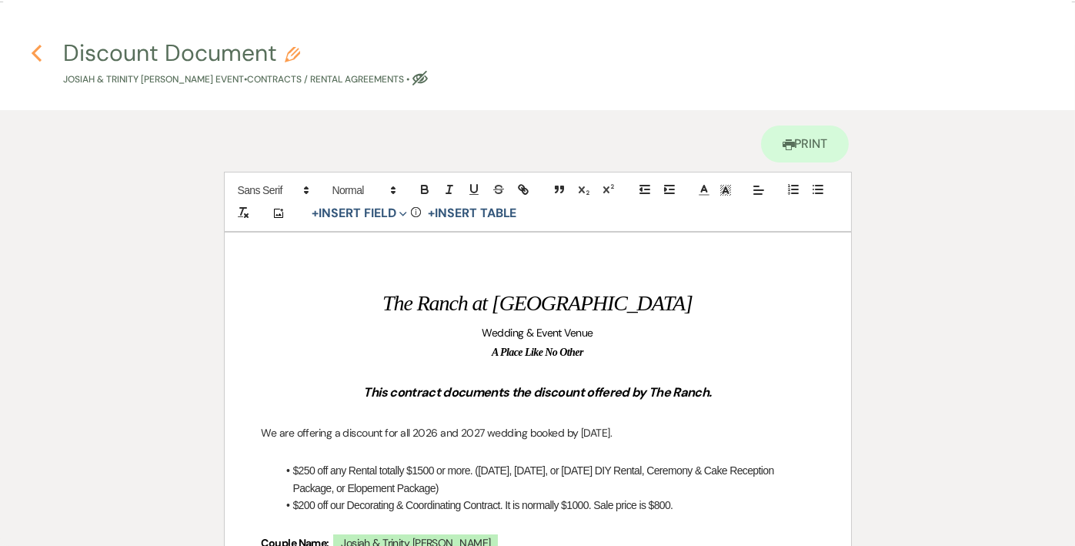
click at [40, 52] on icon "Previous" at bounding box center [37, 53] width 12 height 18
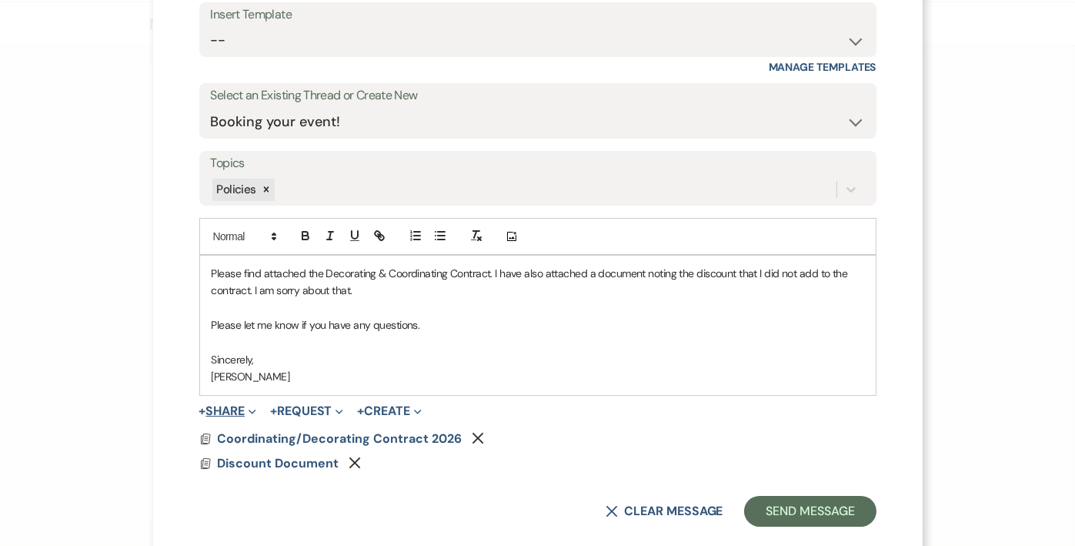
click at [219, 410] on button "+ Share Expand" at bounding box center [228, 411] width 58 height 12
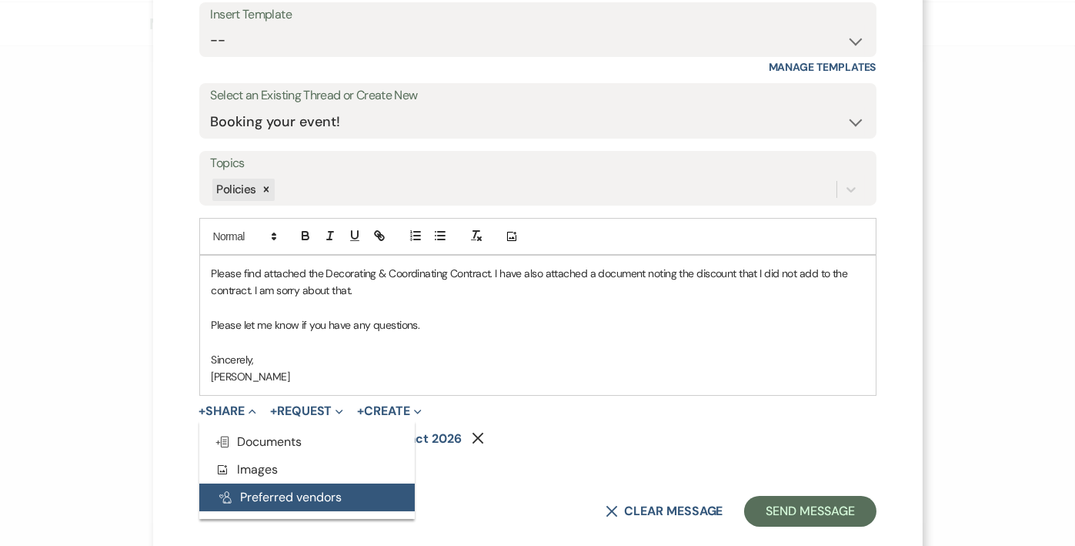
click at [253, 493] on button "Pref Vendors Preferred vendors" at bounding box center [307, 497] width 216 height 28
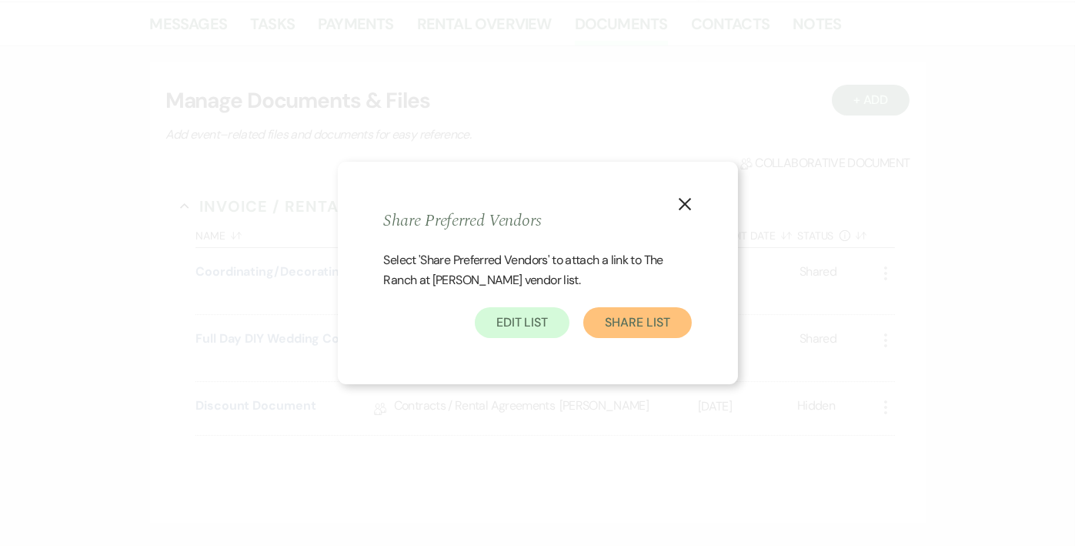
click at [634, 327] on button "Share List" at bounding box center [637, 322] width 108 height 31
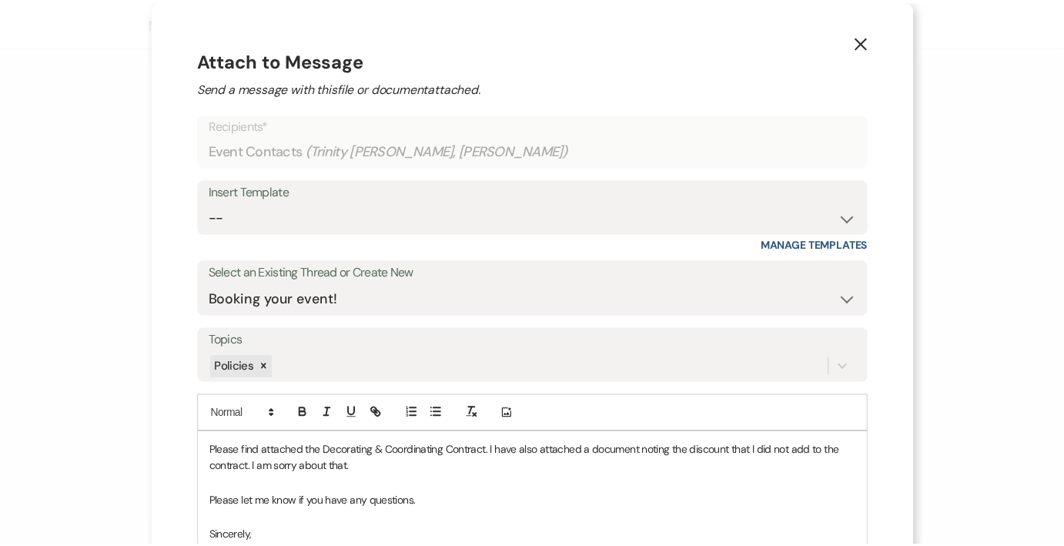
scroll to position [227, 0]
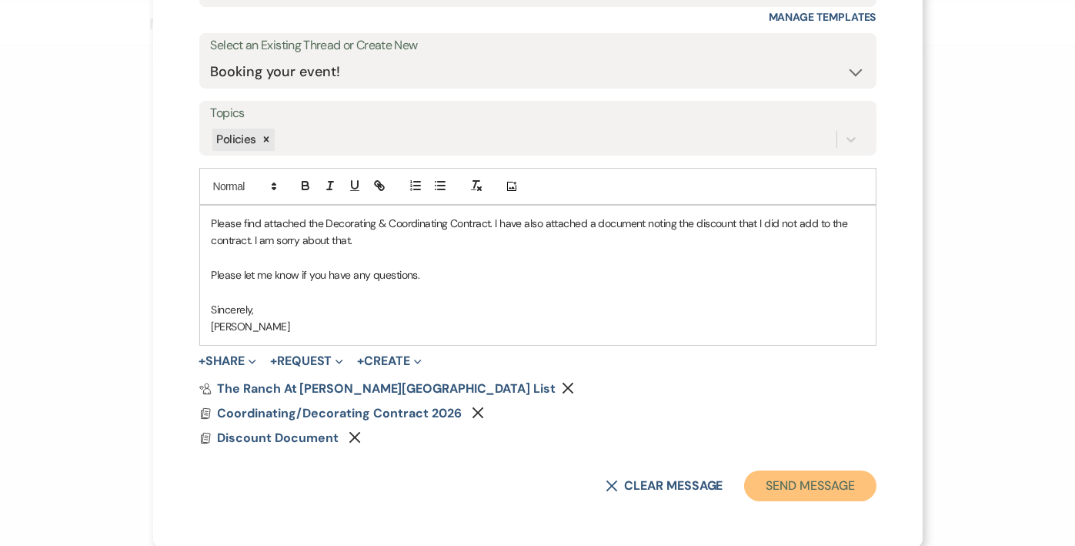
click at [806, 476] on button "Send Message" at bounding box center [810, 485] width 132 height 31
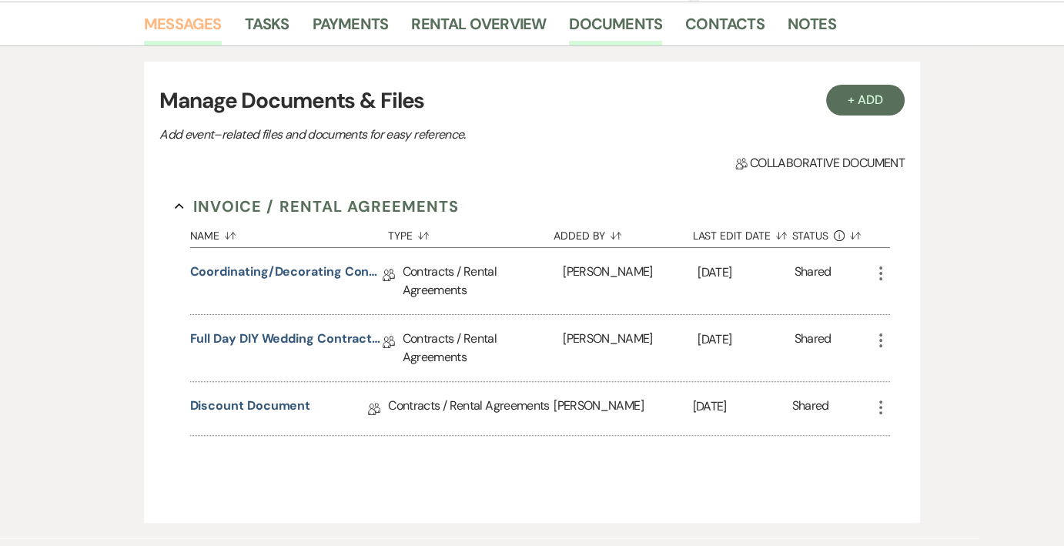
click at [199, 19] on link "Messages" at bounding box center [183, 29] width 78 height 34
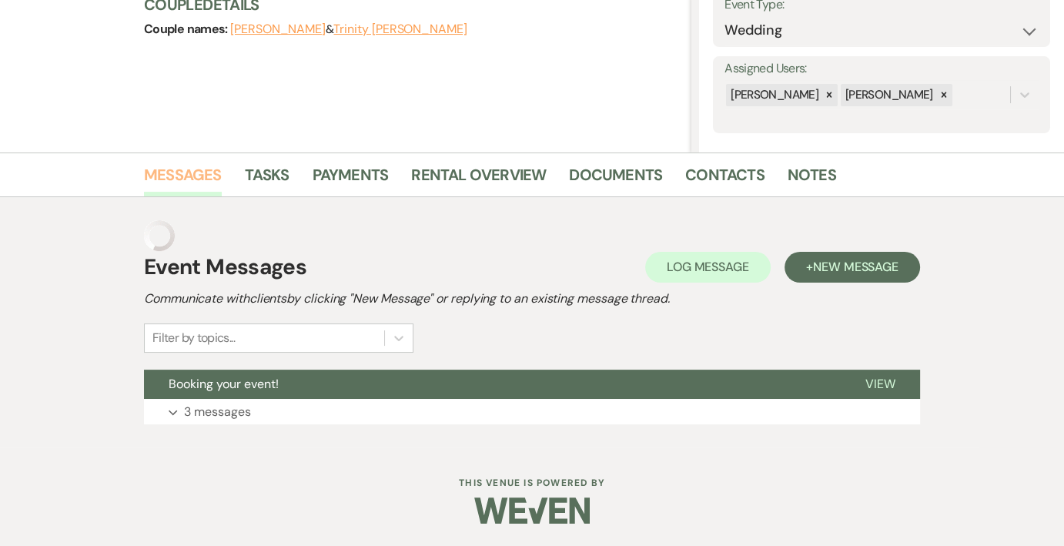
scroll to position [203, 0]
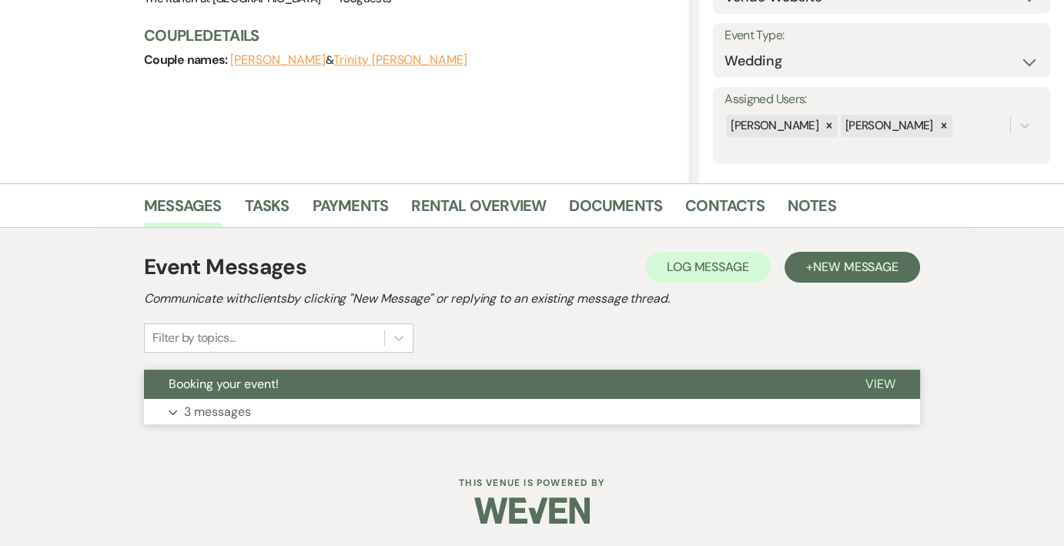
click at [484, 413] on button "Expand 3 messages" at bounding box center [532, 412] width 776 height 26
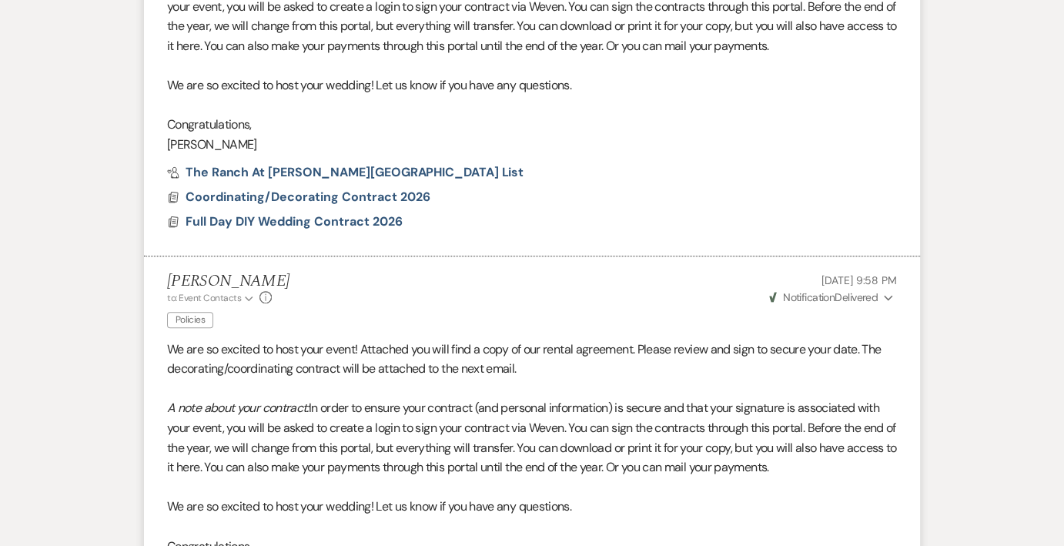
scroll to position [784, 0]
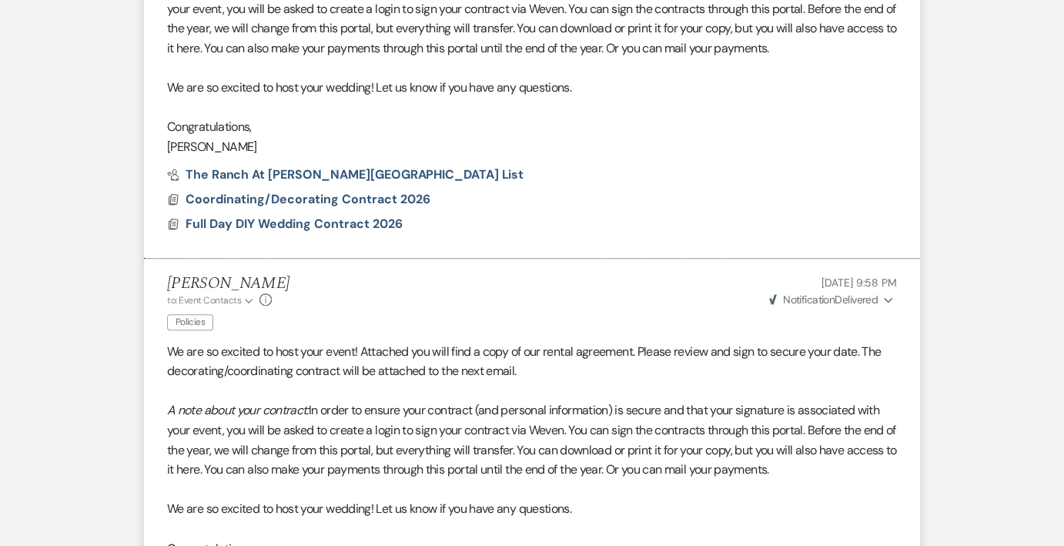
click at [829, 294] on span "Notification" at bounding box center [809, 299] width 52 height 14
click at [265, 299] on icon "Info" at bounding box center [265, 299] width 12 height 12
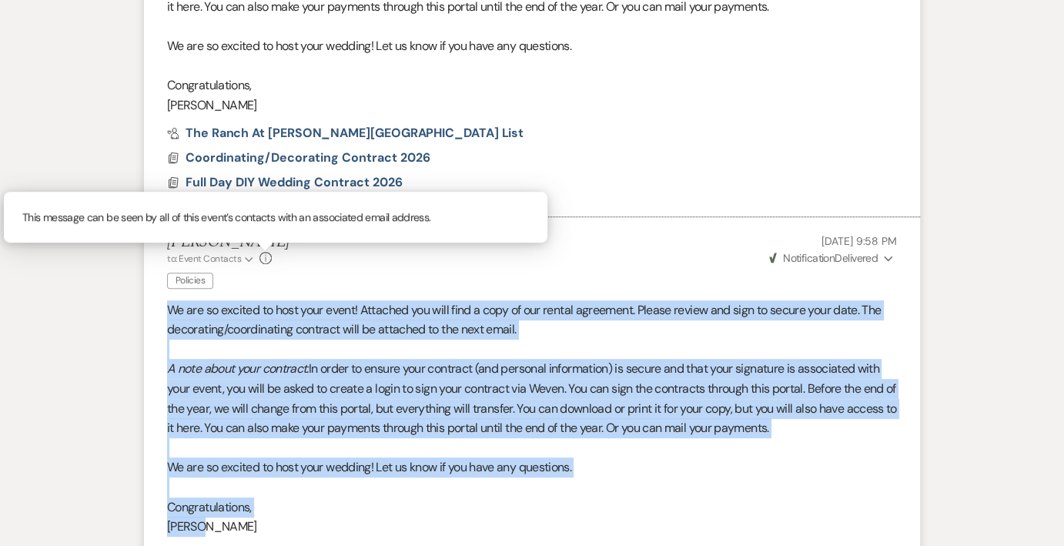
scroll to position [937, 0]
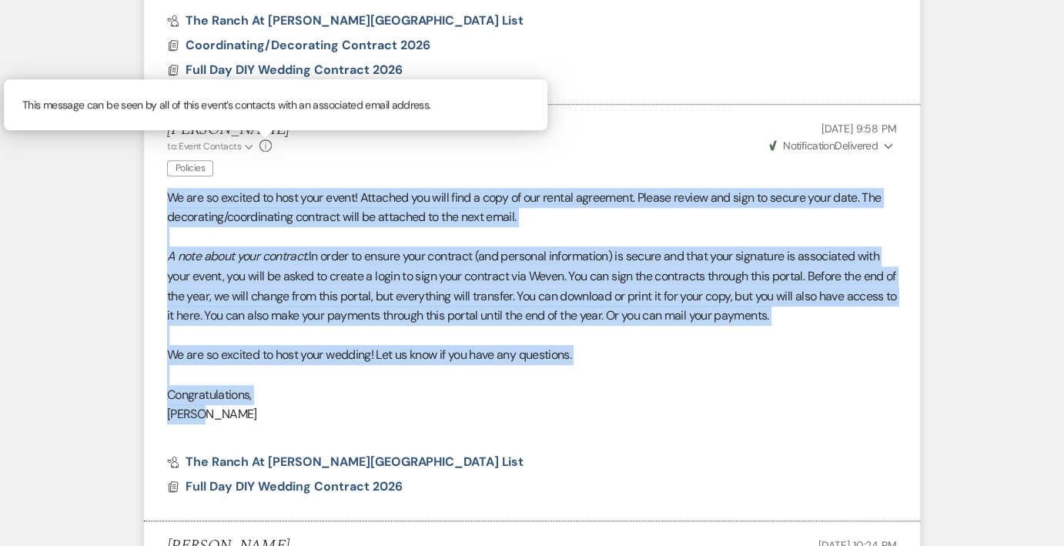
drag, startPoint x: 167, startPoint y: 353, endPoint x: 236, endPoint y: 416, distance: 93.1
click at [236, 416] on div "We are so excited to host your event! Attached you will find a copy of our rent…" at bounding box center [532, 316] width 730 height 256
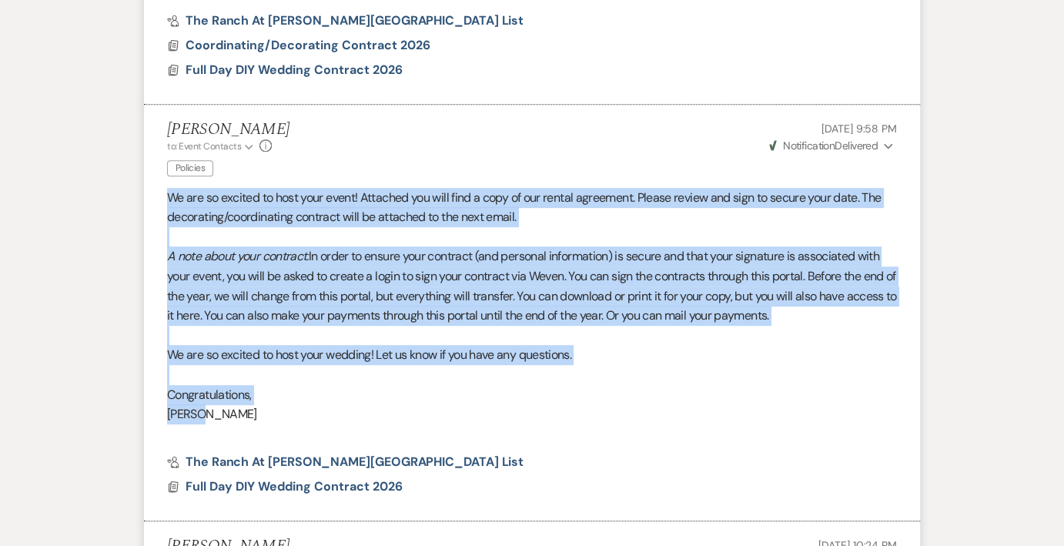
copy div "We are so excited to host your event! Attached you will find a copy of our rent…"
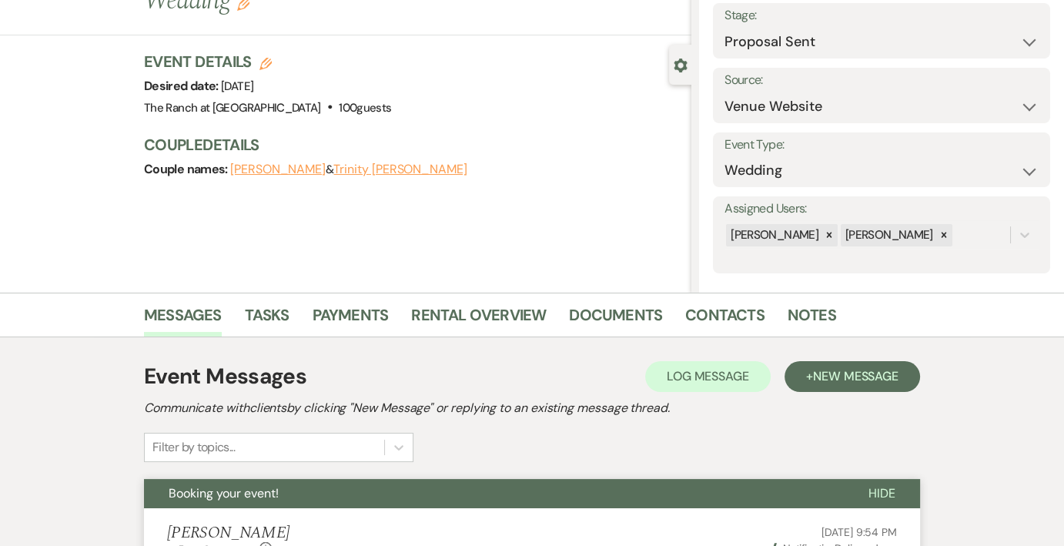
scroll to position [14, 0]
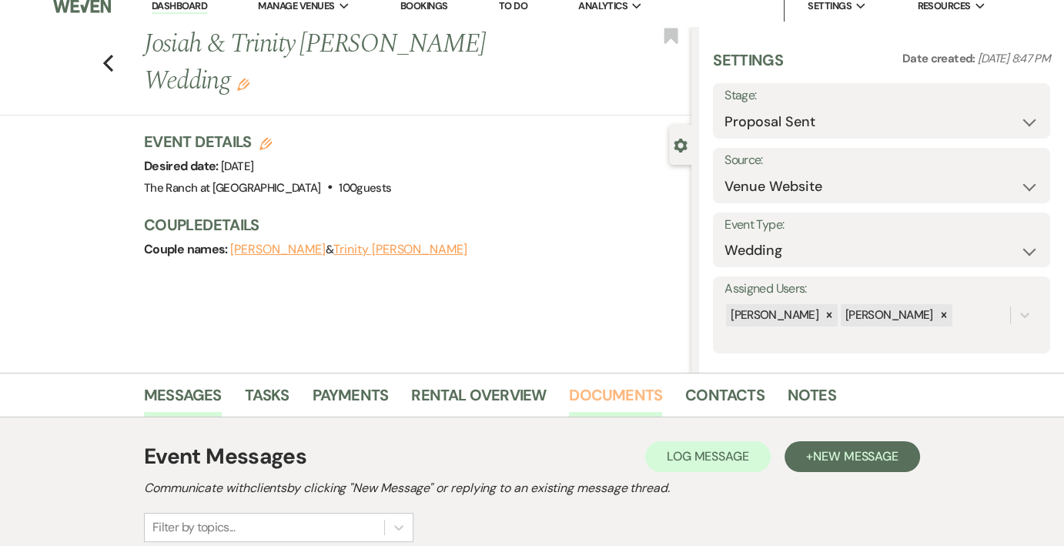
click at [597, 389] on link "Documents" at bounding box center [615, 400] width 93 height 34
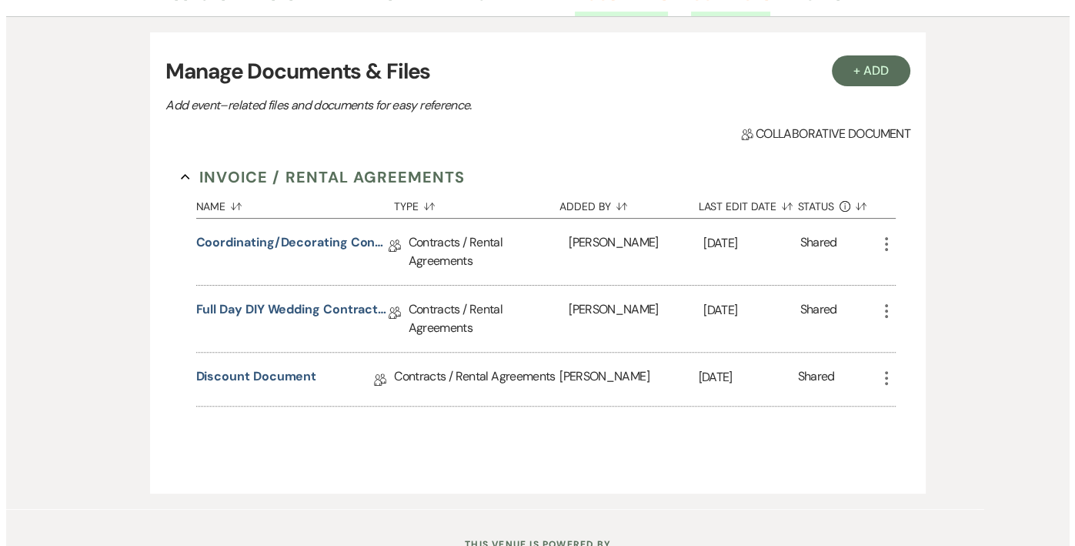
scroll to position [476, 0]
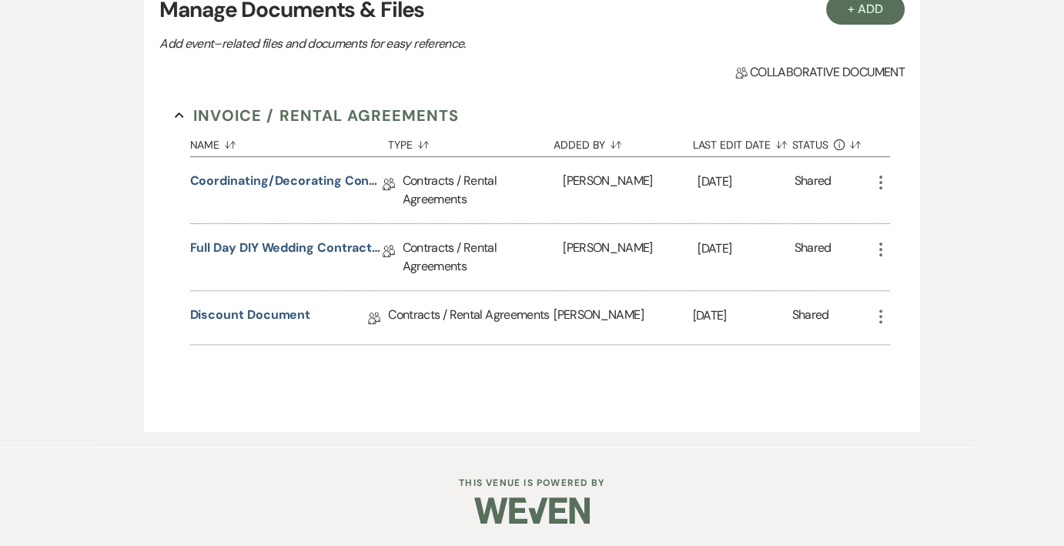
click at [884, 243] on icon "More" at bounding box center [880, 249] width 18 height 18
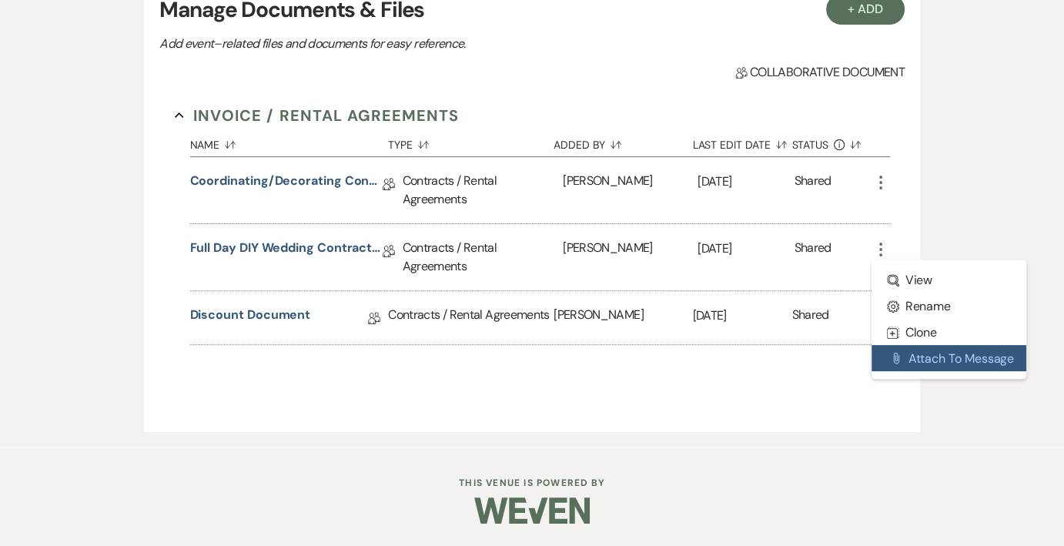
click at [981, 359] on button "Attach File Attach to Message" at bounding box center [948, 358] width 155 height 26
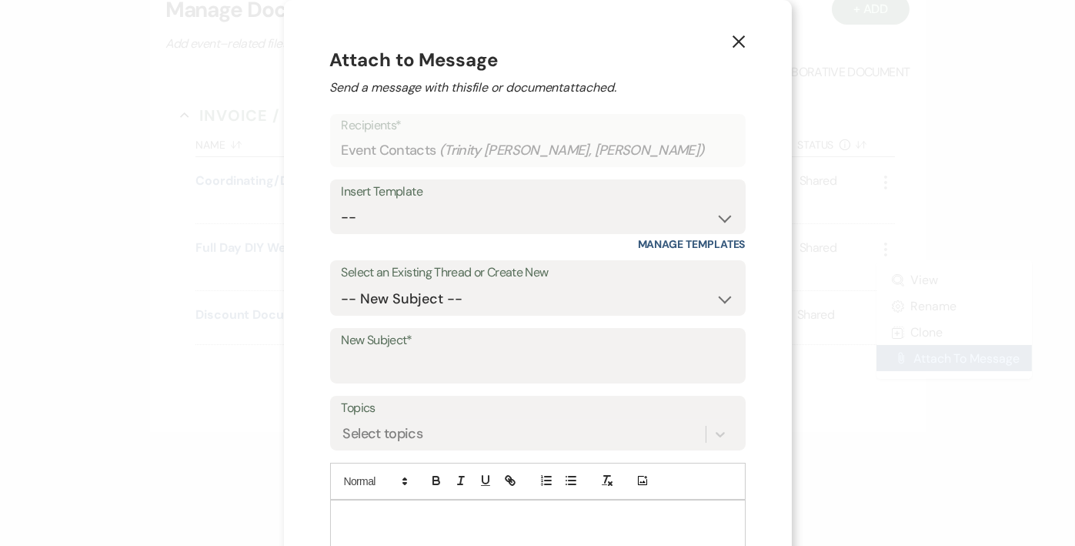
scroll to position [100, 0]
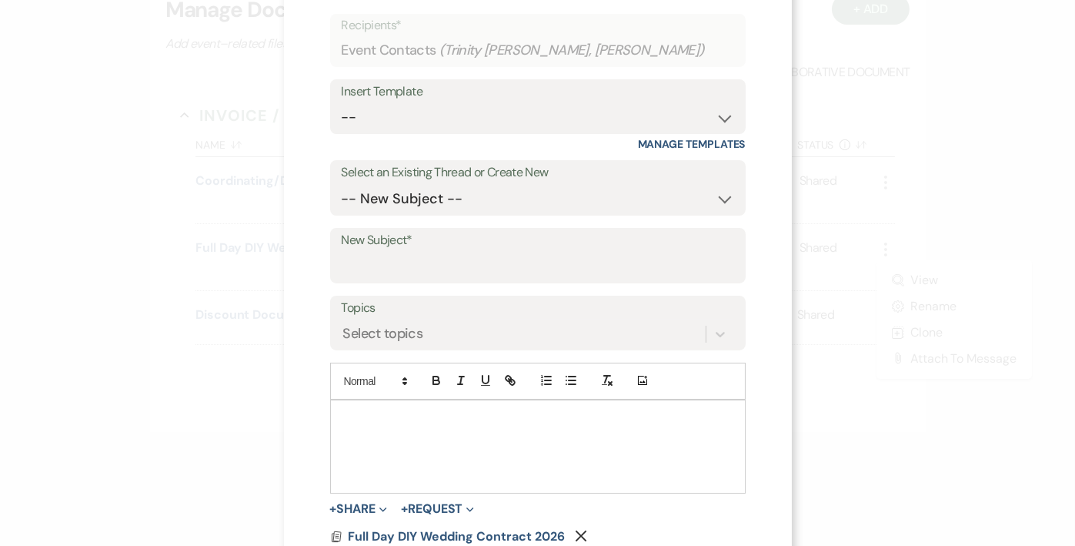
click at [538, 434] on div at bounding box center [538, 446] width 414 height 92
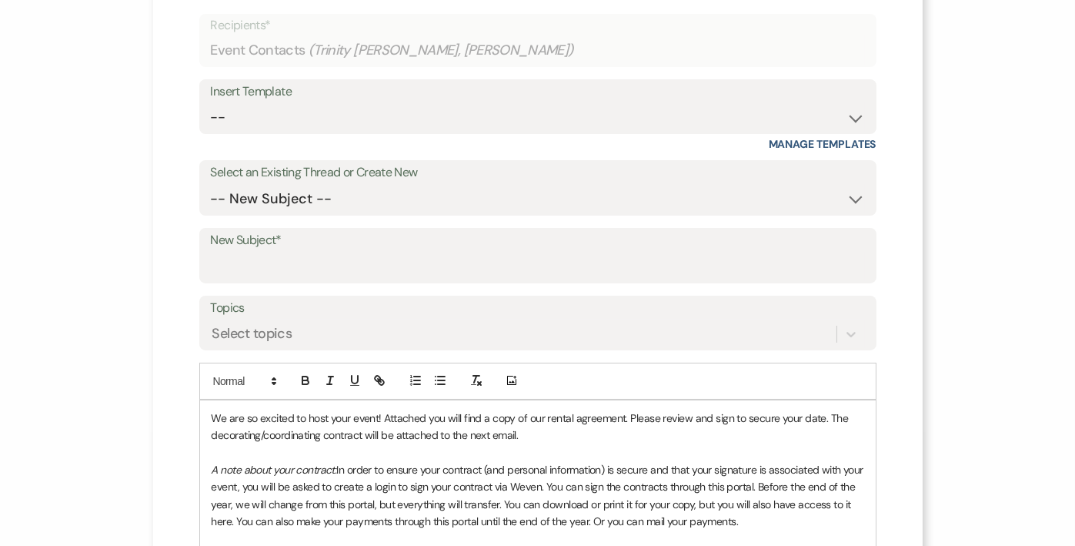
click at [212, 412] on span "We are so excited to host your event! Attached you will find a copy of our rent…" at bounding box center [532, 426] width 640 height 31
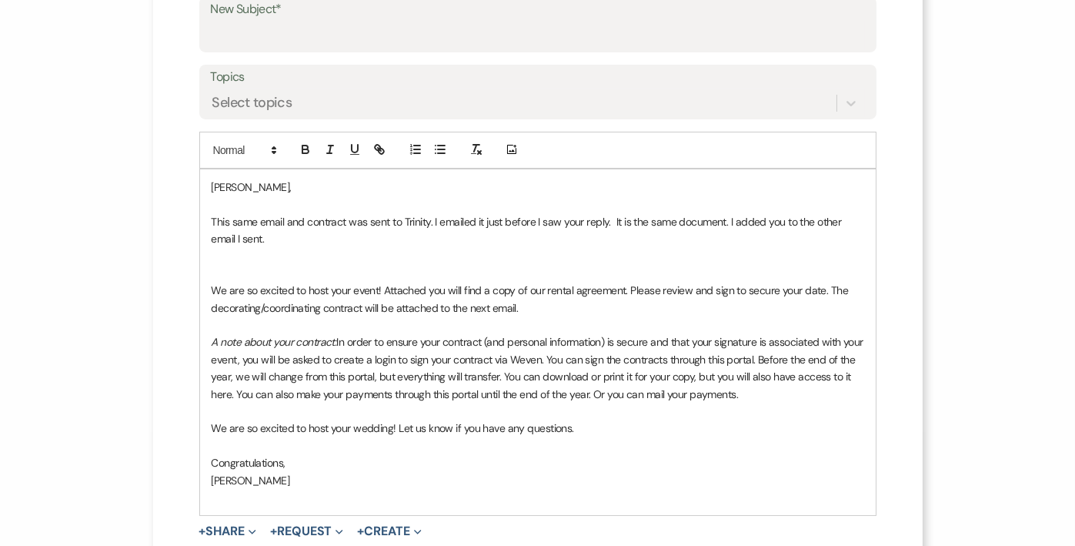
scroll to position [177, 0]
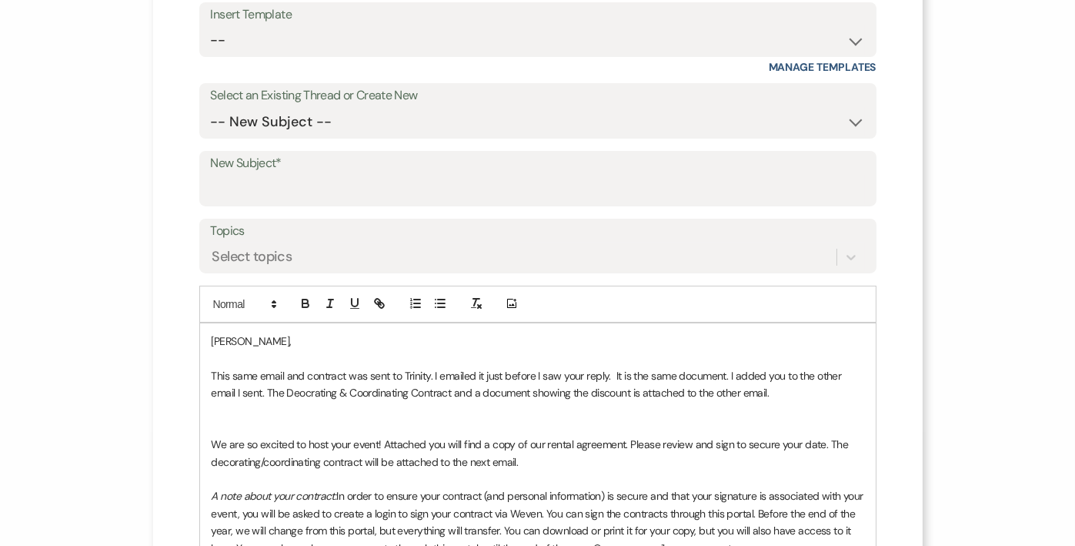
click at [302, 393] on p "This same email and contract was sent to Trinity. I emailed it just before I sa…" at bounding box center [538, 384] width 653 height 35
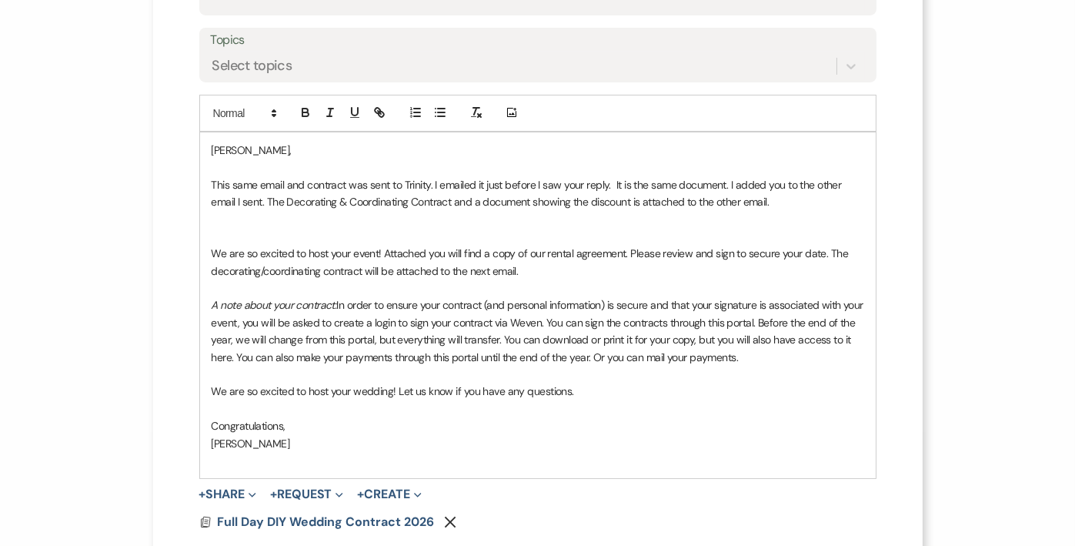
scroll to position [453, 0]
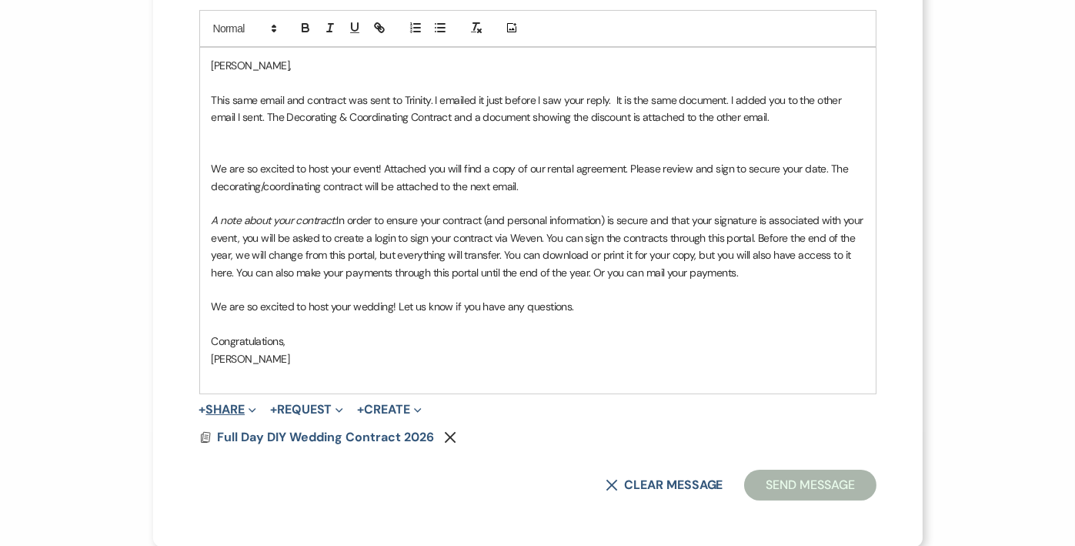
click at [226, 403] on button "+ Share Expand" at bounding box center [228, 409] width 58 height 12
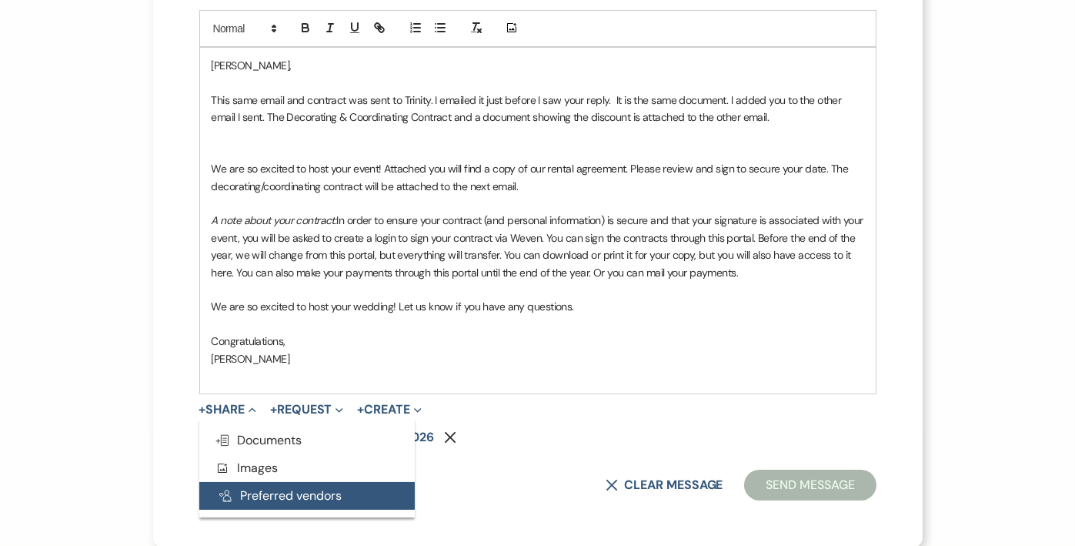
click at [239, 491] on button "Pref Vendors Preferred vendors" at bounding box center [307, 496] width 216 height 28
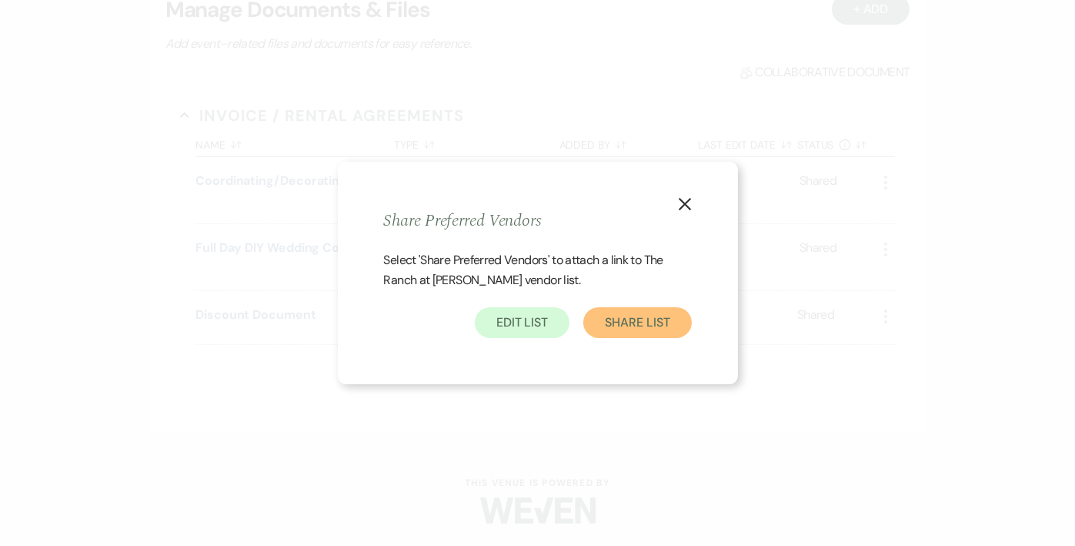
click at [673, 315] on button "Share List" at bounding box center [637, 322] width 108 height 31
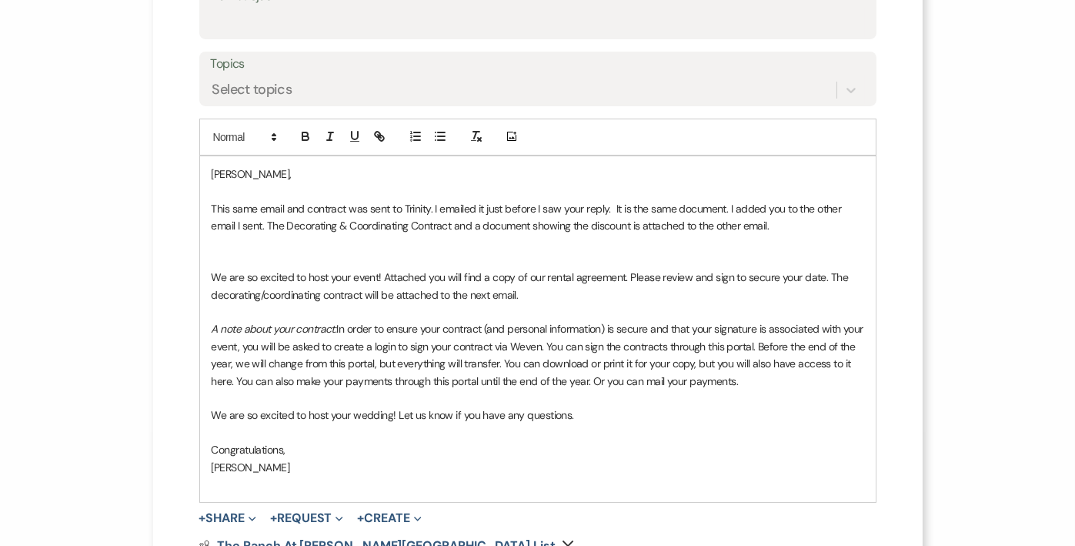
scroll to position [222, 0]
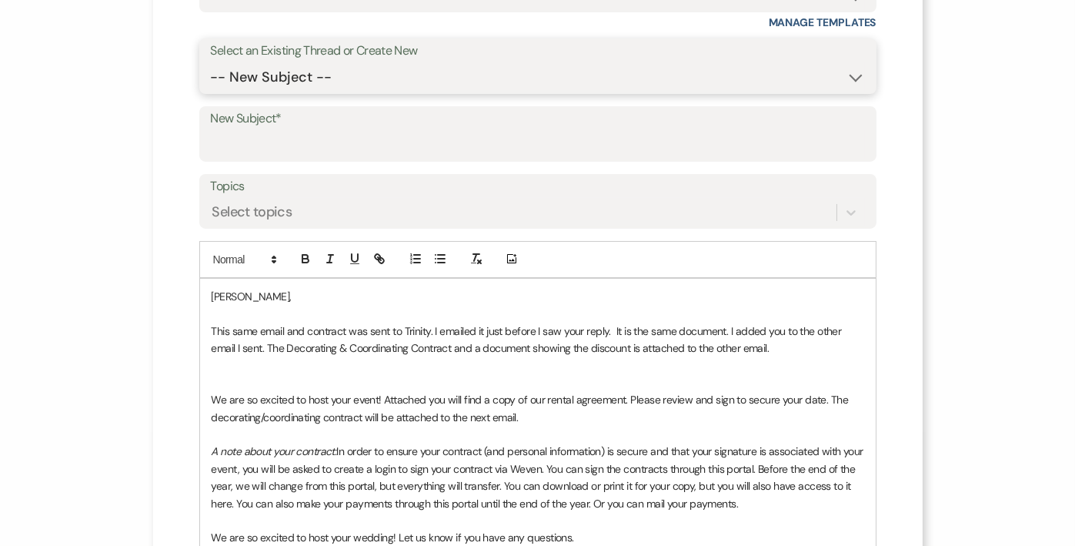
click at [608, 65] on select "-- New Subject -- Booking your event!" at bounding box center [538, 77] width 654 height 30
click at [211, 62] on select "-- New Subject -- Booking your event!" at bounding box center [538, 77] width 654 height 30
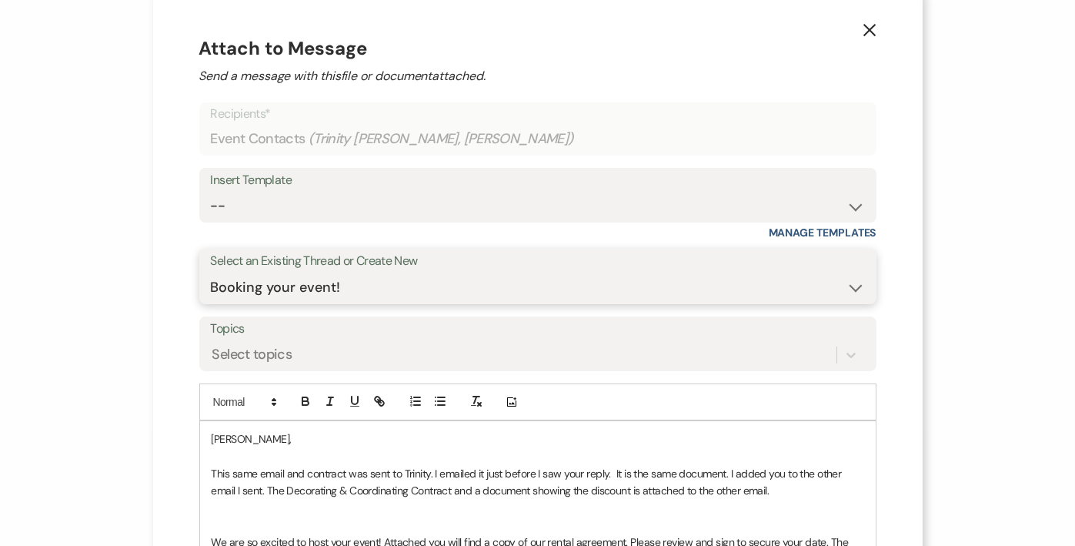
scroll to position [0, 0]
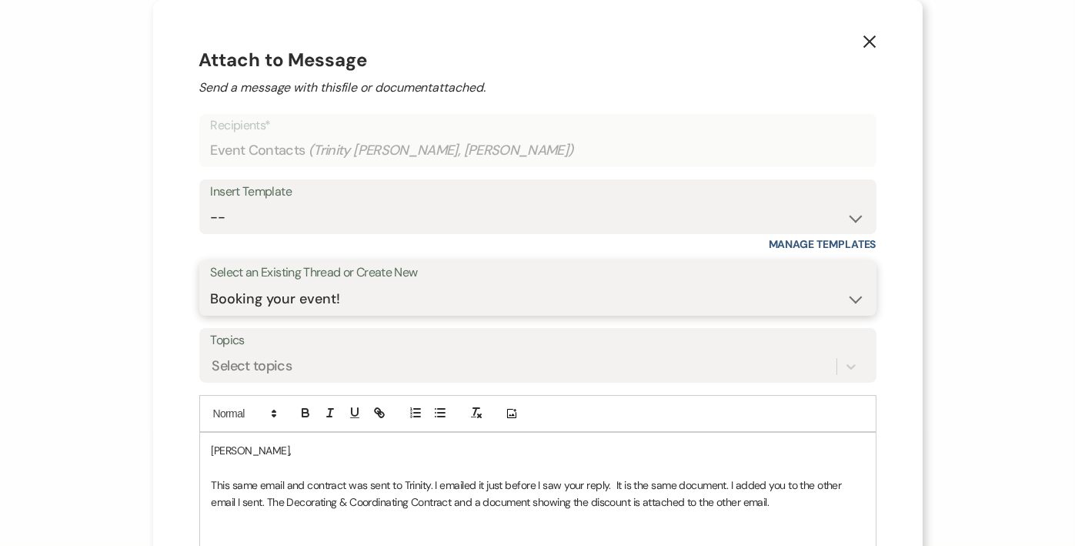
click at [817, 302] on select "-- New Subject -- Booking your event!" at bounding box center [538, 299] width 654 height 30
click at [211, 284] on select "-- New Subject -- Booking your event!" at bounding box center [538, 299] width 654 height 30
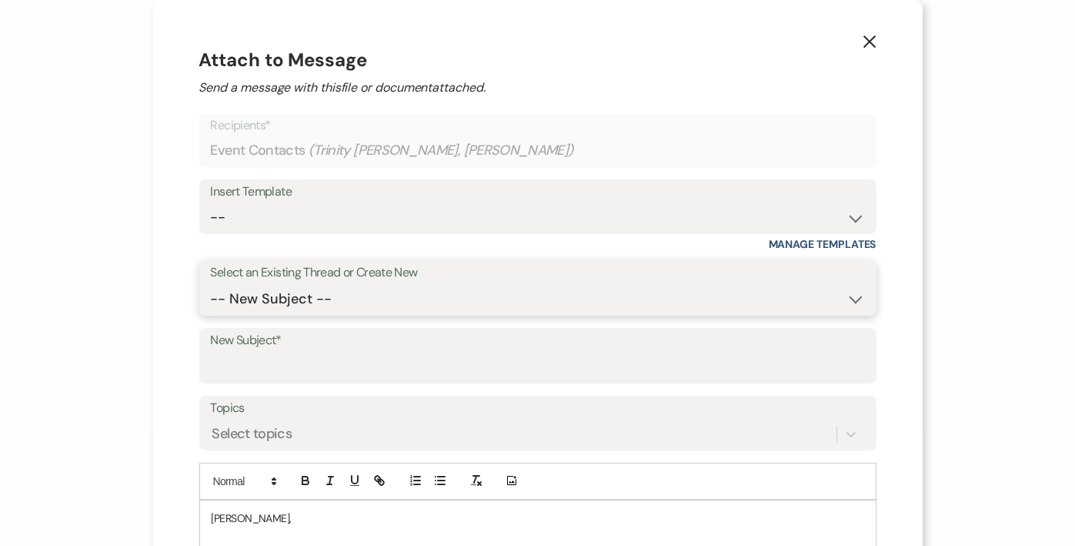
click at [797, 302] on select "-- New Subject -- Booking your event!" at bounding box center [538, 299] width 654 height 30
select select "475355"
click at [211, 284] on select "-- New Subject -- Booking your event!" at bounding box center [538, 299] width 654 height 30
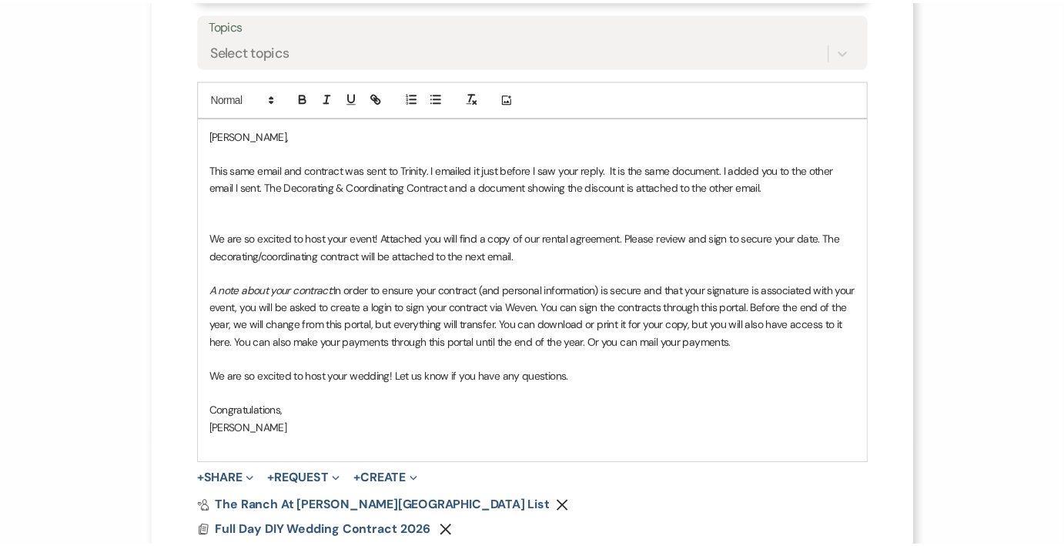
scroll to position [409, 0]
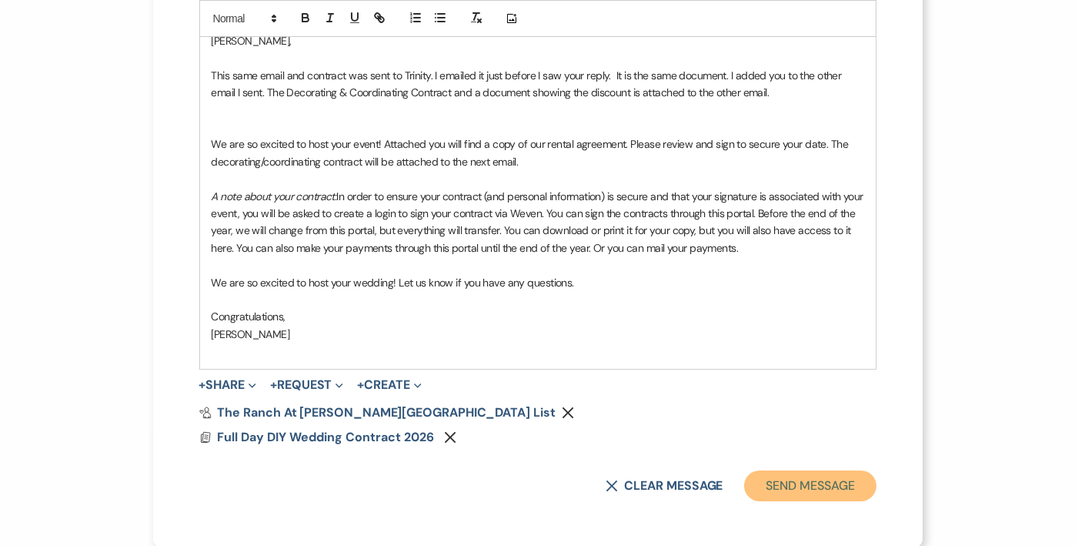
click at [796, 481] on button "Send Message" at bounding box center [810, 485] width 132 height 31
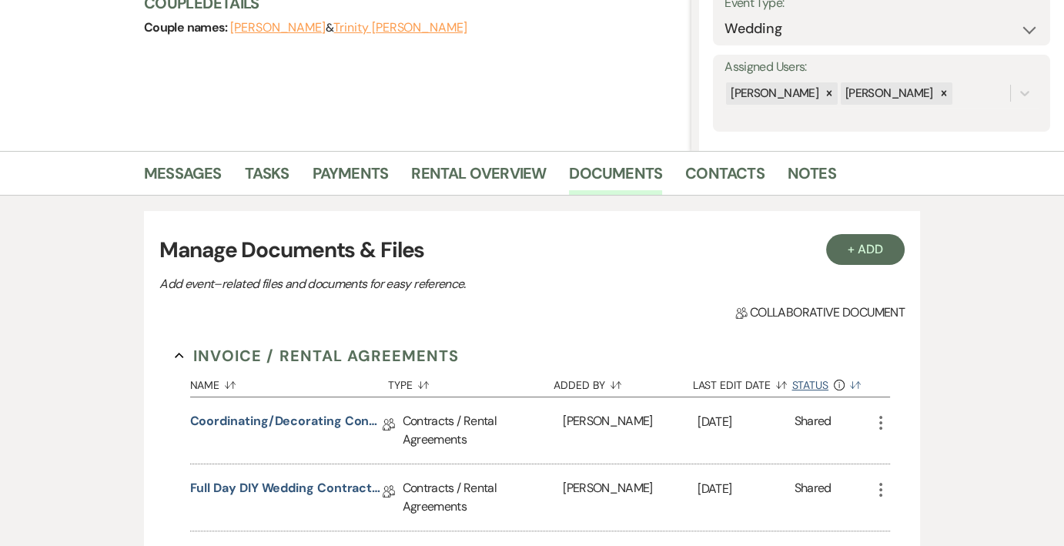
scroll to position [0, 0]
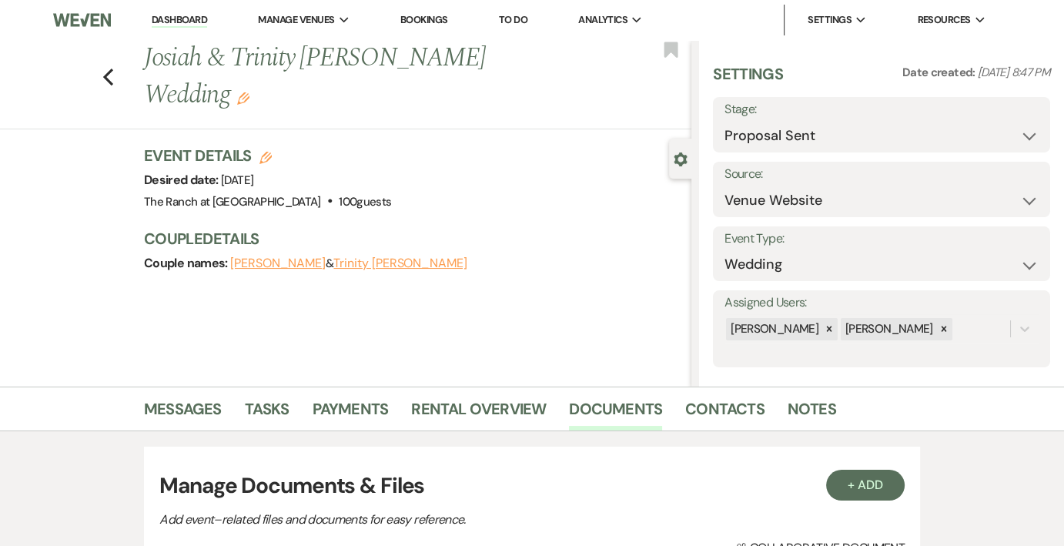
click at [120, 54] on div "Previous [PERSON_NAME] & Trinity [PERSON_NAME] Wedding Edit Bookmark" at bounding box center [341, 84] width 699 height 89
click at [113, 69] on use "button" at bounding box center [108, 77] width 10 height 17
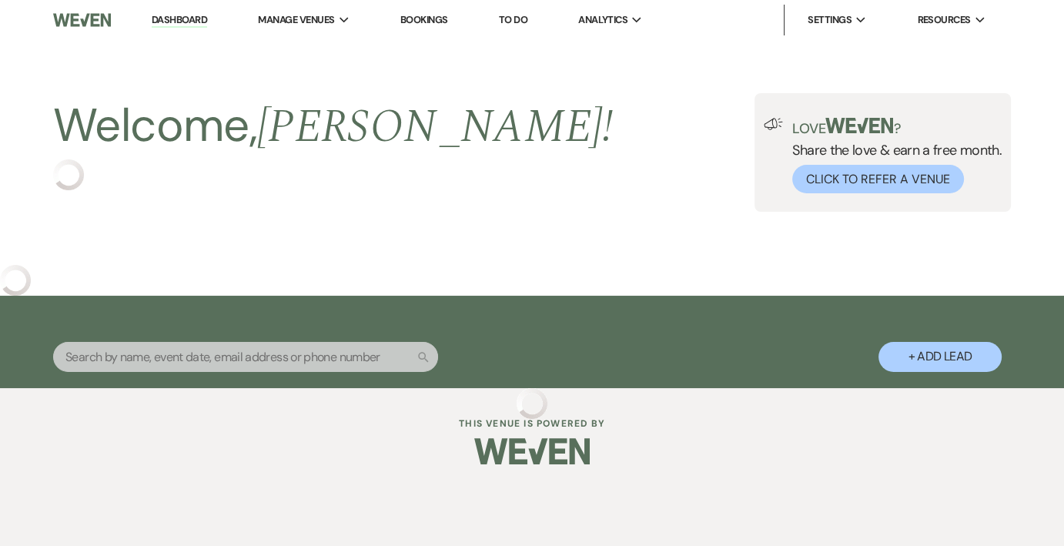
select select "6"
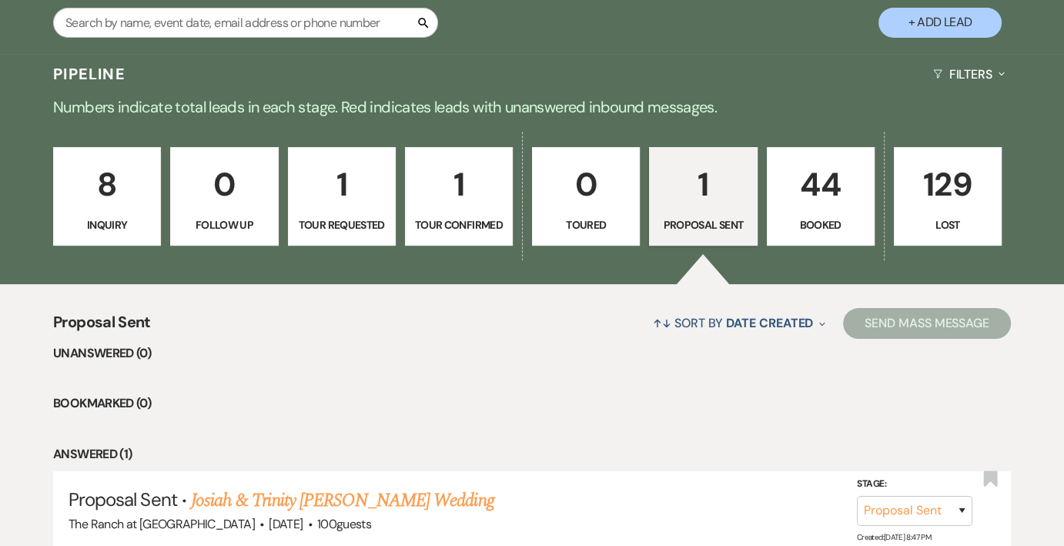
scroll to position [308, 0]
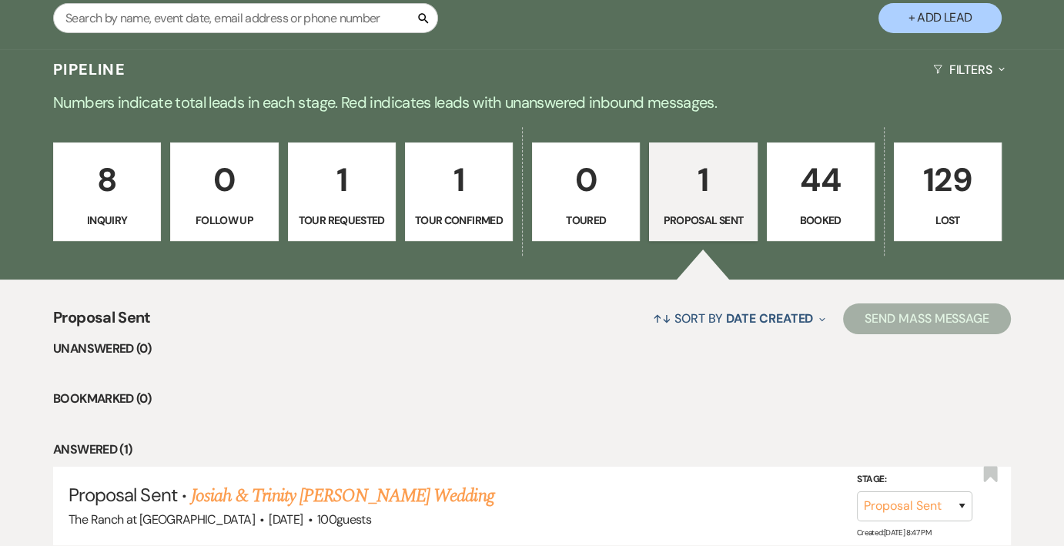
click at [820, 179] on p "44" at bounding box center [821, 180] width 88 height 52
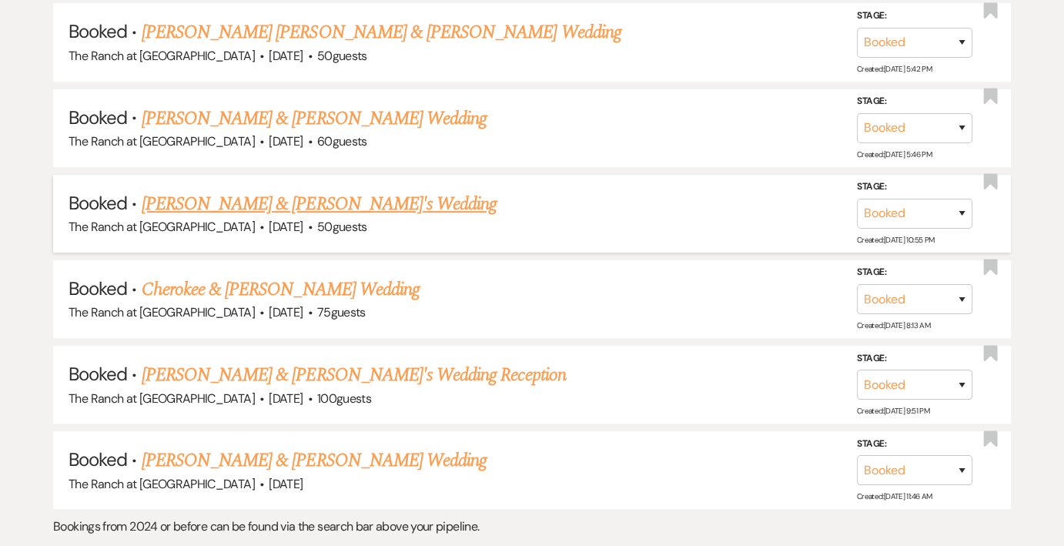
scroll to position [847, 0]
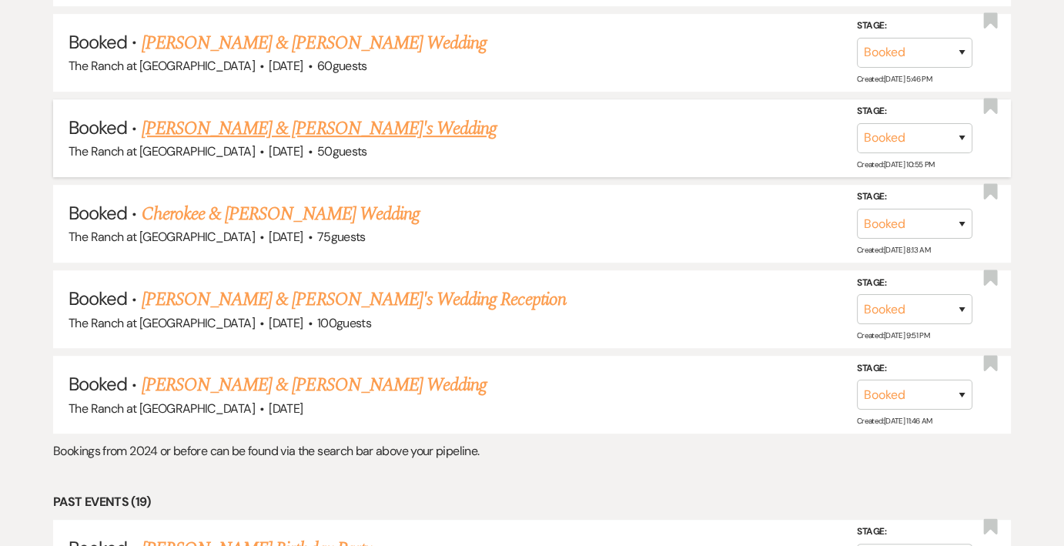
click at [250, 132] on link "[PERSON_NAME] & [PERSON_NAME]'s Wedding" at bounding box center [320, 129] width 356 height 28
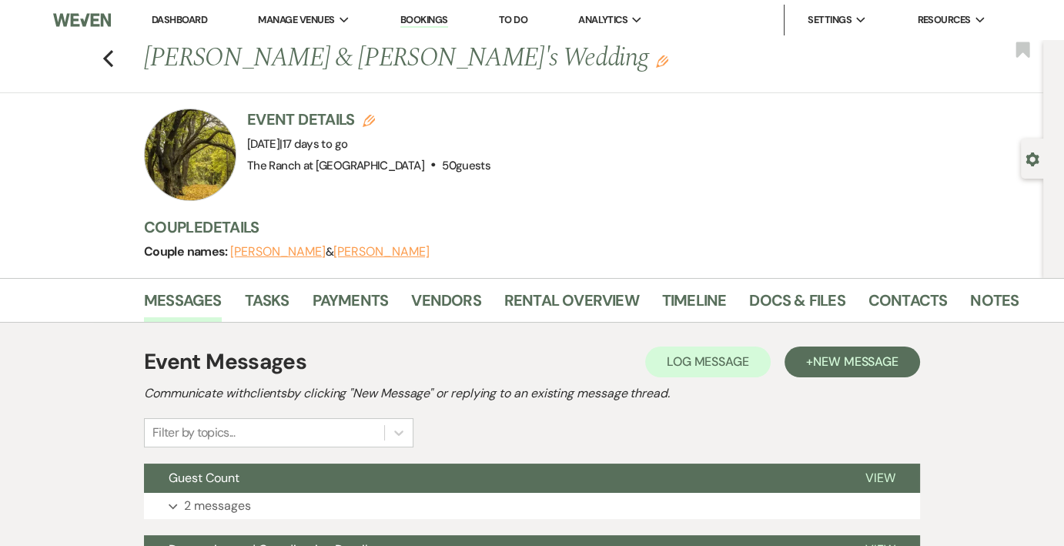
scroll to position [77, 0]
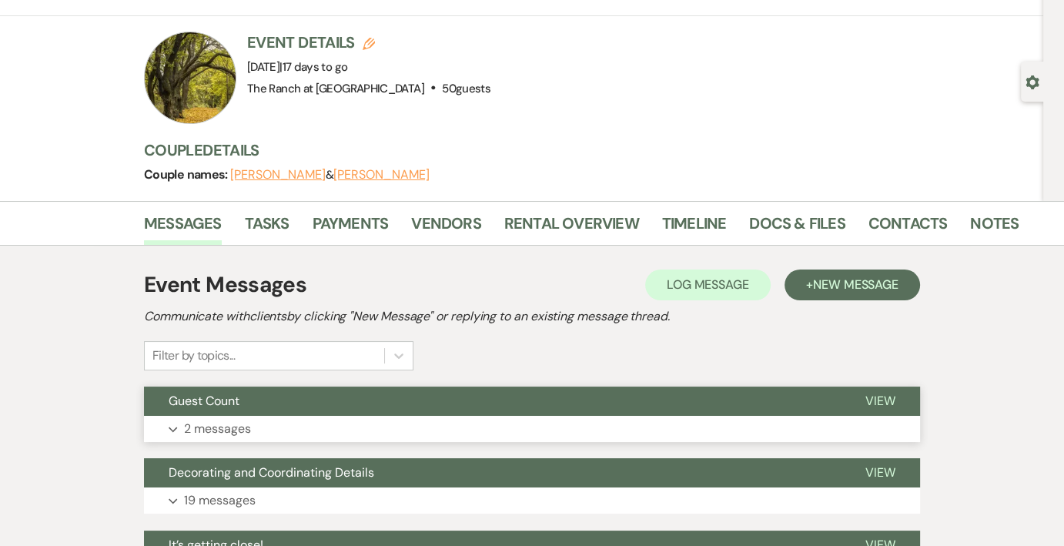
click at [199, 422] on p "2 messages" at bounding box center [217, 429] width 67 height 20
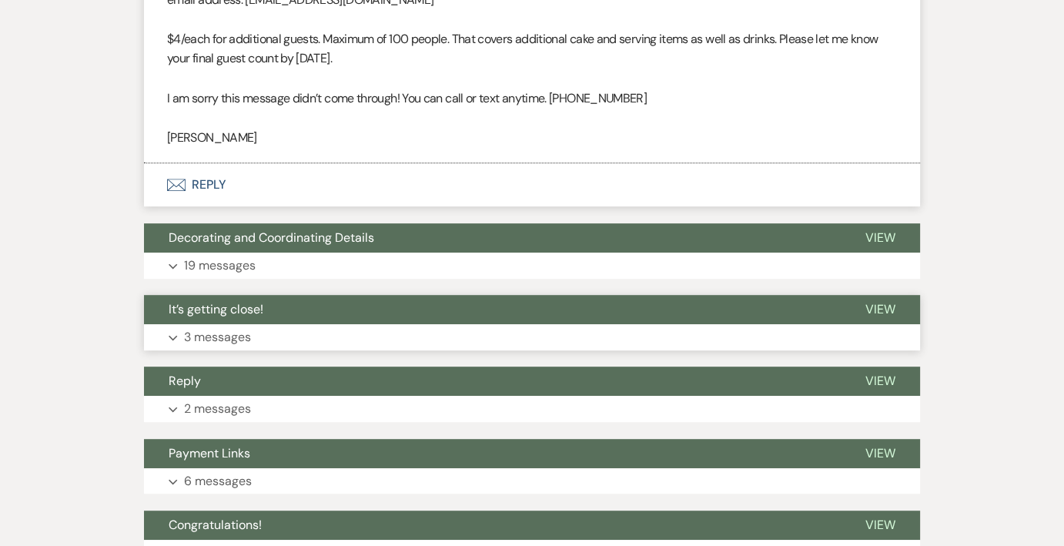
scroll to position [770, 0]
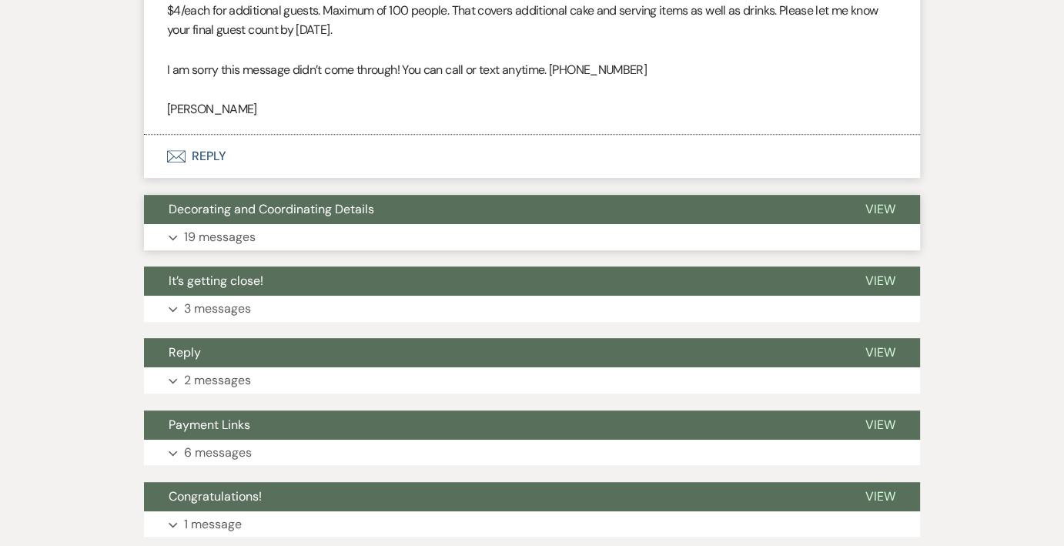
click at [213, 233] on p "19 messages" at bounding box center [220, 237] width 72 height 20
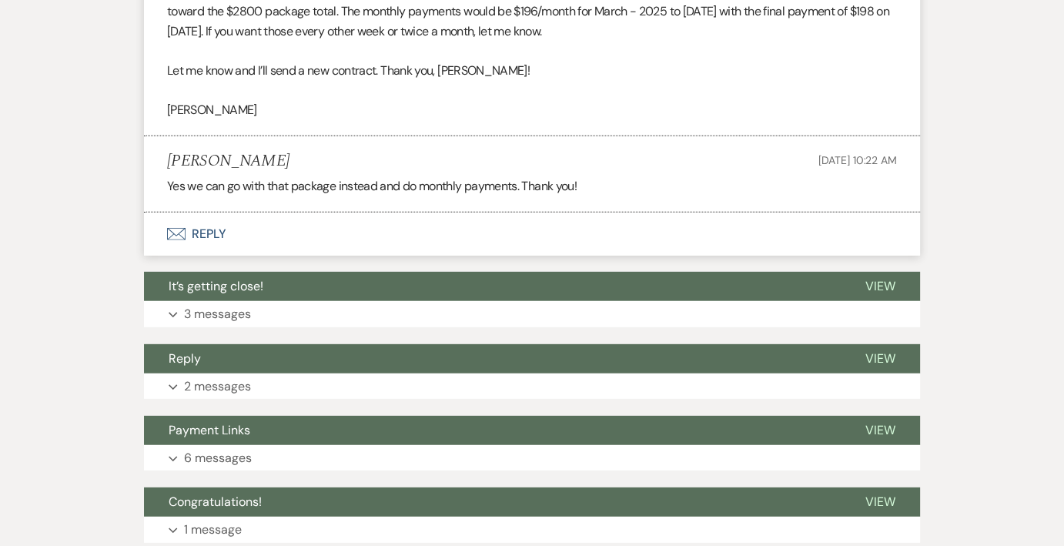
scroll to position [4541, 0]
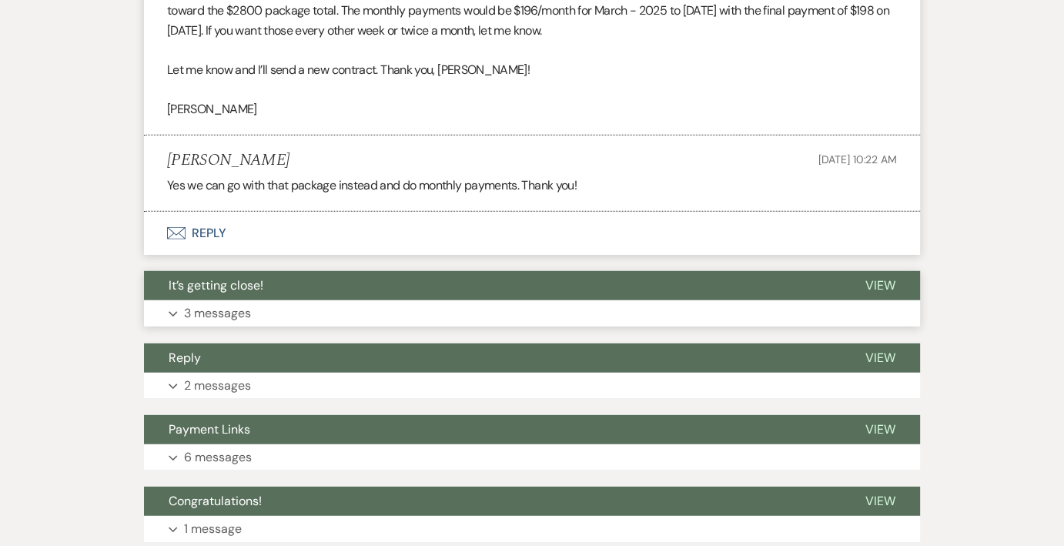
click at [196, 303] on p "3 messages" at bounding box center [217, 313] width 67 height 20
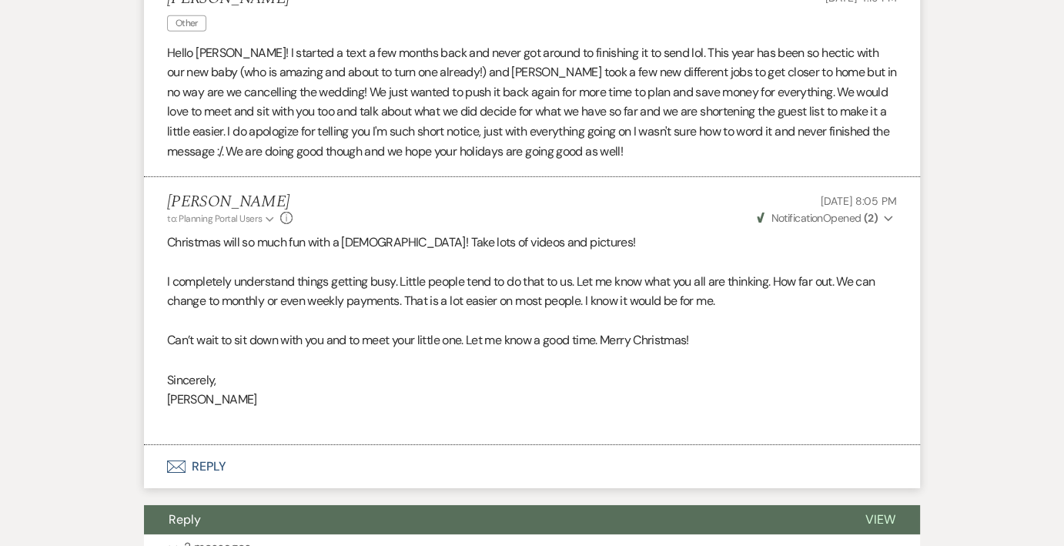
scroll to position [5080, 0]
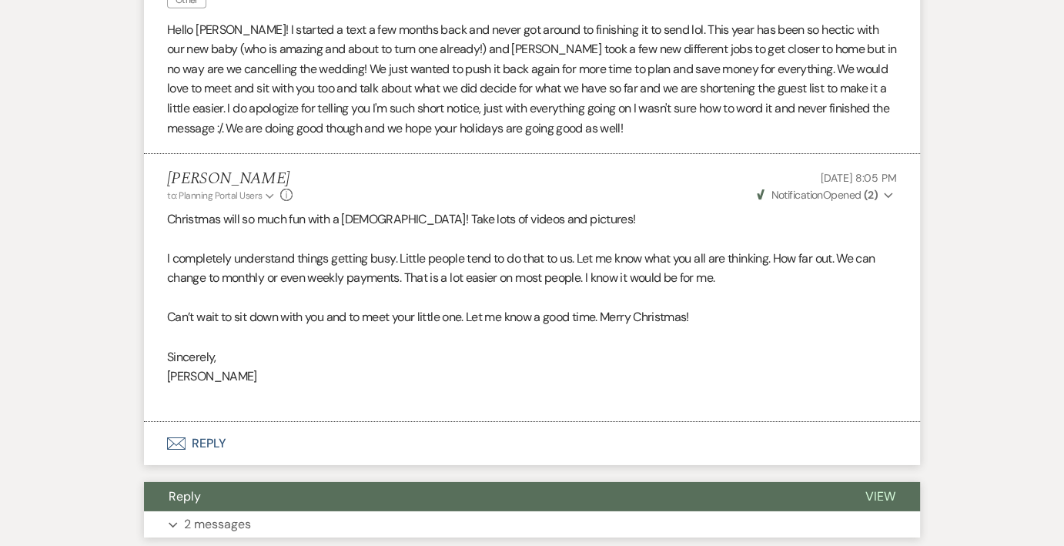
click at [189, 514] on p "2 messages" at bounding box center [217, 524] width 67 height 20
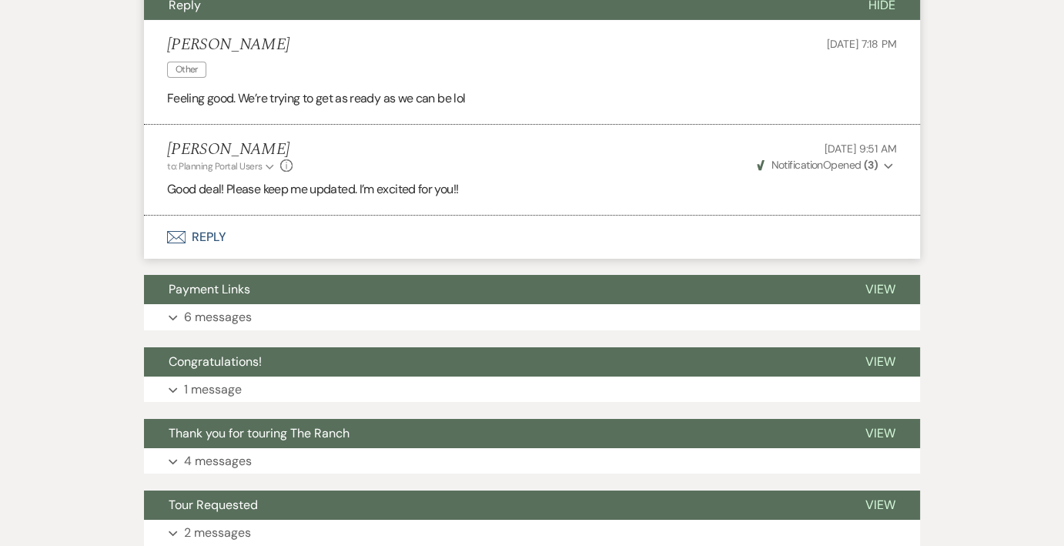
scroll to position [5619, 0]
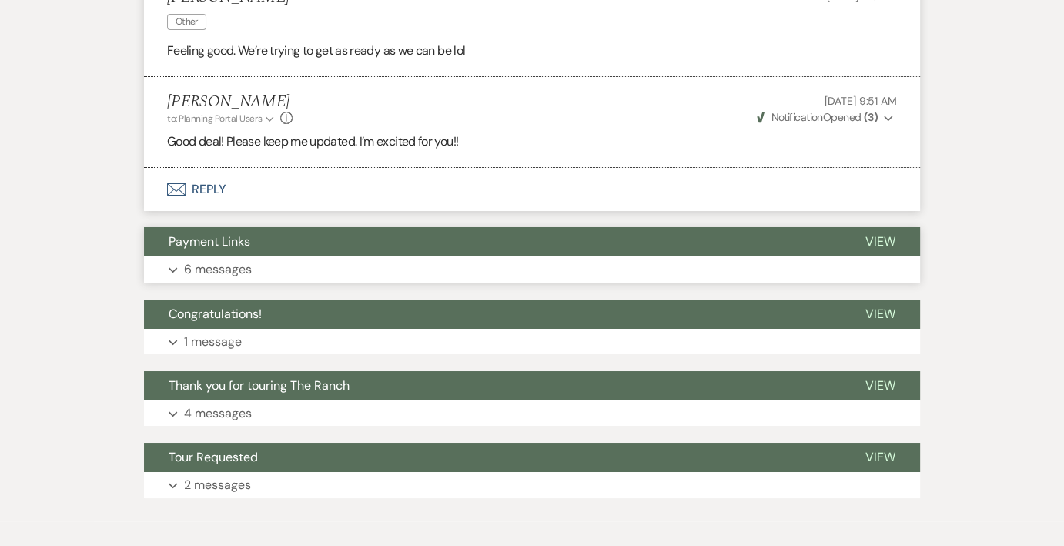
click at [186, 259] on p "6 messages" at bounding box center [218, 269] width 68 height 20
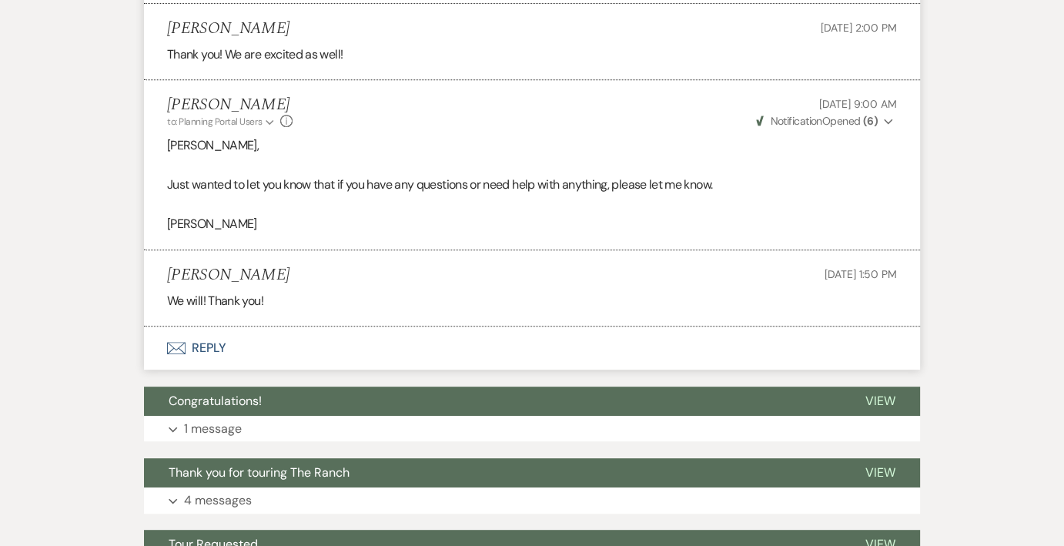
scroll to position [6542, 0]
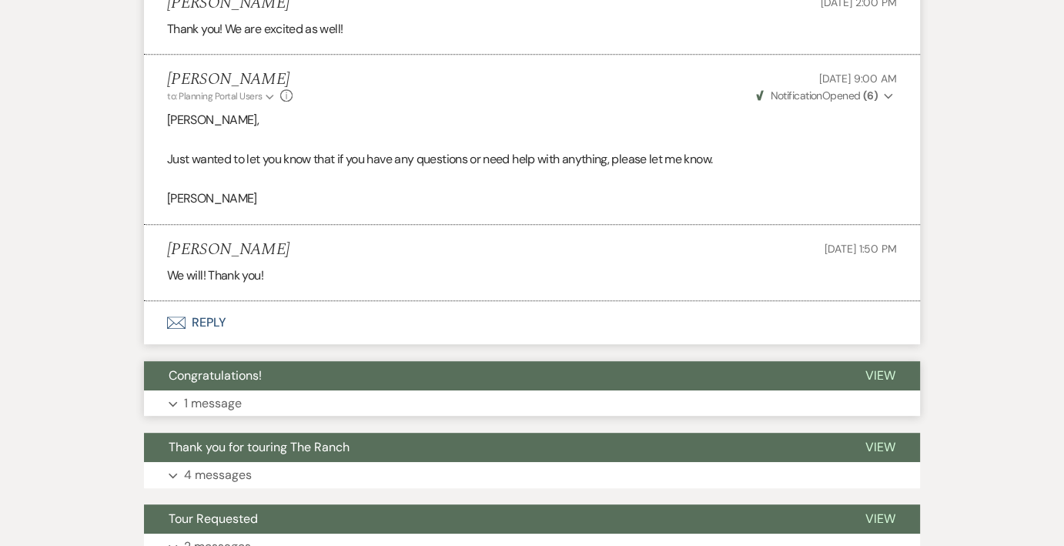
click at [190, 393] on p "1 message" at bounding box center [213, 403] width 58 height 20
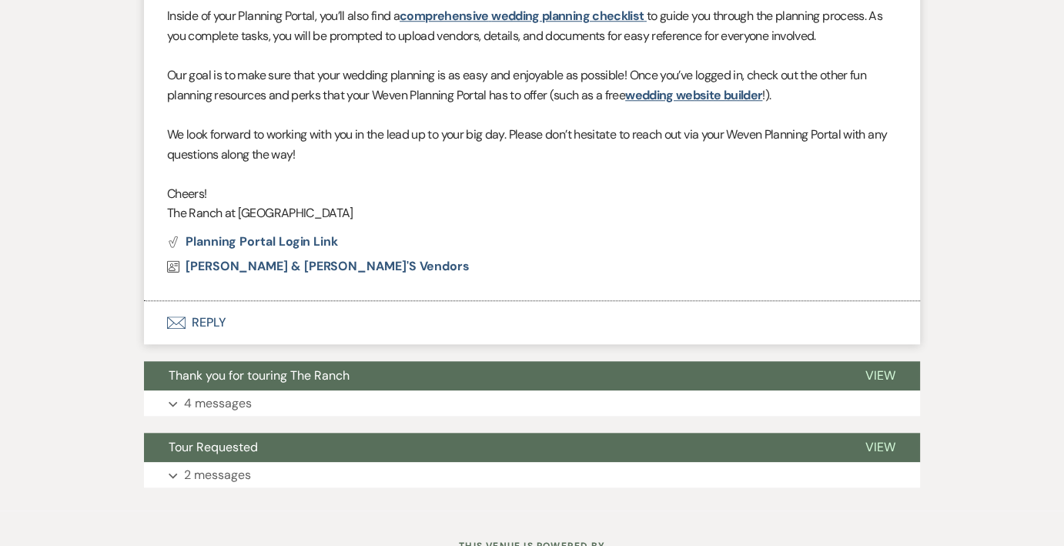
scroll to position [7235, 0]
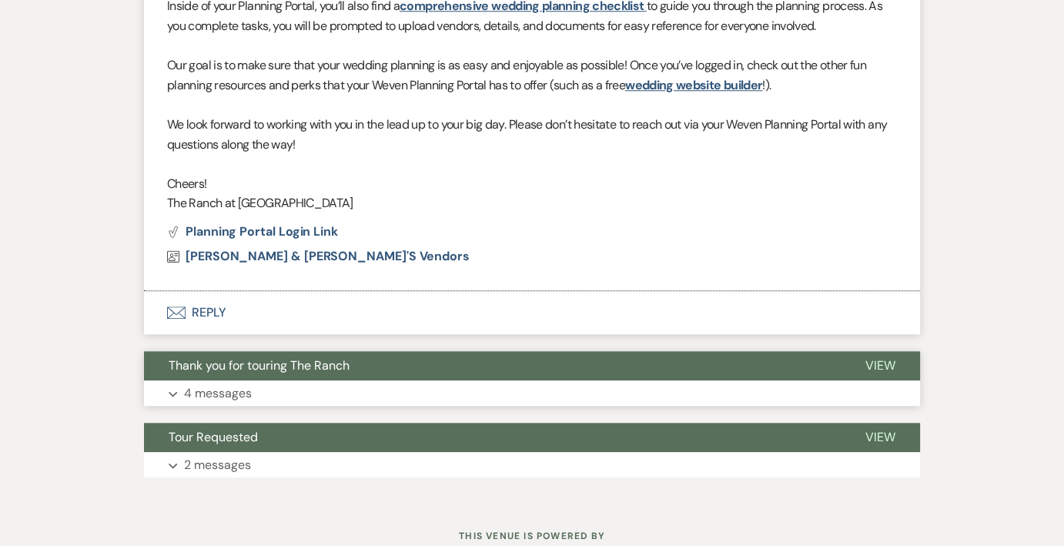
click at [195, 383] on p "4 messages" at bounding box center [218, 393] width 68 height 20
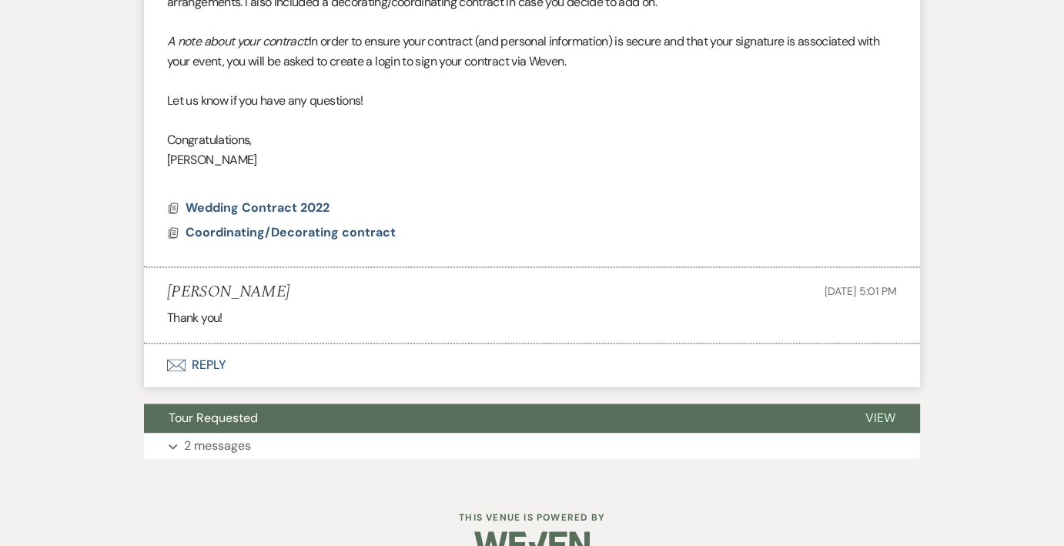
scroll to position [8327, 0]
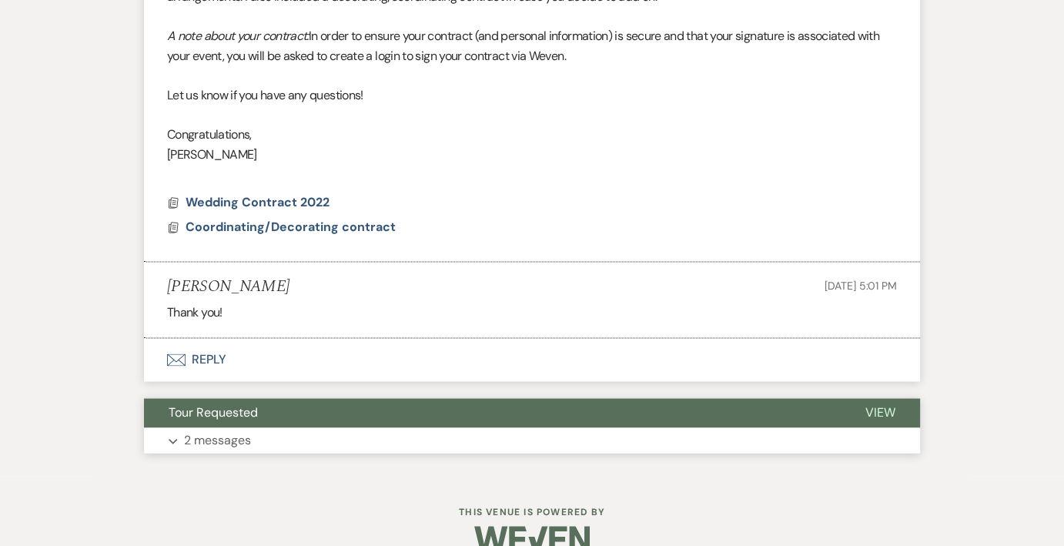
click at [199, 430] on p "2 messages" at bounding box center [217, 440] width 67 height 20
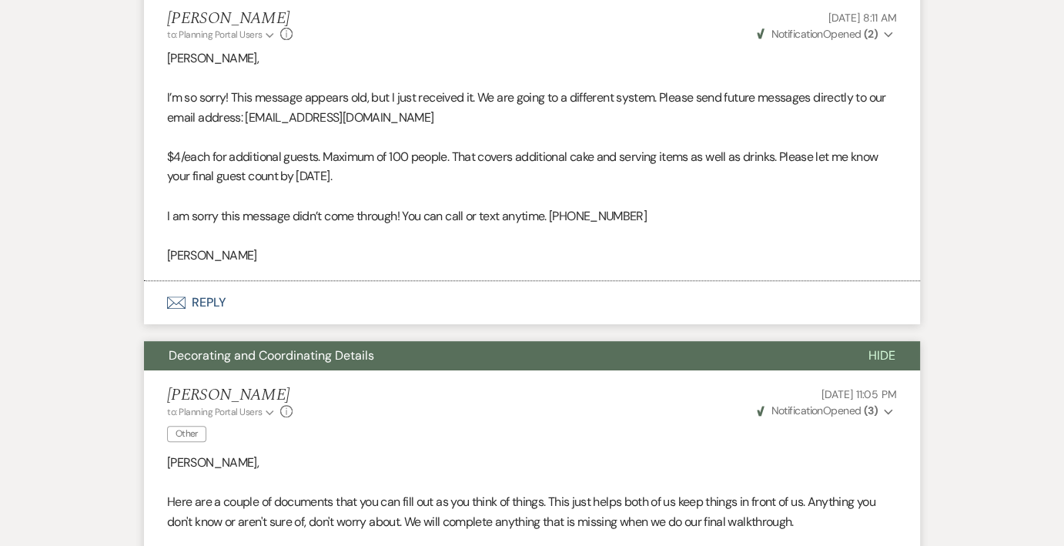
scroll to position [0, 0]
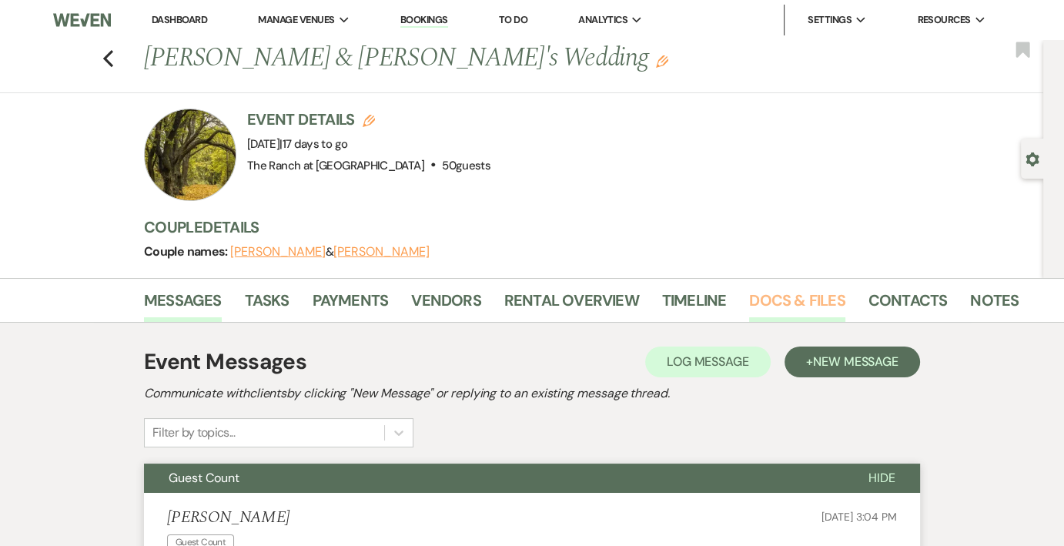
click at [785, 295] on link "Docs & Files" at bounding box center [796, 305] width 95 height 34
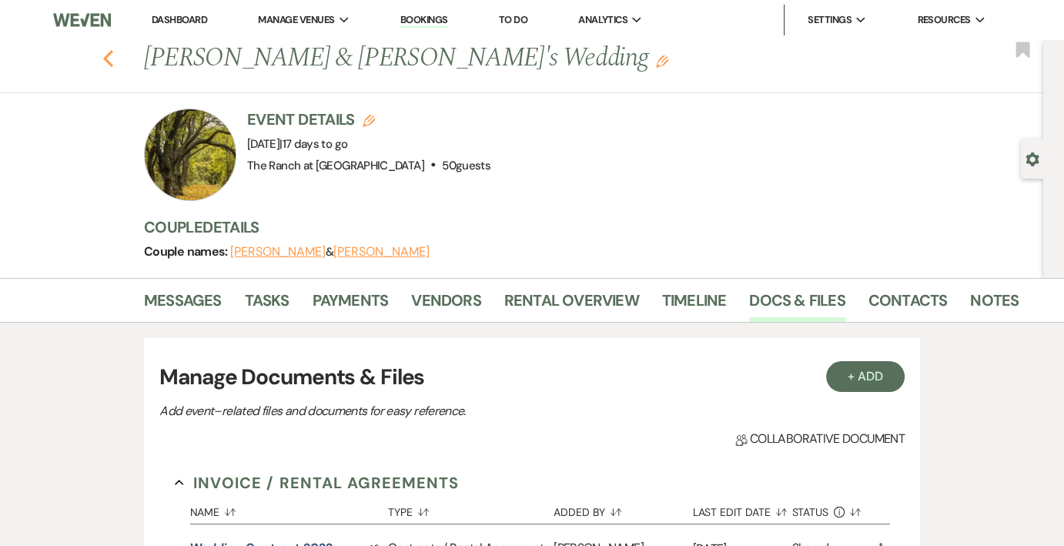
click at [111, 58] on use "button" at bounding box center [108, 58] width 10 height 17
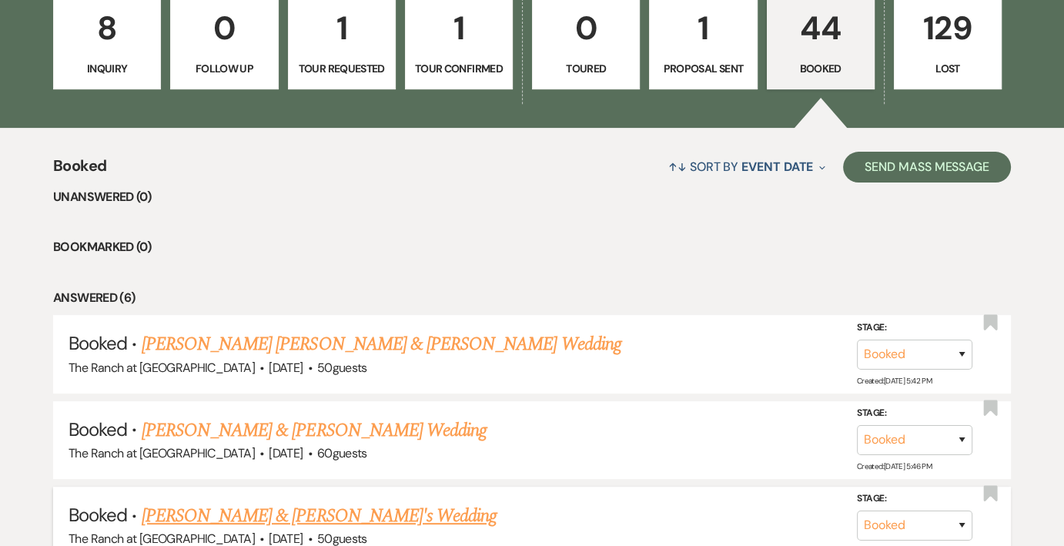
scroll to position [385, 0]
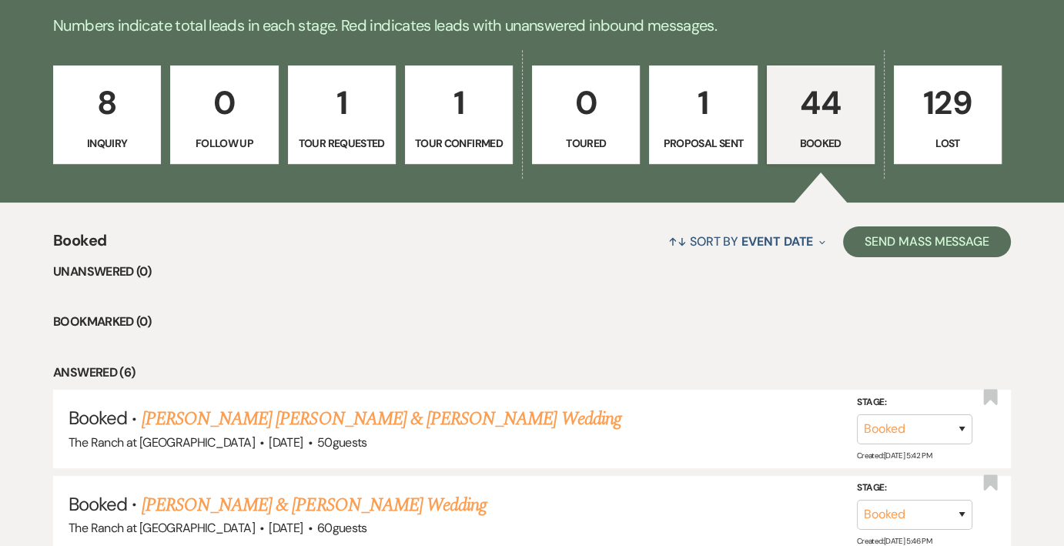
click at [698, 128] on p "1" at bounding box center [703, 103] width 88 height 52
select select "6"
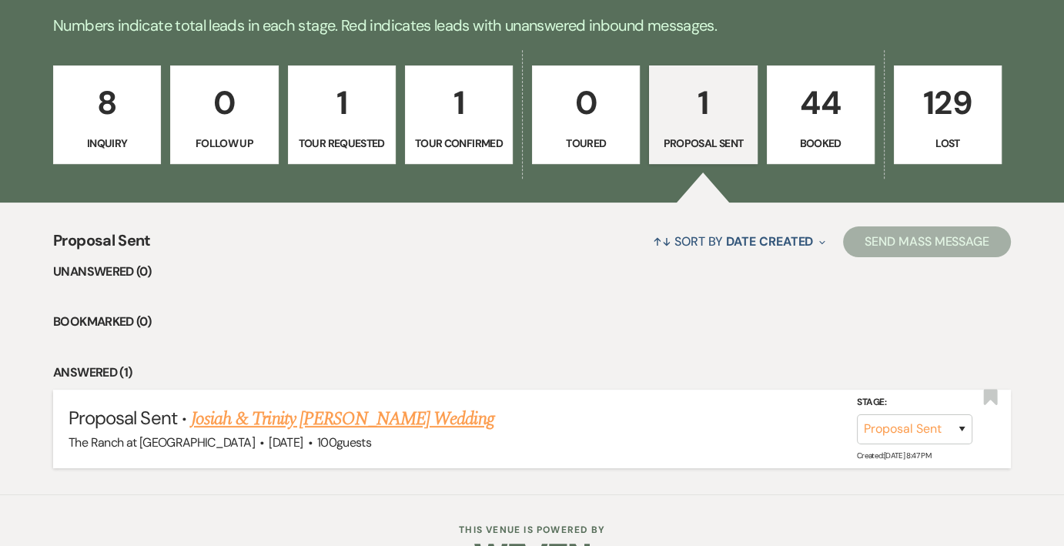
click at [312, 419] on link "Josiah & Trinity [PERSON_NAME] Wedding" at bounding box center [342, 419] width 303 height 28
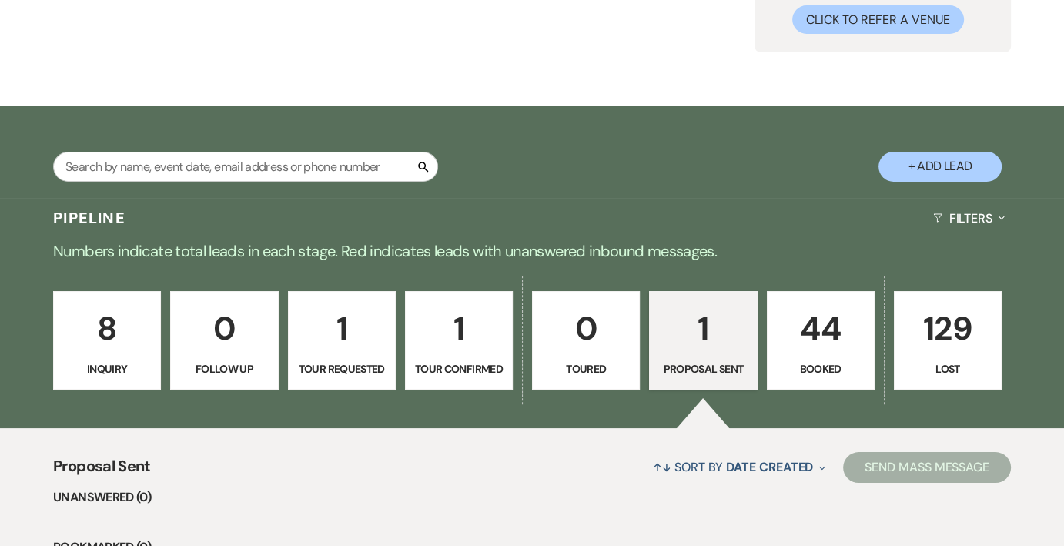
select select "6"
select select "5"
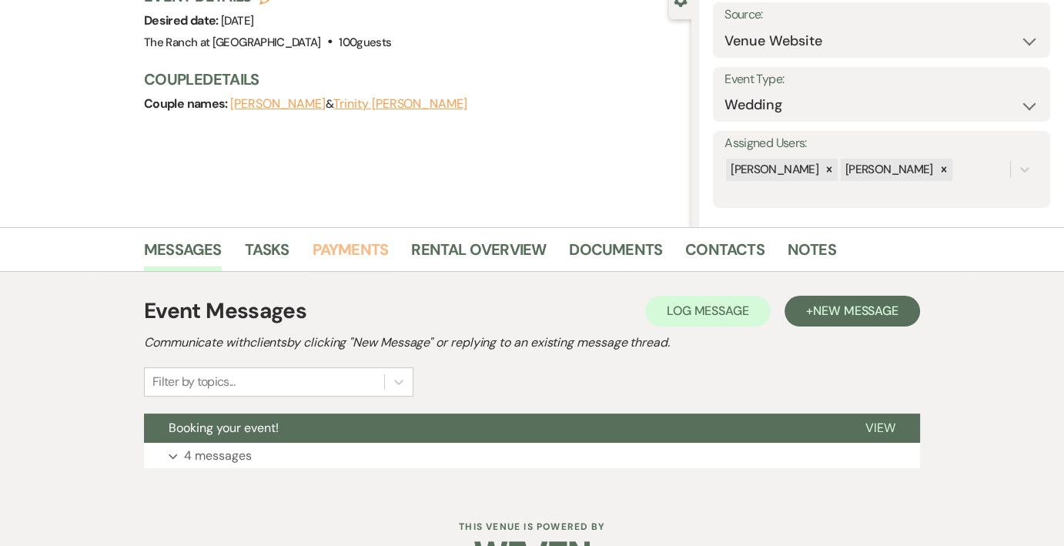
click at [333, 249] on link "Payments" at bounding box center [350, 254] width 76 height 34
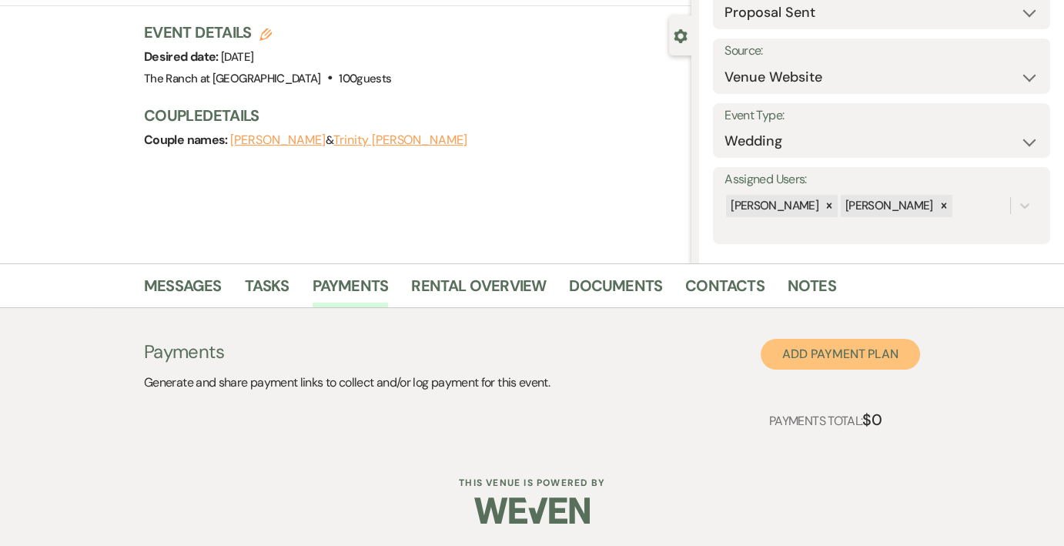
click at [837, 352] on button "Add Payment Plan" at bounding box center [839, 354] width 159 height 31
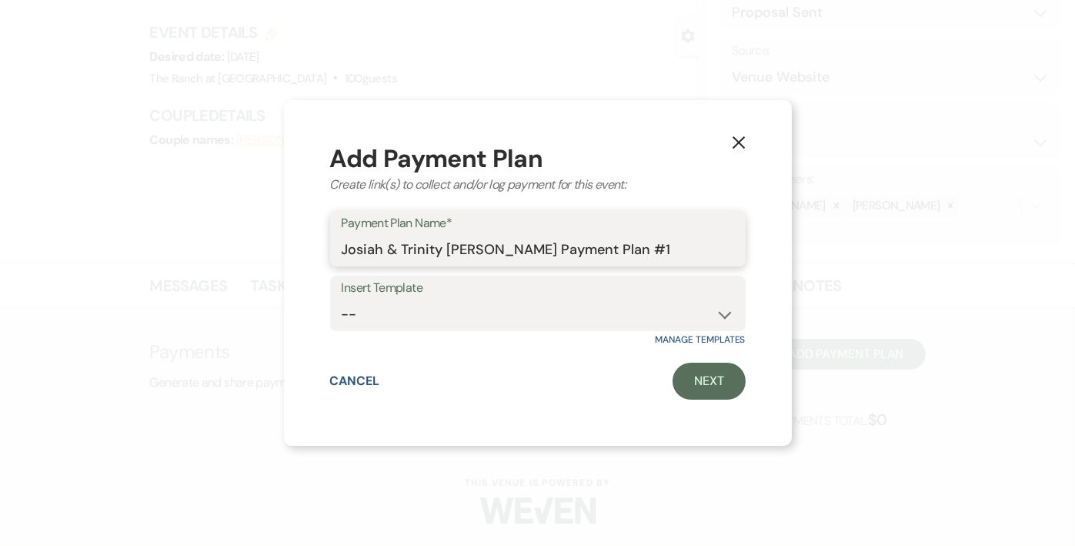
click at [607, 252] on input "Josiah & Trinity [PERSON_NAME] Payment Plan #1" at bounding box center [538, 250] width 393 height 30
click at [479, 318] on select "--" at bounding box center [538, 314] width 393 height 30
drag, startPoint x: 605, startPoint y: 249, endPoint x: 620, endPoint y: 249, distance: 14.6
click at [620, 249] on input "Josiah & Trinity [PERSON_NAME] Payment Plan #1" at bounding box center [538, 250] width 393 height 30
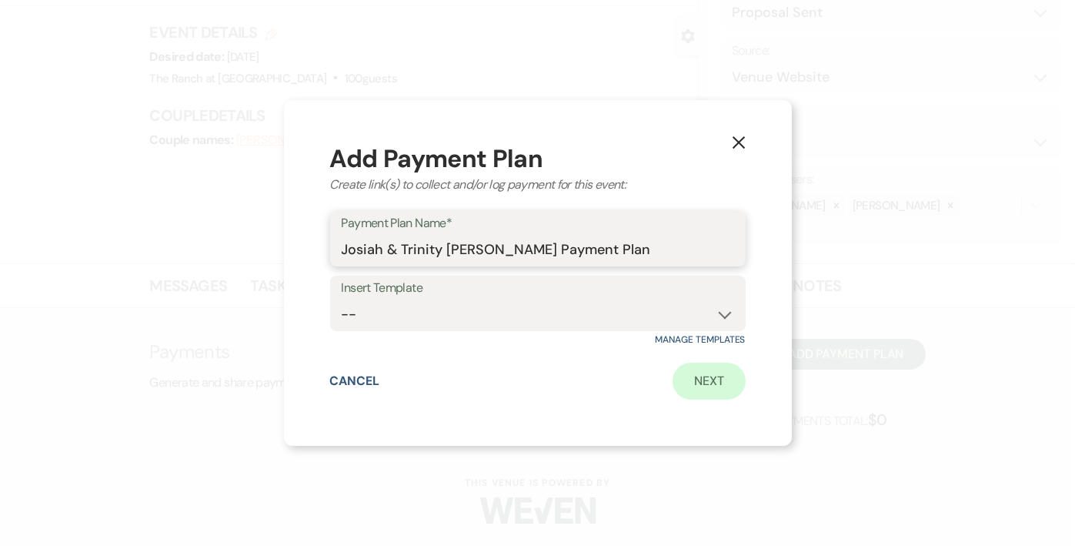
type input "Josiah & Trinity [PERSON_NAME] Payment Plan"
click at [685, 383] on link "Next" at bounding box center [709, 381] width 73 height 37
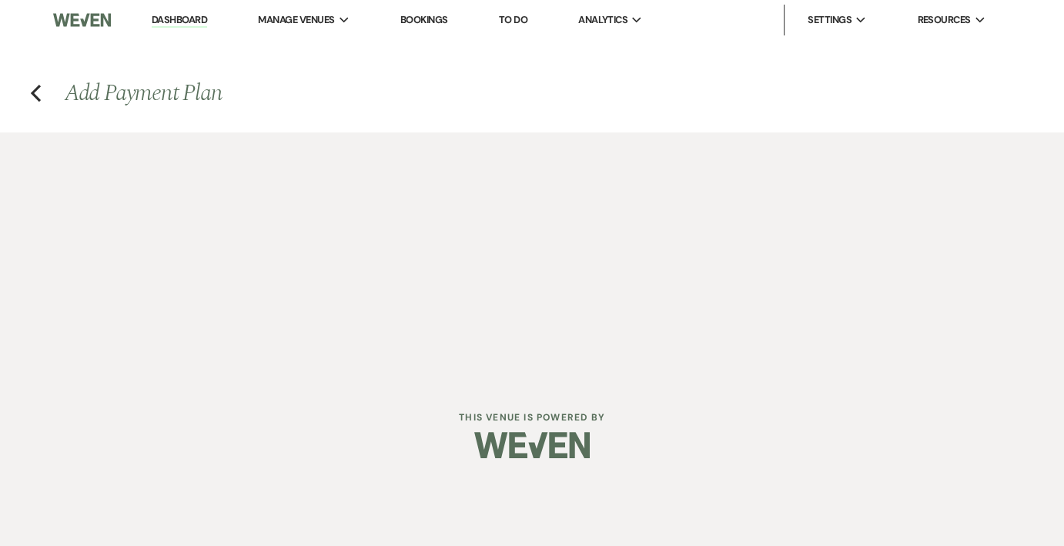
select select "2"
select select "percentage"
select select "false"
select select "client"
select select "weeks"
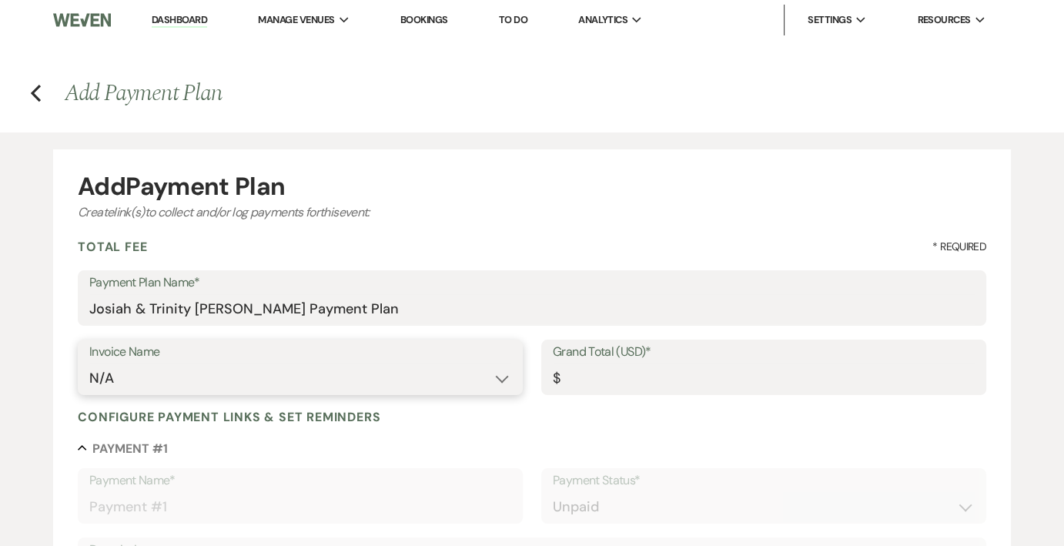
click at [216, 375] on select "N/A" at bounding box center [300, 378] width 422 height 30
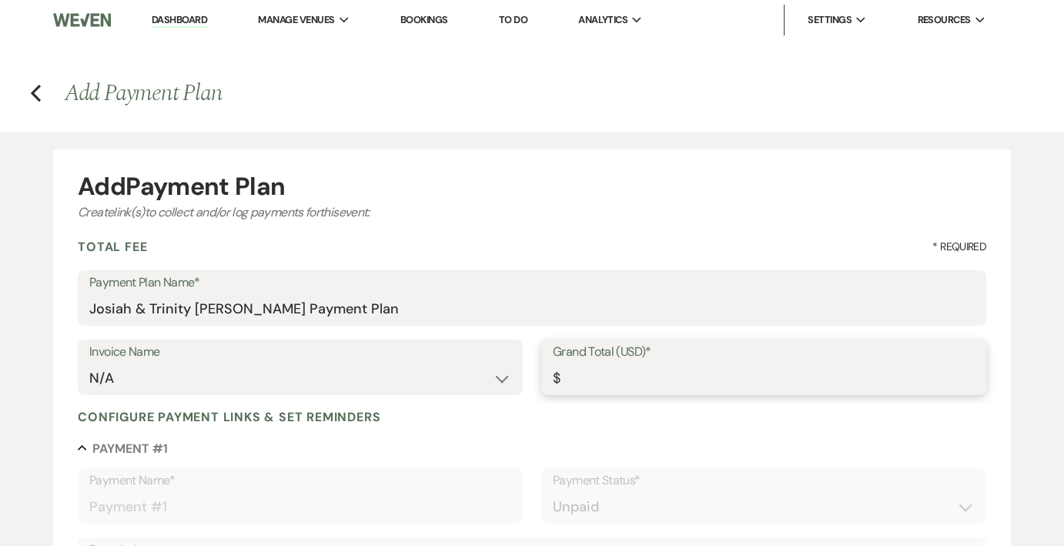
click at [643, 371] on input "Grand Total (USD)*" at bounding box center [764, 378] width 422 height 30
type input "2"
type input "2.00"
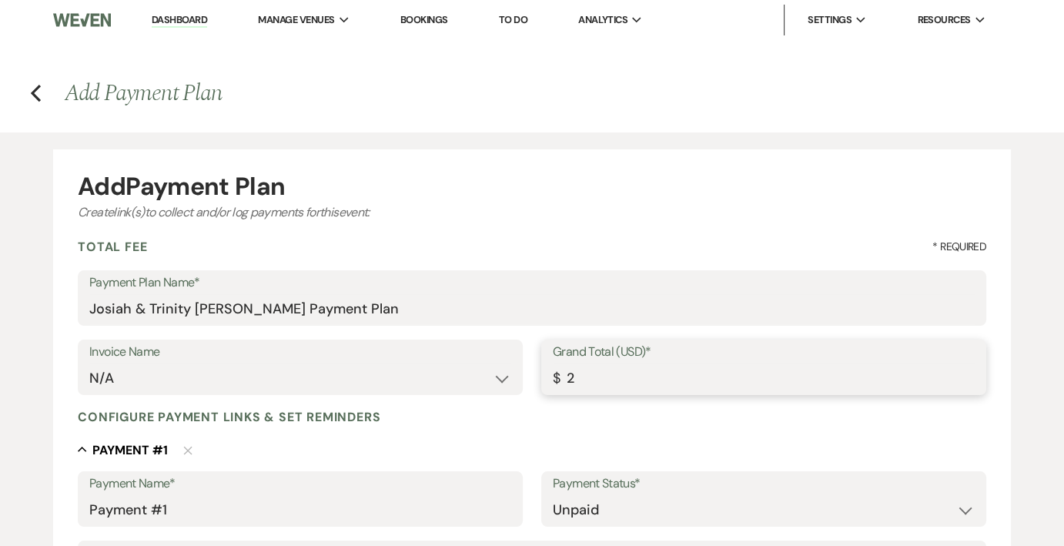
type input "25"
type input "25.00"
type input "255"
type input "255.00"
type input "2550"
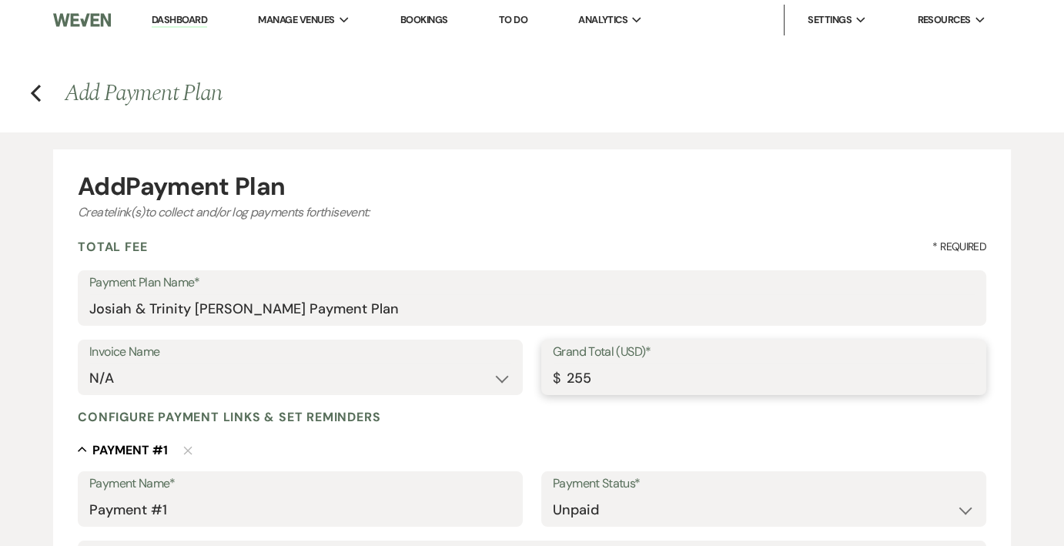
type input "2550.00"
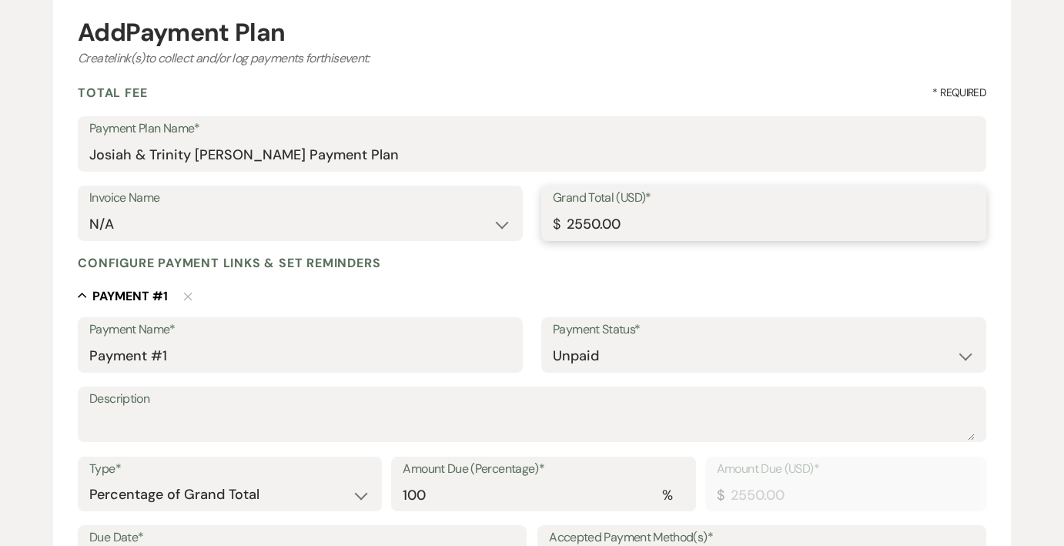
scroll to position [231, 0]
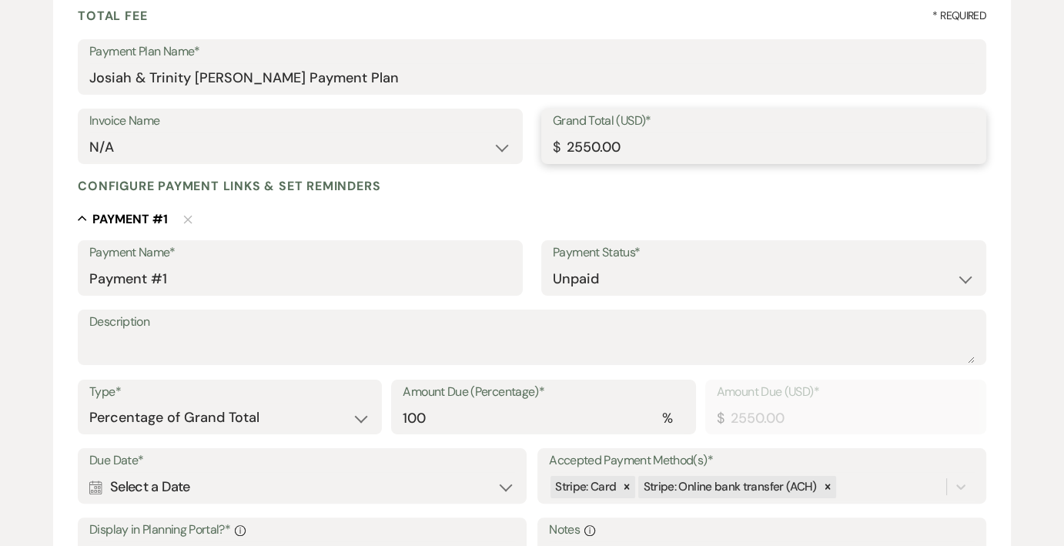
type input "2550.00"
drag, startPoint x: 212, startPoint y: 279, endPoint x: 25, endPoint y: 283, distance: 187.8
click at [25, 282] on div "Add Payment Plan Create link(s) to collect and/or log payments for this event: …" at bounding box center [532, 370] width 1064 height 939
type input "Hold-the-Date [MEDICAL_DATA]"
click at [470, 331] on label "Description" at bounding box center [531, 322] width 885 height 22
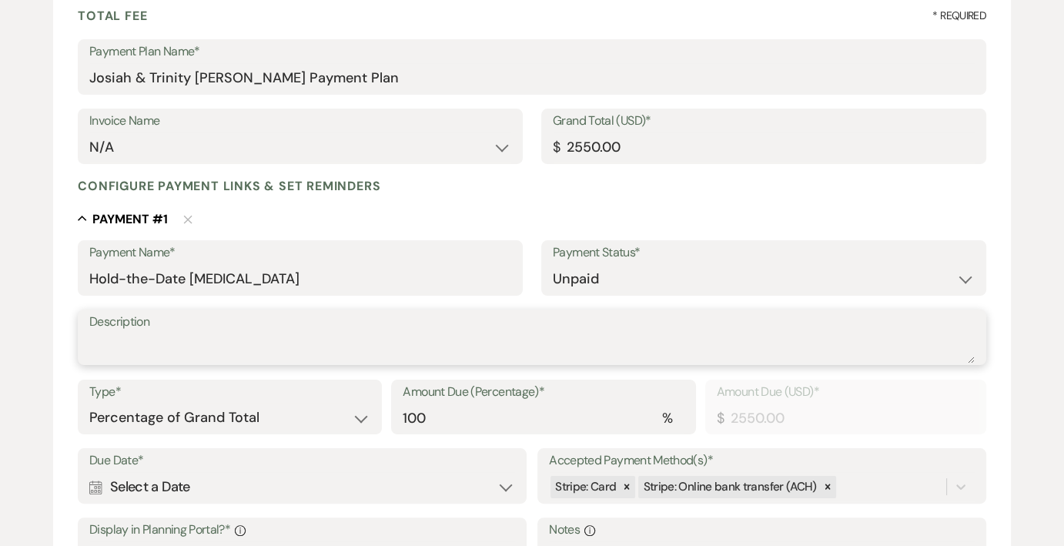
click at [470, 333] on textarea "Description" at bounding box center [531, 348] width 885 height 31
type textarea "T"
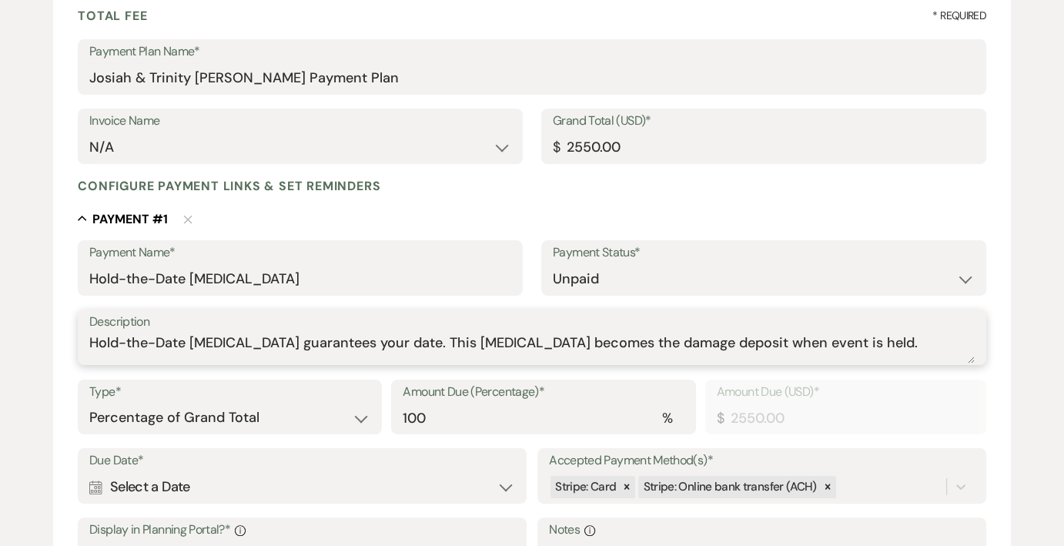
type textarea "Hold-the-Date [MEDICAL_DATA] guarantees your date. This [MEDICAL_DATA] becomes …"
click at [367, 413] on select "Dollar Amount Percentage of Grand Total" at bounding box center [229, 418] width 281 height 30
select select "flat"
click at [89, 403] on select "Dollar Amount Percentage of Grand Total" at bounding box center [229, 418] width 281 height 30
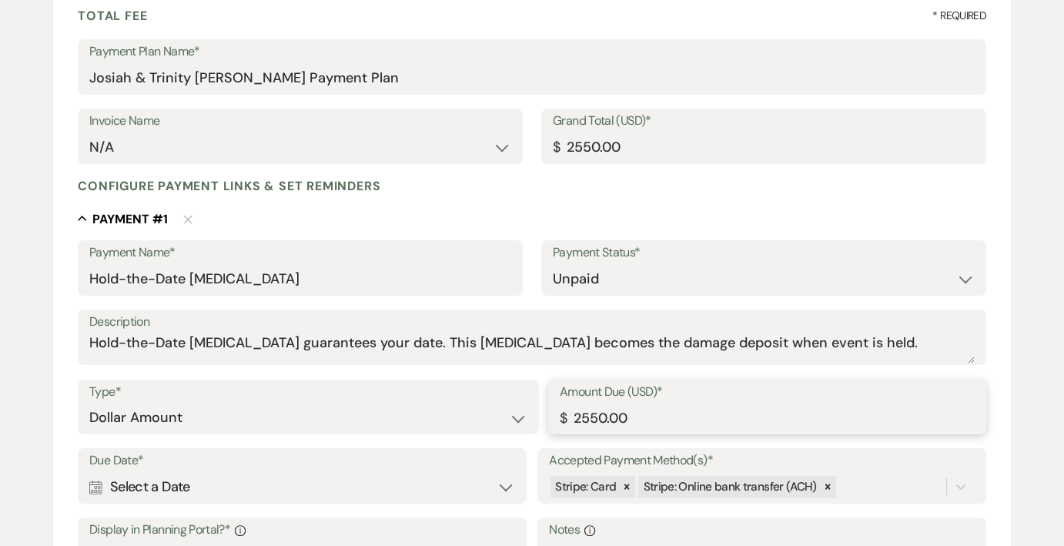
drag, startPoint x: 570, startPoint y: 416, endPoint x: 603, endPoint y: 419, distance: 33.3
click at [603, 419] on input "2550.00" at bounding box center [767, 418] width 415 height 30
type input "500.00"
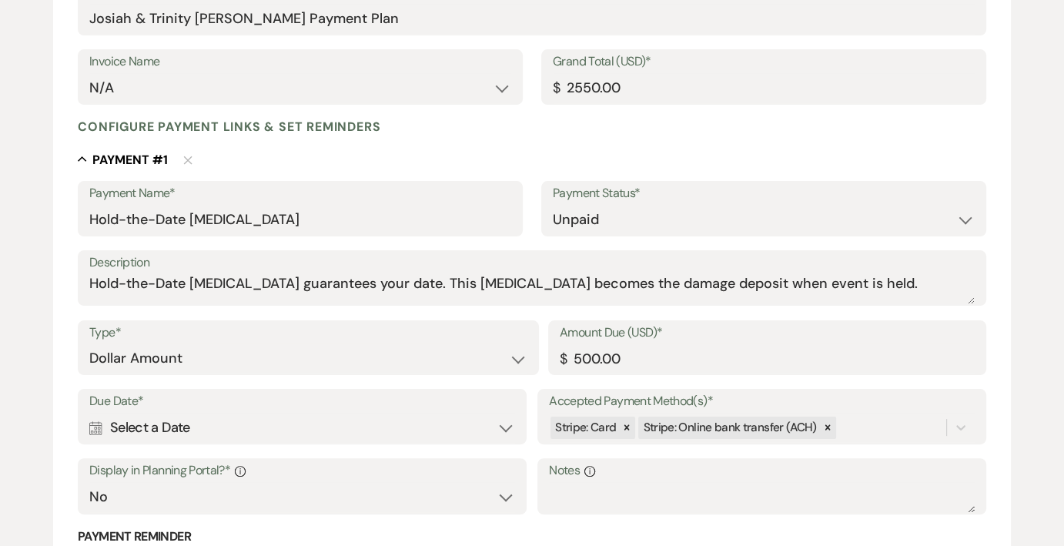
scroll to position [385, 0]
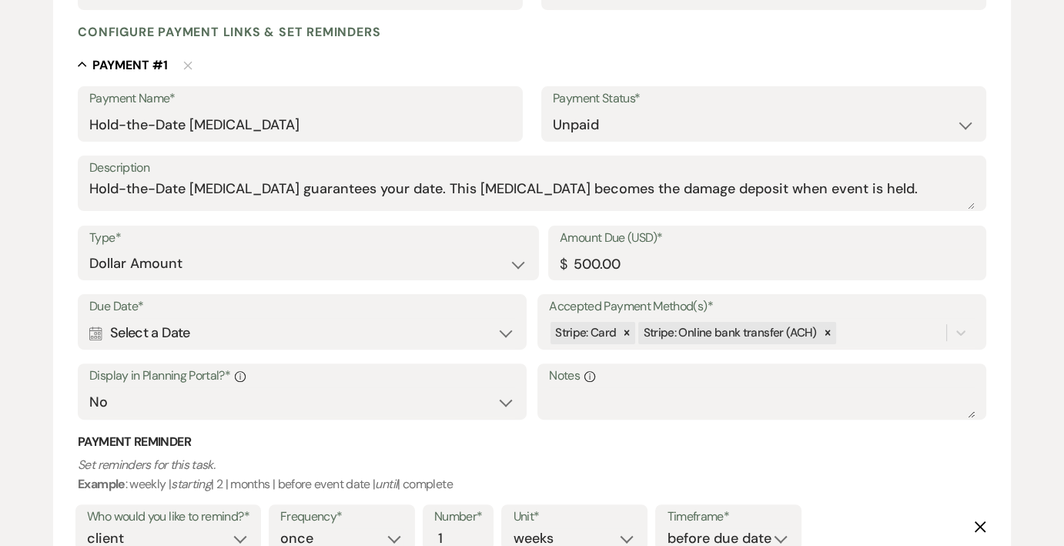
click at [407, 326] on div "Calendar Select a Date Expand" at bounding box center [302, 333] width 426 height 30
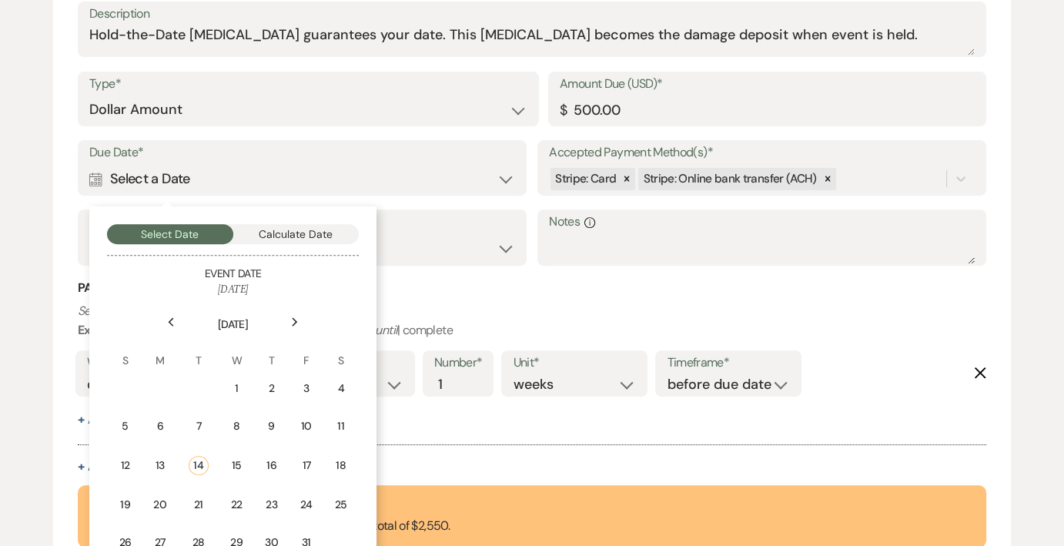
scroll to position [616, 0]
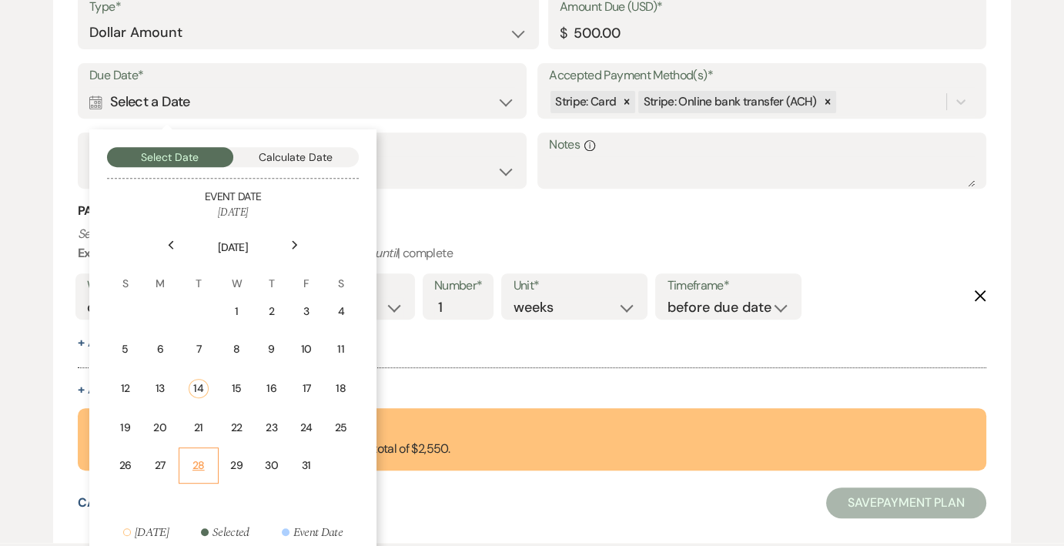
click at [193, 459] on div "28" at bounding box center [199, 465] width 20 height 16
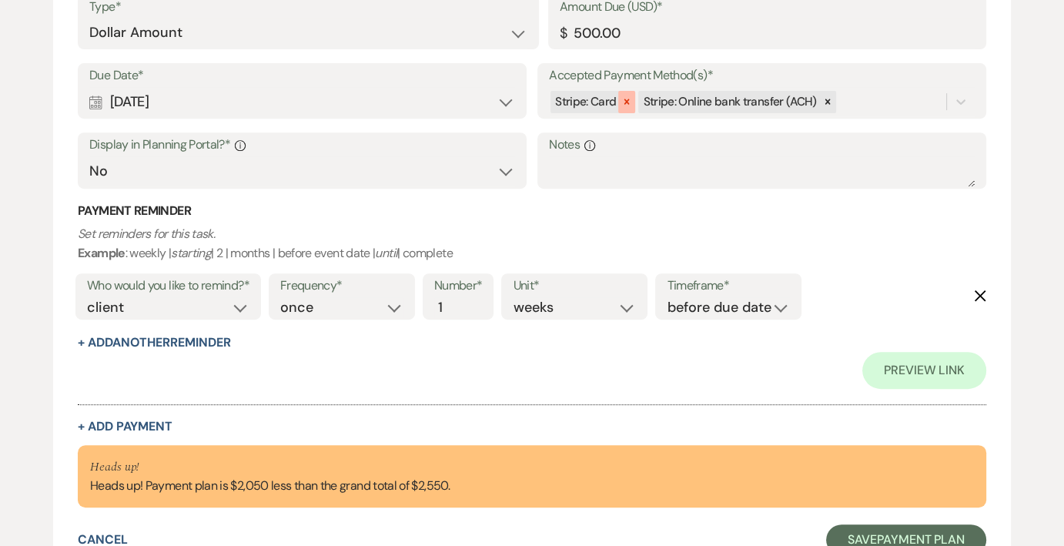
click at [622, 104] on icon at bounding box center [626, 101] width 11 height 11
click at [817, 90] on div "Stripe: Online bank transfer (ACH)" at bounding box center [747, 102] width 397 height 27
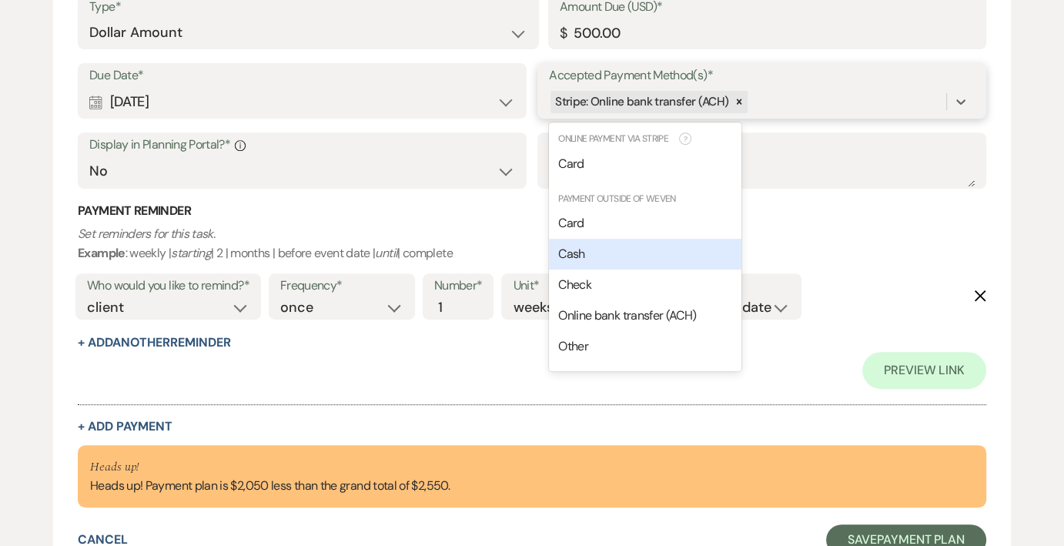
click at [635, 253] on div "Cash" at bounding box center [645, 254] width 192 height 31
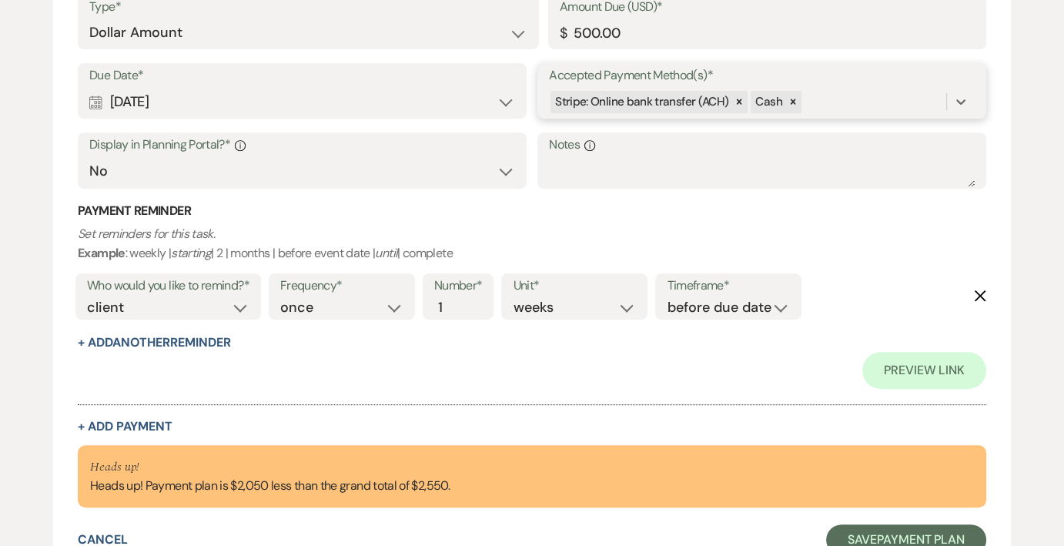
click at [850, 93] on div "Stripe: Online bank transfer (ACH) Cash" at bounding box center [747, 102] width 397 height 27
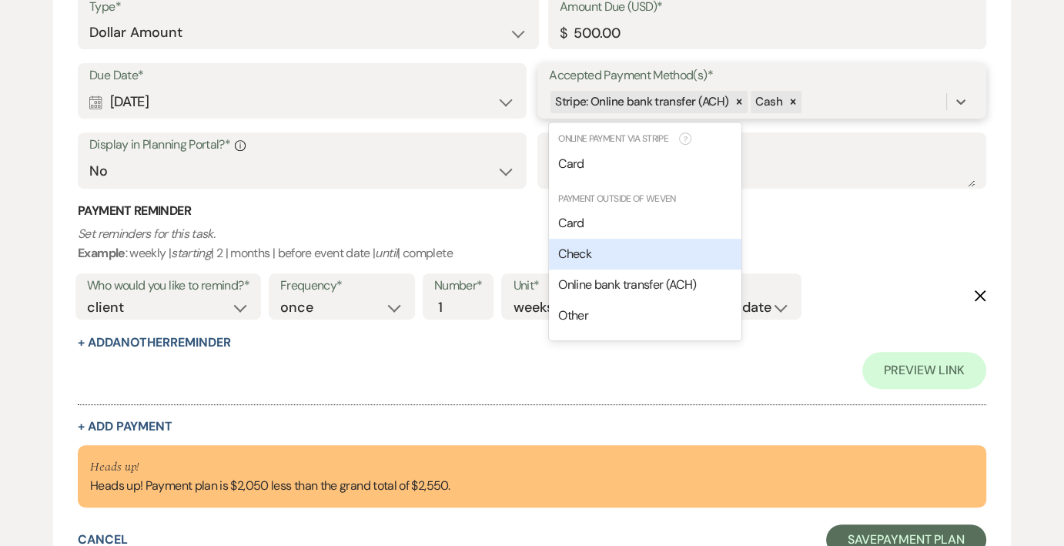
click at [613, 259] on div "Check" at bounding box center [645, 254] width 192 height 31
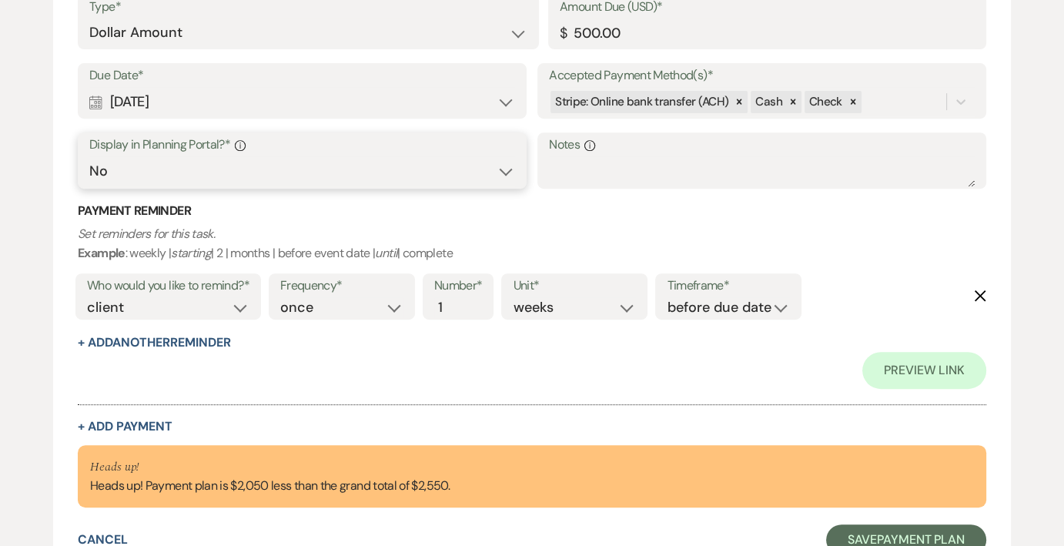
click at [259, 175] on select "Yes No" at bounding box center [302, 171] width 426 height 30
select select "true"
click at [89, 156] on select "Yes No" at bounding box center [302, 171] width 426 height 30
click at [389, 172] on select "Yes No" at bounding box center [302, 171] width 426 height 30
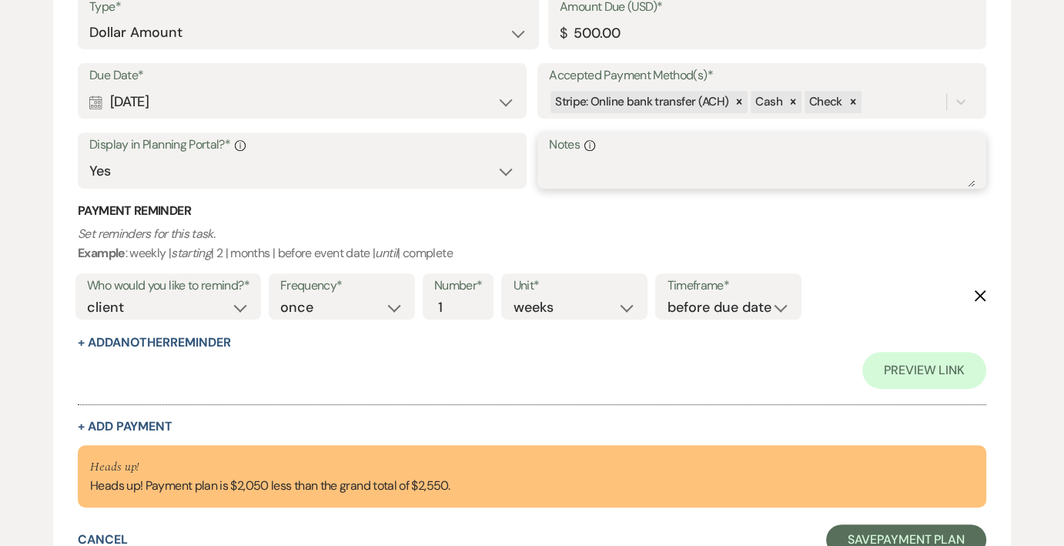
click at [625, 165] on textarea "Notes Info" at bounding box center [762, 171] width 426 height 31
click at [458, 300] on input "2" at bounding box center [450, 307] width 32 height 21
type input "3"
click at [458, 300] on input "3" at bounding box center [450, 307] width 32 height 21
click at [628, 307] on select "days weeks months" at bounding box center [574, 307] width 123 height 21
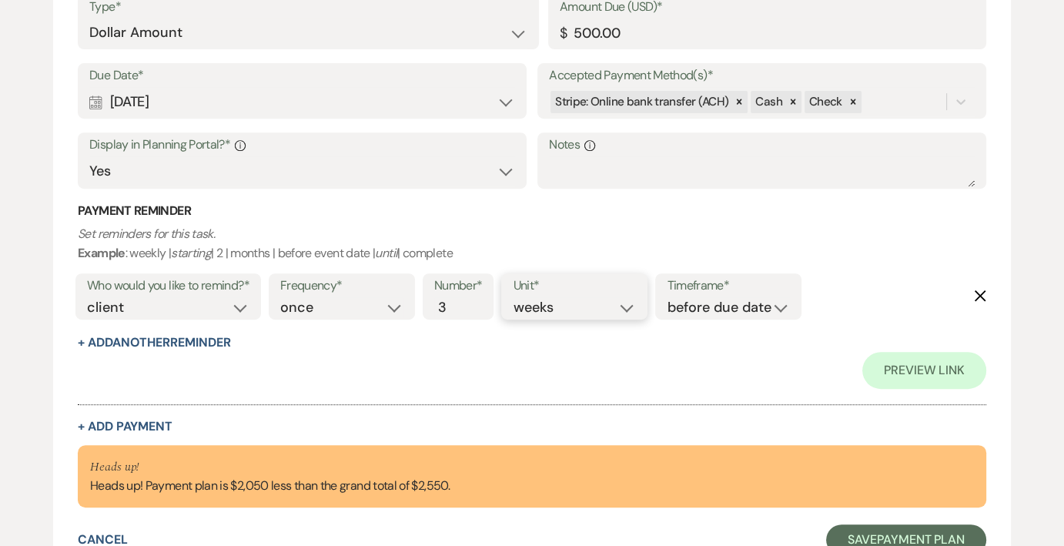
select select "days"
click at [516, 297] on select "days weeks months" at bounding box center [574, 307] width 123 height 21
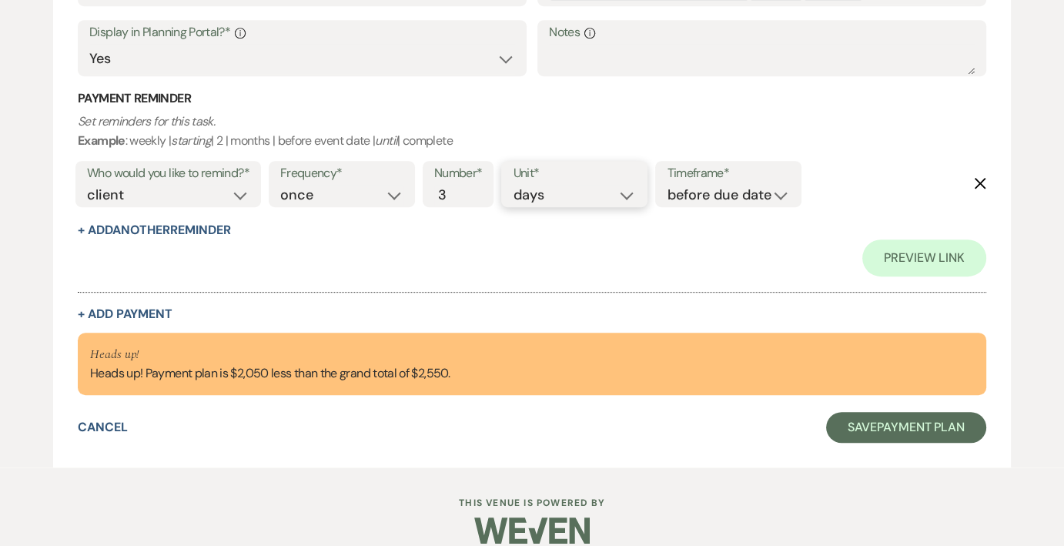
scroll to position [749, 0]
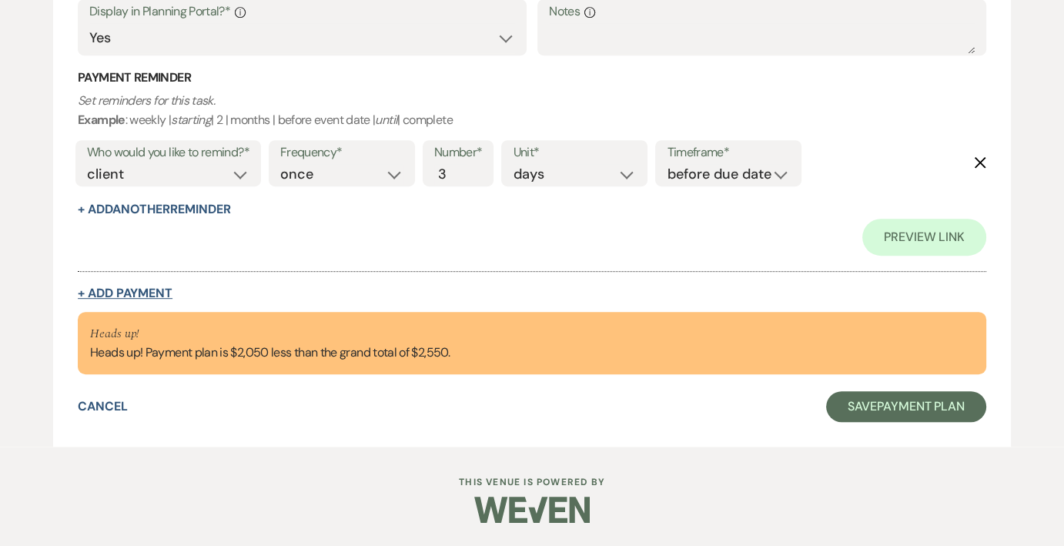
click at [129, 289] on button "+ Add Payment" at bounding box center [125, 293] width 95 height 12
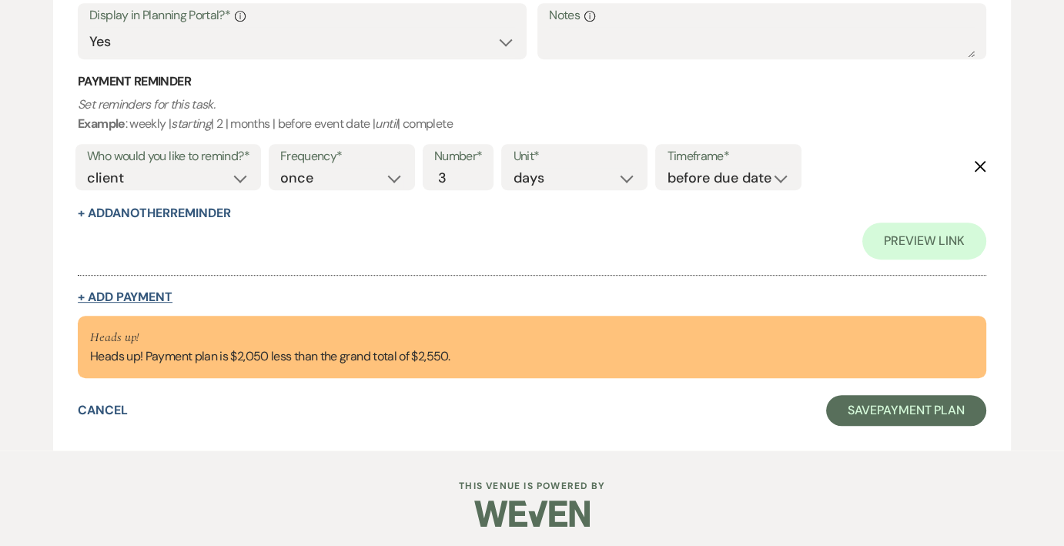
select select "2"
select select "flat"
select select "false"
select select "client"
select select "weeks"
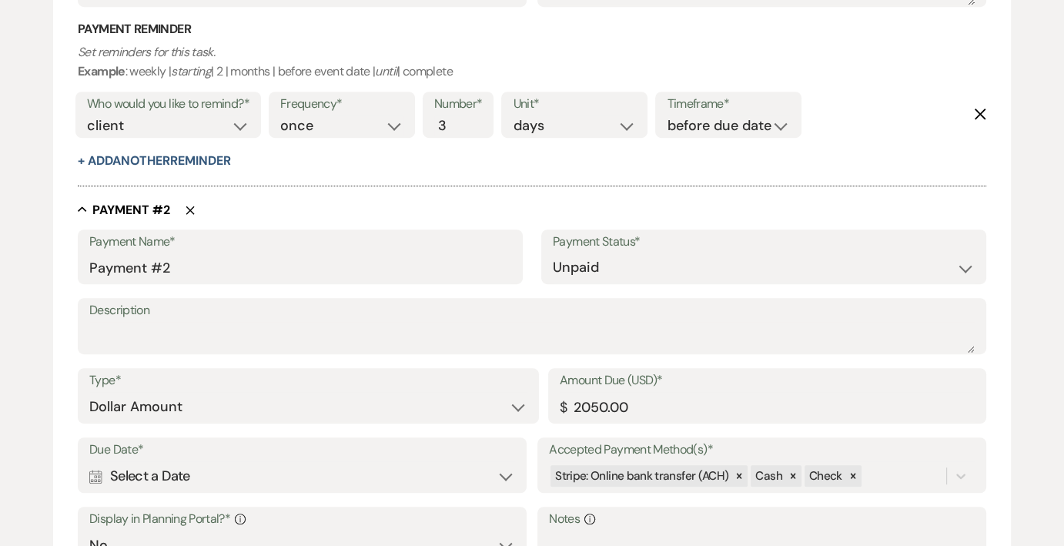
scroll to position [823, 0]
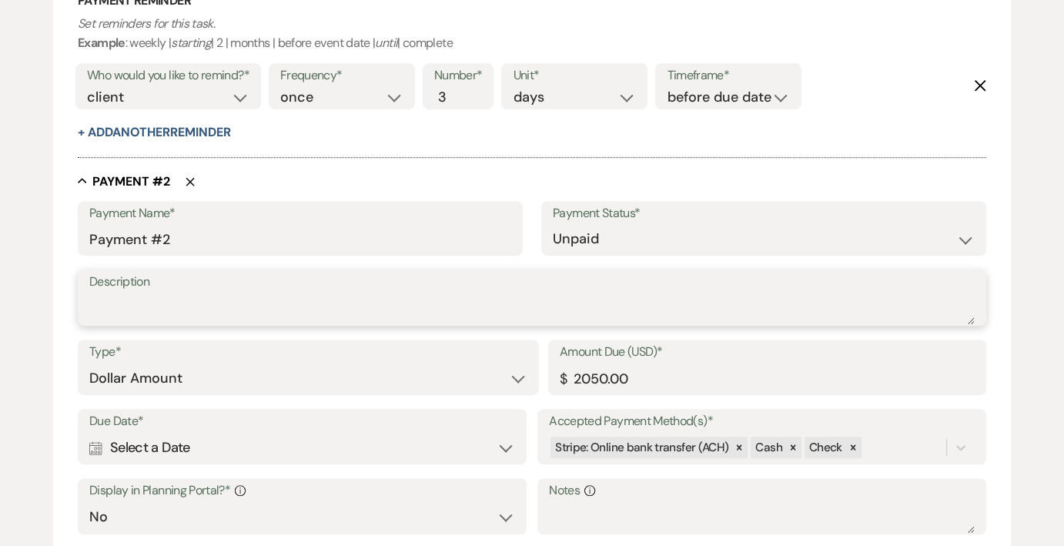
click at [359, 308] on textarea "Description" at bounding box center [531, 308] width 885 height 31
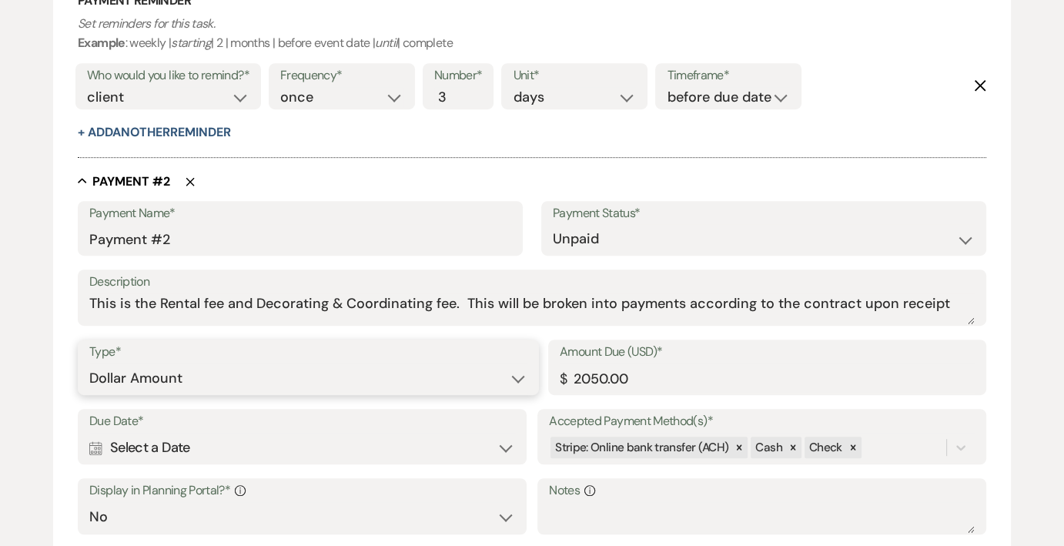
click at [183, 381] on select "Dollar Amount Percentage of Grand Total" at bounding box center [308, 378] width 438 height 30
click at [89, 363] on select "Dollar Amount Percentage of Grand Total" at bounding box center [308, 378] width 438 height 30
click at [340, 443] on div "Calendar Select a Date Expand" at bounding box center [302, 448] width 426 height 30
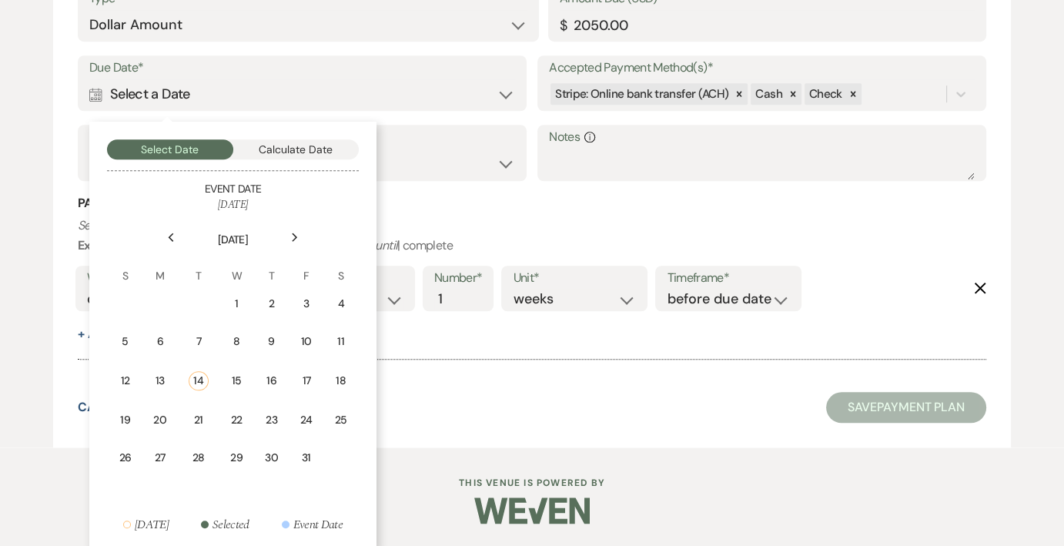
scroll to position [1176, 0]
click at [318, 446] on td "31" at bounding box center [305, 457] width 33 height 36
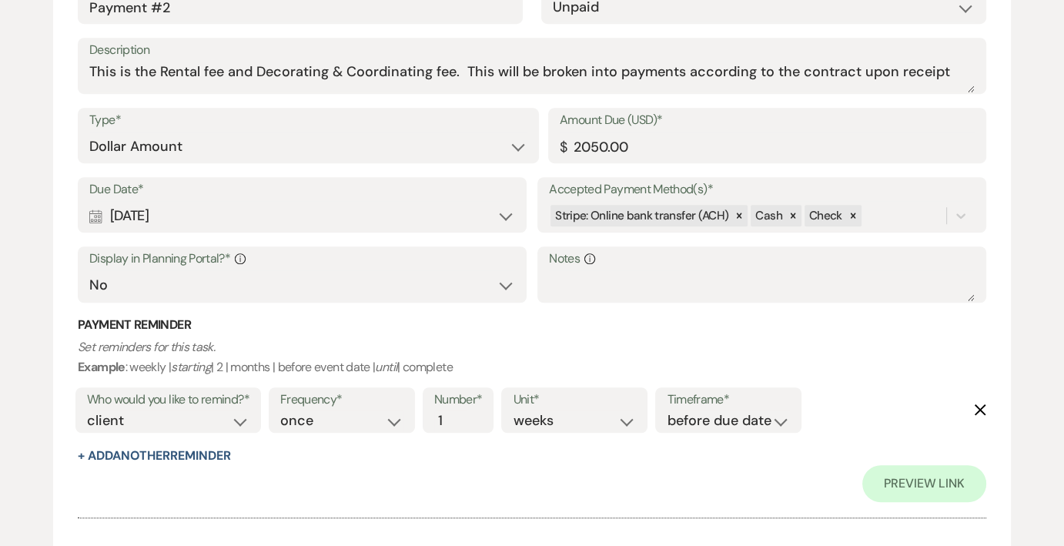
scroll to position [1020, 0]
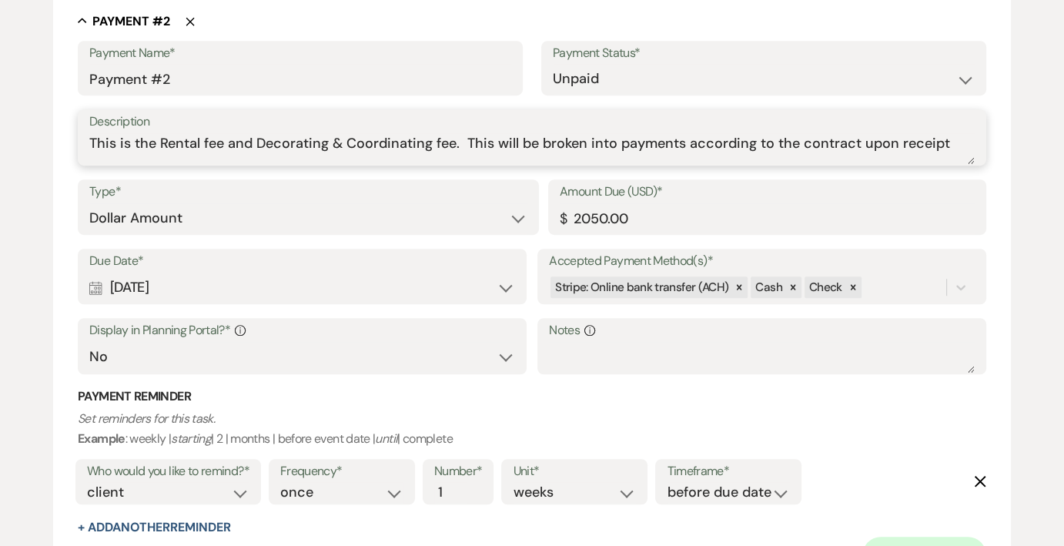
click at [947, 142] on textarea "This is the Rental fee and Decorating & Coordinating fee. This will be broken i…" at bounding box center [531, 148] width 885 height 31
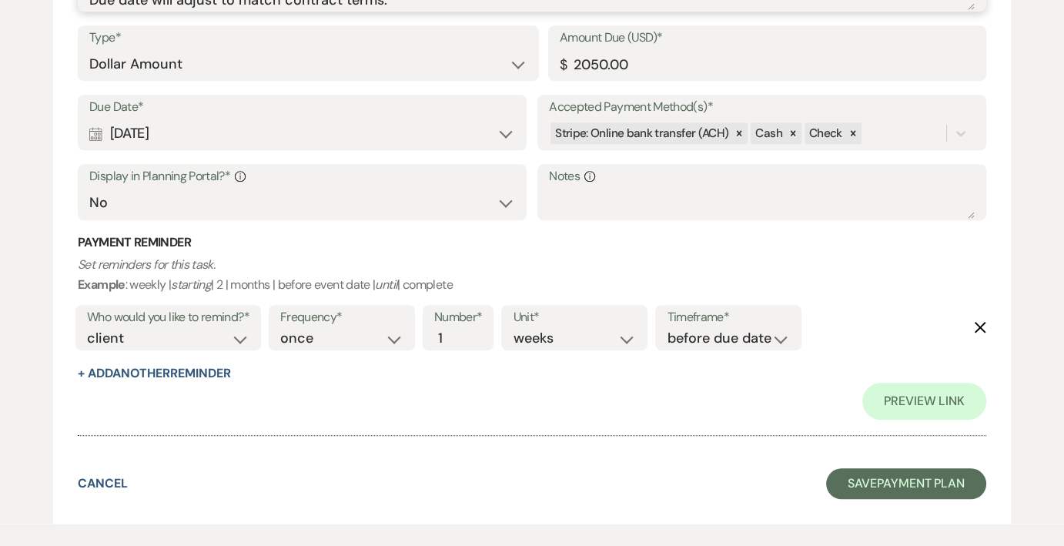
scroll to position [1250, 0]
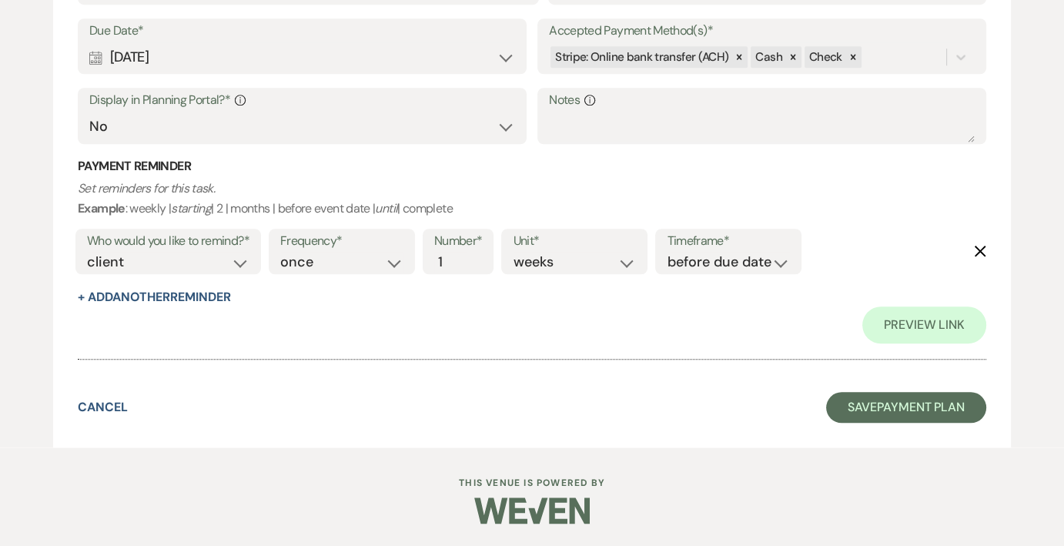
type textarea "This is the Rental fee and Decorating & Coordinating fee. This will be broken i…"
click at [974, 248] on icon "Delete" at bounding box center [980, 251] width 12 height 12
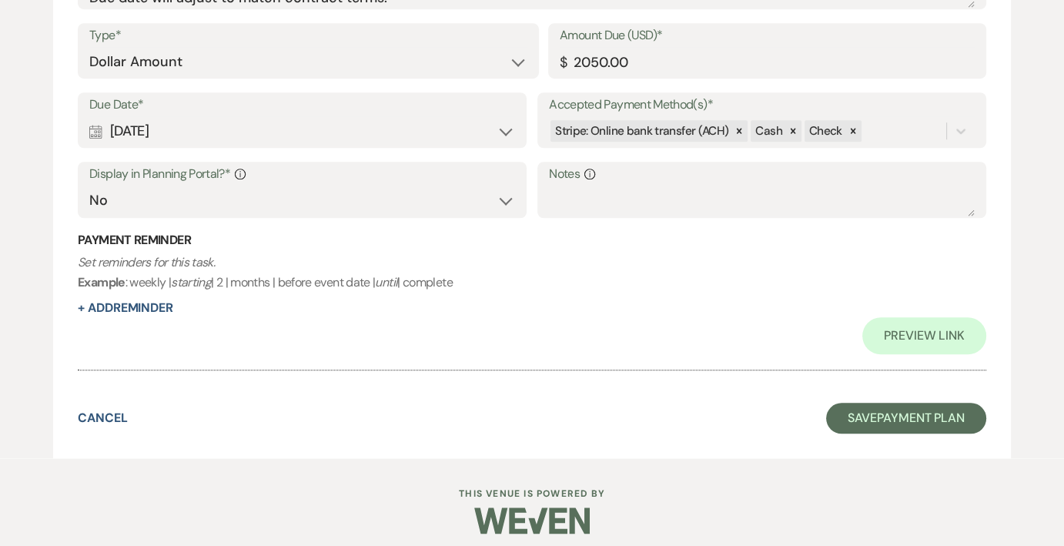
scroll to position [1186, 0]
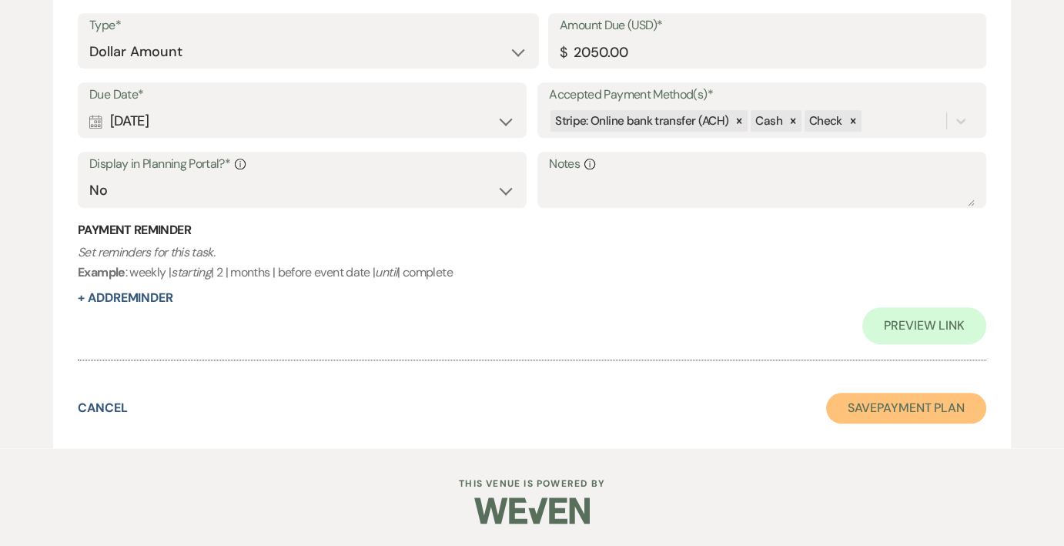
click at [944, 403] on button "Save Payment Plan" at bounding box center [906, 408] width 160 height 31
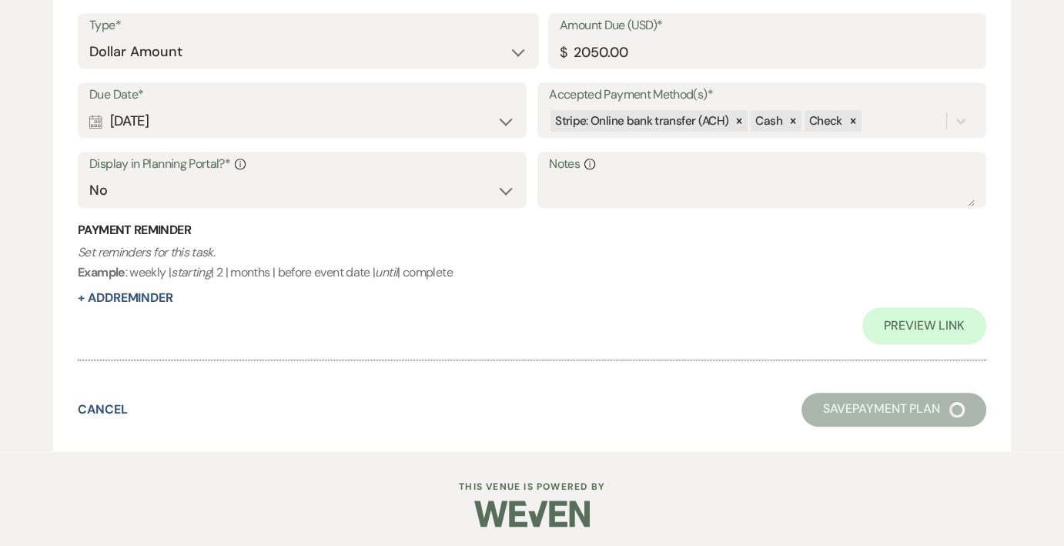
select select "6"
select select "5"
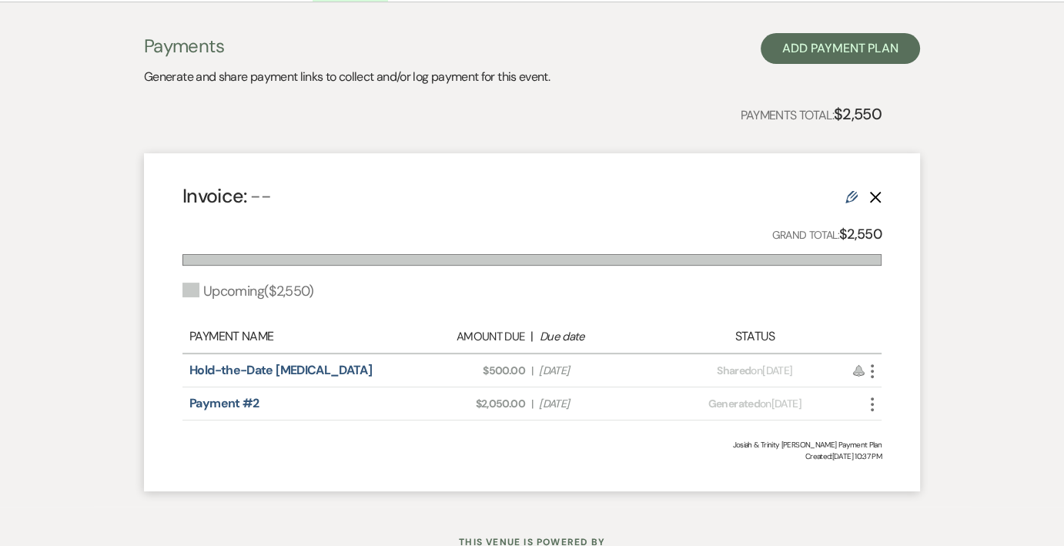
scroll to position [256, 0]
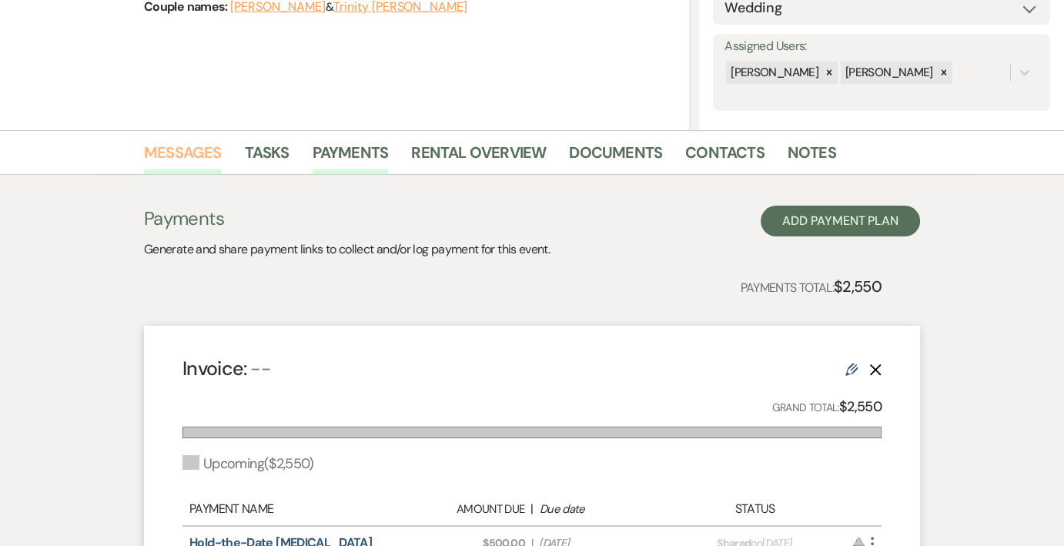
click at [192, 152] on link "Messages" at bounding box center [183, 157] width 78 height 34
